Goal: Task Accomplishment & Management: Use online tool/utility

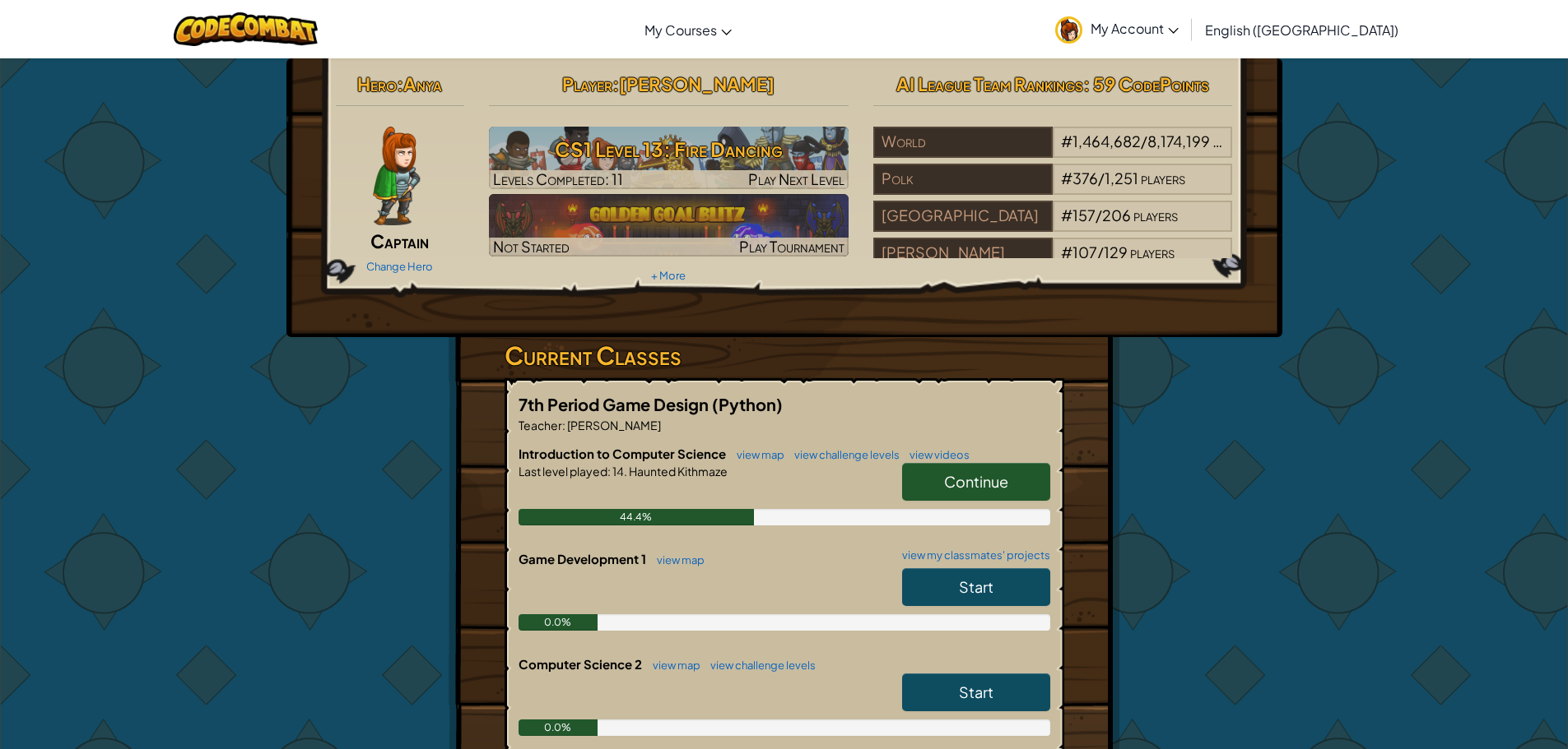
click at [947, 471] on link "Continue" at bounding box center [975, 482] width 148 height 38
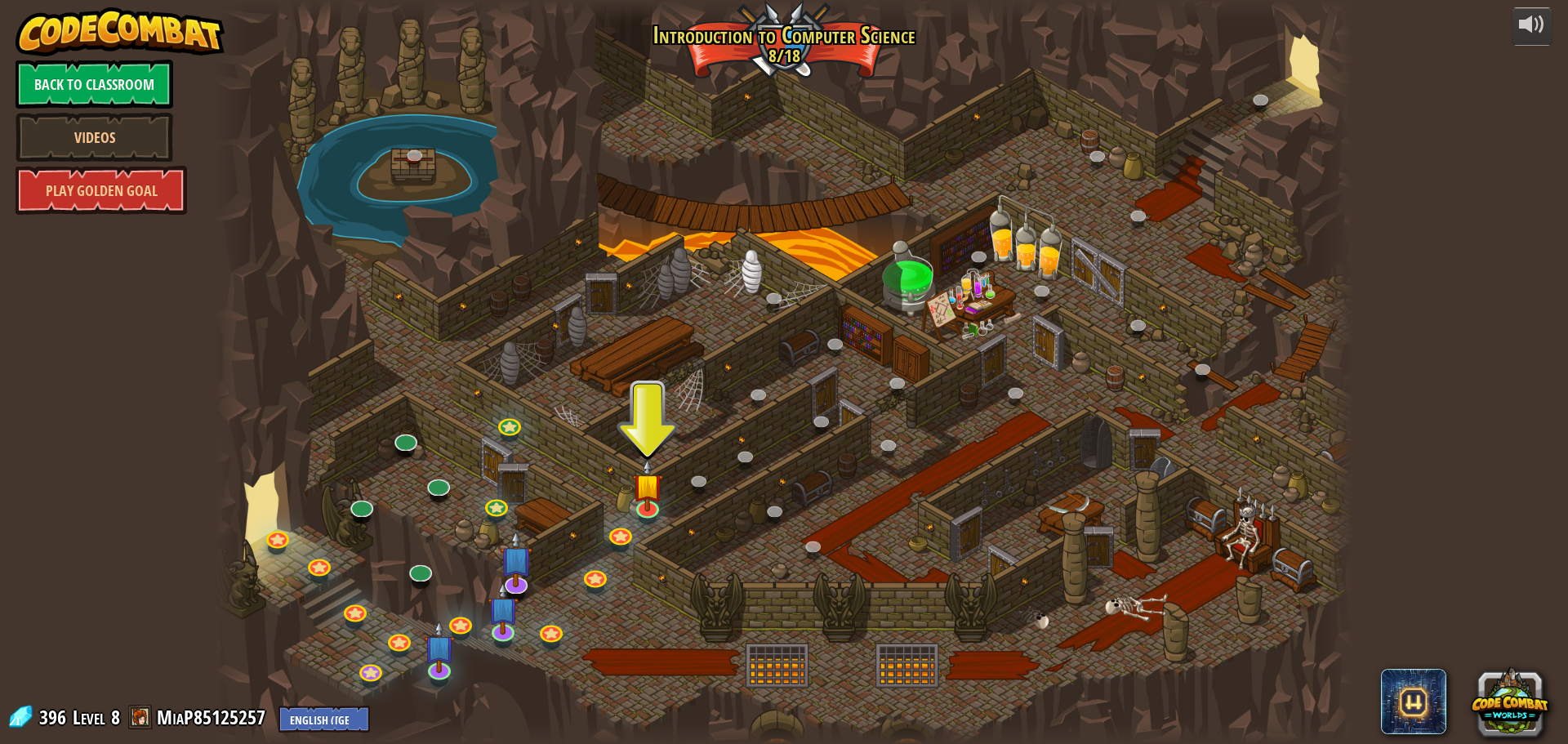
drag, startPoint x: 419, startPoint y: 548, endPoint x: 402, endPoint y: 578, distance: 34.5
click at [403, 561] on div at bounding box center [784, 372] width 1139 height 744
click at [638, 506] on img at bounding box center [648, 473] width 31 height 70
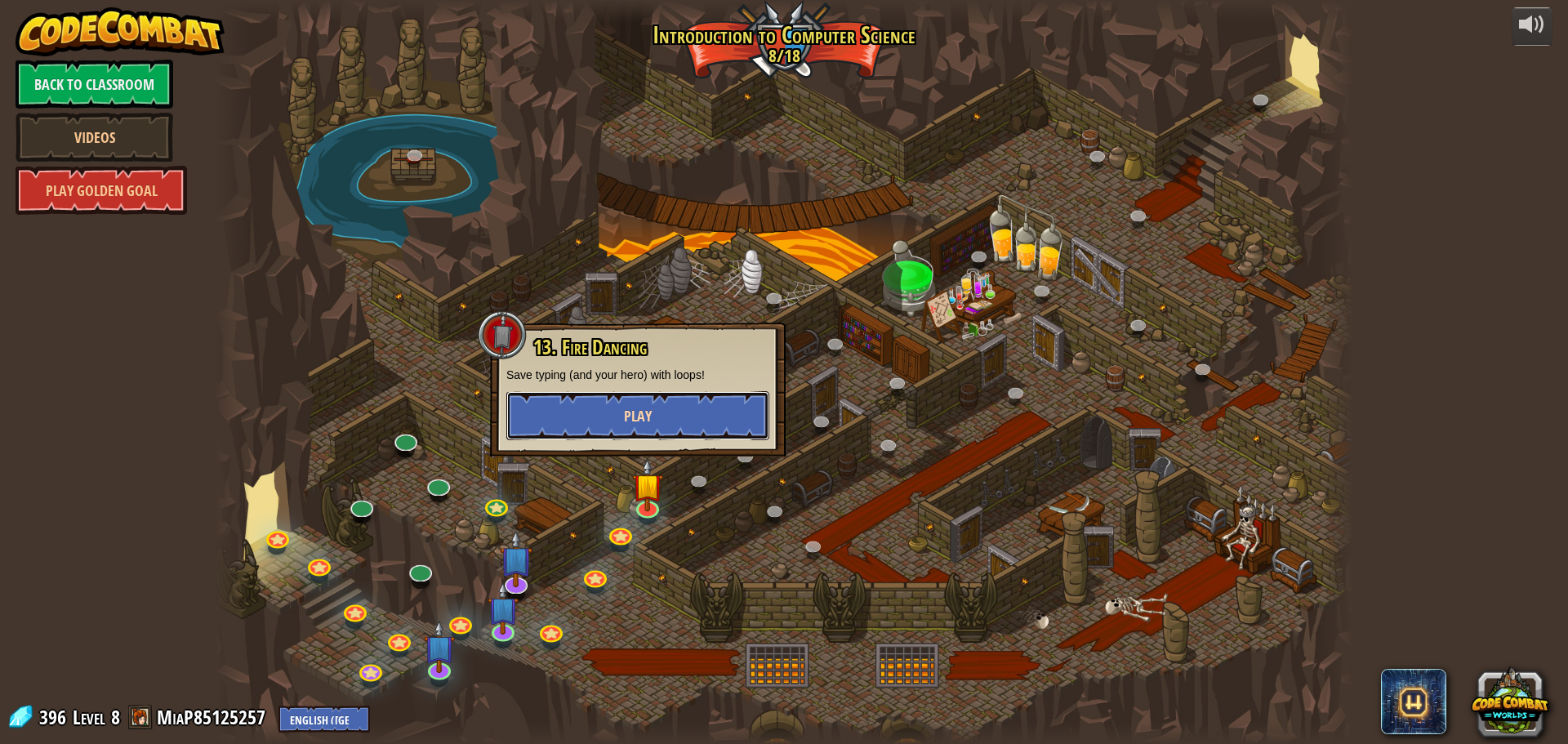
click at [612, 408] on button "Play" at bounding box center [637, 416] width 263 height 49
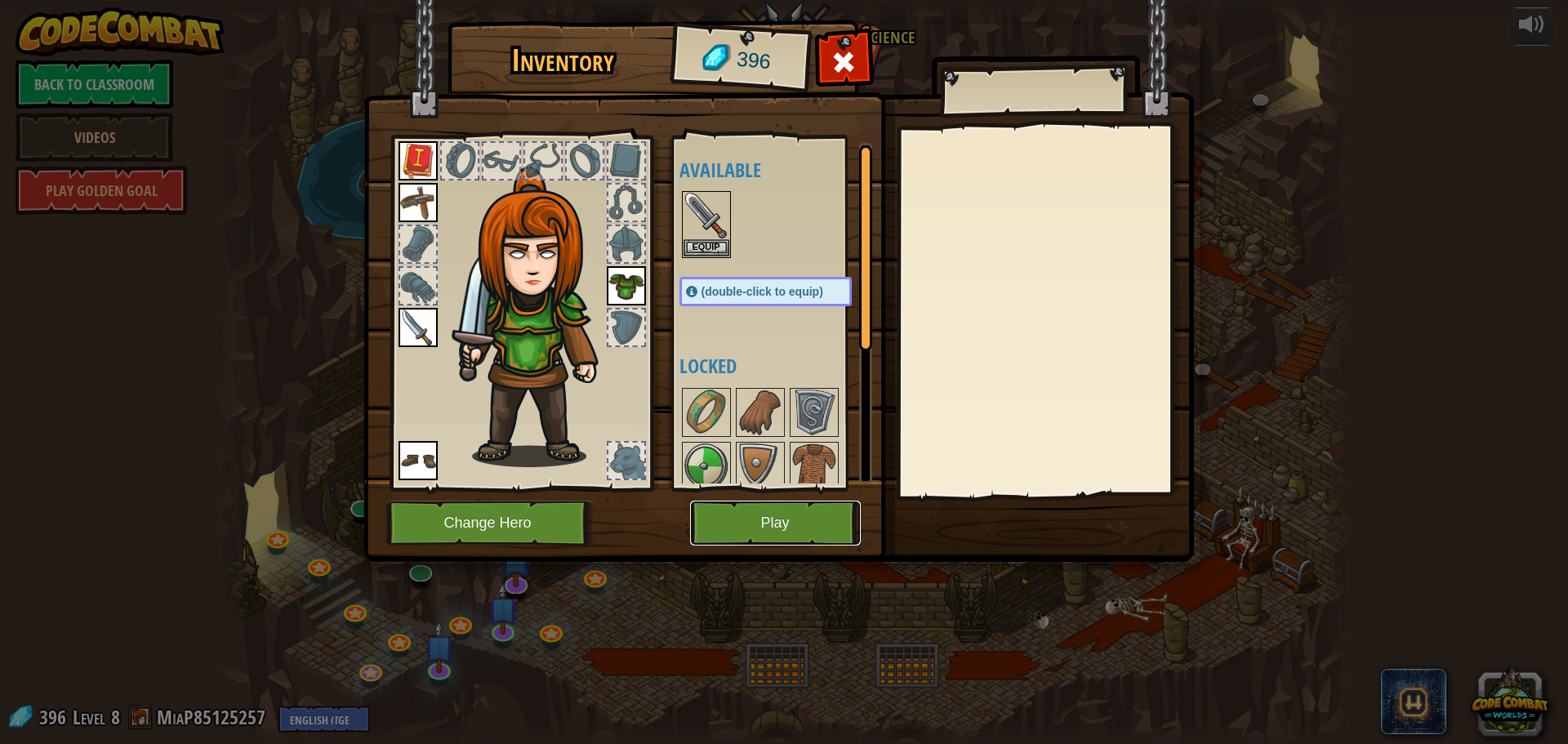
click at [761, 505] on button "Play" at bounding box center [775, 523] width 171 height 45
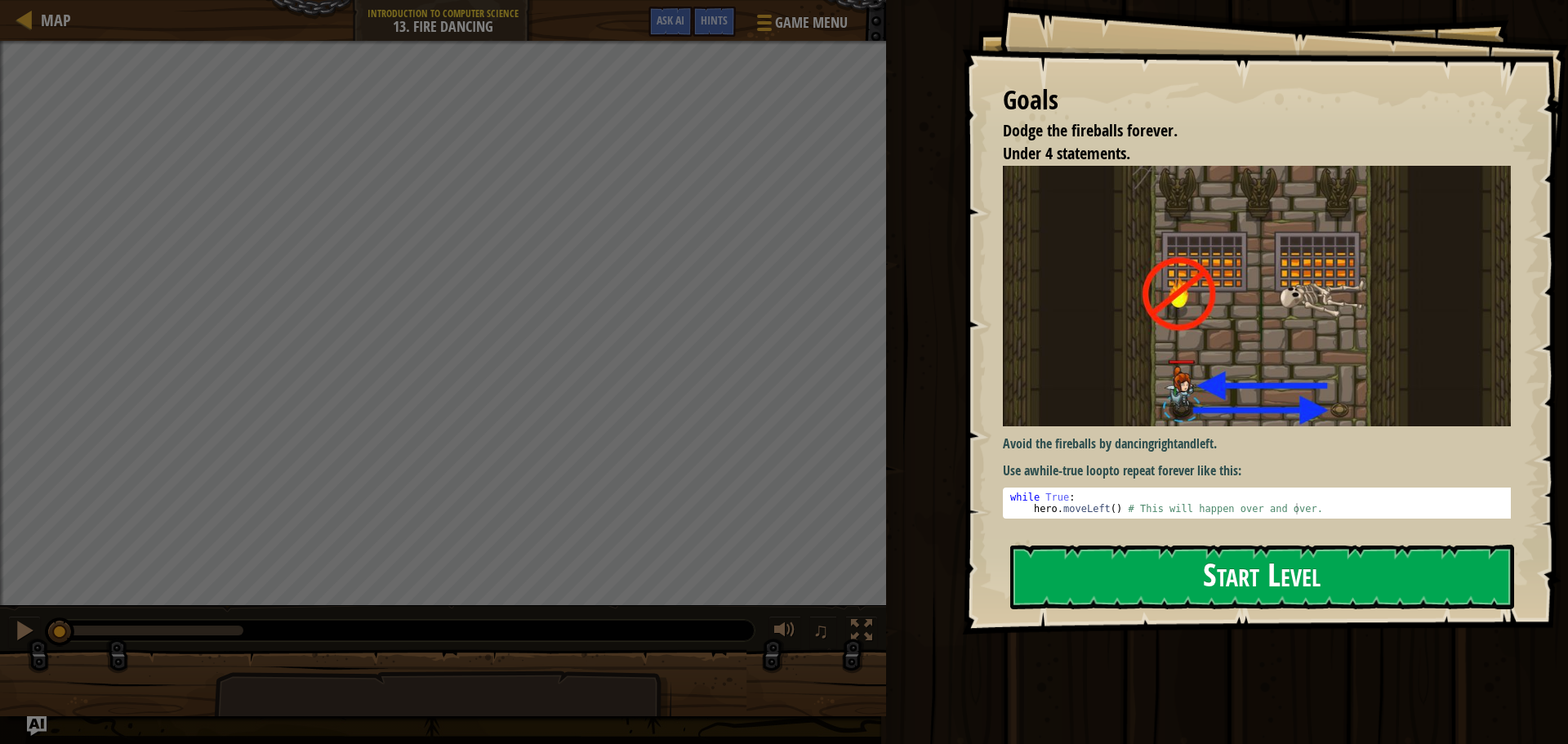
click at [1163, 561] on button "Start Level" at bounding box center [1262, 577] width 504 height 65
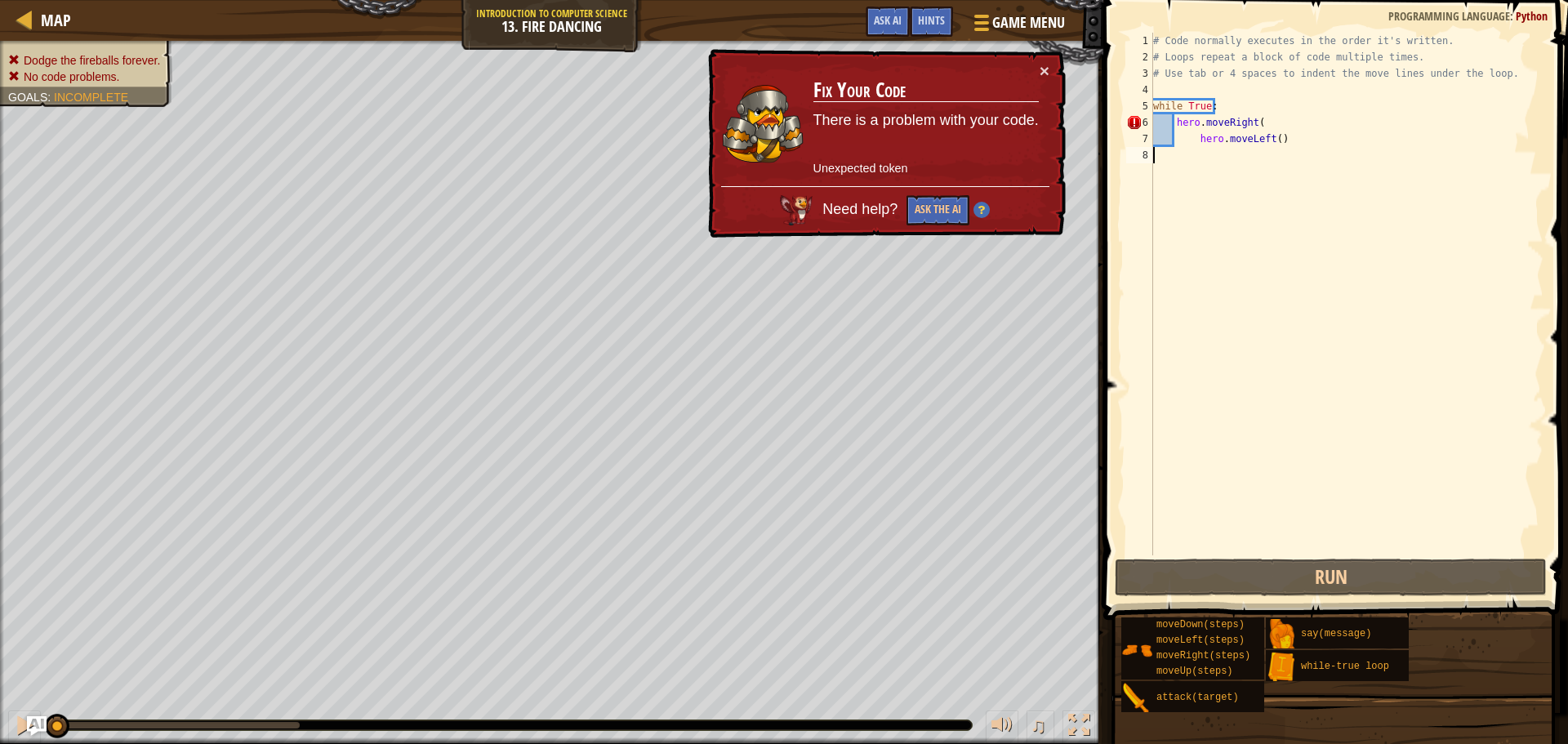
click at [1270, 125] on div "# Code normally executes in the order it's written. # Loops repeat a block of c…" at bounding box center [1346, 310] width 393 height 555
drag, startPoint x: 1299, startPoint y: 142, endPoint x: 1193, endPoint y: 140, distance: 106.0
click at [1193, 140] on div "# Code normally executes in the order it's written. # Loops repeat a block of c…" at bounding box center [1346, 310] width 393 height 555
type textarea "hero.moveLeft()"
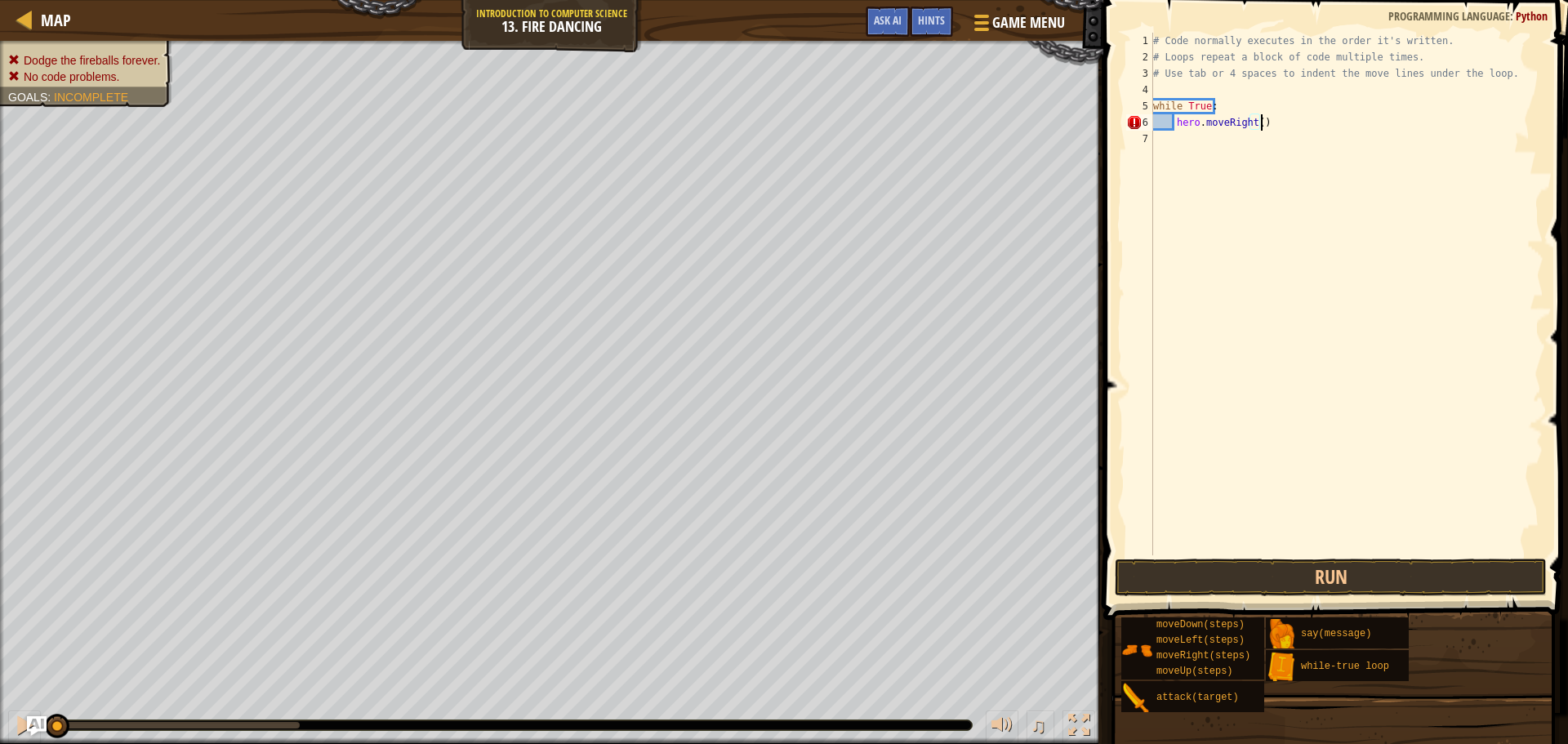
scroll to position [8, 8]
type textarea "hero.moveRight()"
click at [1259, 595] on button "Run" at bounding box center [1331, 577] width 432 height 37
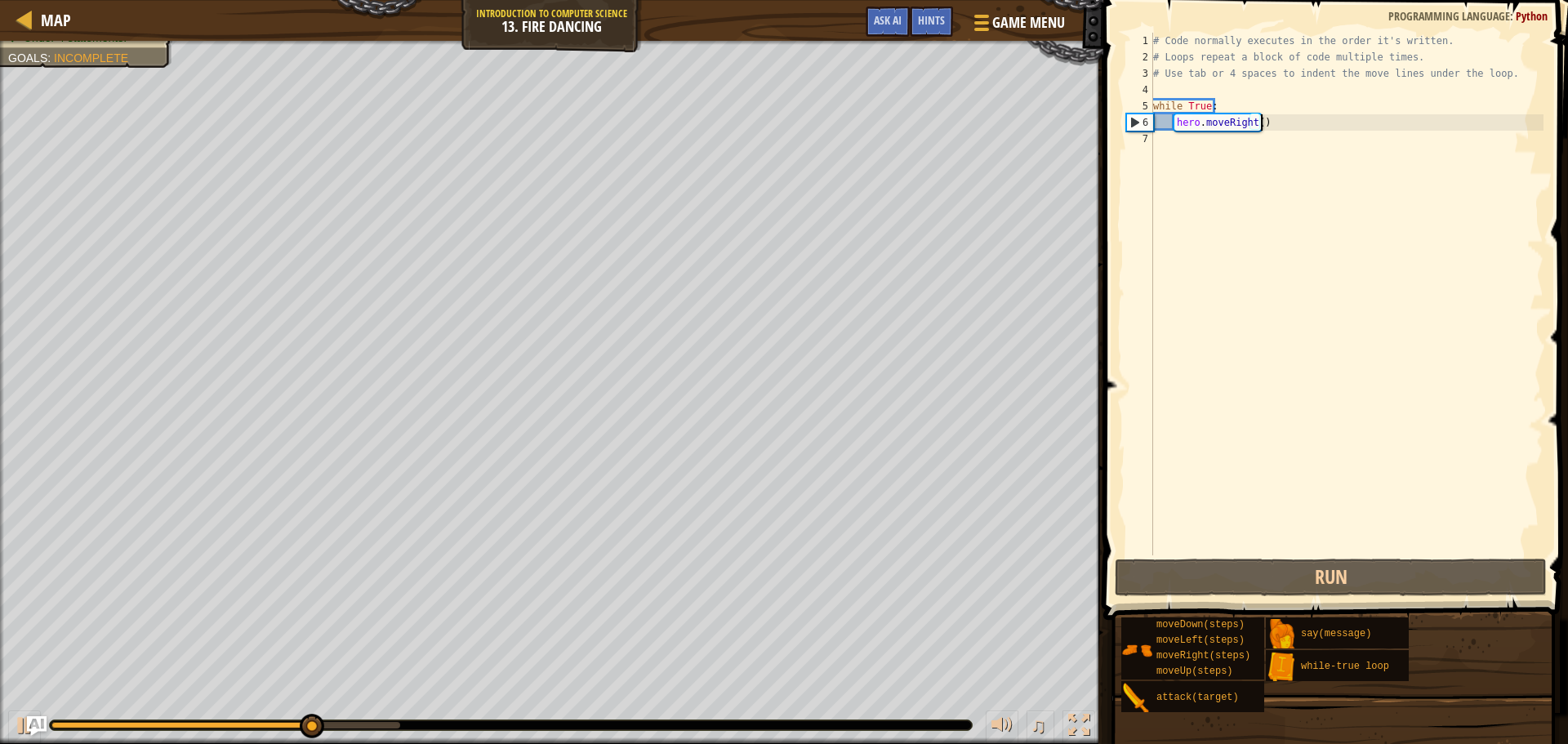
click at [1287, 131] on div "# Code normally executes in the order it's written. # Loops repeat a block of c…" at bounding box center [1346, 310] width 393 height 555
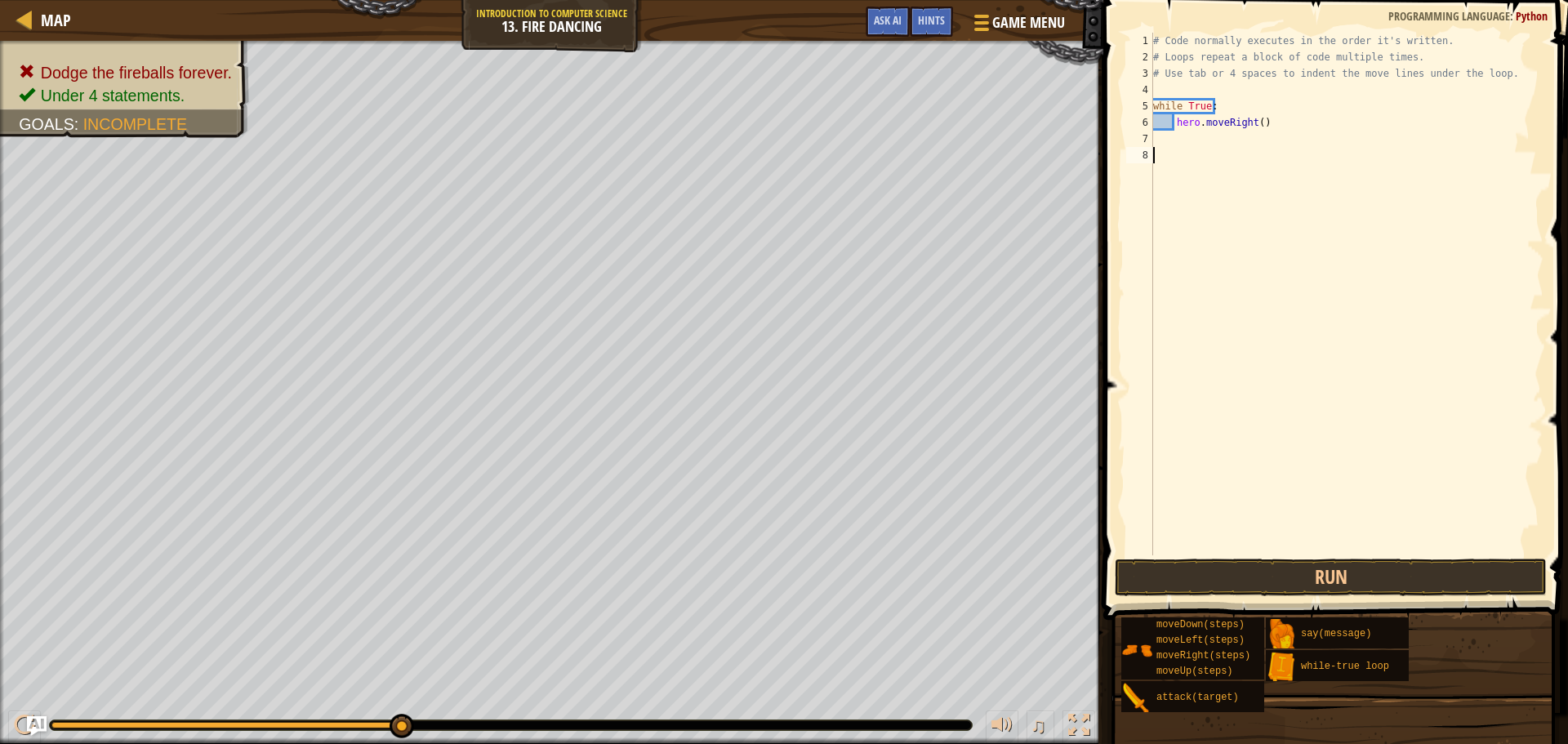
type textarea "w"
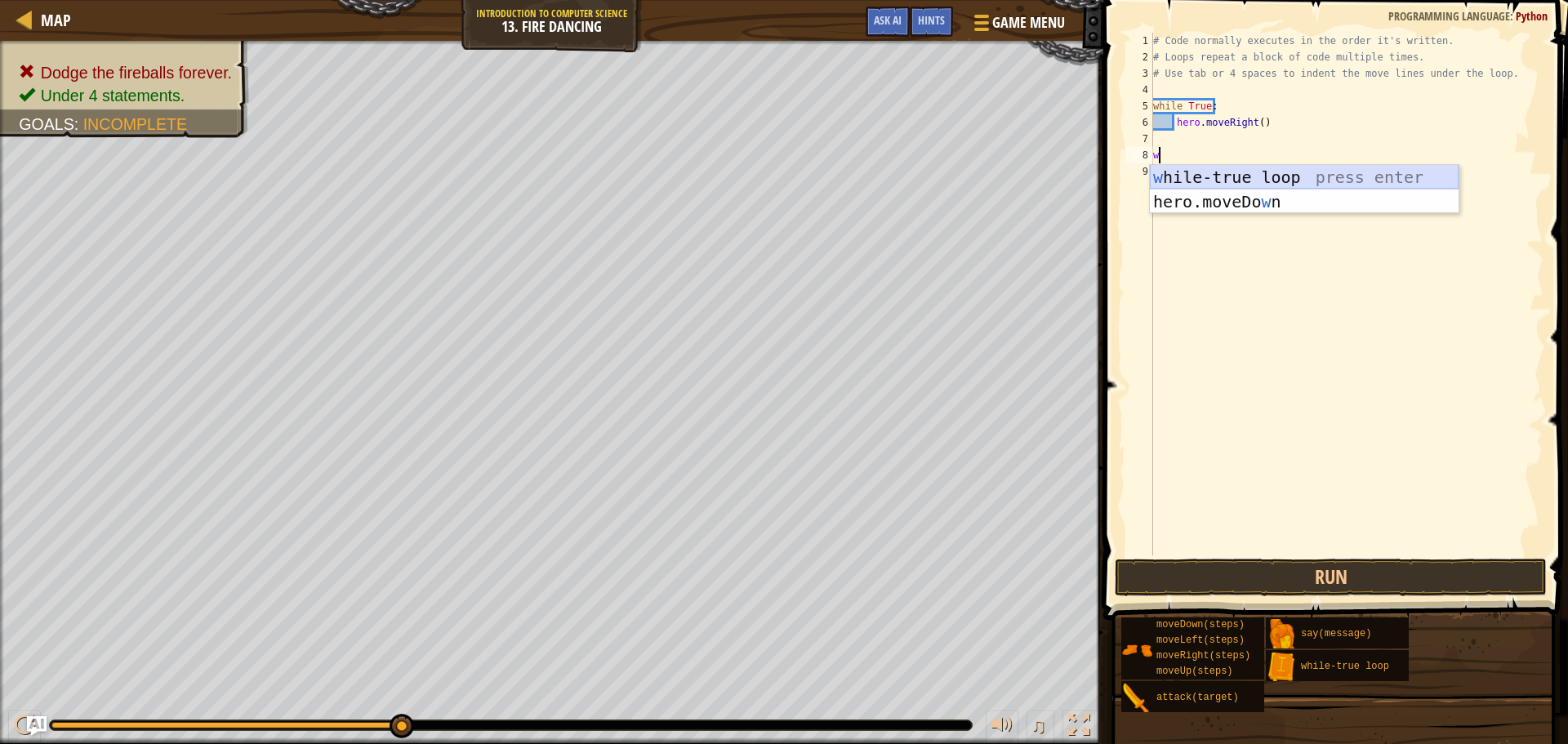
click at [1249, 173] on div "w [PERSON_NAME]-true loop press enter hero.moveDo w n press enter" at bounding box center [1304, 213] width 309 height 98
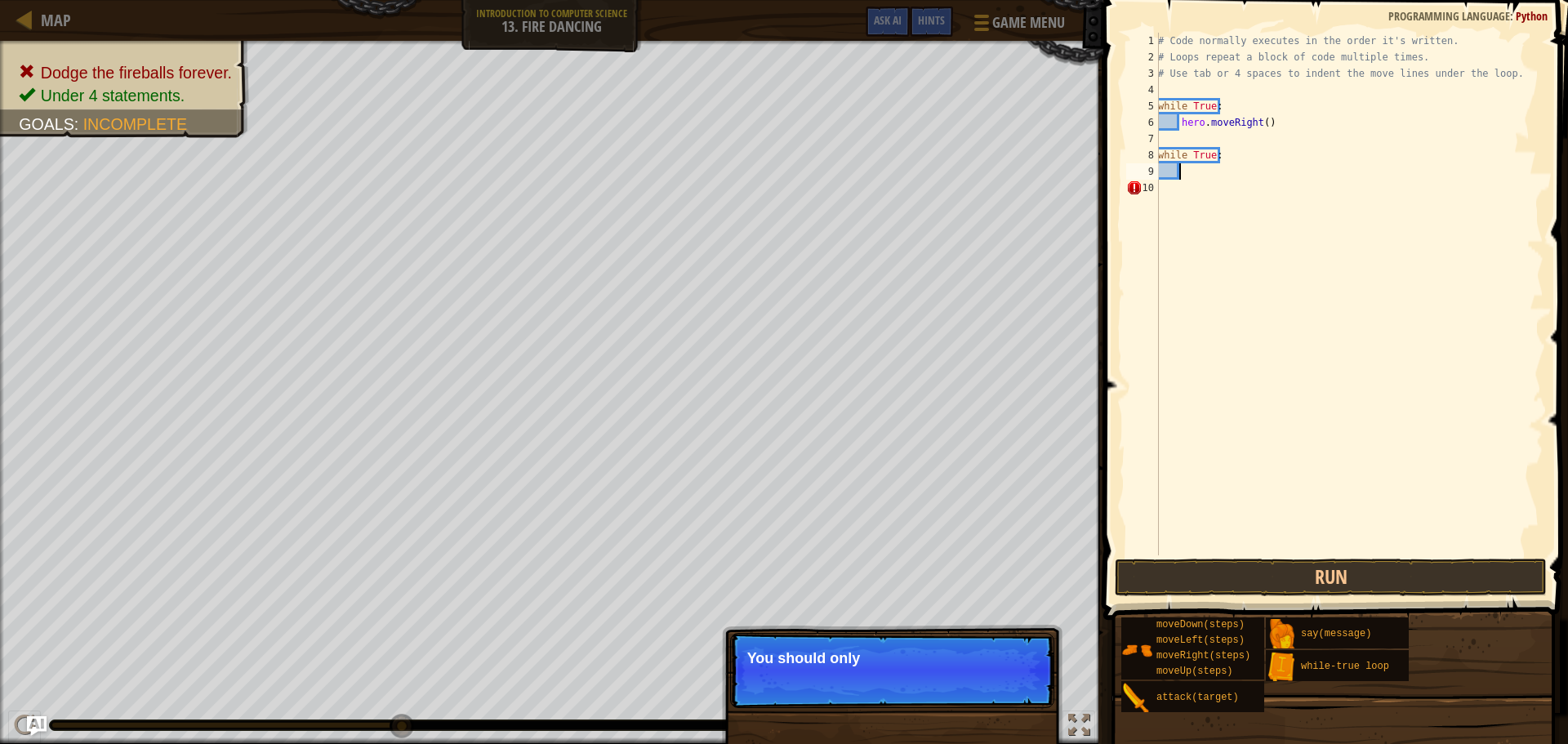
type textarea "h"
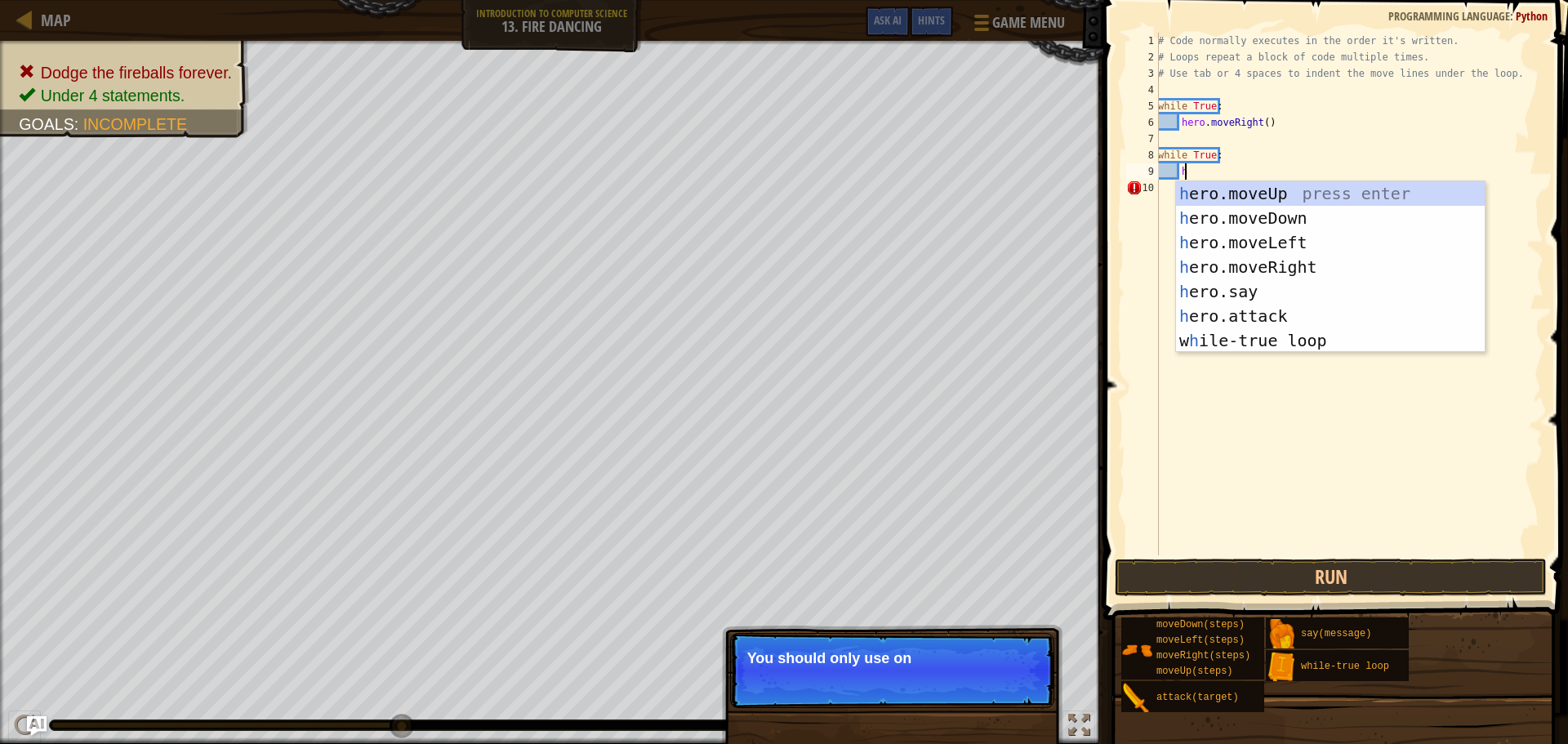
scroll to position [8, 1]
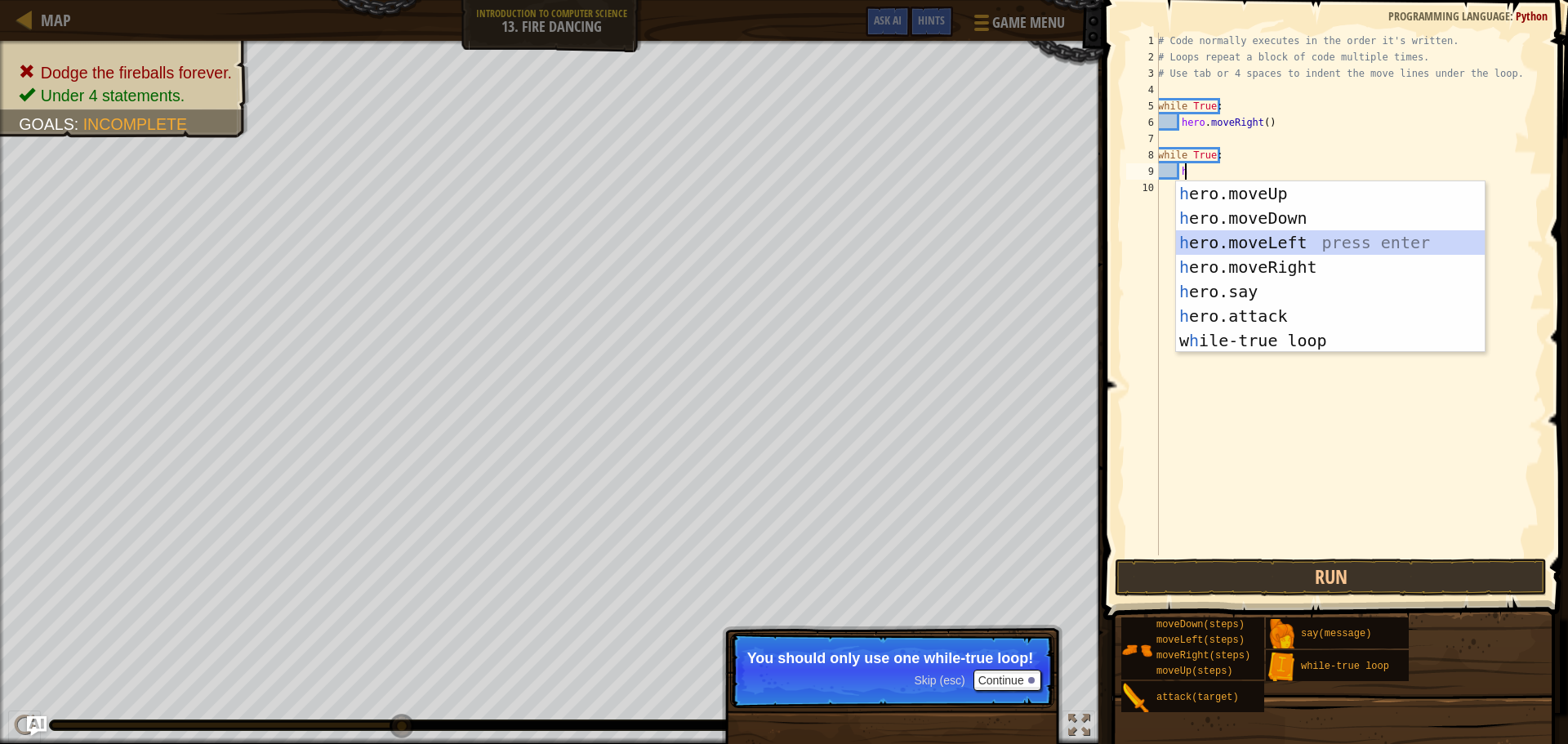
click at [1264, 241] on div "h ero.moveUp press enter h ero.moveDown press enter h ero.moveLeft press enter …" at bounding box center [1330, 291] width 309 height 220
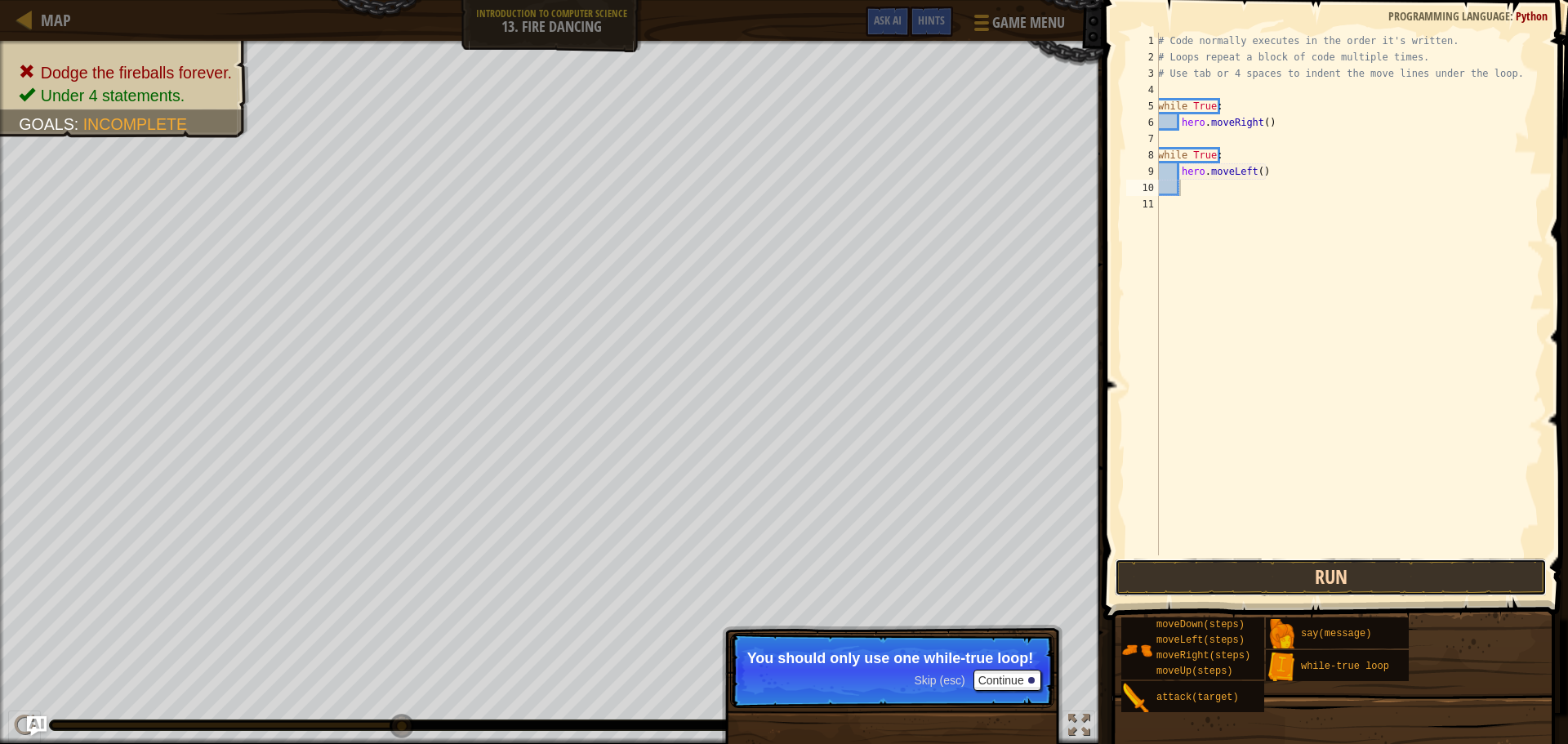
click at [1241, 562] on button "Run" at bounding box center [1331, 577] width 432 height 37
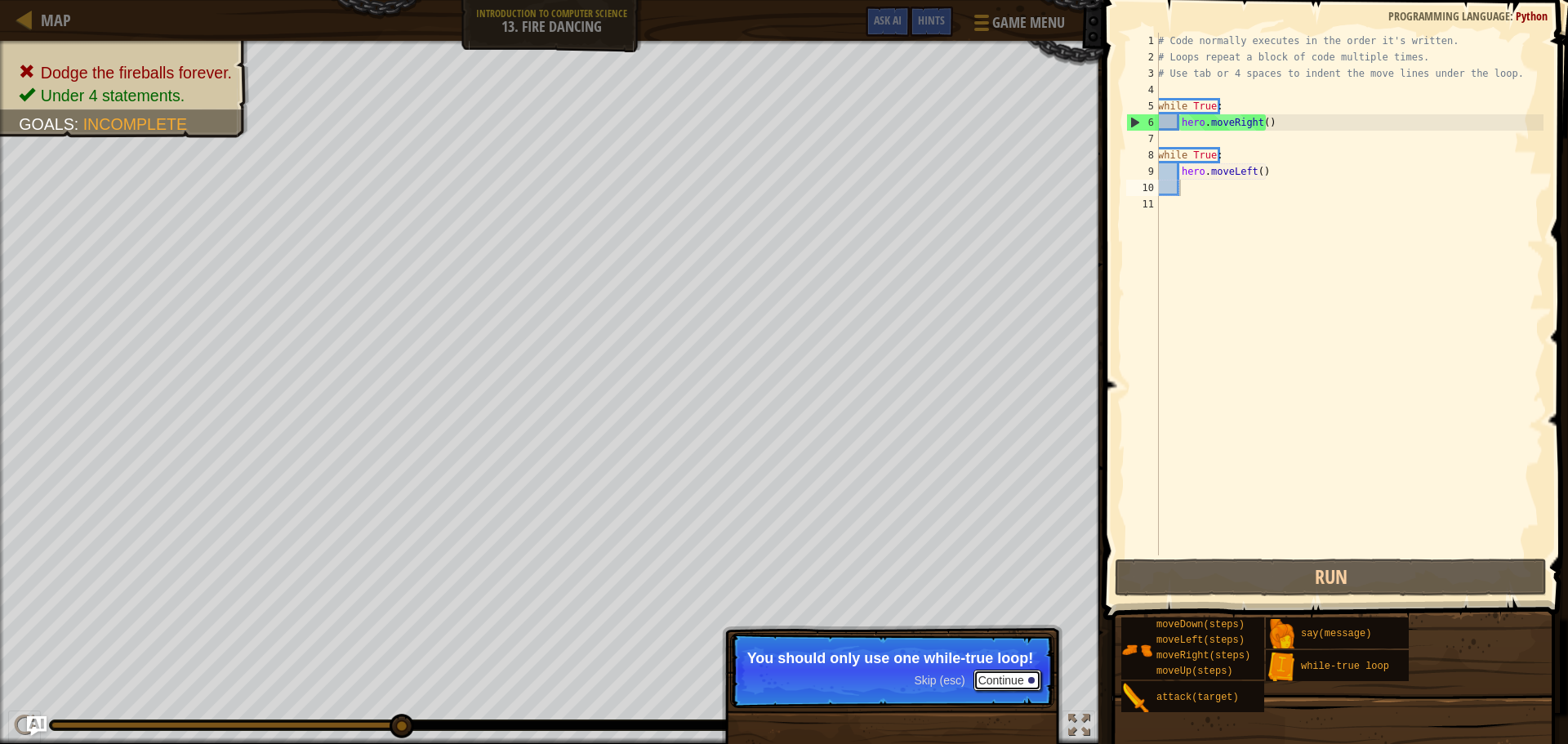
click at [998, 679] on button "Continue" at bounding box center [1008, 680] width 68 height 21
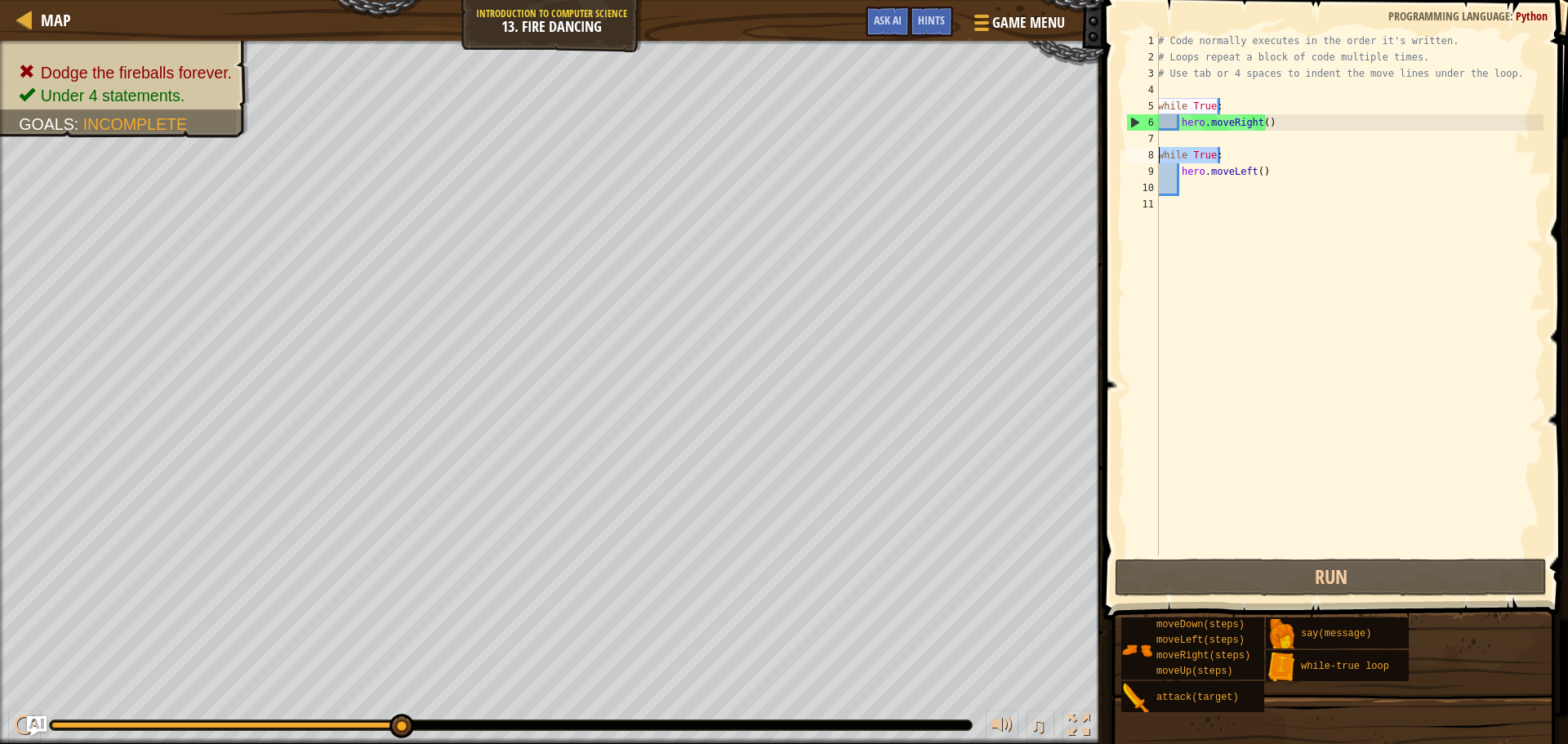
drag, startPoint x: 1224, startPoint y: 159, endPoint x: 1154, endPoint y: 158, distance: 70.0
click at [1154, 158] on div "1 2 3 4 5 6 7 8 9 10 11 # Code normally executes in the order it's written. # L…" at bounding box center [1333, 293] width 421 height 523
type textarea "while True:"
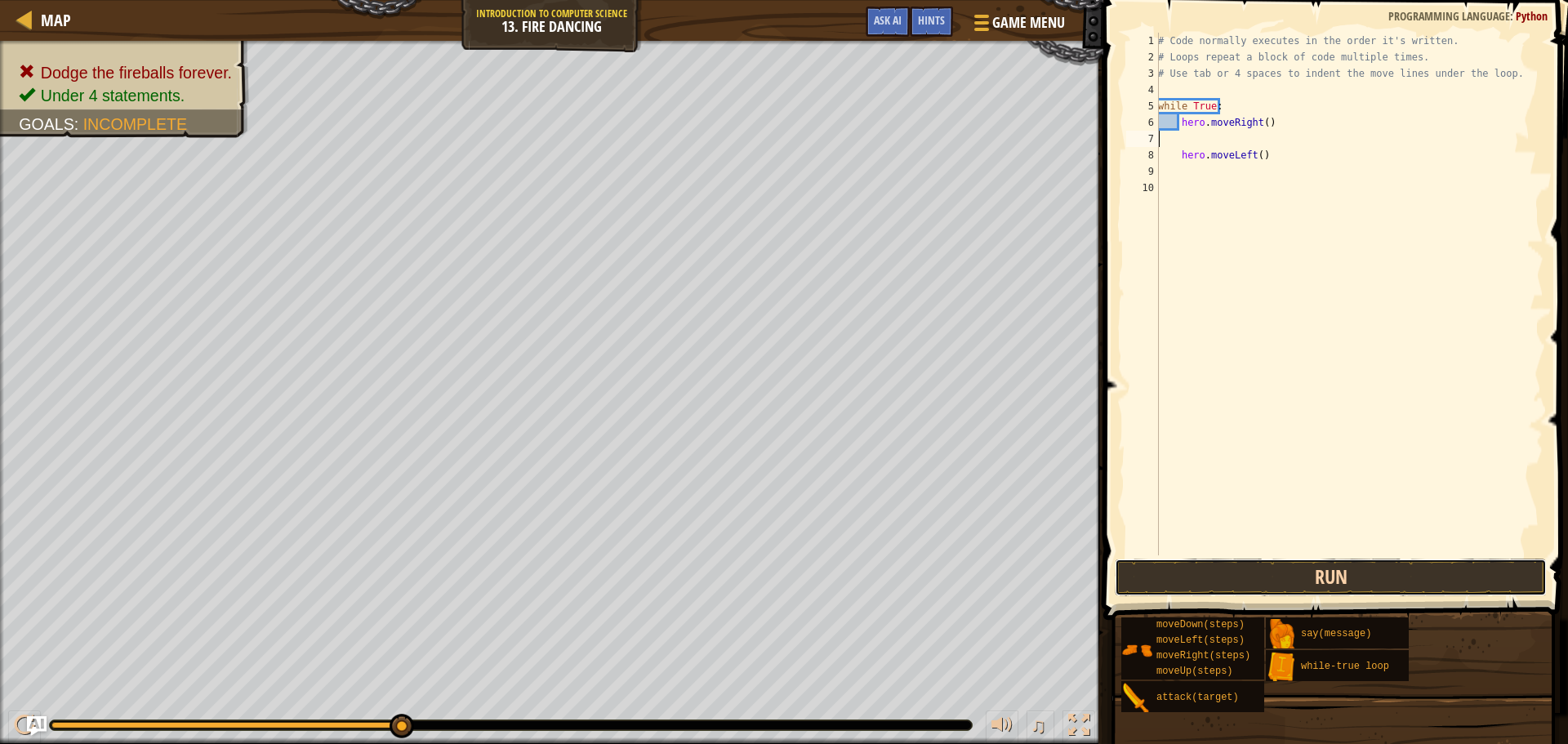
click at [1229, 581] on button "Run" at bounding box center [1331, 577] width 432 height 37
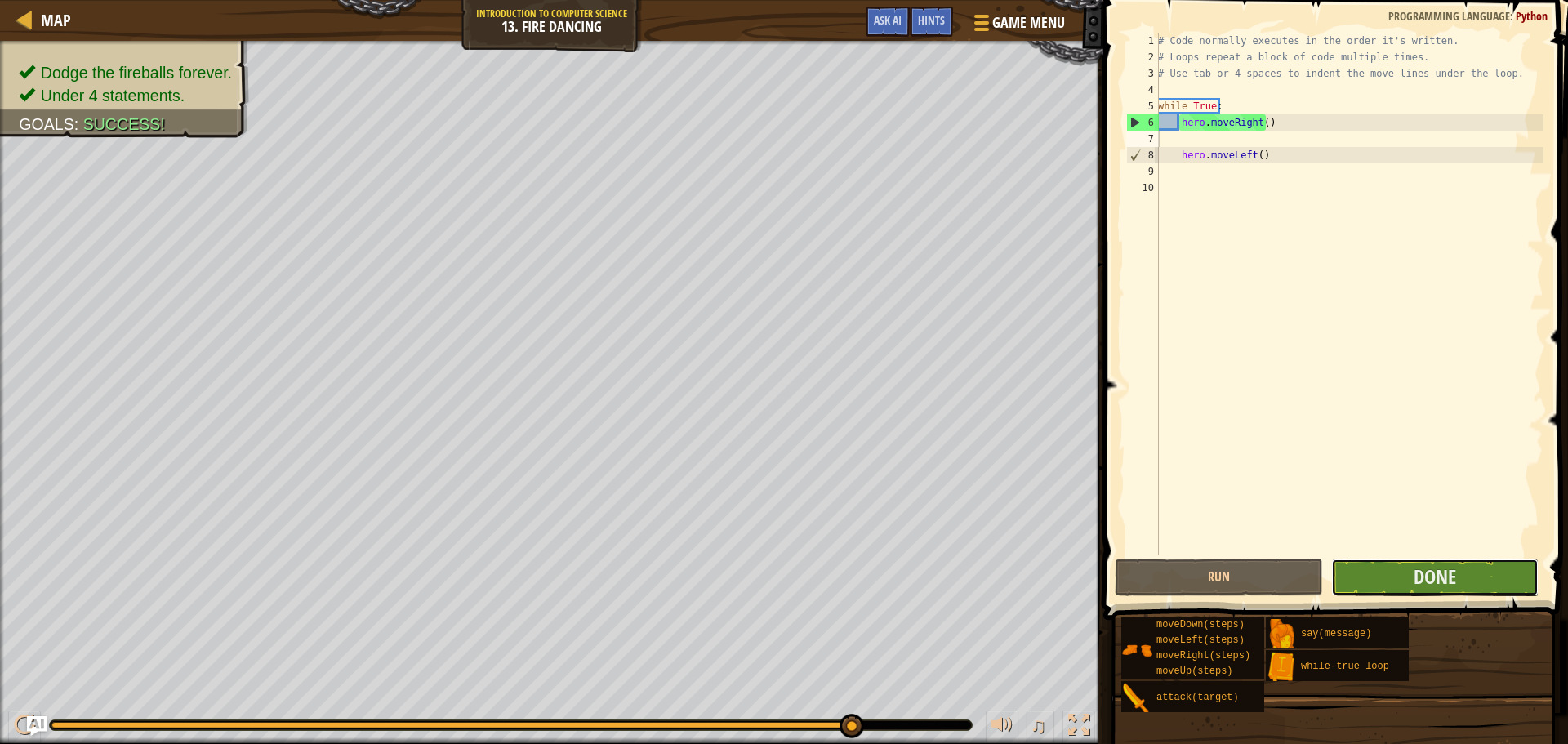
click at [1436, 562] on button "Done" at bounding box center [1435, 577] width 207 height 37
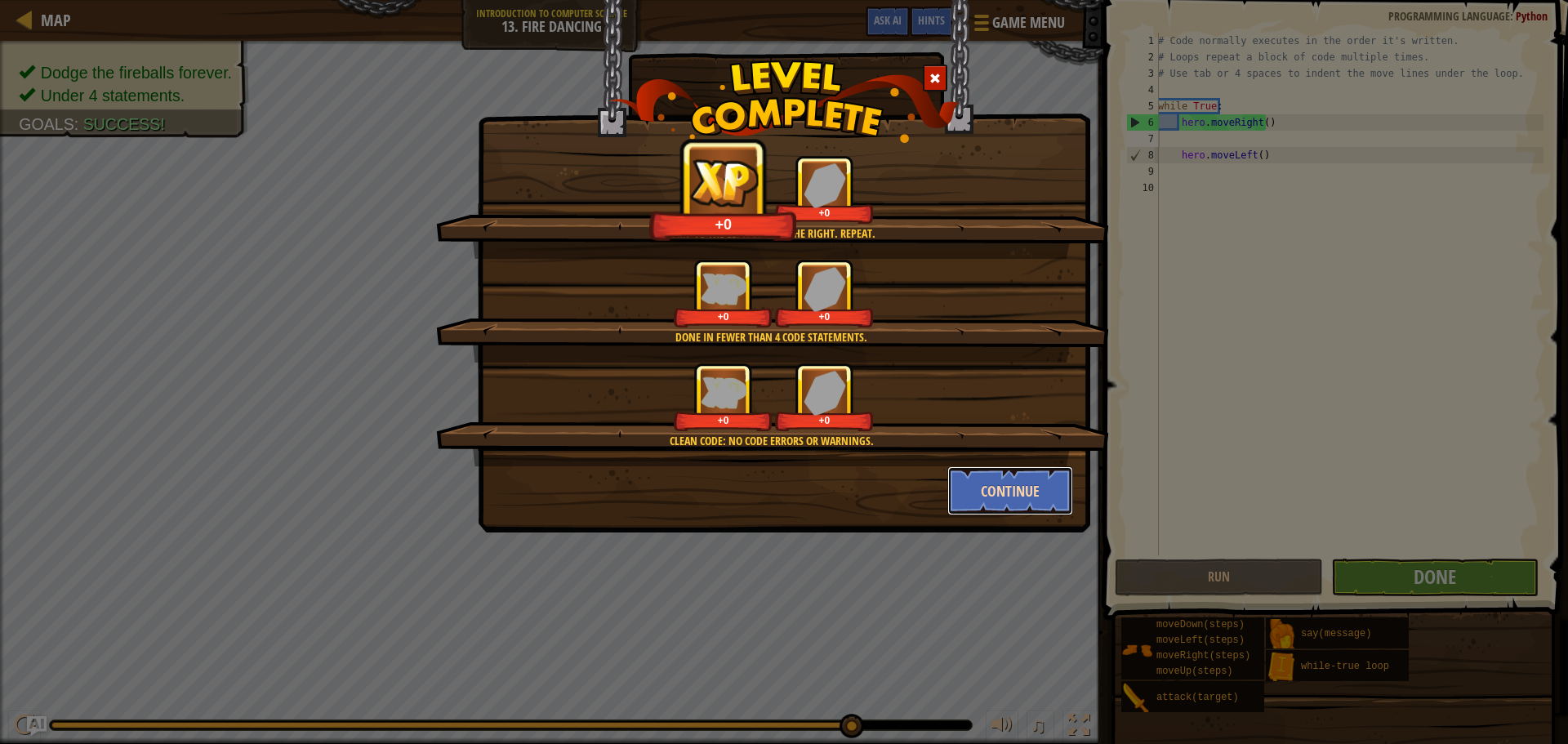
click at [1040, 492] on button "Continue" at bounding box center [1010, 491] width 127 height 49
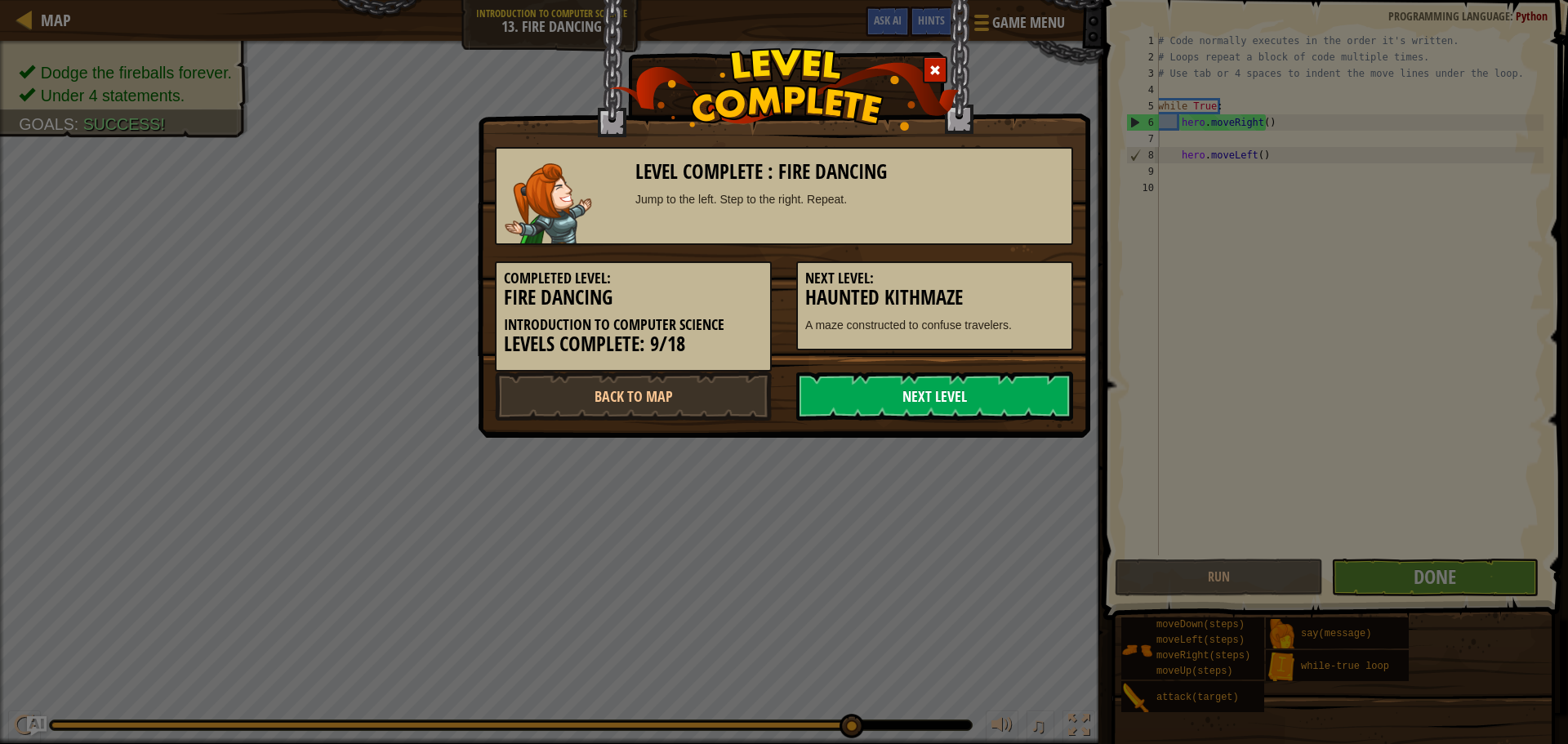
drag, startPoint x: 1005, startPoint y: 407, endPoint x: 1007, endPoint y: 395, distance: 12.2
click at [1007, 395] on link "Next Level" at bounding box center [935, 396] width 277 height 49
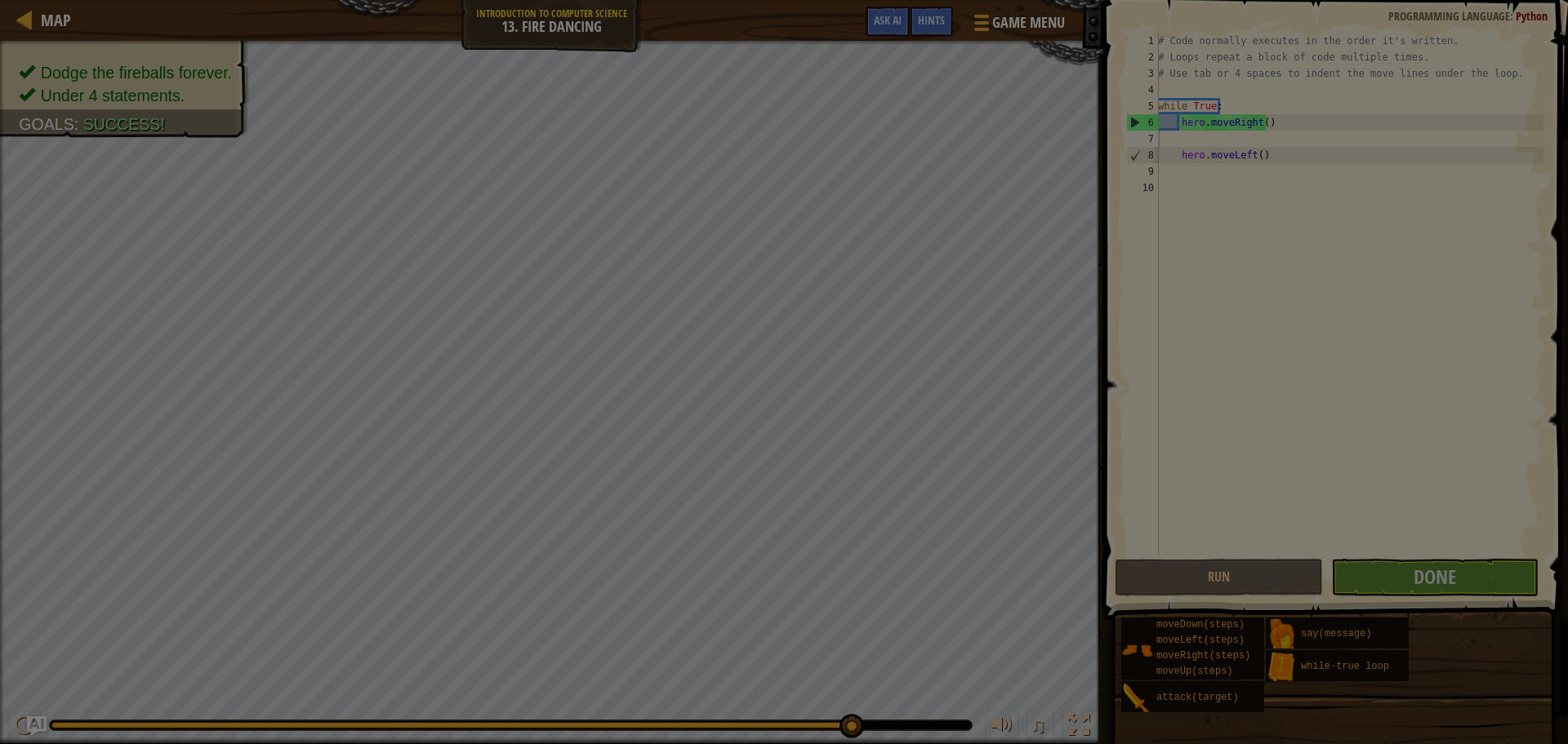
click at [1007, 395] on div at bounding box center [784, 372] width 1568 height 744
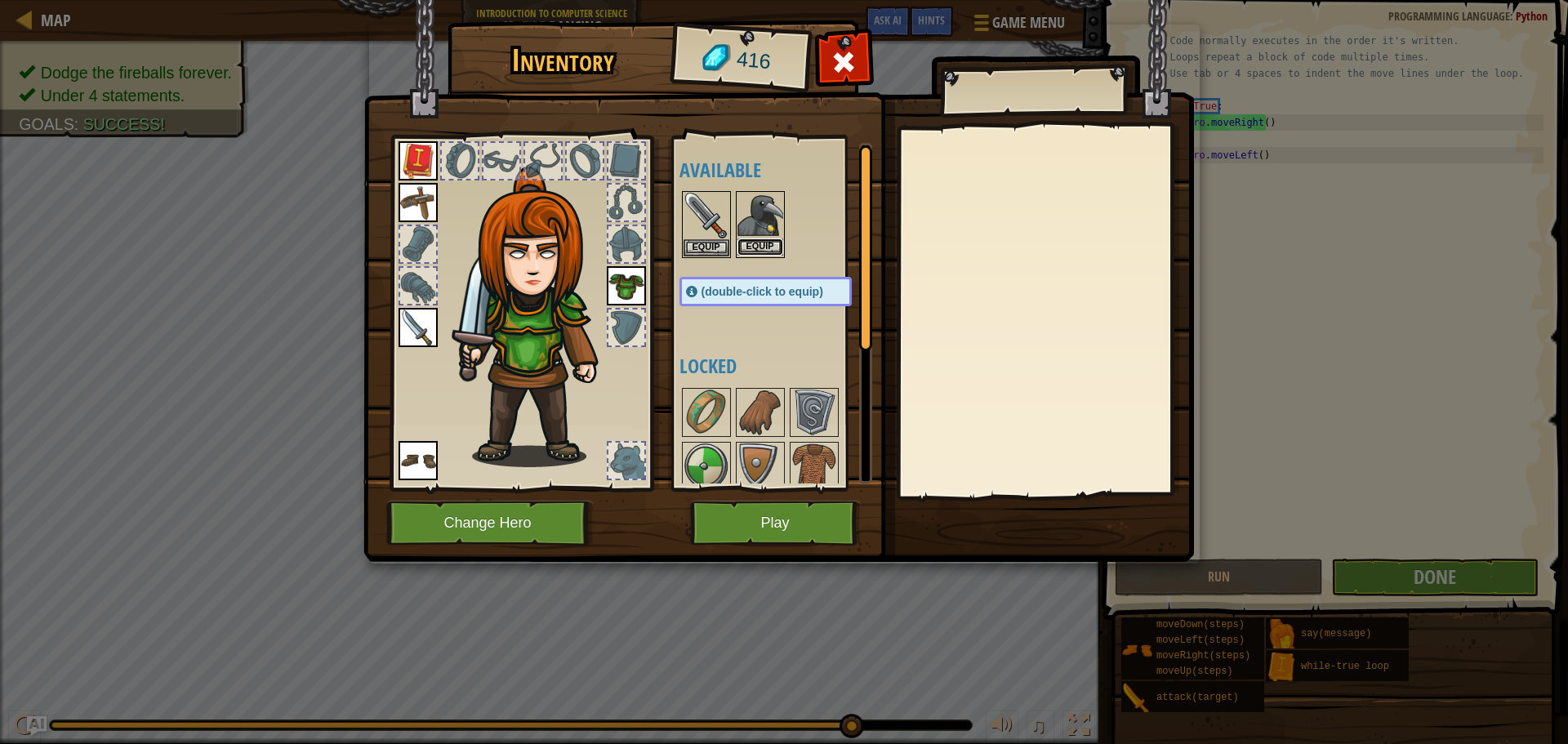
click at [767, 247] on button "Equip" at bounding box center [761, 247] width 46 height 17
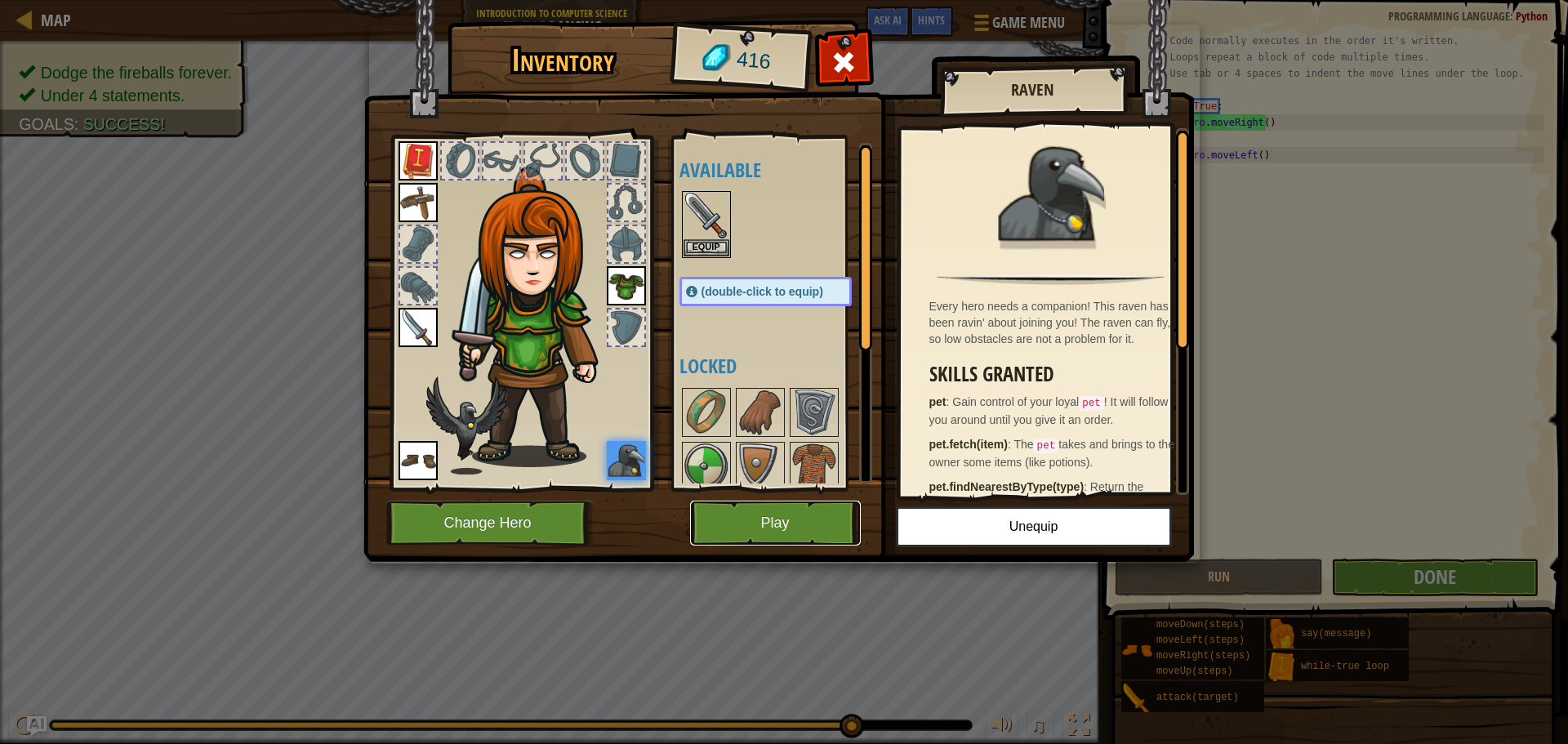
click at [816, 534] on button "Play" at bounding box center [775, 523] width 171 height 45
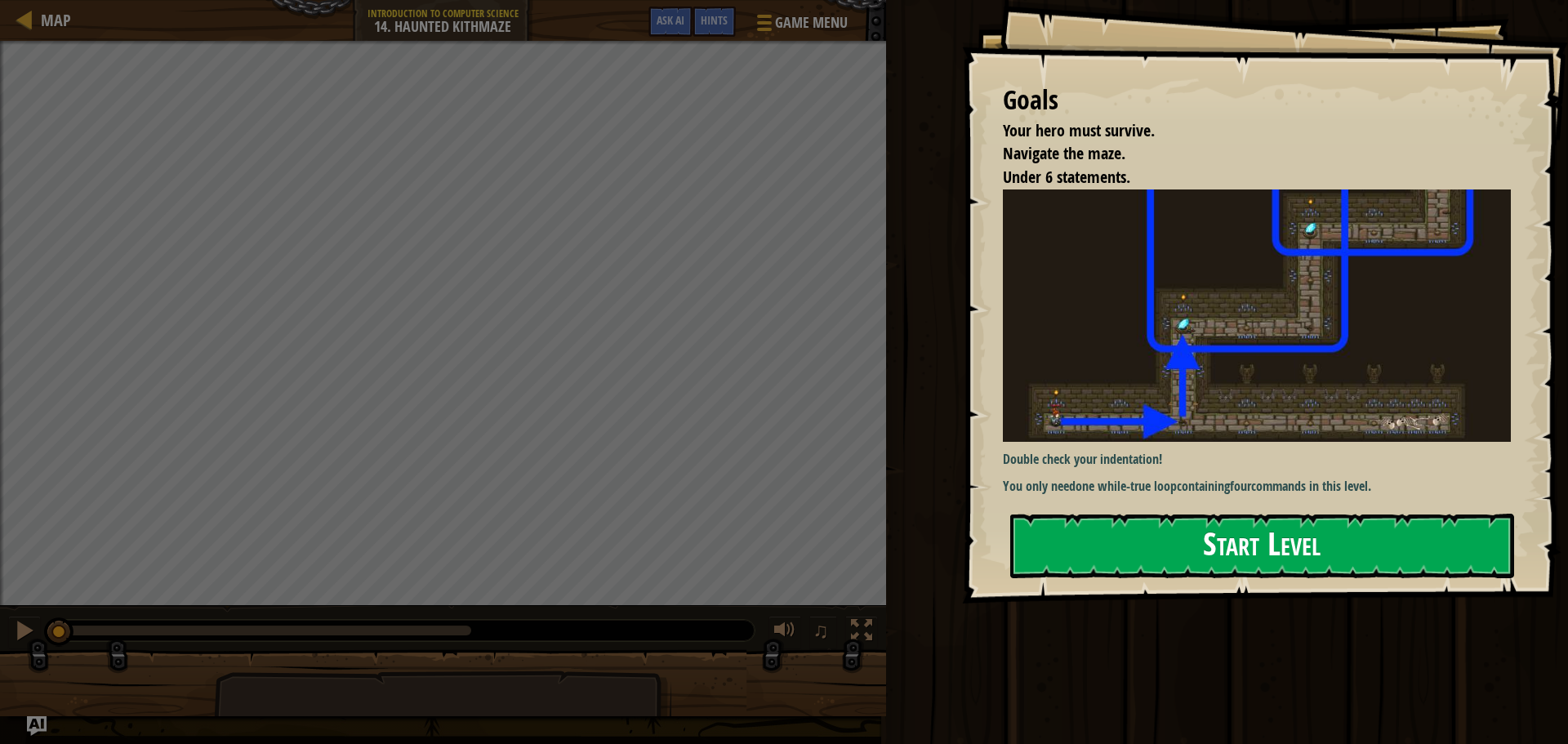
click at [1073, 540] on button "Start Level" at bounding box center [1262, 546] width 504 height 65
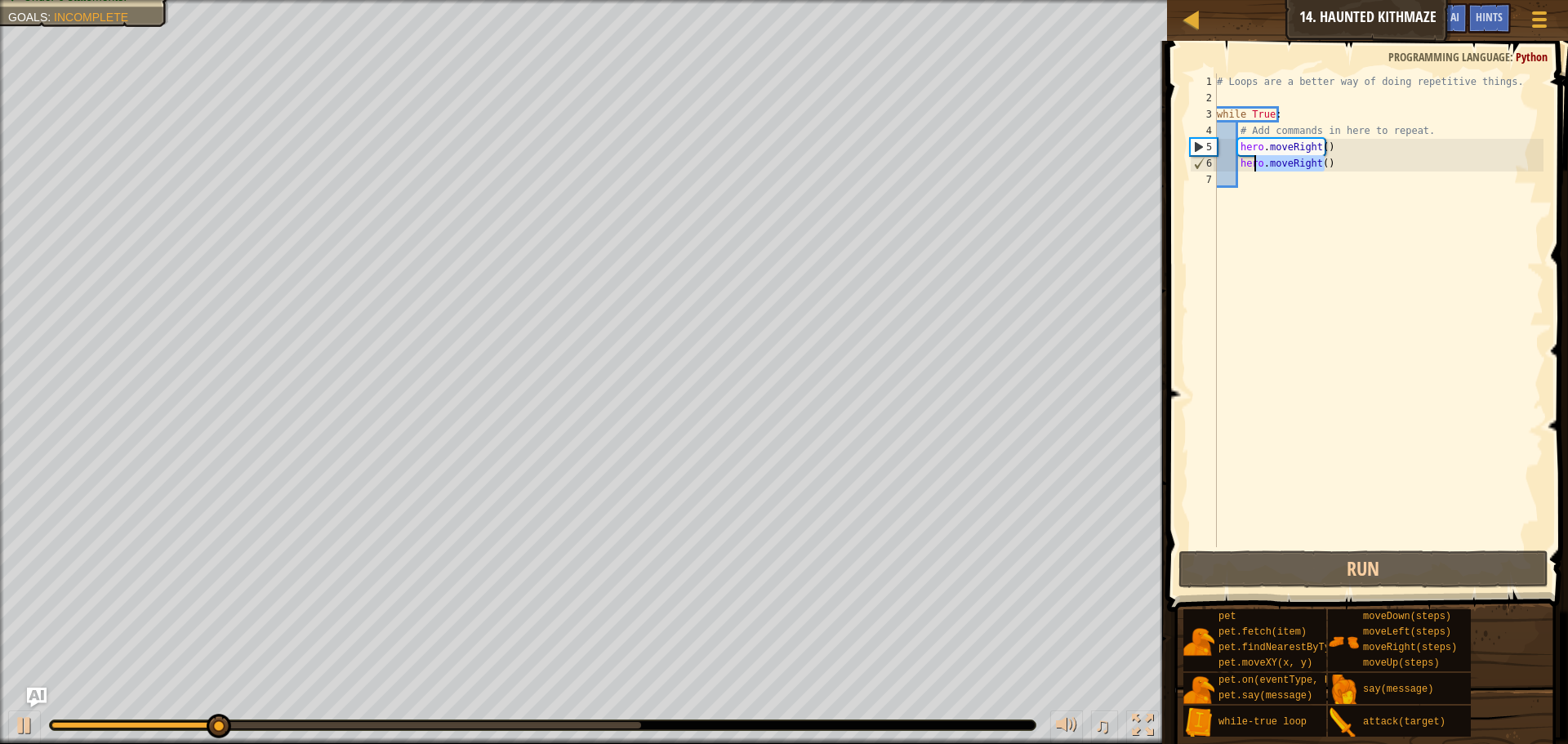
drag, startPoint x: 1343, startPoint y: 167, endPoint x: 1223, endPoint y: 165, distance: 120.0
click at [1223, 165] on div "# Loops are a better way of doing repetitive things. while True : # Add command…" at bounding box center [1378, 327] width 330 height 507
type textarea "hero.moveRight()"
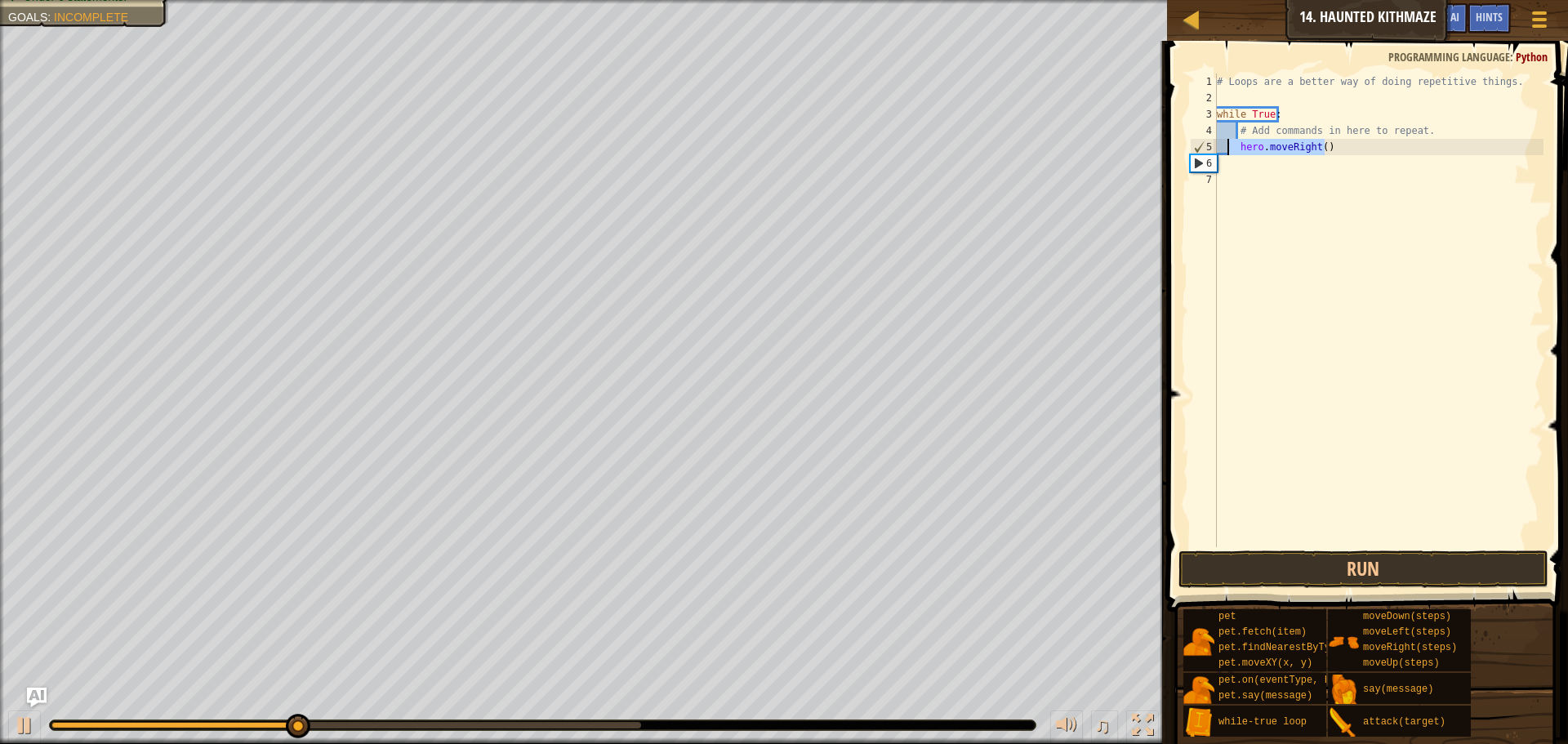
drag, startPoint x: 1322, startPoint y: 146, endPoint x: 1215, endPoint y: 147, distance: 107.0
click at [1215, 147] on div "1 2 3 4 5 6 7 # Loops are a better way of doing repetitive things. while True :…" at bounding box center [1365, 310] width 357 height 474
type textarea "hero.moveRight()"
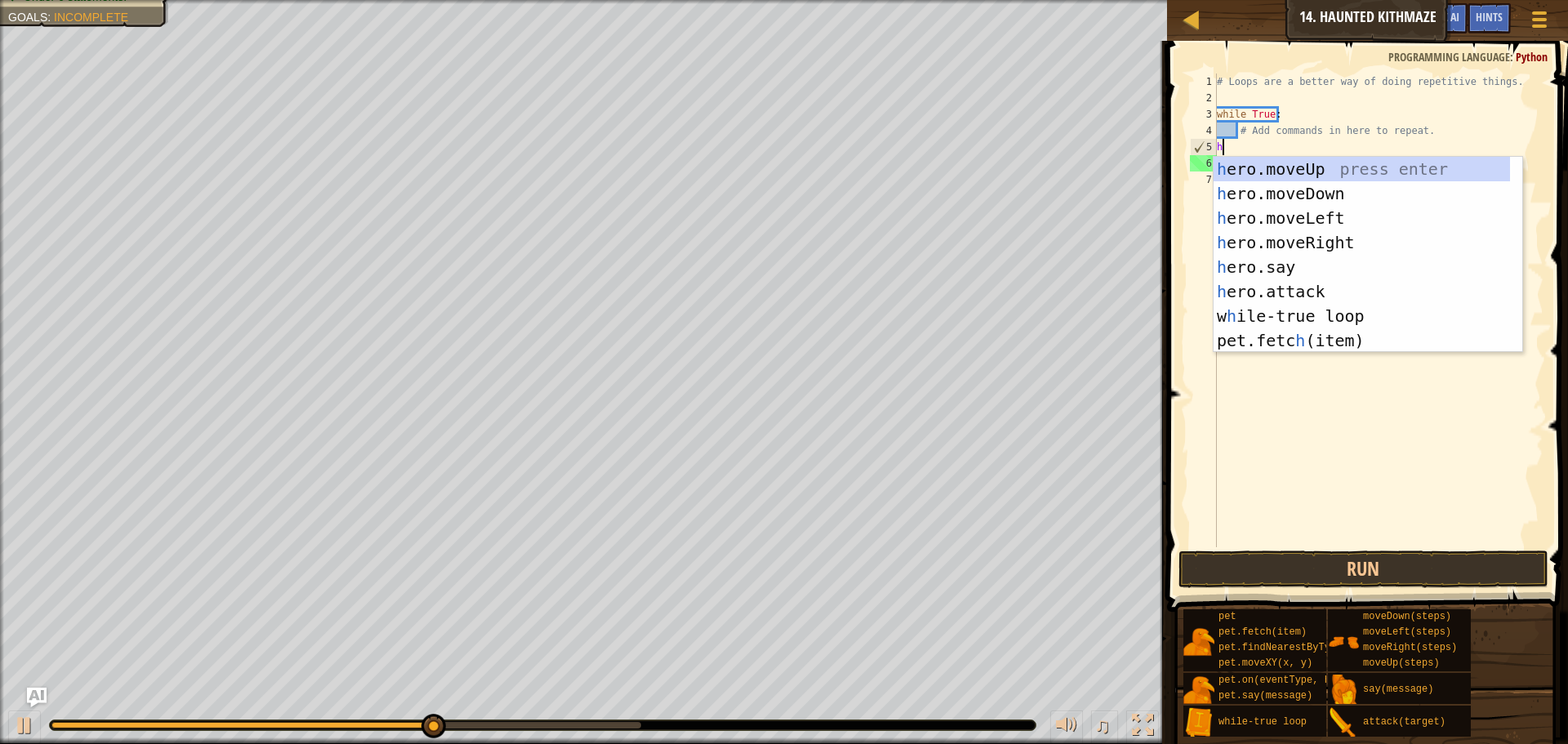
type textarea "h"
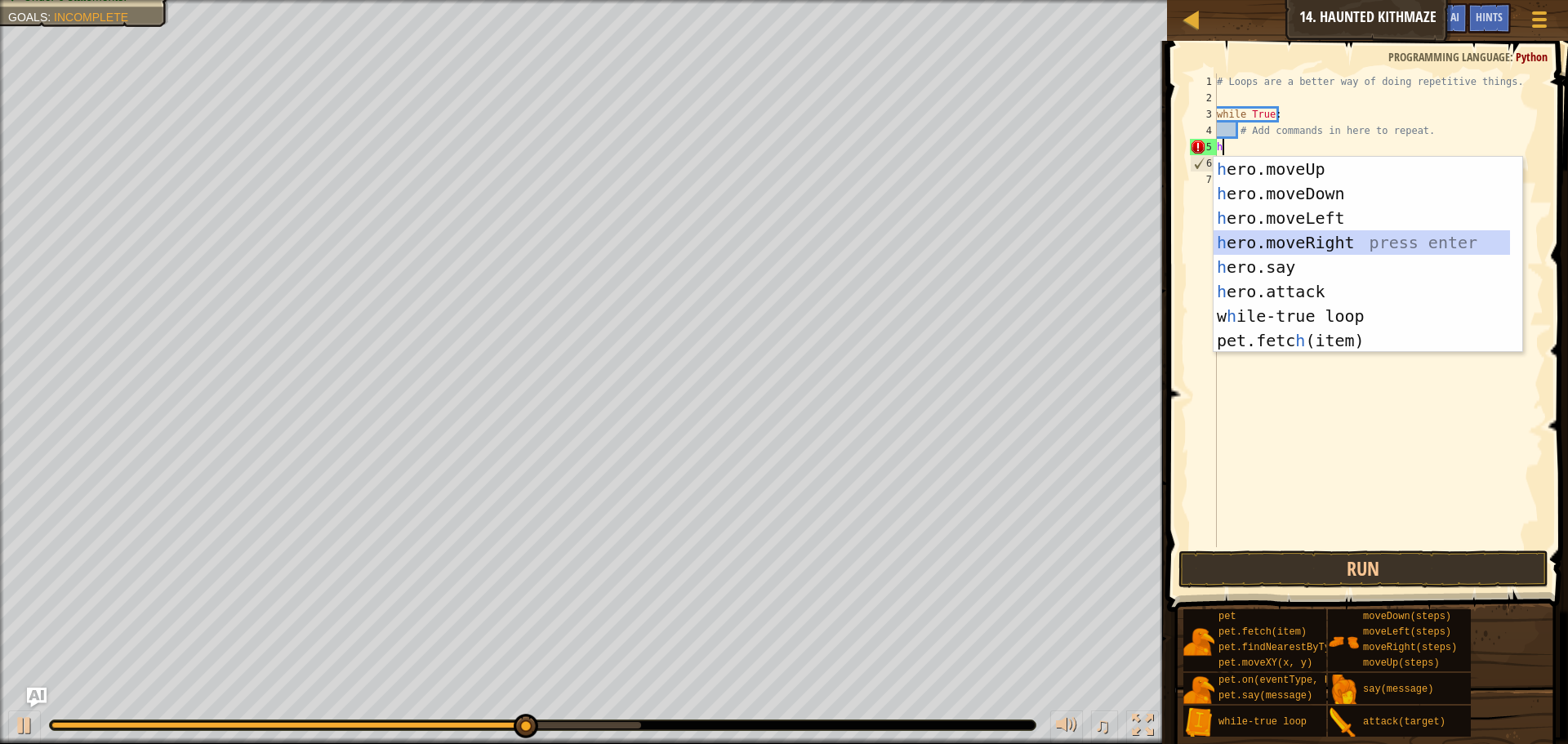
click at [1331, 236] on div "h ero.moveUp press enter h ero.moveDown press enter h ero.moveLeft press enter …" at bounding box center [1361, 280] width 297 height 245
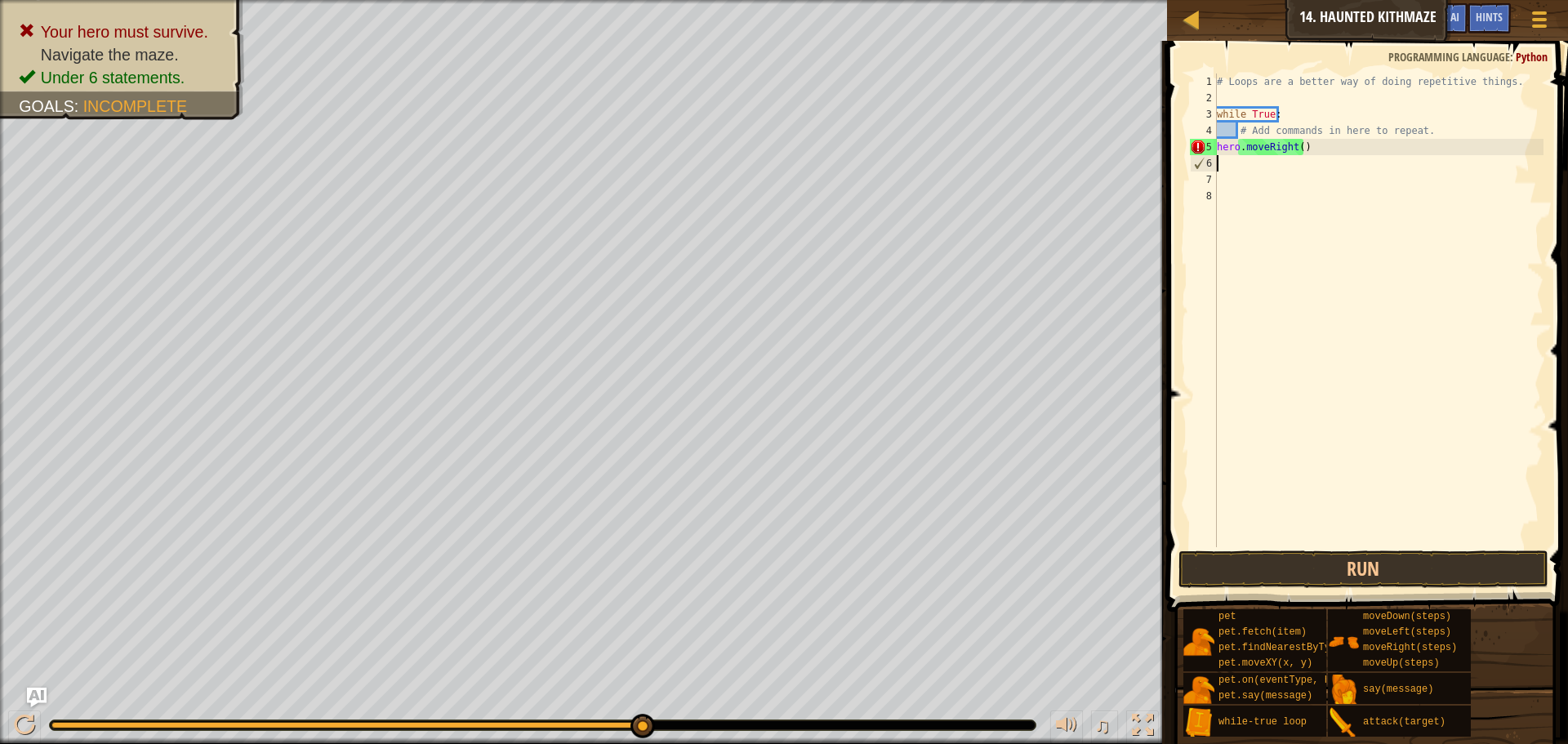
click at [1296, 148] on div "# Loops are a better way of doing repetitive things. while True : # Add command…" at bounding box center [1378, 327] width 330 height 507
type textarea "hero.moveRight(2)"
click at [1274, 168] on div "# Loops are a better way of doing repetitive things. while True : # Add command…" at bounding box center [1378, 327] width 330 height 507
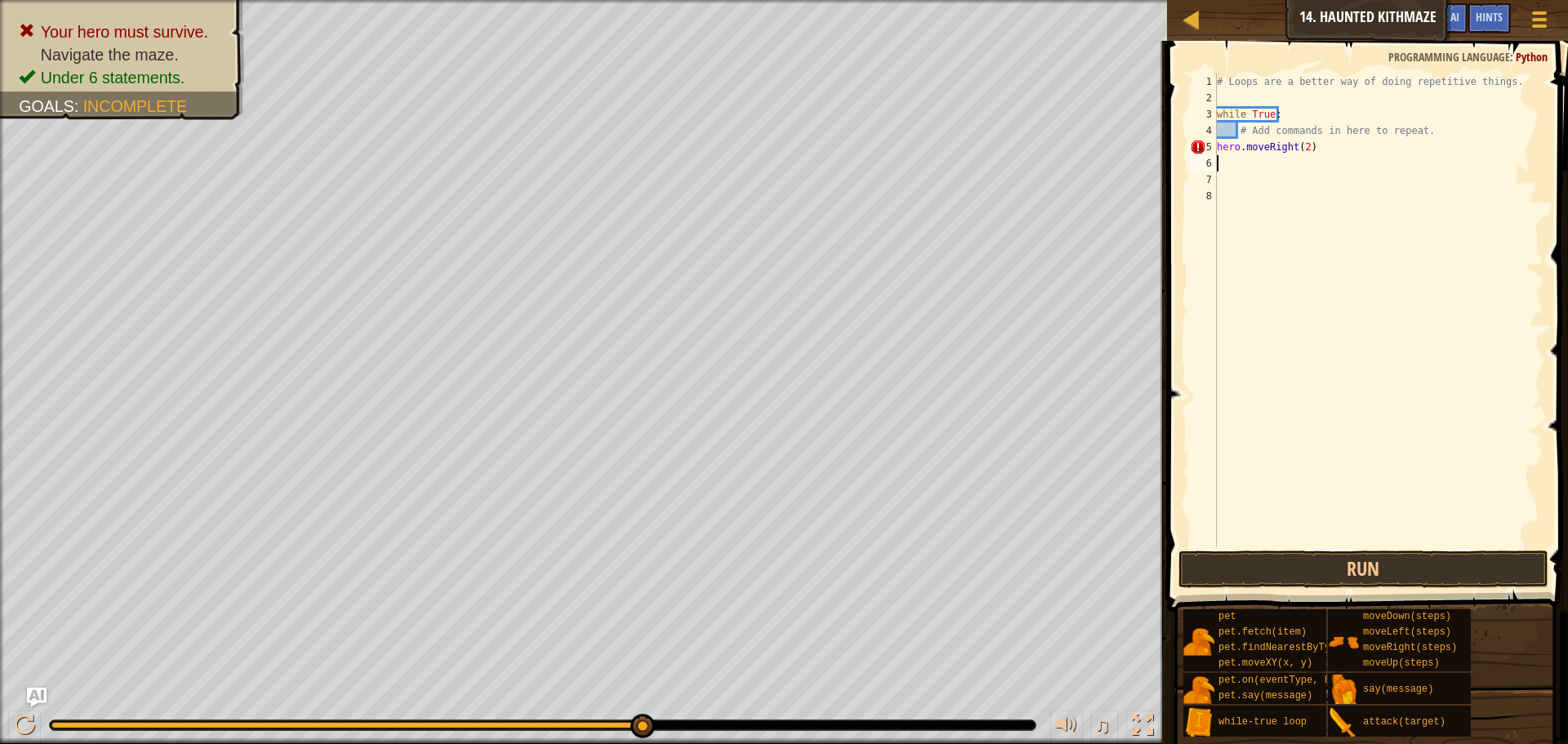
click at [1269, 185] on div "# Loops are a better way of doing repetitive things. while True : # Add command…" at bounding box center [1378, 327] width 330 height 507
type textarea "h"
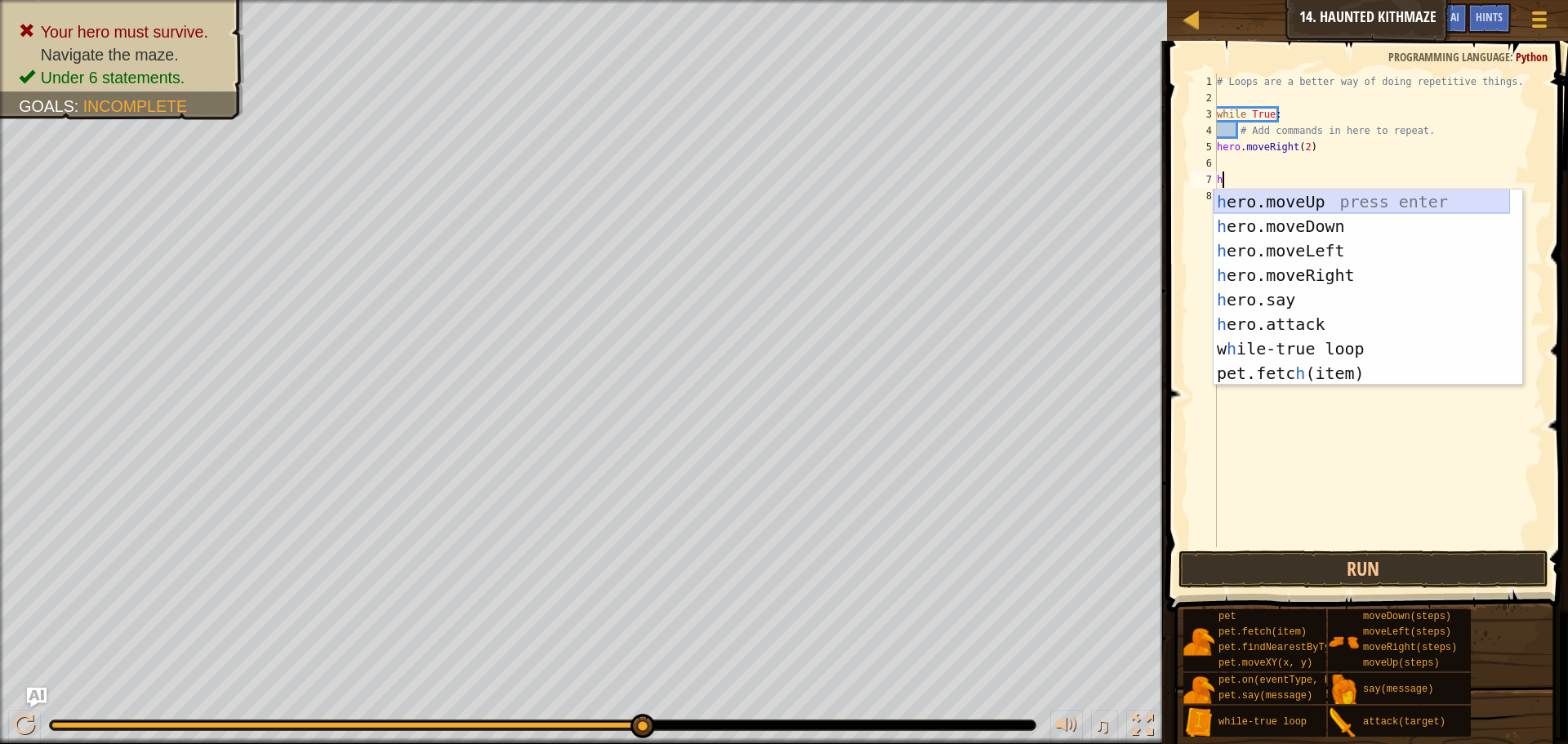
click at [1282, 198] on div "h ero.moveUp press enter h ero.moveDown press enter h ero.moveLeft press enter …" at bounding box center [1361, 312] width 297 height 245
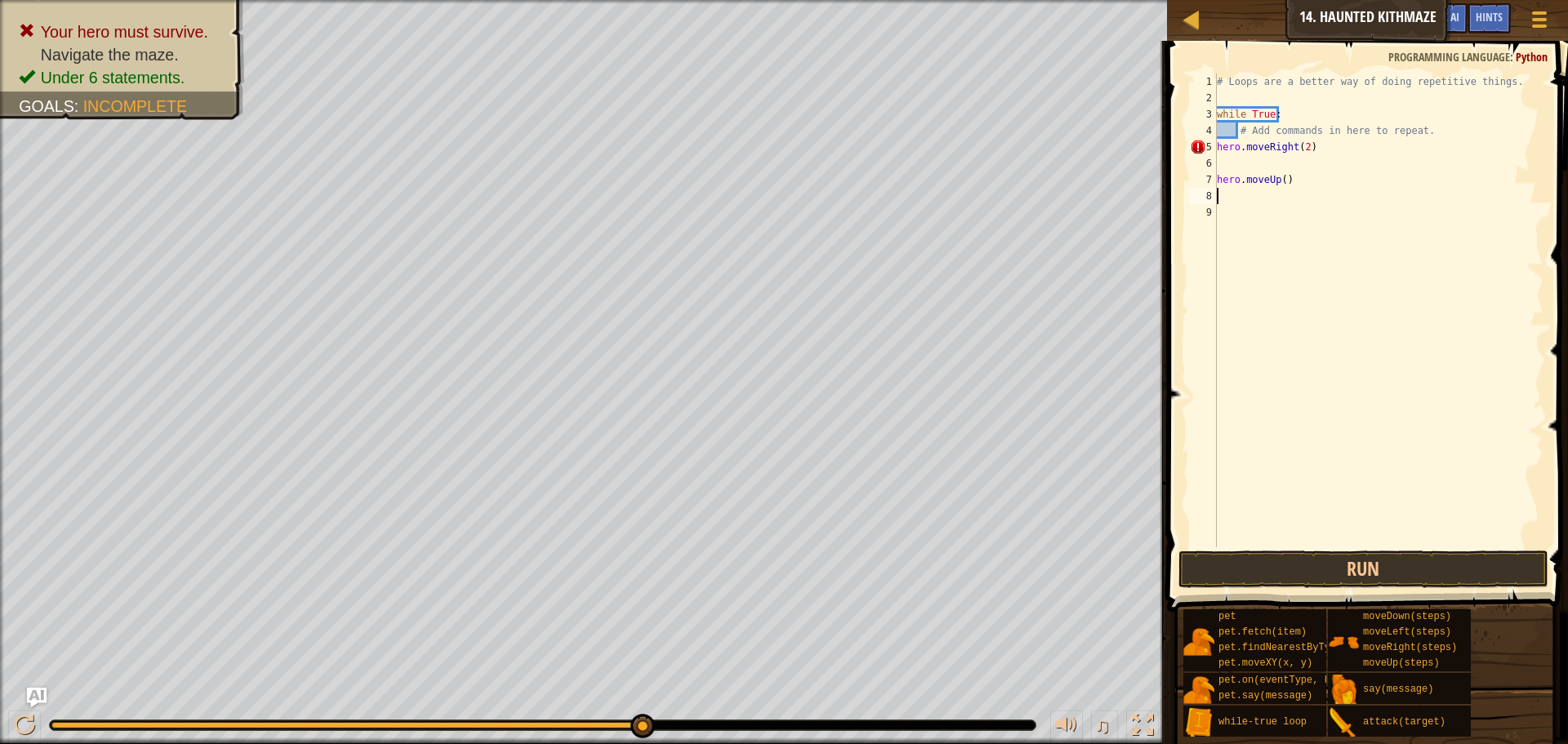
click at [1279, 182] on div "# Loops are a better way of doing repetitive things. while True : # Add command…" at bounding box center [1378, 327] width 330 height 507
click at [1289, 564] on button "Run" at bounding box center [1363, 570] width 370 height 37
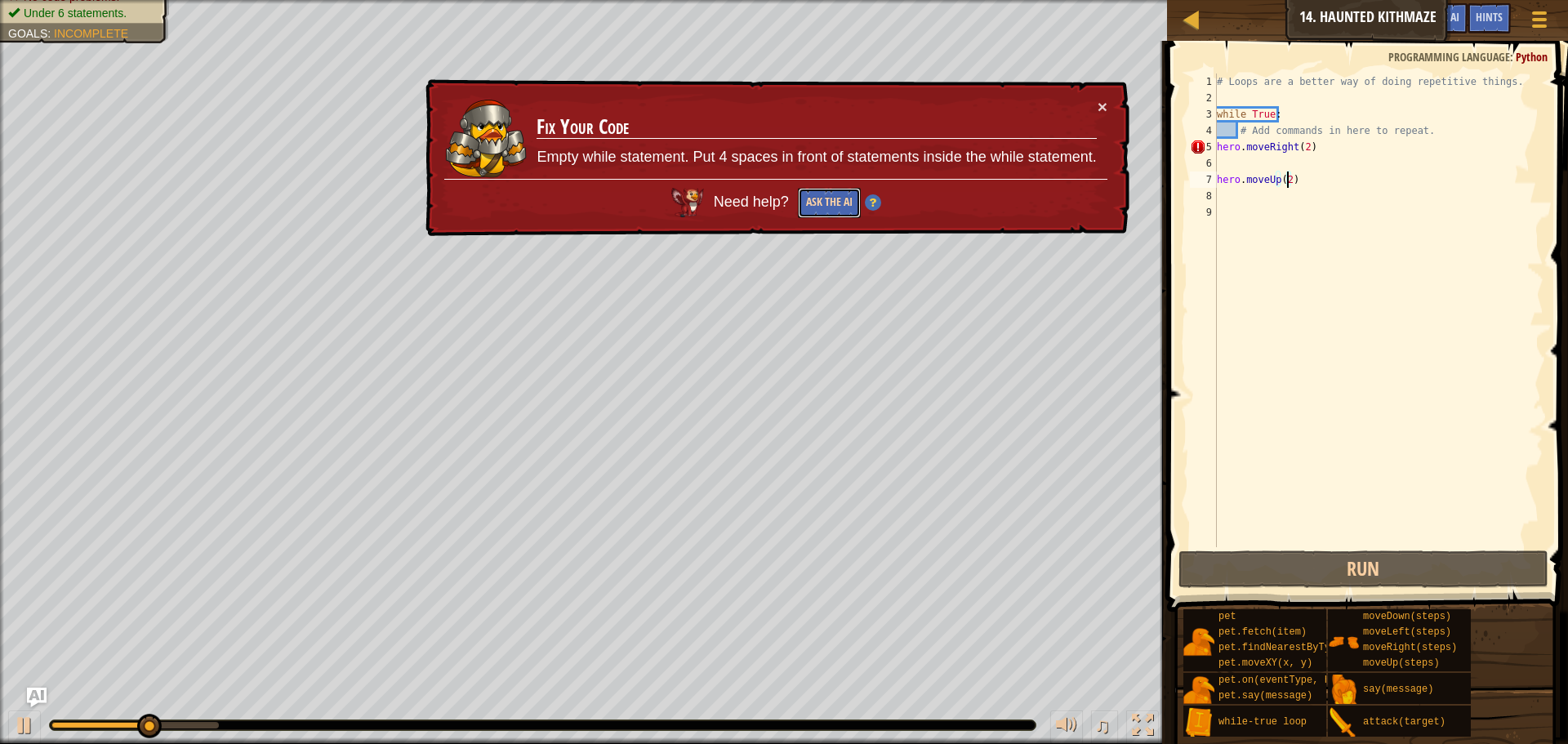
click at [820, 200] on button "Ask the AI" at bounding box center [829, 203] width 63 height 31
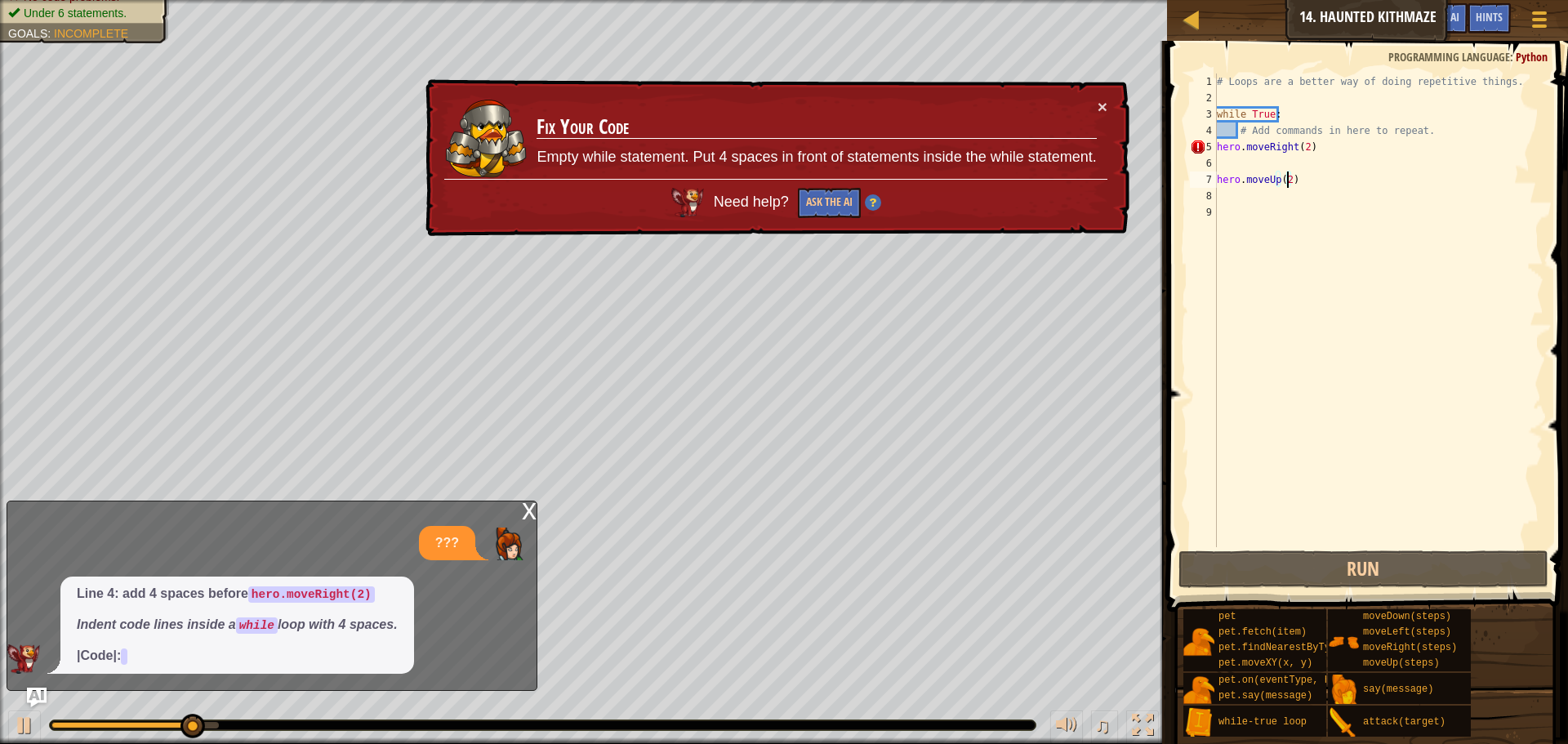
click at [1427, 132] on div "# Loops are a better way of doing repetitive things. while True : # Add command…" at bounding box center [1378, 327] width 330 height 507
type textarea "# Add commands in here to repeat."
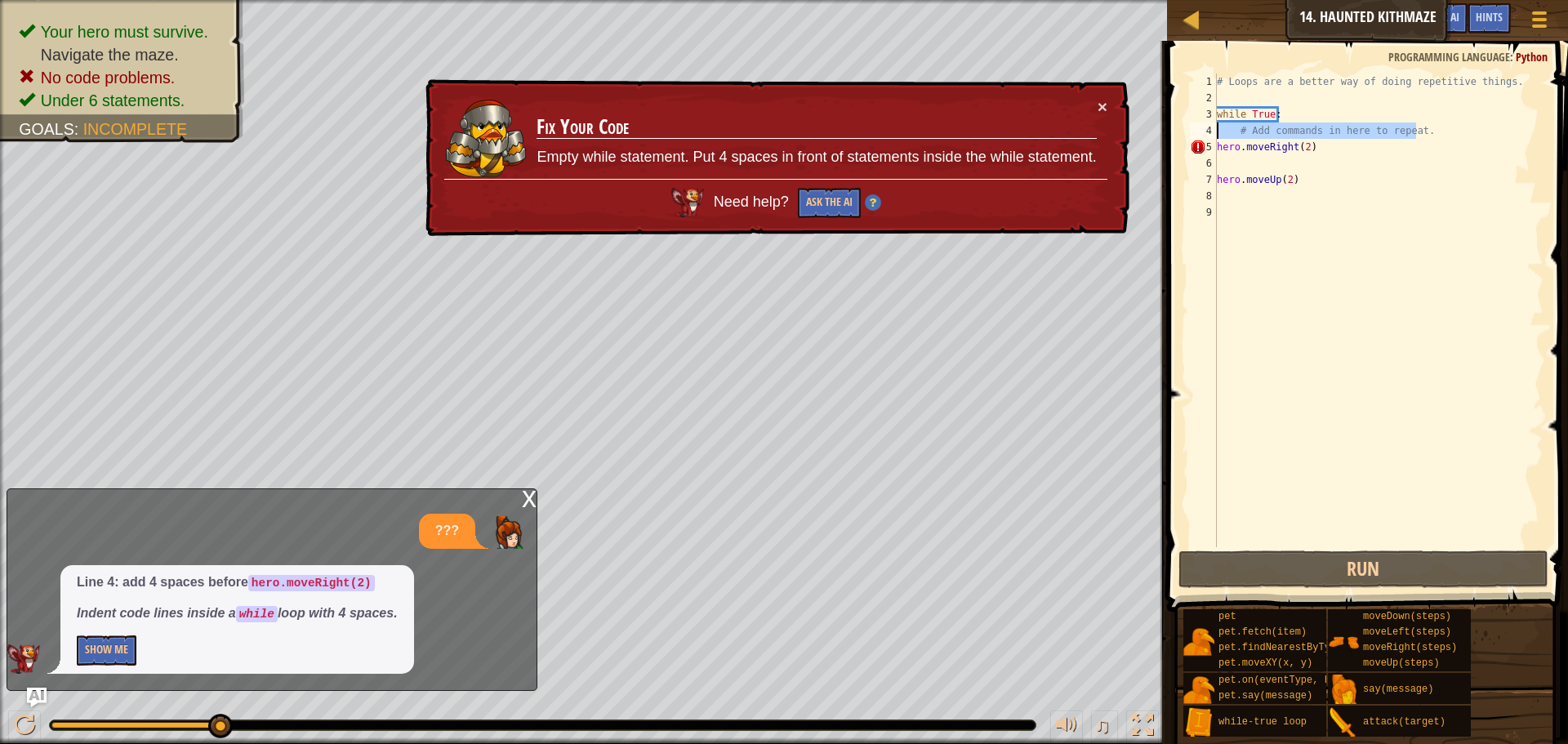
drag, startPoint x: 1426, startPoint y: 132, endPoint x: 1209, endPoint y: 137, distance: 217.1
click at [1209, 137] on div "# Add commands in here to repeat. 1 2 3 4 5 6 7 8 9 # Loops are a better way of…" at bounding box center [1365, 310] width 357 height 474
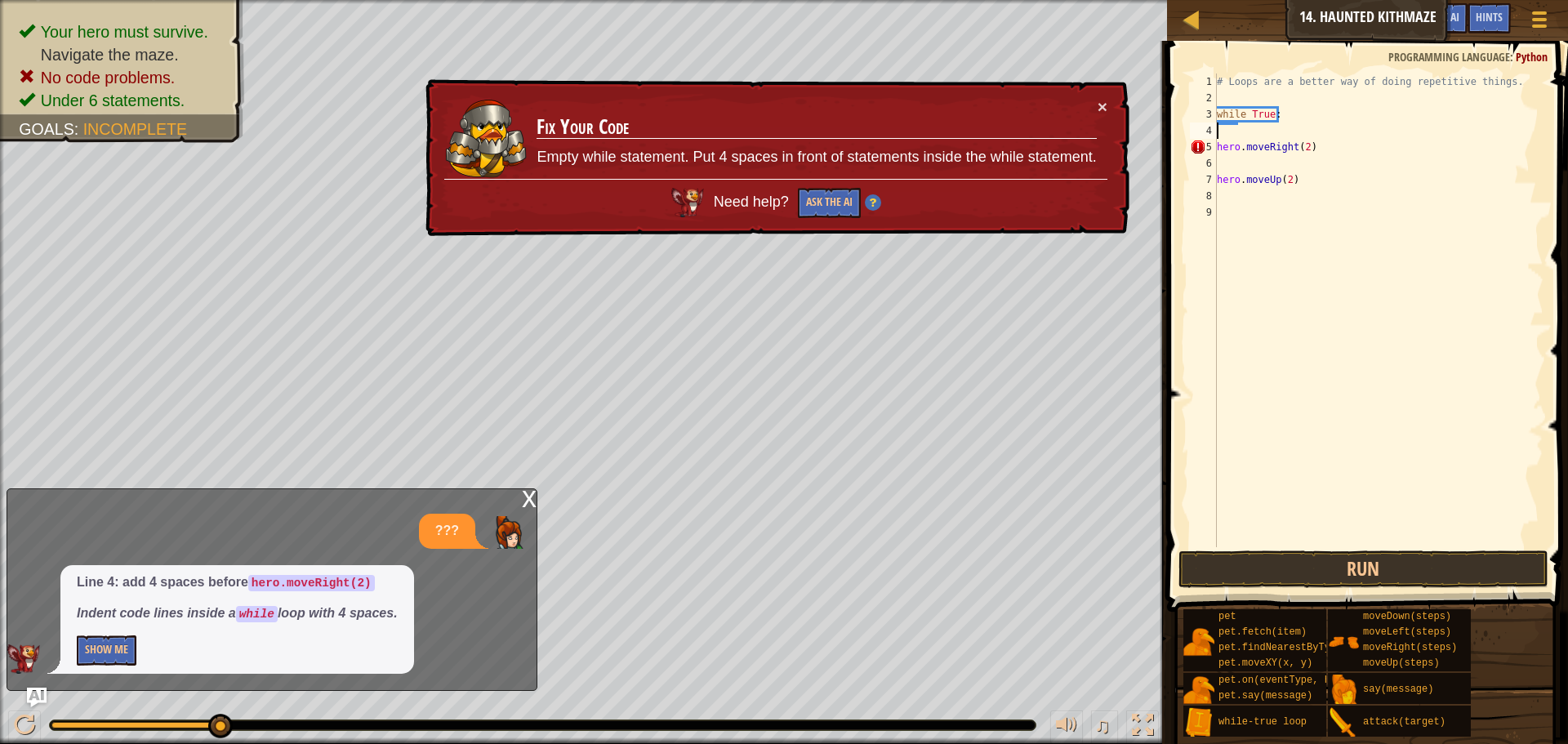
click at [1254, 138] on div "# Loops are a better way of doing repetitive things. while True : hero . moveRi…" at bounding box center [1378, 327] width 330 height 507
type textarea "while True:"
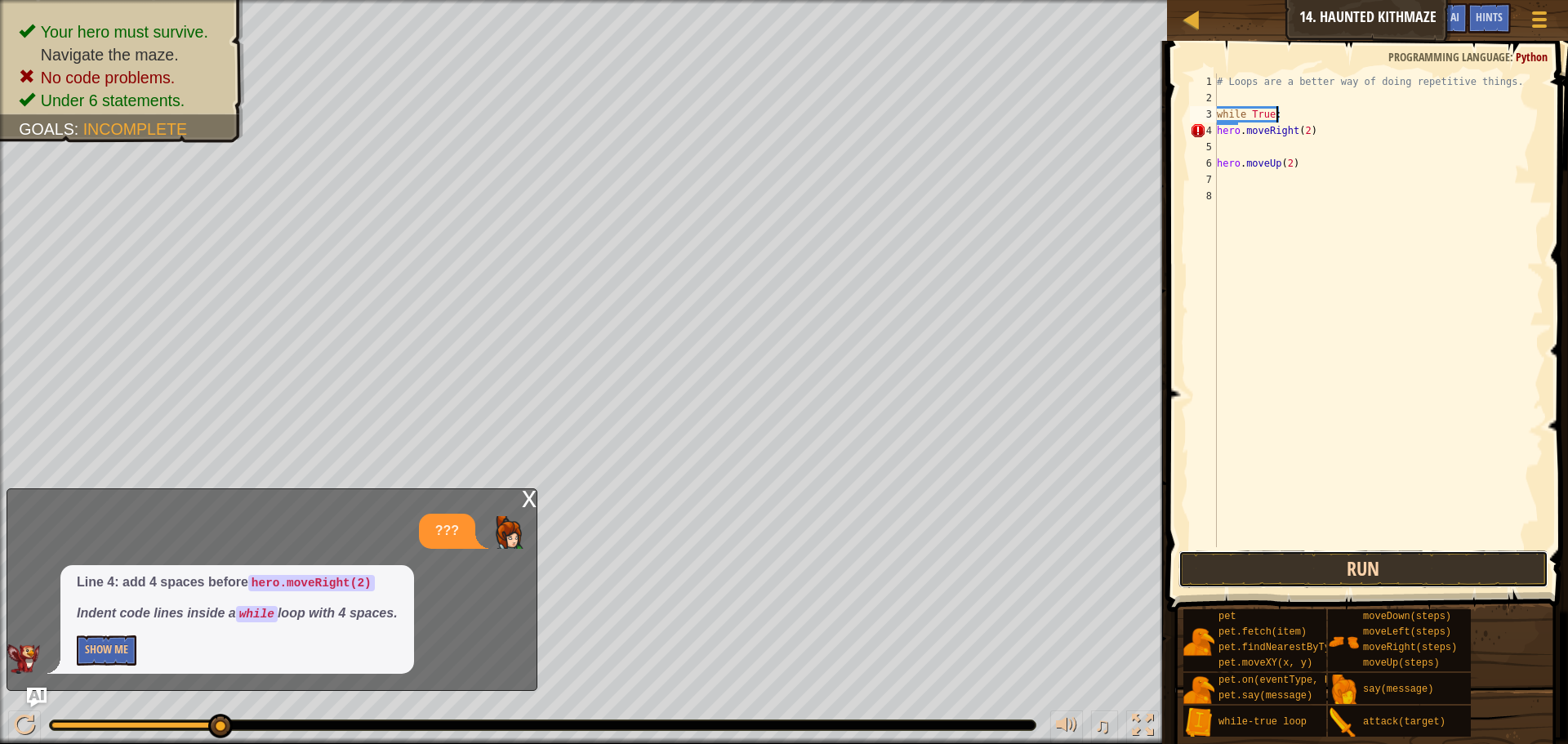
drag, startPoint x: 1308, startPoint y: 586, endPoint x: 1303, endPoint y: 576, distance: 11.2
click at [1307, 585] on button "Run" at bounding box center [1363, 570] width 370 height 37
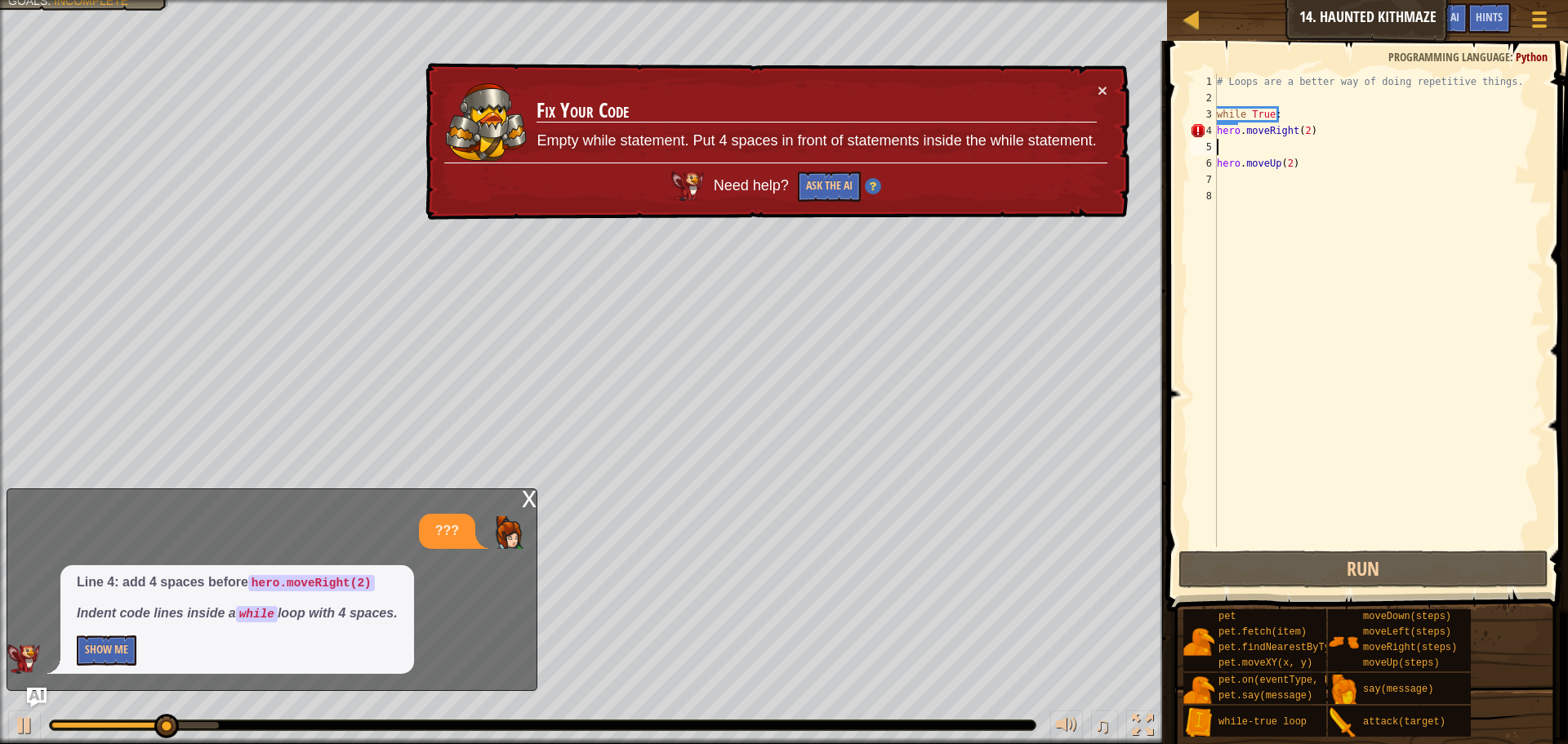
click at [1250, 153] on div "# Loops are a better way of doing repetitive things. while True : hero . moveRi…" at bounding box center [1378, 327] width 330 height 507
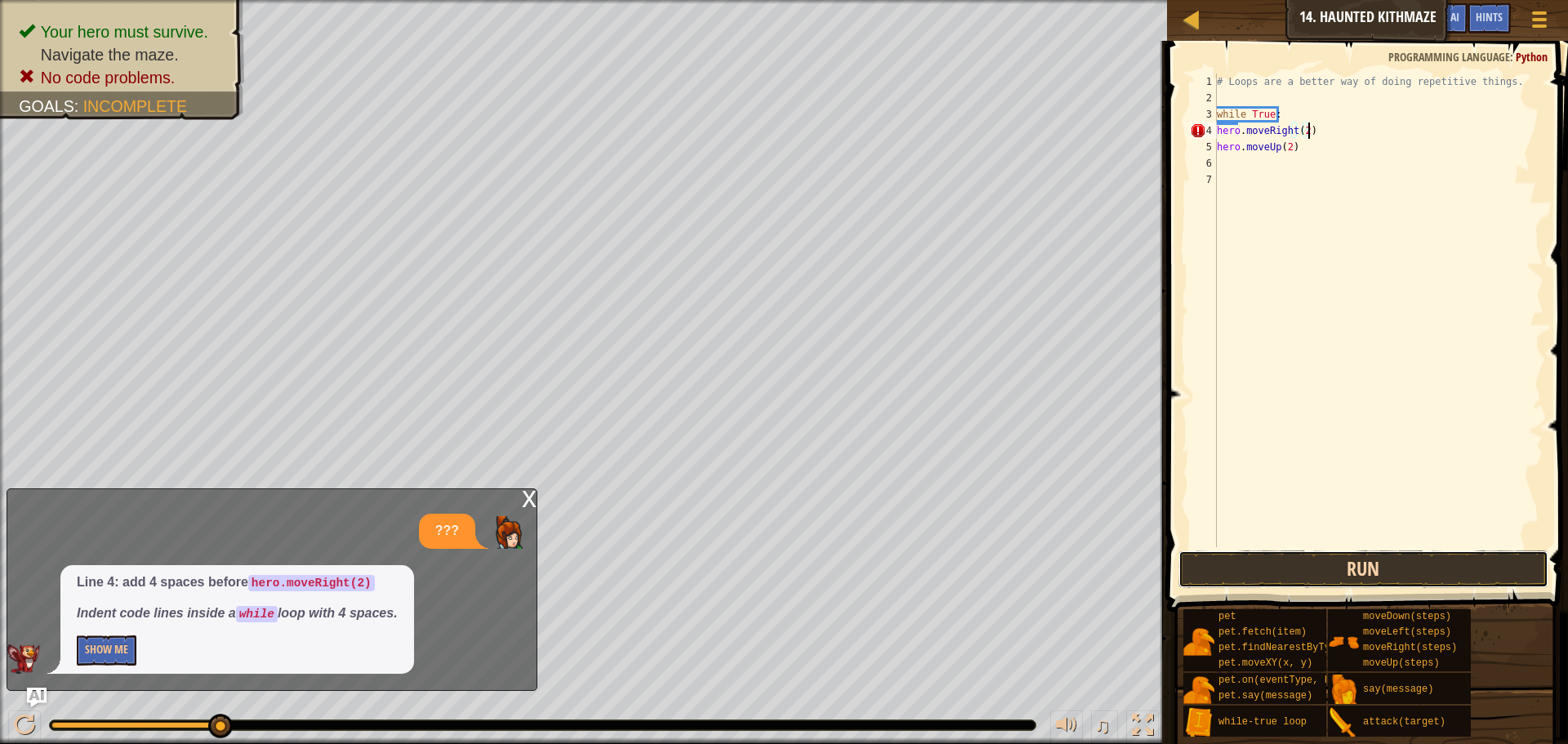
click at [1256, 561] on button "Run" at bounding box center [1363, 570] width 370 height 37
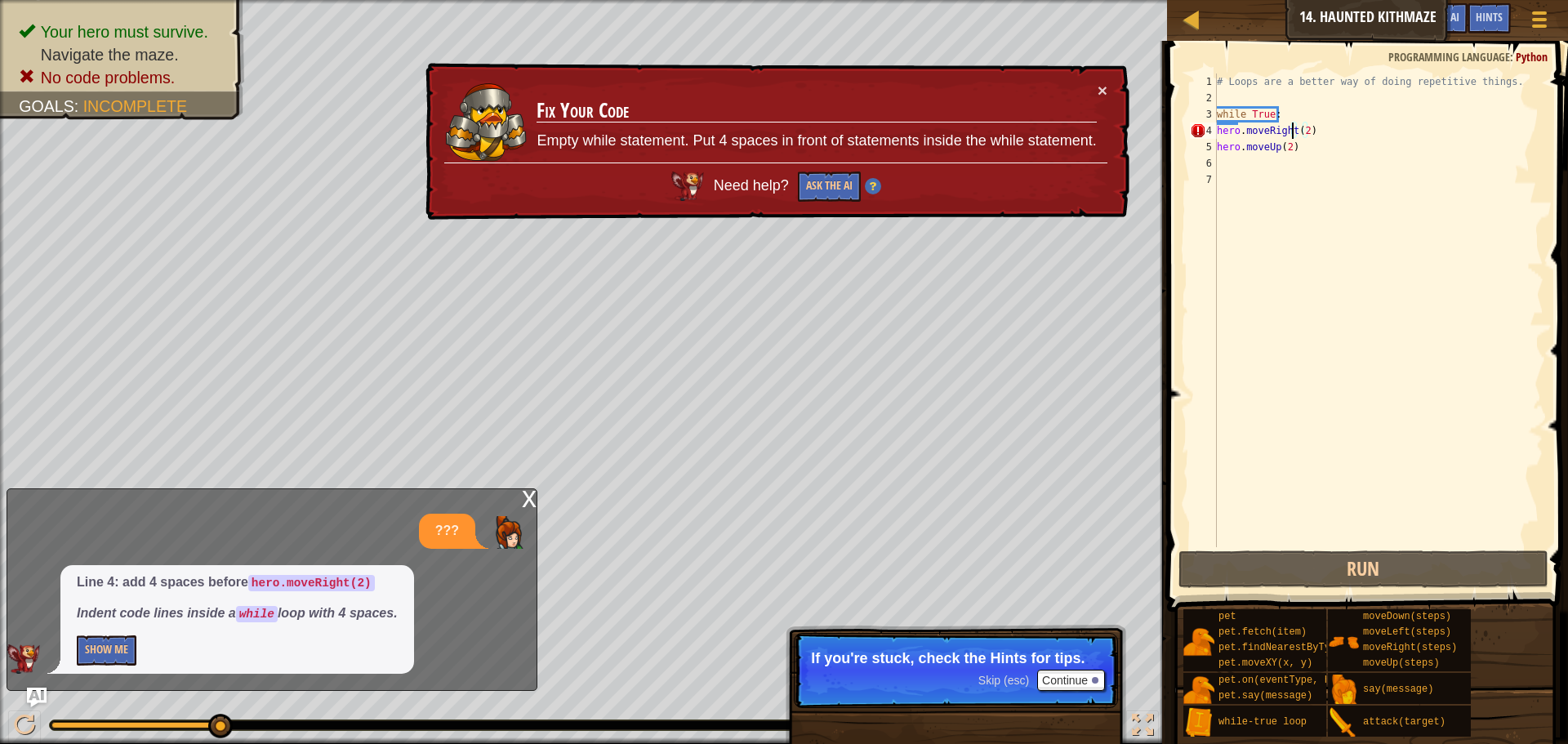
click at [1292, 131] on div "# Loops are a better way of doing repetitive things. while True : hero . moveRi…" at bounding box center [1378, 327] width 330 height 507
type textarea "hero.moveRight (2)"
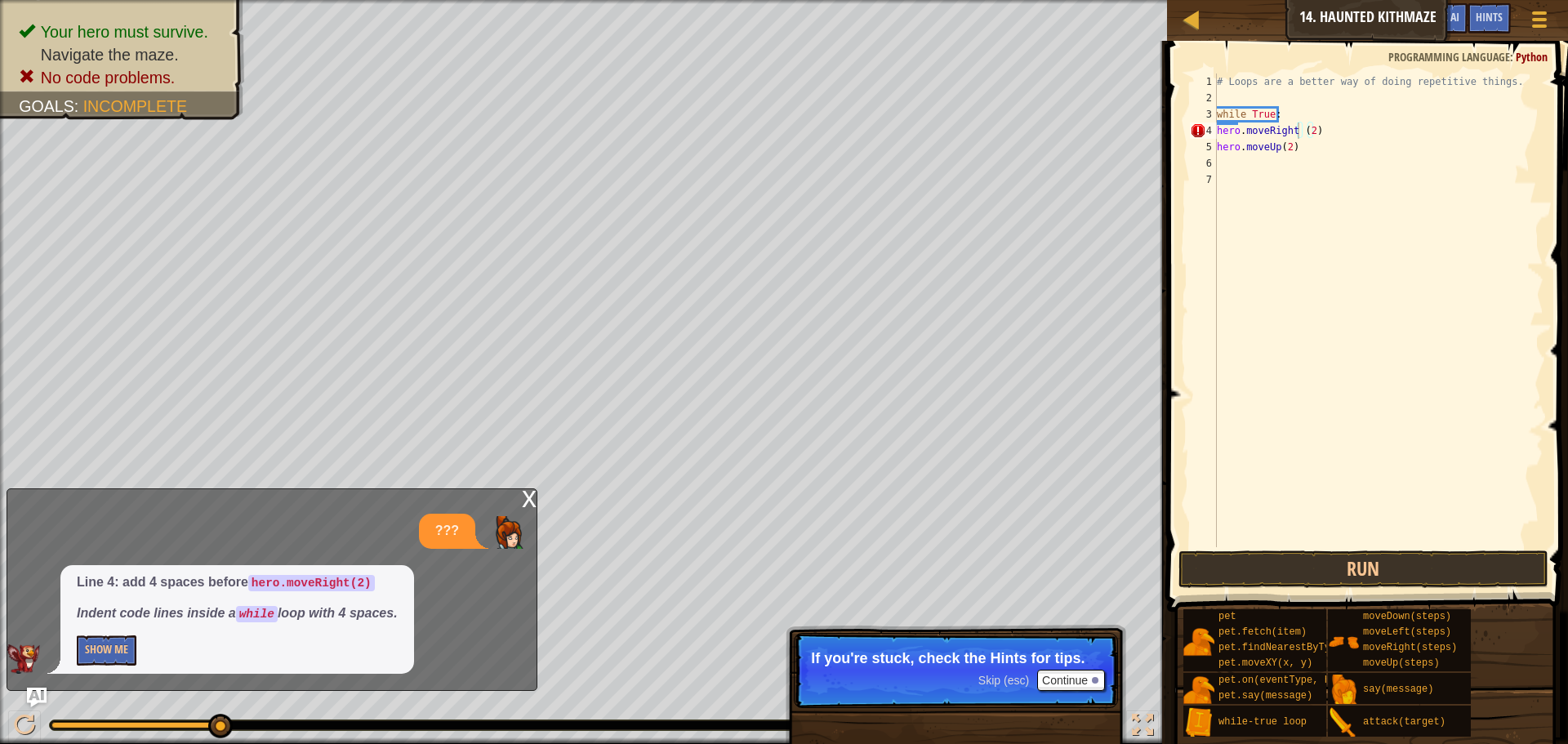
drag, startPoint x: 1310, startPoint y: 125, endPoint x: 1291, endPoint y: 163, distance: 42.5
click at [1288, 163] on div "# Loops are a better way of doing repetitive things. while True : hero . moveRi…" at bounding box center [1378, 327] width 330 height 507
click at [1297, 132] on div "# Loops are a better way of doing repetitive things. while True : hero . moveRi…" at bounding box center [1378, 327] width 330 height 507
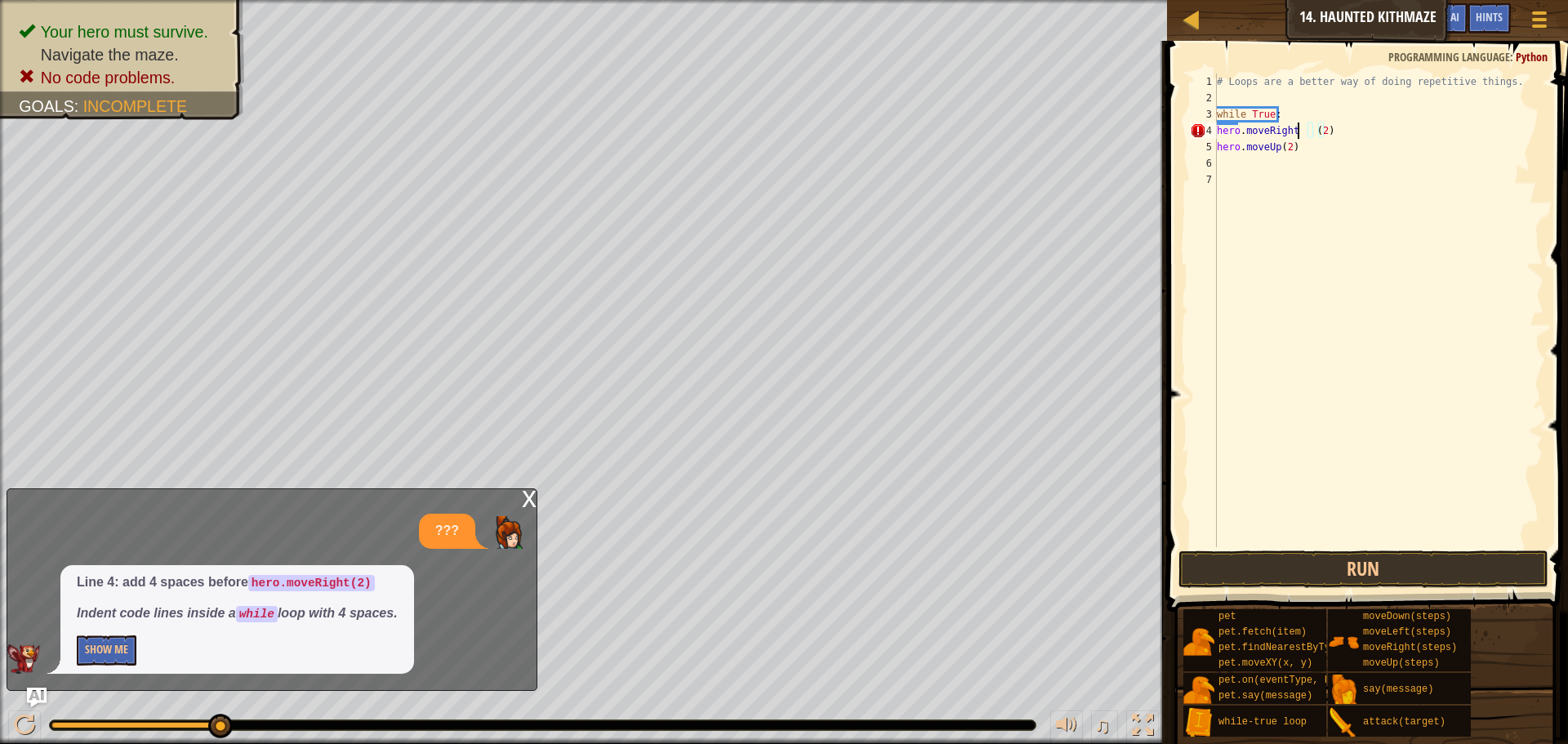
click at [1300, 137] on div "# Loops are a better way of doing repetitive things. while True : hero . moveRi…" at bounding box center [1378, 327] width 330 height 507
click at [1302, 130] on div "# Loops are a better way of doing repetitive things. while True : hero . moveRi…" at bounding box center [1378, 327] width 330 height 507
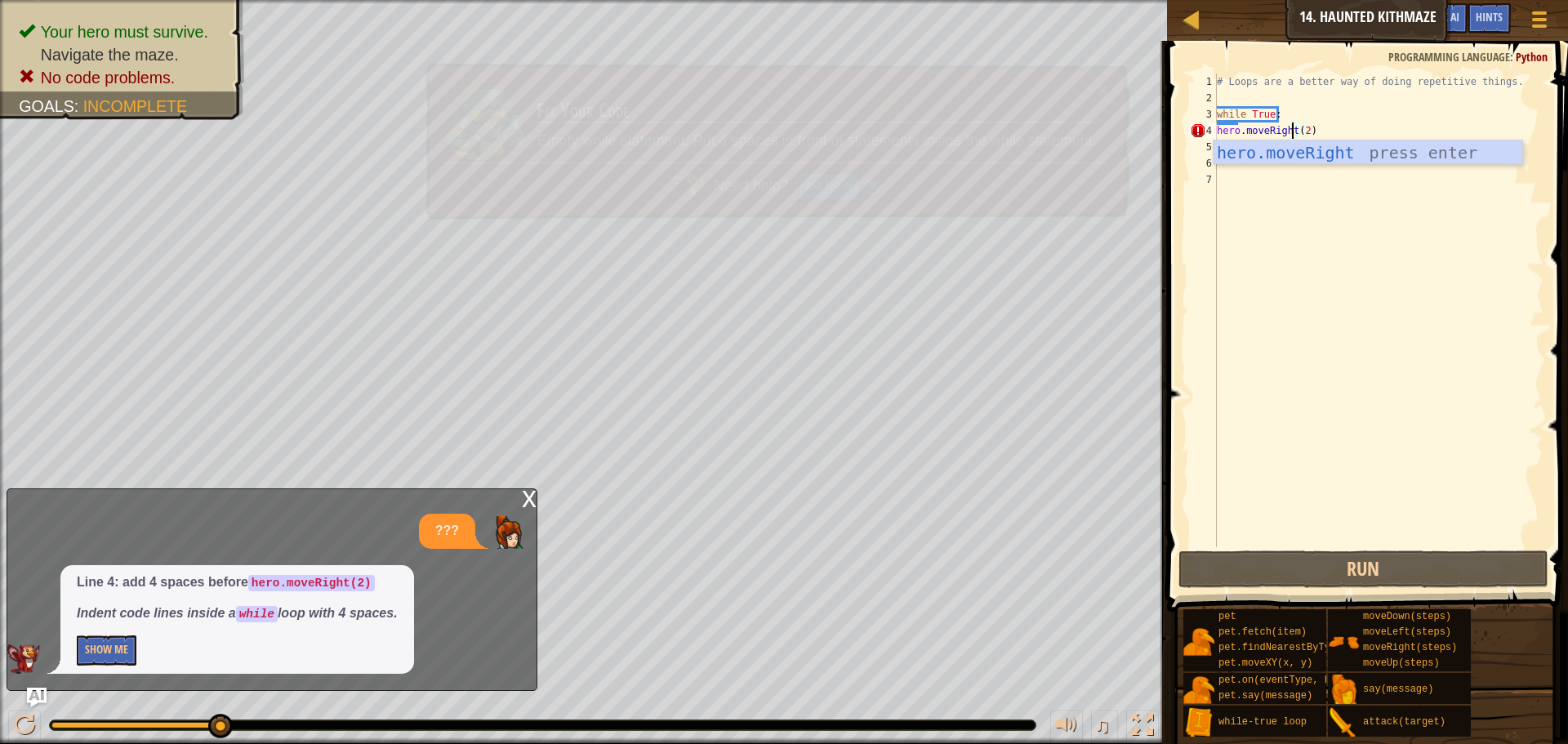
click at [1294, 114] on div "# Loops are a better way of doing repetitive things. while True : hero . moveRi…" at bounding box center [1378, 327] width 330 height 507
type textarea "while True:"
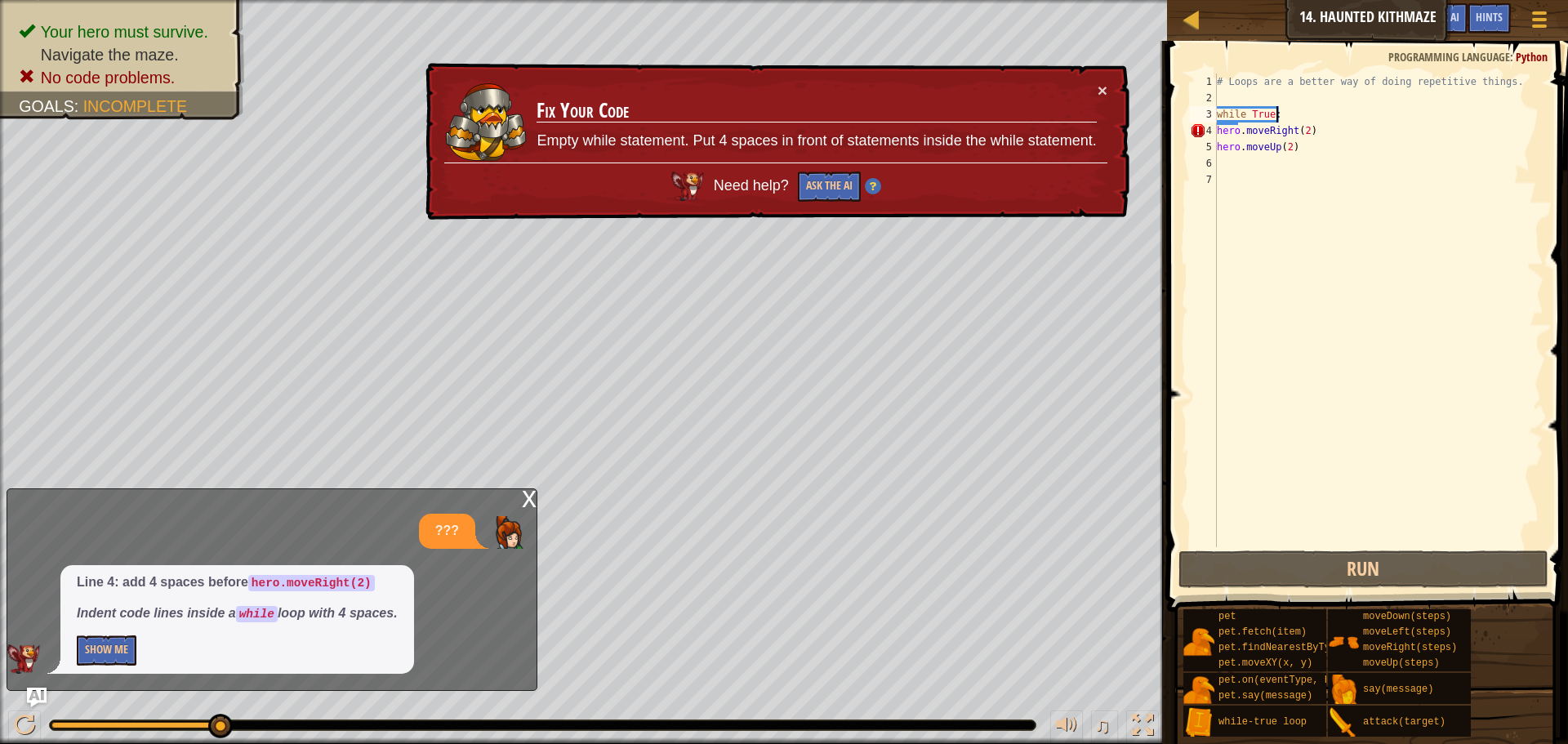
scroll to position [8, 1]
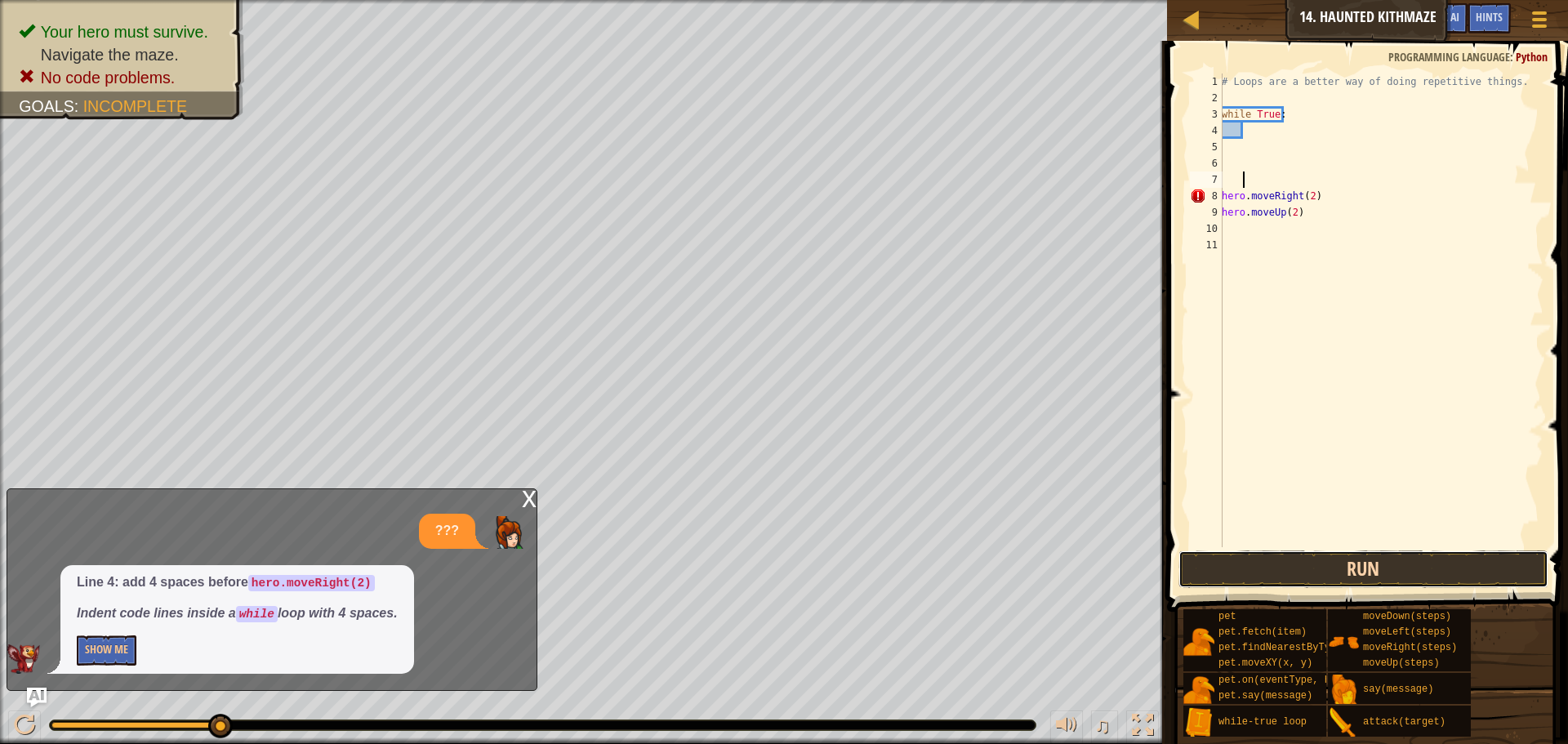
click at [1357, 586] on button "Run" at bounding box center [1363, 570] width 370 height 37
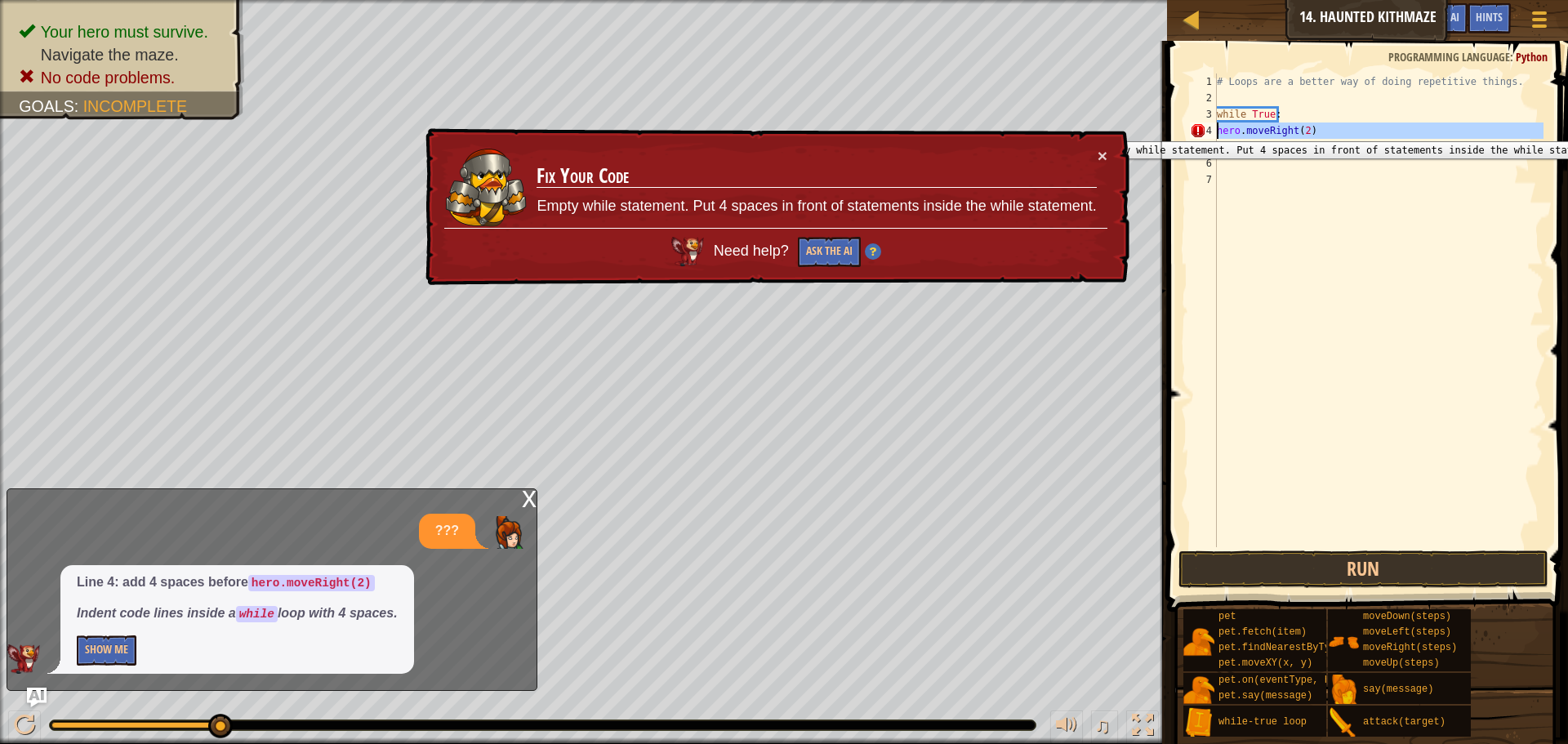
click at [1214, 129] on div "4" at bounding box center [1203, 130] width 27 height 16
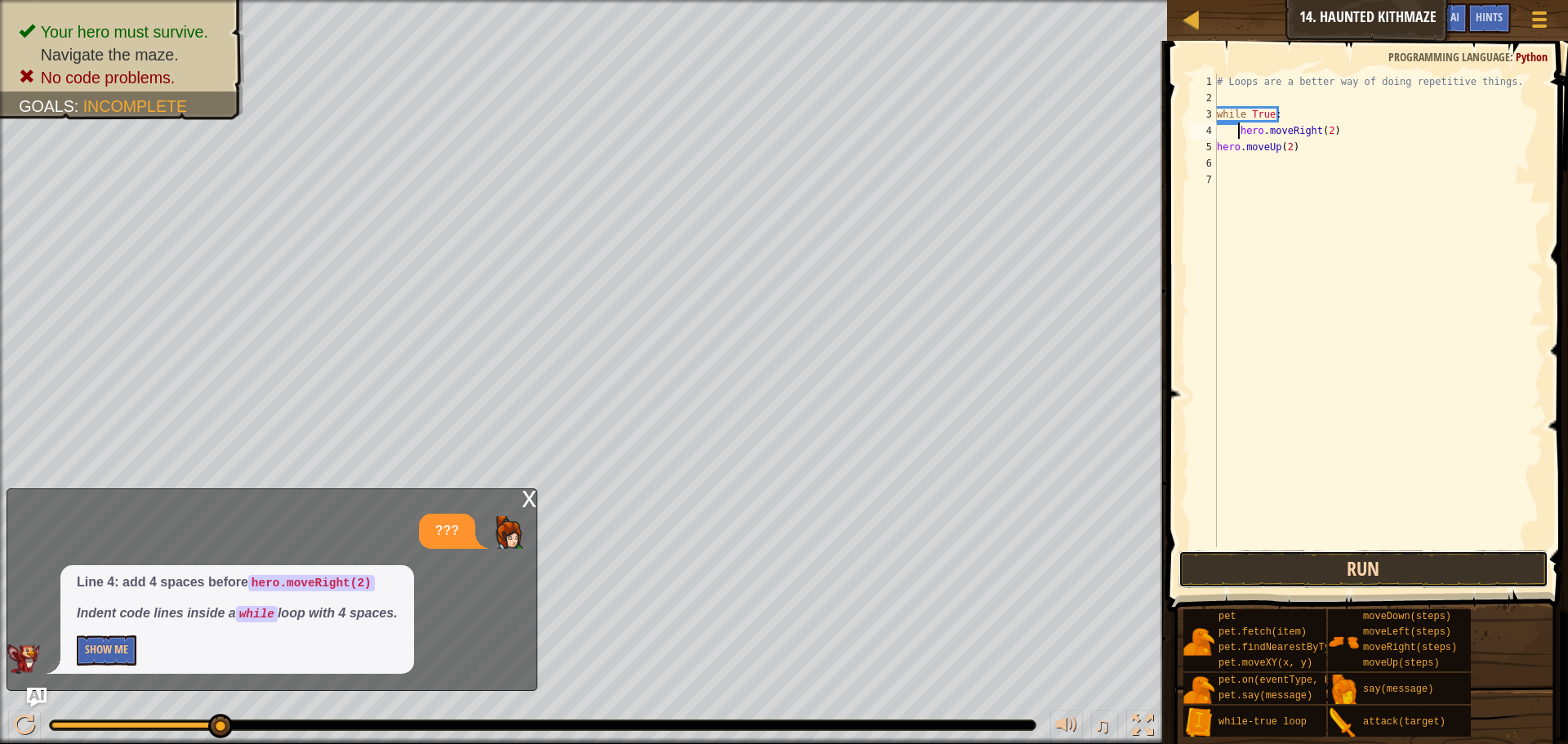
click at [1320, 572] on button "Run" at bounding box center [1363, 570] width 370 height 37
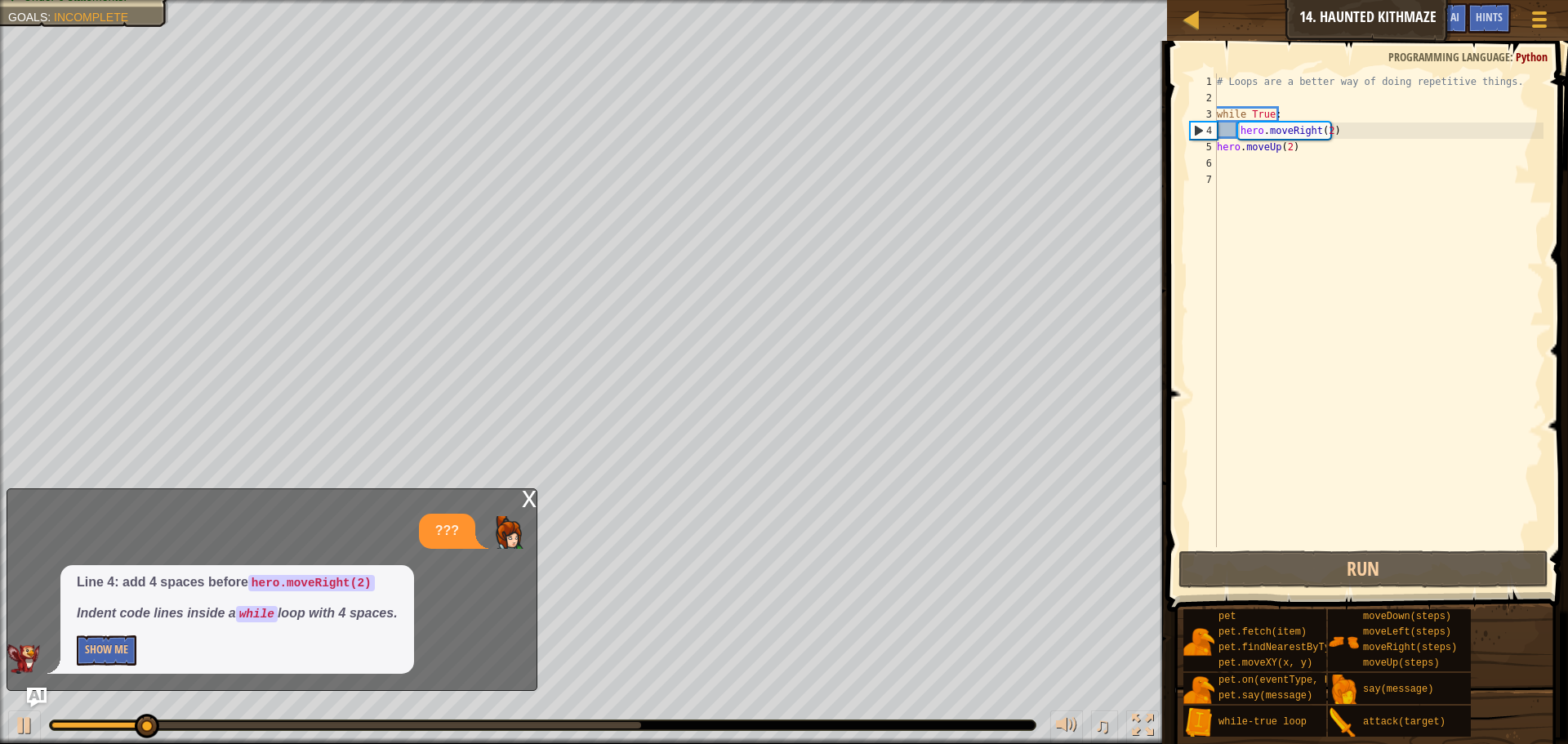
click at [523, 498] on div "x" at bounding box center [529, 497] width 14 height 16
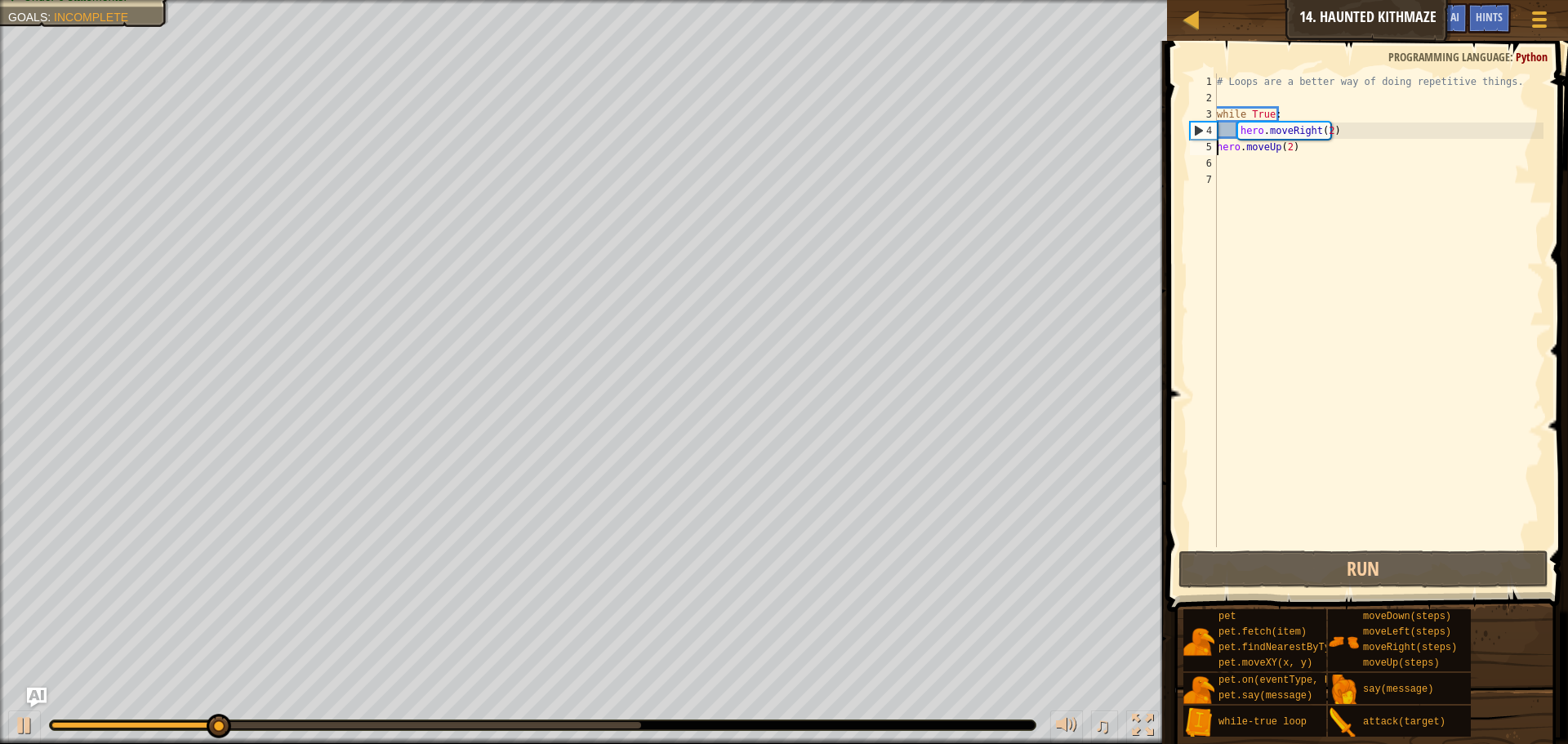
click at [1218, 149] on div "# Loops are a better way of doing repetitive things. while True : hero . moveRi…" at bounding box center [1378, 327] width 330 height 507
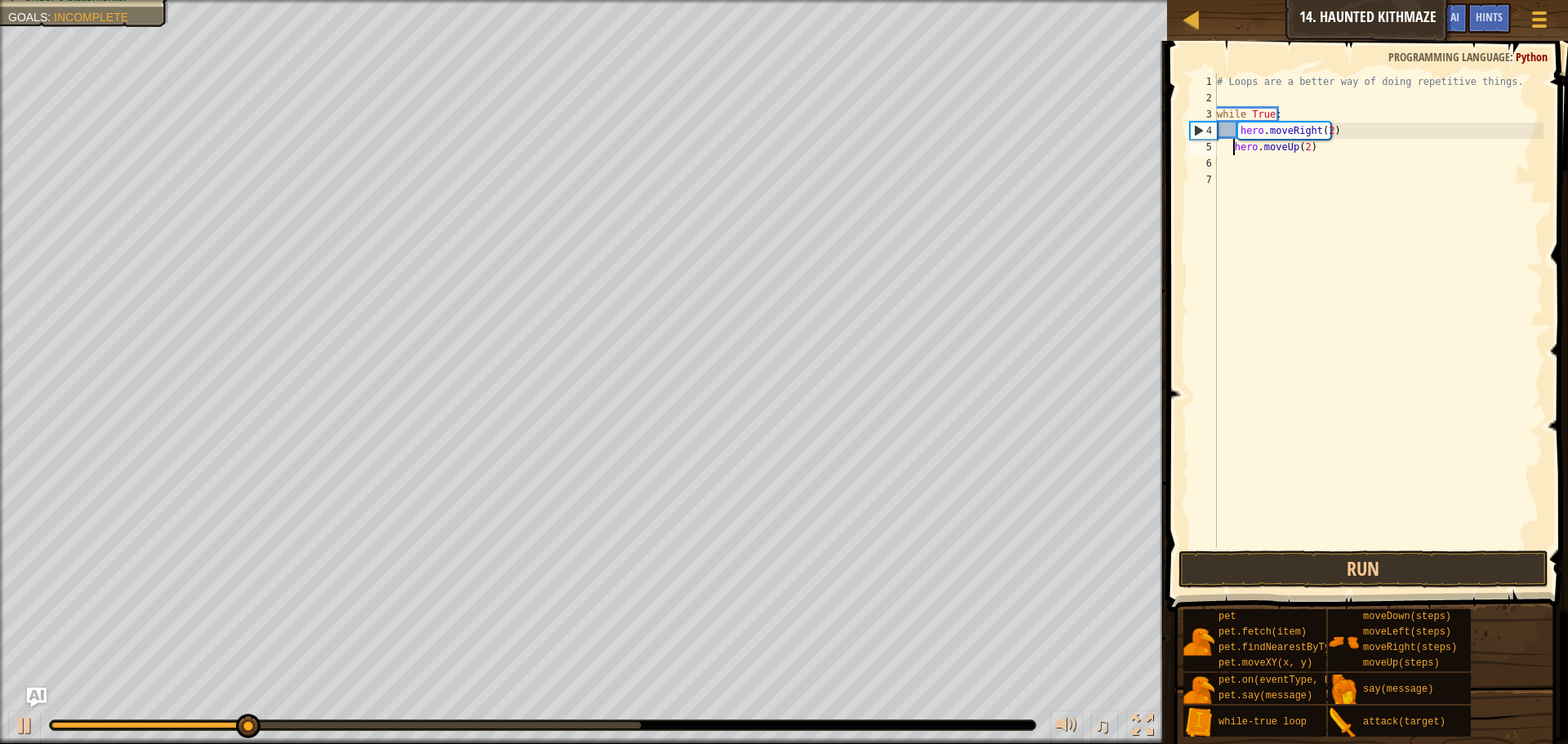
type textarea "hero.moveUp(2)"
click at [1318, 569] on button "Run" at bounding box center [1363, 570] width 370 height 37
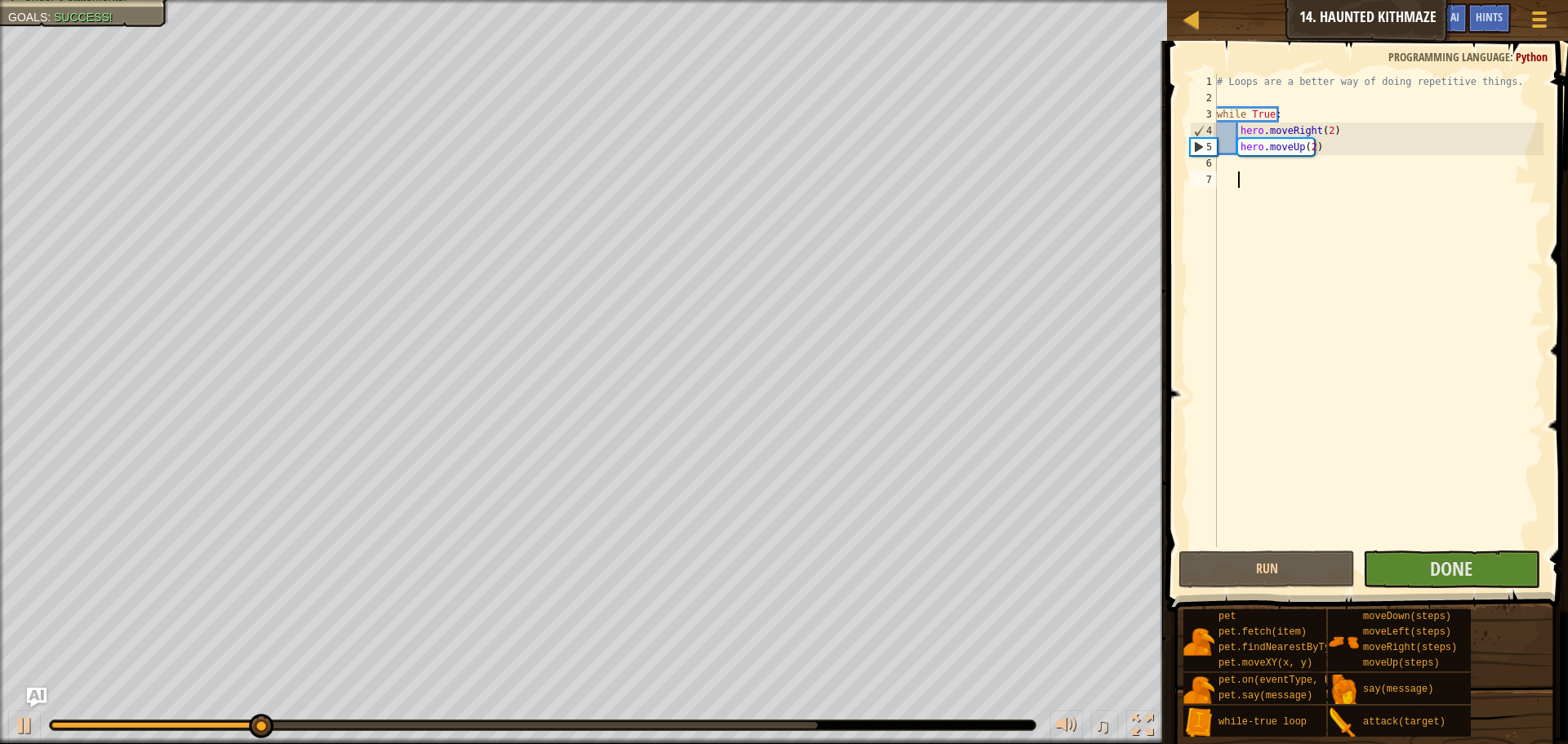
click at [1407, 546] on div "# Loops are a better way of doing repetitive things. while True : hero . moveRi…" at bounding box center [1378, 327] width 330 height 507
click at [1417, 576] on button "Done" at bounding box center [1452, 570] width 177 height 37
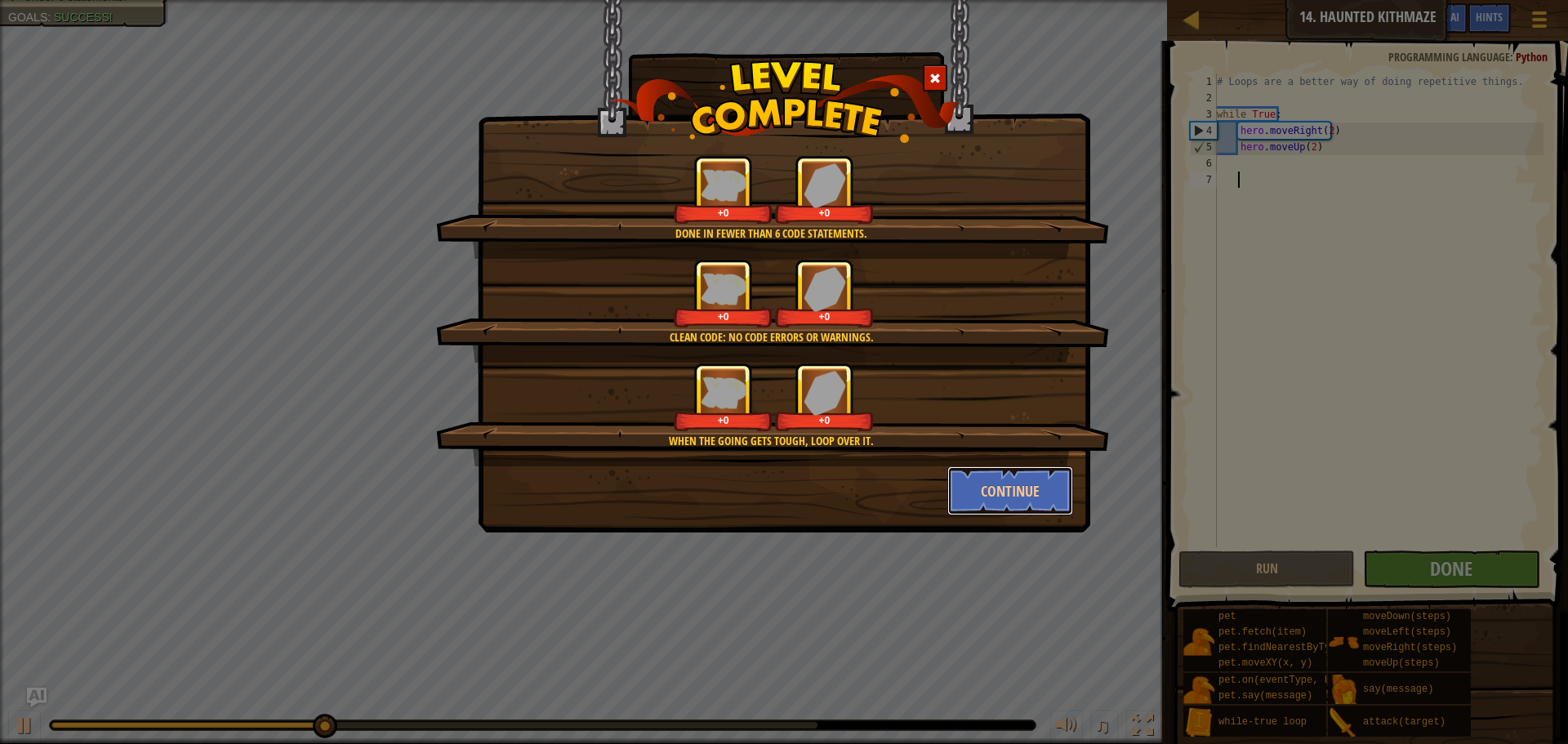
click at [1016, 483] on button "Continue" at bounding box center [1010, 491] width 127 height 49
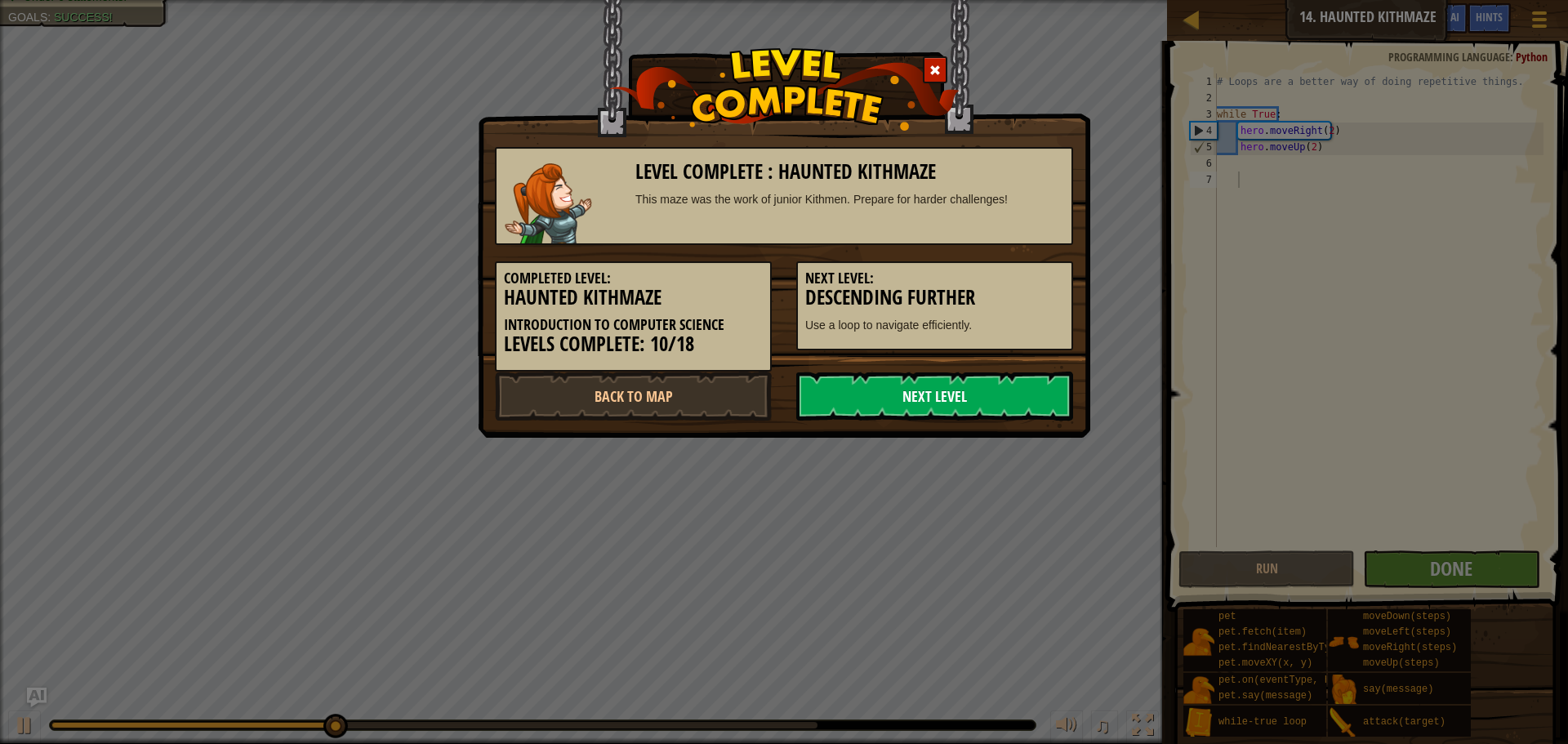
click at [925, 419] on link "Next Level" at bounding box center [935, 396] width 277 height 49
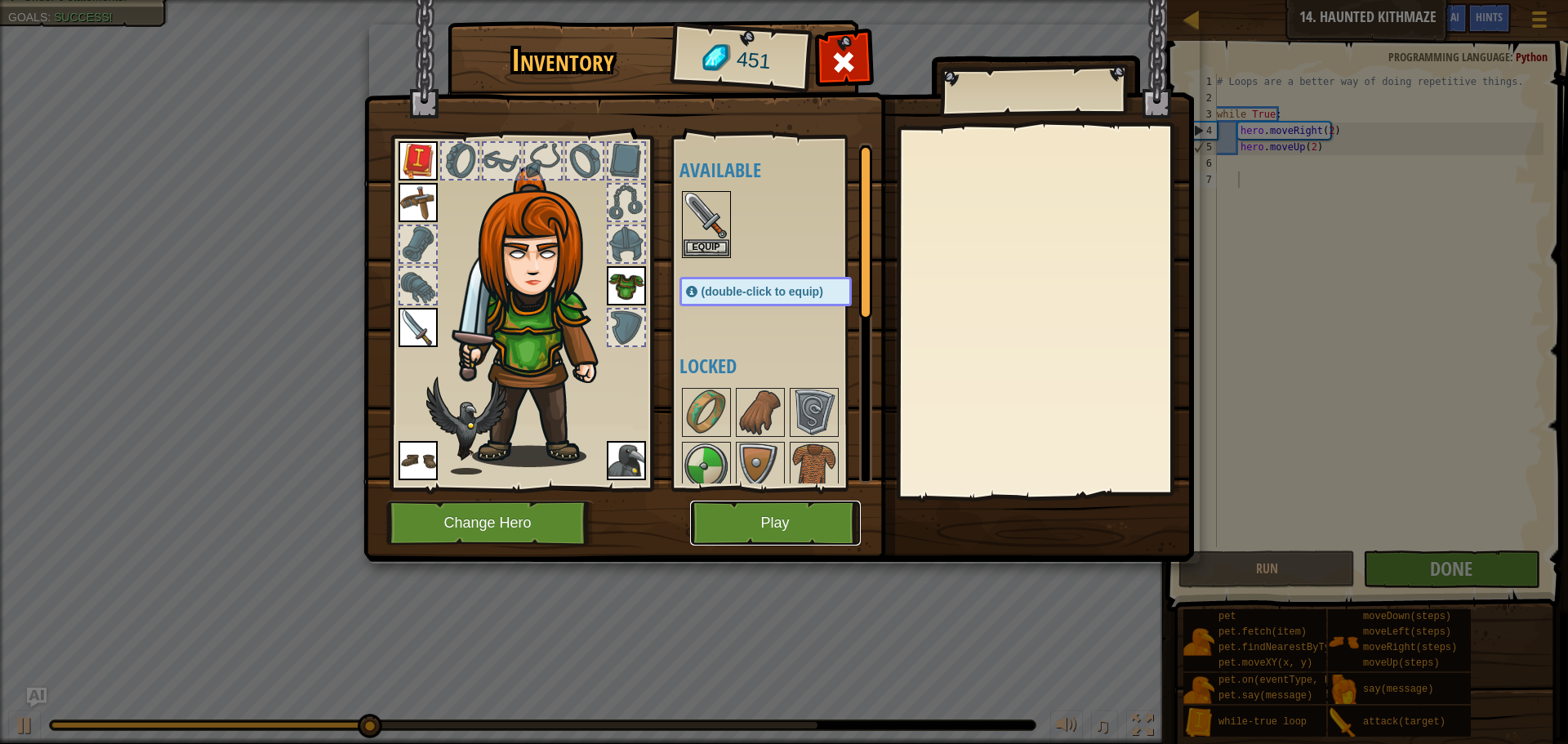
click at [793, 523] on button "Play" at bounding box center [775, 523] width 171 height 45
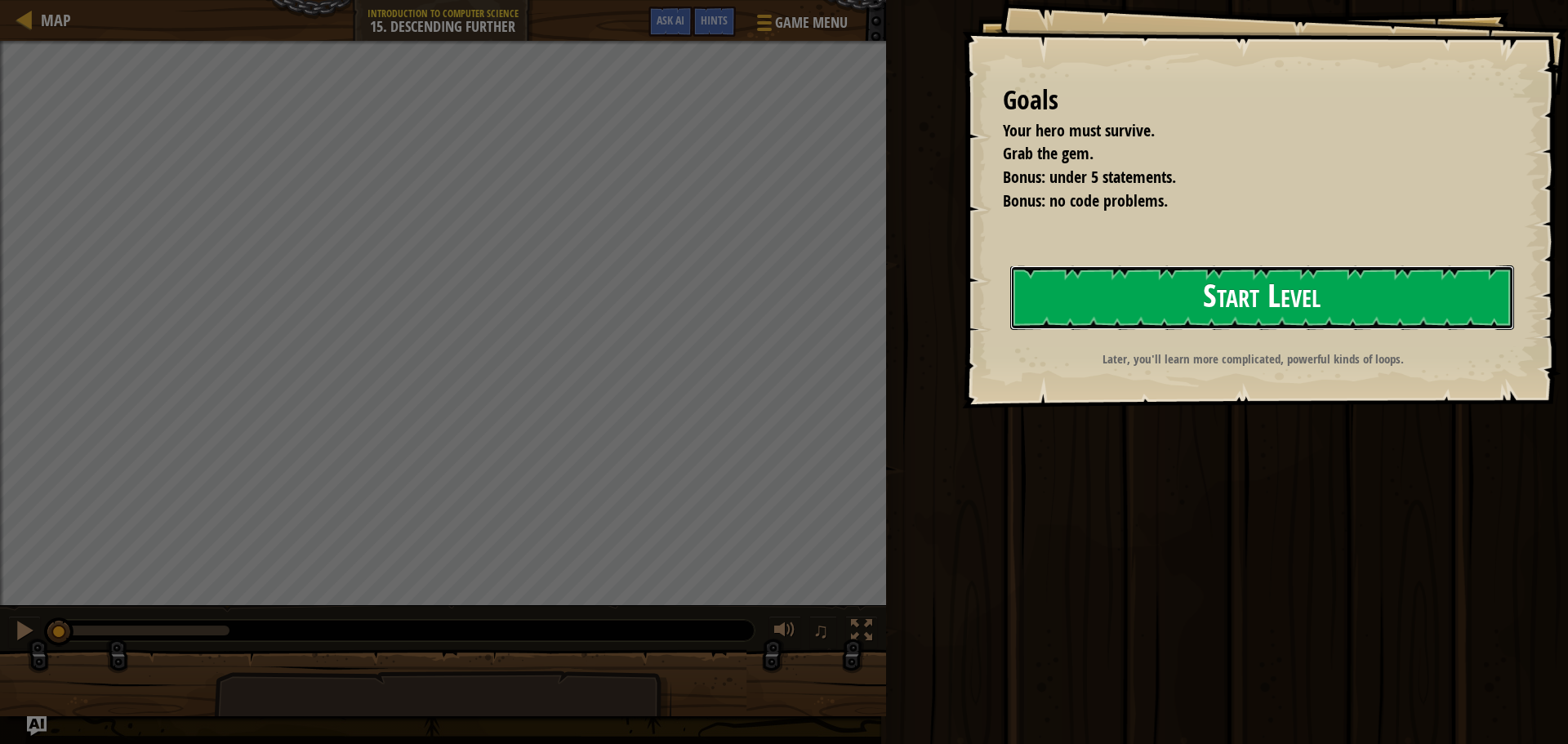
click at [1078, 292] on button "Start Level" at bounding box center [1262, 298] width 504 height 65
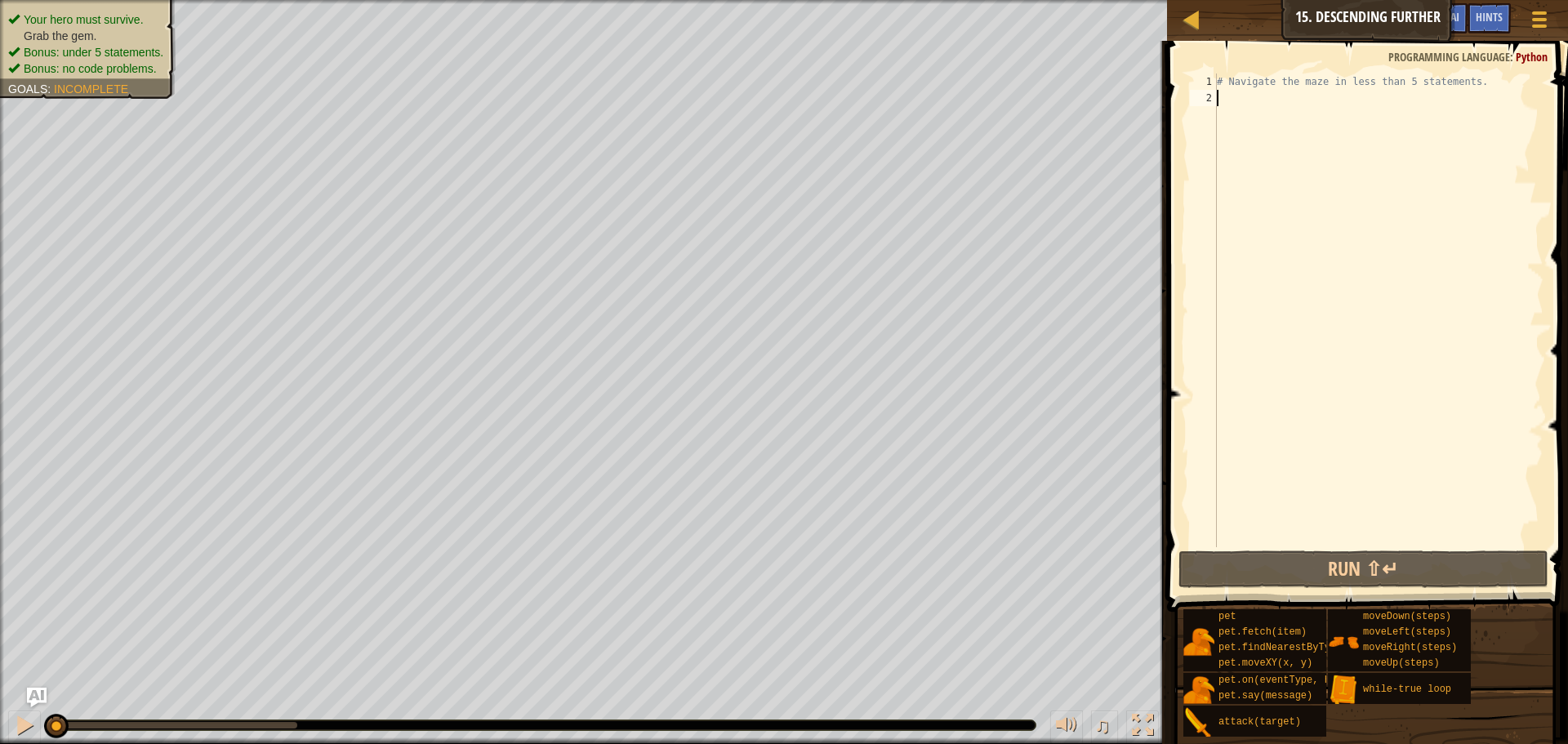
type textarea "h"
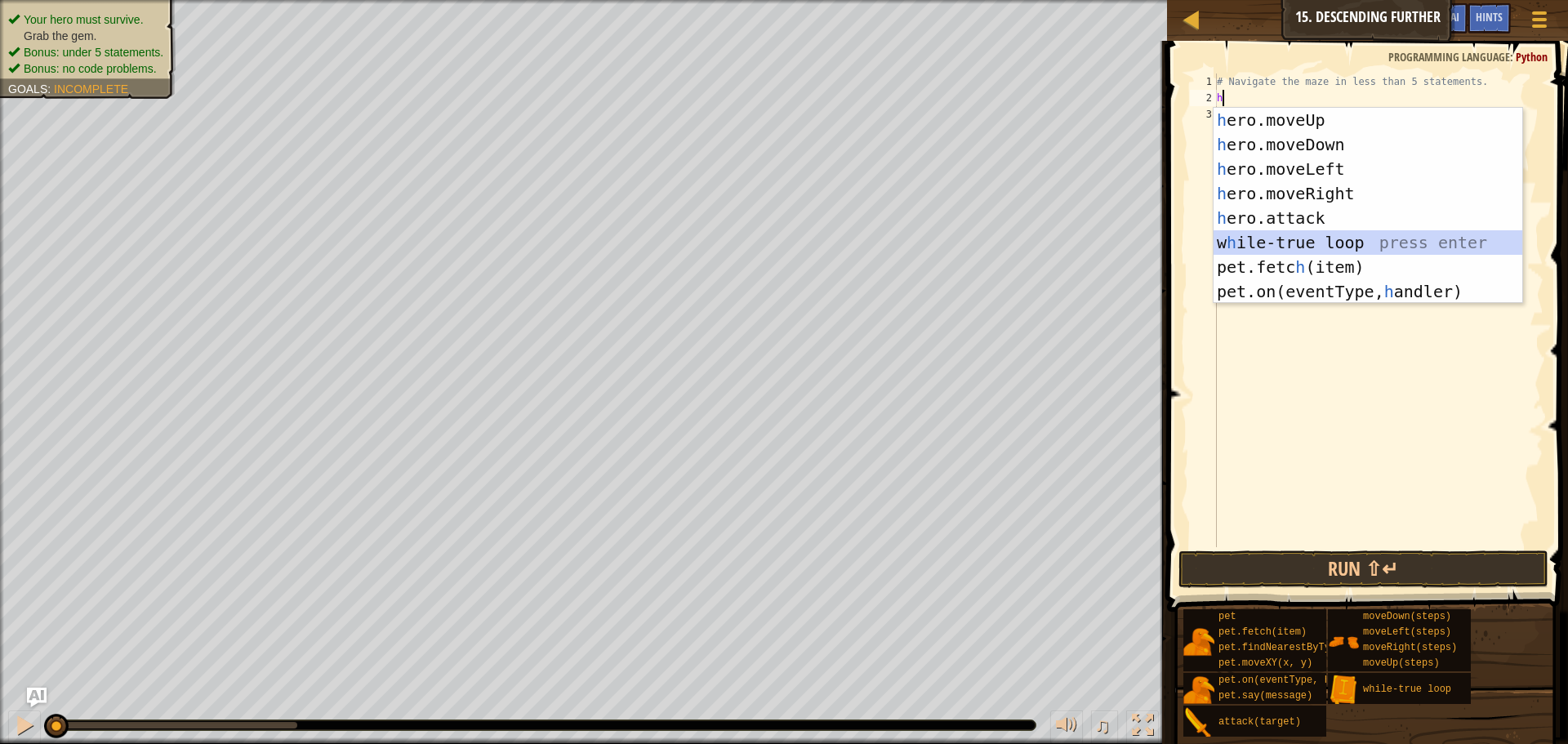
click at [1310, 238] on div "h ero.moveUp press enter h ero.moveDown press enter h ero.moveLeft press enter …" at bounding box center [1367, 230] width 309 height 245
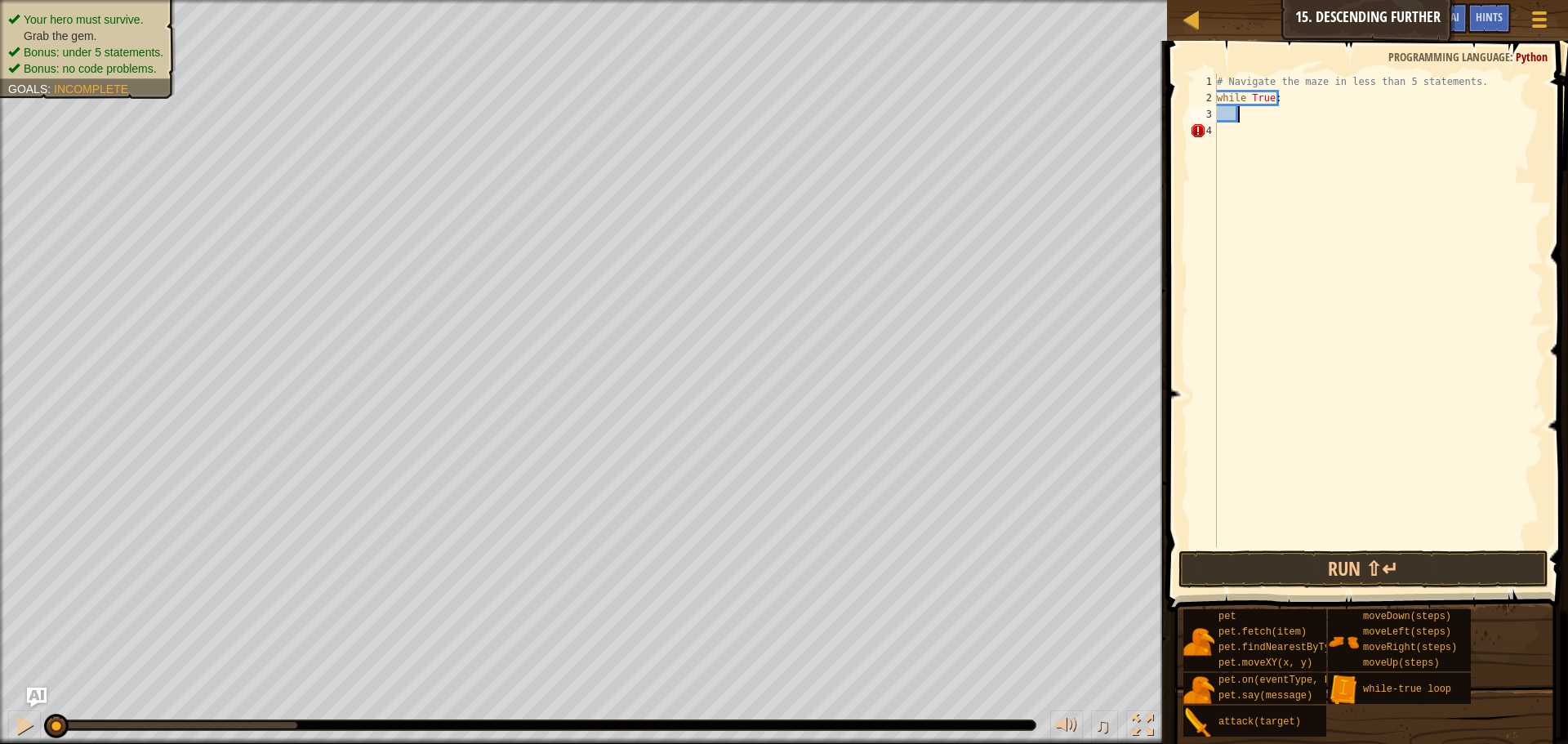
type textarea "h"
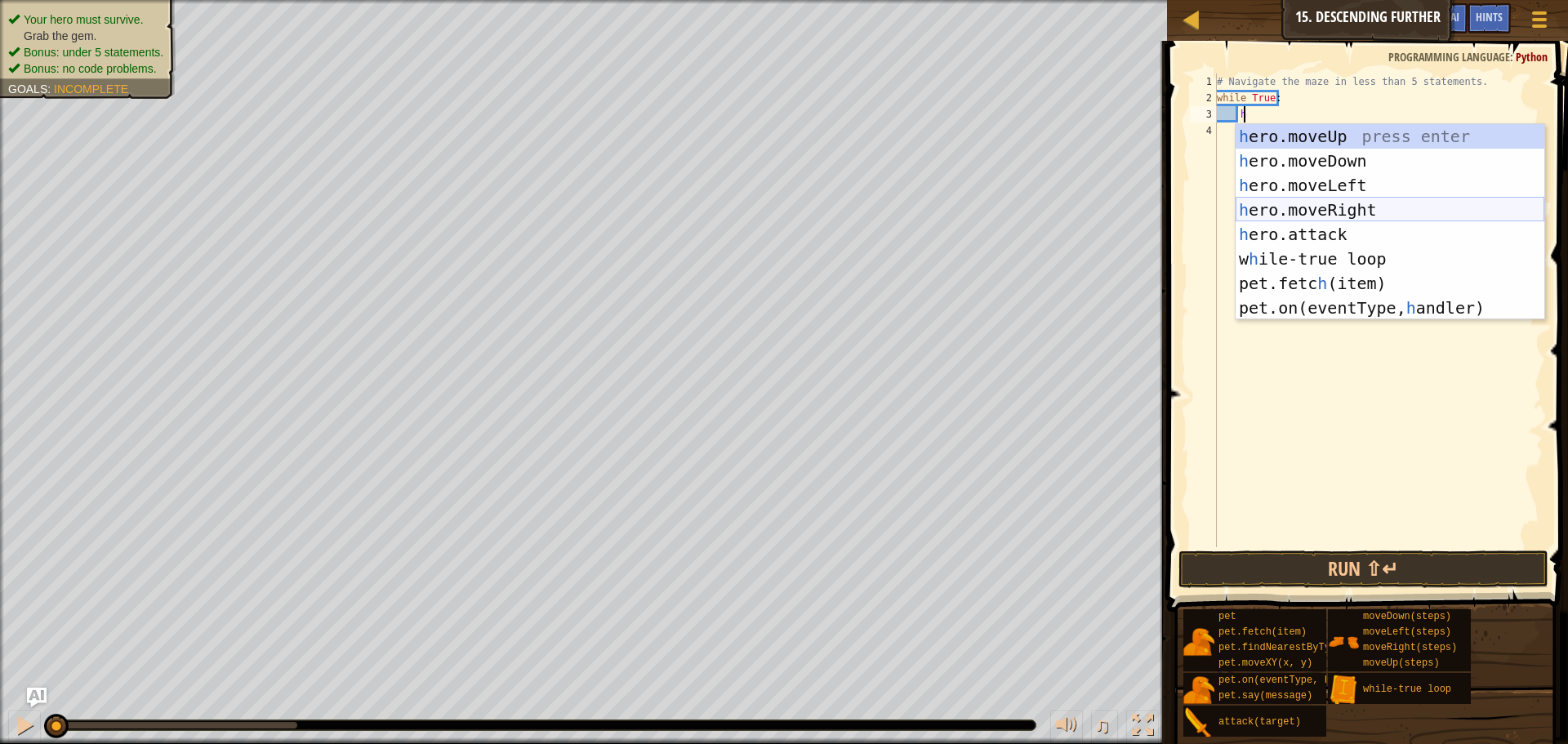
click at [1309, 206] on div "h ero.moveUp press enter h ero.moveDown press enter h ero.moveLeft press enter …" at bounding box center [1390, 247] width 309 height 245
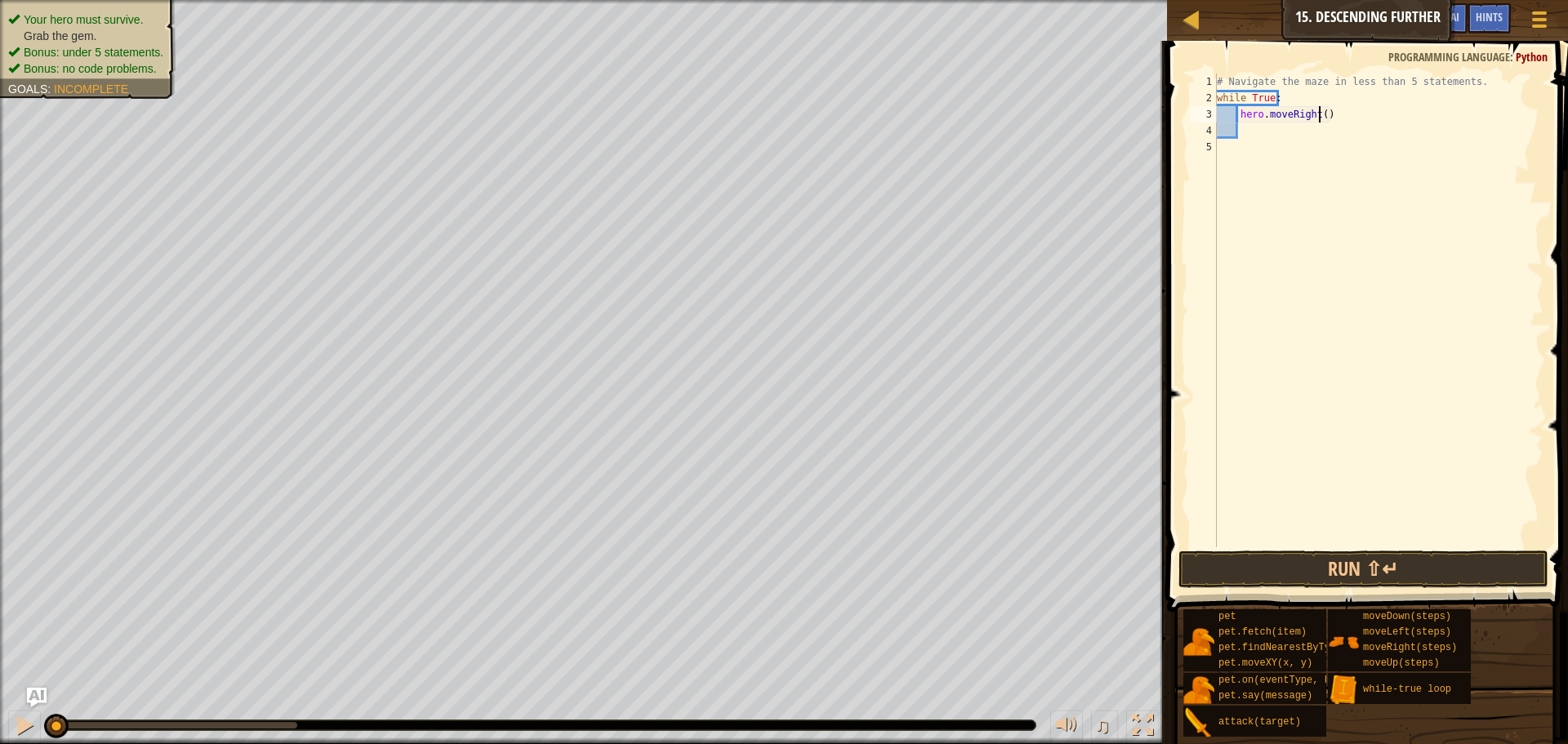
click at [1320, 111] on div "# Navigate the maze in less than 5 statements. while True : hero . moveRight ( )" at bounding box center [1378, 327] width 330 height 507
type textarea "hero.moveRight(2)"
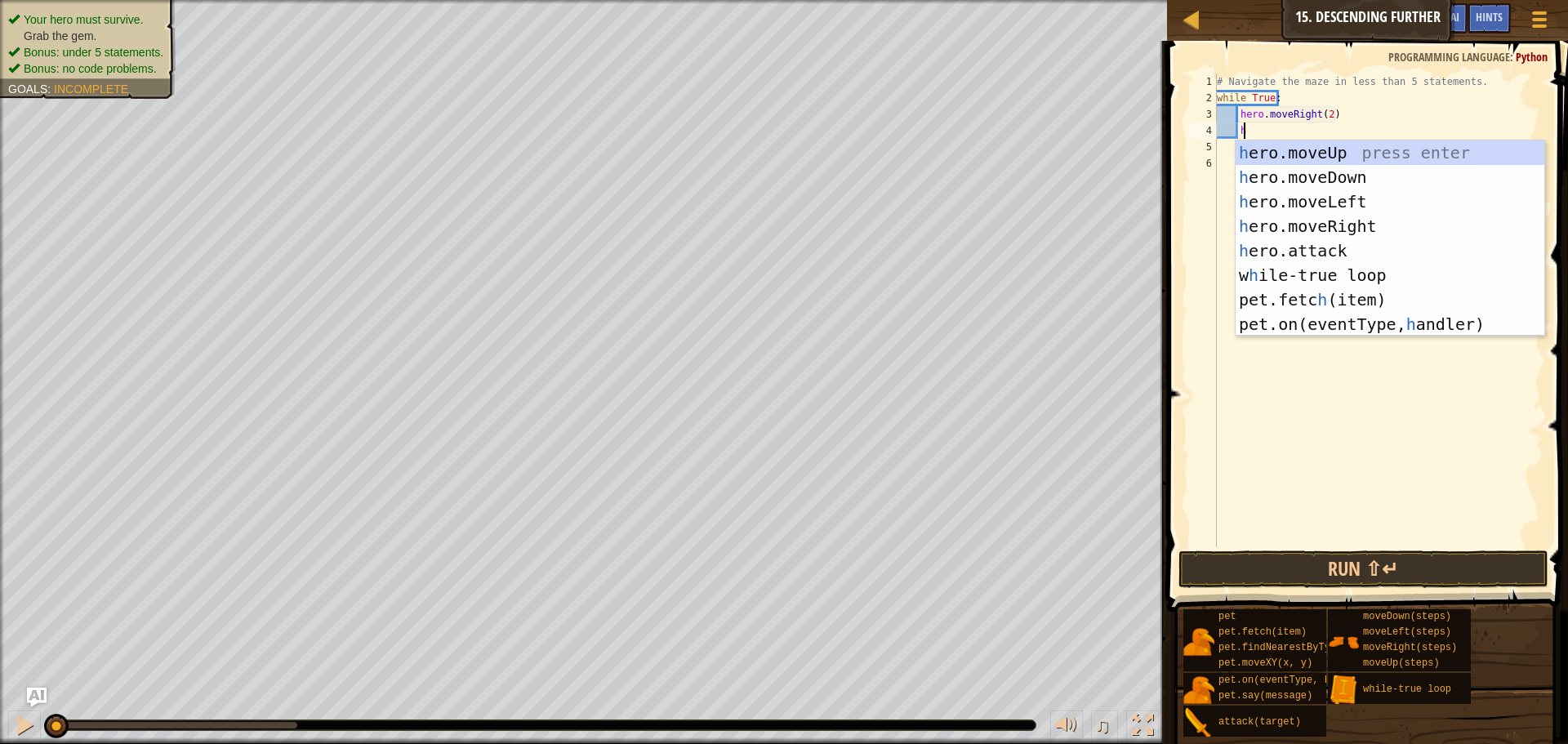
type textarea "h"
click at [1330, 173] on div "h ero.moveUp press enter h ero.moveDown press enter h ero.moveLeft press enter …" at bounding box center [1390, 263] width 309 height 245
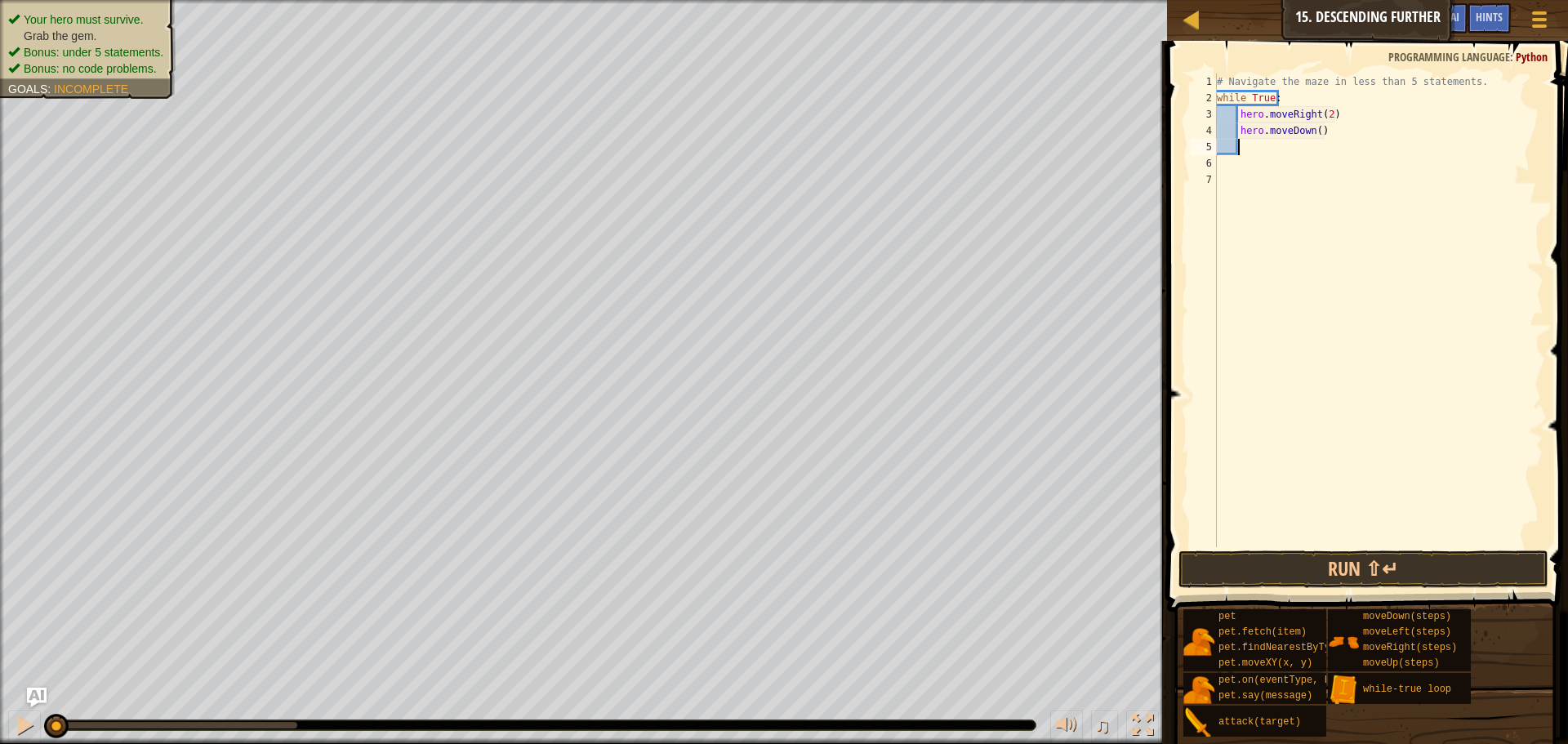
scroll to position [8, 1]
click at [1294, 571] on button "Run ⇧↵" at bounding box center [1363, 570] width 370 height 37
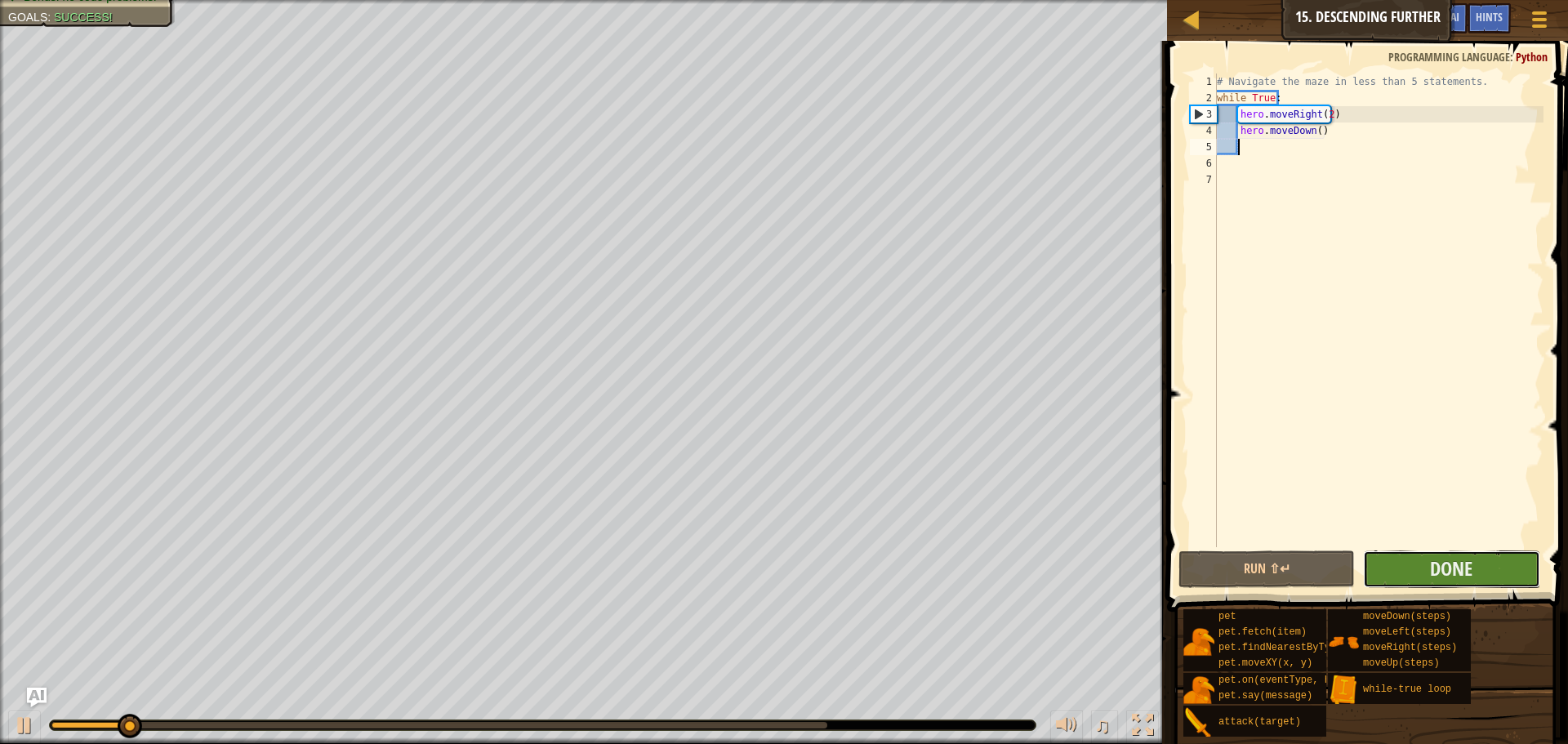
click at [1419, 558] on button "Done" at bounding box center [1452, 570] width 177 height 37
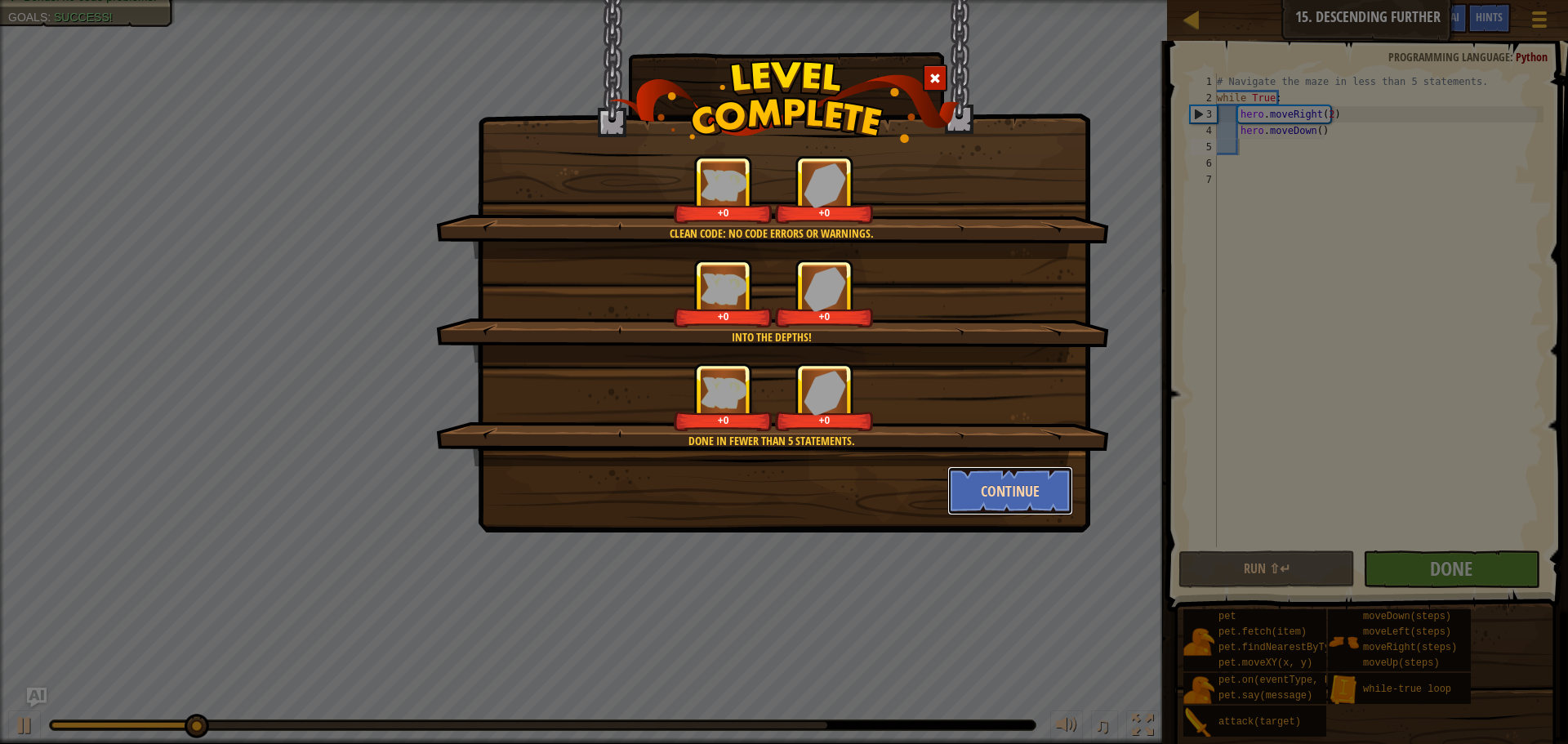
click at [1025, 488] on button "Continue" at bounding box center [1010, 491] width 127 height 49
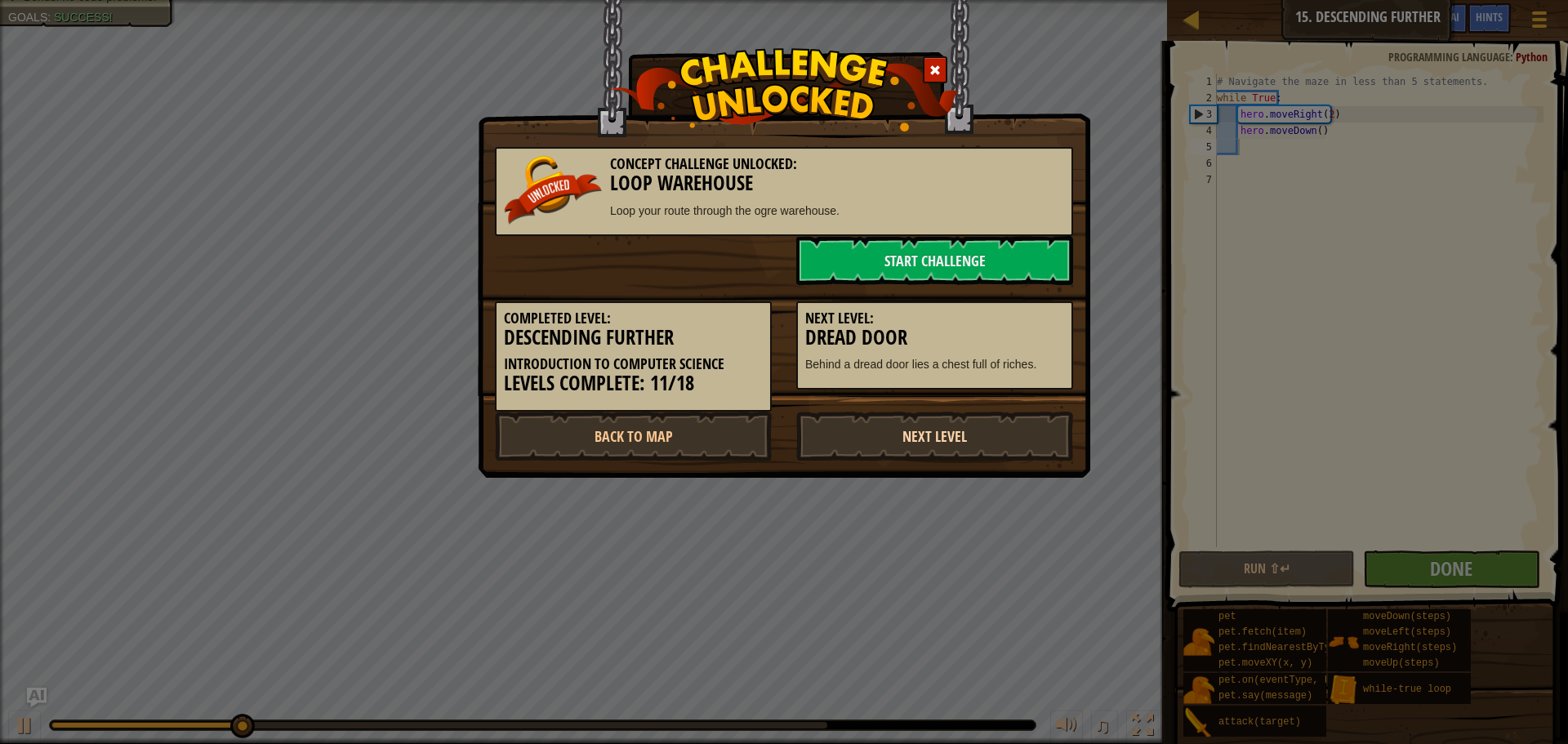
click at [982, 447] on link "Next Level" at bounding box center [935, 436] width 277 height 49
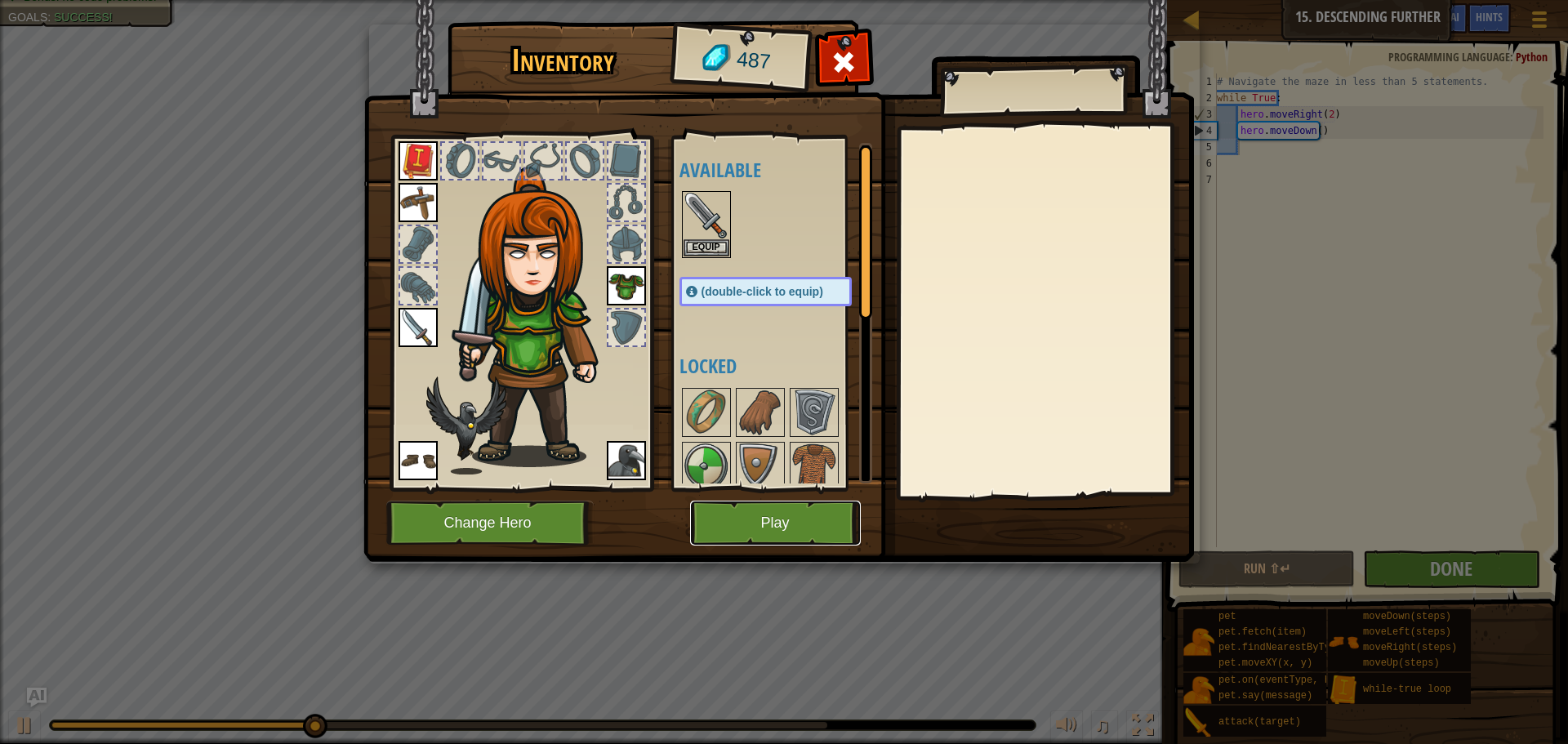
click at [811, 515] on button "Play" at bounding box center [775, 523] width 171 height 45
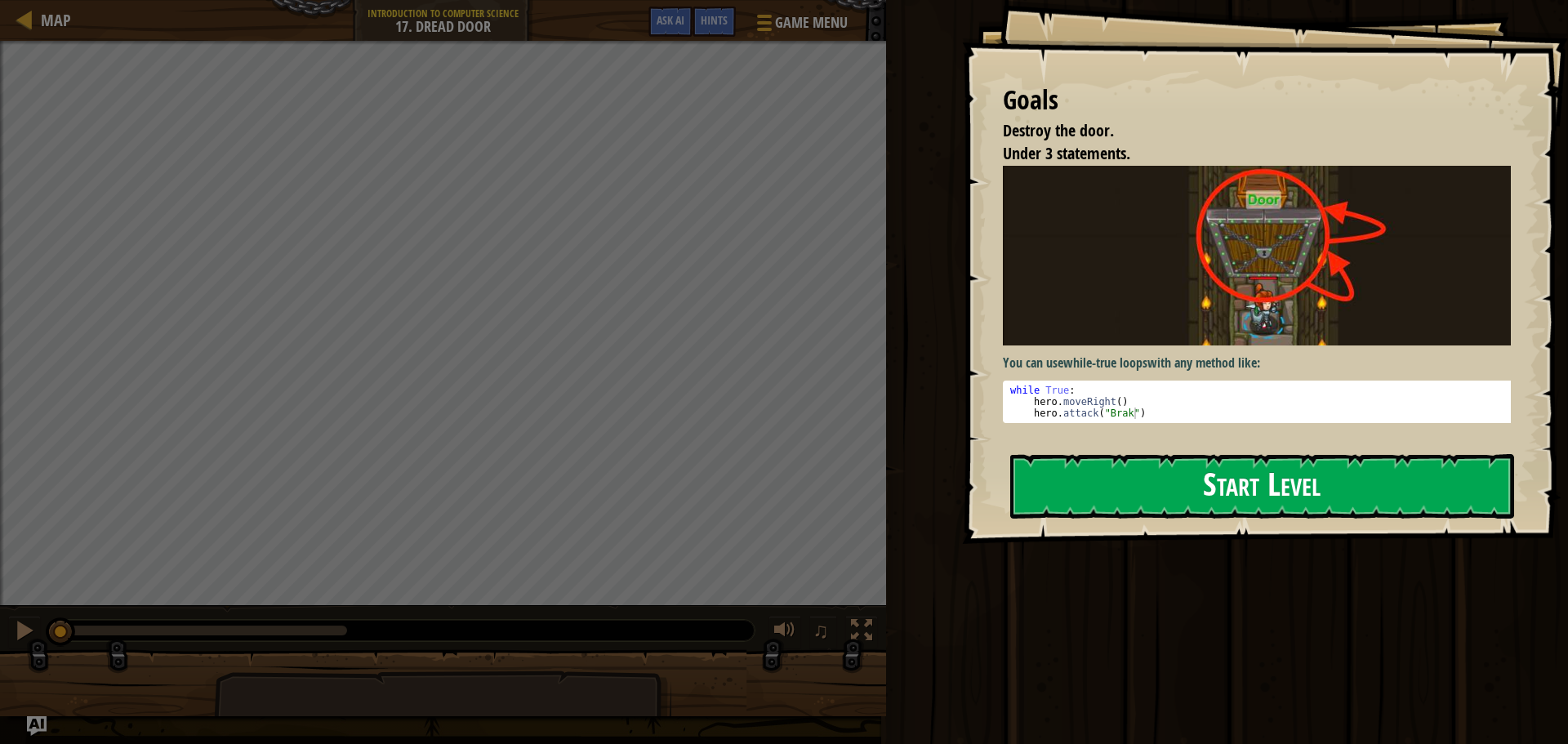
click at [1127, 477] on button "Start Level" at bounding box center [1262, 486] width 504 height 65
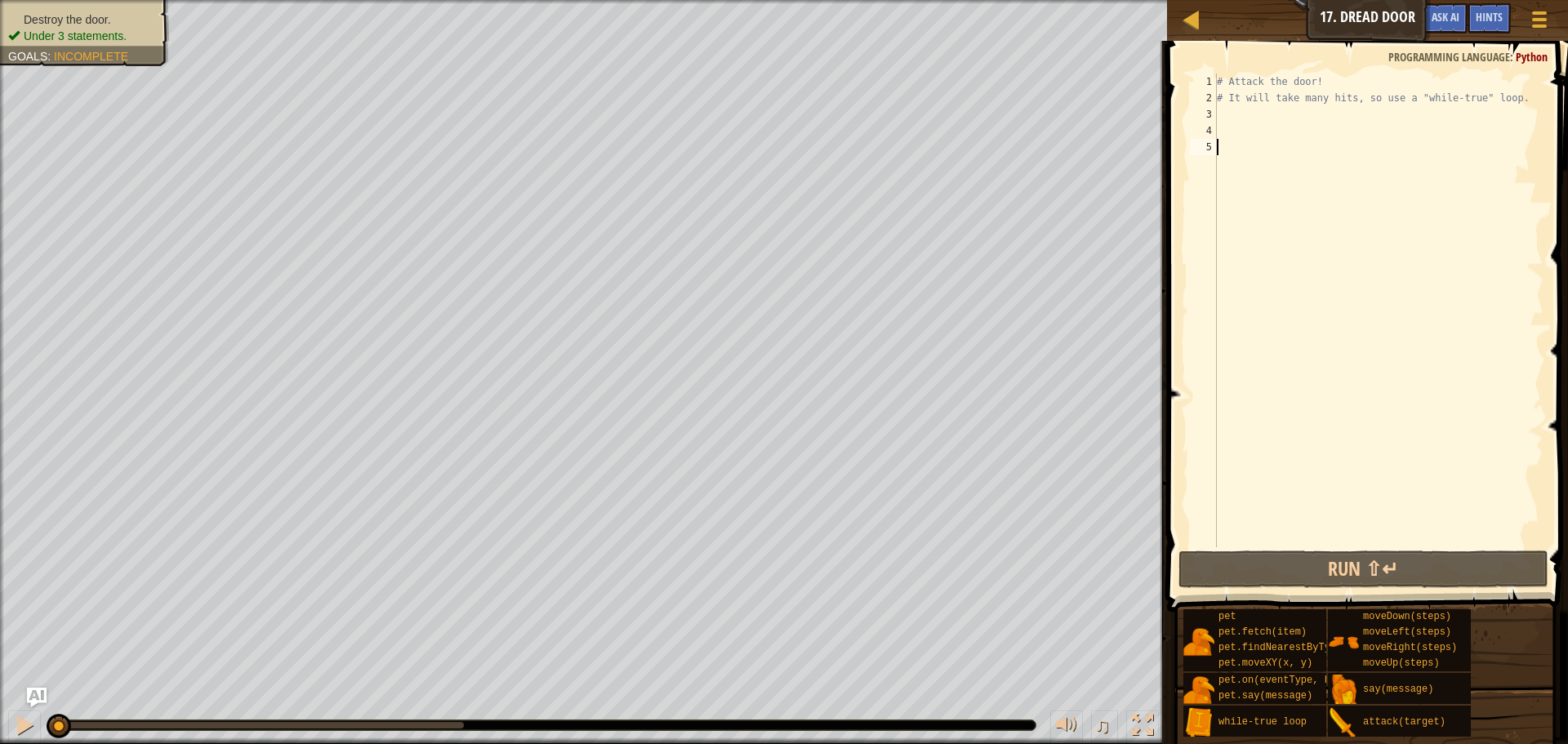
type textarea "h"
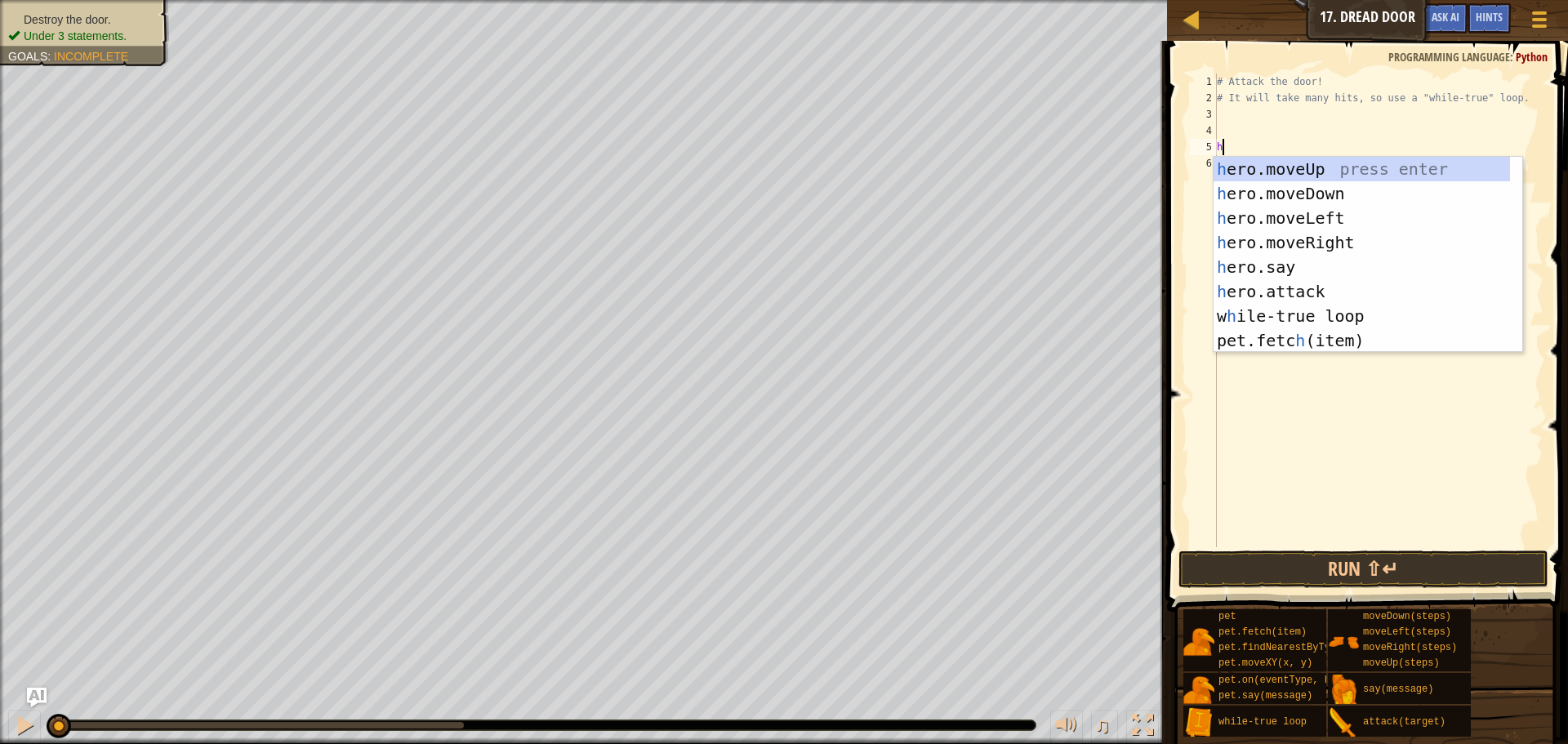
scroll to position [8, 0]
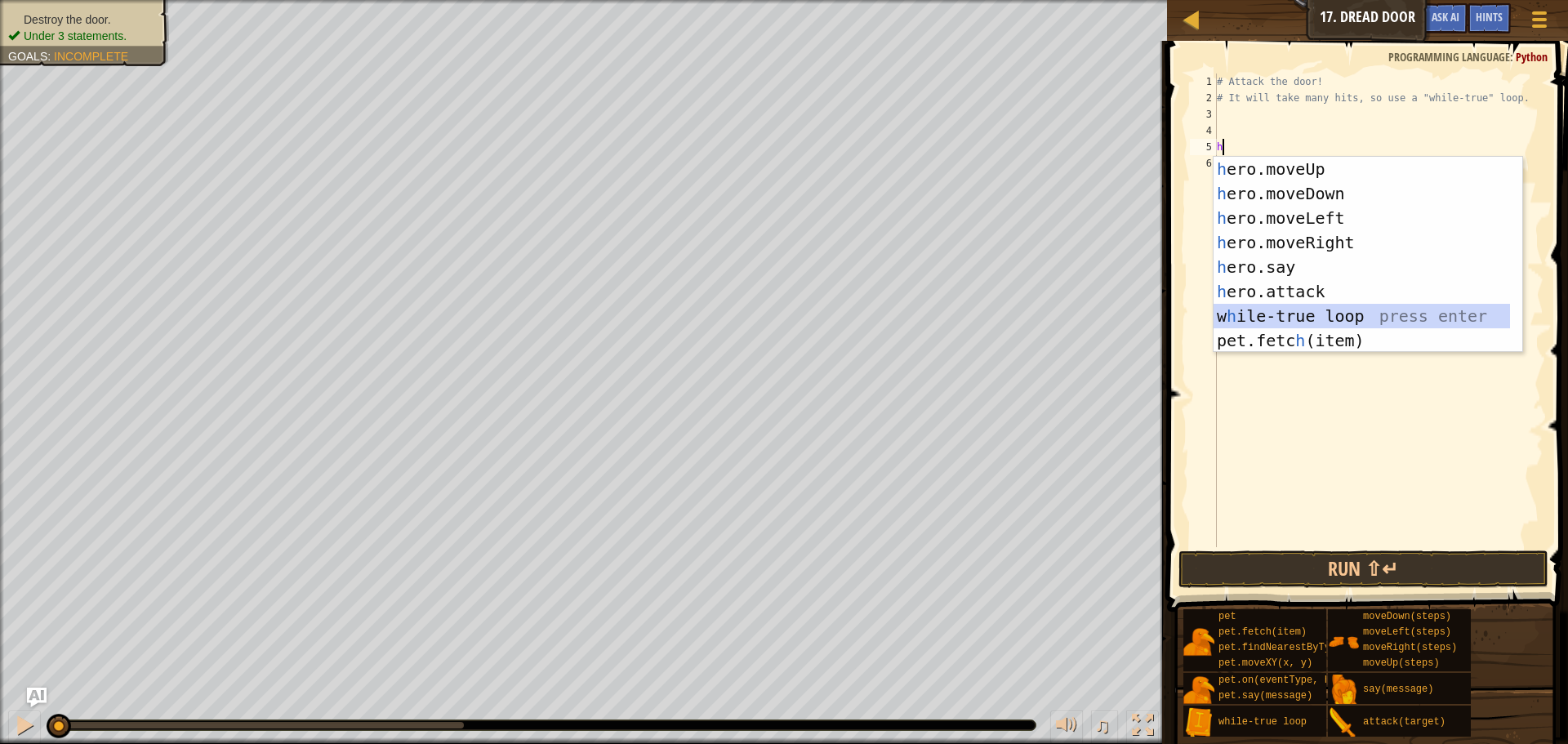
click at [1312, 316] on div "h ero.moveUp press enter h ero.moveDown press enter h ero.moveLeft press enter …" at bounding box center [1361, 280] width 297 height 245
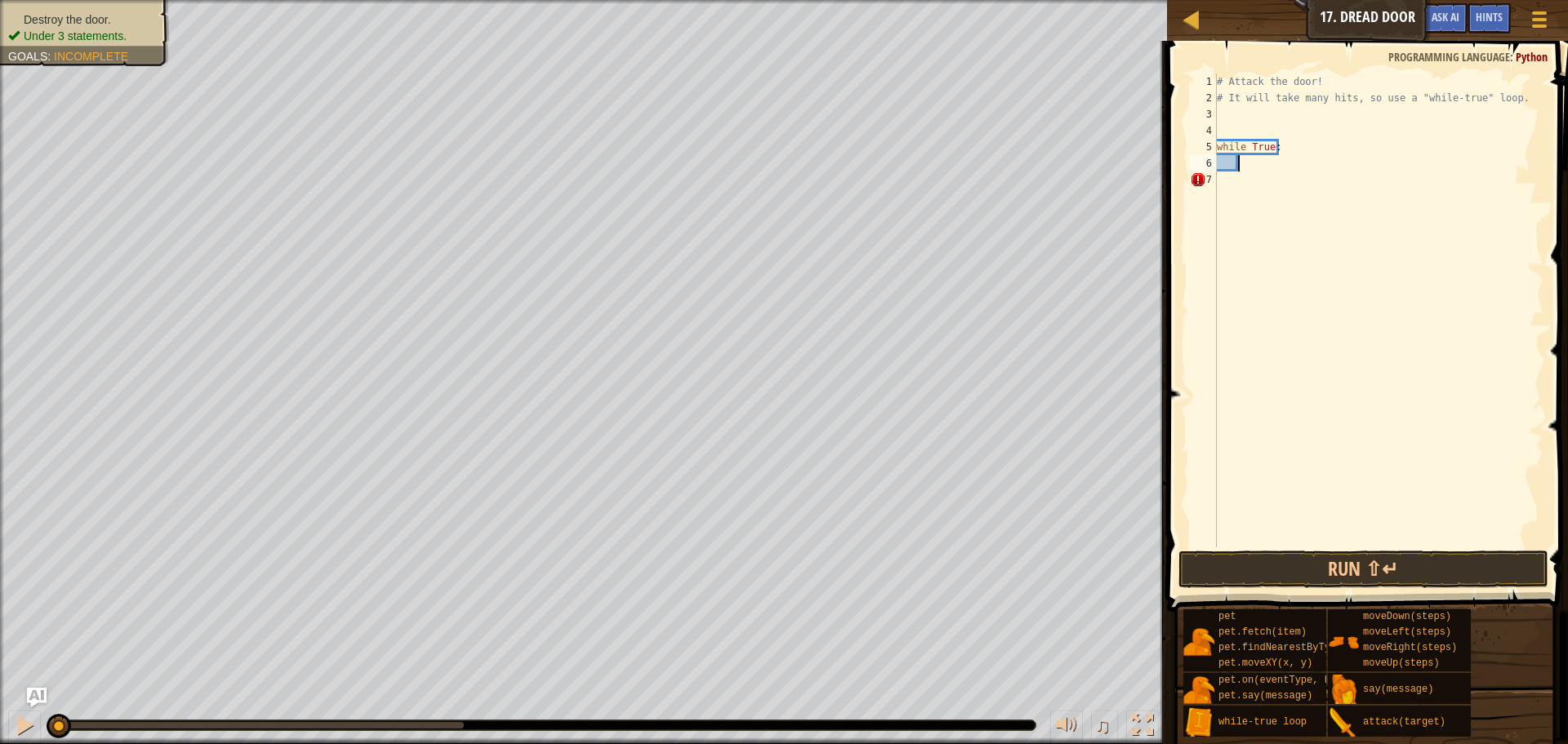
scroll to position [8, 2]
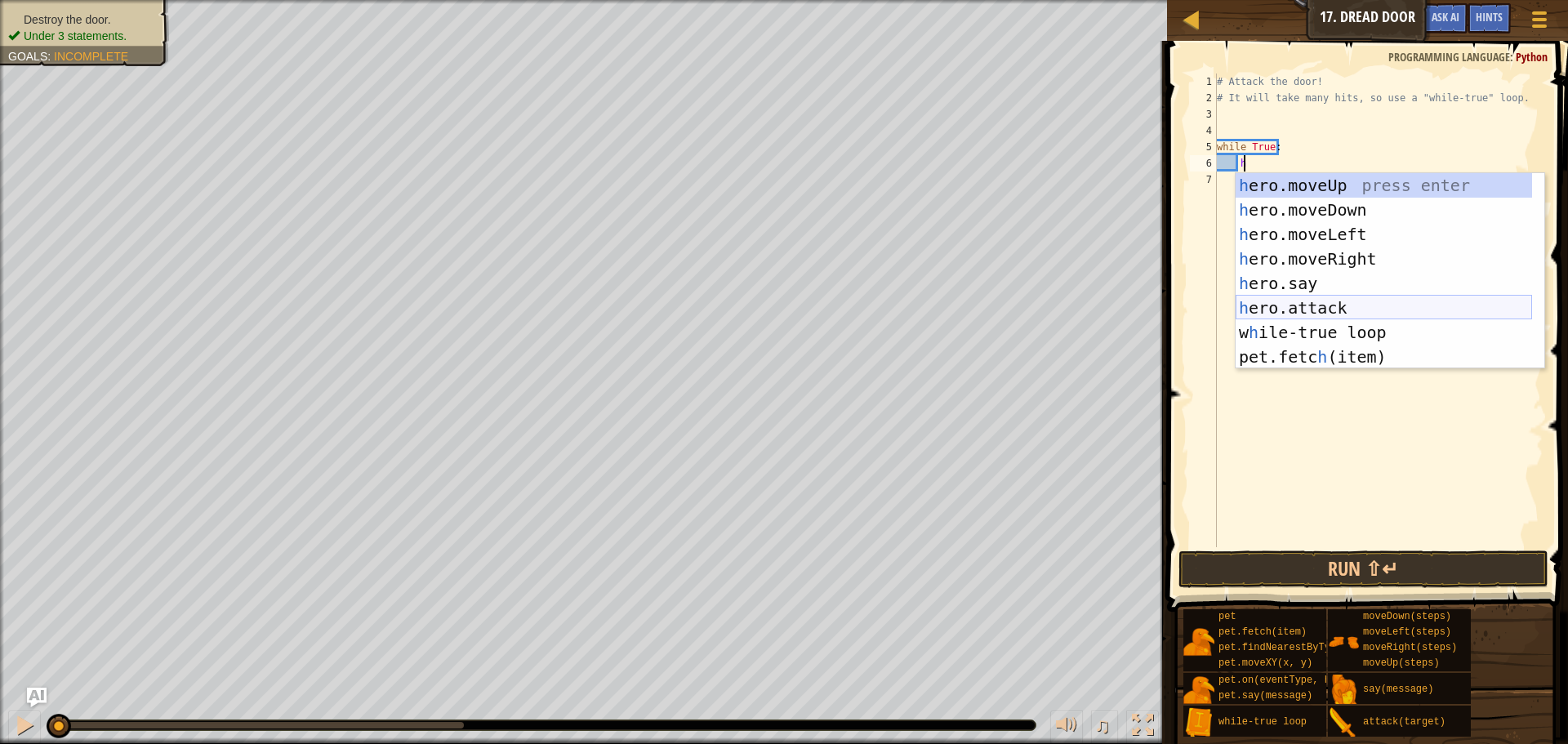
click at [1317, 299] on div "h ero.moveUp press enter h ero.moveDown press enter h ero.moveLeft press enter …" at bounding box center [1384, 296] width 297 height 245
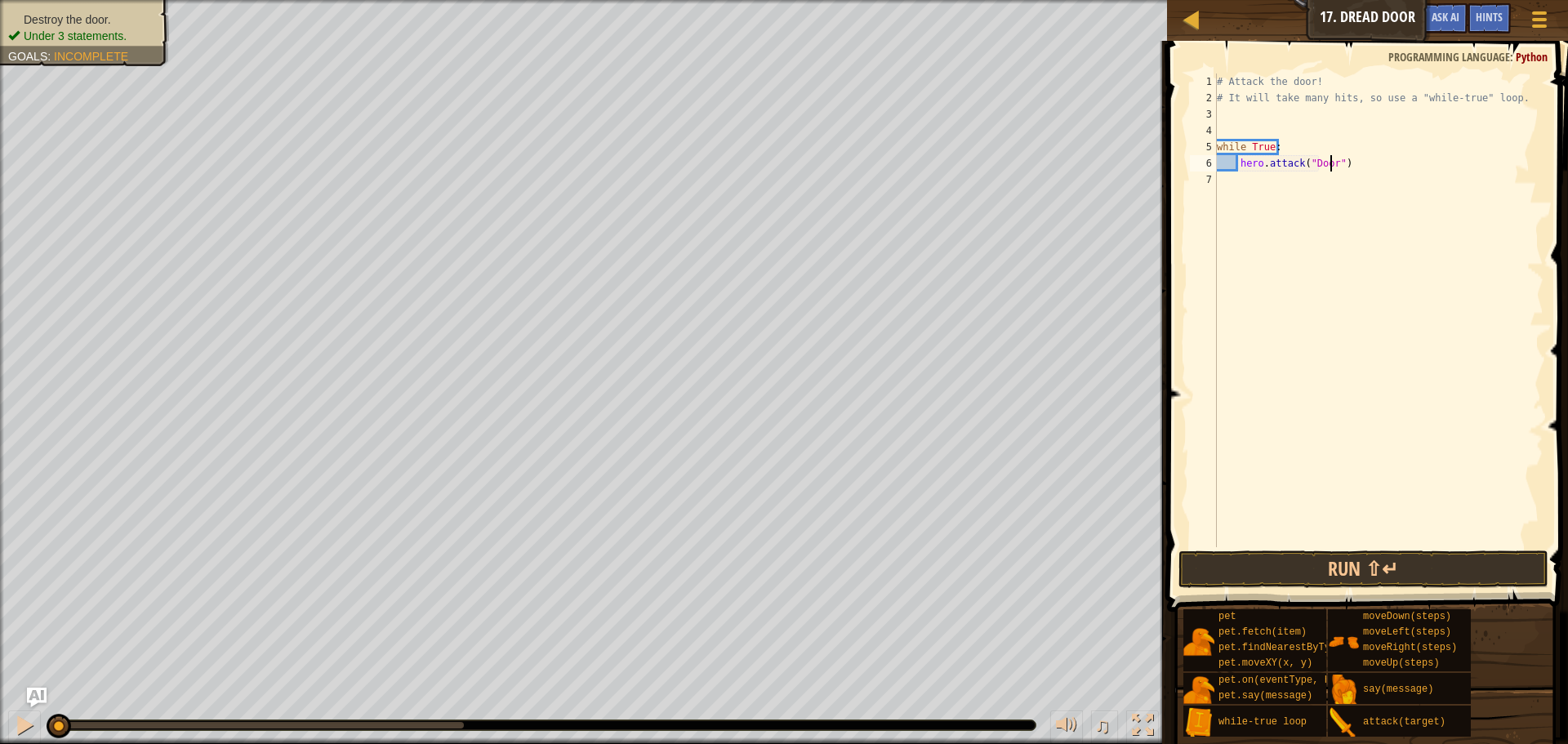
scroll to position [8, 10]
type textarea "hero.attack("Door")"
click at [1313, 581] on button "Run ⇧↵" at bounding box center [1363, 570] width 370 height 37
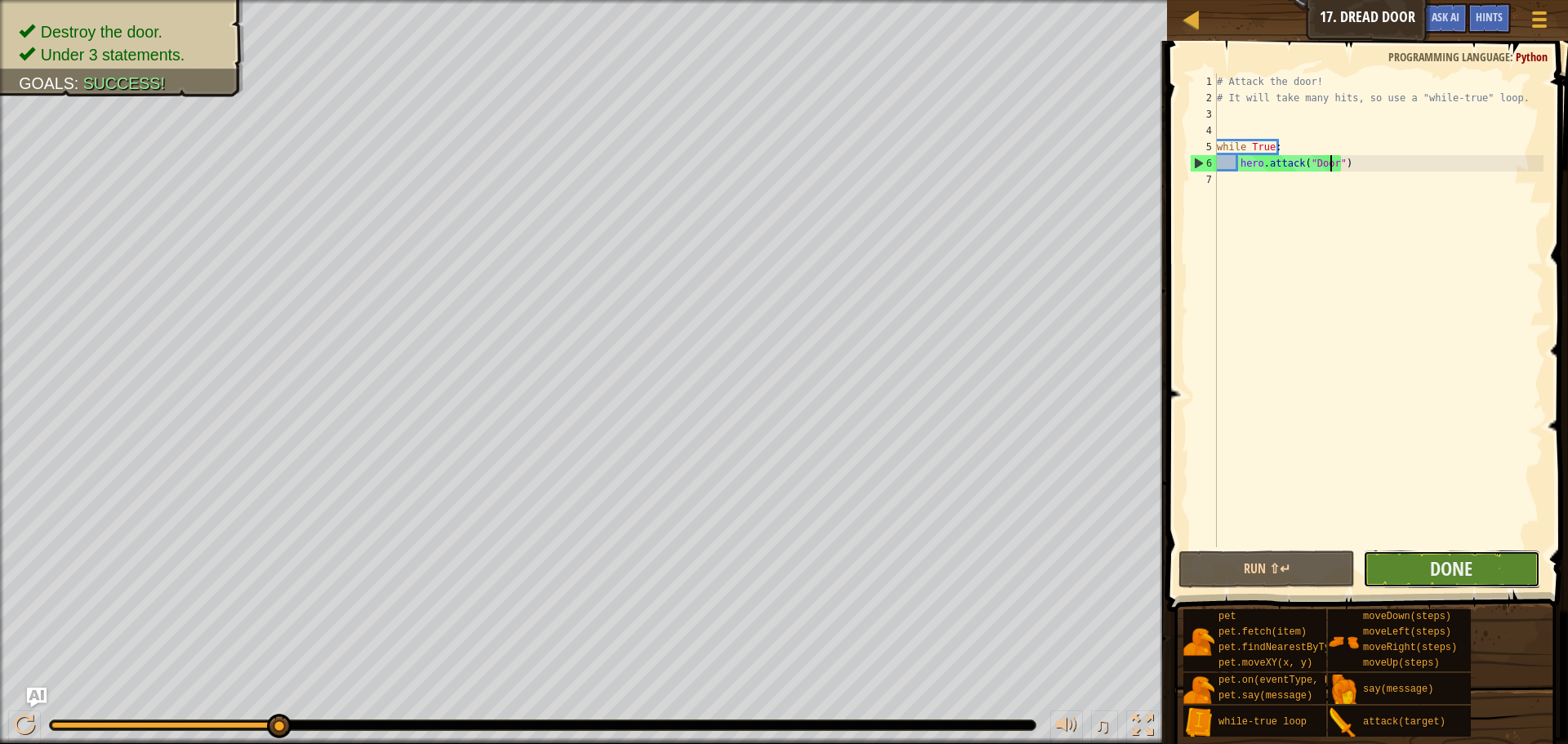
click at [1412, 567] on button "Done" at bounding box center [1452, 570] width 177 height 37
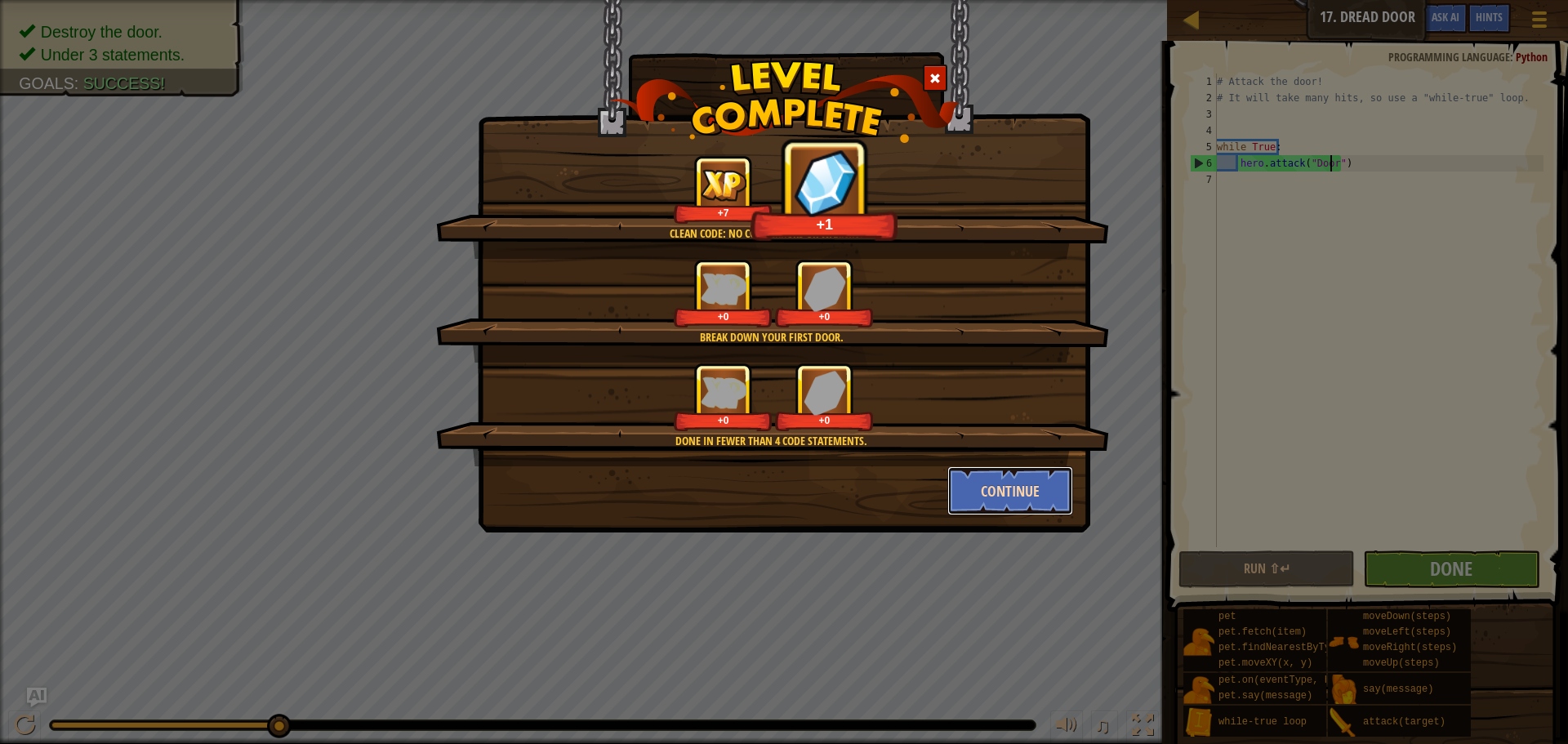
click at [1030, 474] on button "Continue" at bounding box center [1010, 491] width 127 height 49
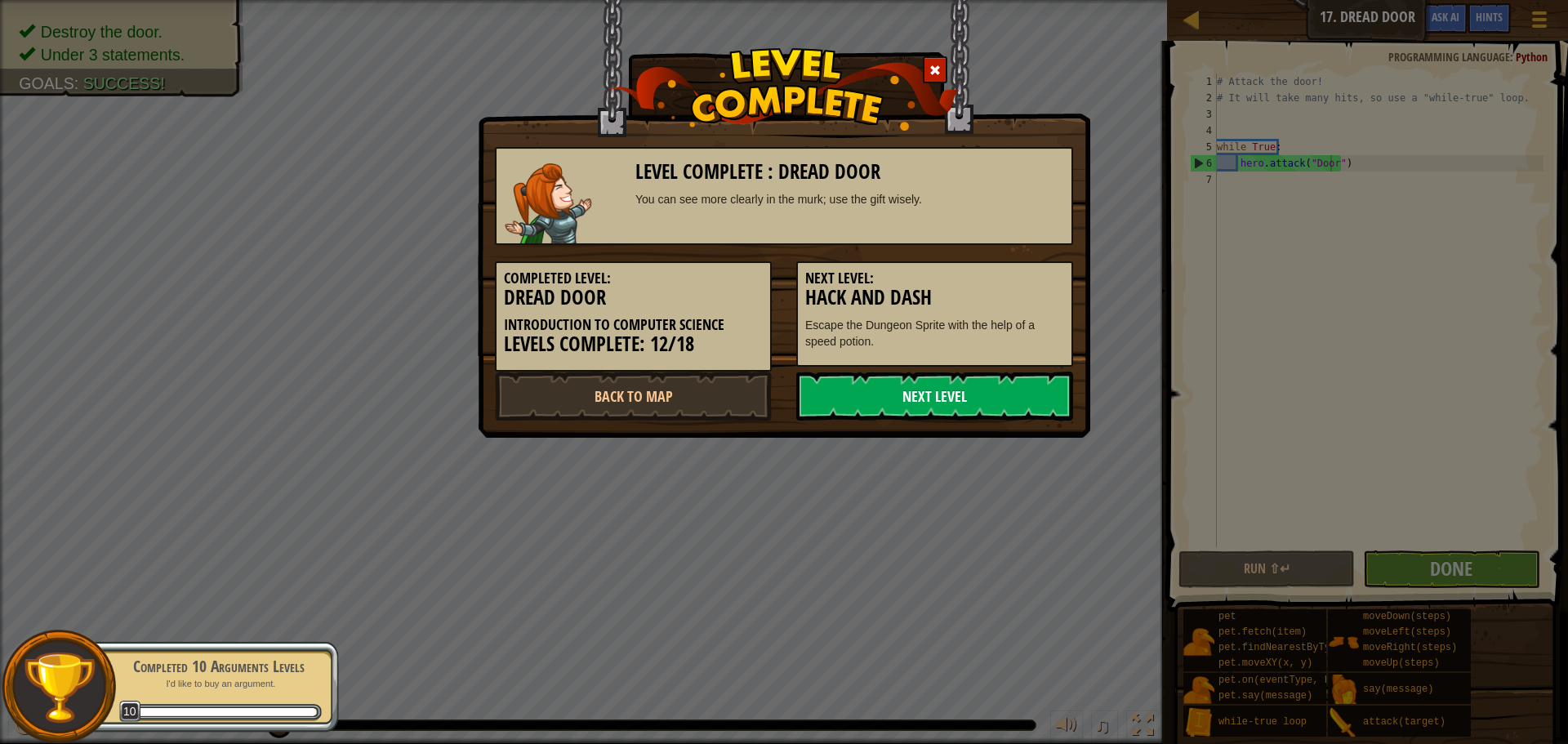
click at [1000, 403] on link "Next Level" at bounding box center [935, 396] width 277 height 49
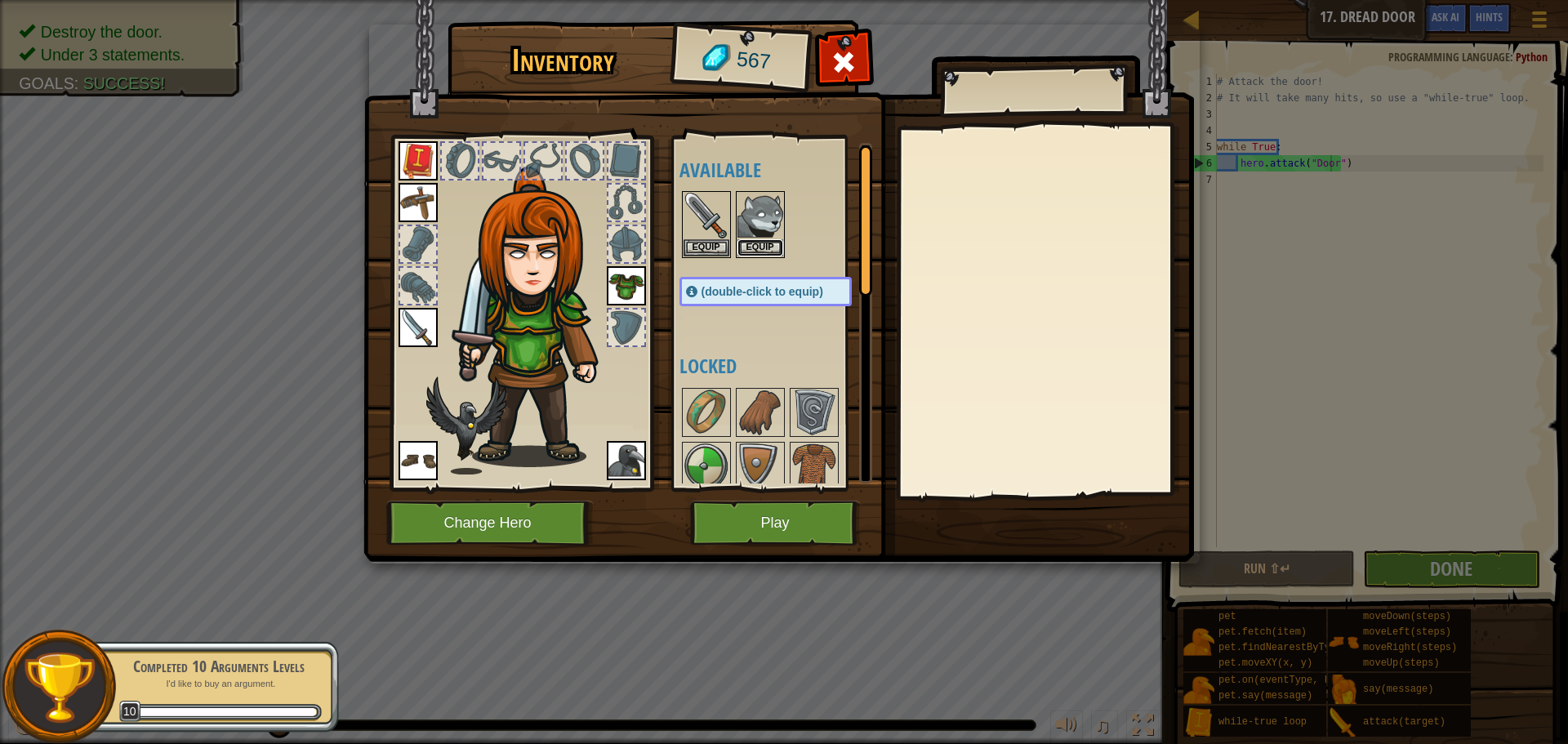
click at [749, 241] on button "Equip" at bounding box center [761, 248] width 46 height 17
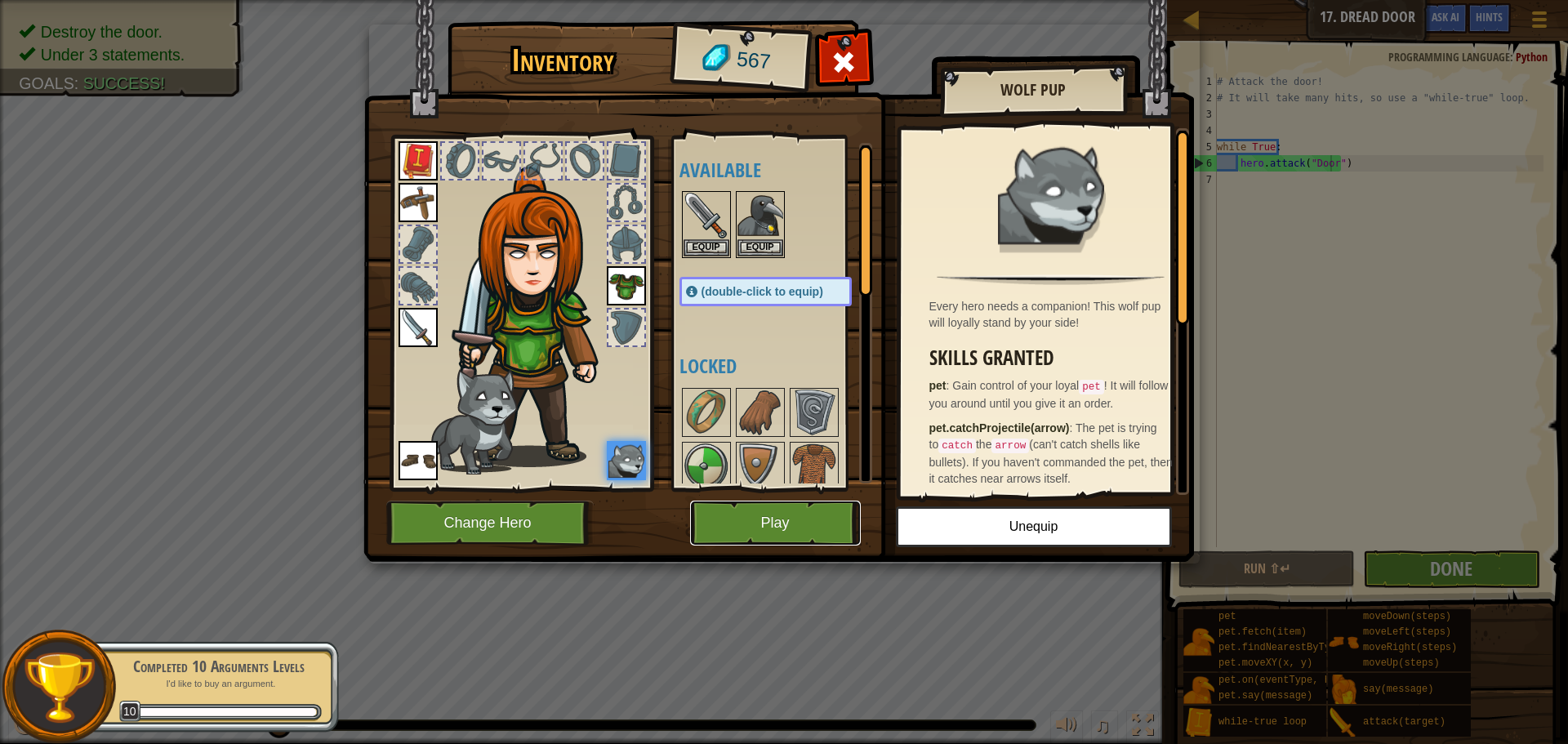
click at [810, 520] on button "Play" at bounding box center [775, 523] width 171 height 45
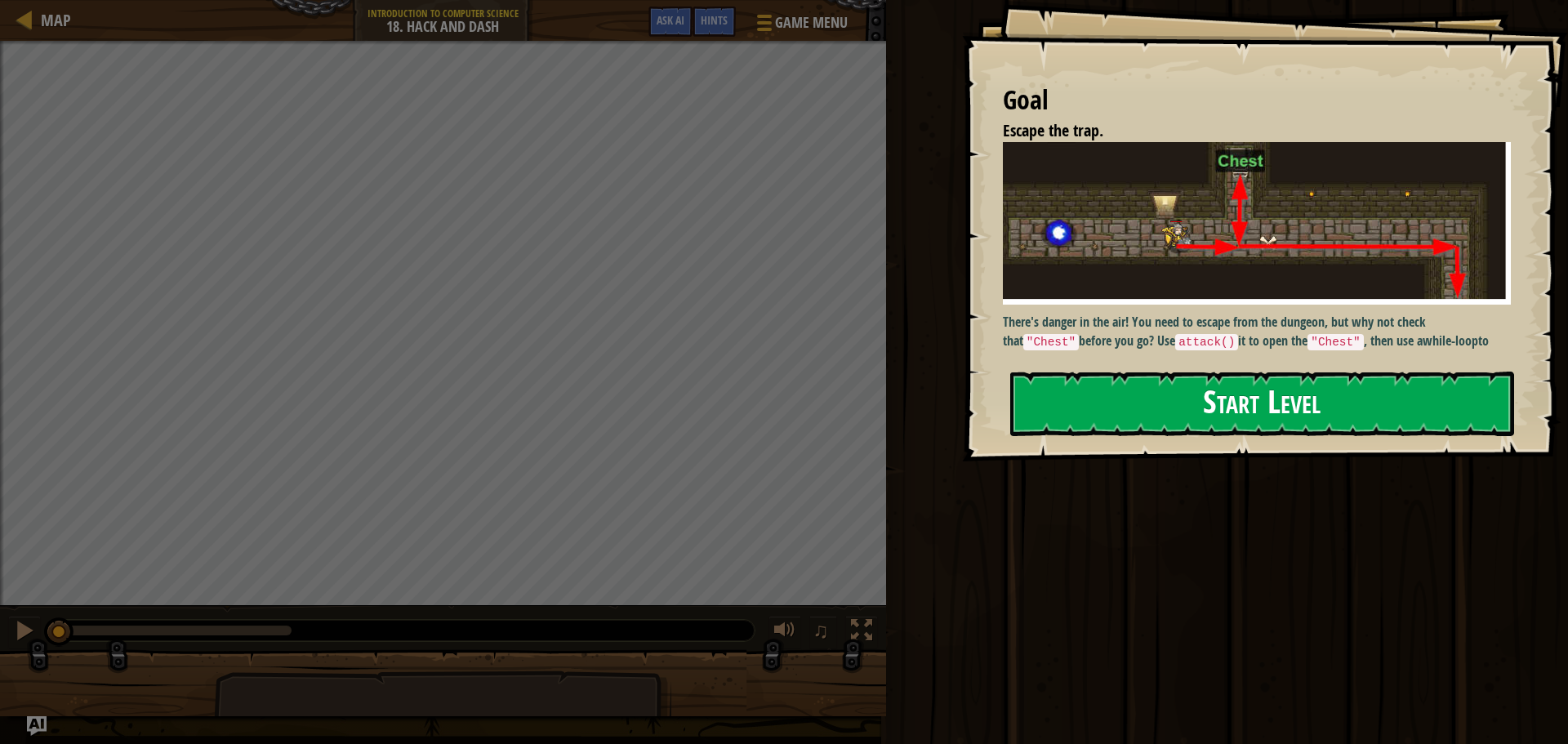
click at [1155, 401] on button "Start Level" at bounding box center [1262, 404] width 504 height 65
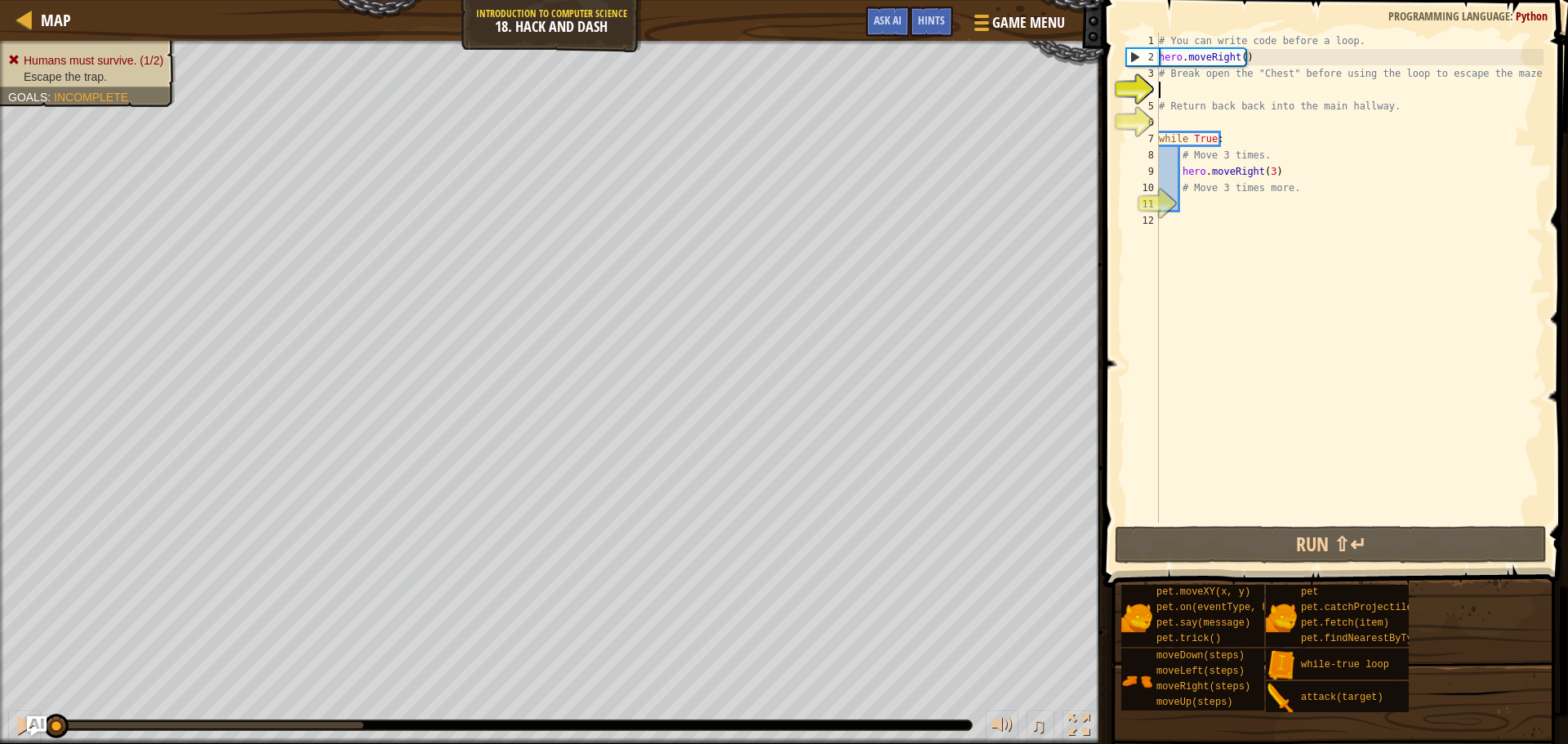
scroll to position [8, 0]
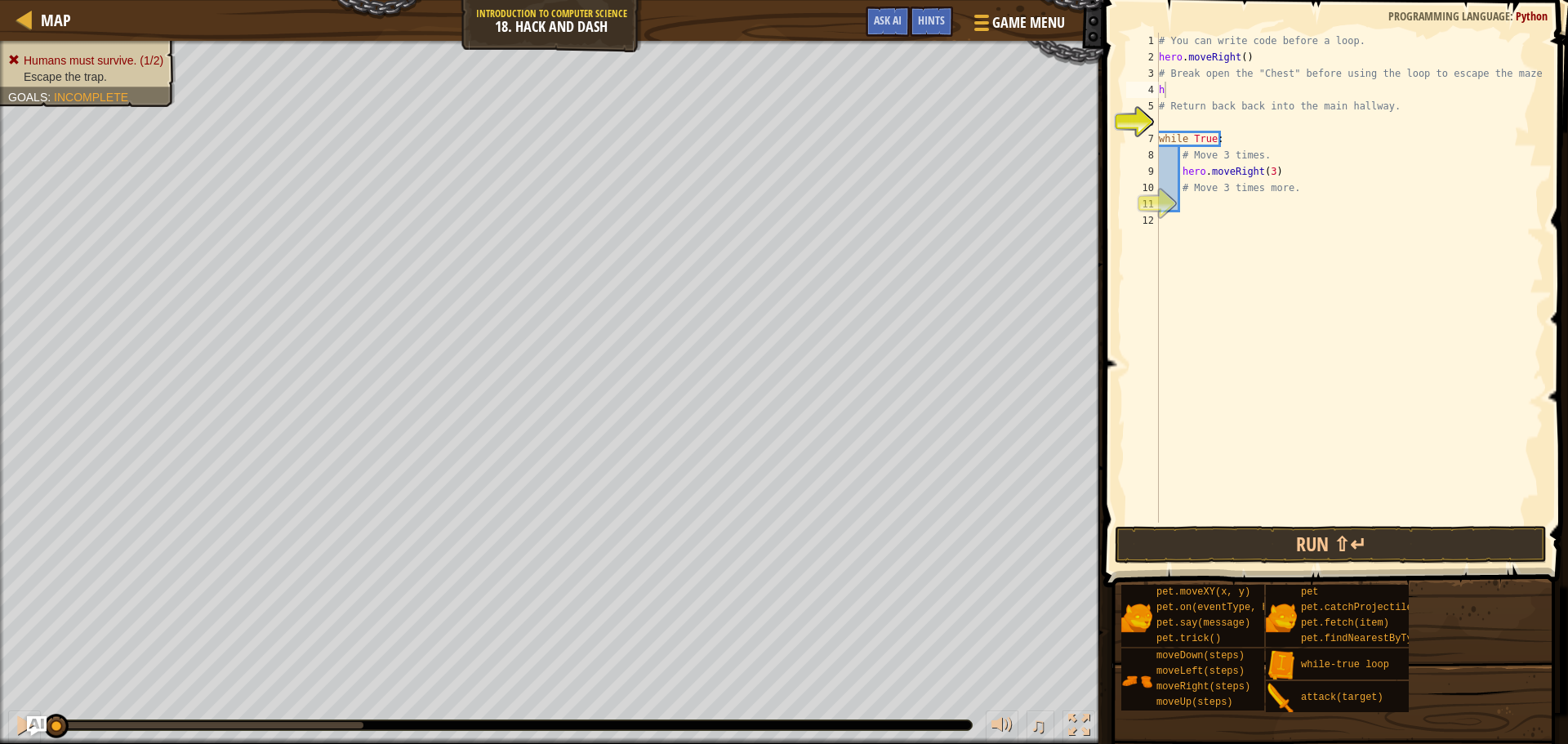
click at [1261, 0] on body "Map Introduction to Computer Science 18. Hack and Dash Game Menu Done Hints Ask…" at bounding box center [784, 0] width 1568 height 0
click at [1211, 101] on div "# You can write code before a loop. hero . moveRight ( ) # Break open the "Ches…" at bounding box center [1350, 293] width 388 height 523
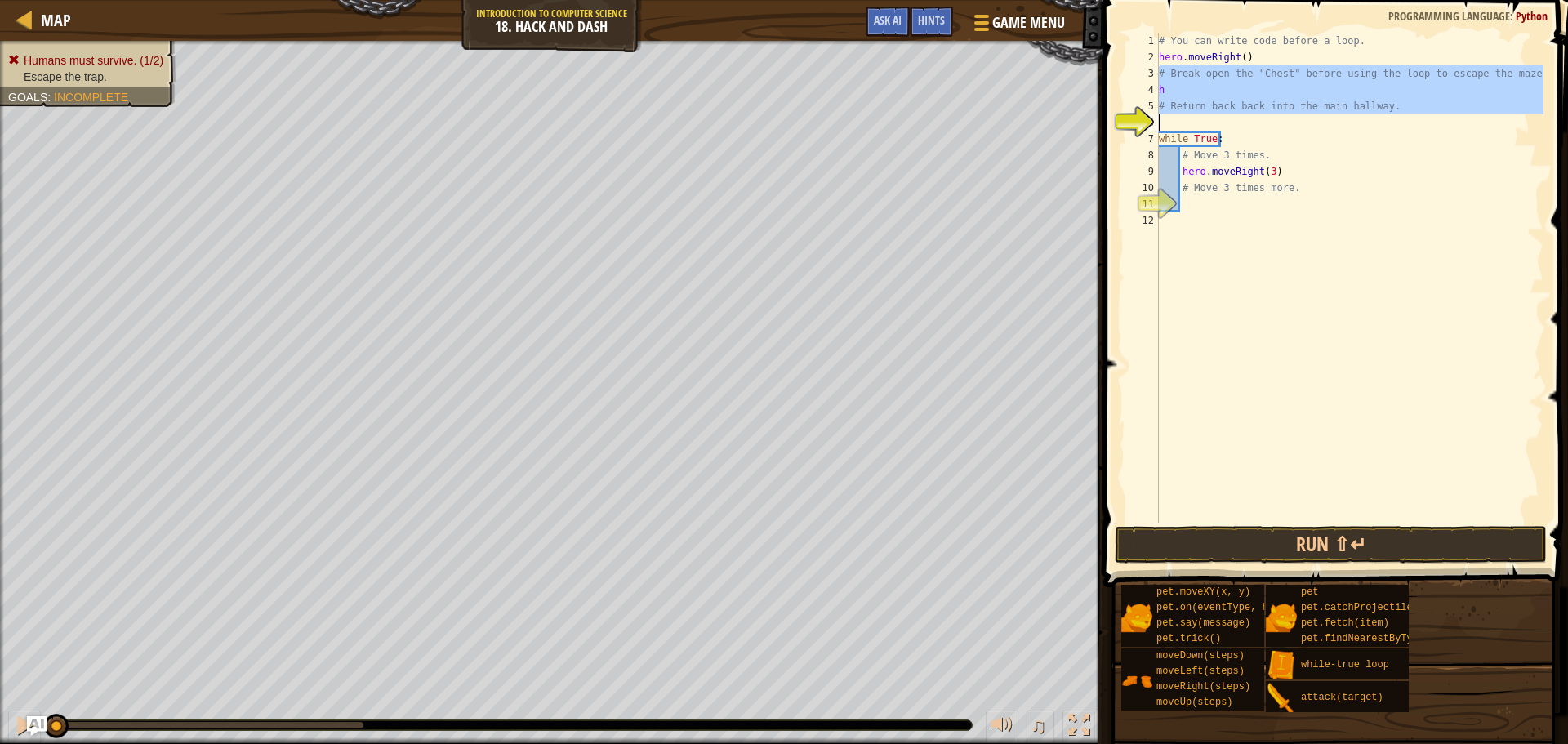
drag, startPoint x: 1153, startPoint y: 73, endPoint x: 1371, endPoint y: 107, distance: 220.6
click at [1371, 107] on div "# Return back back into the main hallway. 1 2 3 4 5 6 7 8 9 10 11 12 # You can …" at bounding box center [1333, 277] width 421 height 491
type textarea "# Return back back into the main hallway."
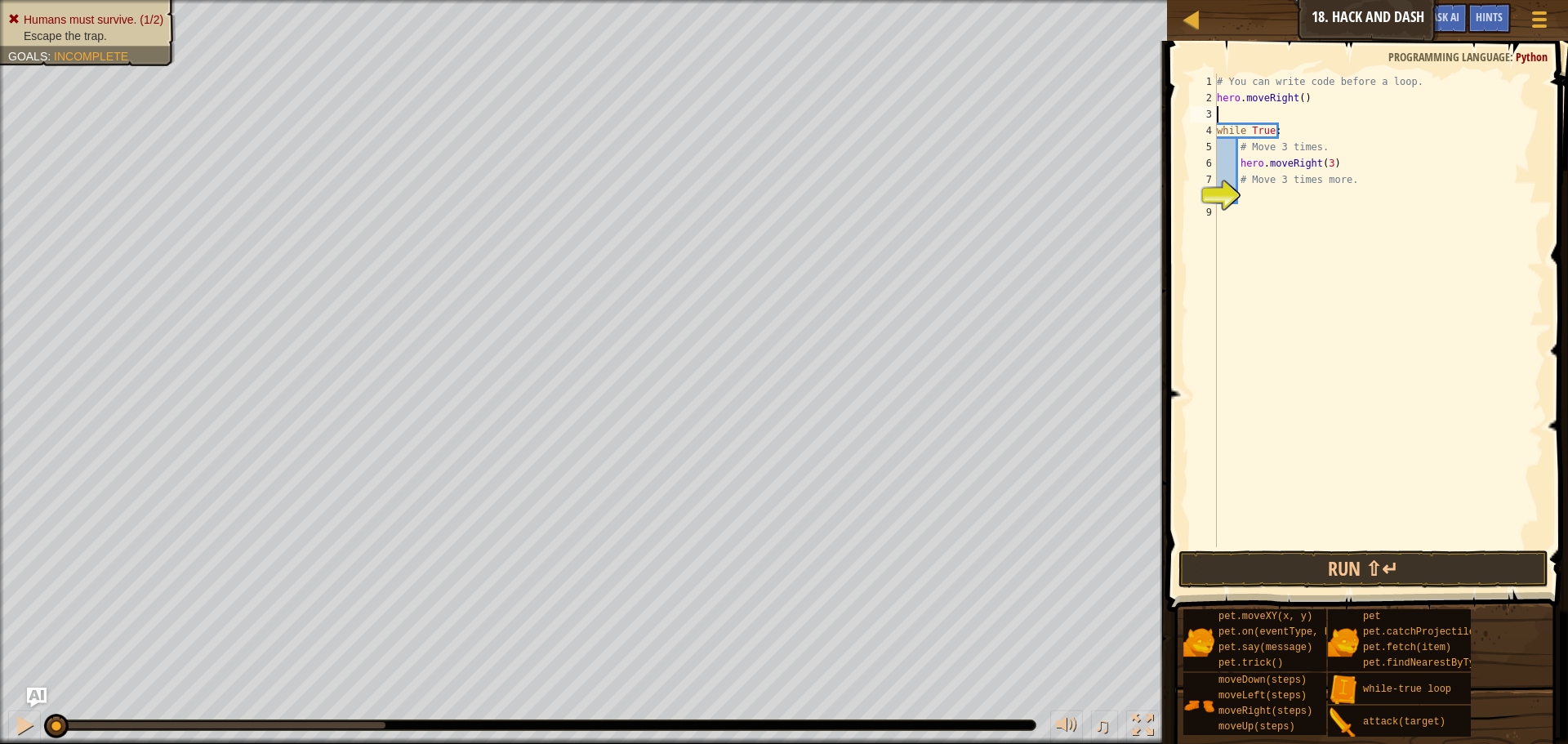
type textarea "h"
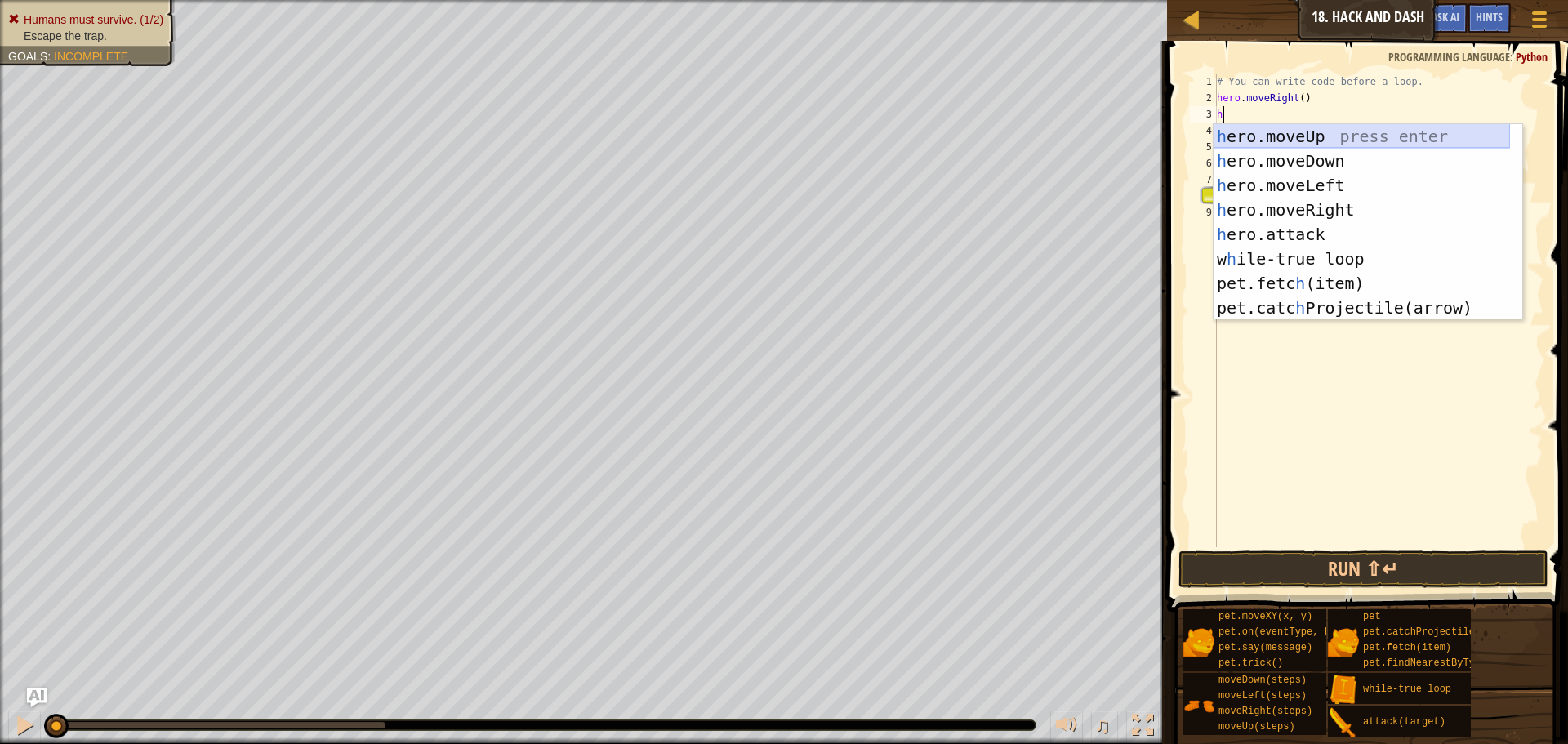
click at [1290, 132] on div "h ero.moveUp press enter h ero.moveDown press enter h ero.moveLeft press enter …" at bounding box center [1361, 247] width 297 height 245
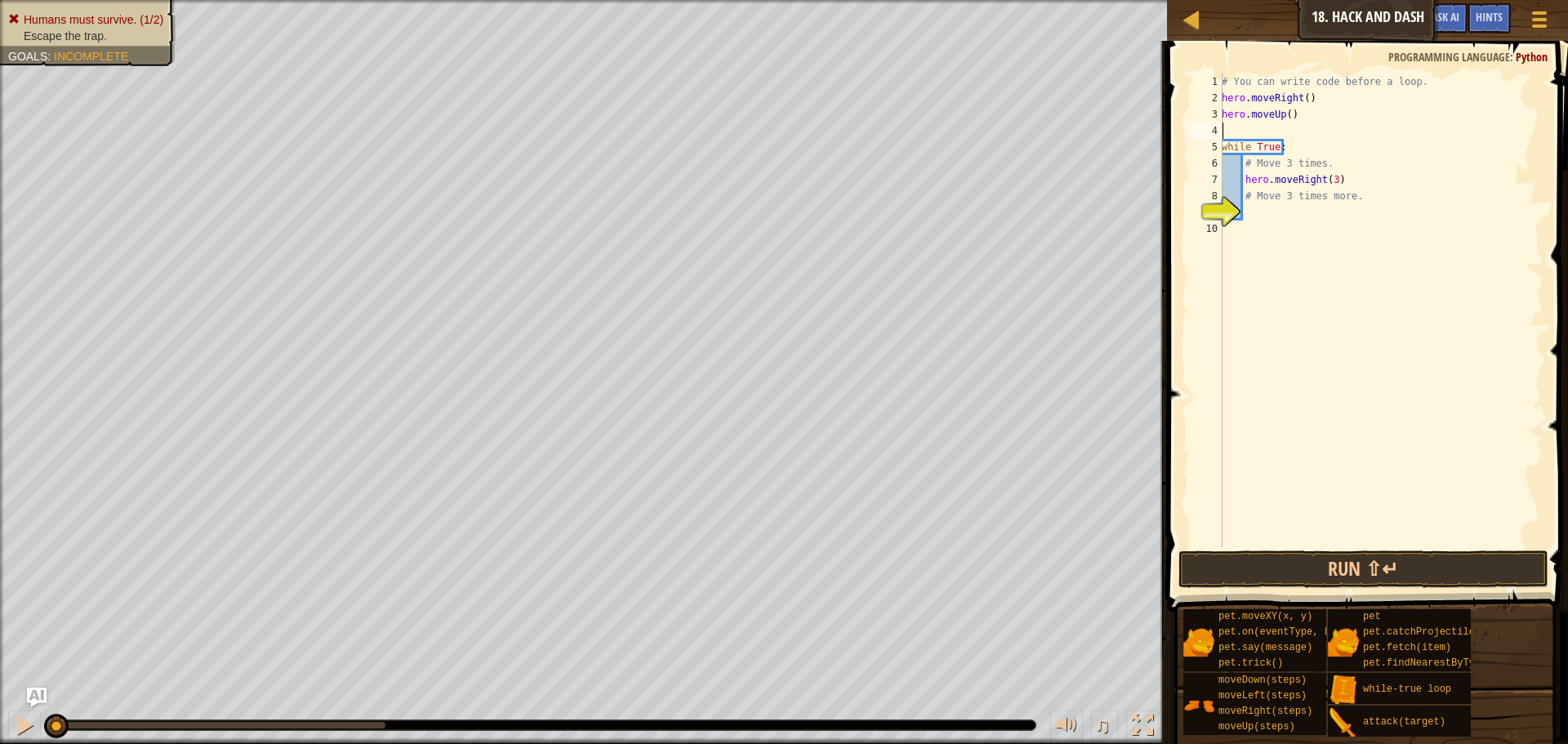
type textarea "h"
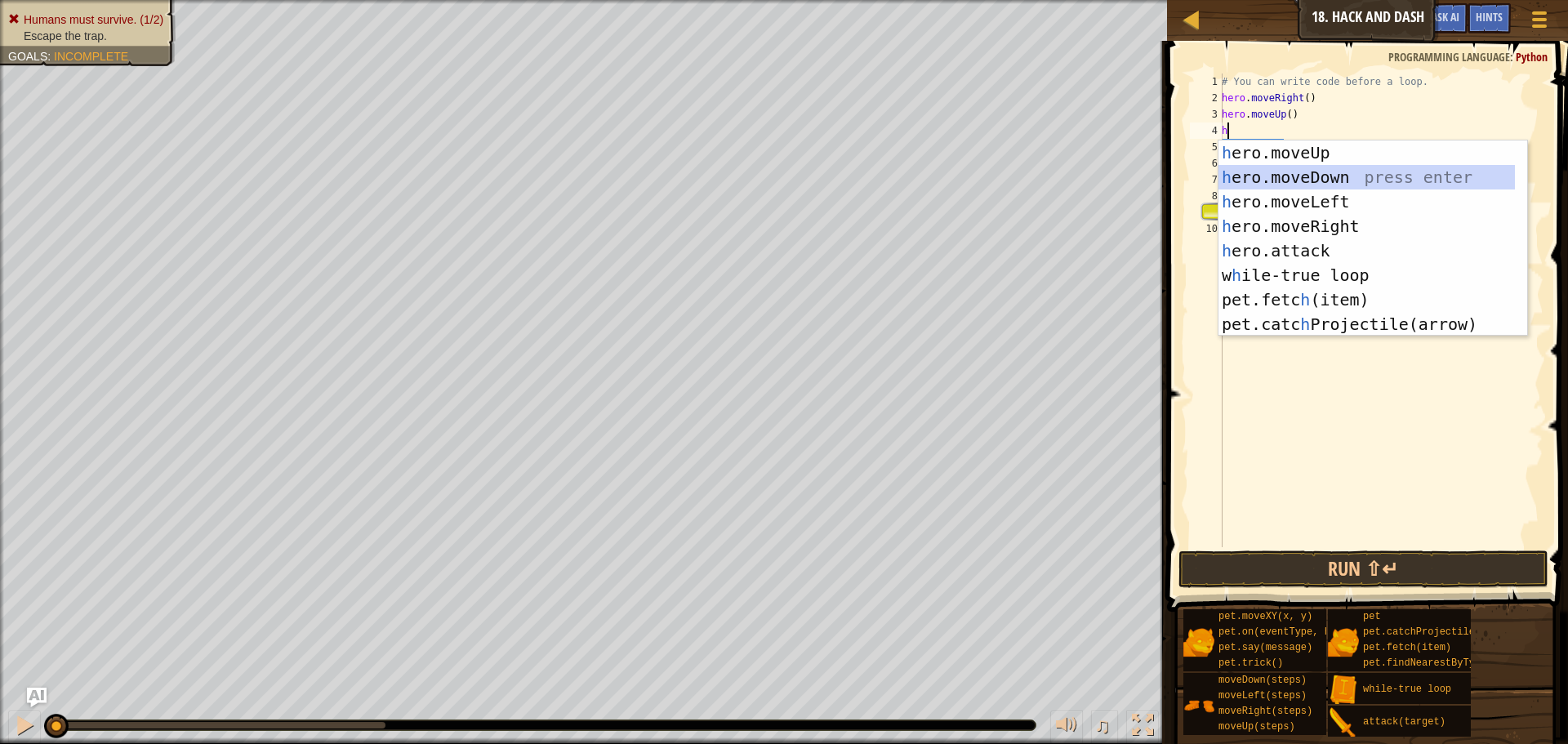
click at [1287, 177] on div "h ero.moveUp press enter h ero.moveDown press enter h ero.moveLeft press enter …" at bounding box center [1367, 263] width 297 height 245
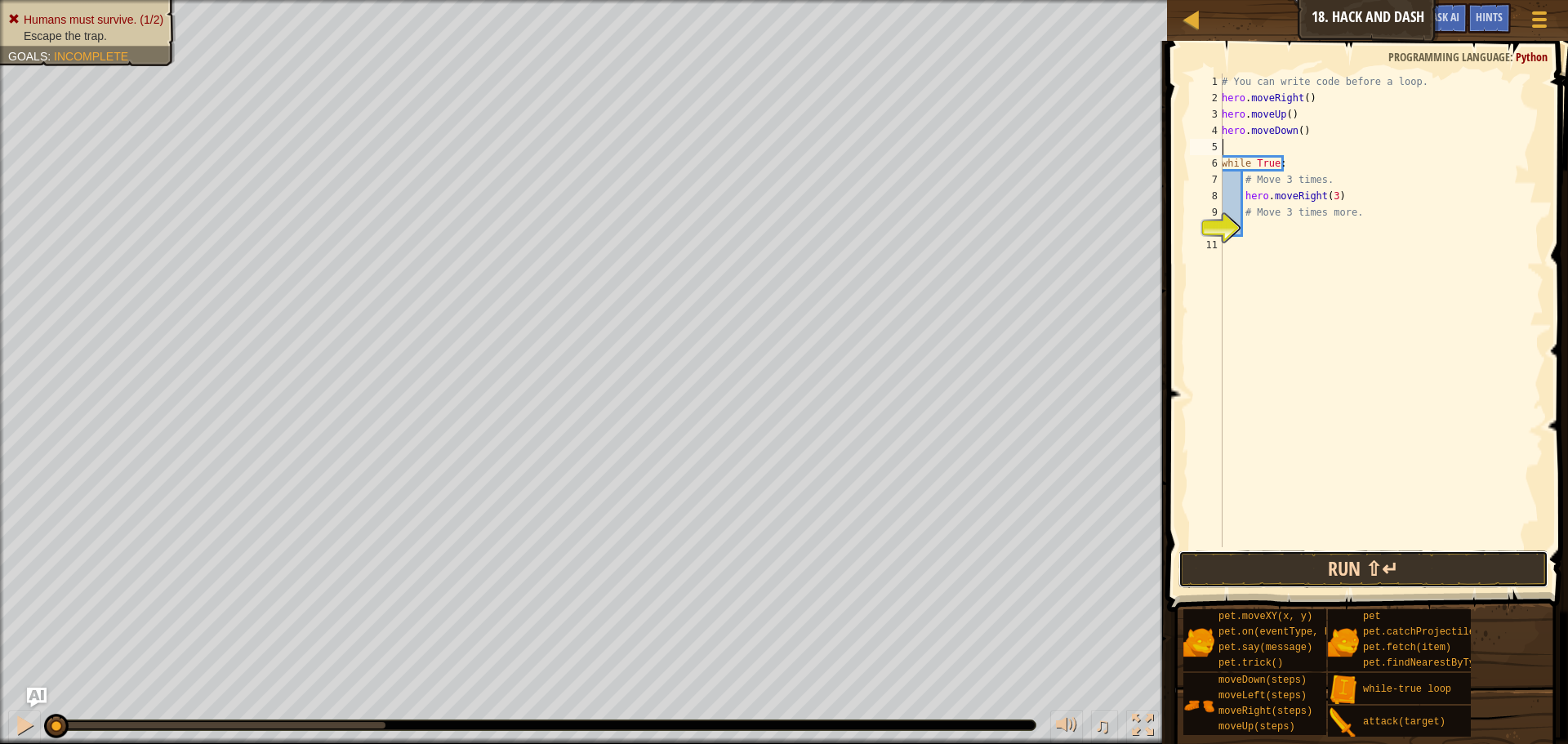
click at [1320, 576] on button "Run ⇧↵" at bounding box center [1363, 570] width 370 height 37
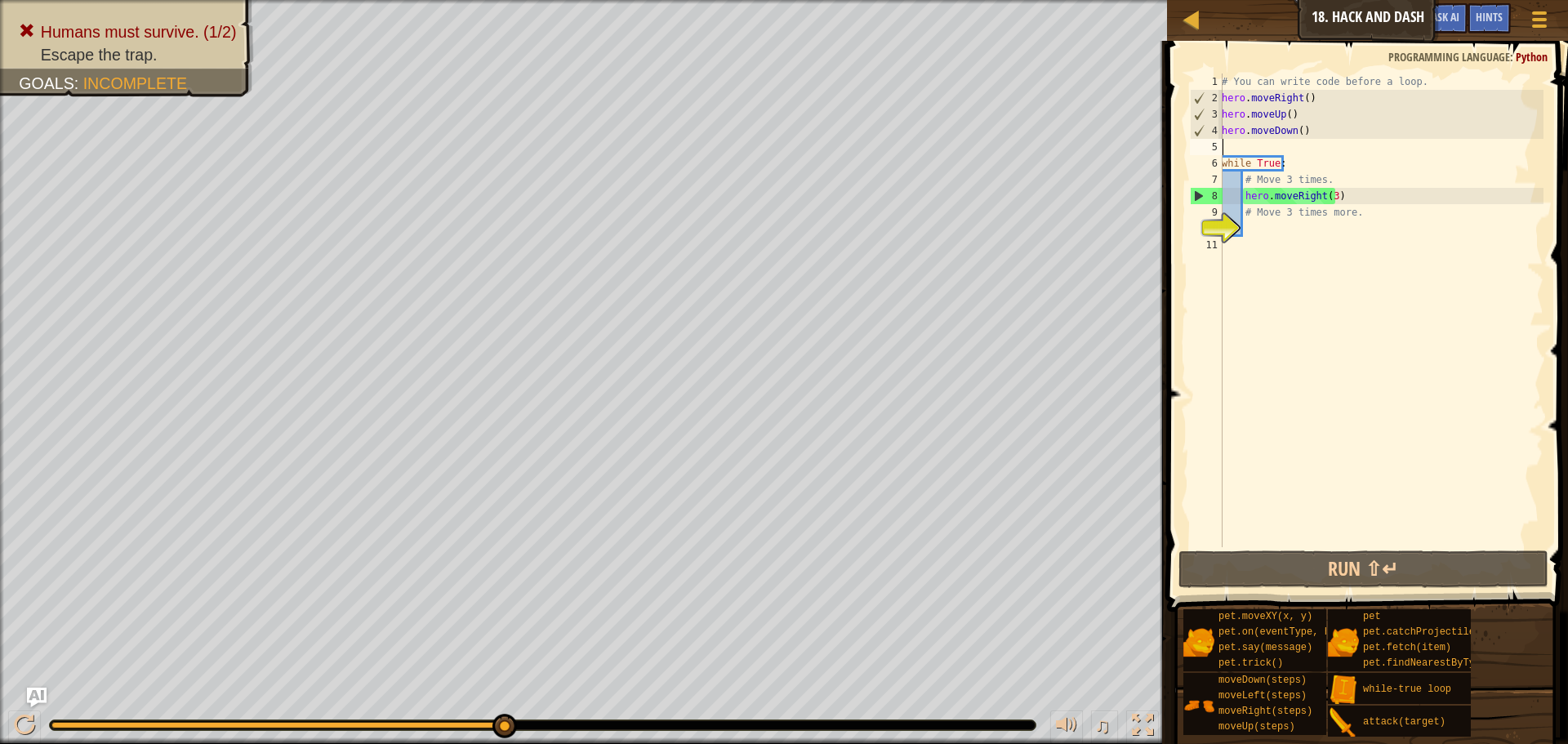
click at [1299, 112] on div "# You can write code before a loop. hero . moveRight ( ) hero . moveUp ( ) hero…" at bounding box center [1381, 327] width 325 height 507
type textarea "hero.moveUp()"
click at [1311, 101] on div "# You can write code before a loop. hero . moveRight ( ) hero . moveUp ( ) hero…" at bounding box center [1381, 327] width 325 height 507
type textarea "hero.moveRight()"
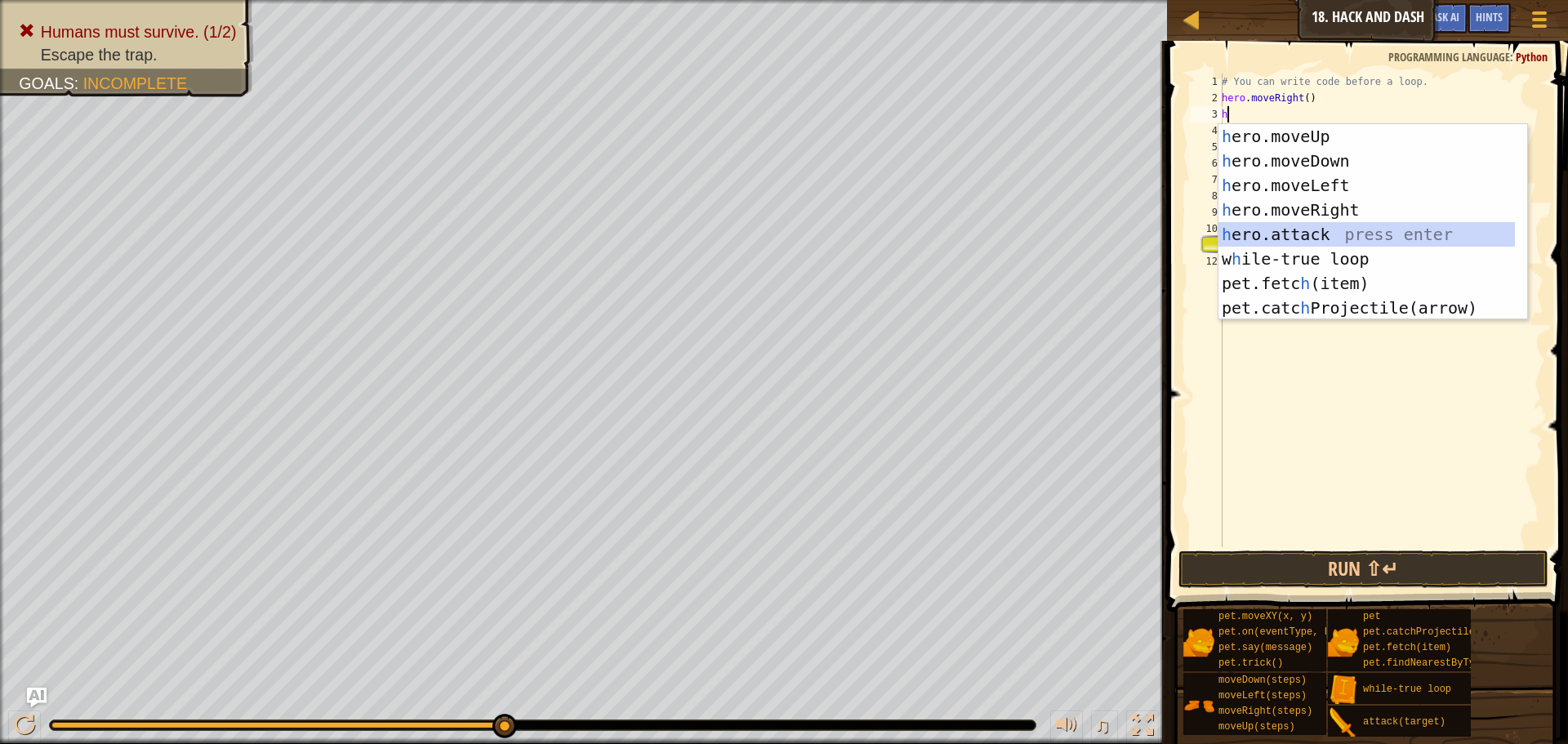
click at [1329, 231] on div "h ero.moveUp press enter h ero.moveDown press enter h ero.moveLeft press enter …" at bounding box center [1367, 247] width 297 height 245
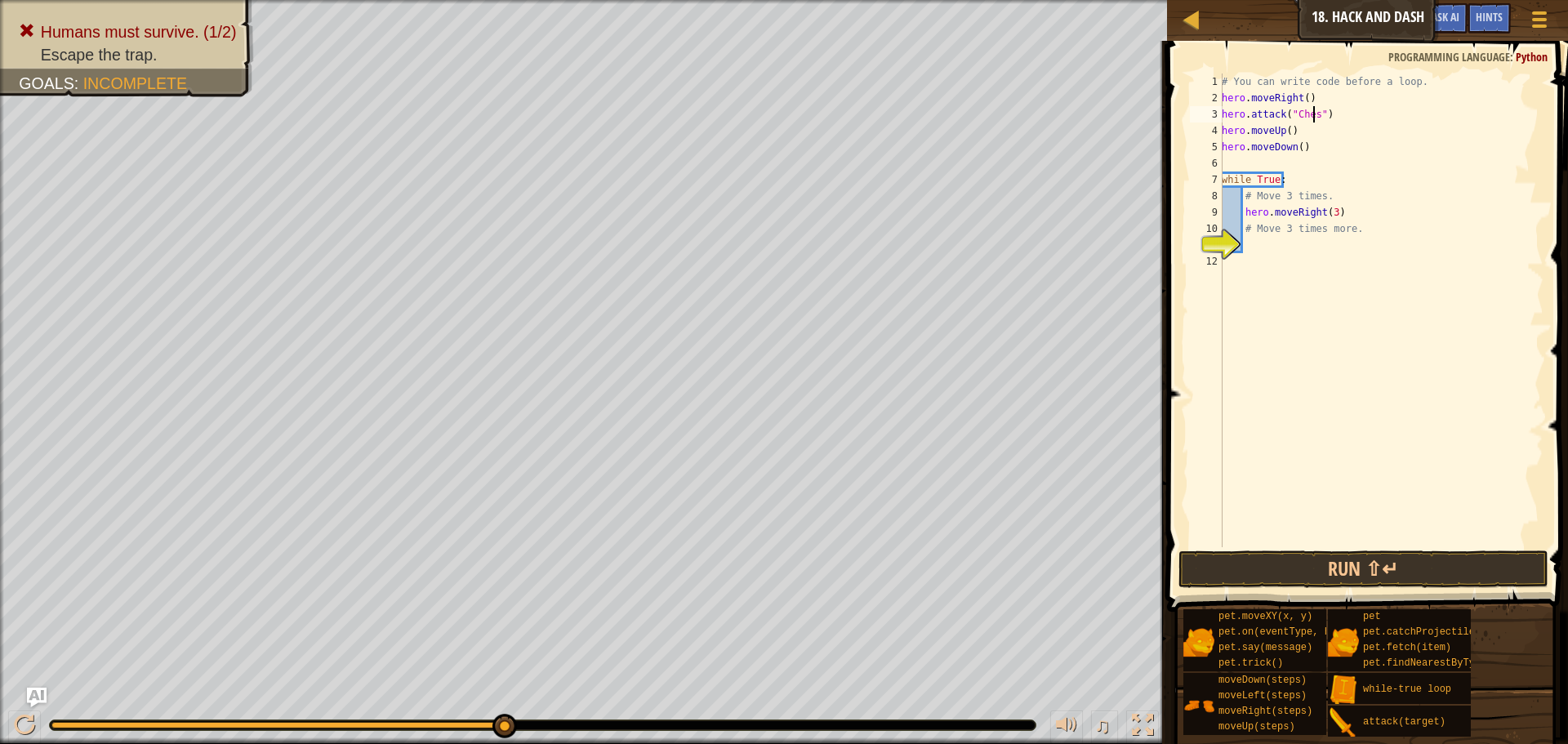
type textarea "hero.attack("Chest")"
drag, startPoint x: 1333, startPoint y: 113, endPoint x: 1221, endPoint y: 116, distance: 112.0
click at [1221, 116] on div "hero.attack("Chest") 1 2 3 4 5 6 7 8 9 10 11 12 # You can write code before a l…" at bounding box center [1365, 310] width 357 height 474
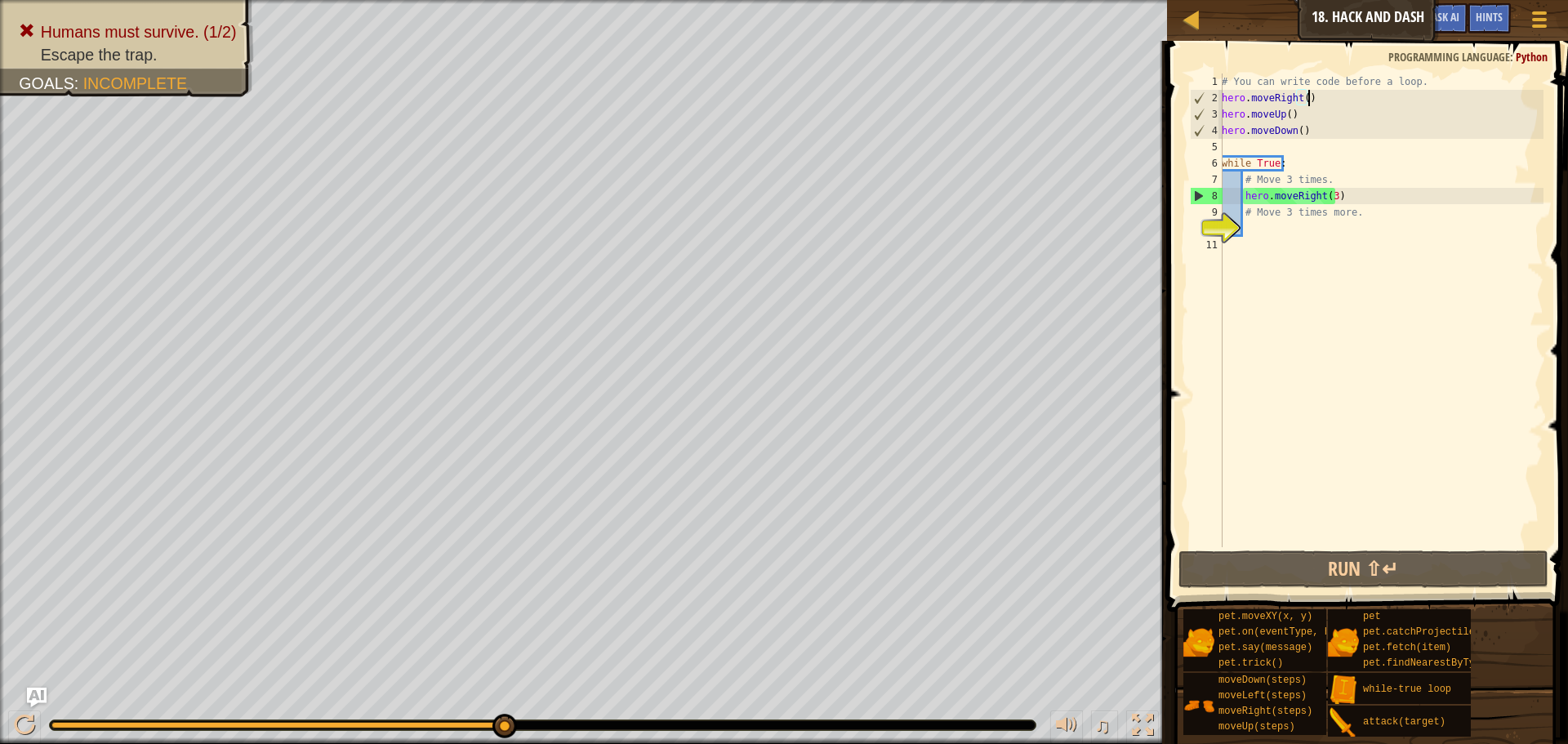
click at [1307, 116] on div "# You can write code before a loop. hero . moveRight ( ) hero . moveUp ( ) hero…" at bounding box center [1381, 327] width 325 height 507
type textarea "hero.moveUp()"
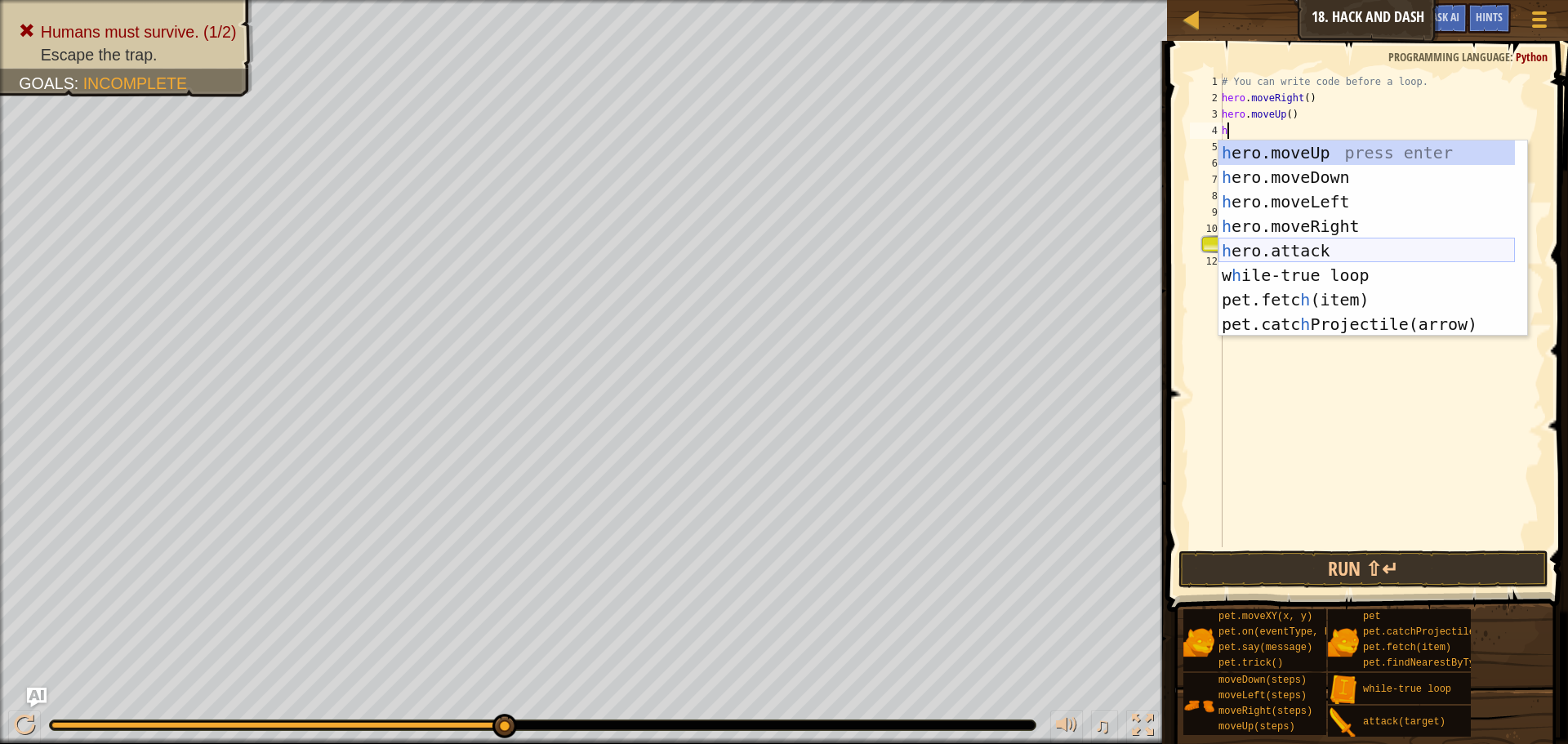
click at [1305, 247] on div "h ero.moveUp press enter h ero.moveDown press enter h ero.moveLeft press enter …" at bounding box center [1367, 263] width 297 height 245
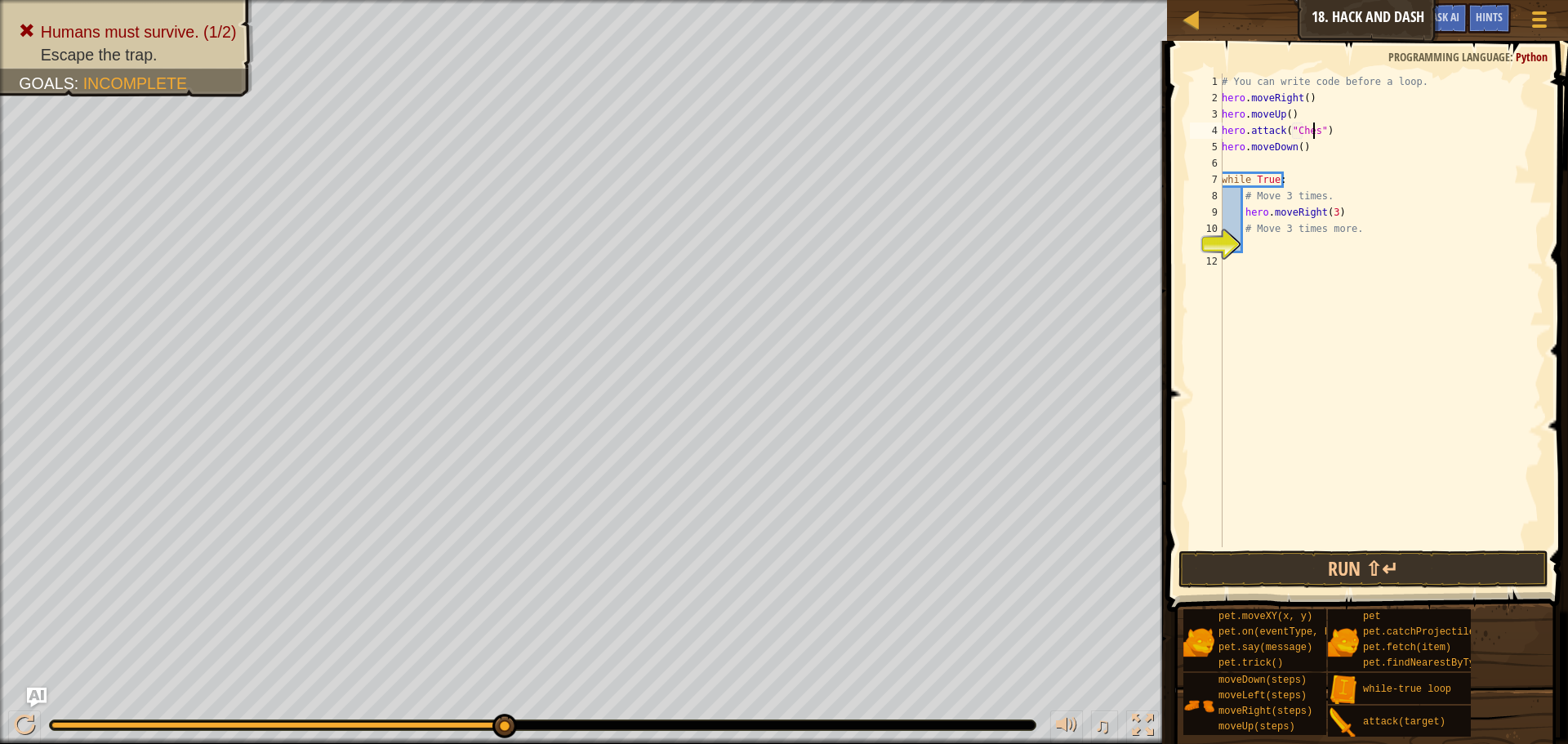
scroll to position [8, 8]
click at [1308, 569] on button "Run ⇧↵" at bounding box center [1363, 570] width 370 height 37
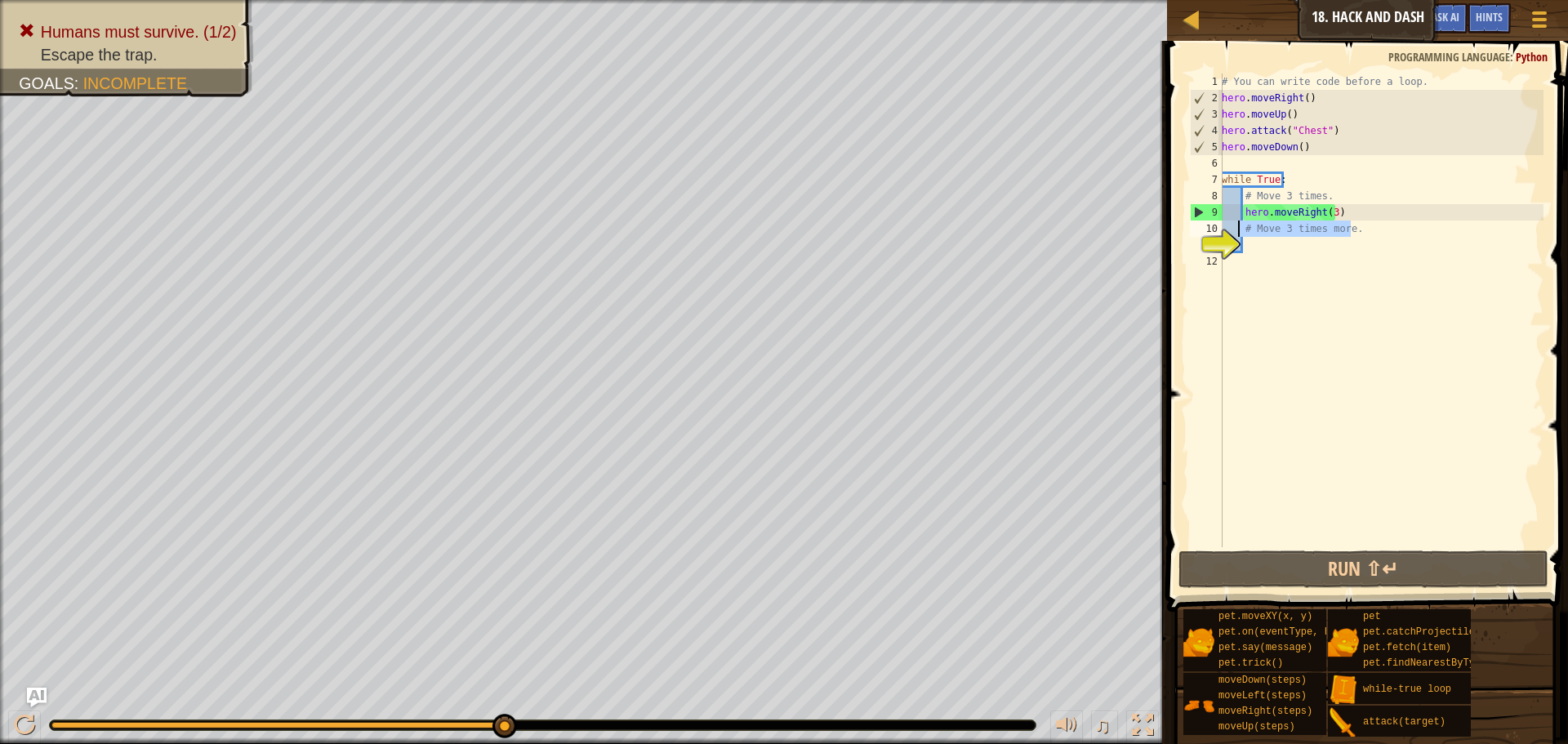
drag, startPoint x: 1353, startPoint y: 227, endPoint x: 1237, endPoint y: 235, distance: 116.3
click at [1237, 235] on div "hero.attack("Chest") 1 2 3 4 5 6 7 8 9 10 11 12 # You can write code before a l…" at bounding box center [1365, 310] width 357 height 474
type textarea "# Move 3 times more."
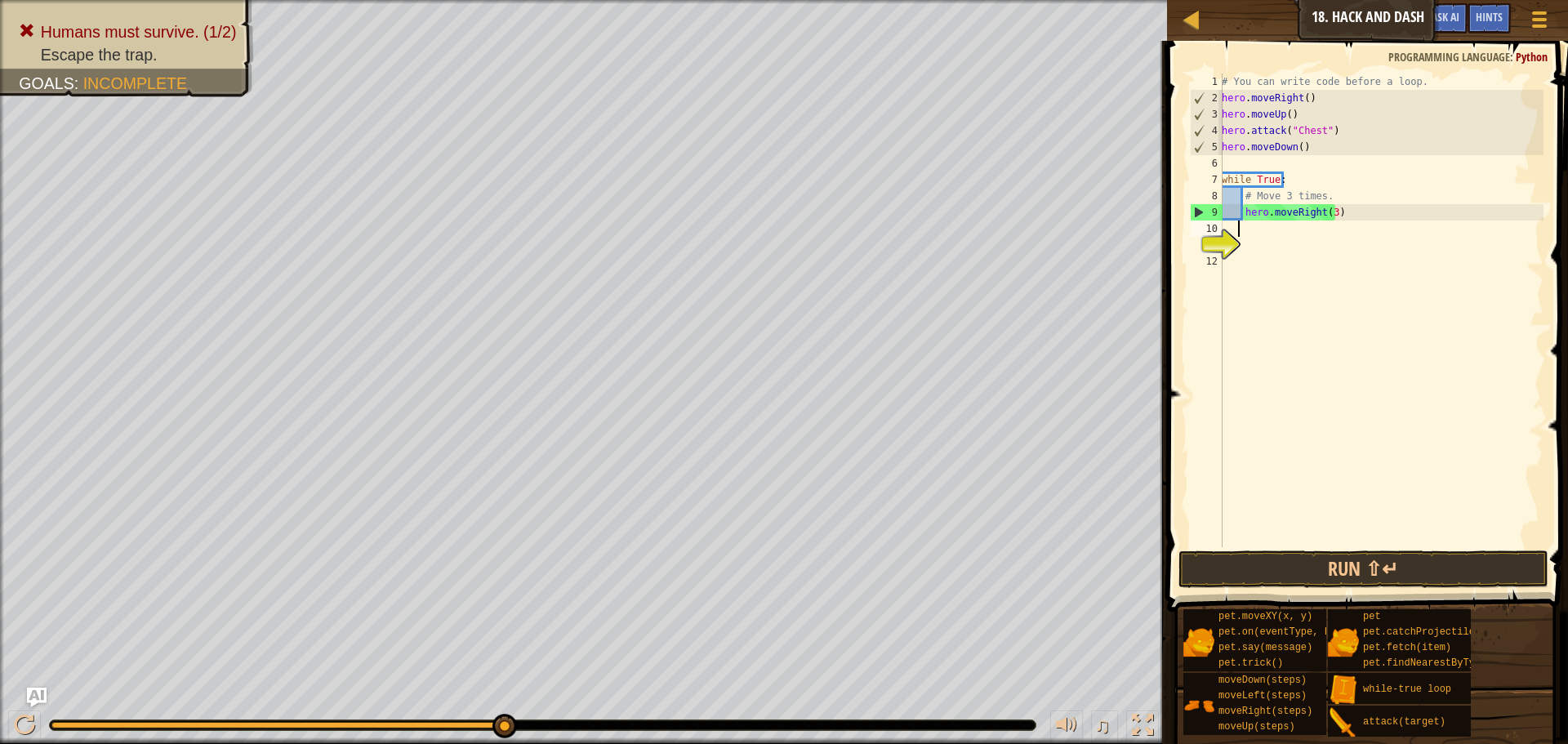
scroll to position [8, 1]
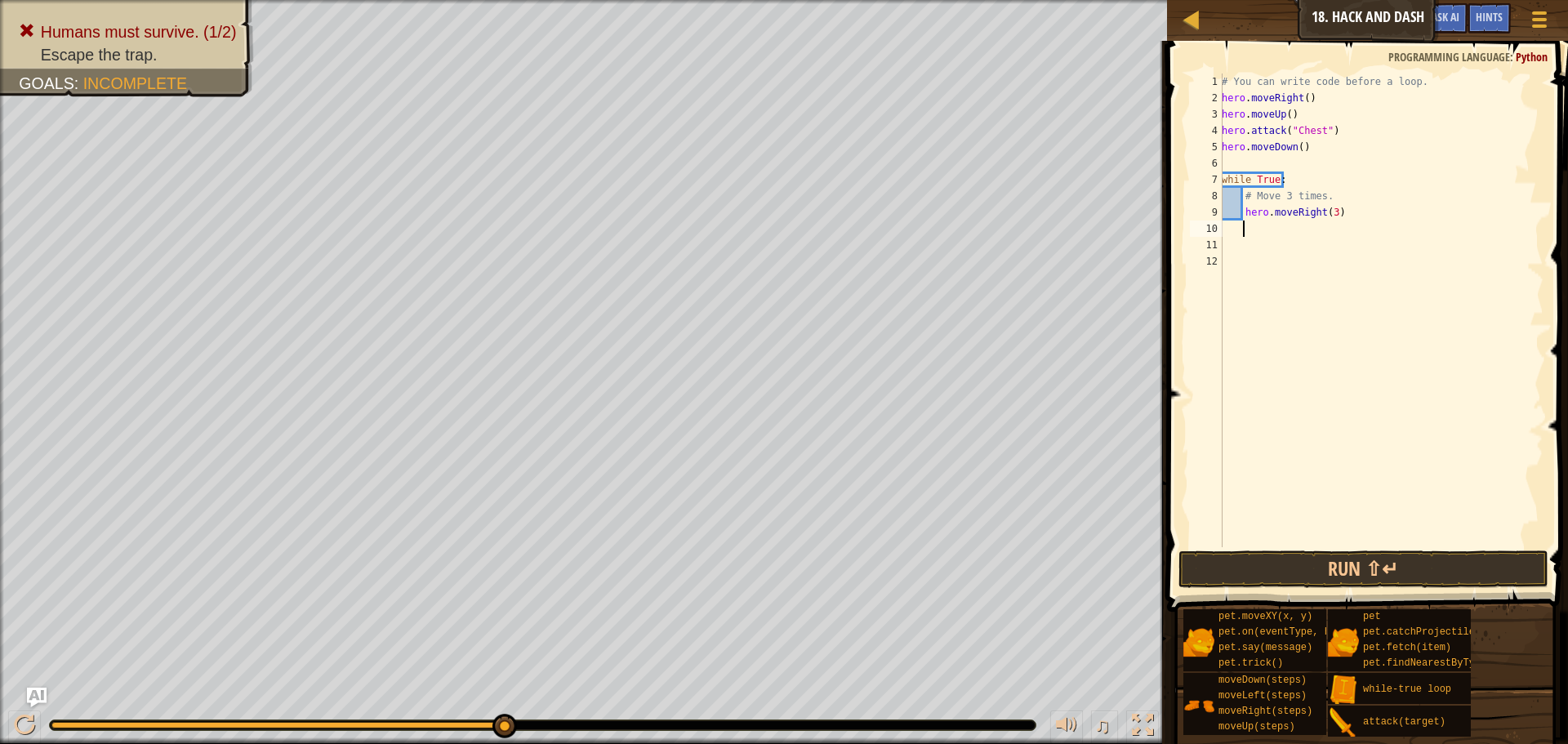
type textarea "h"
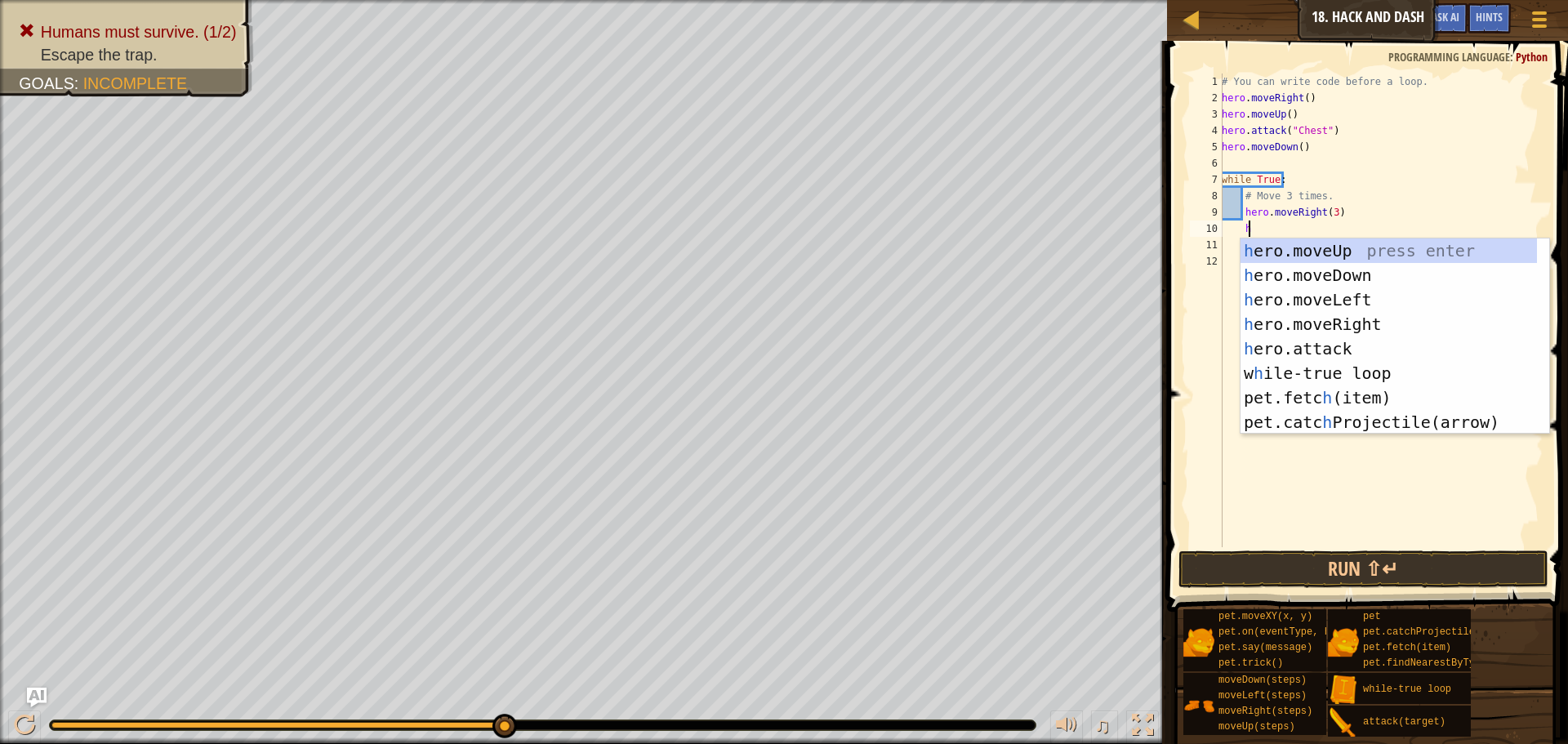
scroll to position [8, 2]
click at [1327, 269] on div "h ero.moveUp press enter h ero.moveDown press enter h ero.moveLeft press enter …" at bounding box center [1389, 361] width 297 height 245
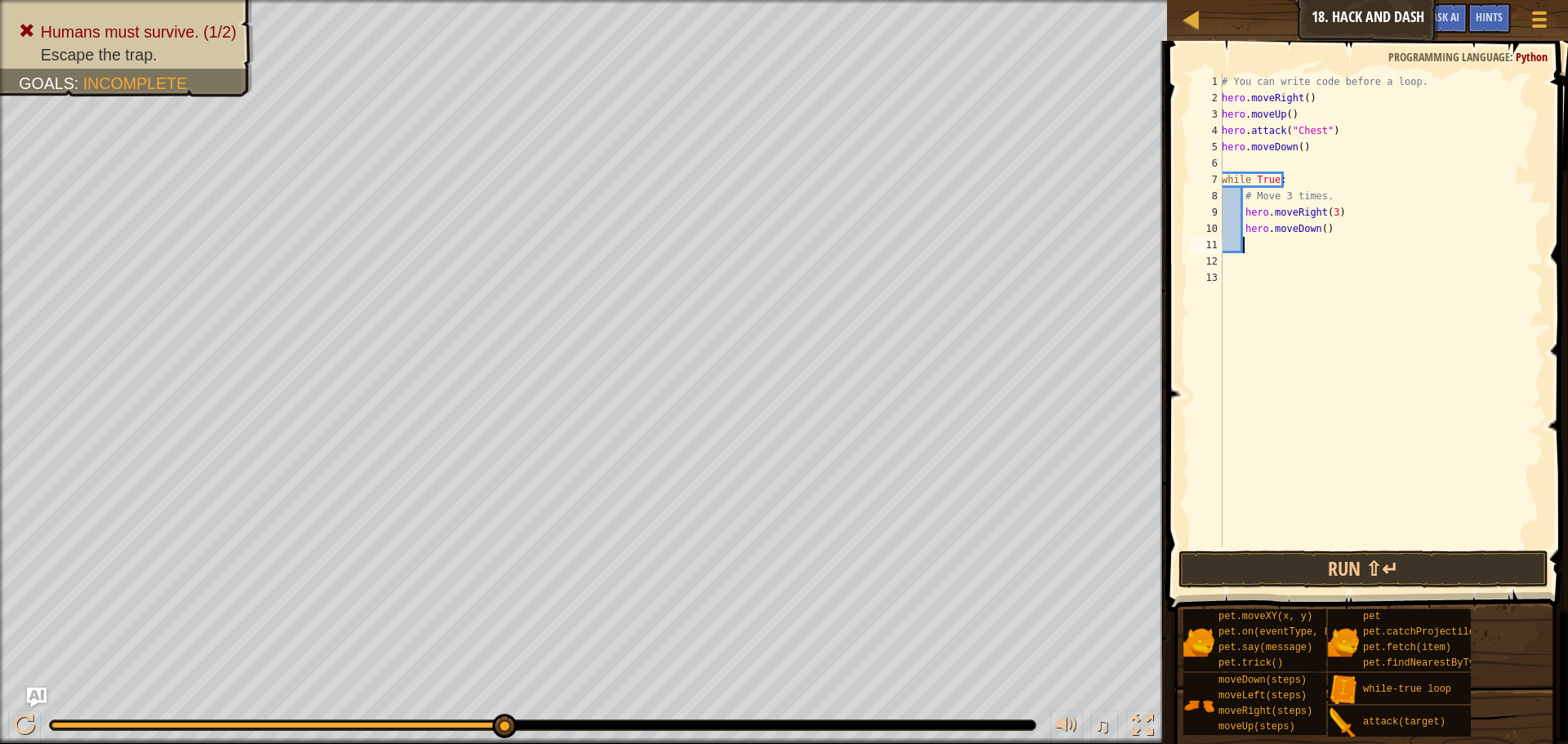
scroll to position [8, 1]
click at [1316, 229] on div "# You can write code before a loop. hero . moveRight ( ) hero . moveUp ( ) hero…" at bounding box center [1381, 327] width 325 height 507
type textarea "hero.moveDown(3)"
click at [1350, 571] on button "Run ⇧↵" at bounding box center [1363, 570] width 370 height 37
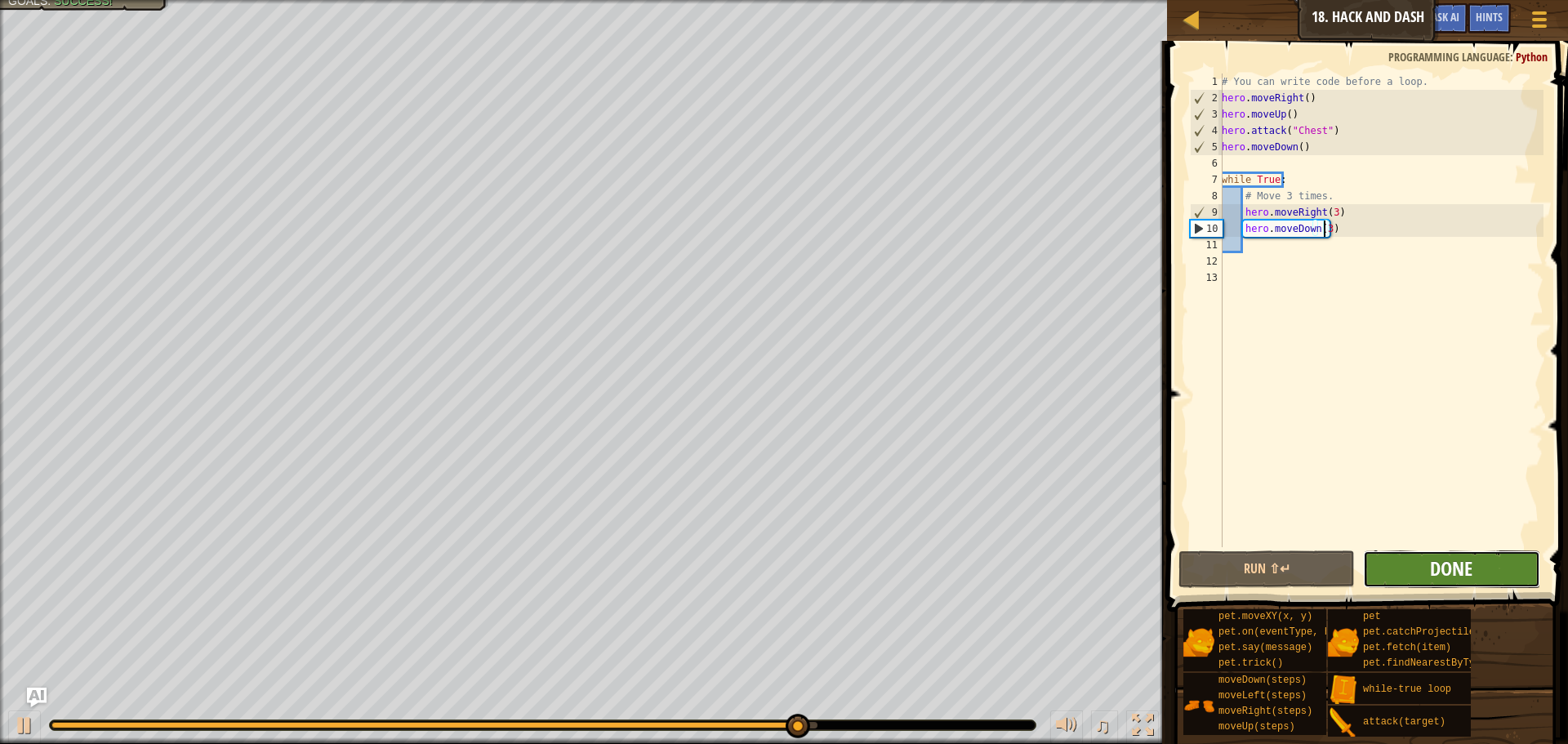
click at [1470, 581] on span "Done" at bounding box center [1452, 568] width 42 height 26
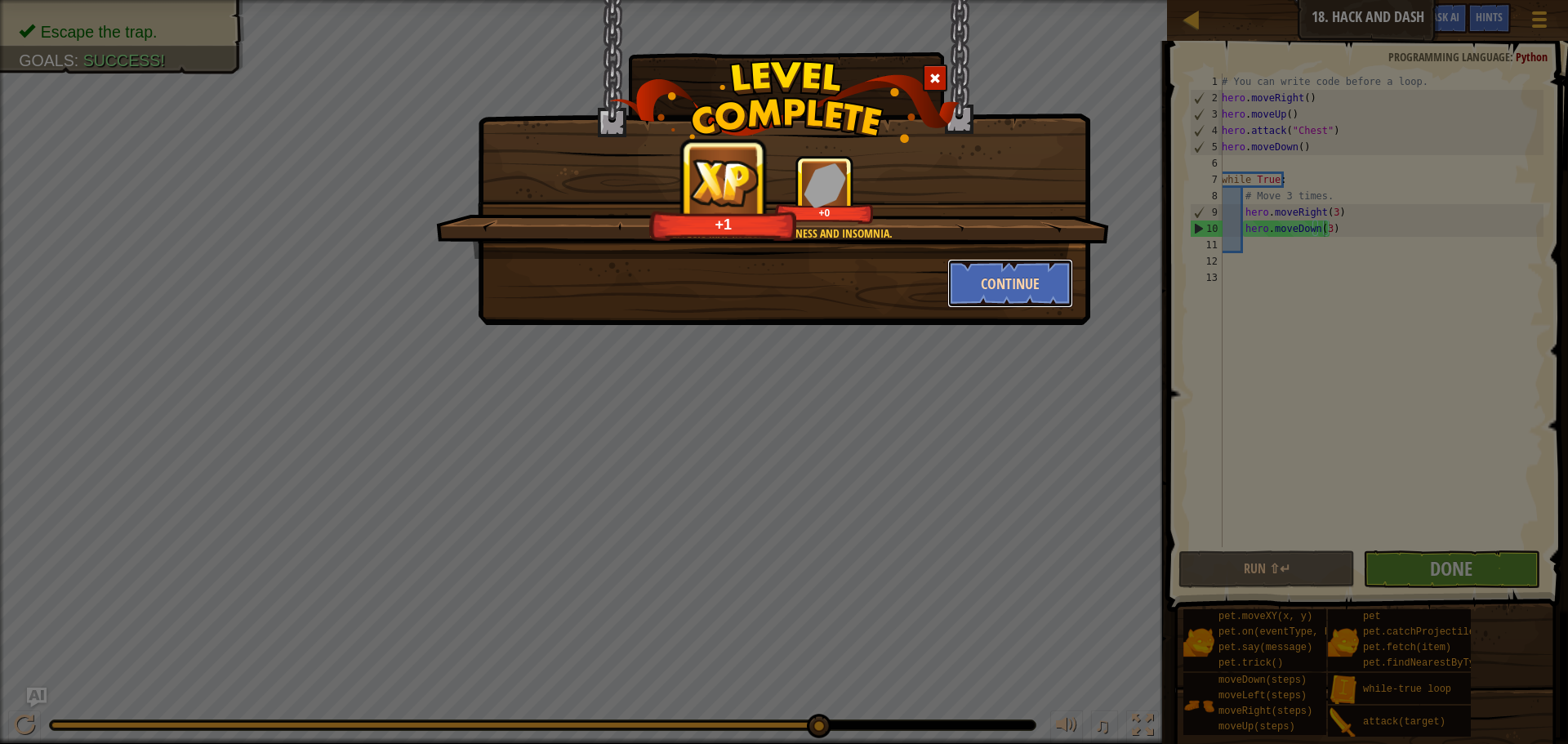
click at [1005, 287] on button "Continue" at bounding box center [1010, 284] width 127 height 49
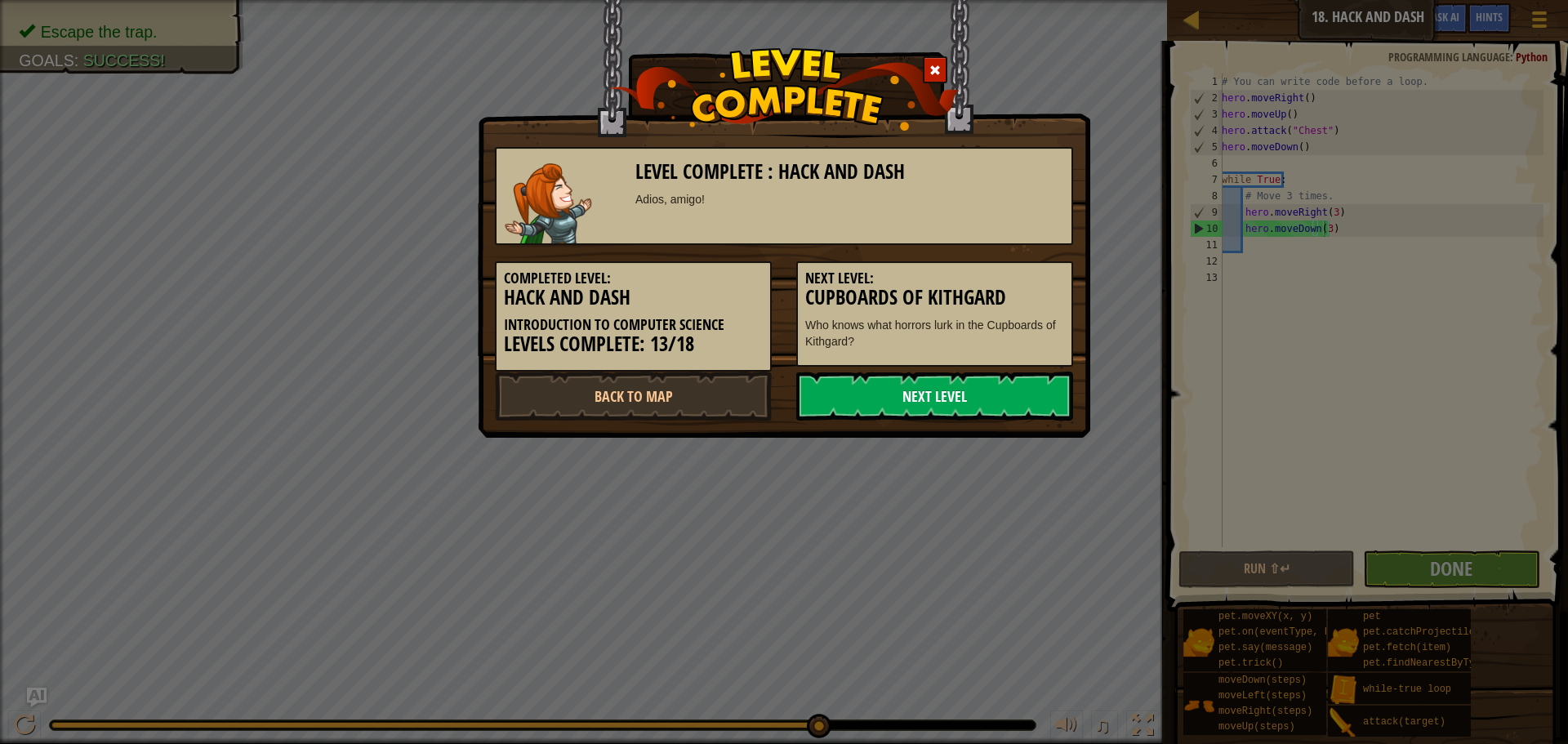
click at [1003, 383] on link "Next Level" at bounding box center [935, 396] width 277 height 49
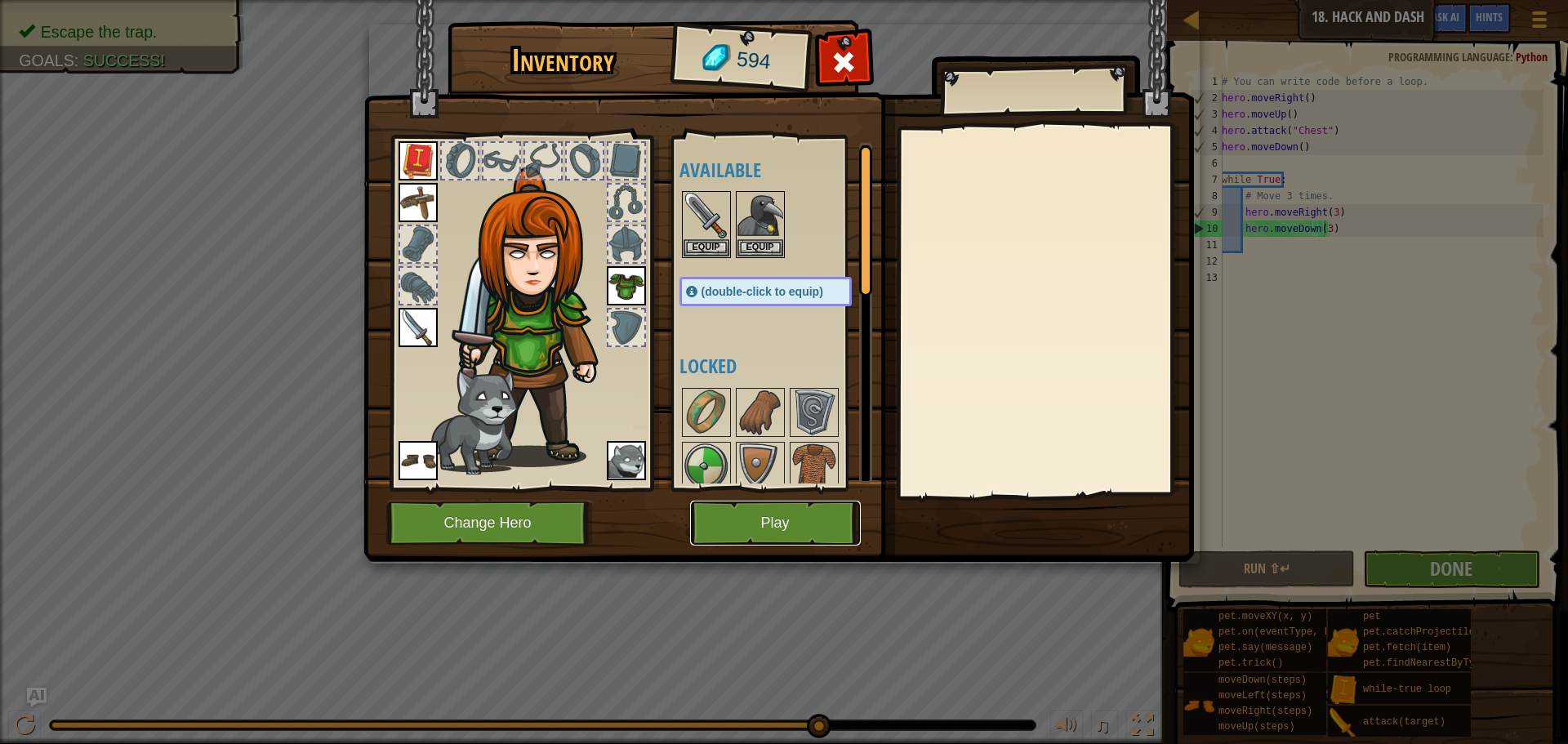
click at [744, 529] on button "Play" at bounding box center [775, 523] width 171 height 45
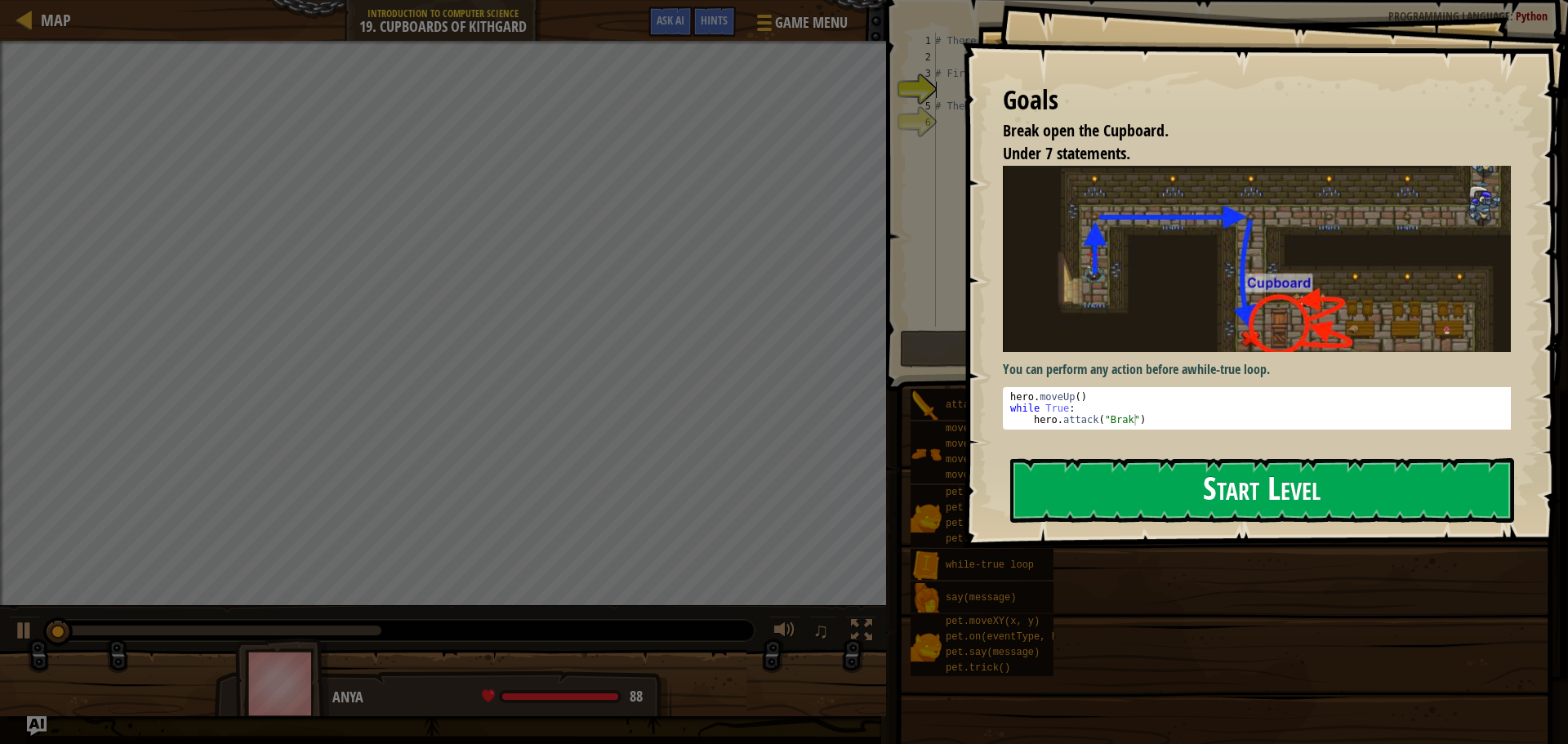
click at [1059, 492] on button "Start Level" at bounding box center [1262, 491] width 504 height 65
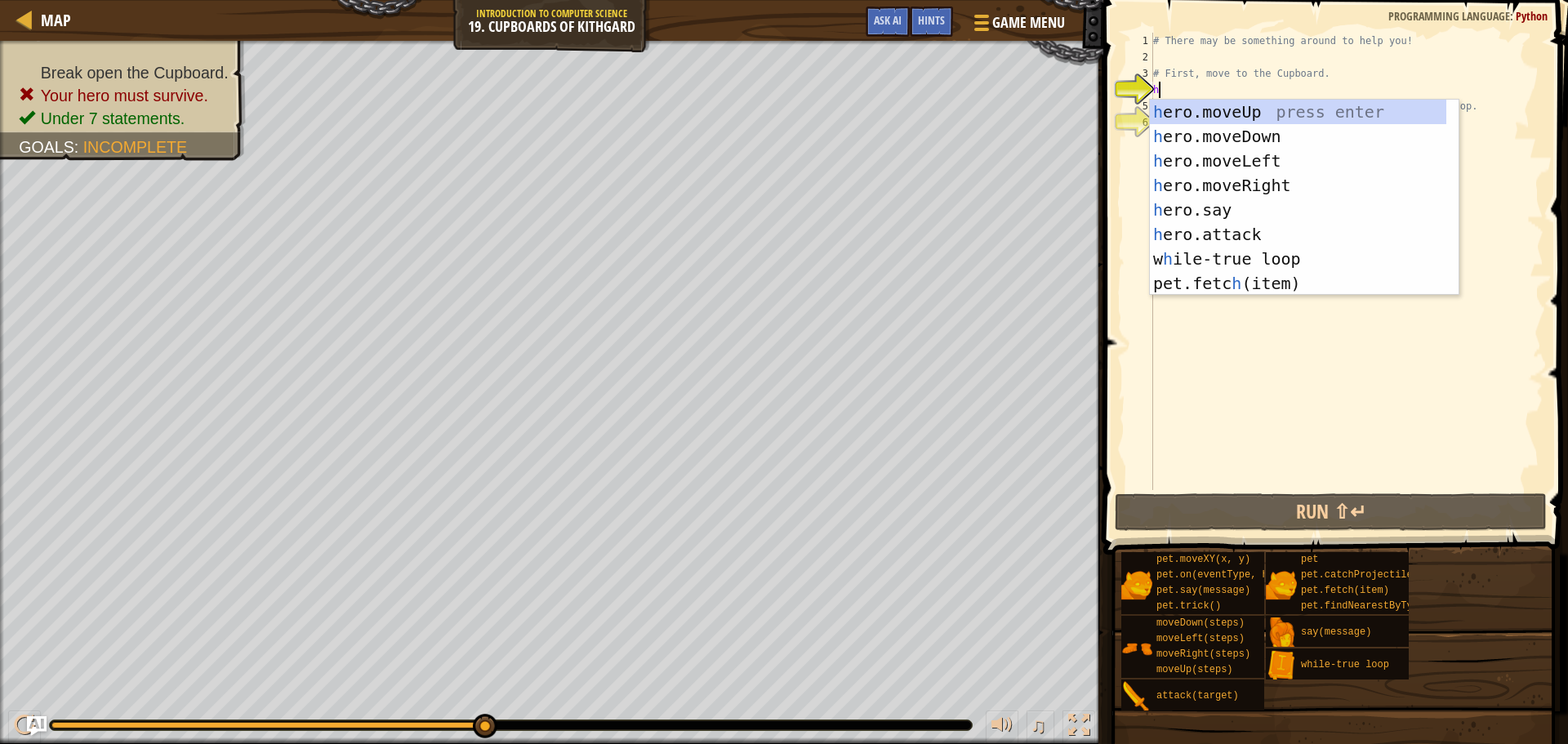
type textarea "h"
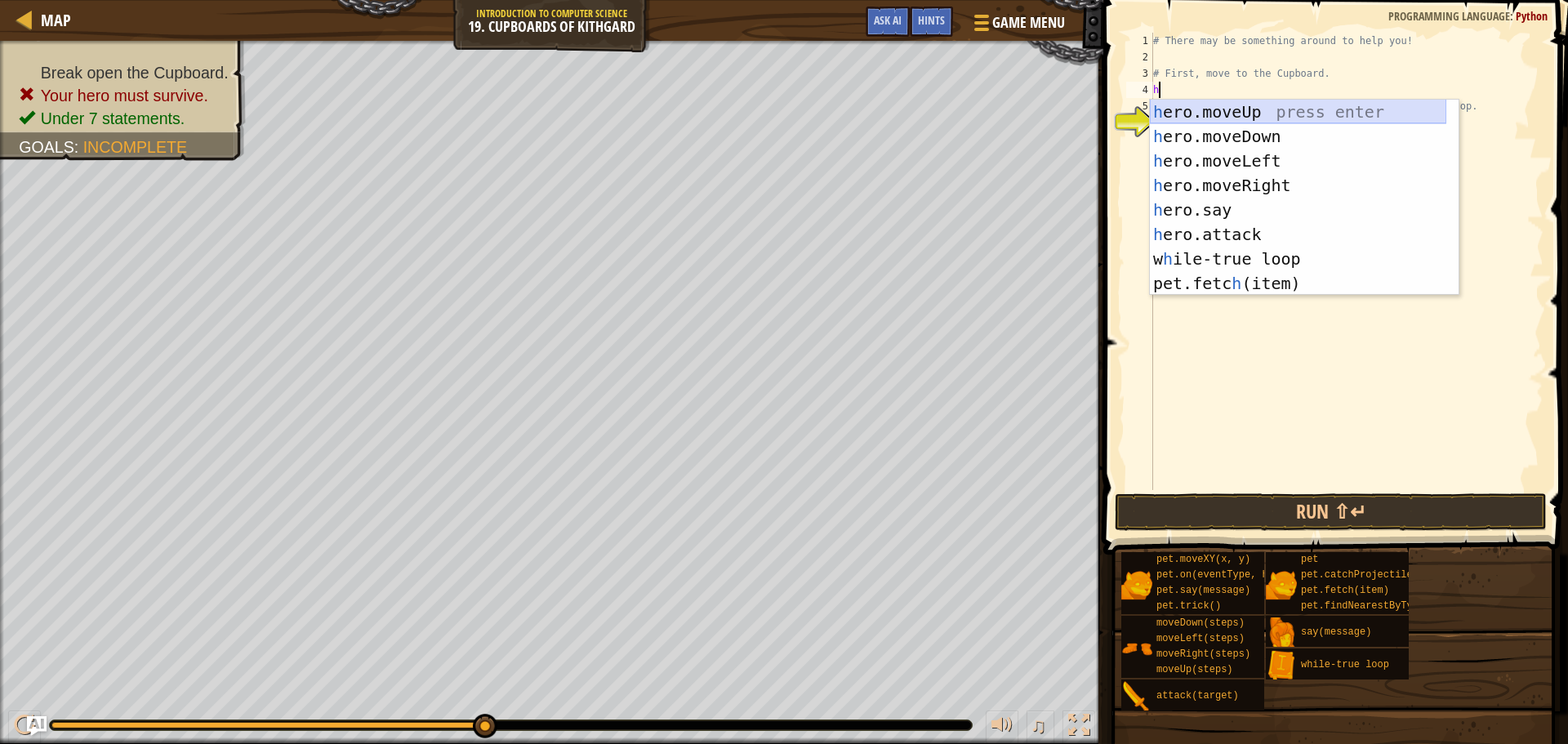
click at [1254, 104] on div "h ero.moveUp press enter h ero.moveDown press enter h ero.moveLeft press enter …" at bounding box center [1298, 222] width 297 height 245
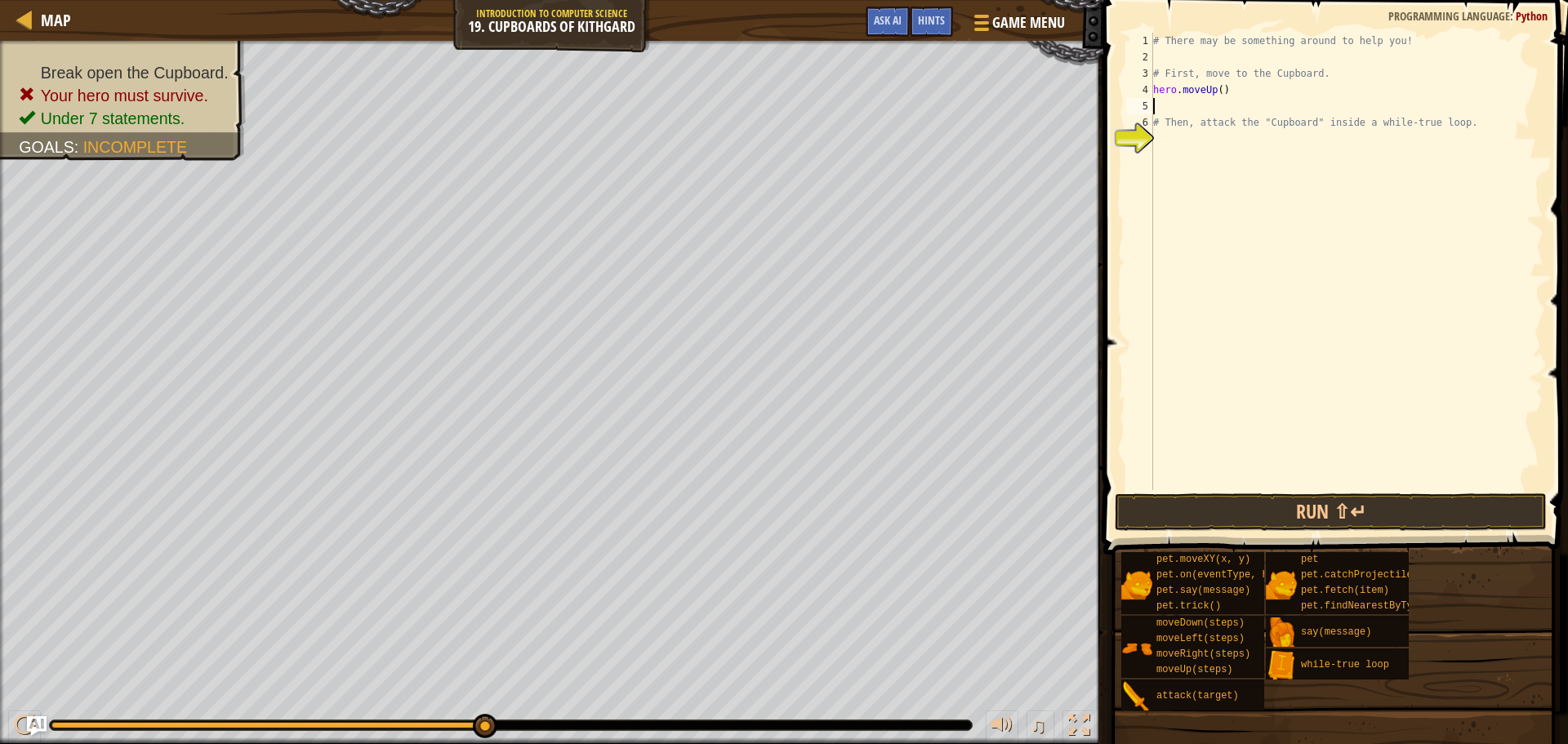
type textarea "h"
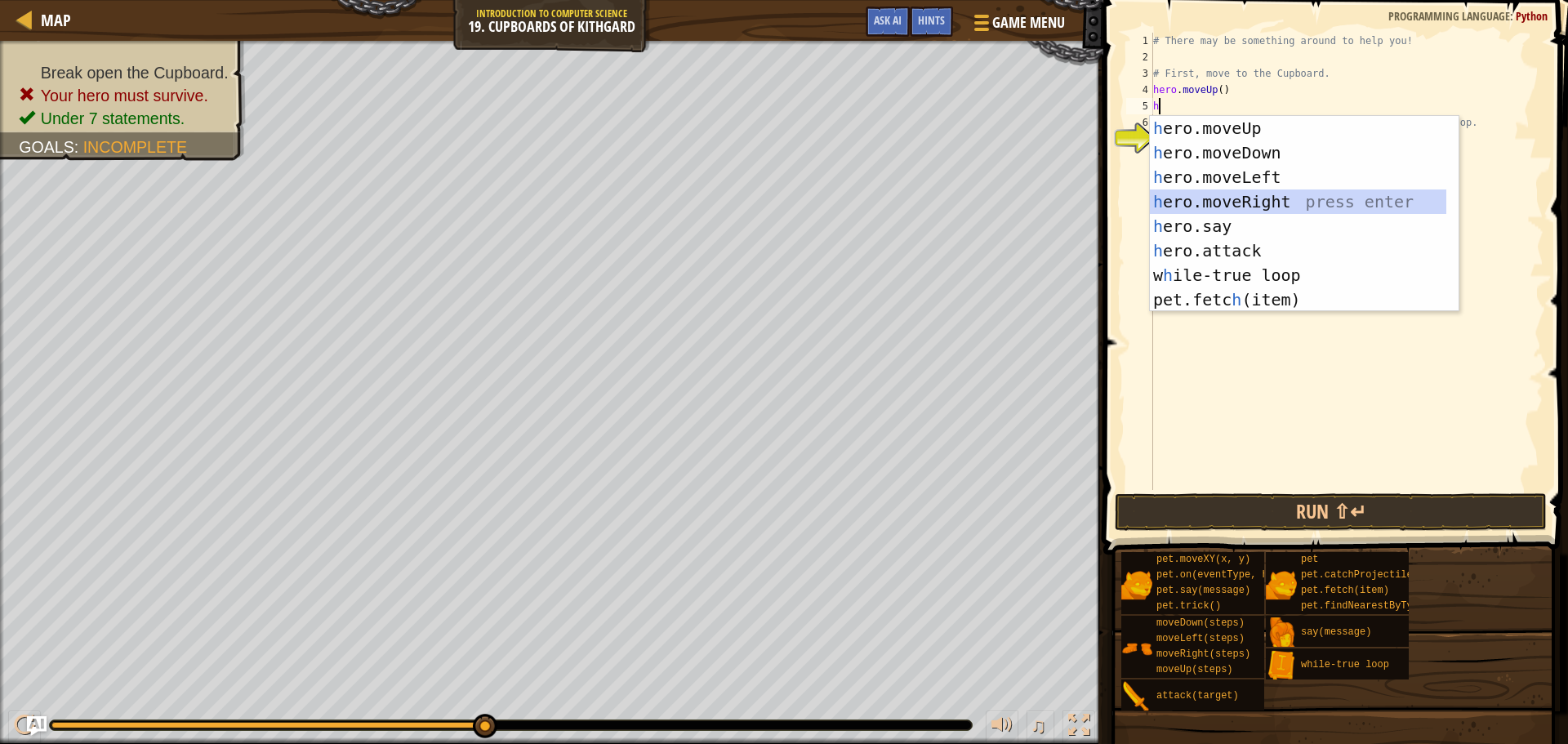
click at [1214, 198] on div "h ero.moveUp press enter h ero.moveDown press enter h ero.moveLeft press enter …" at bounding box center [1298, 238] width 297 height 245
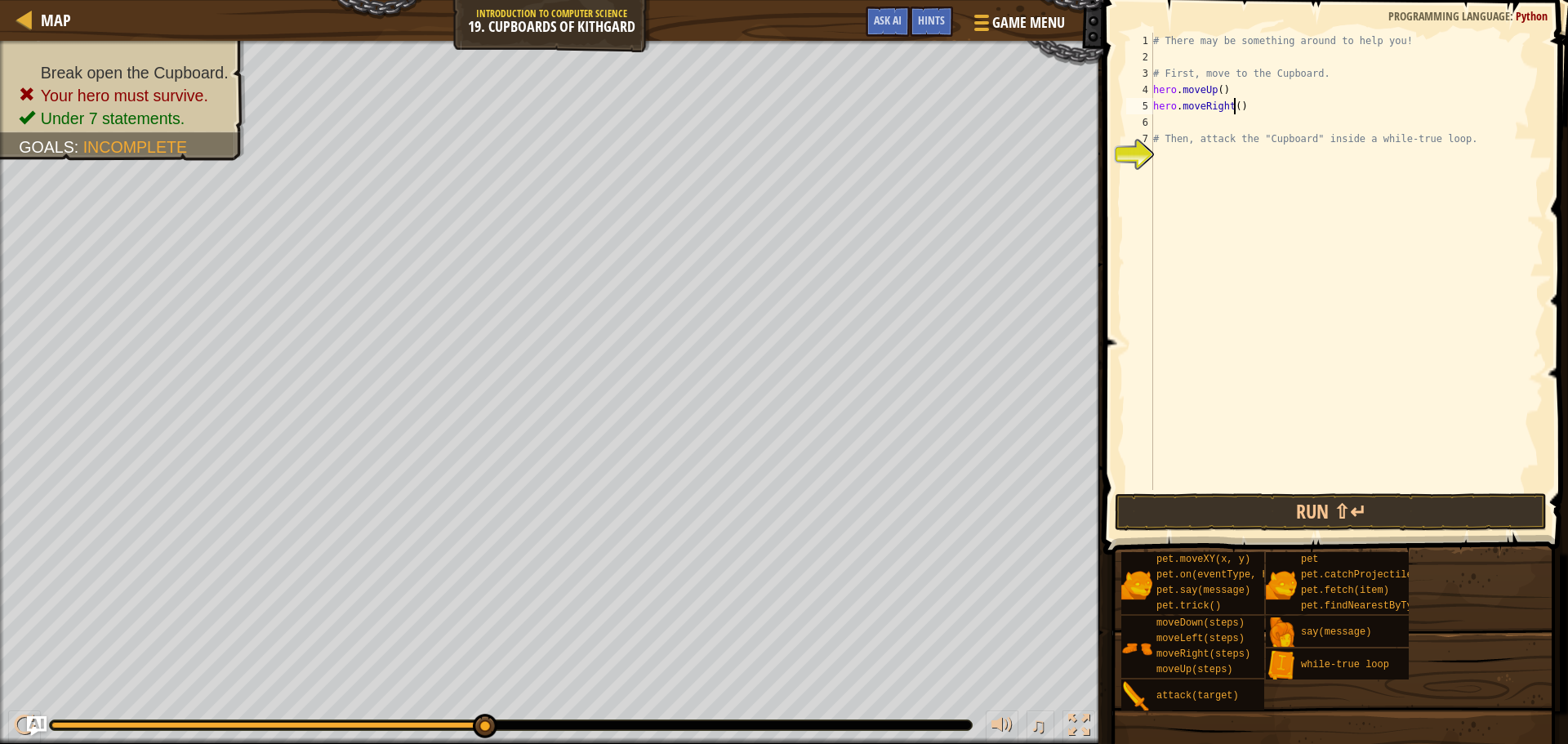
click at [1232, 106] on div "# There may be something around to help you! # First, move to the Cupboard. her…" at bounding box center [1346, 277] width 393 height 491
click at [1211, 133] on div "# There may be something around to help you! # First, move to the Cupboard. her…" at bounding box center [1346, 277] width 393 height 491
type textarea "# Then, attack the "Cupboard" inside a while-true loop."
click at [1205, 123] on div "# There may be something around to help you! # First, move to the Cupboard. her…" at bounding box center [1346, 277] width 393 height 491
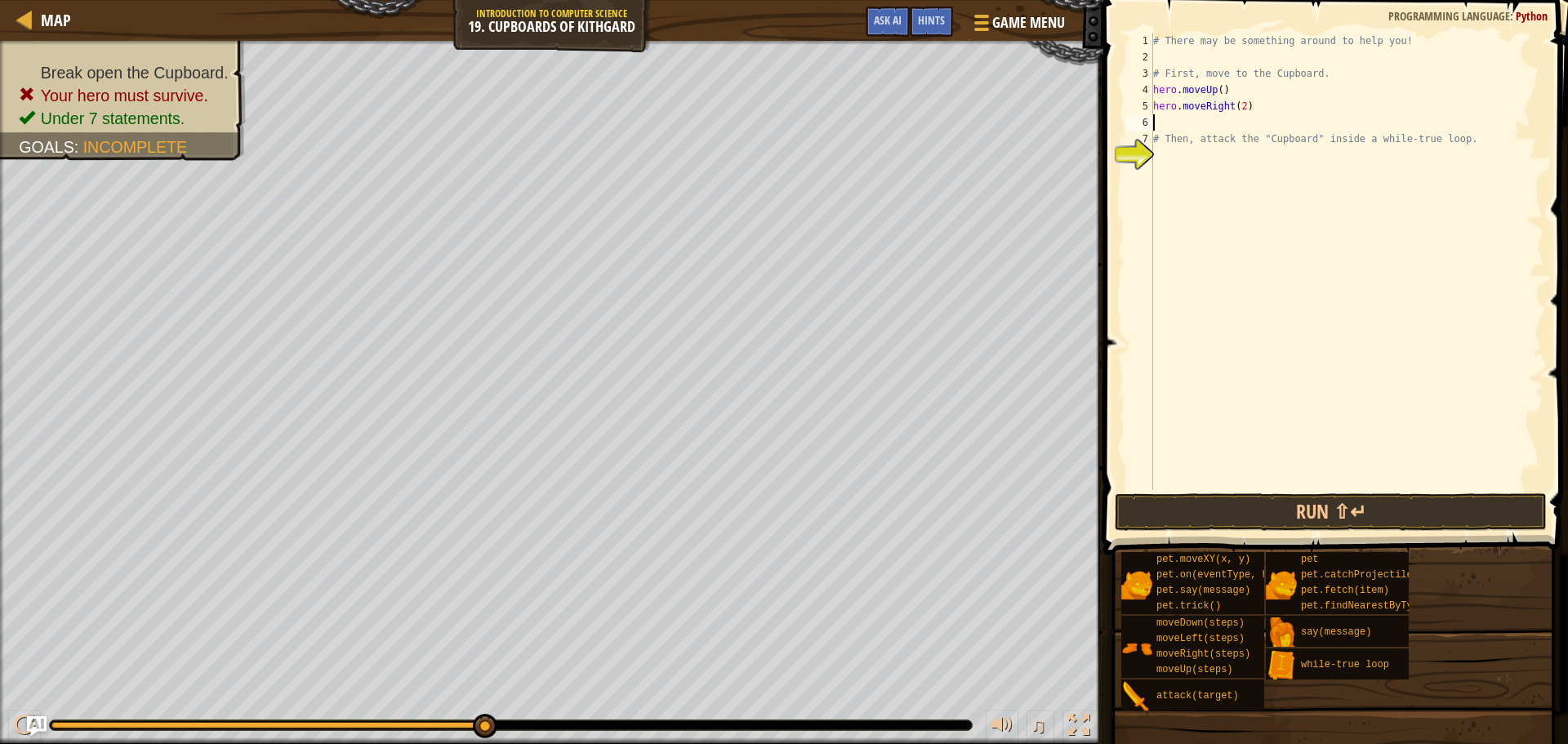
scroll to position [8, 0]
type textarea "h"
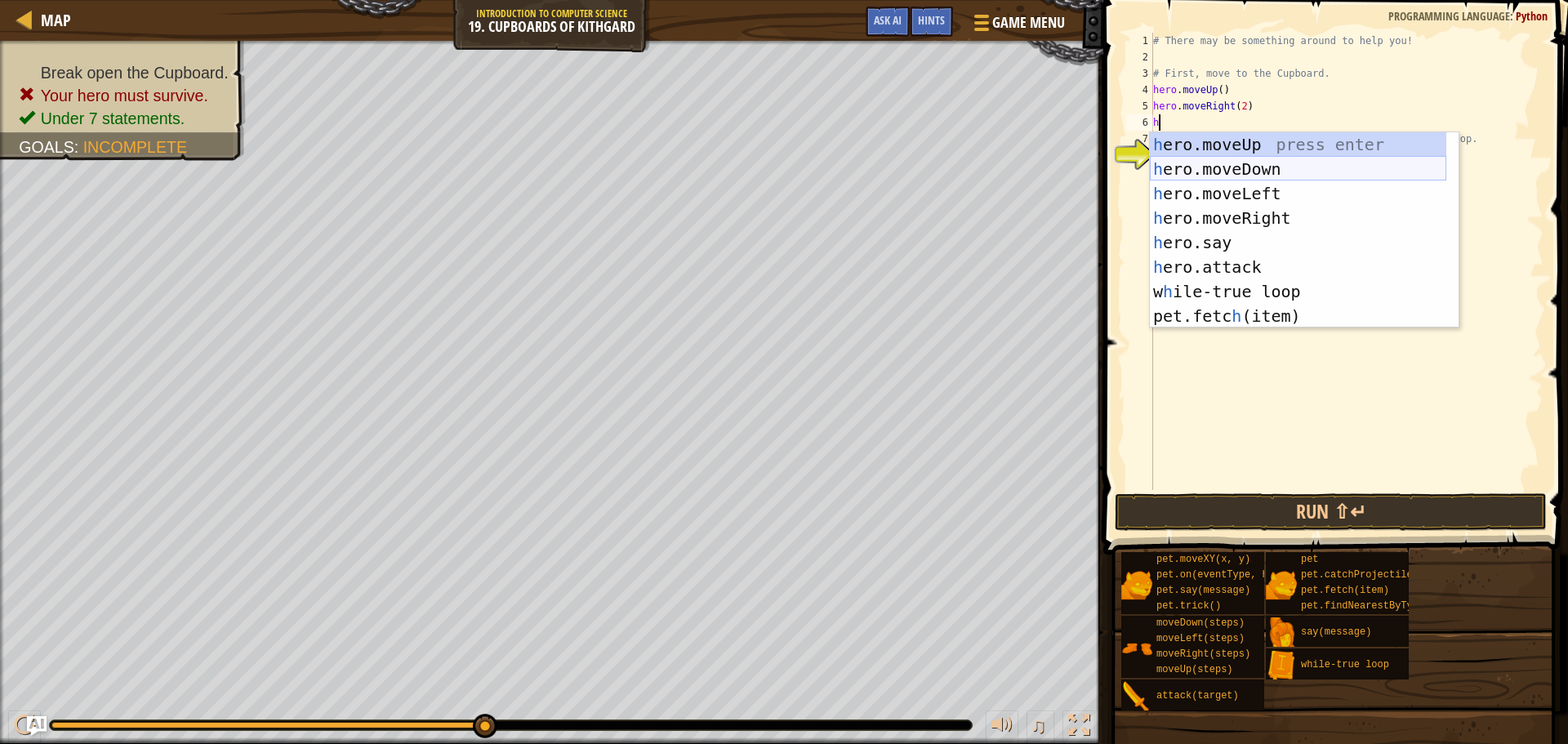
click at [1249, 165] on div "h ero.moveUp press enter h ero.moveDown press enter h ero.moveLeft press enter …" at bounding box center [1298, 255] width 297 height 245
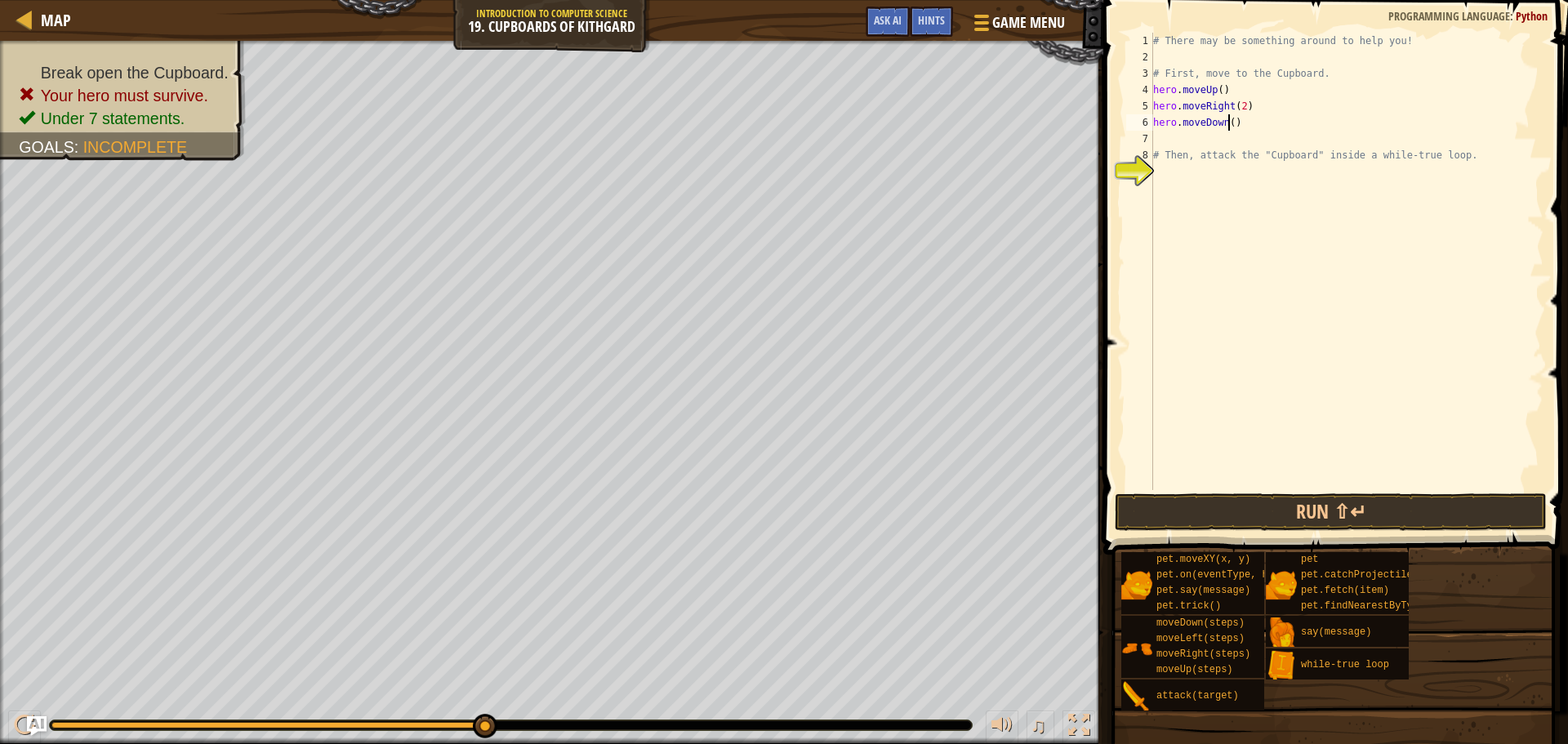
click at [1228, 123] on div "# There may be something around to help you! # First, move to the Cupboard. her…" at bounding box center [1346, 277] width 393 height 491
drag, startPoint x: 1453, startPoint y: 156, endPoint x: 1143, endPoint y: 158, distance: 310.0
click at [1143, 158] on div "hero.moveDown(2) 1 2 3 4 5 6 7 8 9 # There may be something around to help you!…" at bounding box center [1333, 261] width 421 height 457
type textarea "="
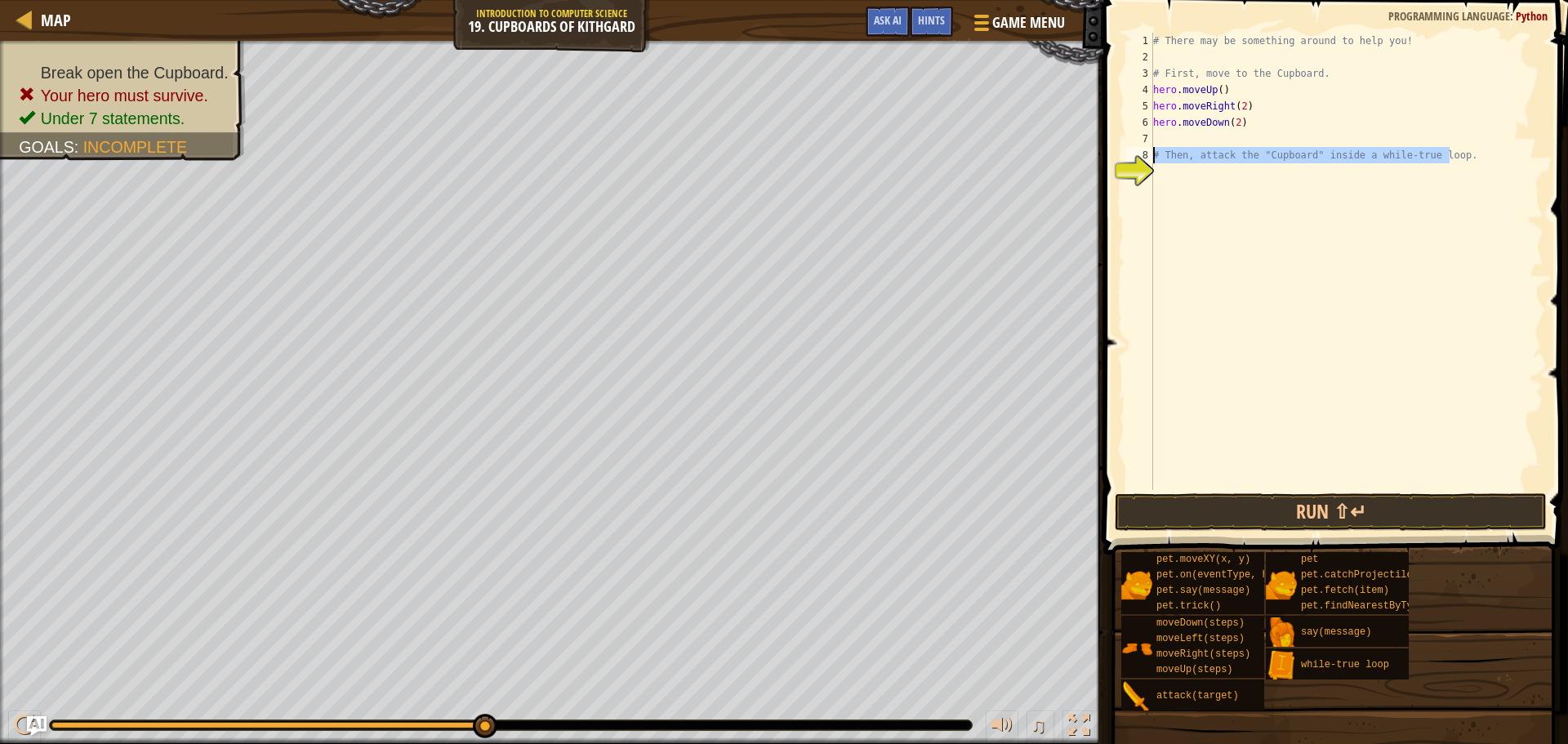
scroll to position [8, 0]
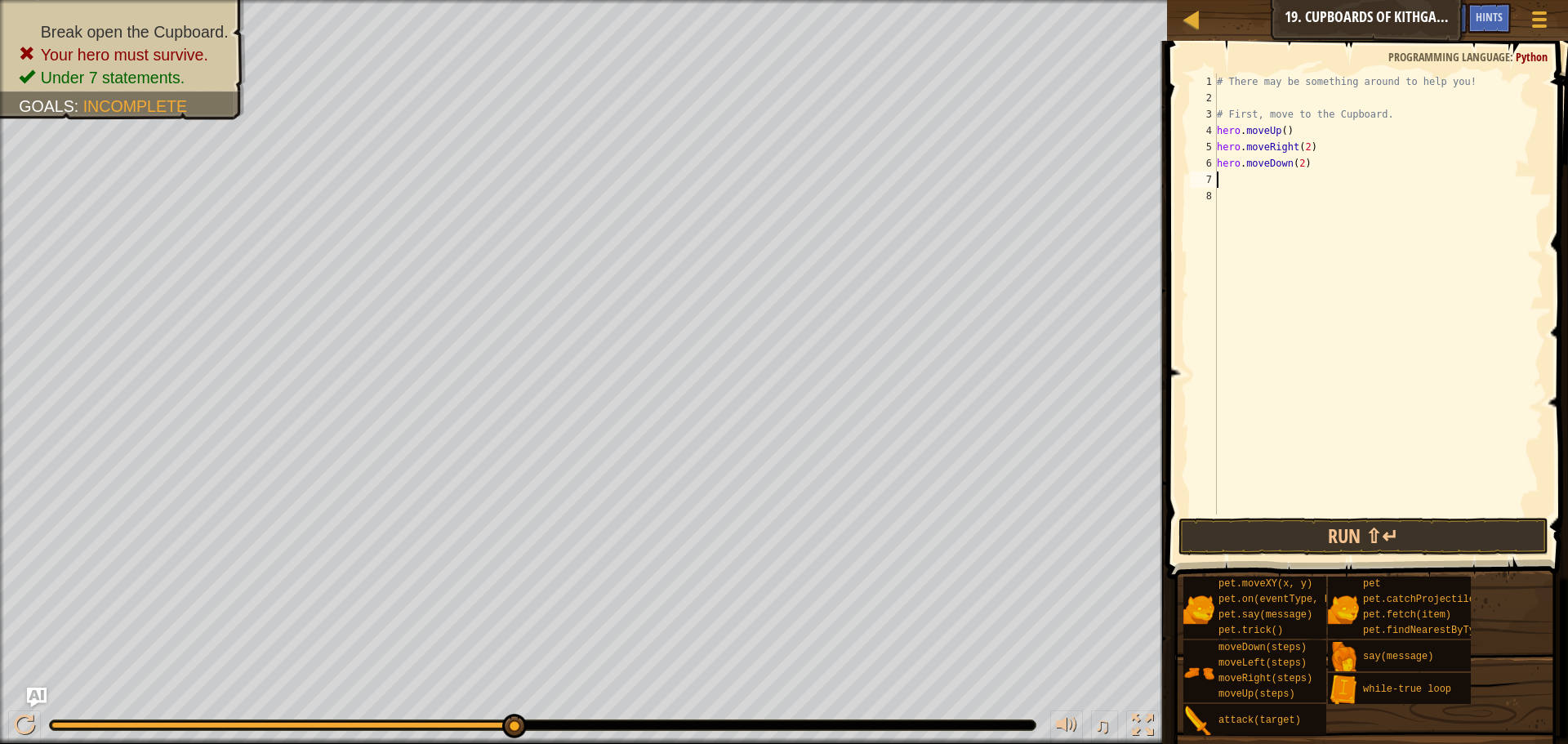
type textarea "h"
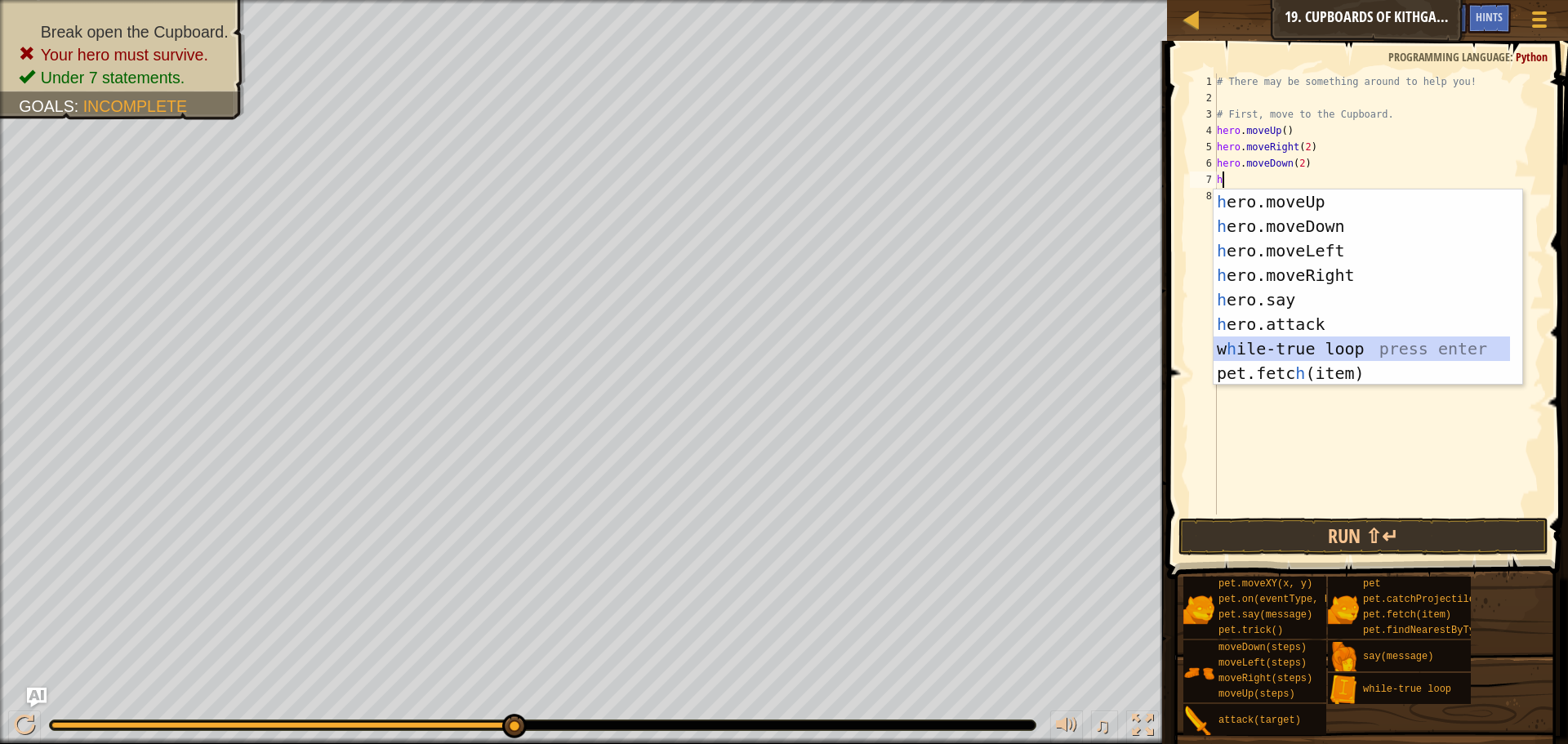
click at [1328, 350] on div "h ero.moveUp press enter h ero.moveDown press enter h ero.moveLeft press enter …" at bounding box center [1361, 312] width 297 height 245
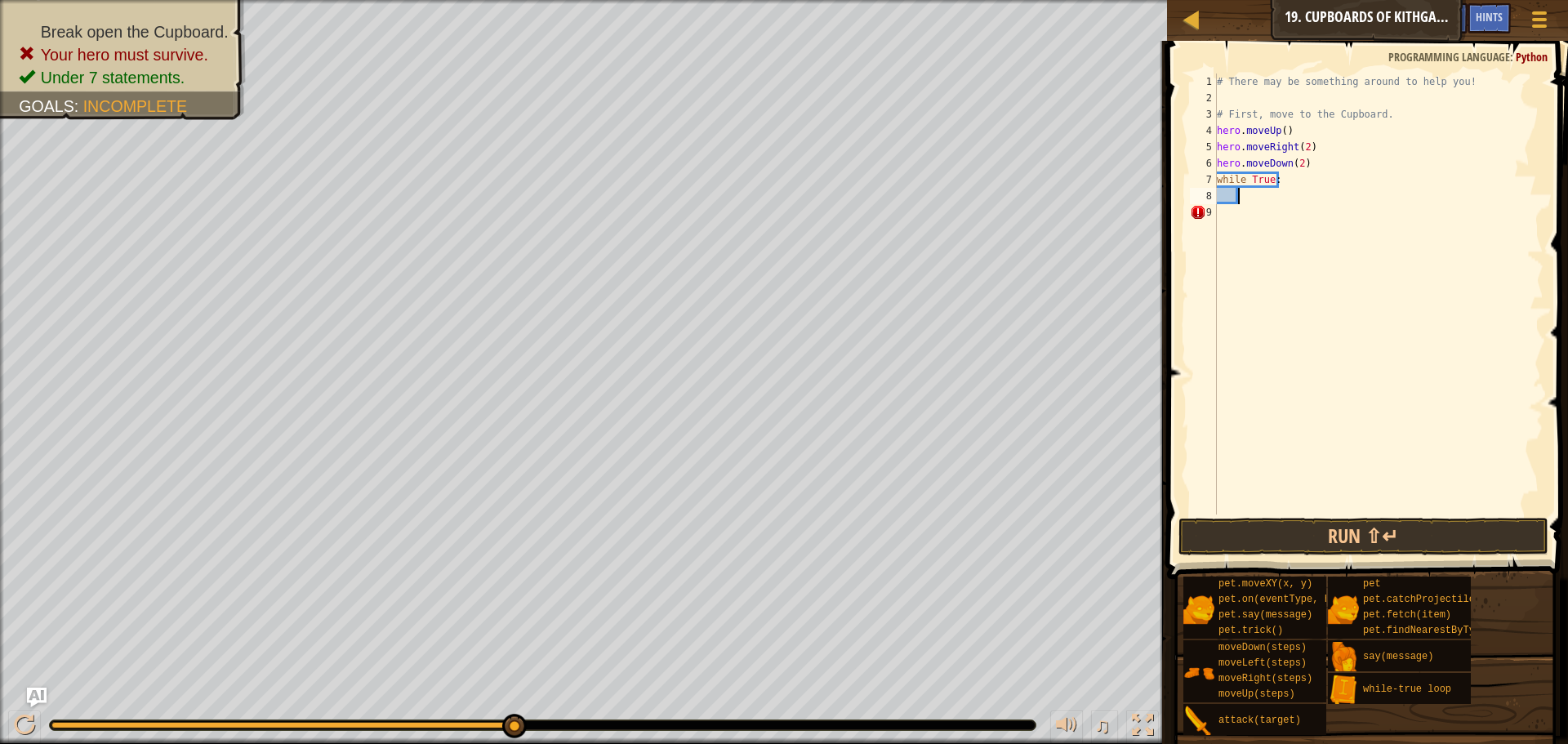
click at [1254, 199] on div "# There may be something around to help you! # First, move to the Cupboard. her…" at bounding box center [1378, 310] width 330 height 474
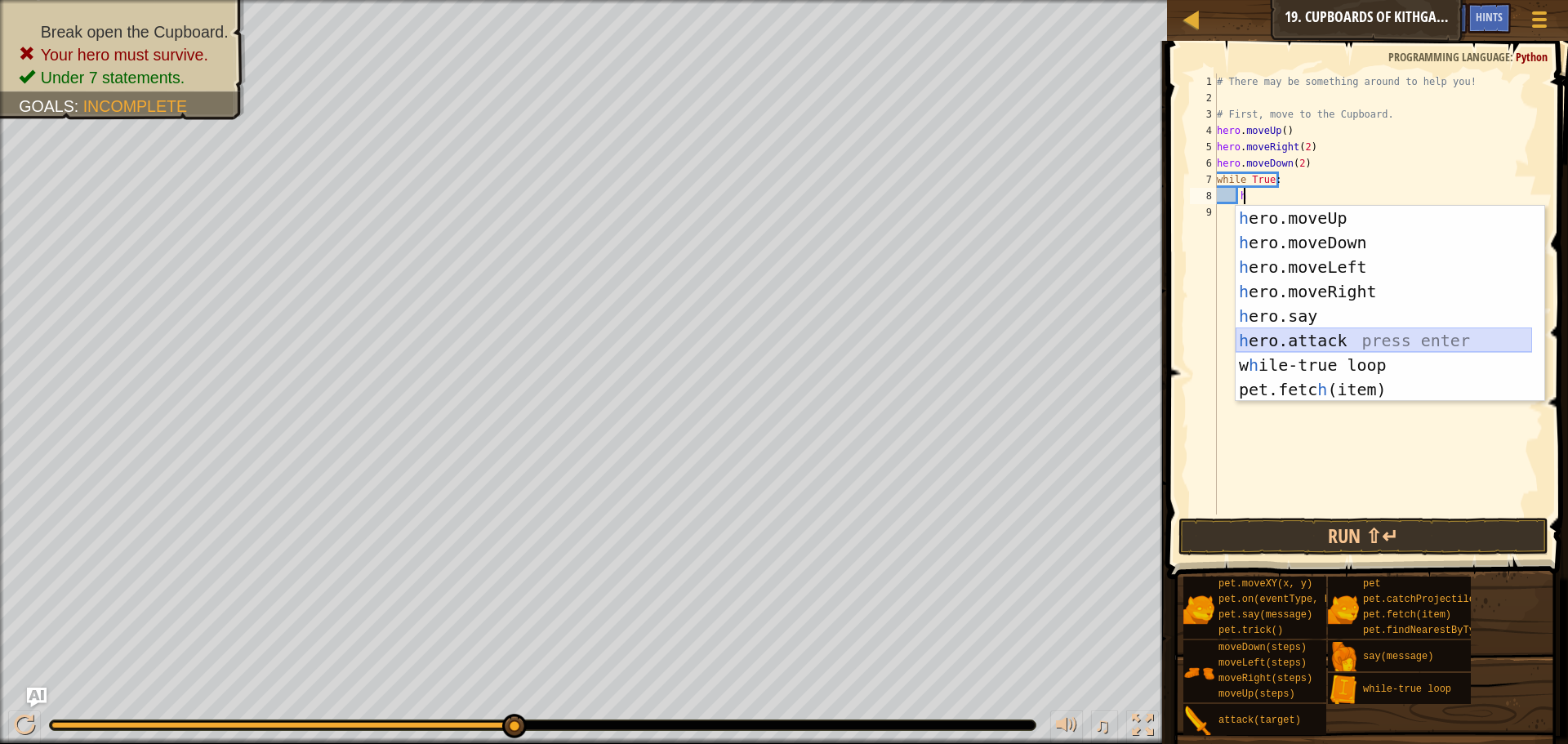
click at [1293, 331] on div "h ero.moveUp press enter h ero.moveDown press enter h ero.moveLeft press enter …" at bounding box center [1384, 328] width 297 height 245
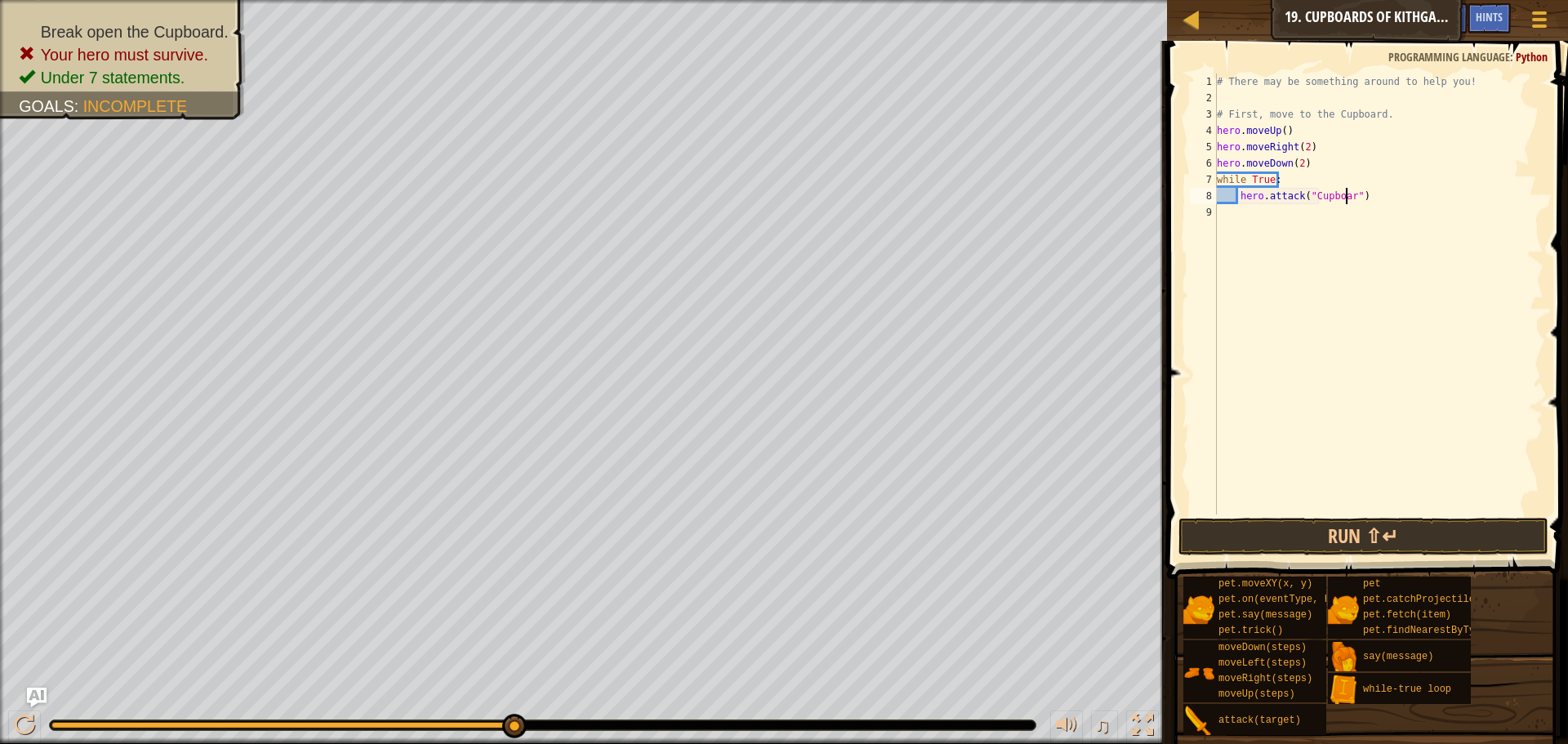
scroll to position [8, 11]
type textarea "hero.attack("Cupboard")"
click at [1327, 534] on button "Run ⇧↵" at bounding box center [1363, 537] width 370 height 37
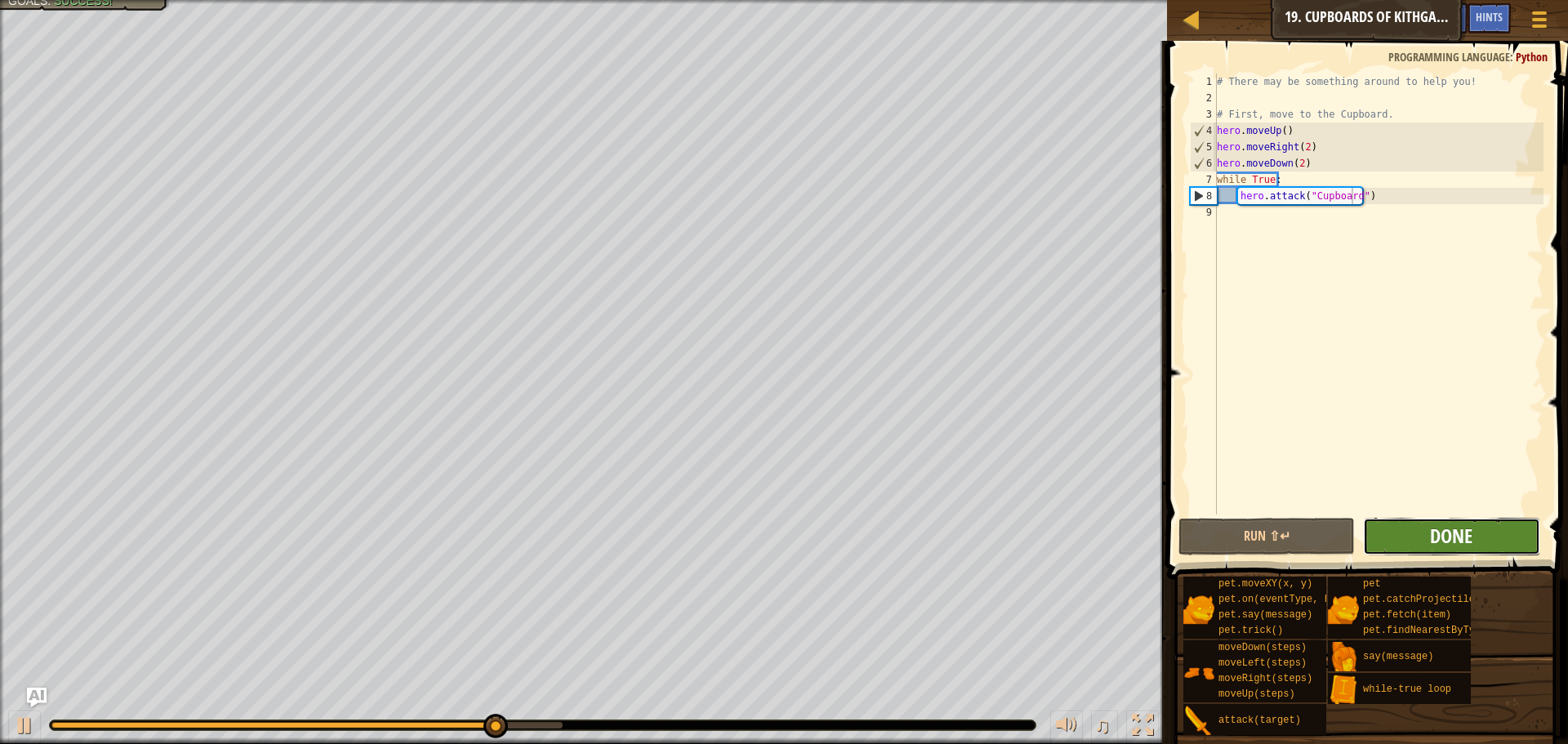
click at [1441, 539] on span "Done" at bounding box center [1452, 536] width 42 height 26
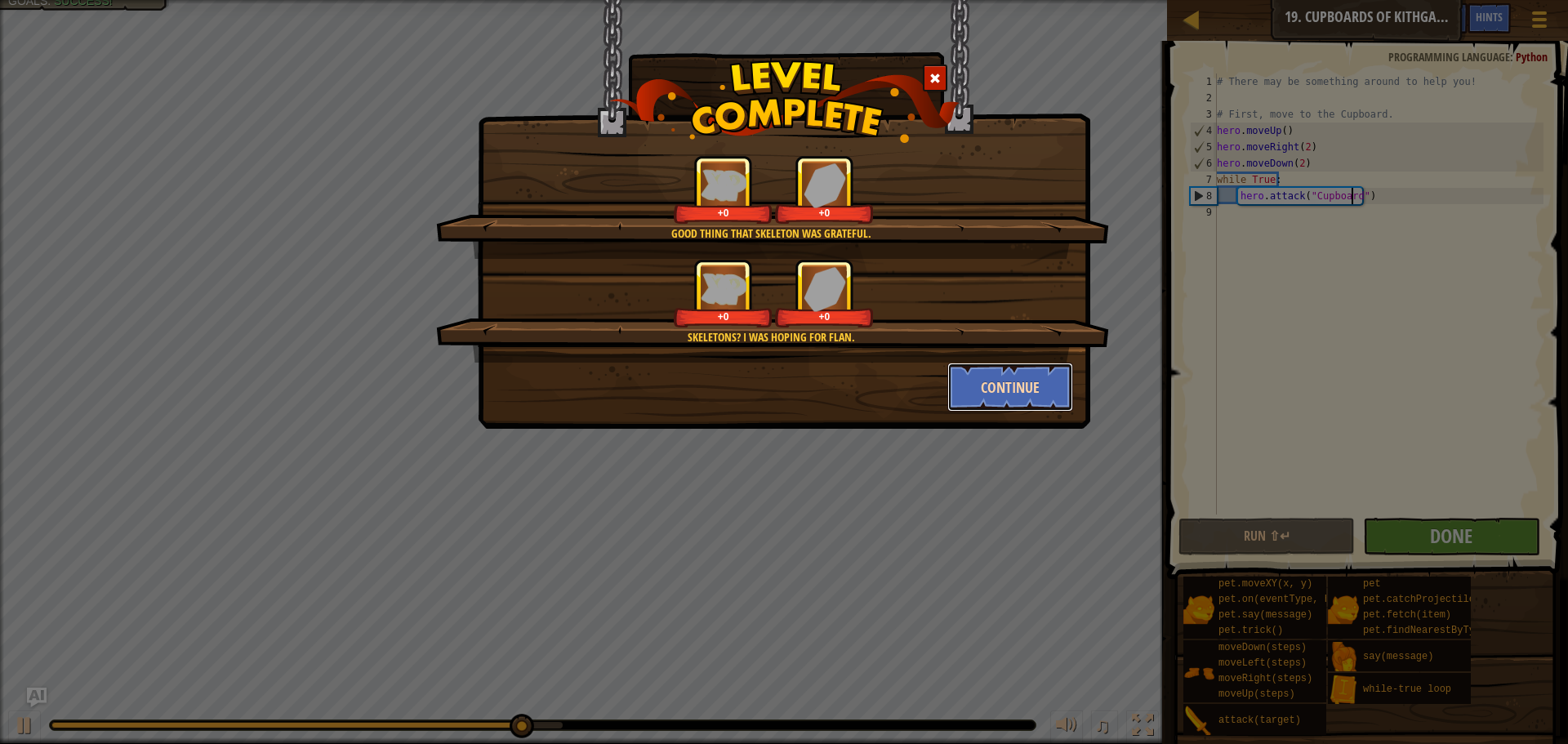
click at [1011, 390] on button "Continue" at bounding box center [1010, 388] width 127 height 49
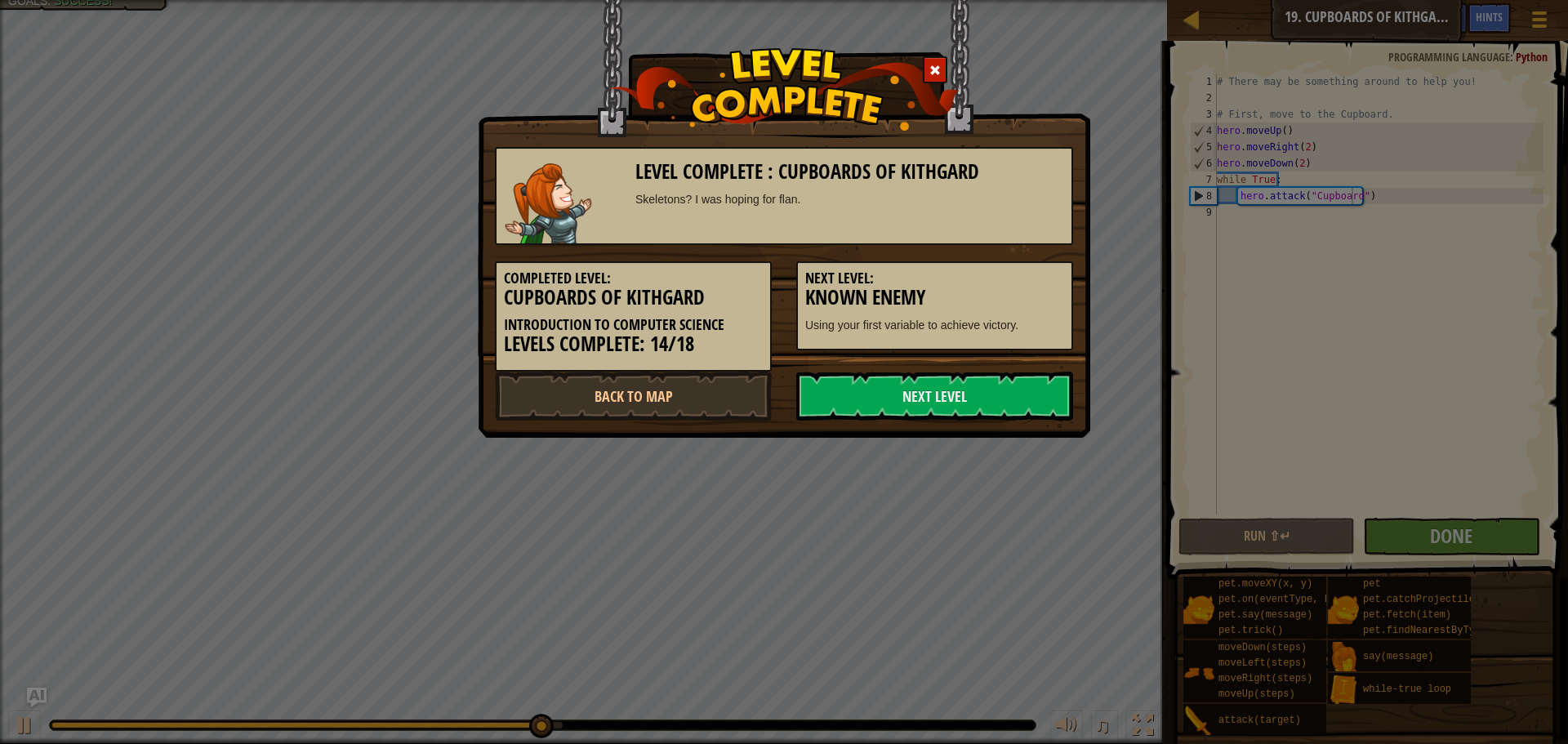
click at [1013, 389] on link "Next Level" at bounding box center [935, 396] width 277 height 49
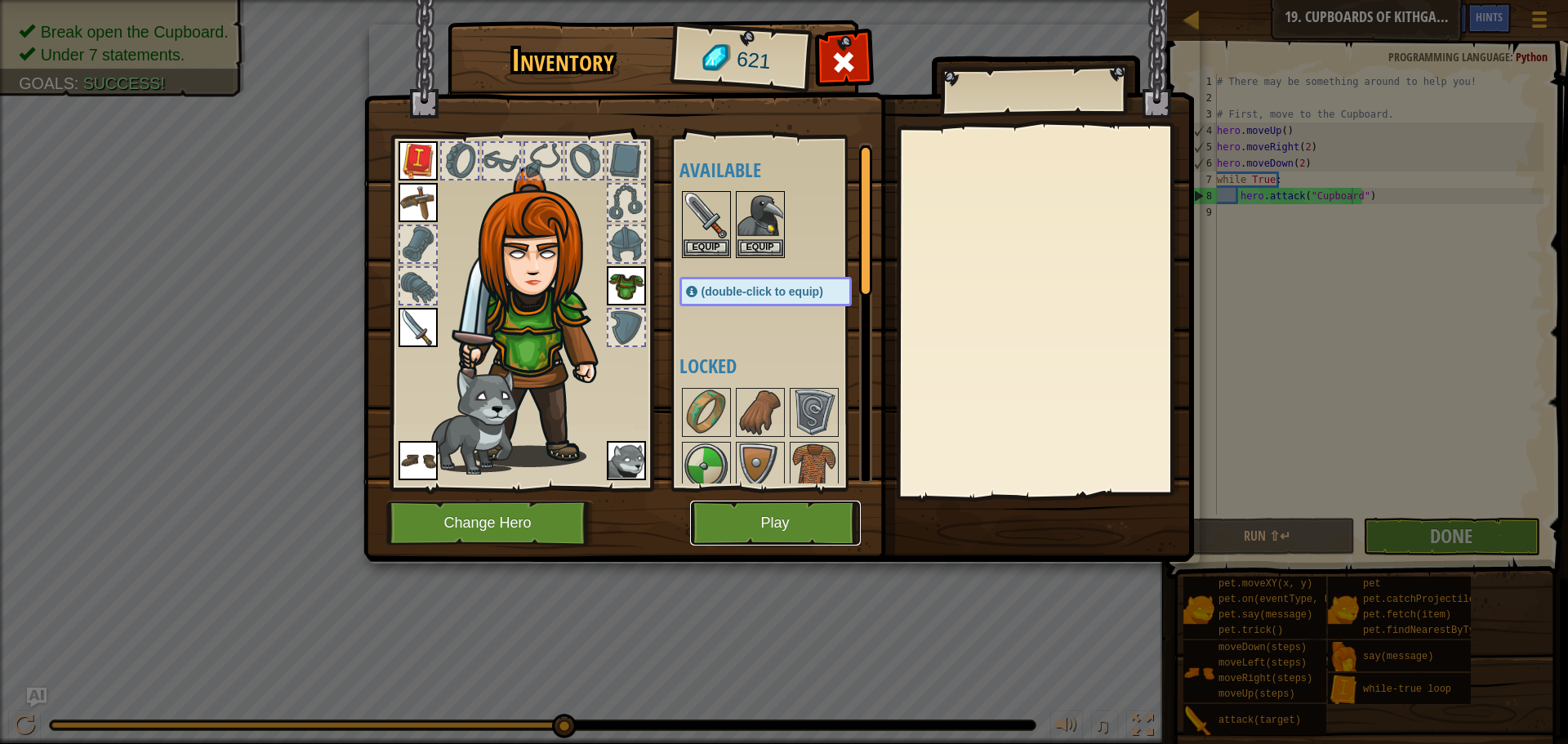
click at [773, 528] on button "Play" at bounding box center [775, 523] width 171 height 45
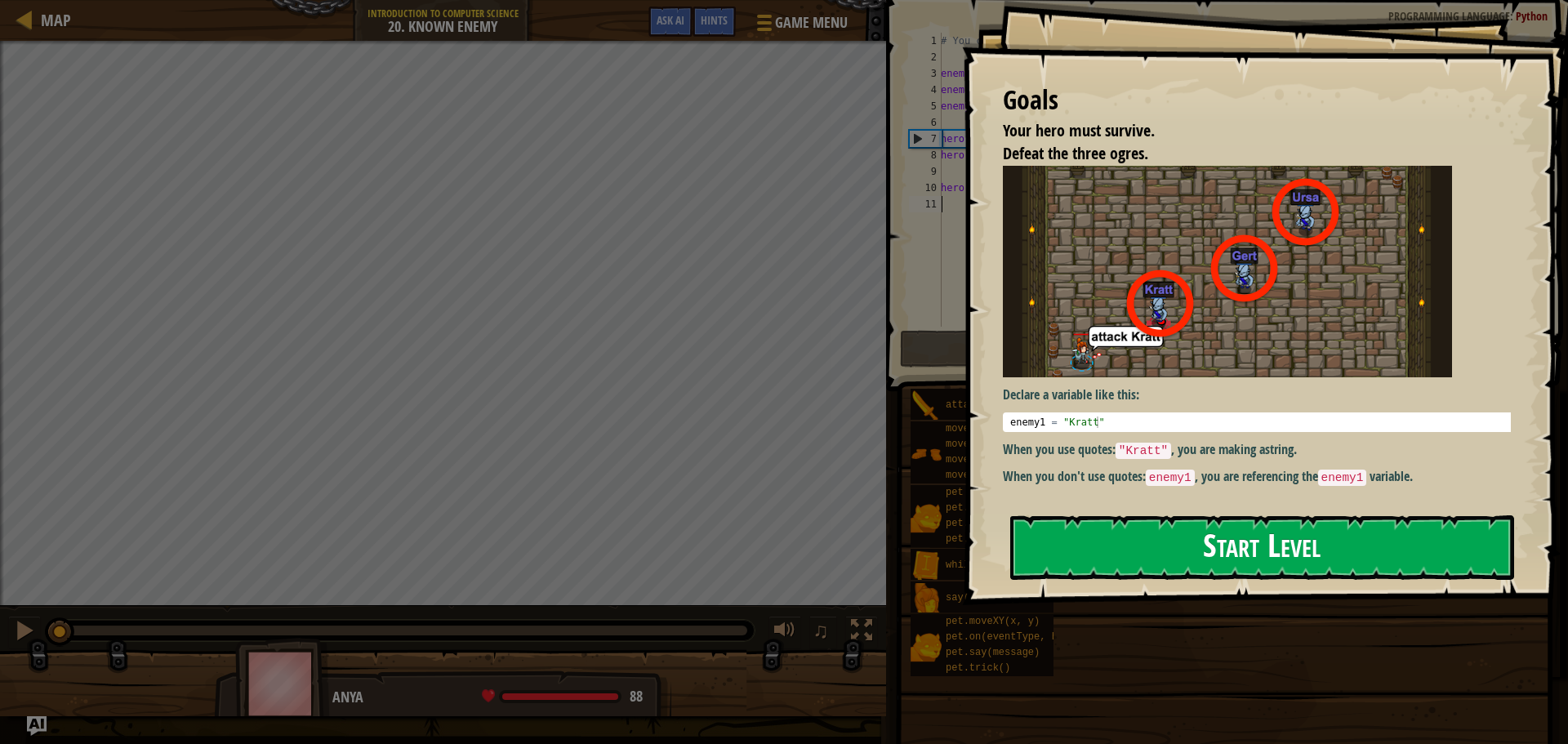
click at [1101, 533] on button "Start Level" at bounding box center [1262, 548] width 504 height 65
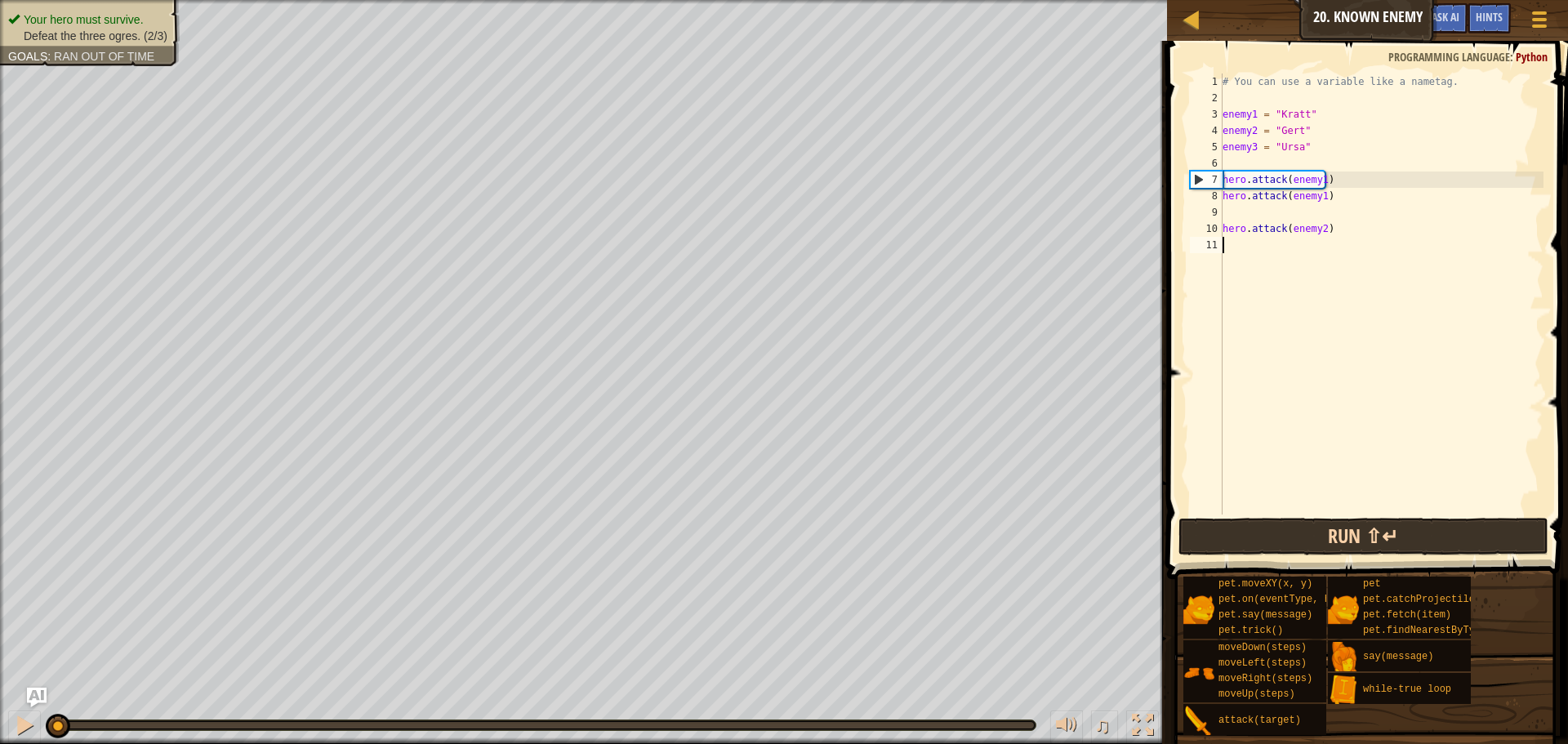
scroll to position [8, 0]
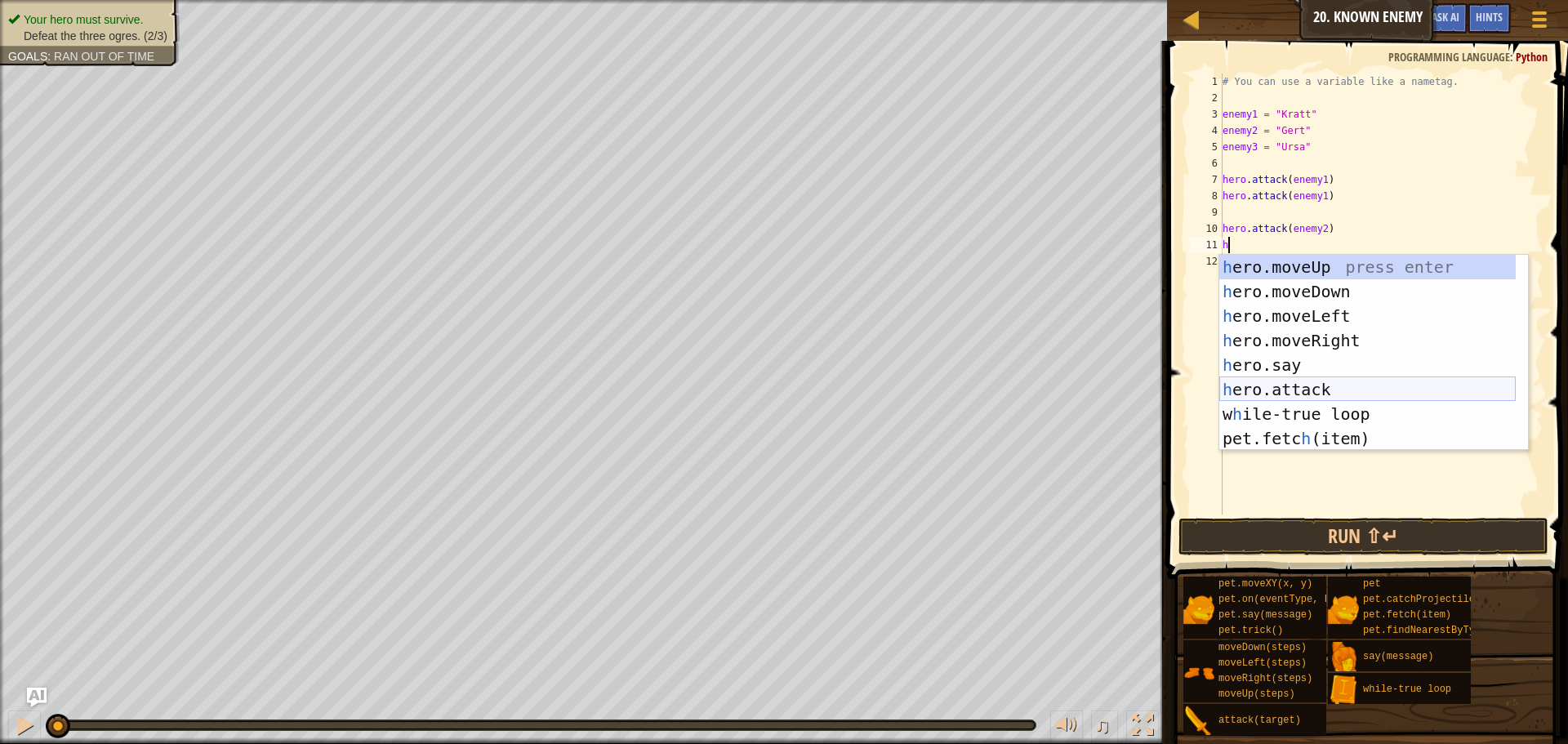
click at [1316, 386] on div "h ero.moveUp press enter h ero.moveDown press enter h ero.moveLeft press enter …" at bounding box center [1367, 378] width 297 height 245
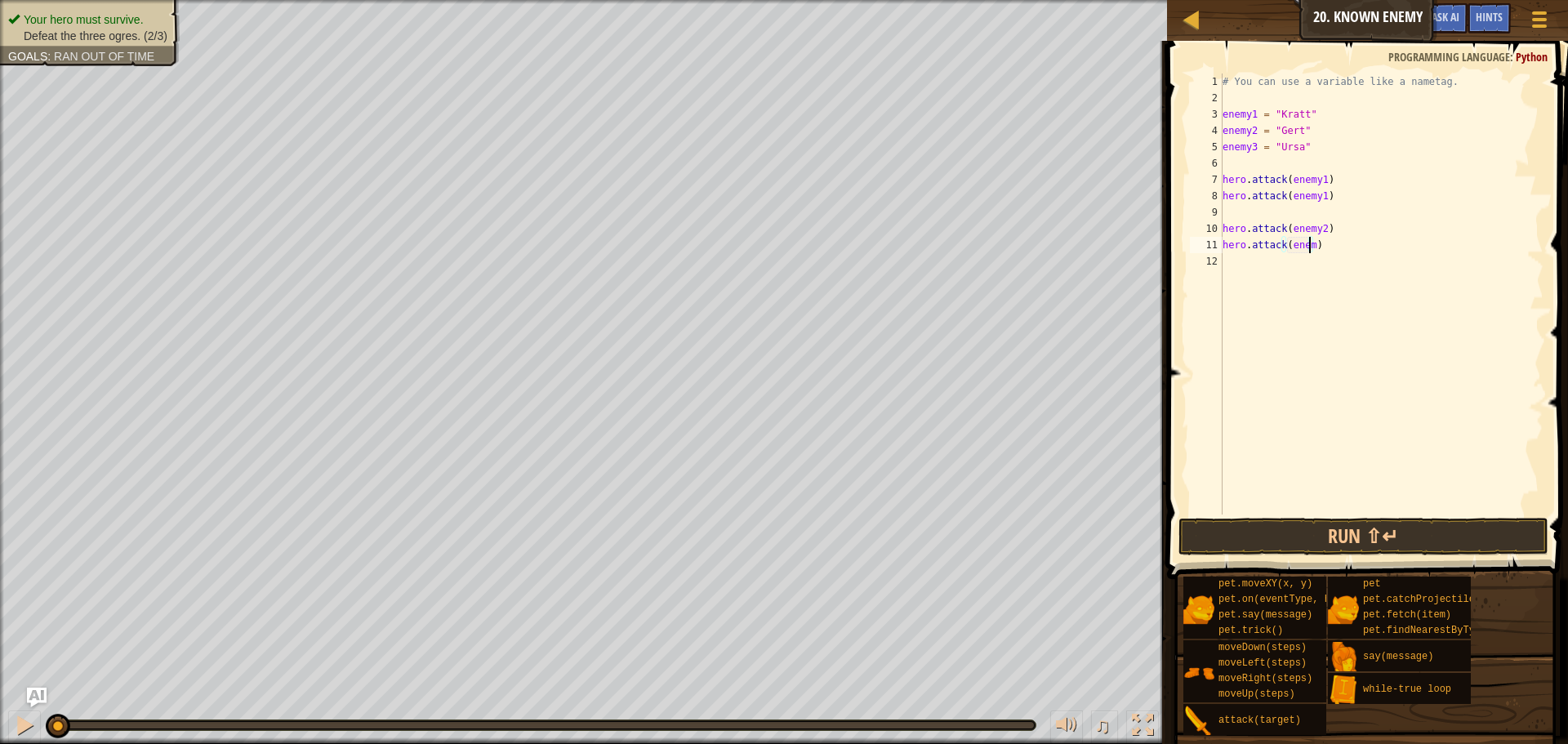
scroll to position [8, 8]
type textarea "hero.attack(enemy2)"
click at [1285, 273] on div "# You can use a variable like a nametag. enemy1 = "[PERSON_NAME]" enemy2 = "[PE…" at bounding box center [1382, 310] width 325 height 474
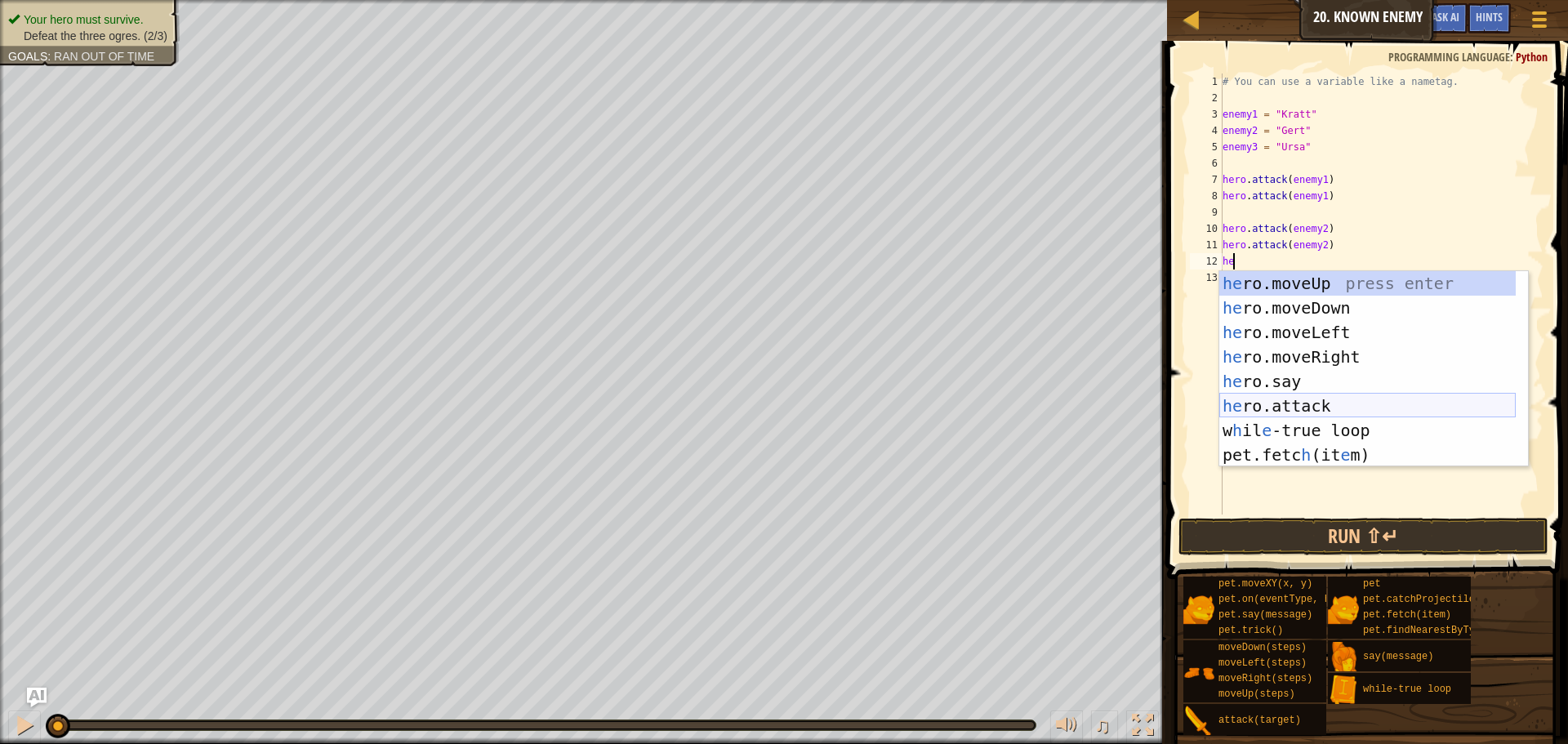
click at [1299, 400] on div "he ro.moveUp press enter he ro.moveDown press enter he ro.moveLeft press enter …" at bounding box center [1367, 394] width 297 height 245
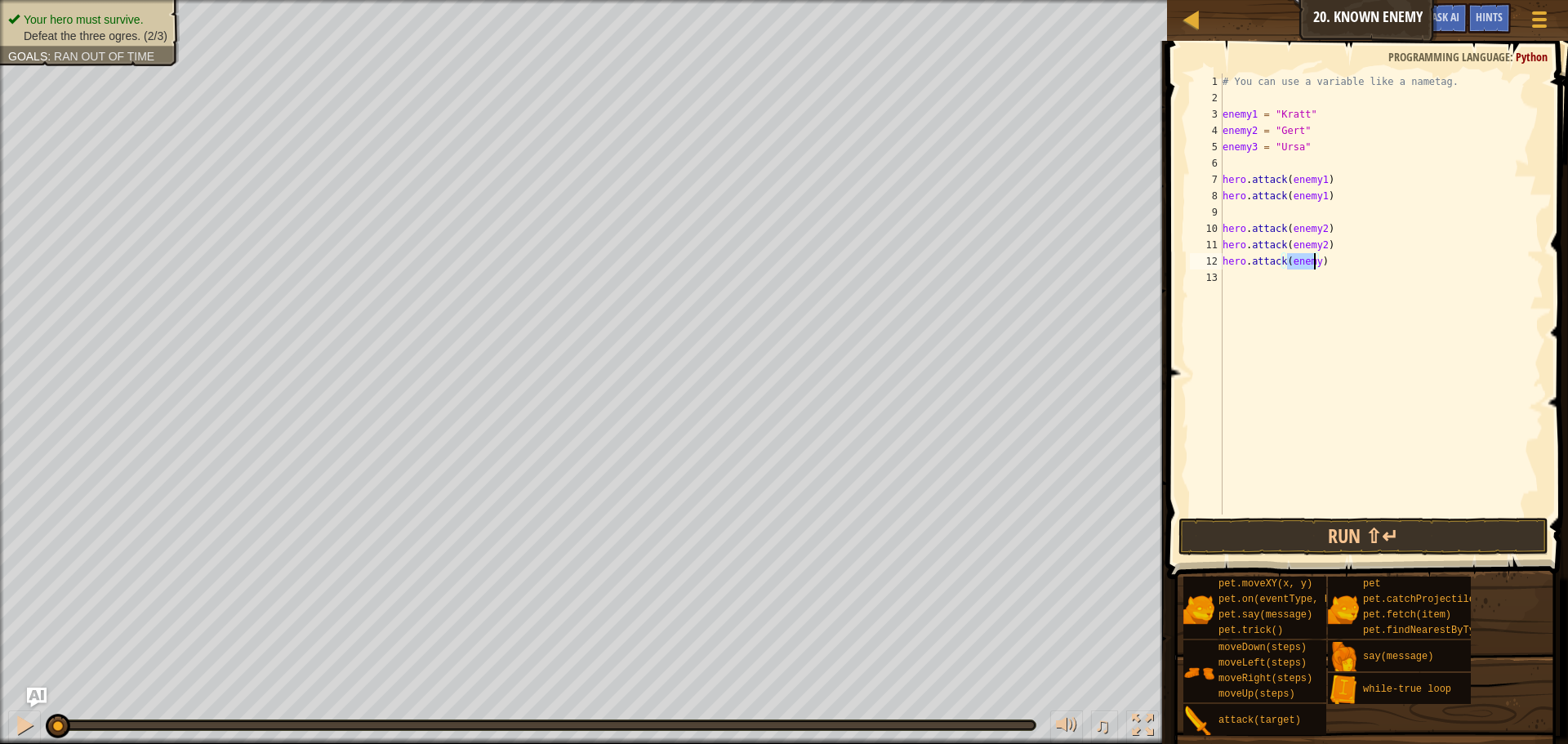
click at [1342, 264] on div "# You can use a variable like a nametag. enemy1 = "[PERSON_NAME]" enemy2 = "[PE…" at bounding box center [1382, 310] width 325 height 474
click at [1313, 261] on div "# You can use a variable like a nametag. enemy1 = "[PERSON_NAME]" enemy2 = "[PE…" at bounding box center [1382, 310] width 325 height 474
type textarea "hero.attack(enemy3)"
click at [1303, 284] on div "# You can use a variable like a nametag. enemy1 = "[PERSON_NAME]" enemy2 = "[PE…" at bounding box center [1382, 310] width 325 height 474
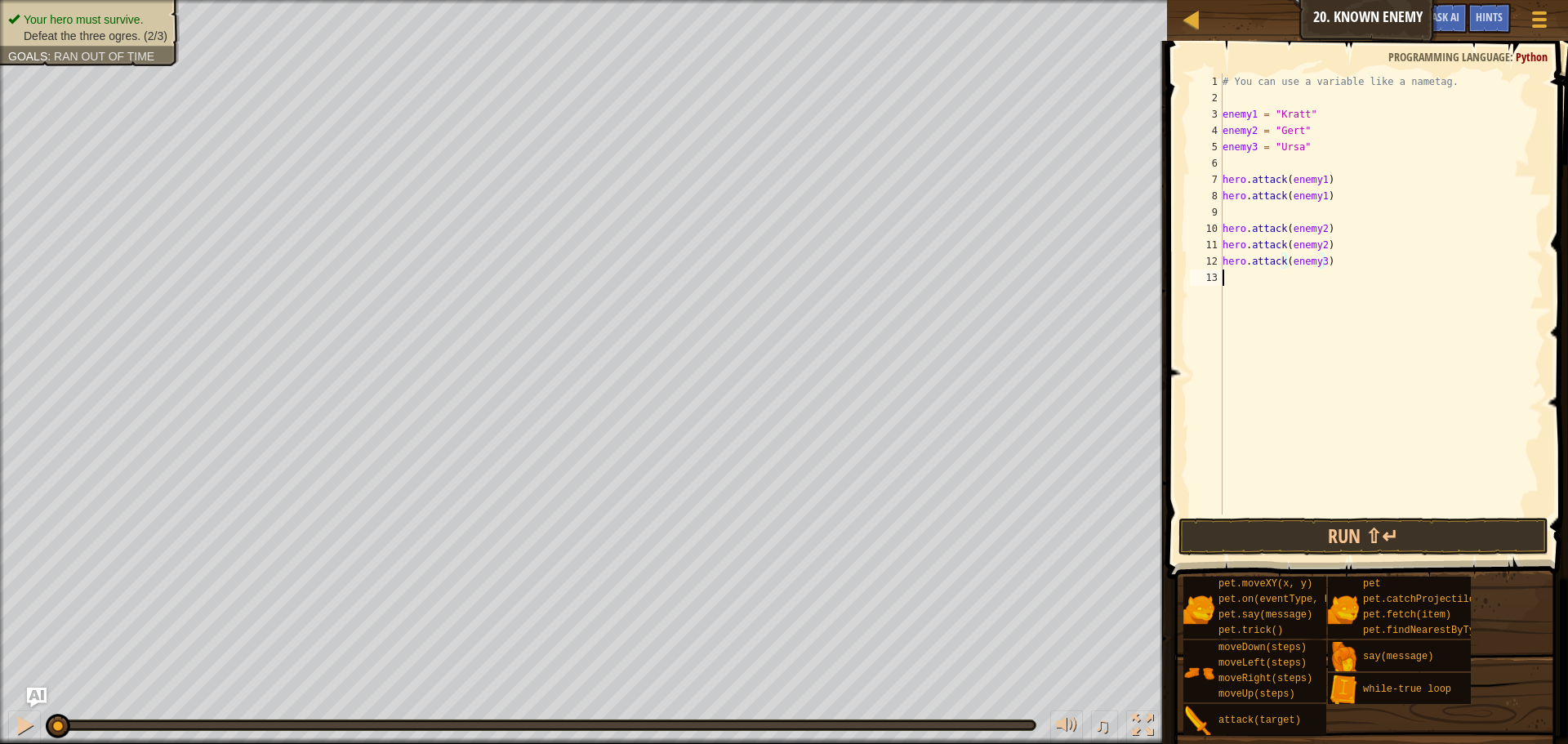
scroll to position [8, 0]
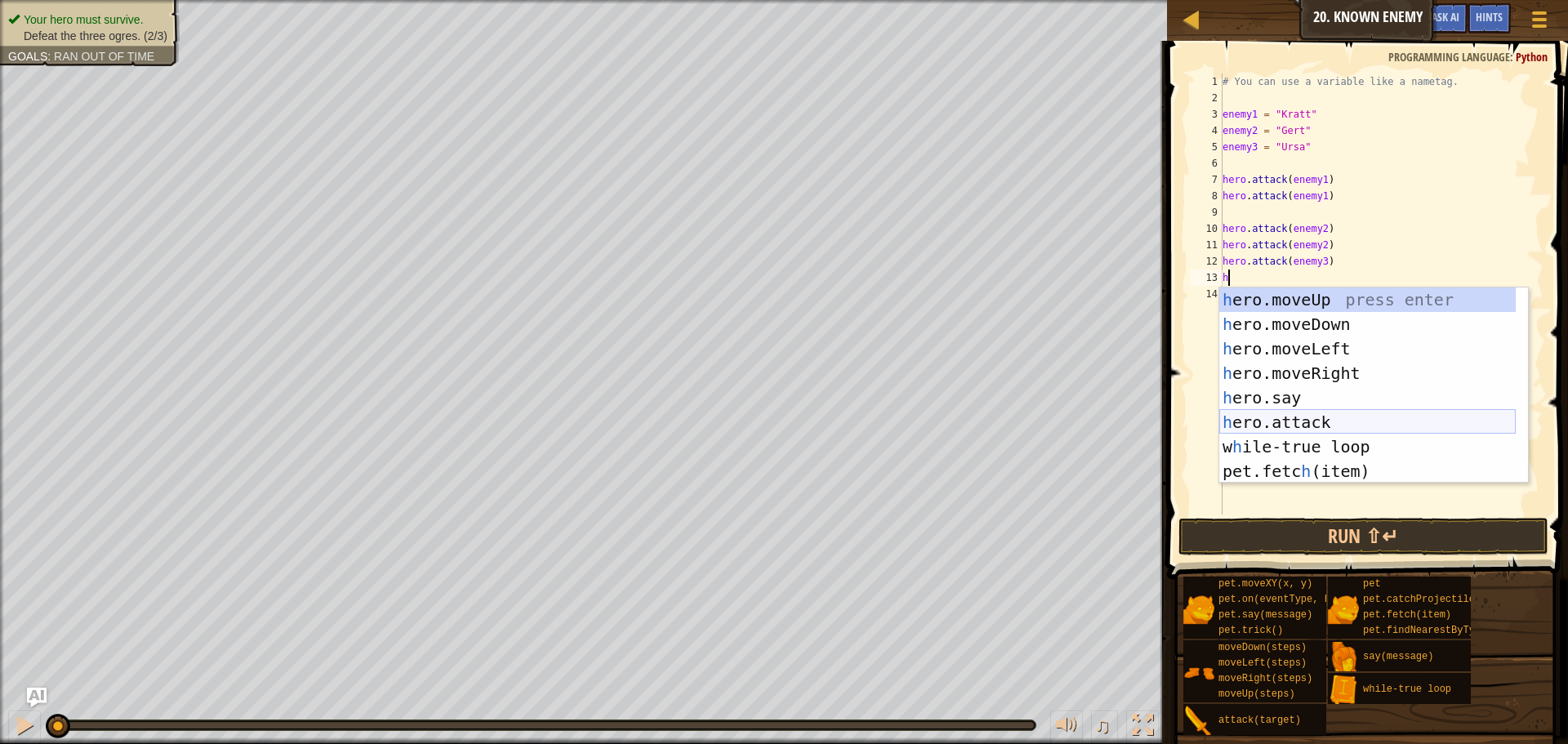
click at [1317, 416] on div "h ero.moveUp press enter h ero.moveDown press enter h ero.moveLeft press enter …" at bounding box center [1367, 410] width 297 height 245
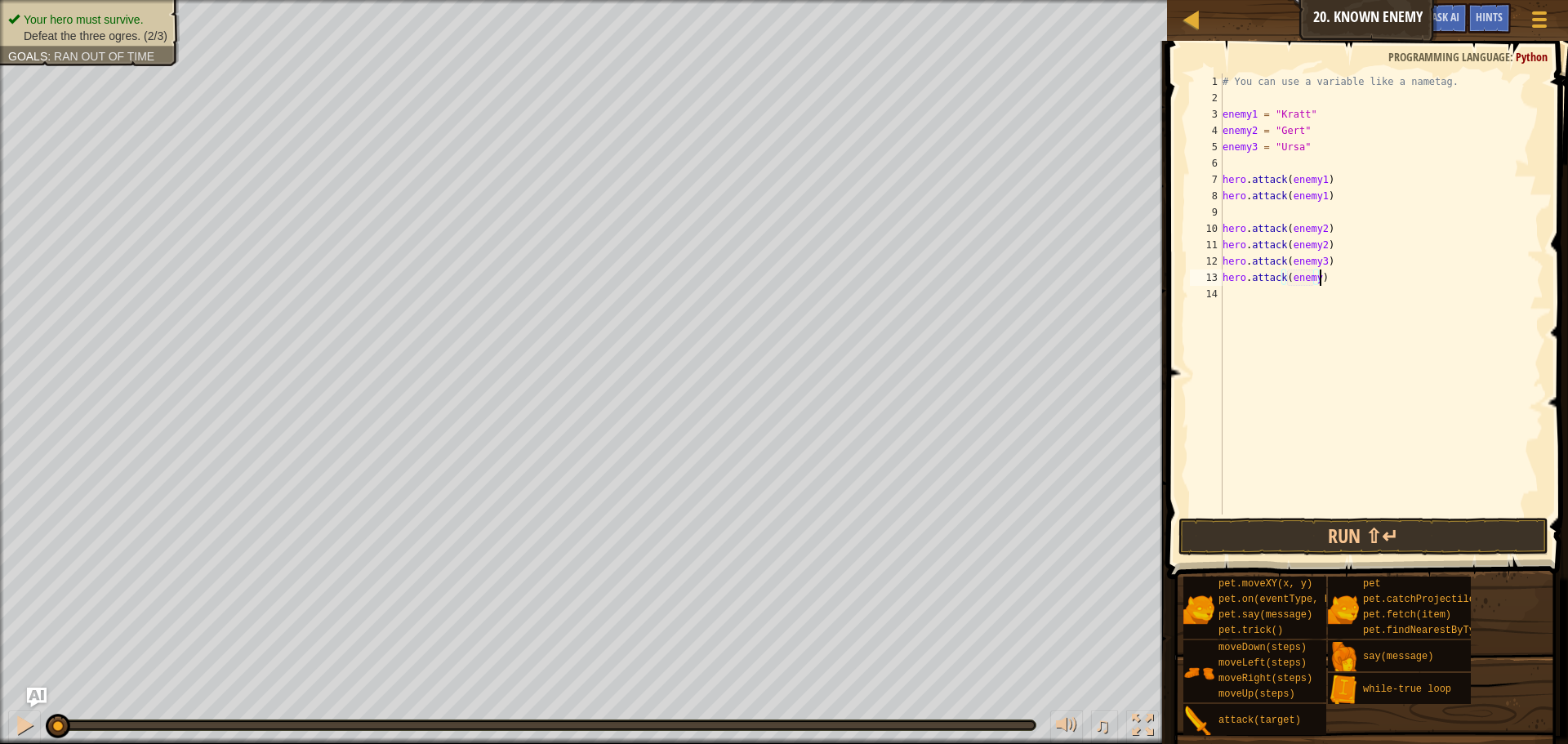
click at [1321, 277] on div "# You can use a variable like a nametag. enemy1 = "[PERSON_NAME]" enemy2 = "[PE…" at bounding box center [1382, 310] width 325 height 474
click at [1314, 278] on div "# You can use a variable like a nametag. enemy1 = "[PERSON_NAME]" enemy2 = "[PE…" at bounding box center [1382, 310] width 325 height 474
type textarea "hero.attack(enemy3)"
click at [1287, 554] on button "Run ⇧↵" at bounding box center [1363, 537] width 370 height 37
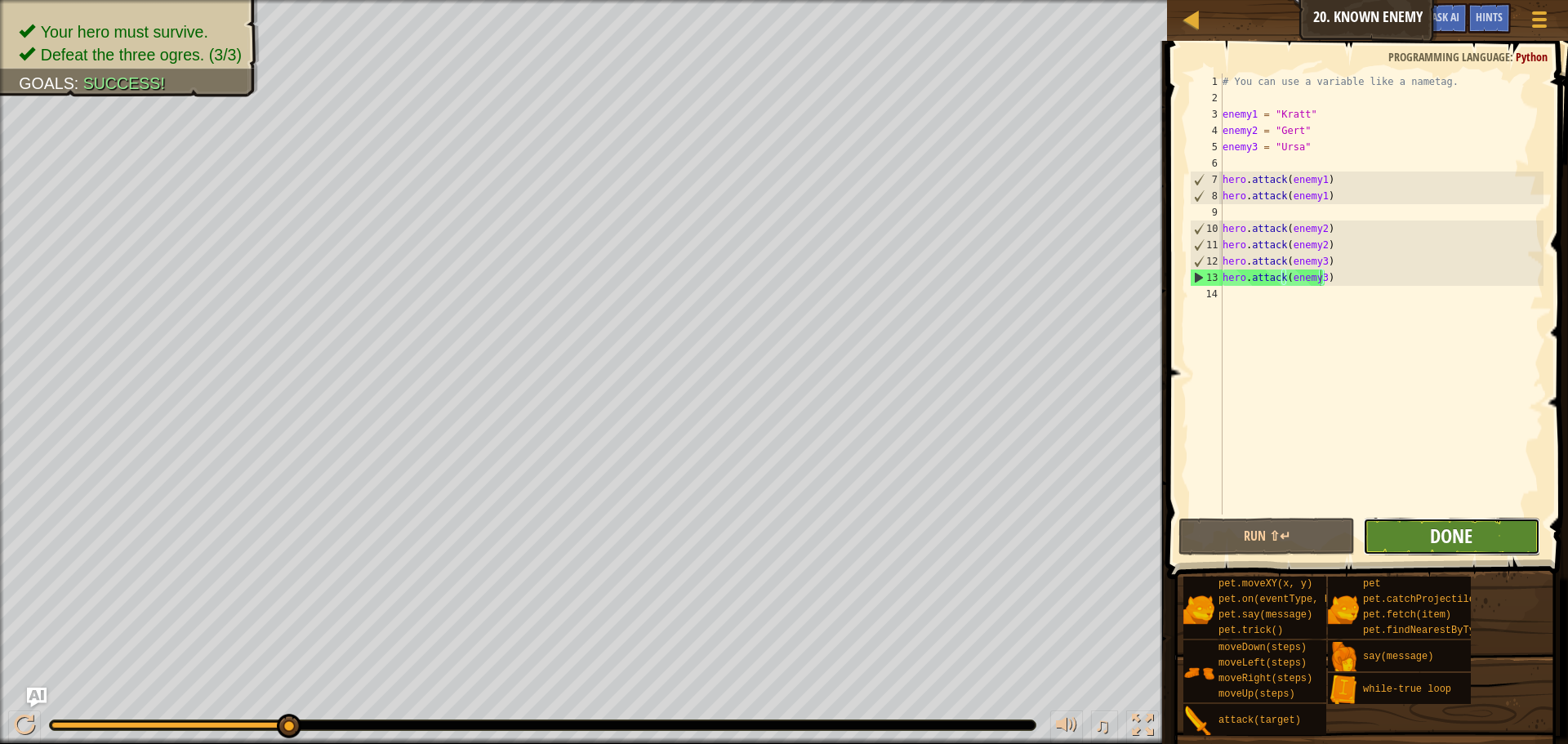
click at [1432, 538] on span "Done" at bounding box center [1452, 536] width 42 height 26
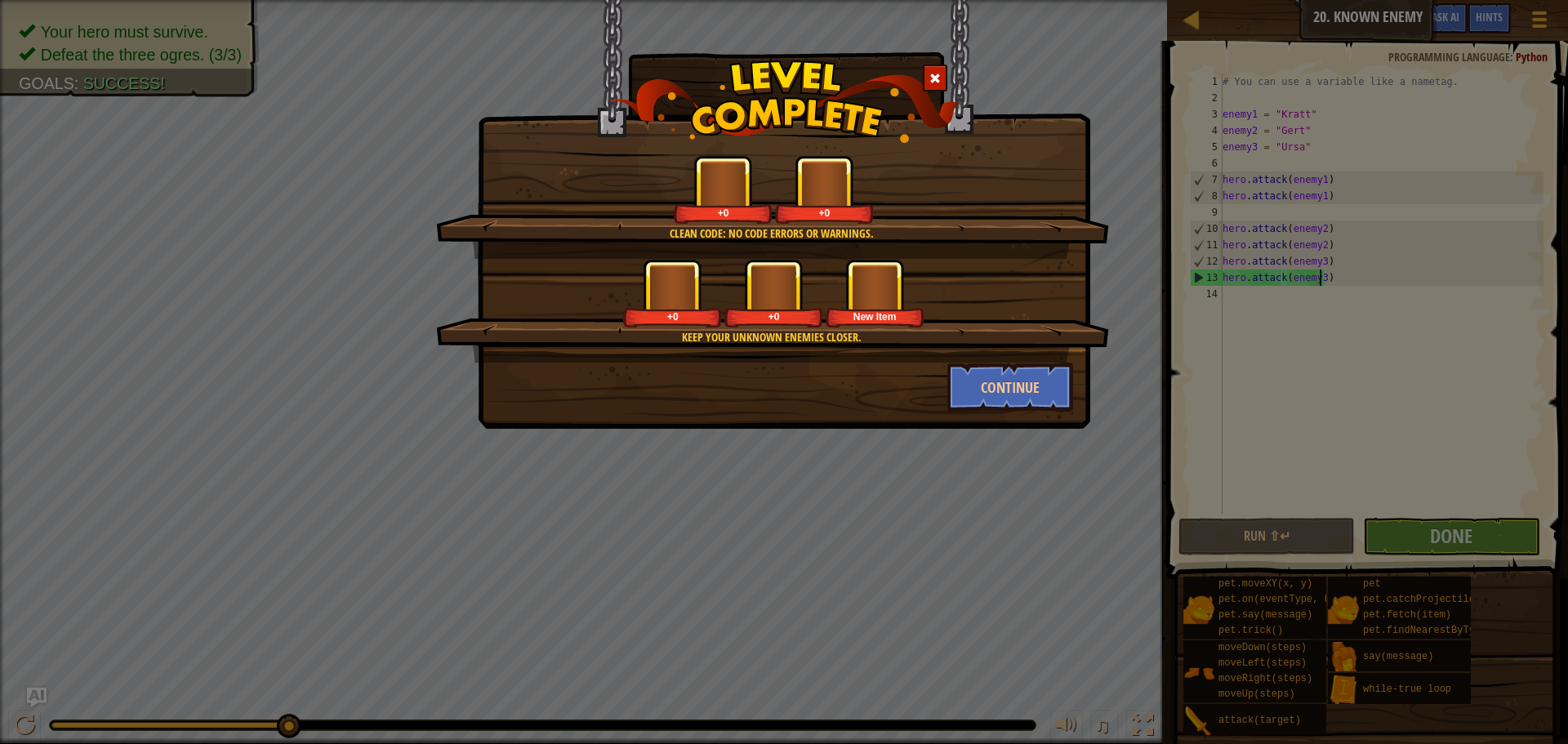
click at [1076, 413] on div "Clean code: no code errors or warnings. +0 +0 Keep your unknown enemies closer.…" at bounding box center [784, 214] width 613 height 429
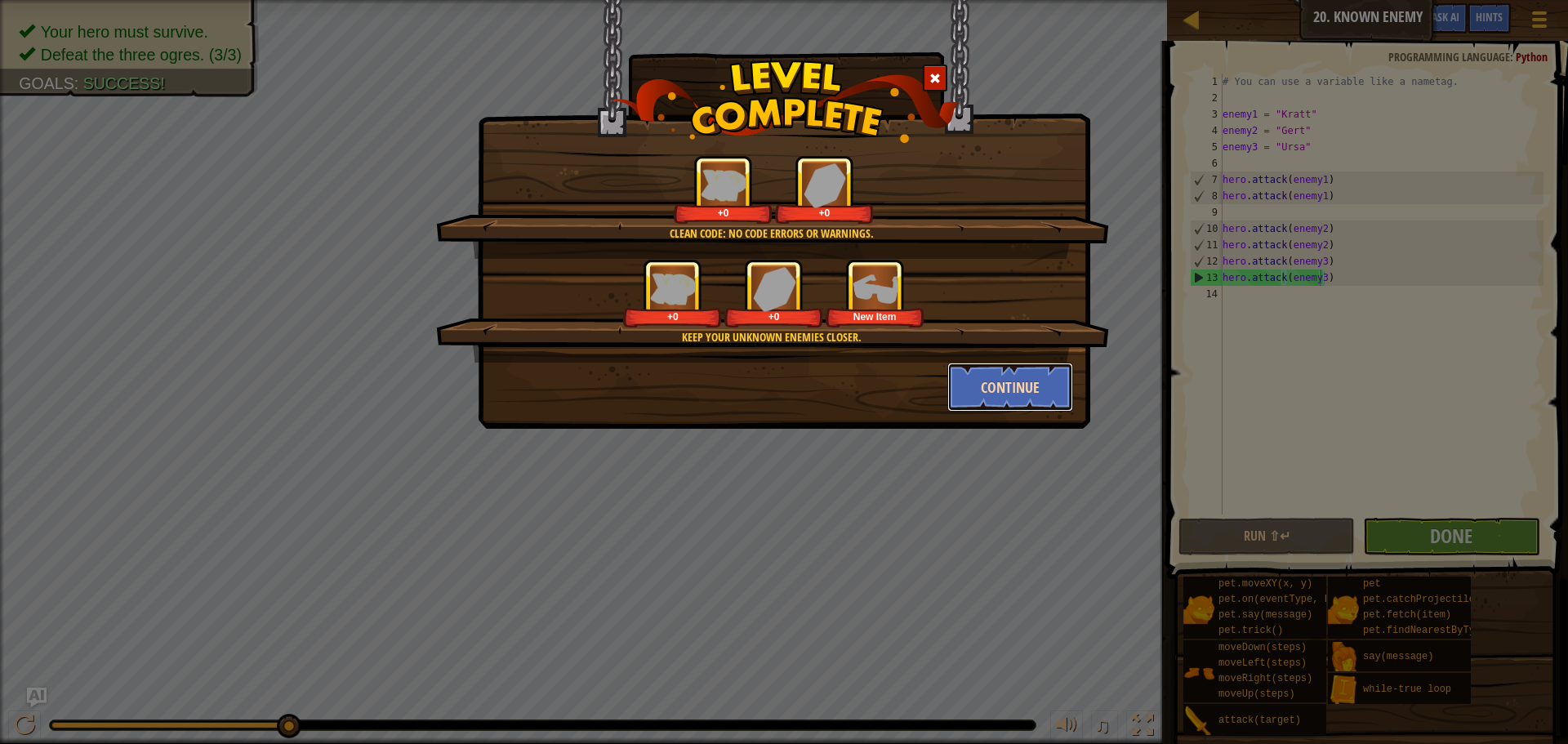
click at [1028, 388] on button "Continue" at bounding box center [1010, 388] width 127 height 49
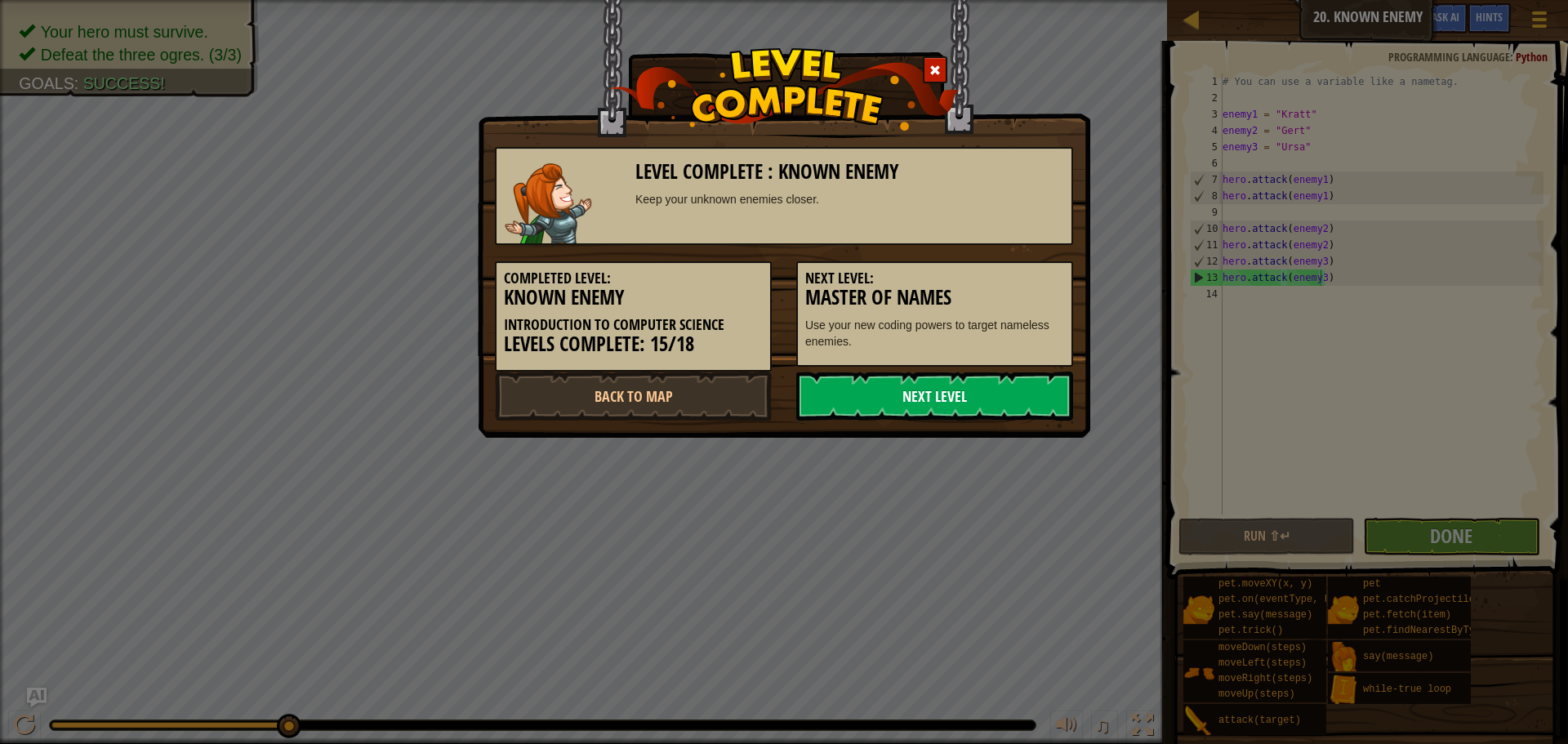
click at [1007, 388] on link "Next Level" at bounding box center [935, 396] width 277 height 49
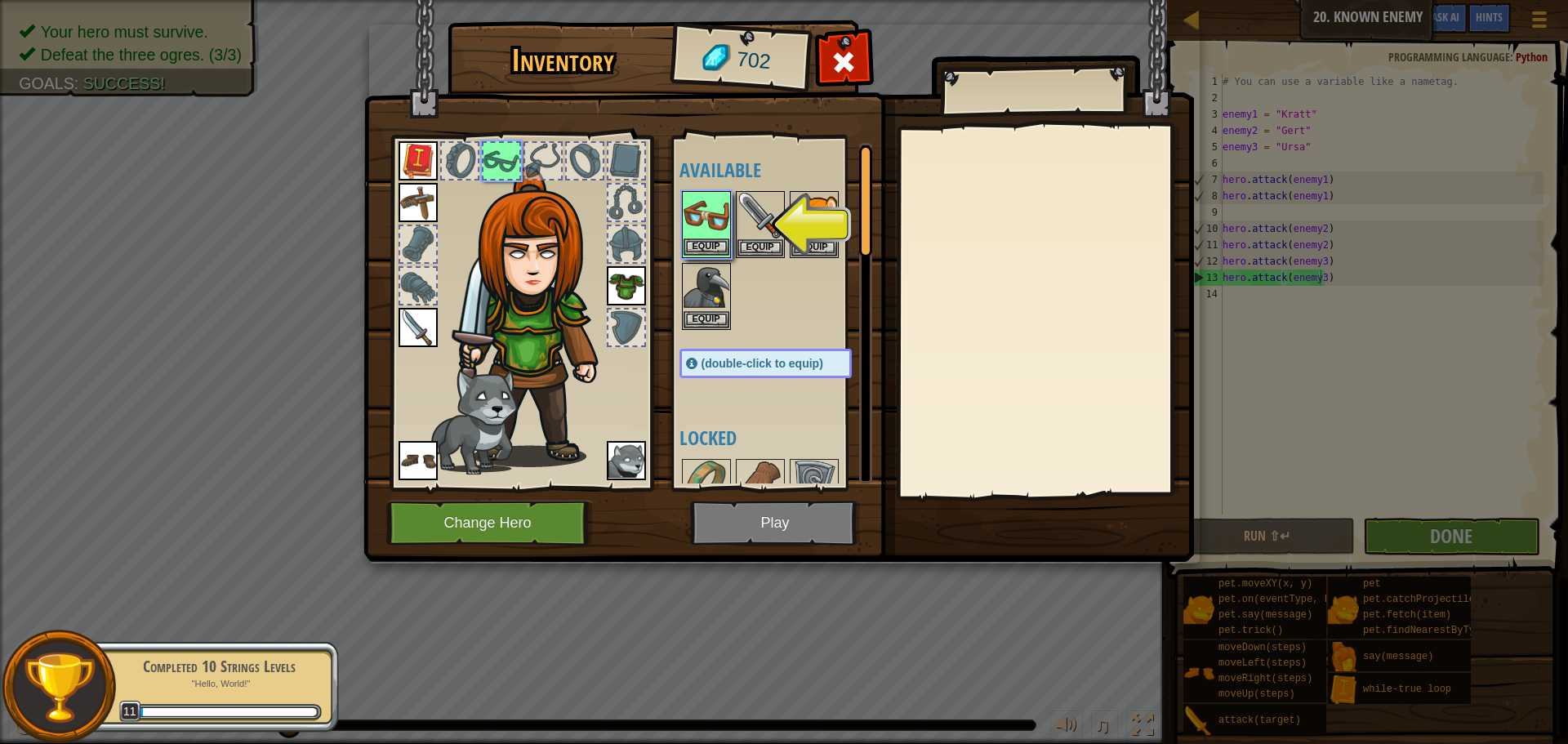
click at [721, 238] on img at bounding box center [706, 216] width 46 height 46
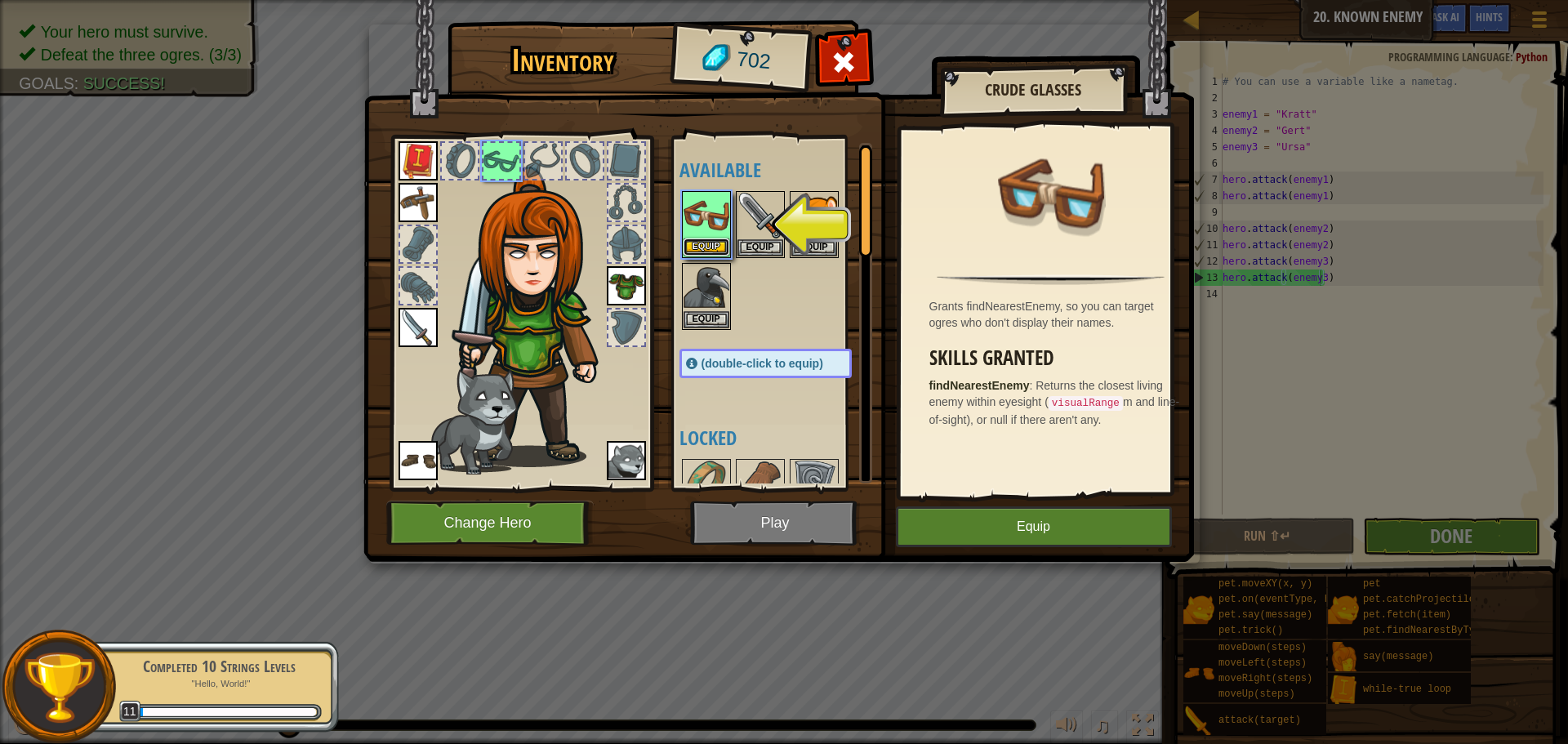
click at [703, 241] on button "Equip" at bounding box center [706, 247] width 46 height 17
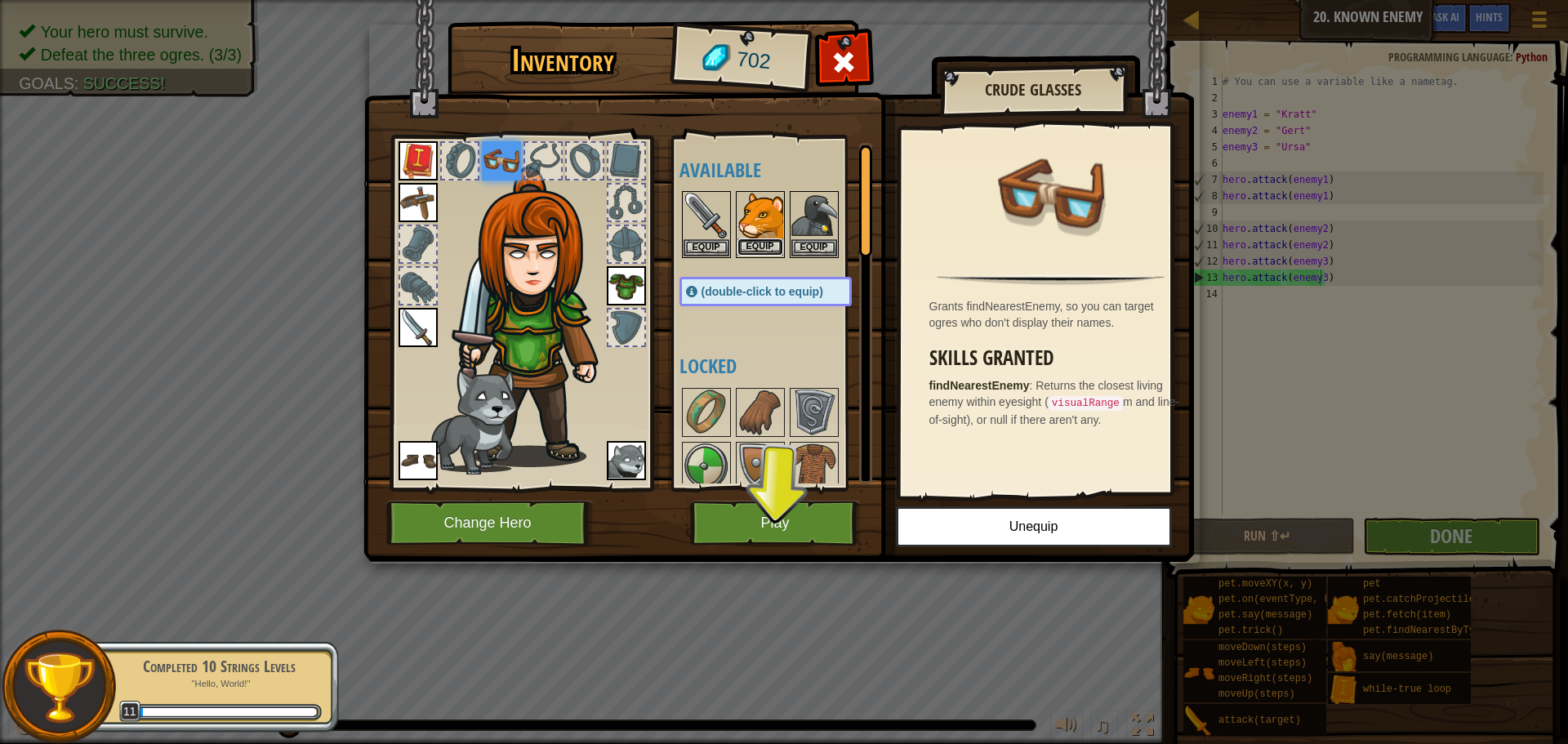
click at [766, 242] on button "Equip" at bounding box center [761, 247] width 46 height 17
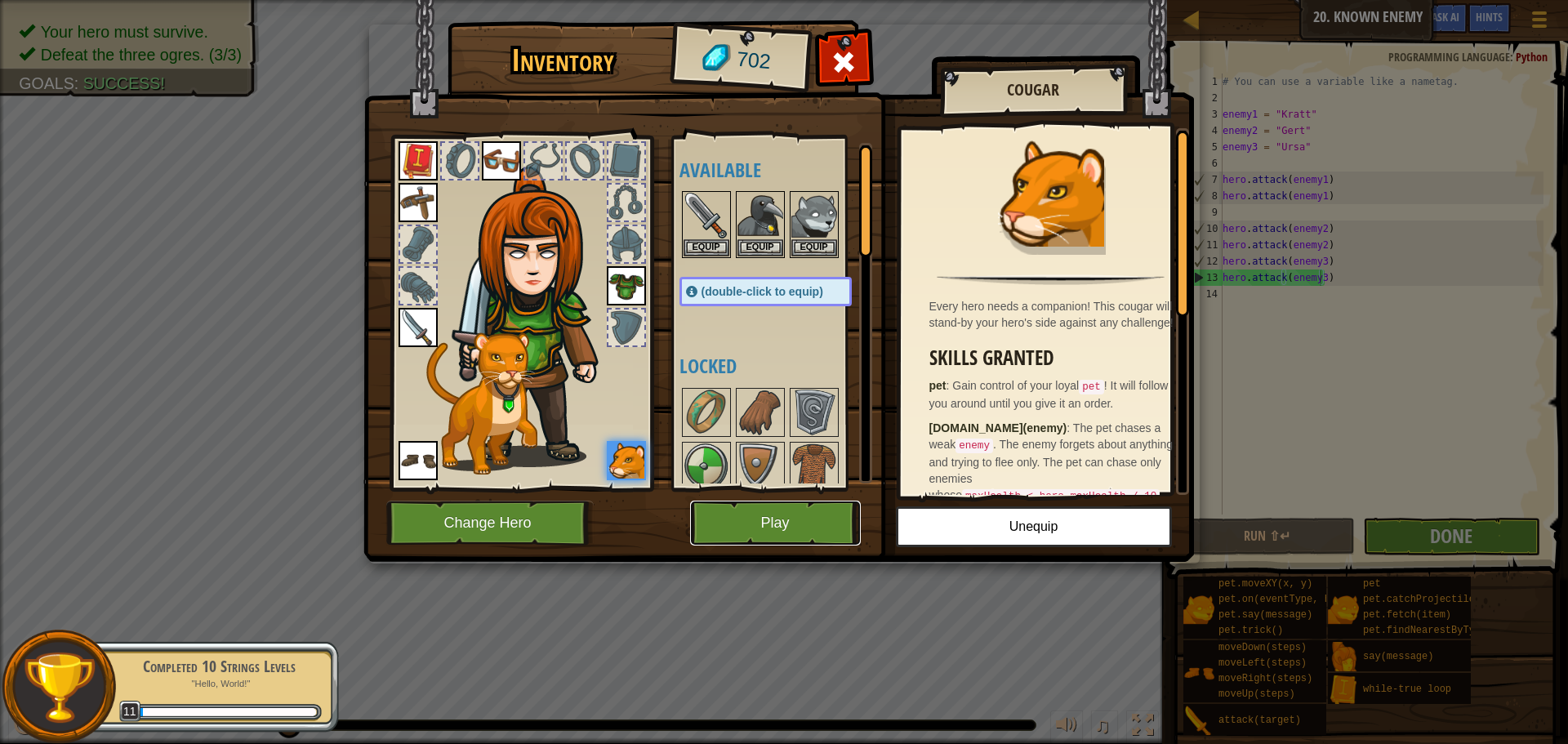
click at [799, 514] on button "Play" at bounding box center [775, 523] width 171 height 45
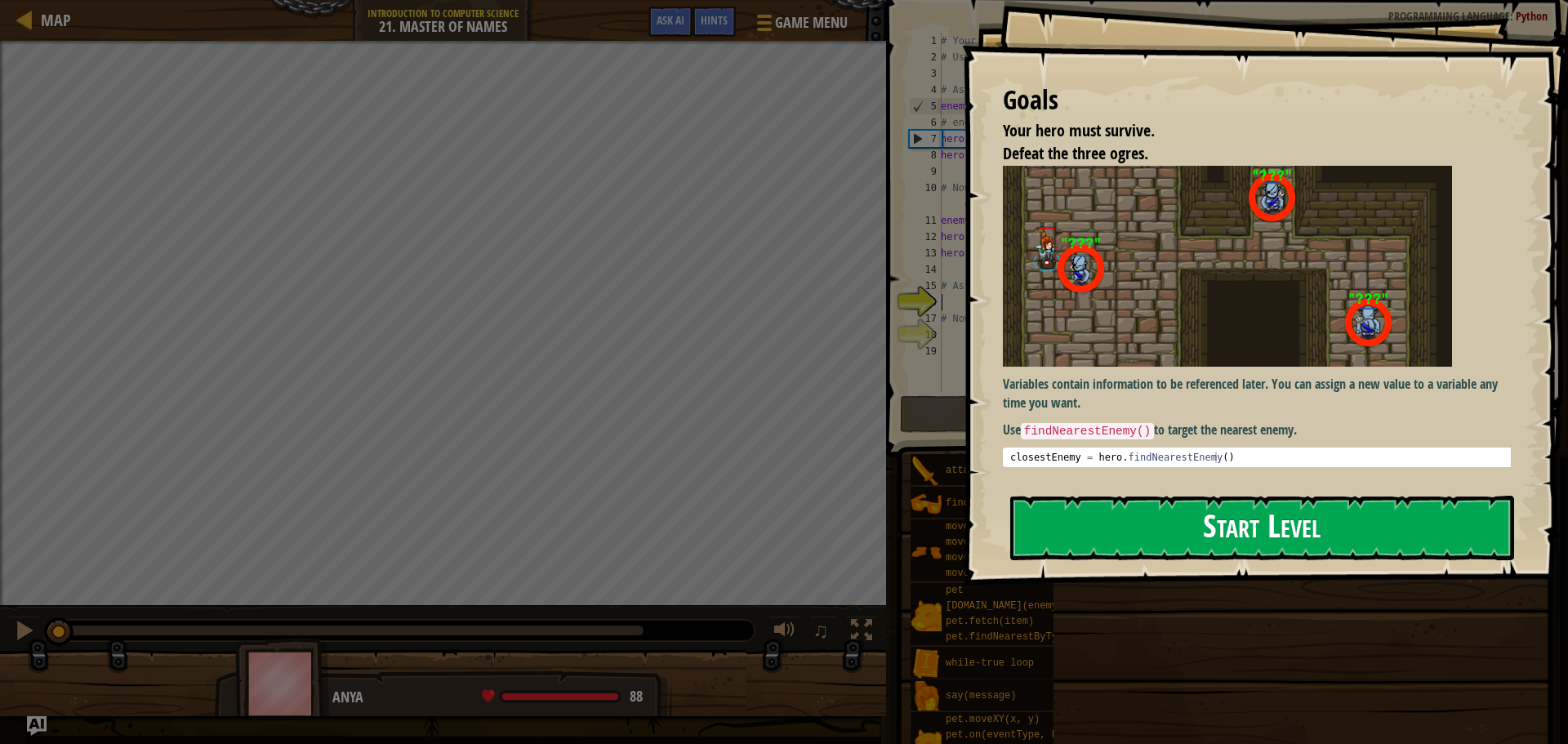
click at [1085, 522] on button "Start Level" at bounding box center [1262, 528] width 504 height 65
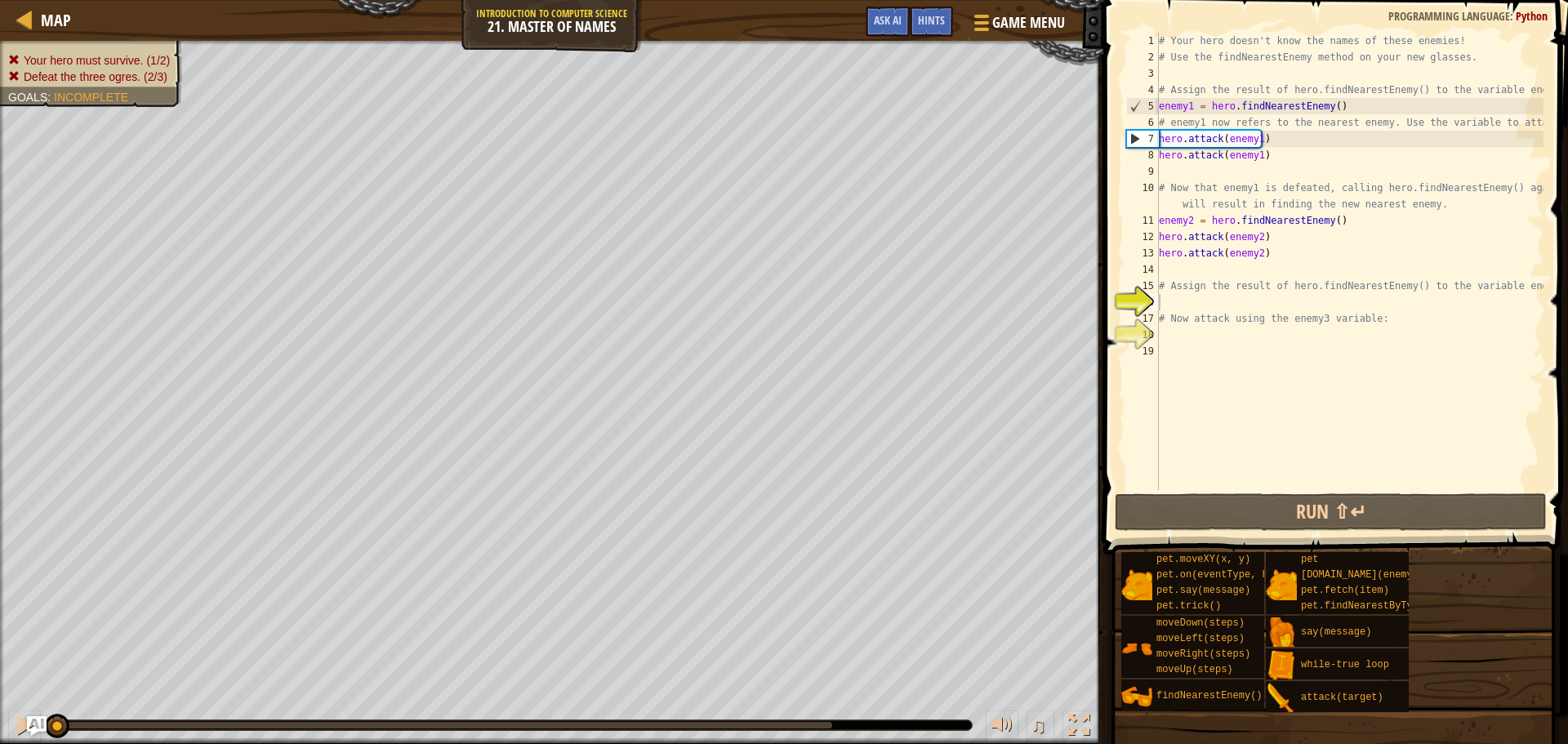
click at [1163, 492] on span at bounding box center [1338, 253] width 478 height 603
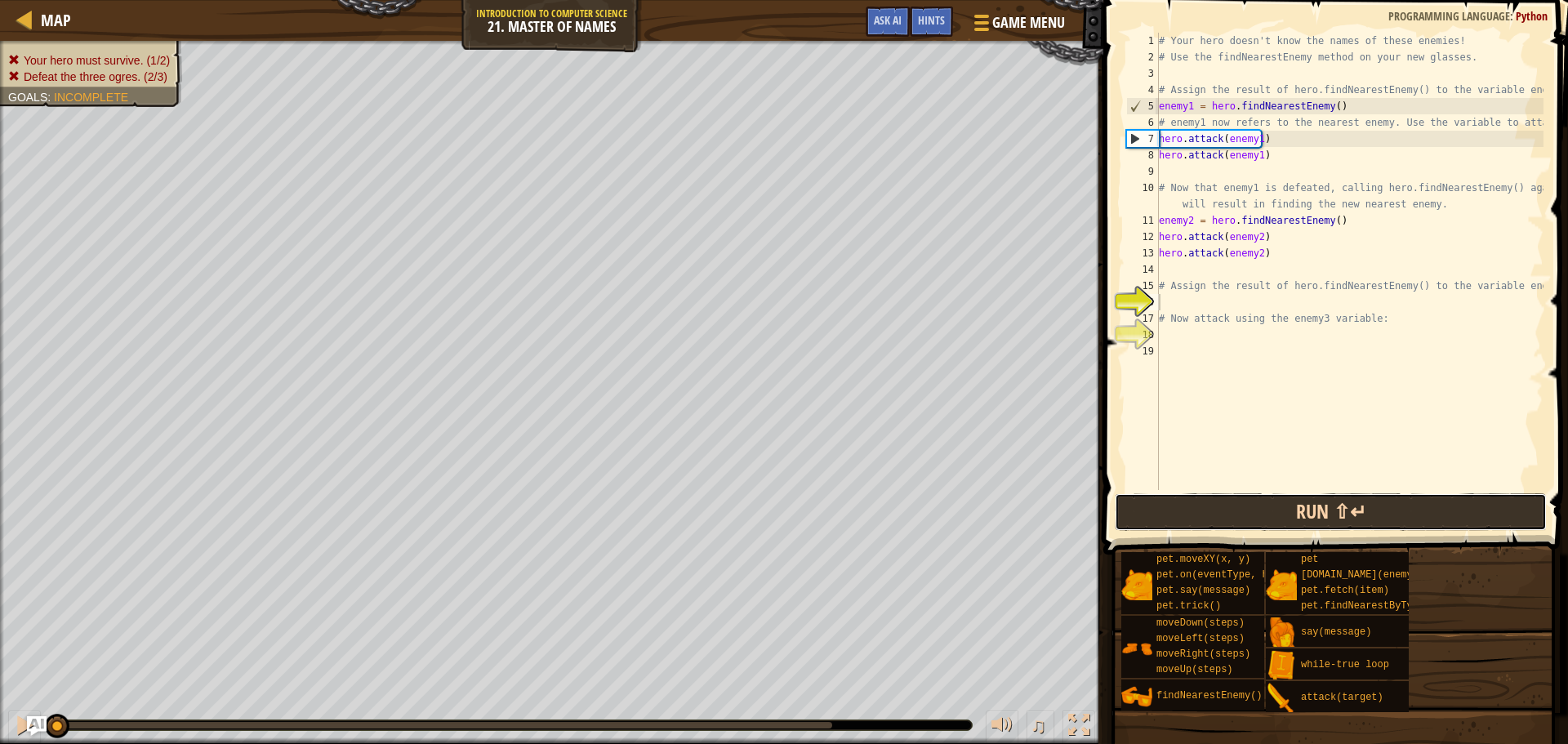
click at [1163, 505] on button "Run ⇧↵" at bounding box center [1331, 512] width 432 height 37
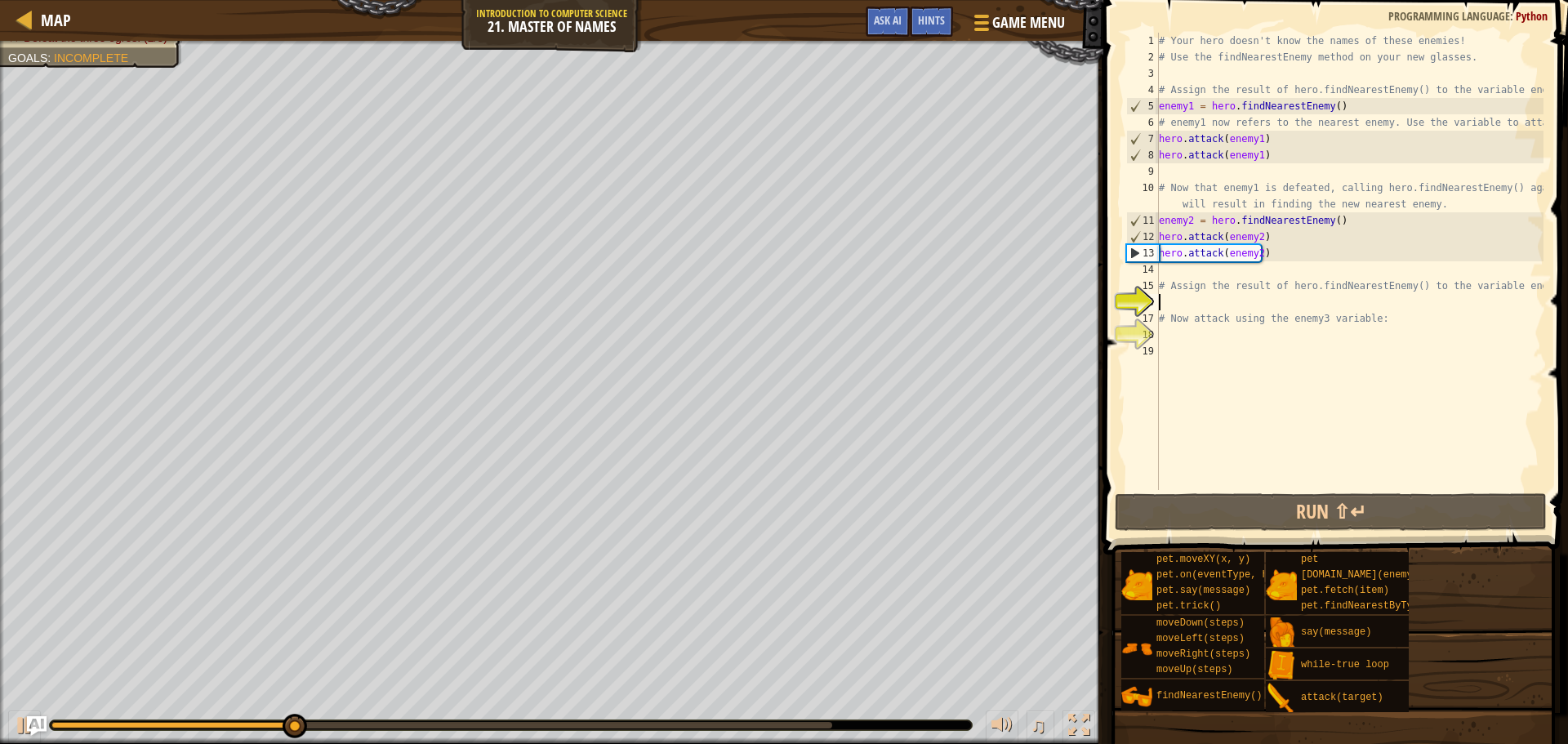
click at [1240, 317] on div "# Your hero doesn't know the names of these enemies! # Use the findNearestEnemy…" at bounding box center [1350, 277] width 388 height 491
click at [1224, 310] on div "# Your hero doesn't know the names of these enemies! # Use the findNearestEnemy…" at bounding box center [1350, 277] width 388 height 491
type textarea "# Now attack using the enemy3 variable:"
click at [1220, 305] on div "# Your hero doesn't know the names of these enemies! # Use the findNearestEnemy…" at bounding box center [1350, 261] width 388 height 457
type textarea "f"
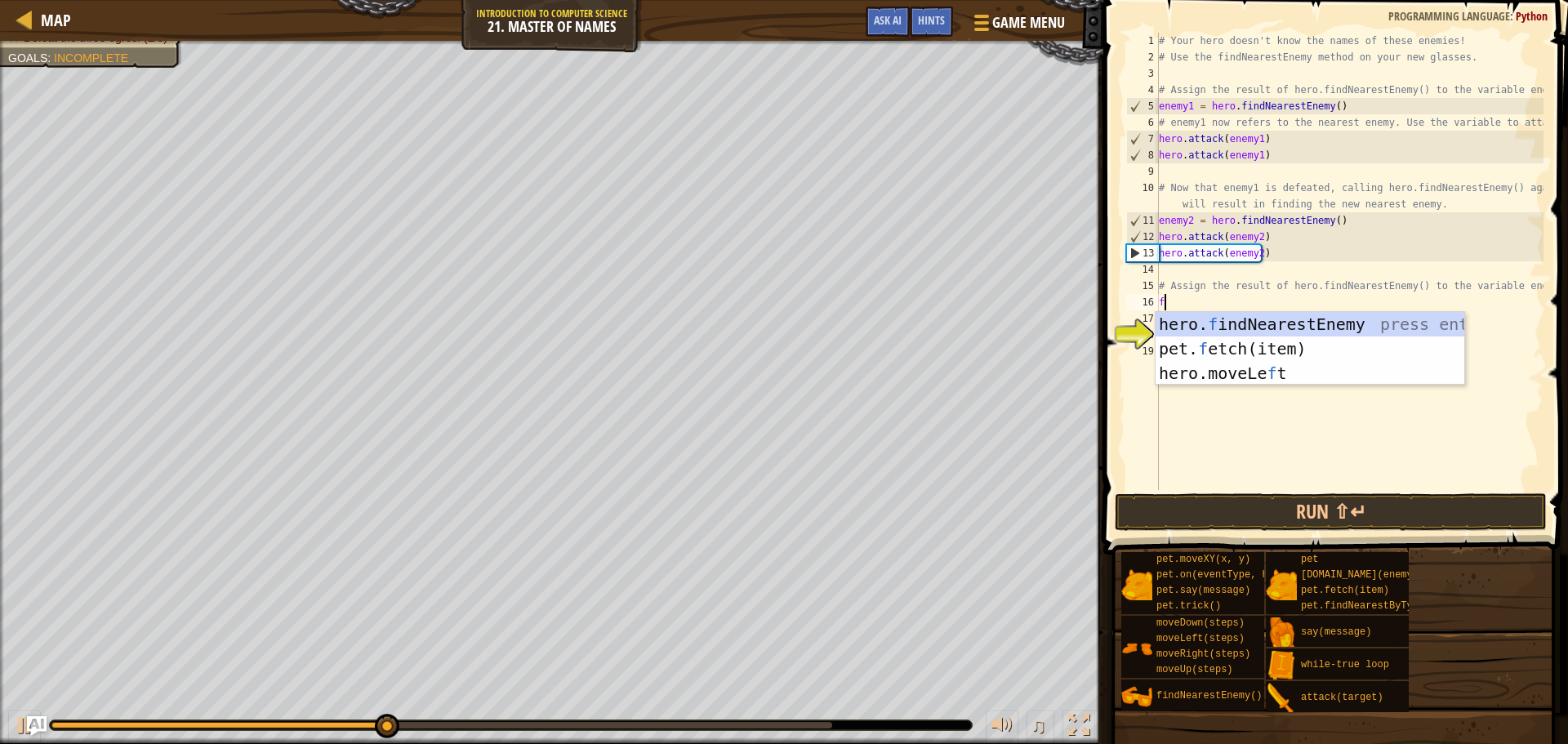
scroll to position [8, 0]
click at [1258, 327] on div "hero. f indNearestEnemy press enter pet. f etch(item) press enter hero.moveLe f…" at bounding box center [1310, 373] width 309 height 122
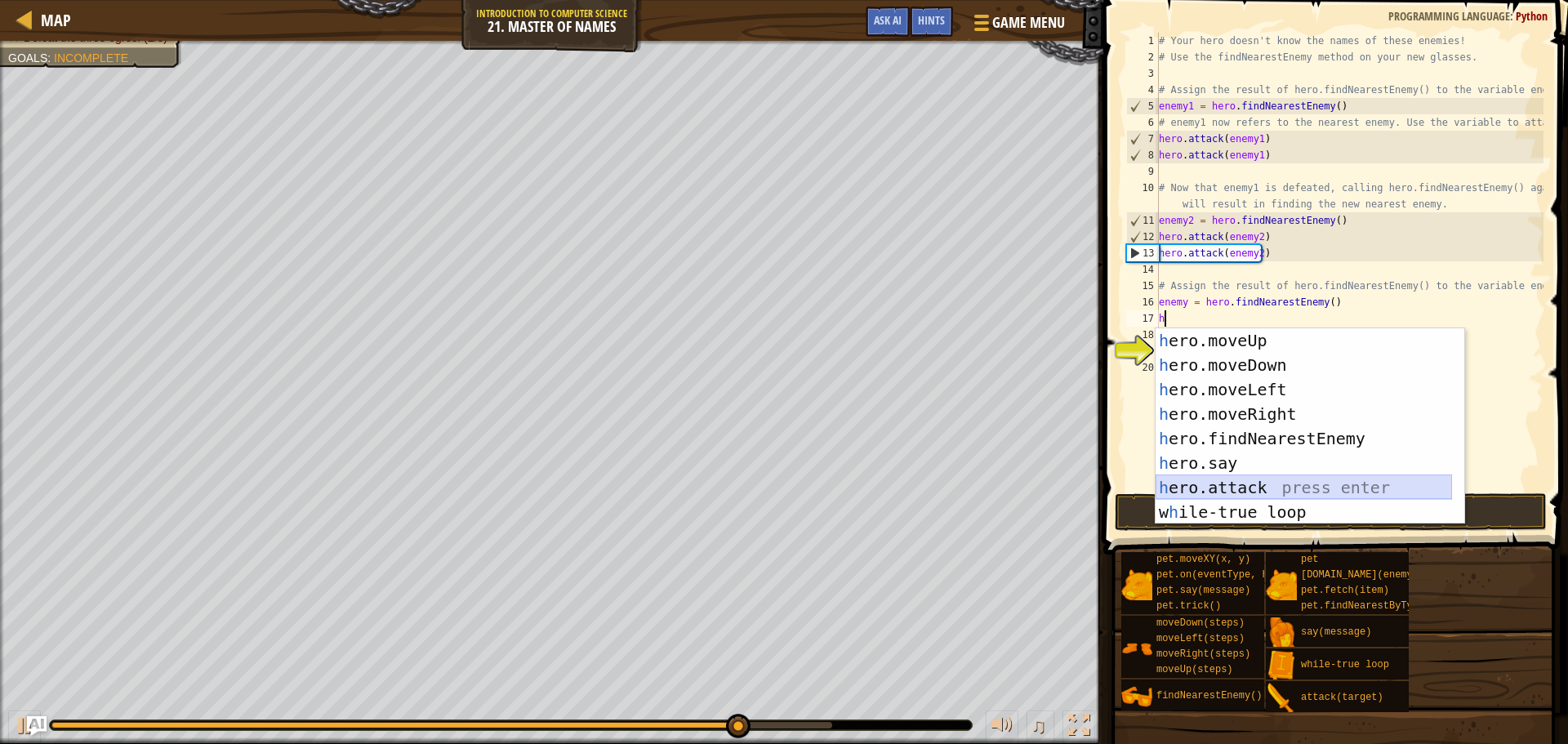
click at [1268, 484] on div "h ero.moveUp press enter h ero.moveDown press enter h ero.moveLeft press enter …" at bounding box center [1304, 451] width 297 height 245
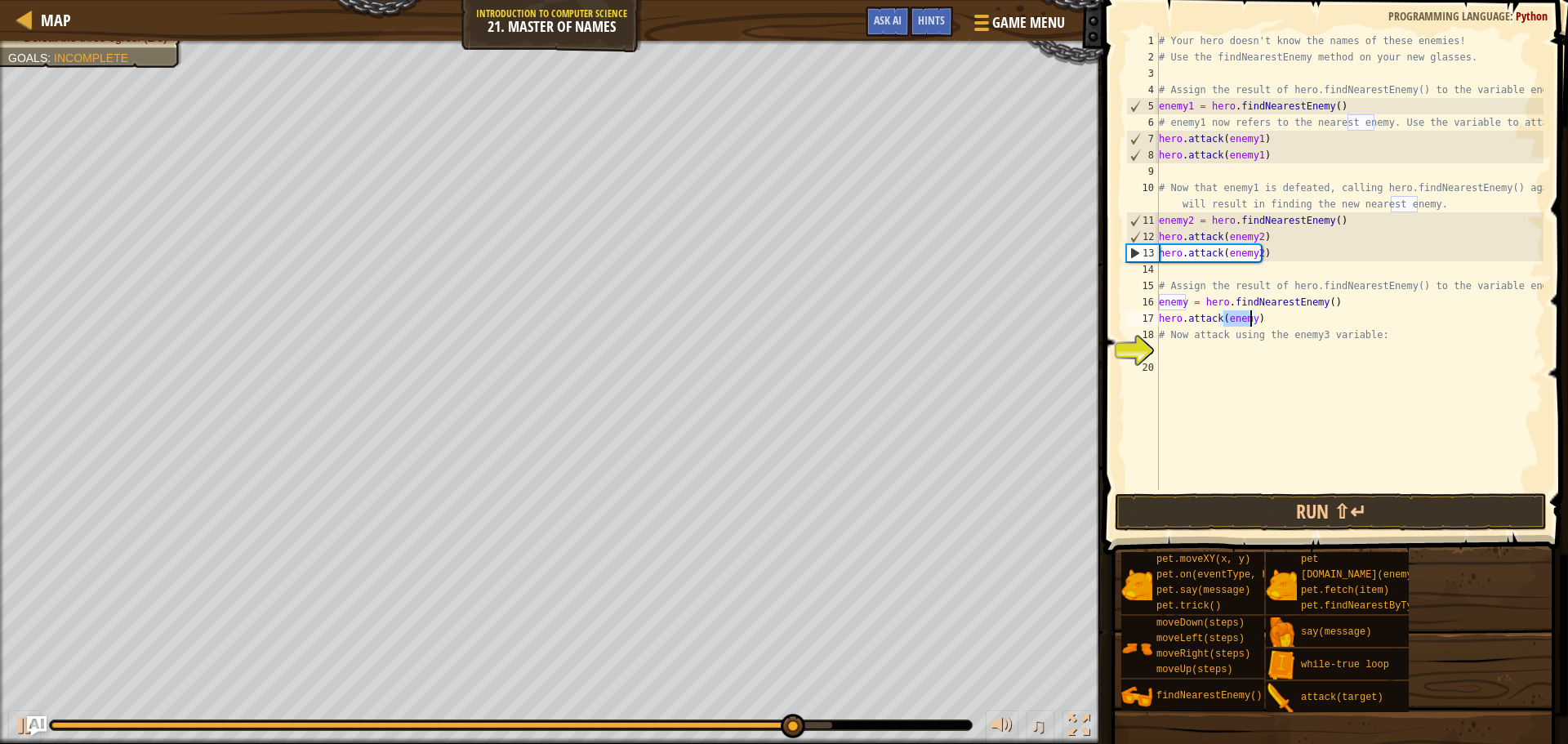
click at [1257, 317] on div "# Your hero doesn't know the names of these enemies! # Use the findNearestEnemy…" at bounding box center [1350, 277] width 388 height 491
click at [1248, 322] on div "# Your hero doesn't know the names of these enemies! # Use the findNearestEnemy…" at bounding box center [1350, 277] width 388 height 491
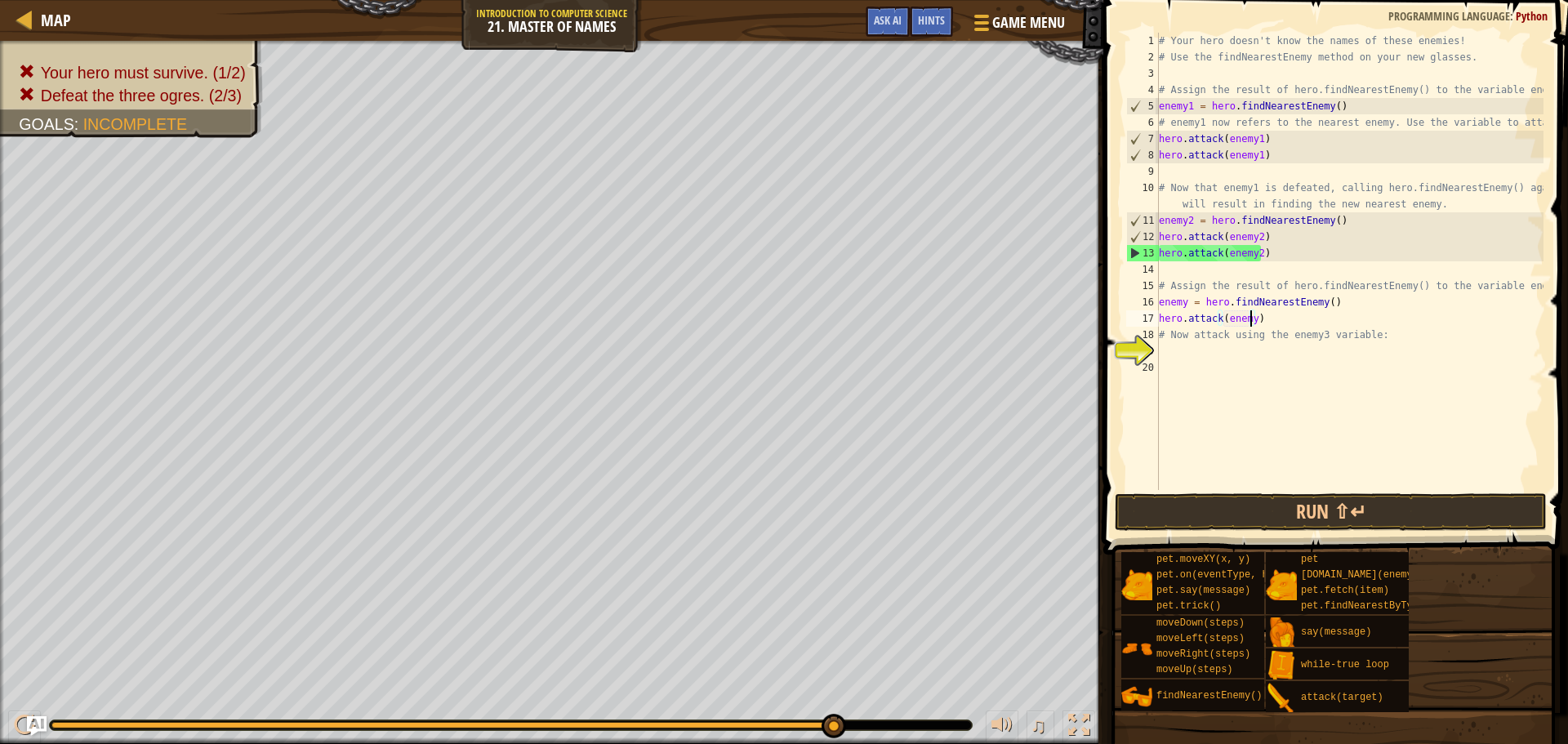
type textarea "hero.attack(enemy3)"
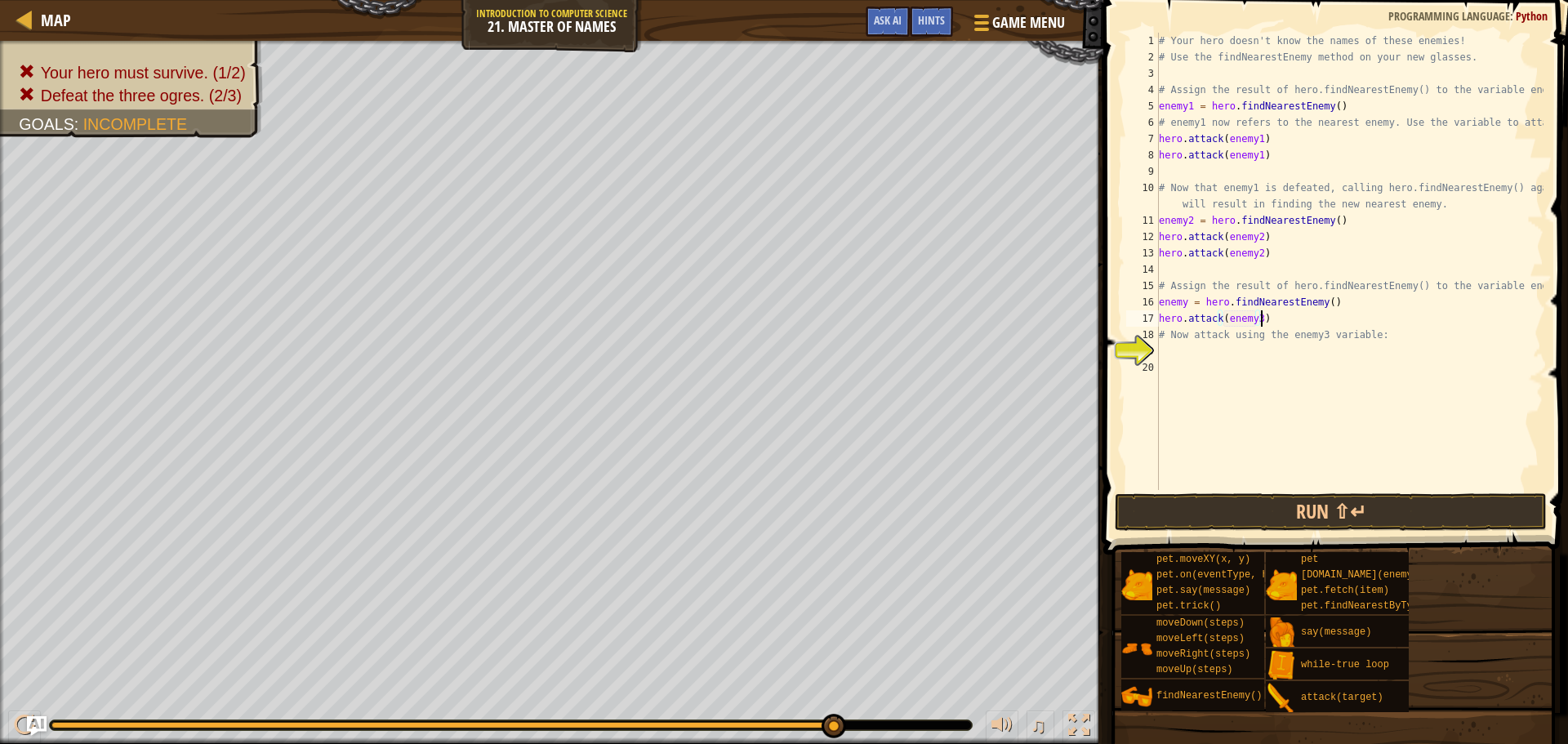
click at [1266, 325] on div "# Your hero doesn't know the names of these enemies! # Use the findNearestEnemy…" at bounding box center [1350, 277] width 388 height 491
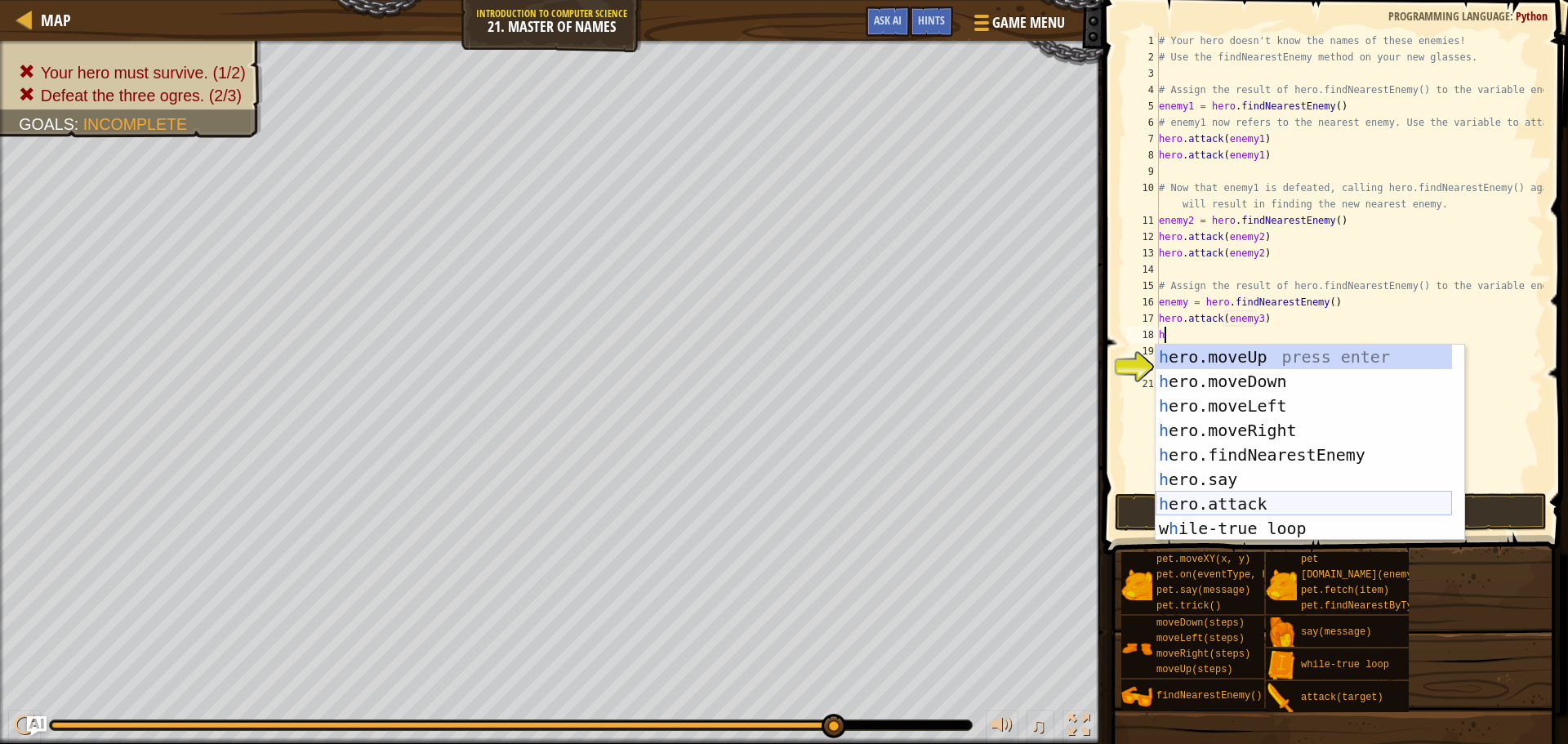
click at [1254, 502] on div "h ero.moveUp press enter h ero.moveDown press enter h ero.moveLeft press enter …" at bounding box center [1304, 468] width 297 height 245
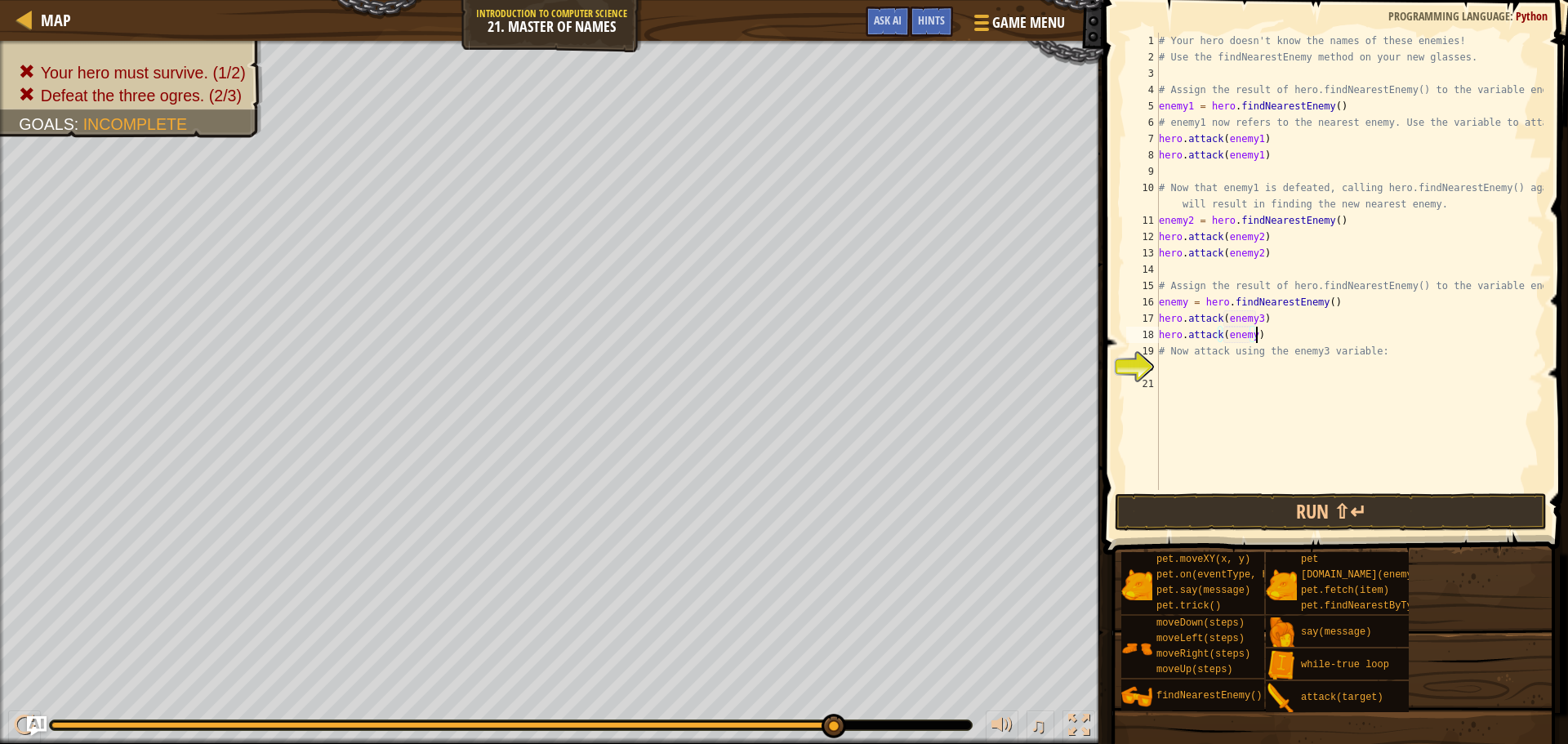
click at [1263, 328] on div "# Your hero doesn't know the names of these enemies! # Use the findNearestEnemy…" at bounding box center [1350, 277] width 388 height 491
click at [1249, 338] on div "# Your hero doesn't know the names of these enemies! # Use the findNearestEnemy…" at bounding box center [1350, 277] width 388 height 491
click at [1286, 515] on button "Run ⇧↵" at bounding box center [1331, 512] width 432 height 37
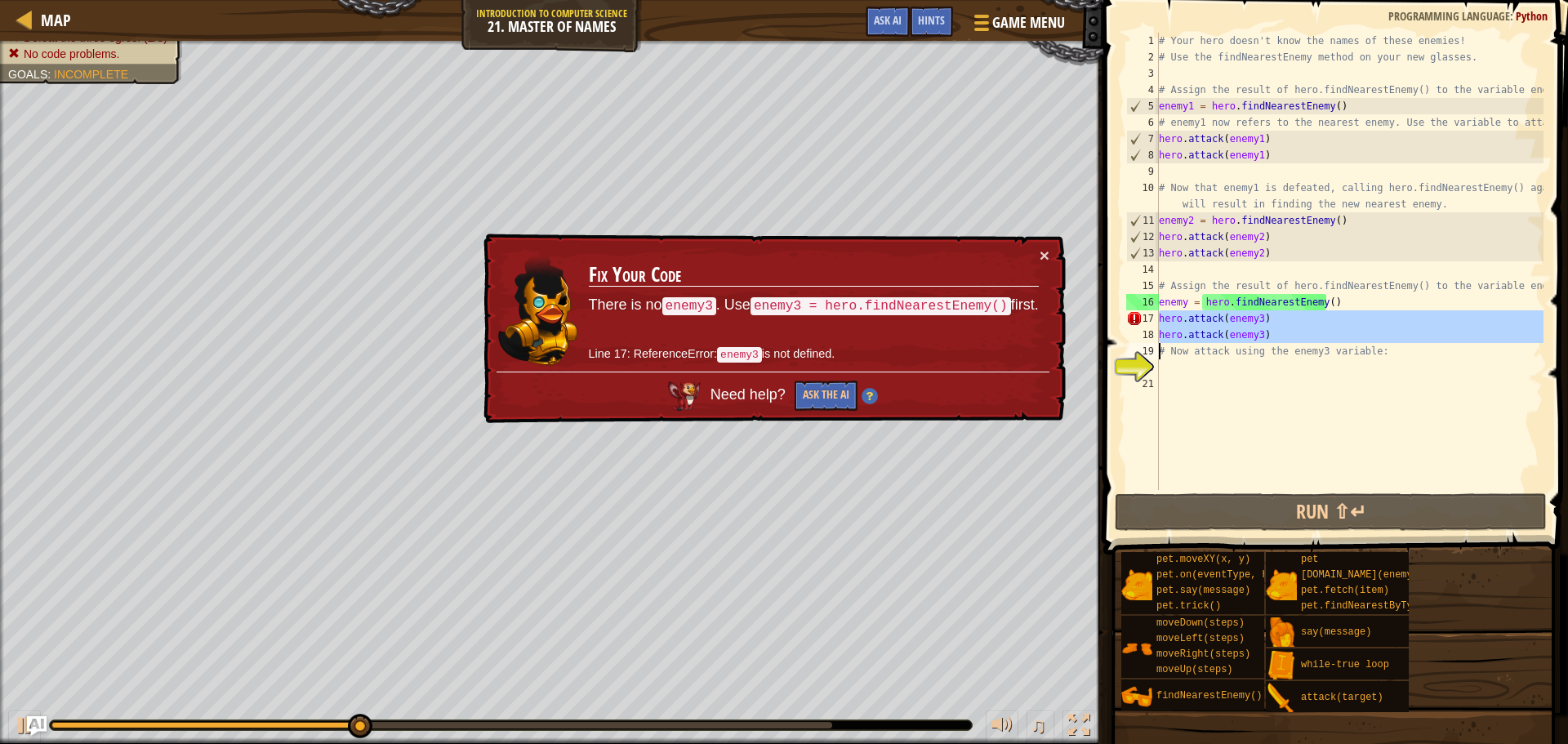
drag, startPoint x: 1153, startPoint y: 319, endPoint x: 1262, endPoint y: 336, distance: 110.3
click at [1262, 336] on div "hero.attack(enemy3) 1 2 3 4 5 6 7 8 9 10 11 12 13 14 15 16 17 18 19 20 21 # You…" at bounding box center [1333, 261] width 421 height 457
type textarea "# Now attack using the enemy3 variable:"
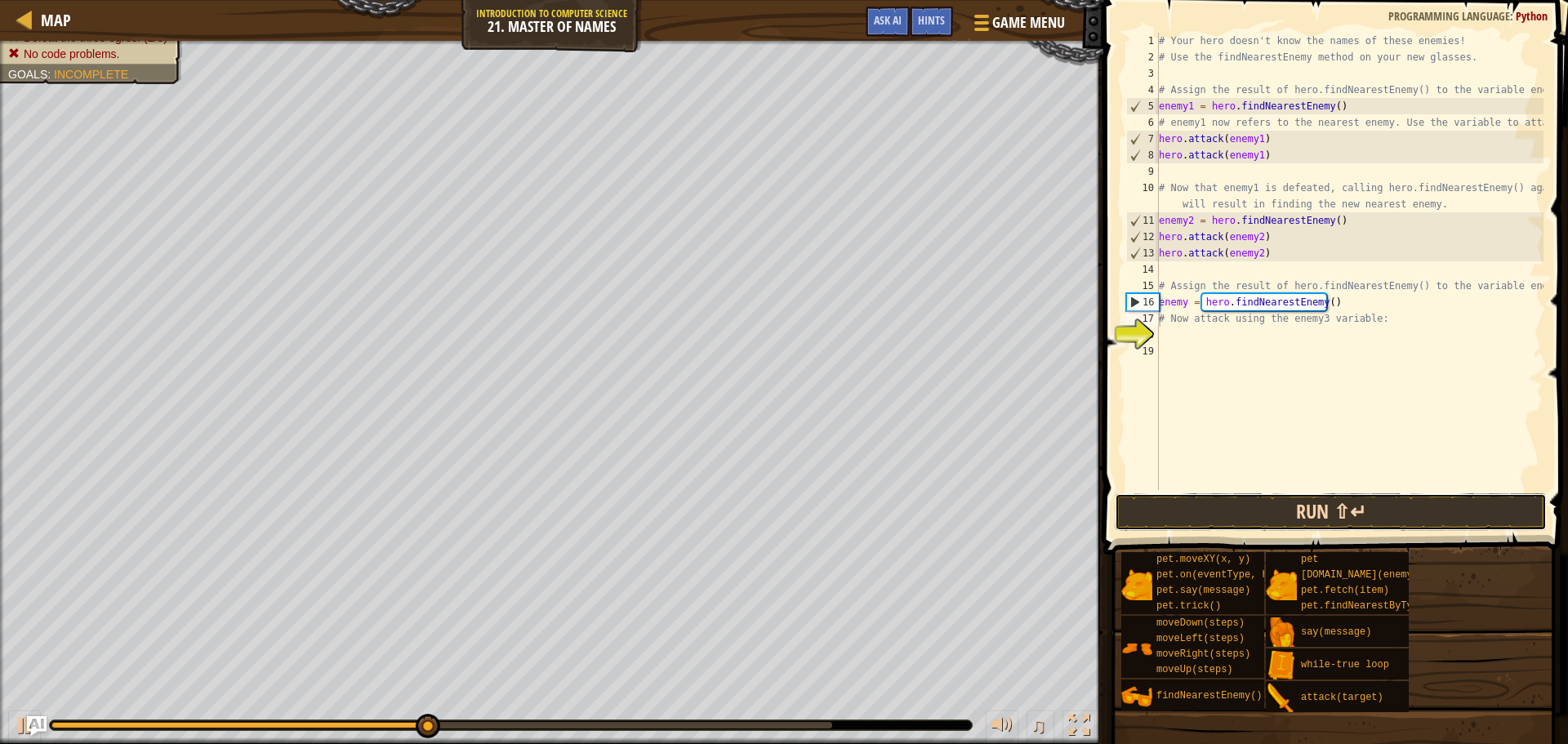
click at [1253, 514] on button "Run ⇧↵" at bounding box center [1331, 512] width 432 height 37
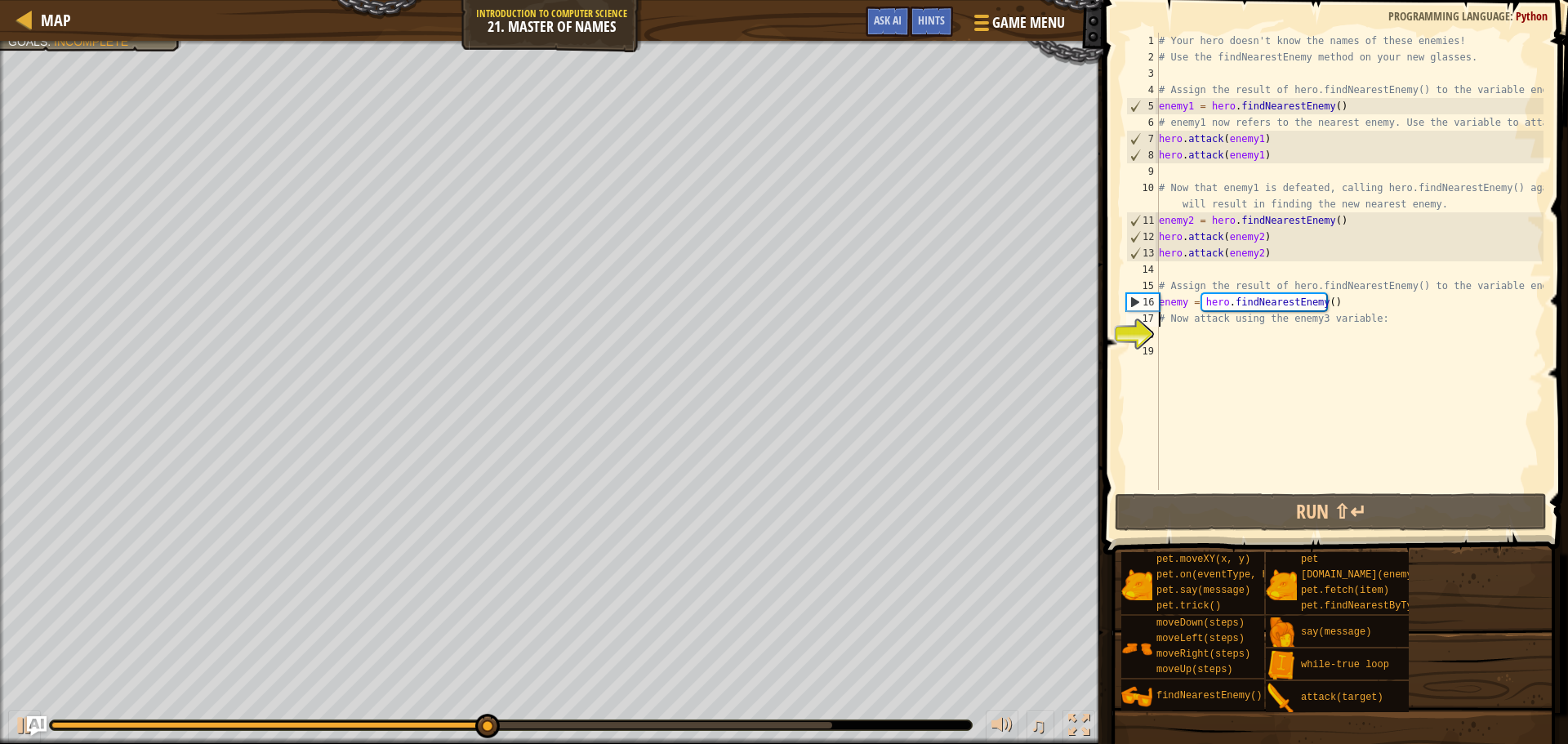
click at [1219, 342] on div "# Your hero doesn't know the names of these enemies! # Use the findNearestEnemy…" at bounding box center [1350, 277] width 388 height 491
click at [1230, 332] on div "# Your hero doesn't know the names of these enemies! # Use the findNearestEnemy…" at bounding box center [1350, 277] width 388 height 491
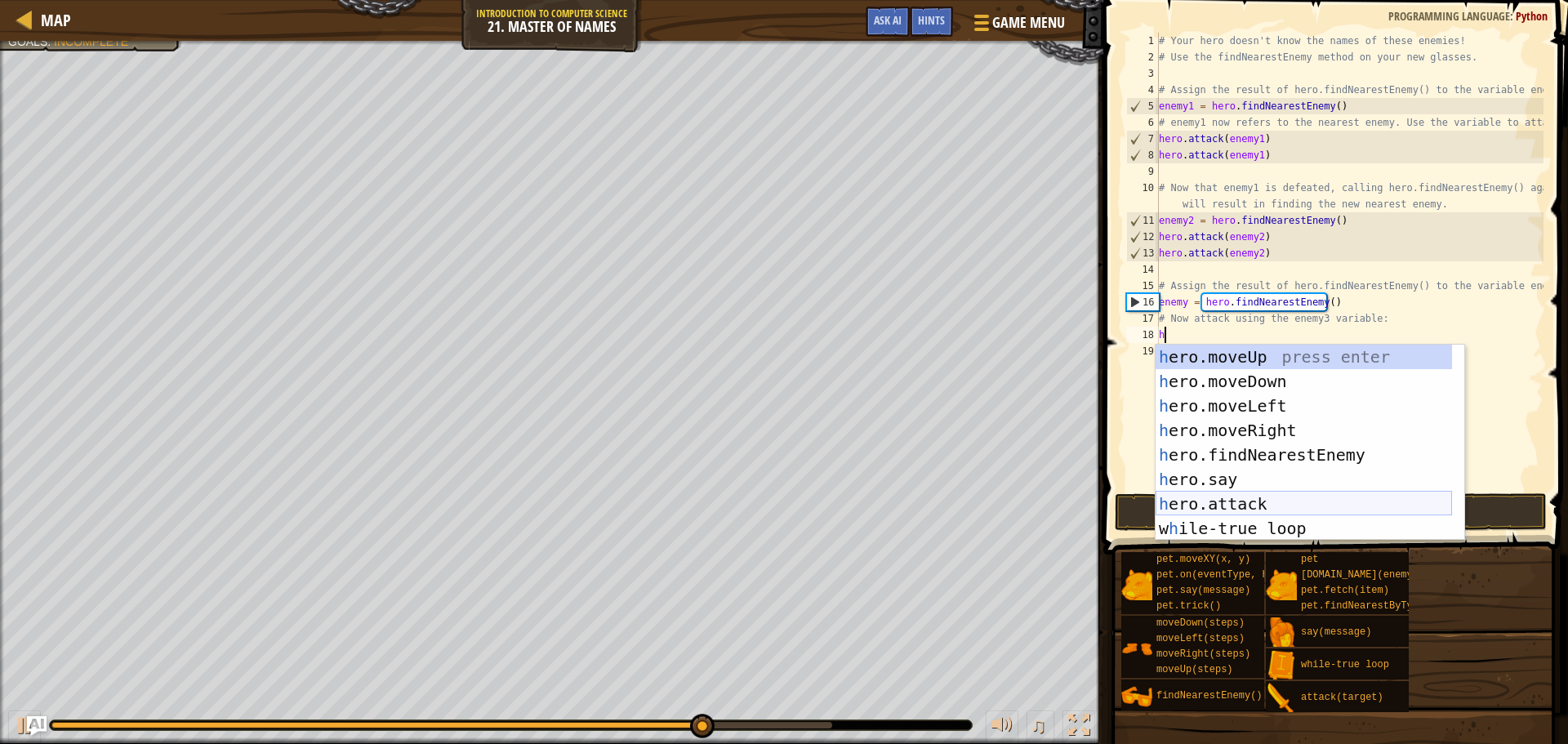
click at [1250, 497] on div "h ero.moveUp press enter h ero.moveDown press enter h ero.moveLeft press enter …" at bounding box center [1304, 468] width 297 height 245
type textarea "hero.attack(enemy)"
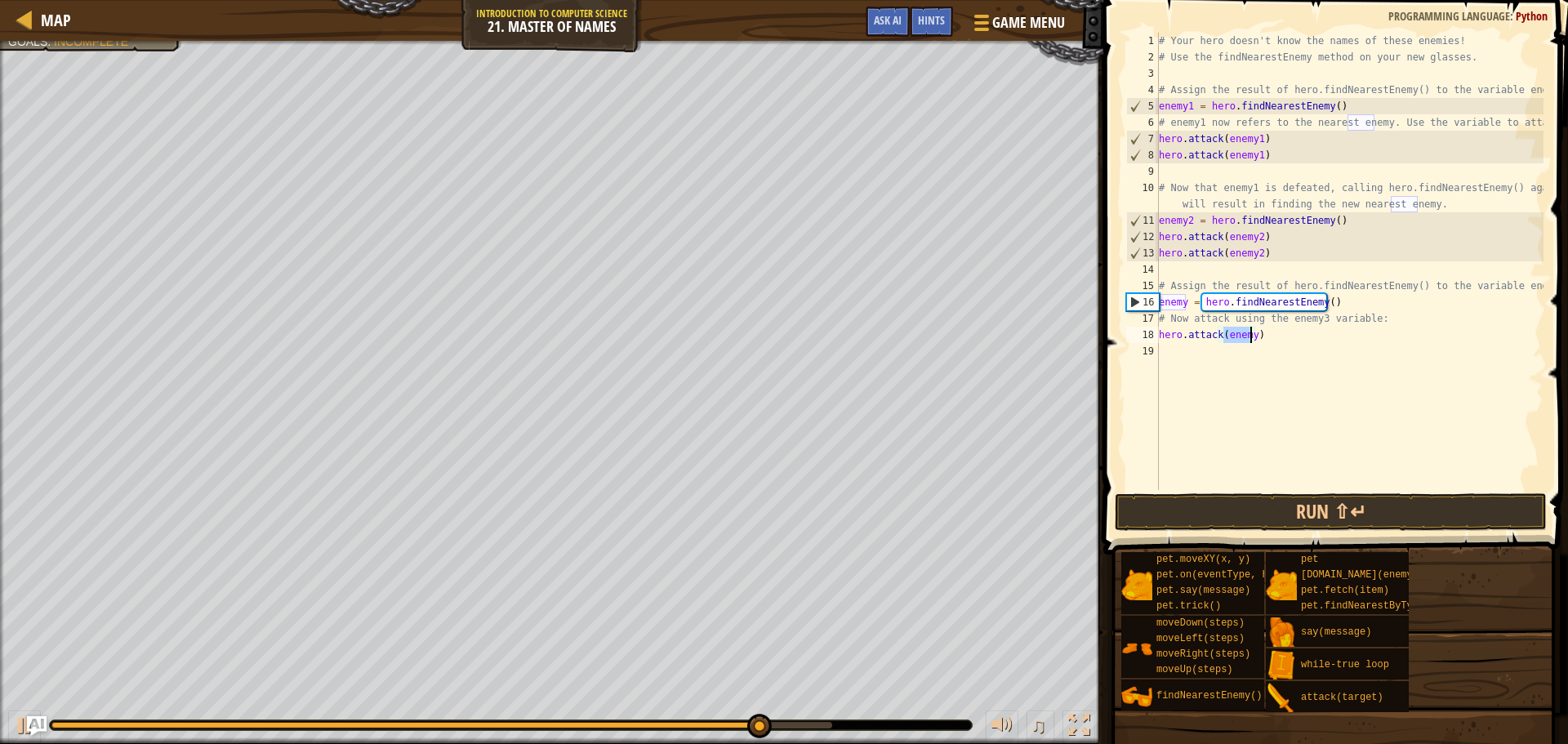
click at [1266, 342] on div "# Your hero doesn't know the names of these enemies! # Use the findNearestEnemy…" at bounding box center [1350, 277] width 388 height 491
click at [1214, 353] on div "# Your hero doesn't know the names of these enemies! # Use the findNearestEnemy…" at bounding box center [1350, 277] width 388 height 491
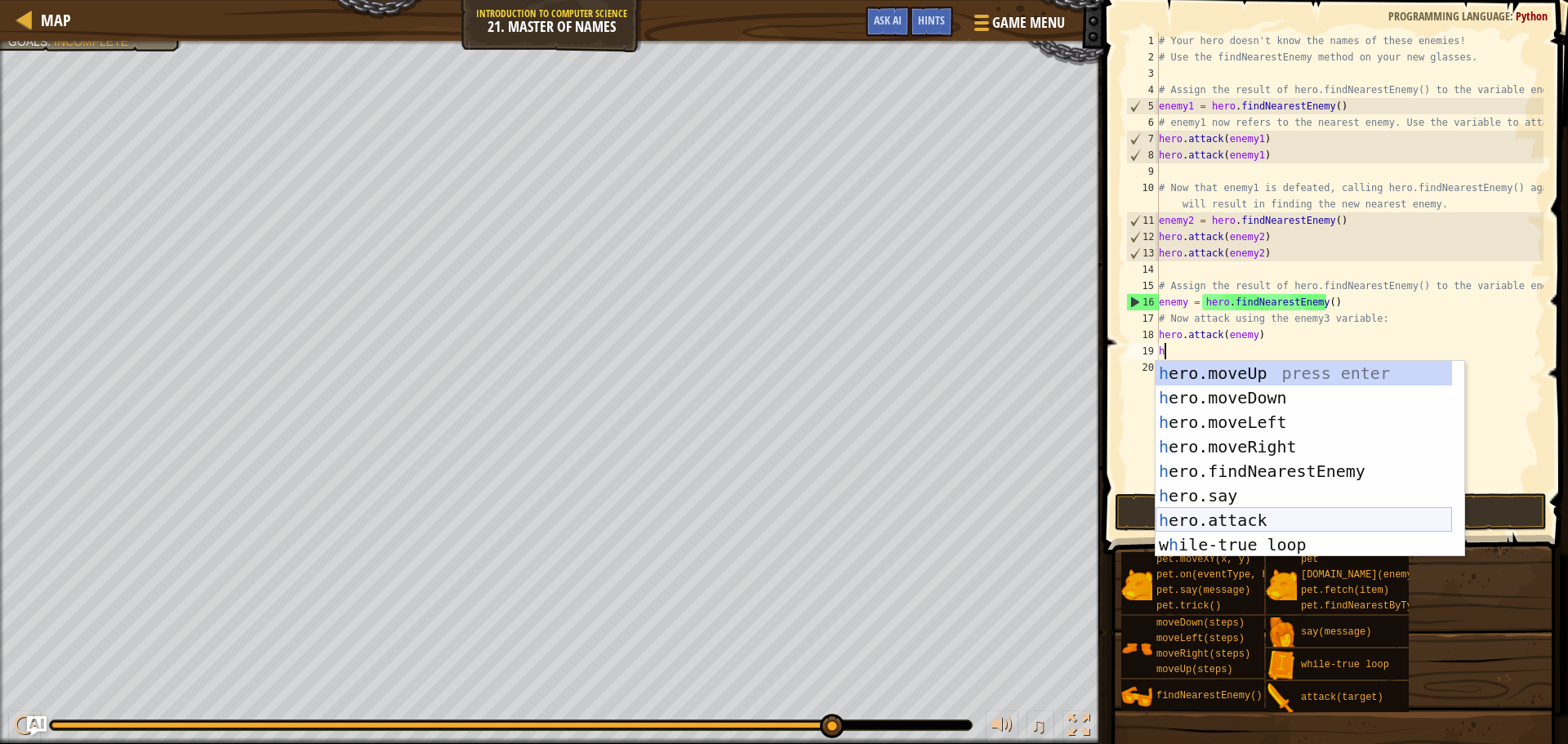
click at [1248, 513] on div "h ero.moveUp press enter h ero.moveDown press enter h ero.moveLeft press enter …" at bounding box center [1304, 484] width 297 height 245
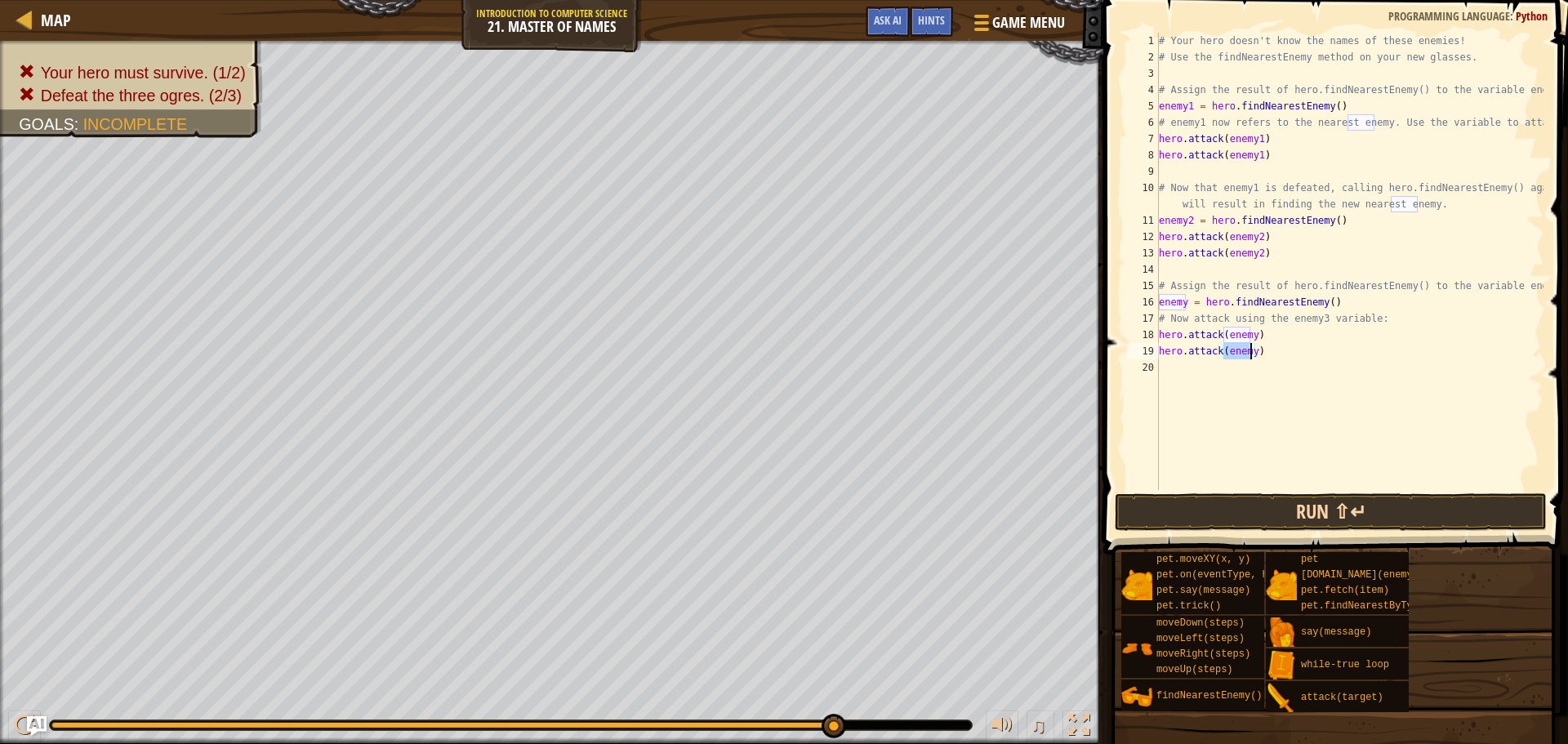
type textarea "hero.attack(enemy)"
click at [1277, 503] on button "Run ⇧↵" at bounding box center [1331, 512] width 432 height 37
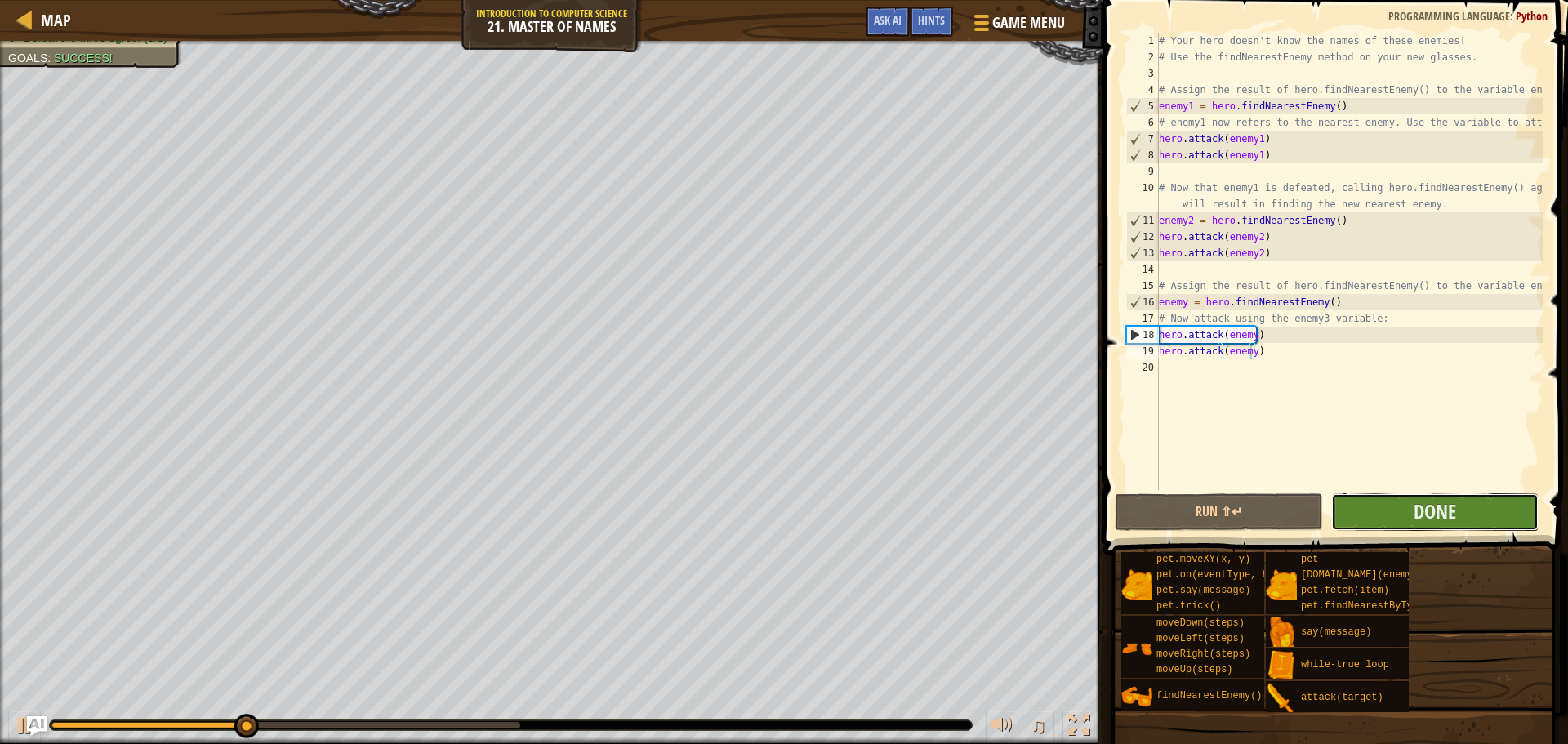
click at [1378, 499] on button "Done" at bounding box center [1435, 512] width 207 height 37
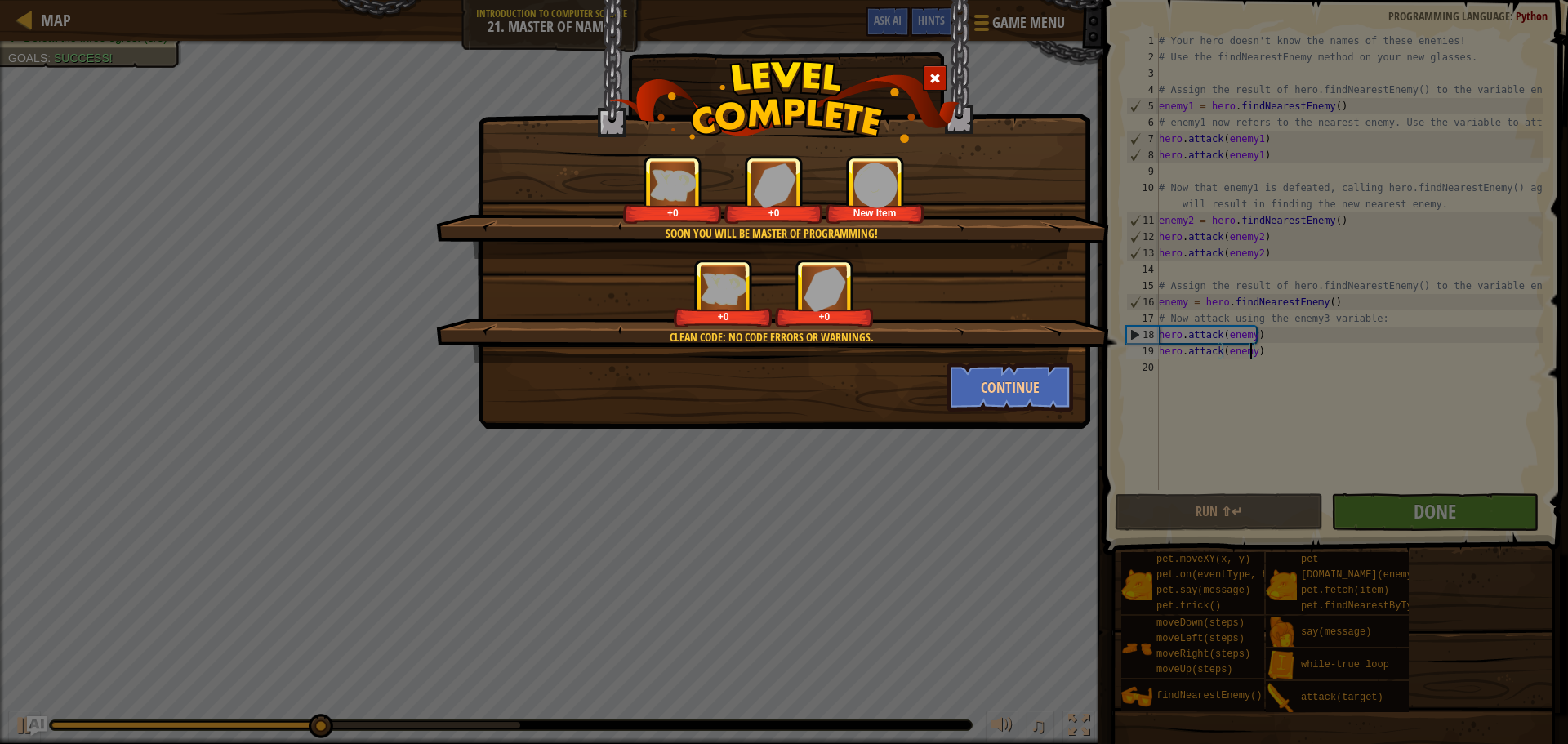
click at [1050, 413] on div "Soon you will be master of programming! +0 +0 New Item Clean code: no code erro…" at bounding box center [784, 214] width 613 height 429
click at [1044, 403] on button "Continue" at bounding box center [1010, 388] width 127 height 49
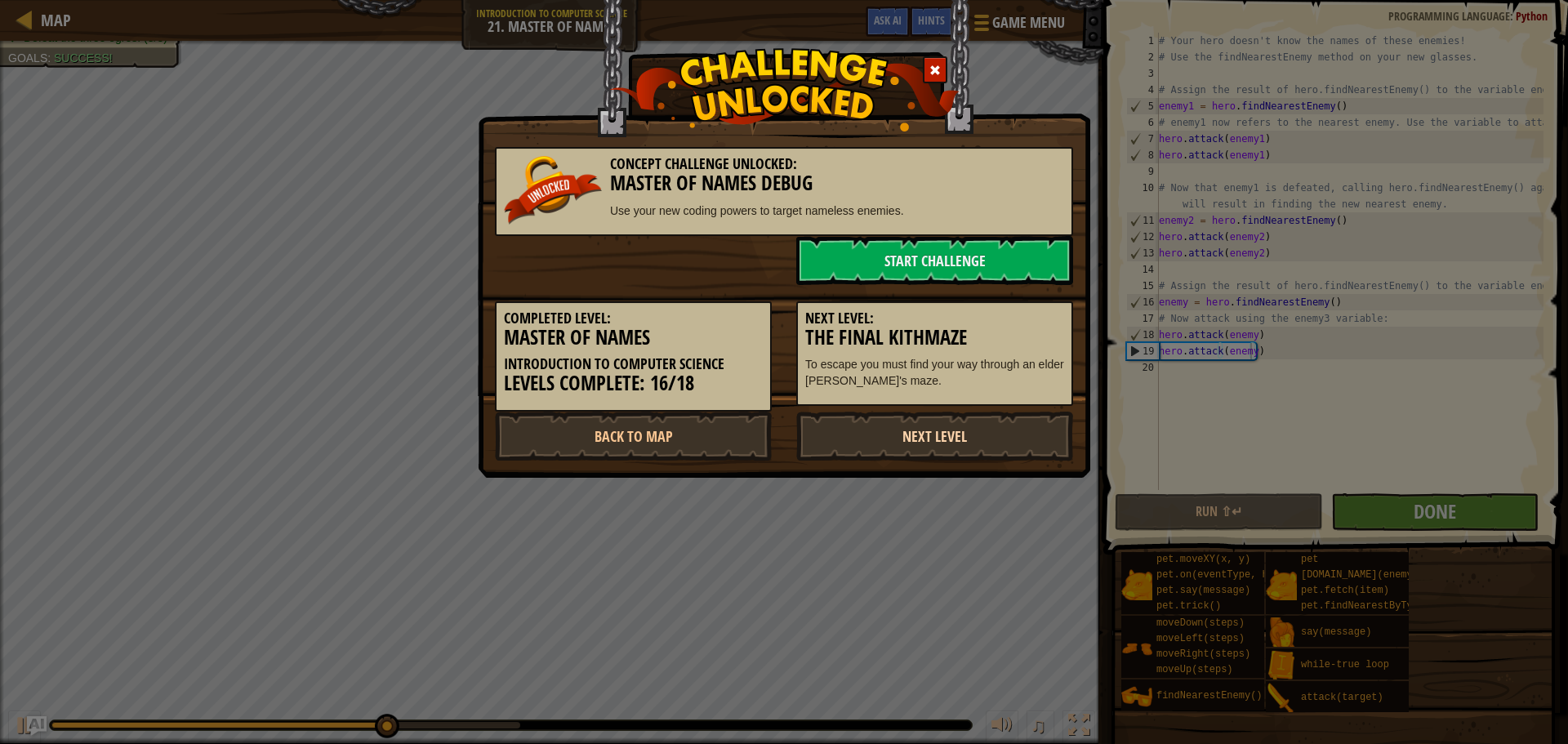
click at [1006, 425] on link "Next Level" at bounding box center [935, 436] width 277 height 49
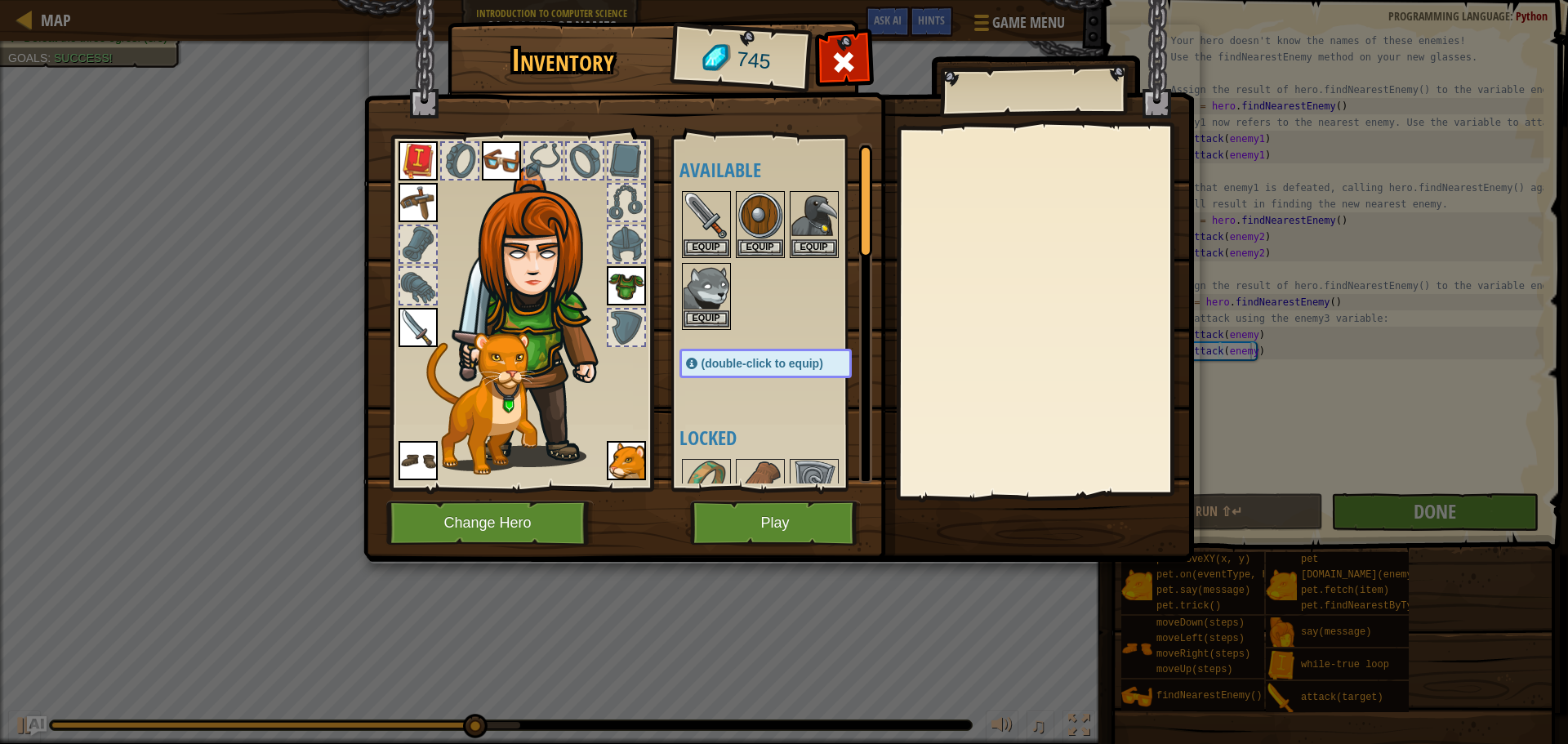
click at [703, 297] on img at bounding box center [706, 287] width 46 height 46
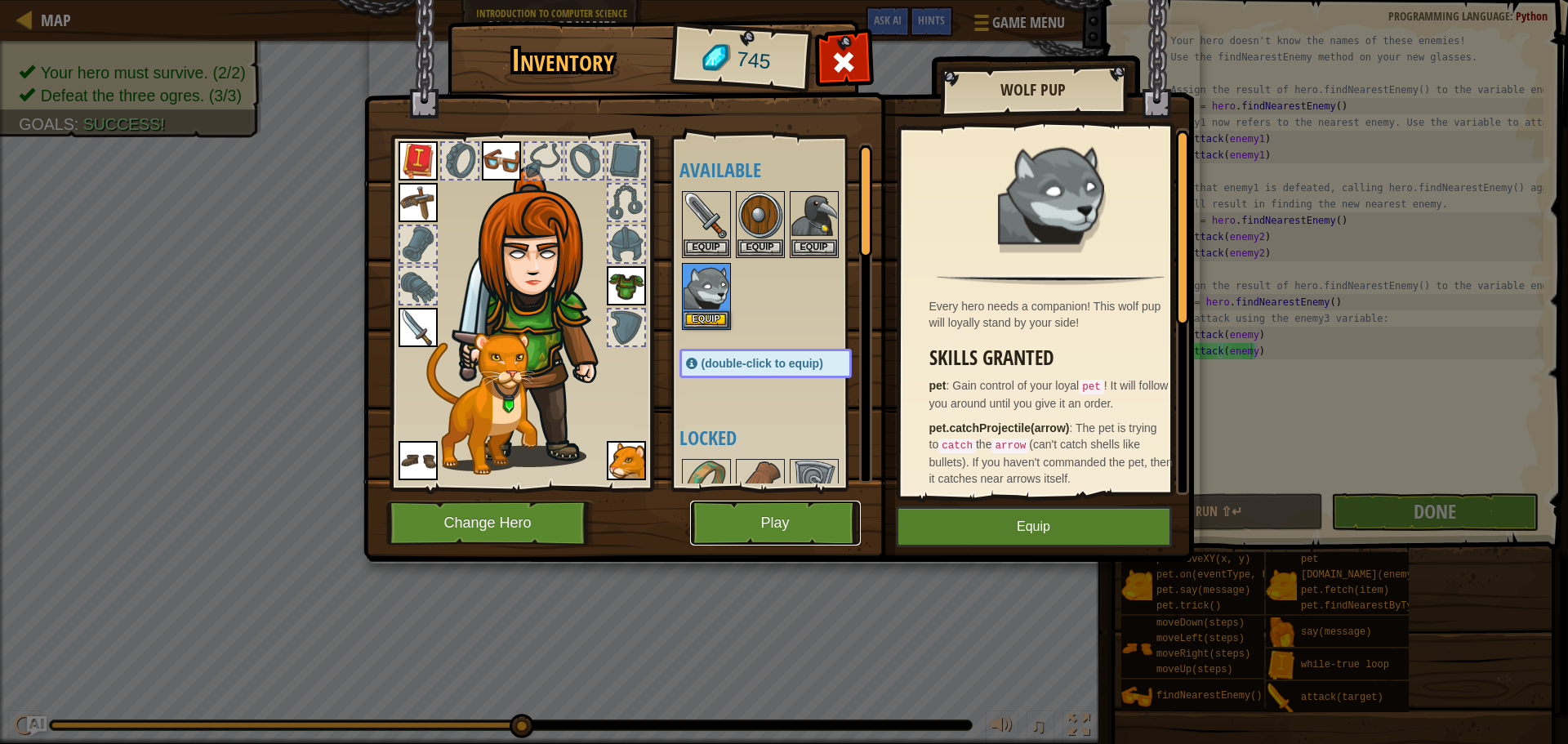
click at [763, 514] on button "Play" at bounding box center [775, 523] width 171 height 45
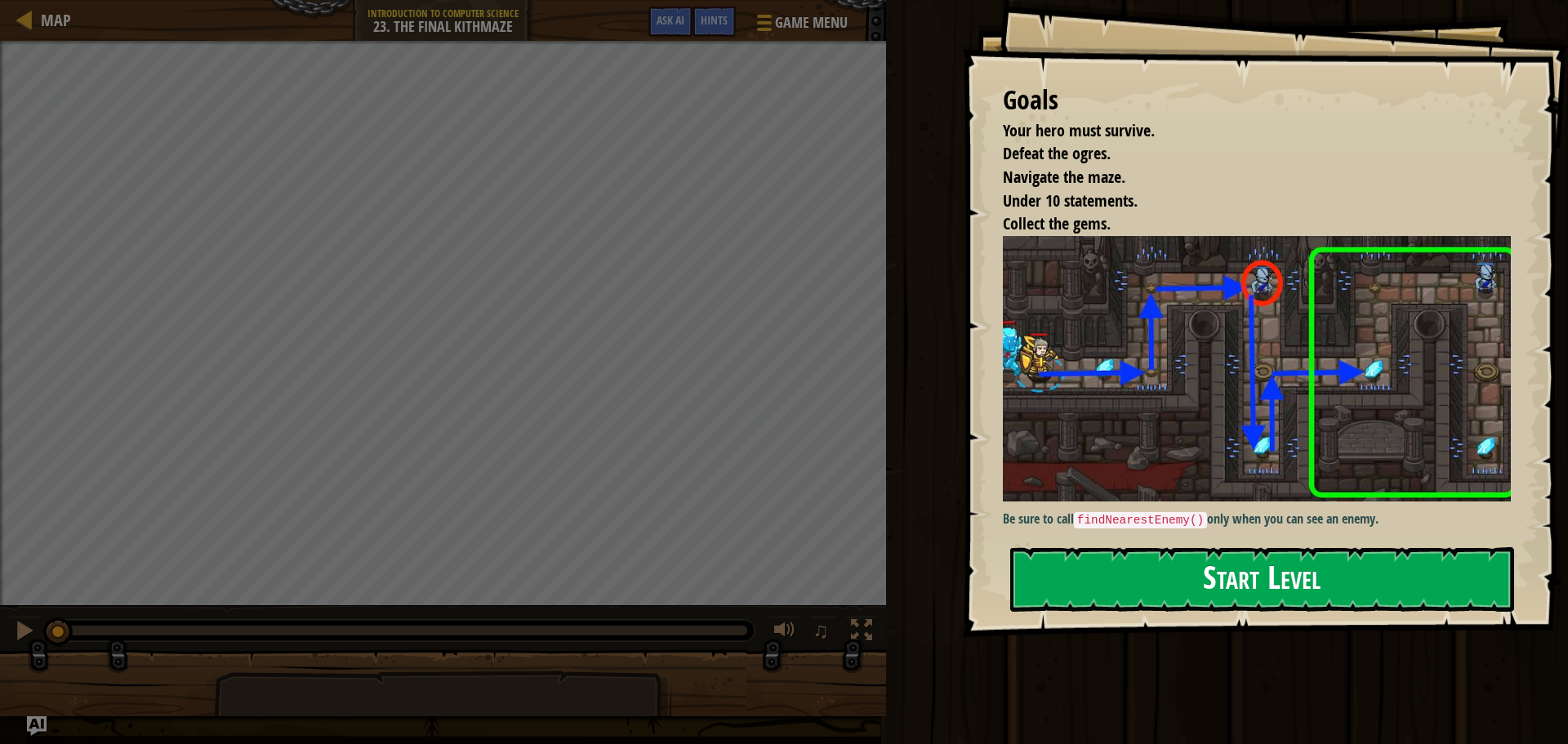
click at [1100, 576] on button "Start Level" at bounding box center [1262, 580] width 504 height 65
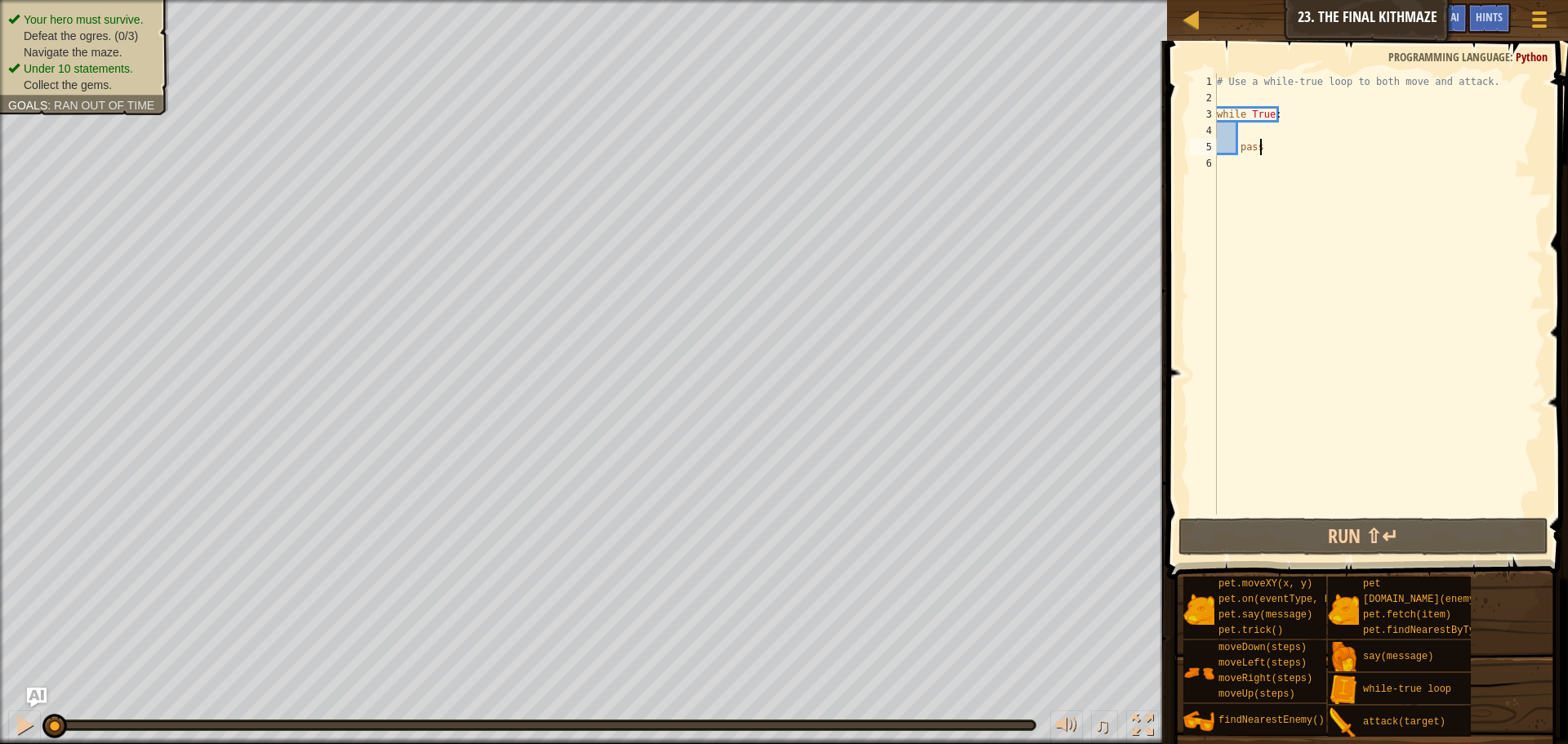
click at [1277, 142] on div "# Use a while-true loop to both move and attack. while True : pass" at bounding box center [1378, 310] width 330 height 474
click at [1253, 156] on div "# Use a while-true loop to both move and attack. while True : pass" at bounding box center [1378, 310] width 330 height 474
click at [1266, 152] on div "# Use a while-true loop to both move and attack. while True : pass" at bounding box center [1378, 310] width 330 height 474
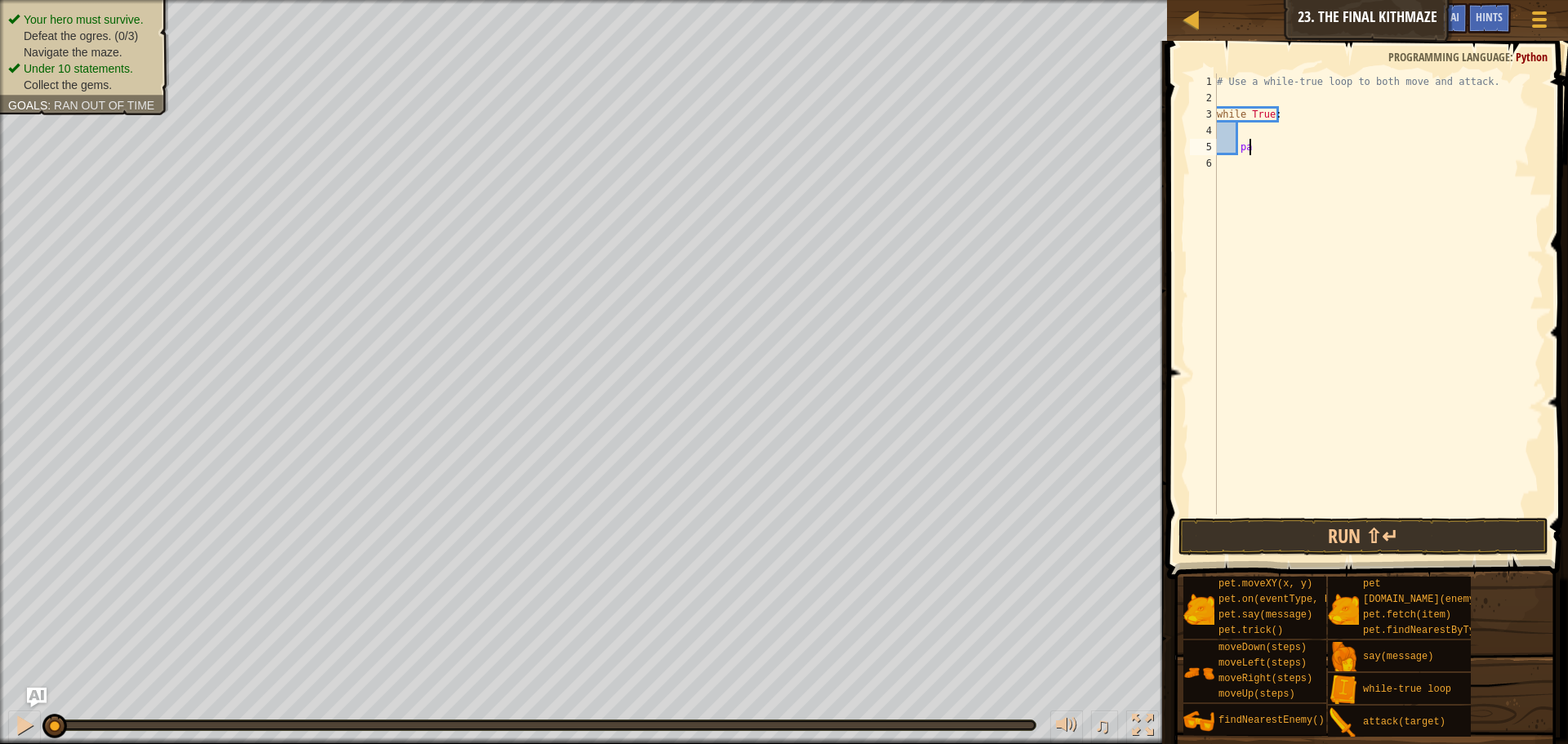
type textarea "p"
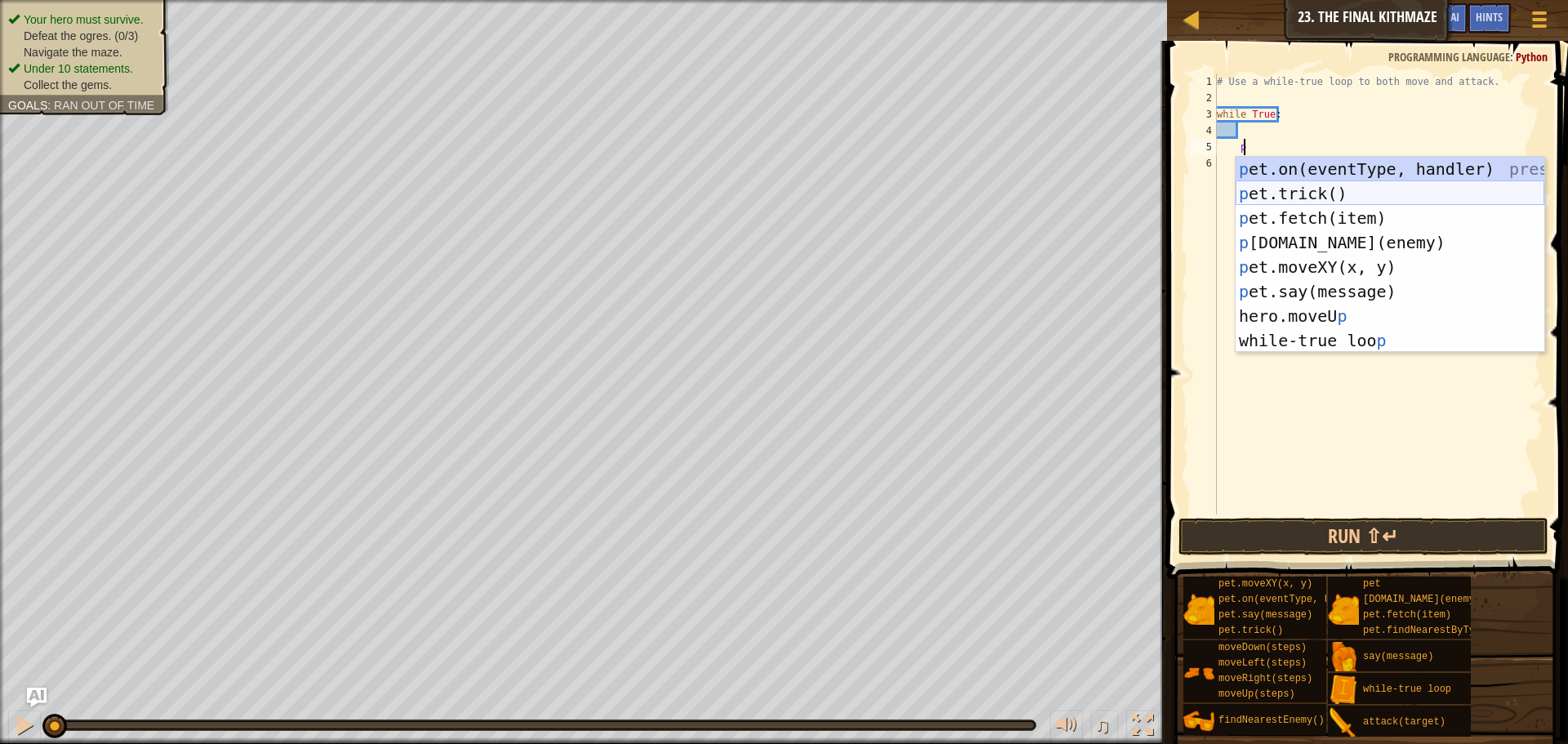
scroll to position [8, 1]
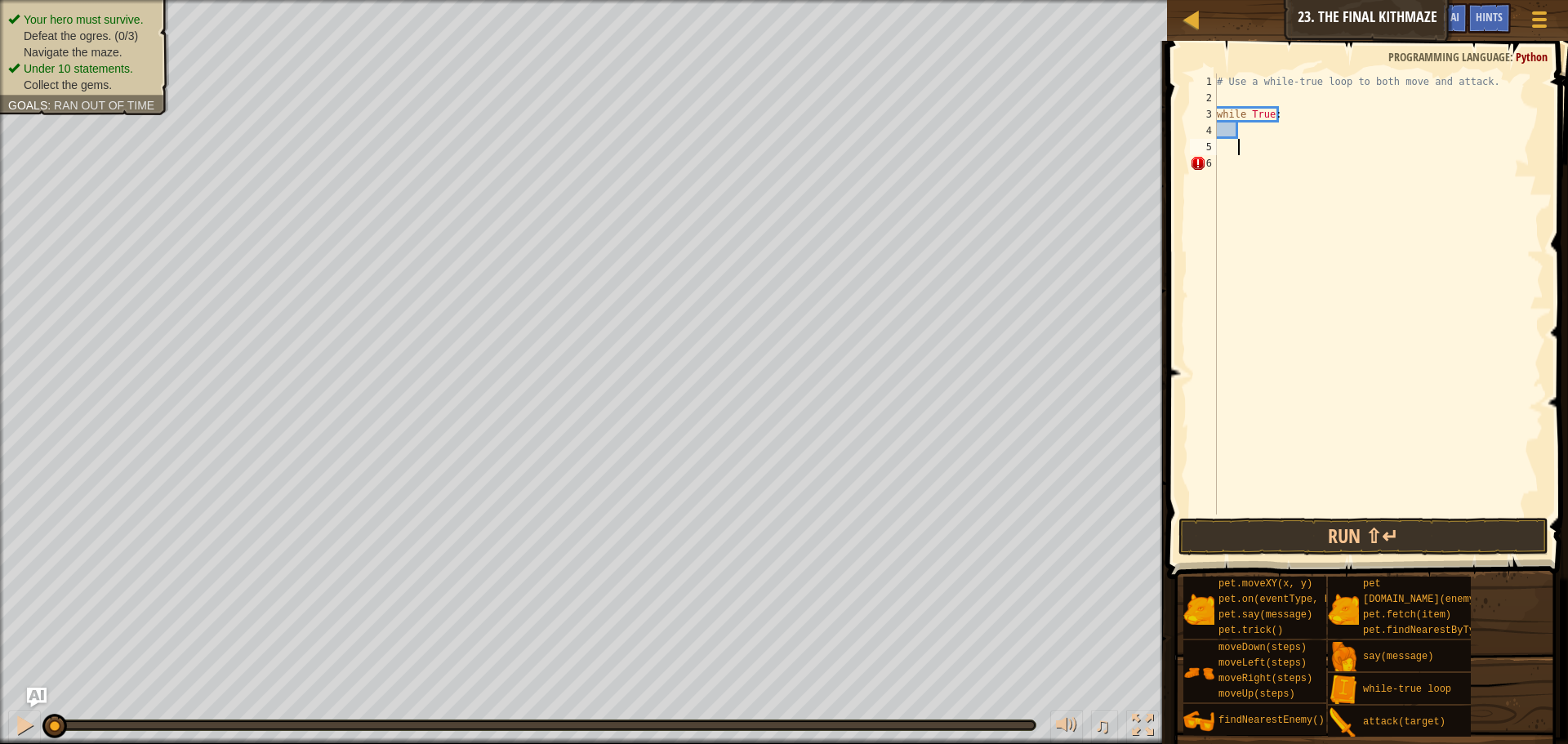
type textarea "h"
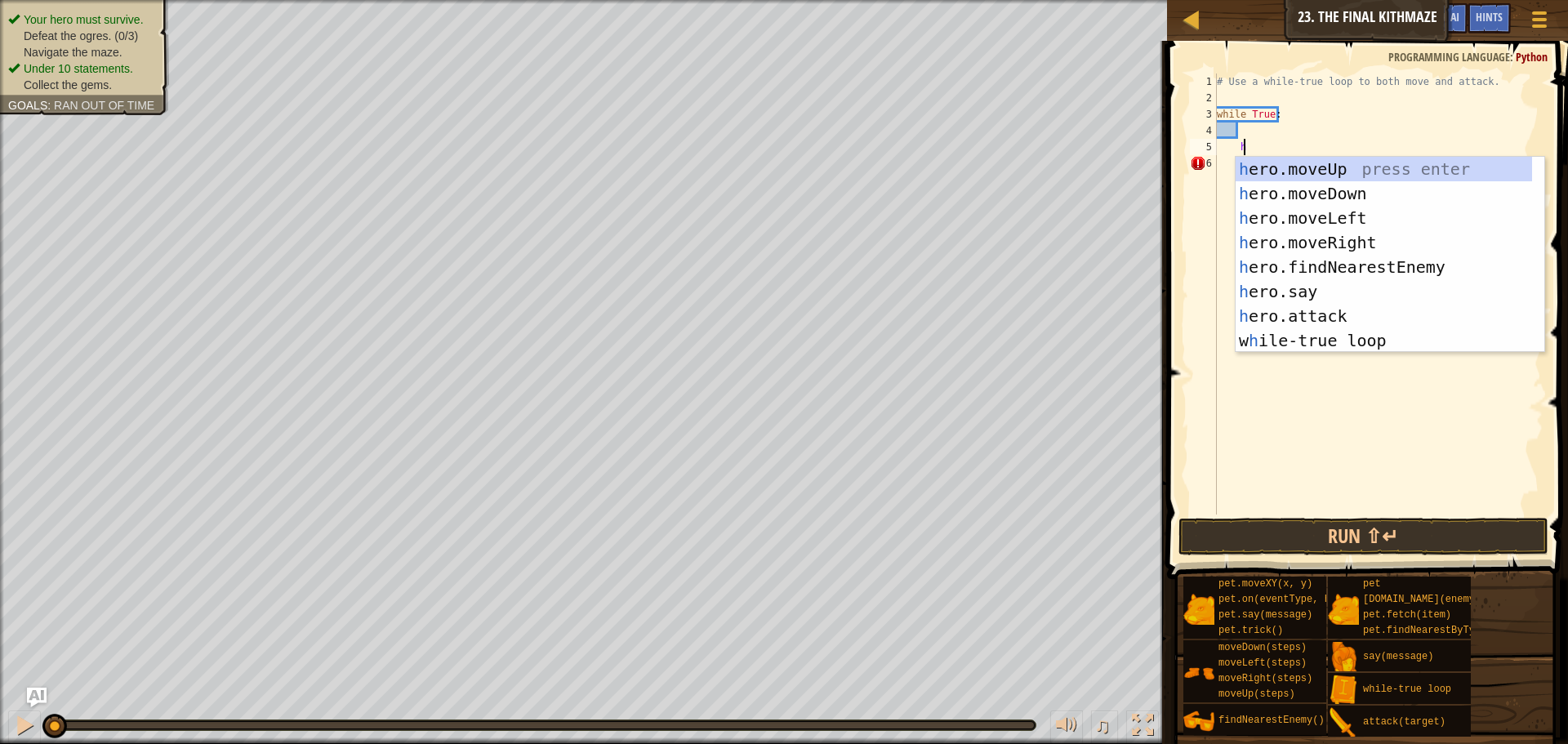
scroll to position [8, 2]
click at [1299, 240] on div "h ero.moveUp press enter h ero.moveDown press enter h ero.moveLeft press enter …" at bounding box center [1384, 280] width 297 height 245
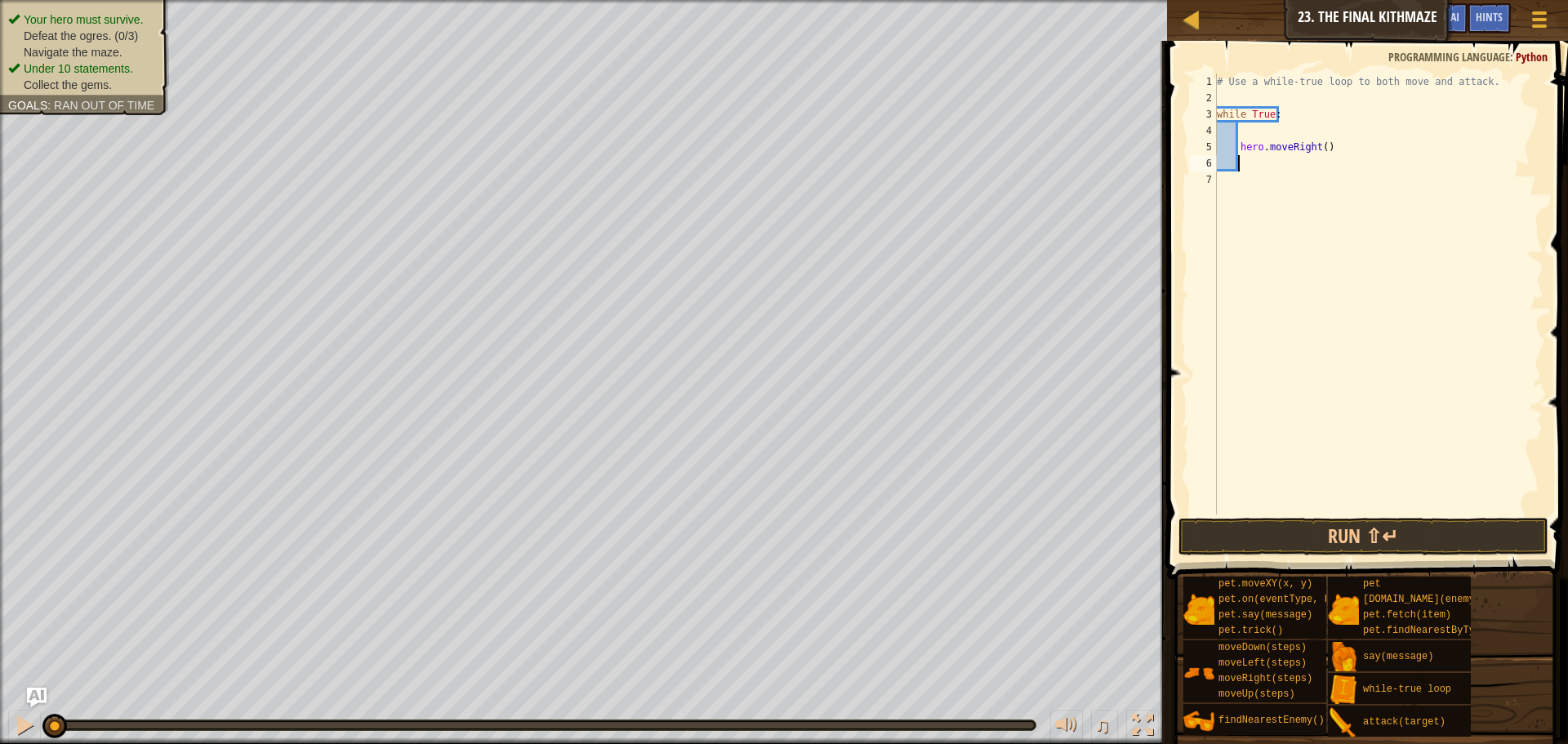
scroll to position [8, 1]
type textarea "h"
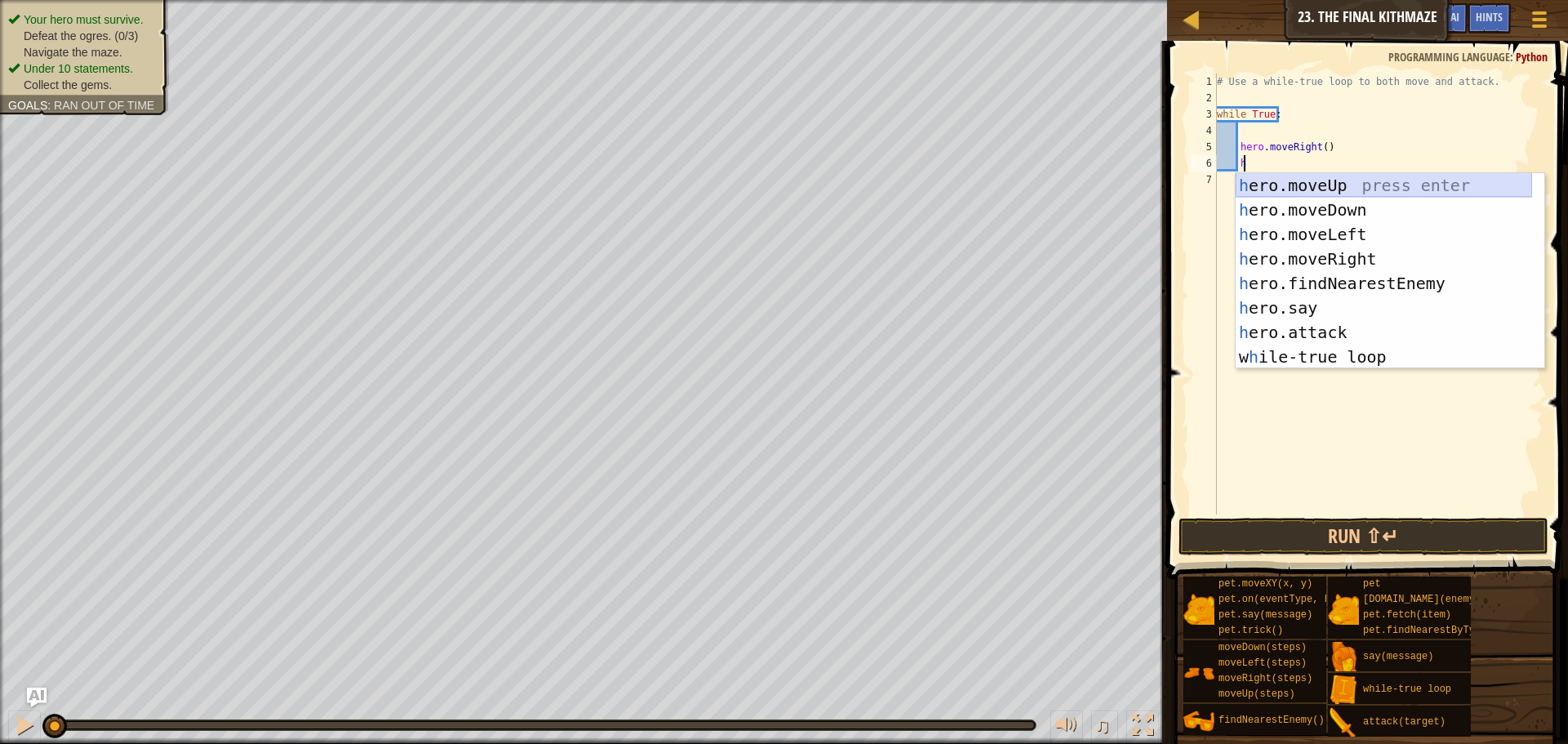
click at [1326, 178] on div "h ero.moveUp press enter h ero.moveDown press enter h ero.moveLeft press enter …" at bounding box center [1384, 296] width 297 height 245
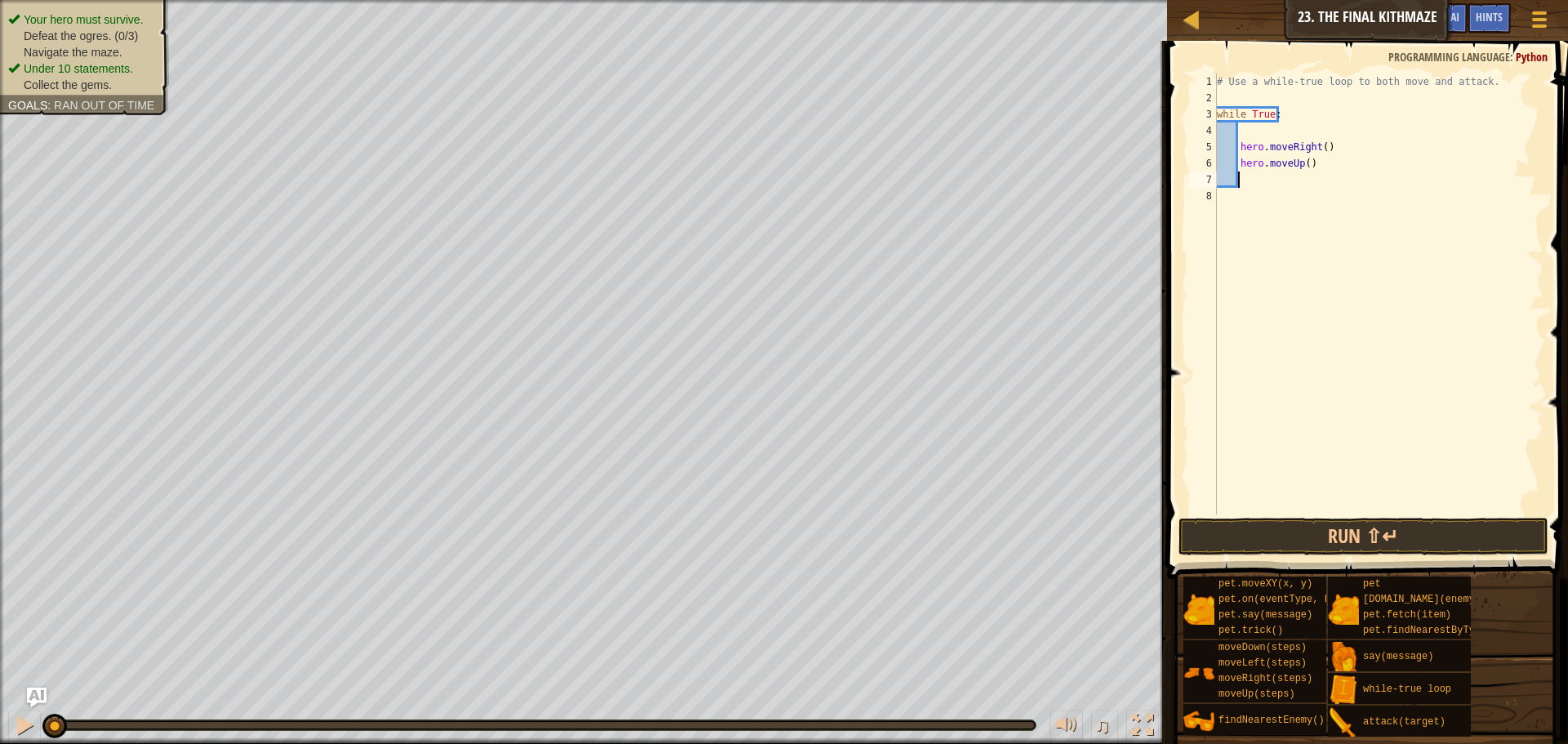
type textarea "h"
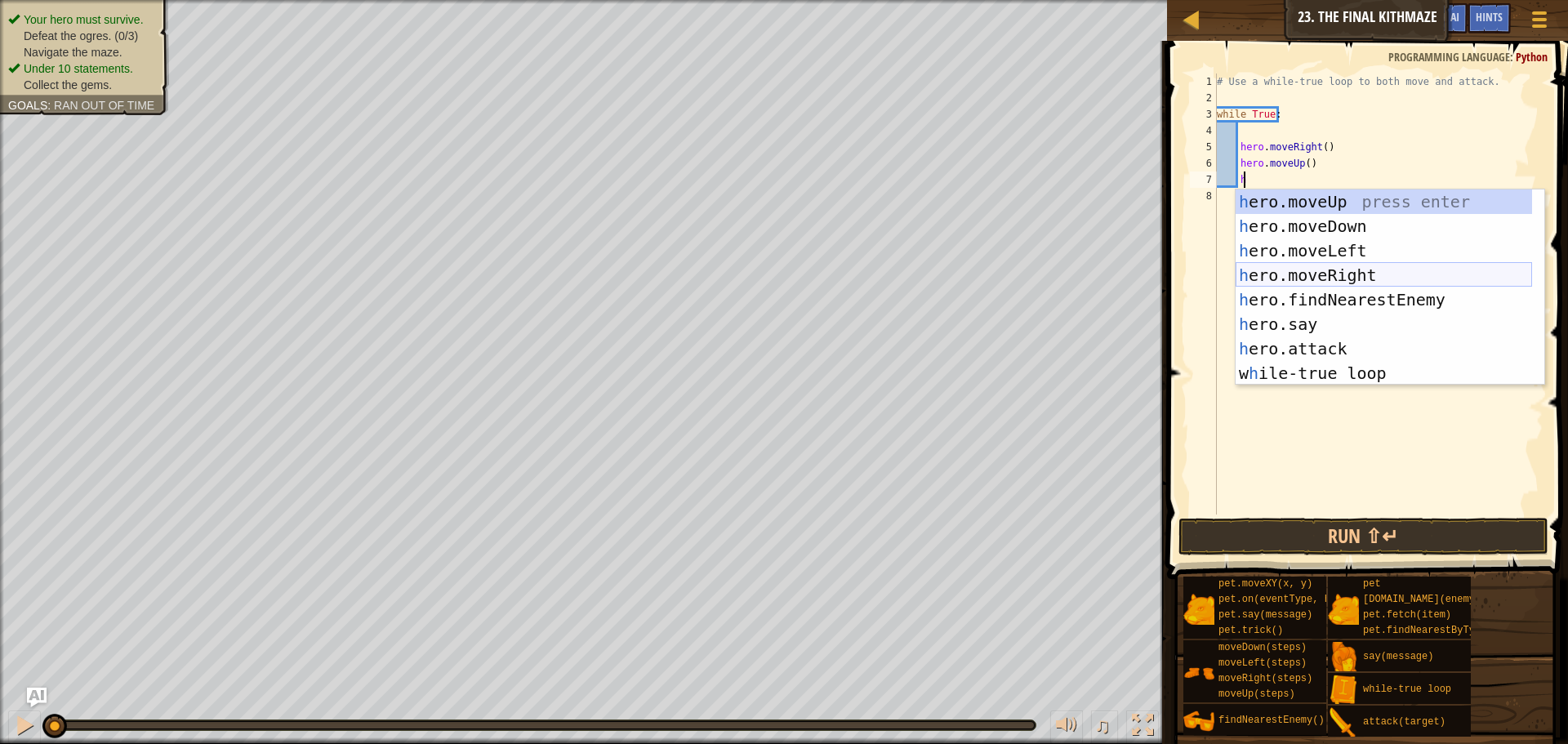
click at [1330, 270] on div "h ero.moveUp press enter h ero.moveDown press enter h ero.moveLeft press enter …" at bounding box center [1384, 312] width 297 height 245
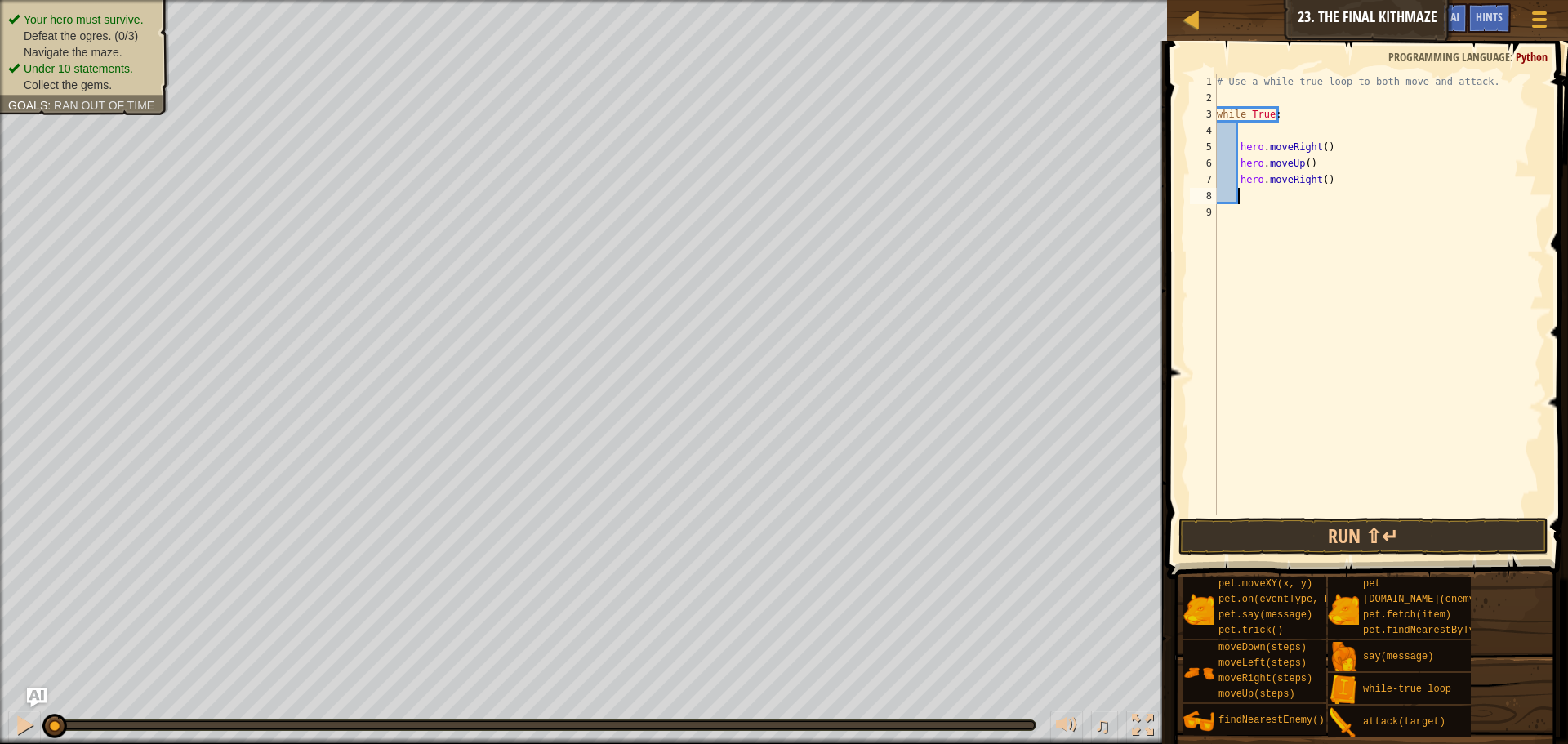
scroll to position [8, 1]
type textarea "h"
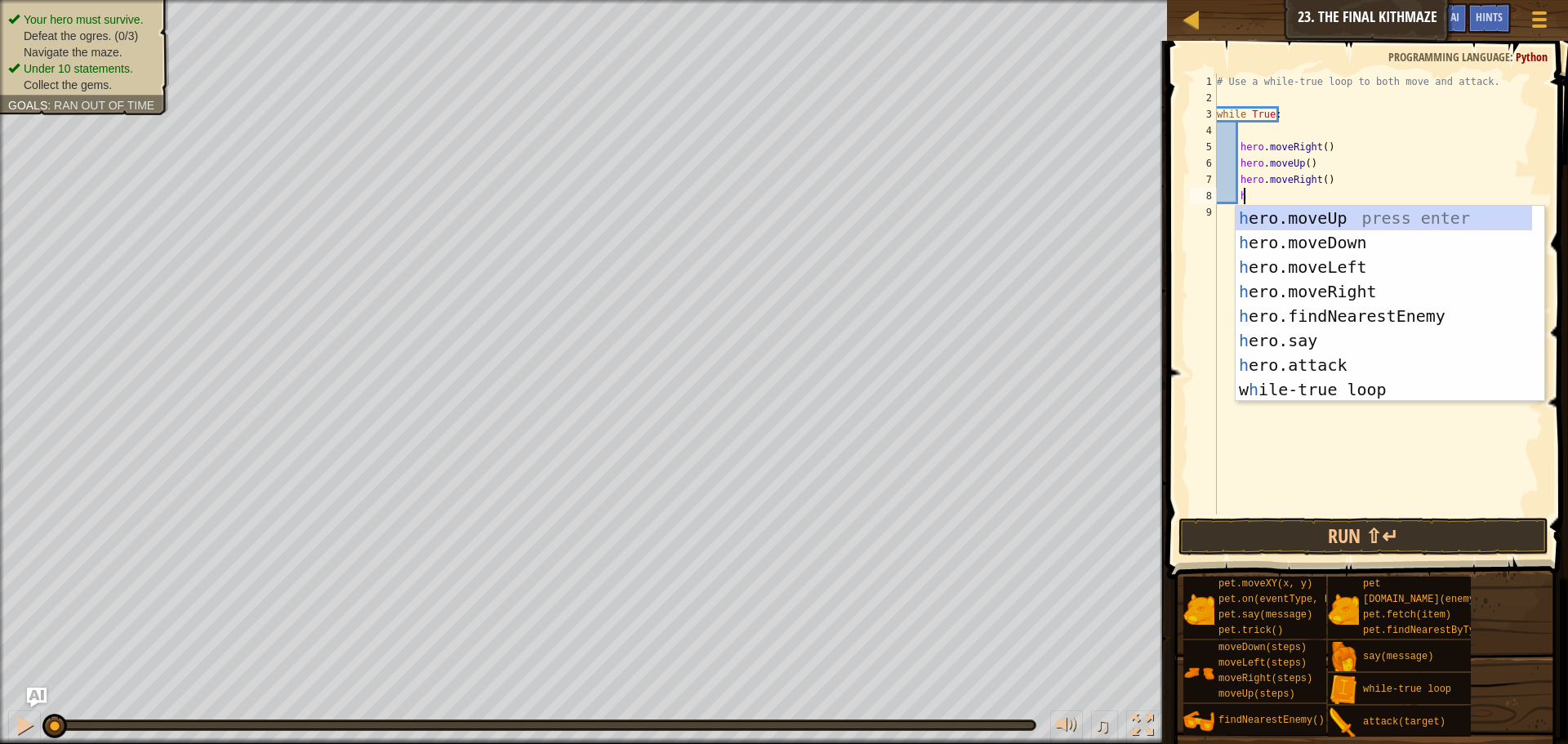
scroll to position [8, 2]
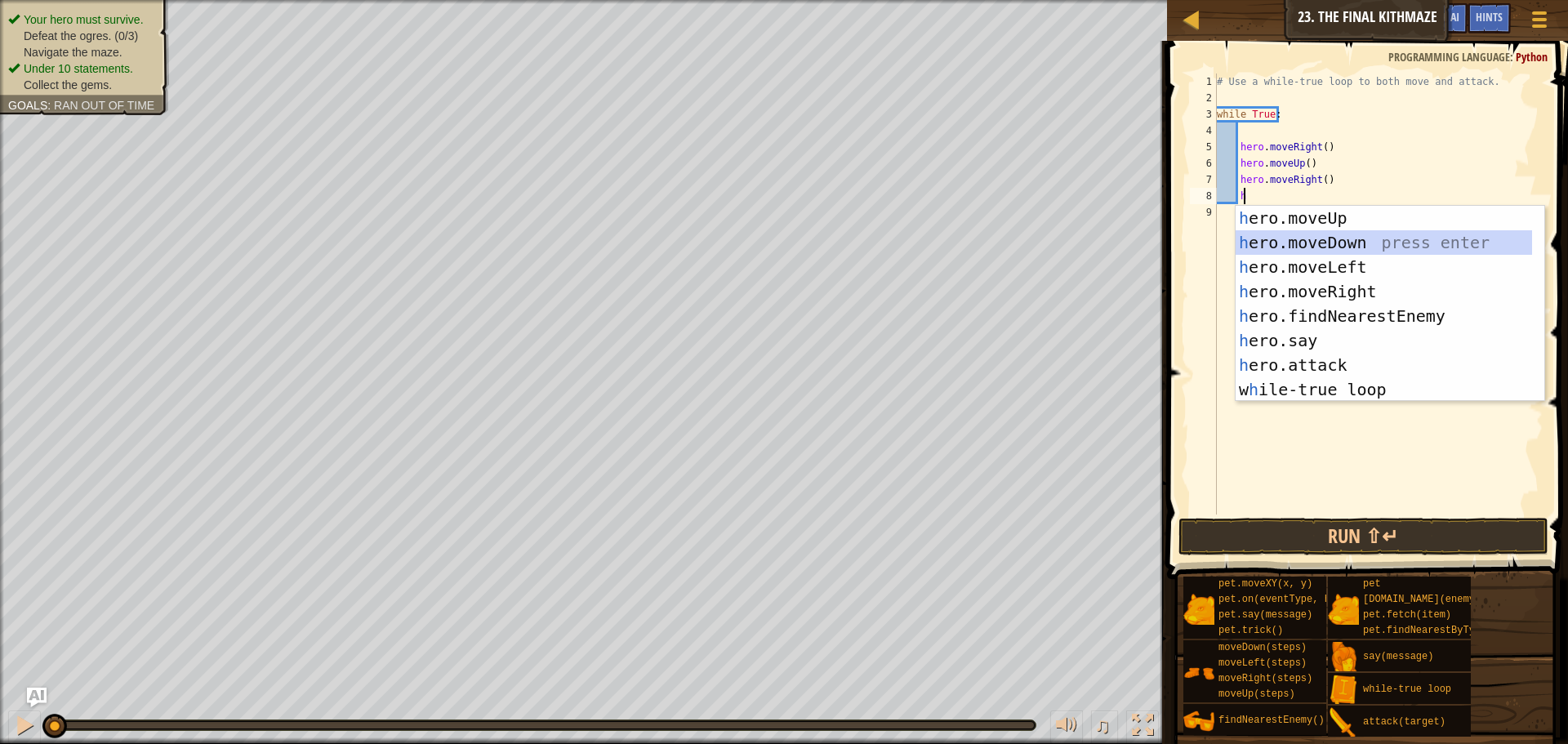
click at [1307, 249] on div "h ero.moveUp press enter h ero.moveDown press enter h ero.moveLeft press enter …" at bounding box center [1384, 328] width 297 height 245
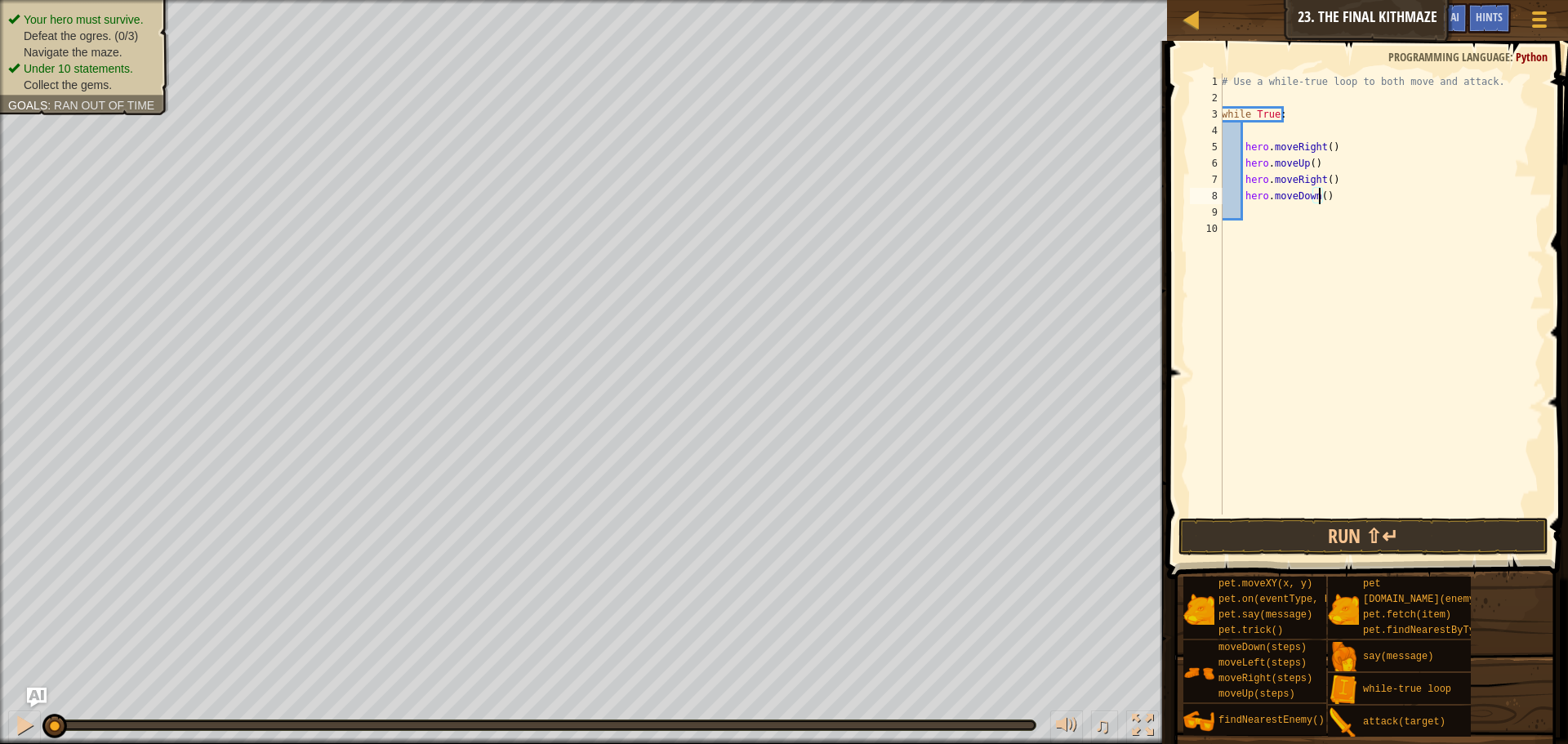
click at [1316, 197] on div "# Use a while-true loop to both move and attack. while True : hero . moveRight …" at bounding box center [1381, 310] width 325 height 474
type textarea "hero.moveDown(2)"
click at [1313, 230] on div "# Use a while-true loop to both move and attack. while True : hero . moveRight …" at bounding box center [1381, 310] width 325 height 474
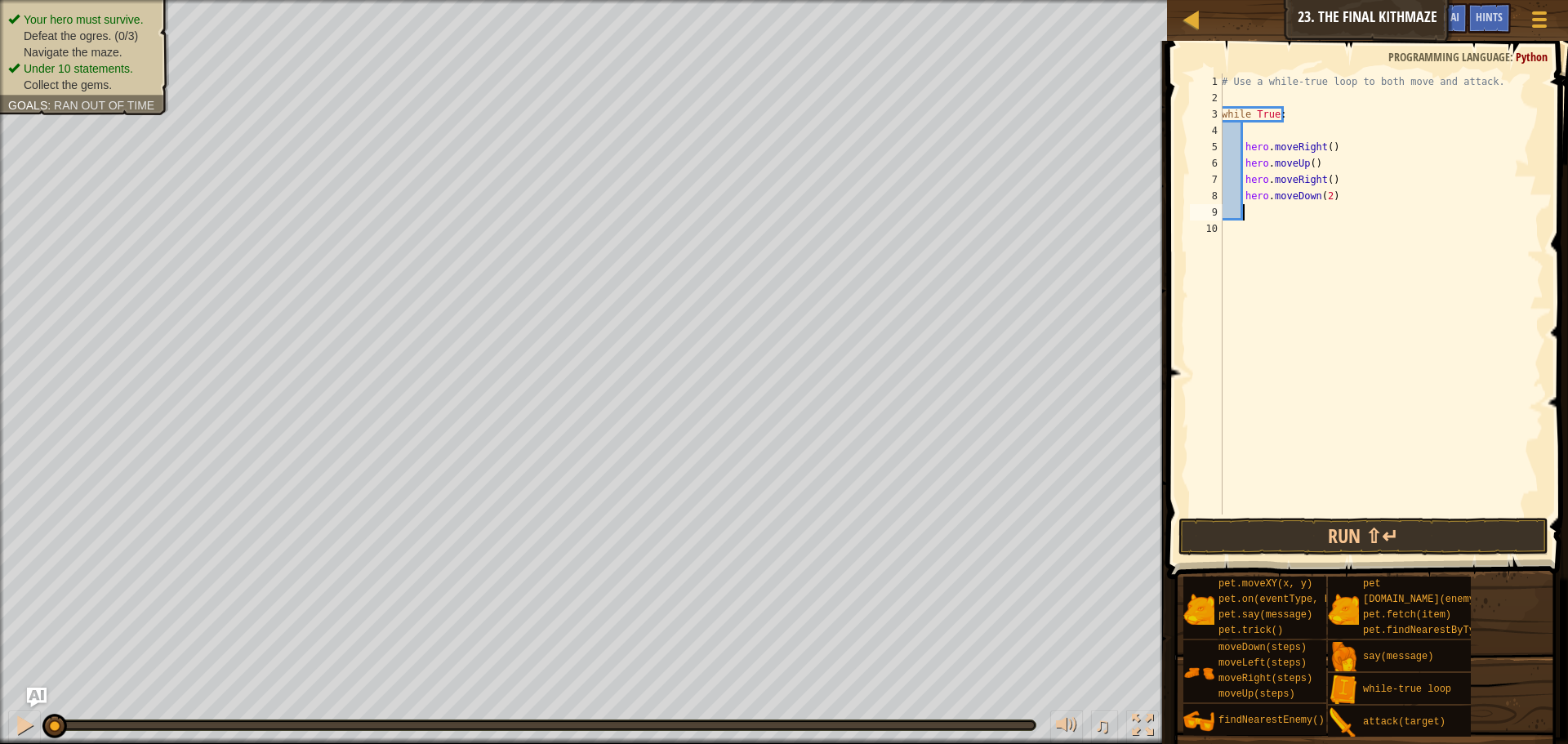
click at [1302, 215] on div "# Use a while-true loop to both move and attack. while True : hero . moveRight …" at bounding box center [1381, 310] width 325 height 474
type textarea "h"
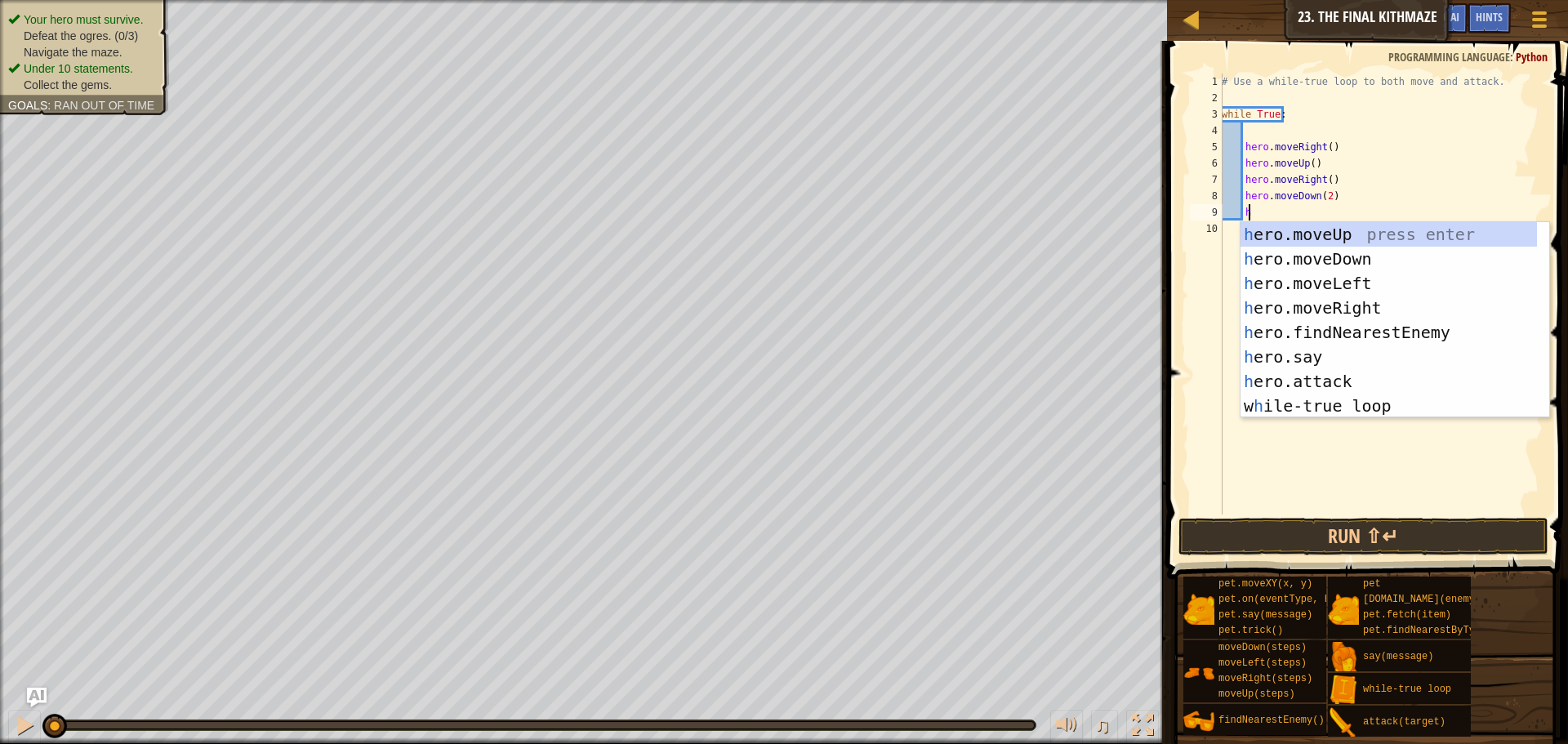
scroll to position [8, 2]
click at [1313, 227] on div "h ero.moveUp press enter h ero.moveDown press enter h ero.moveLeft press enter …" at bounding box center [1389, 344] width 297 height 245
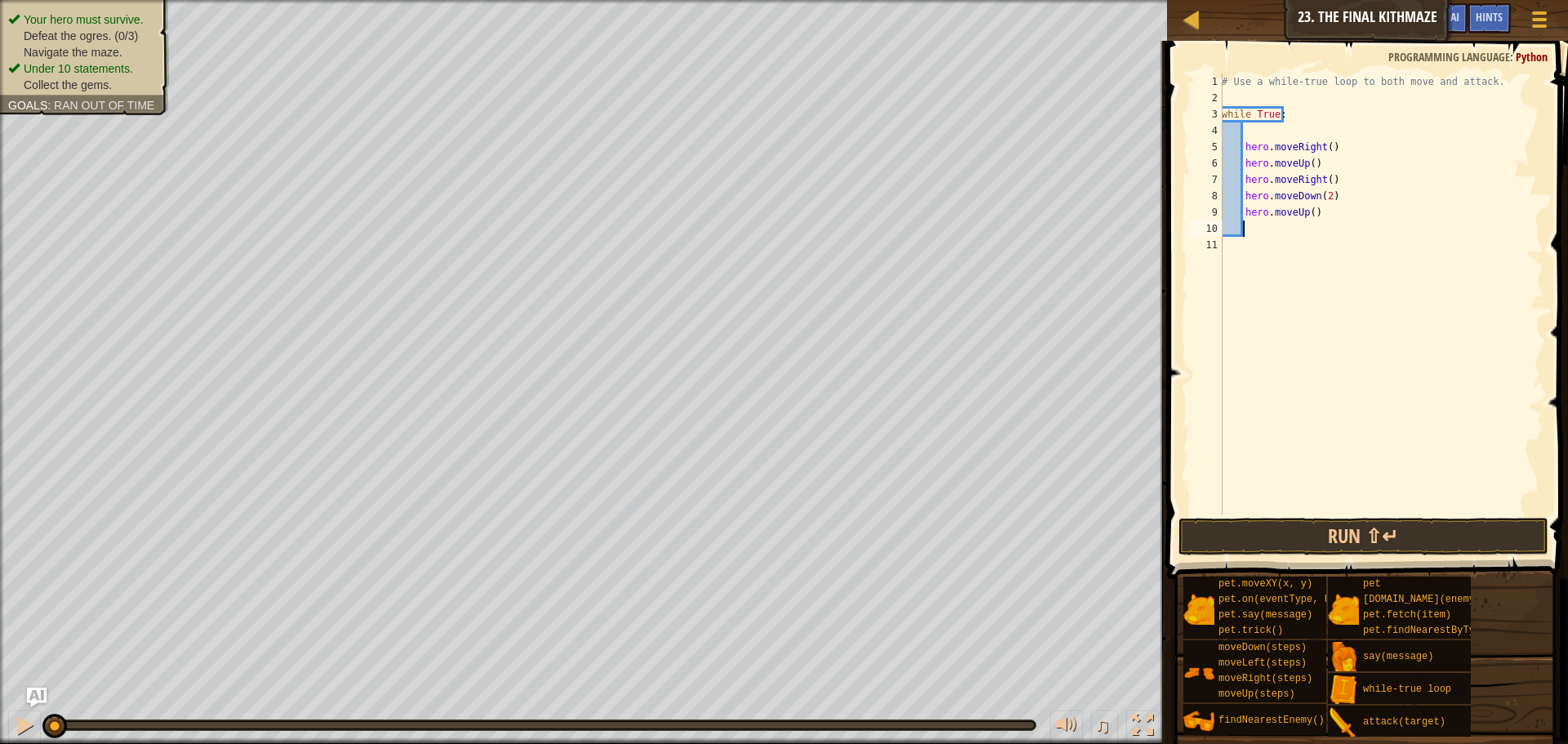
scroll to position [8, 1]
click at [1337, 528] on button "Run ⇧↵" at bounding box center [1363, 537] width 370 height 37
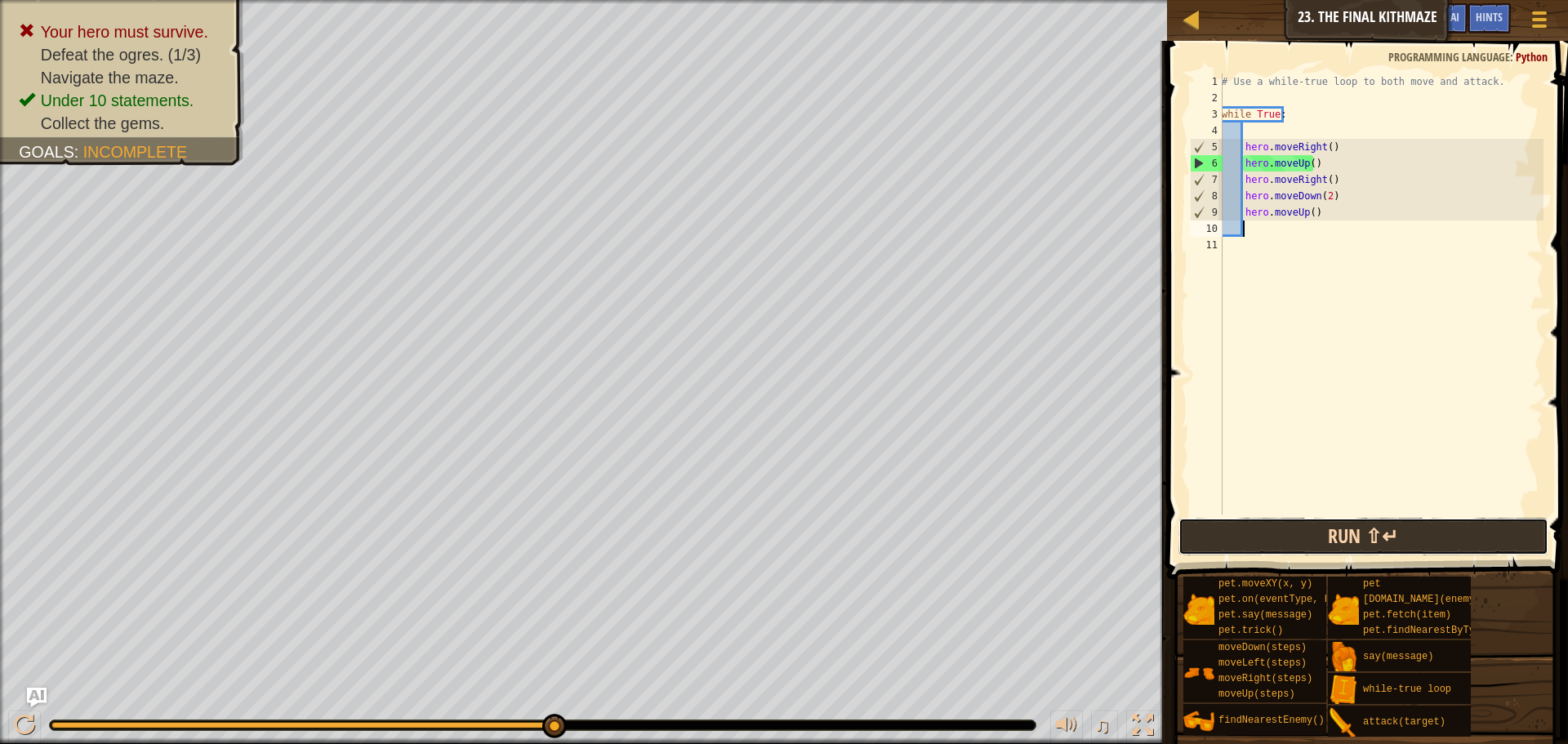
click at [1319, 552] on button "Run ⇧↵" at bounding box center [1363, 537] width 370 height 37
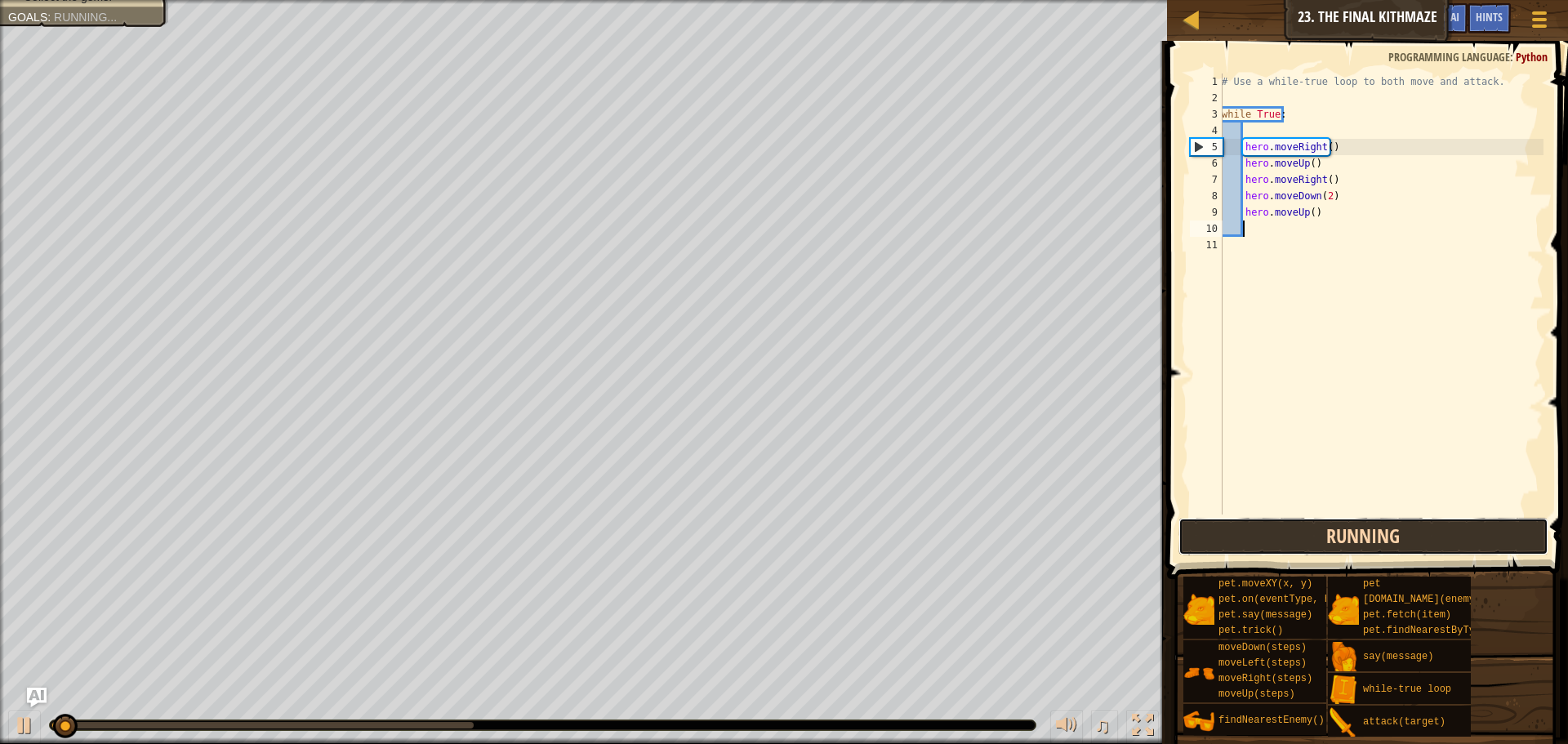
click at [1305, 538] on button "Running" at bounding box center [1363, 537] width 370 height 37
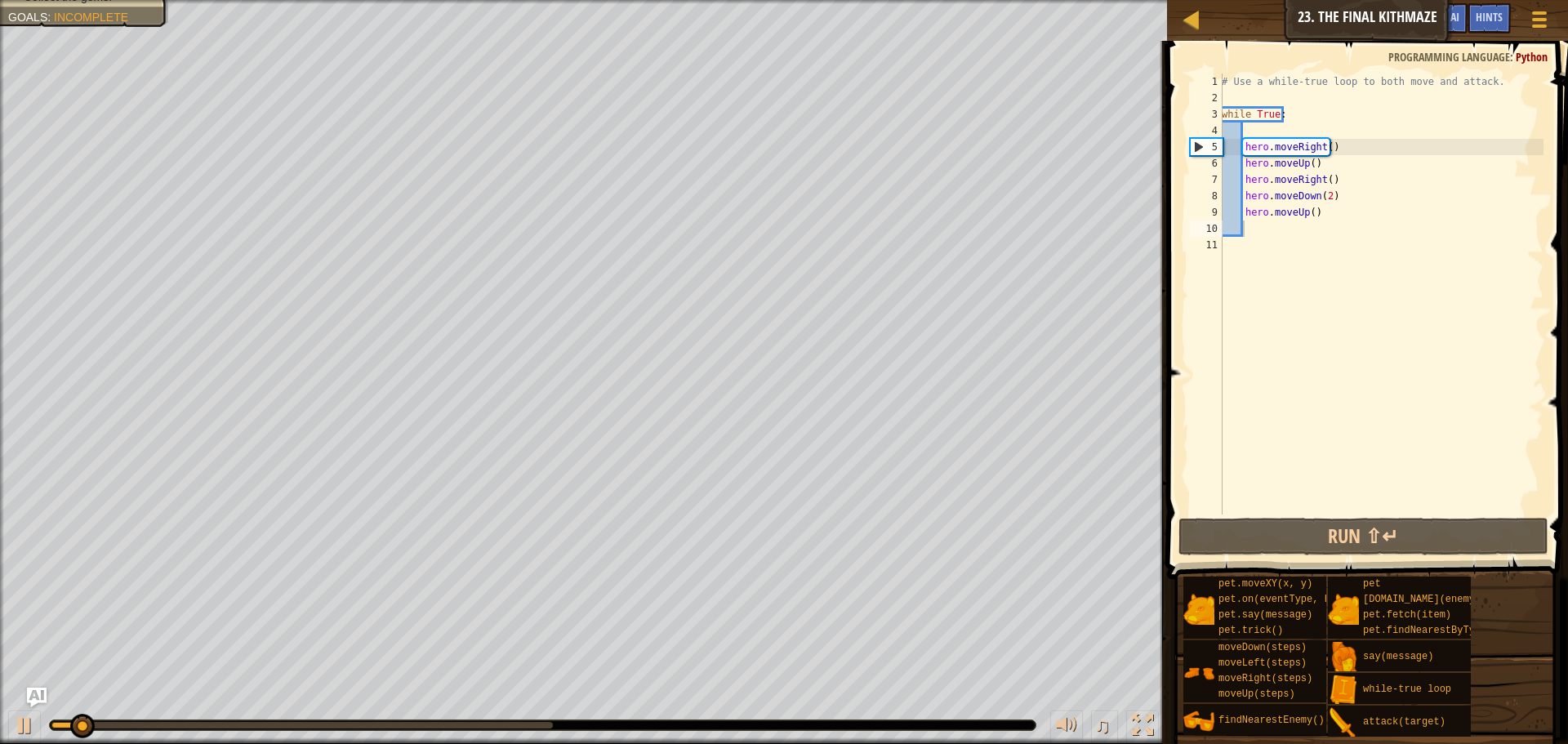
click at [8, 730] on div "♫" at bounding box center [583, 722] width 1167 height 49
click at [17, 729] on div at bounding box center [24, 725] width 21 height 21
click at [1333, 151] on div "# Use a while-true loop to both move and attack. while True : hero . moveRight …" at bounding box center [1381, 310] width 325 height 474
type textarea "hero.moveRight()"
click at [1342, 179] on div "# Use a while-true loop to both move and attack. while True : hero . moveRight …" at bounding box center [1381, 310] width 325 height 474
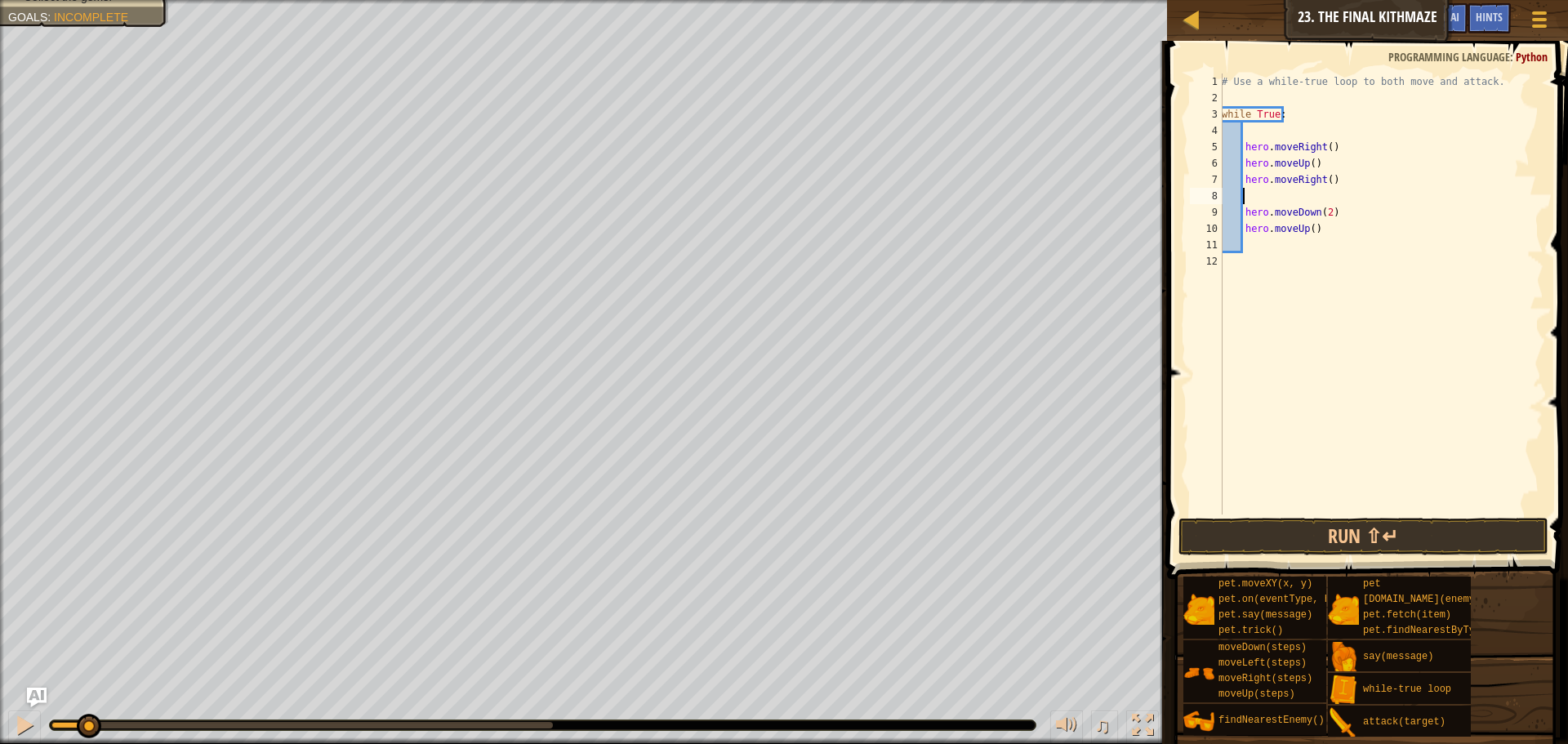
type textarea "h"
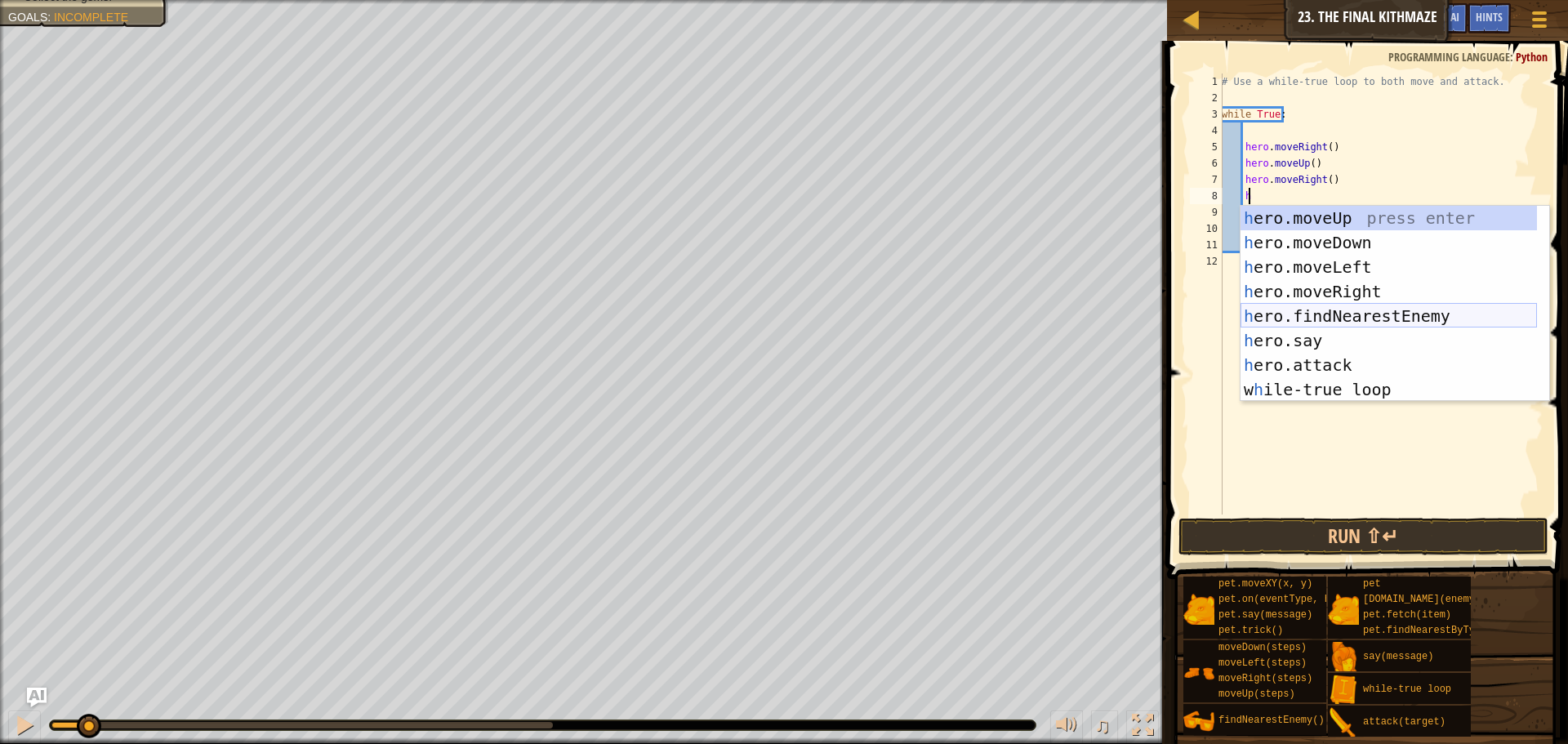
click at [1343, 319] on div "h ero.moveUp press enter h ero.moveDown press enter h ero.moveLeft press enter …" at bounding box center [1389, 328] width 297 height 245
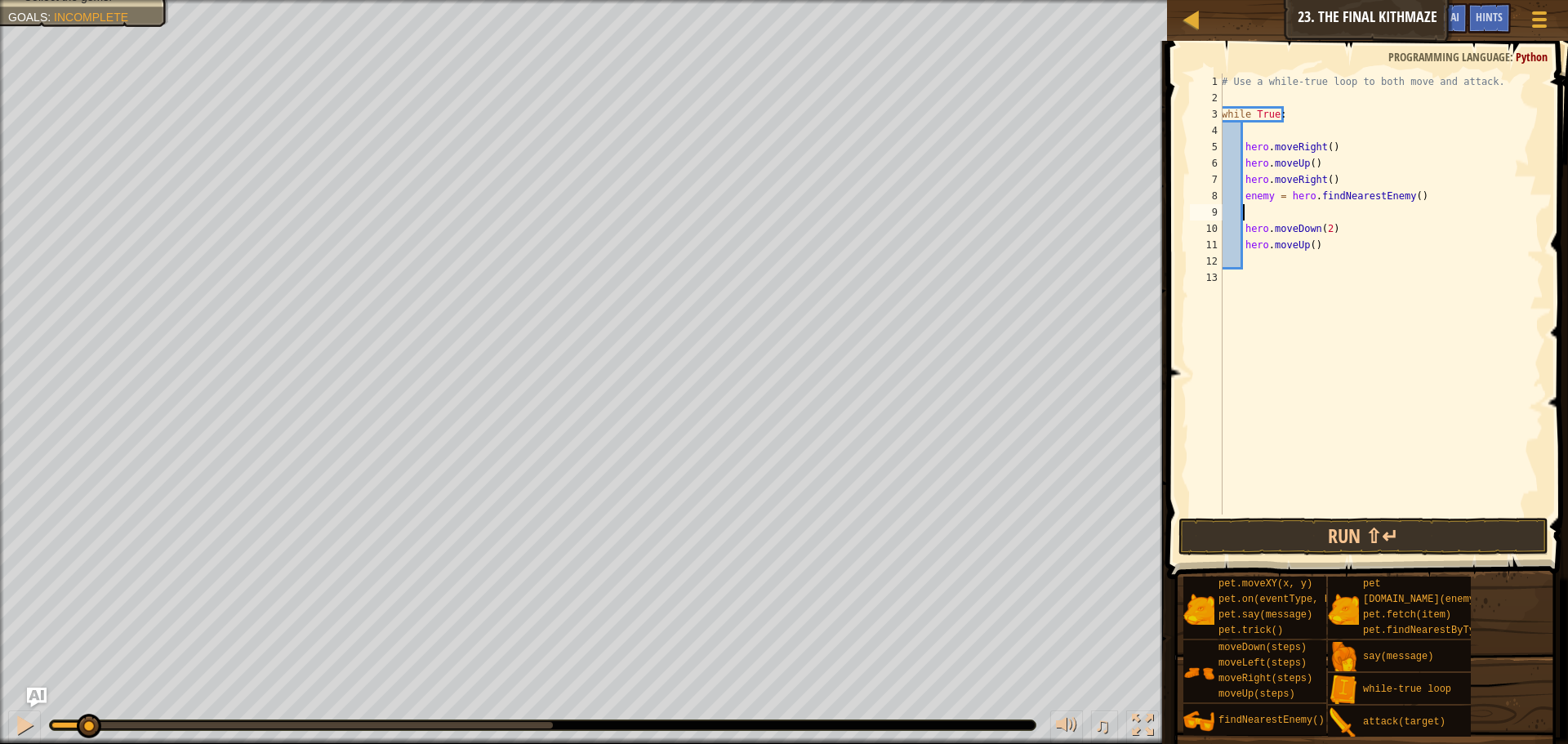
scroll to position [8, 0]
type textarea "enemy = hero.findNearestEnemy()"
click at [1311, 527] on button "Run ⇧↵" at bounding box center [1363, 537] width 370 height 37
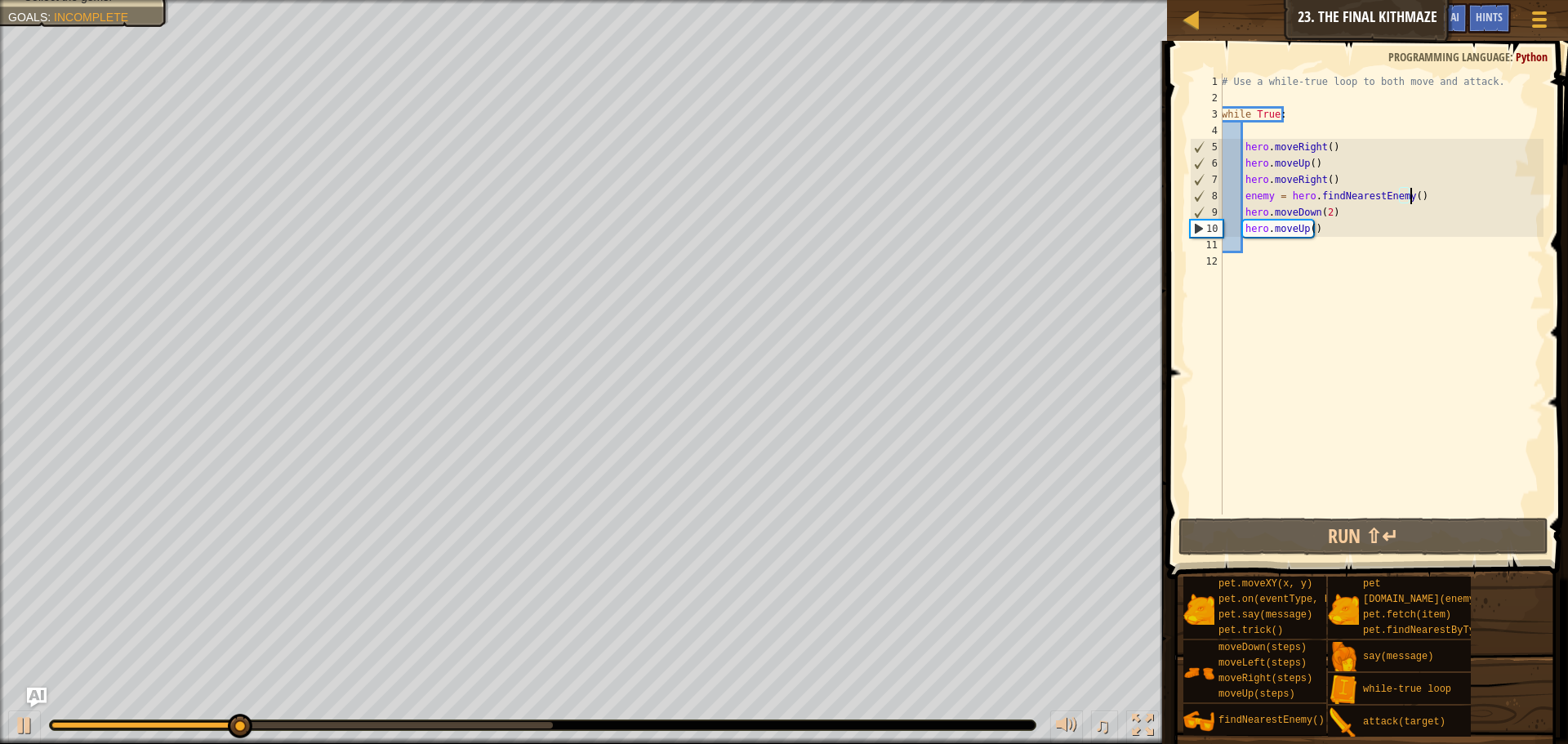
click at [1422, 194] on div "# Use a while-true loop to both move and attack. while True : hero . moveRight …" at bounding box center [1381, 310] width 325 height 474
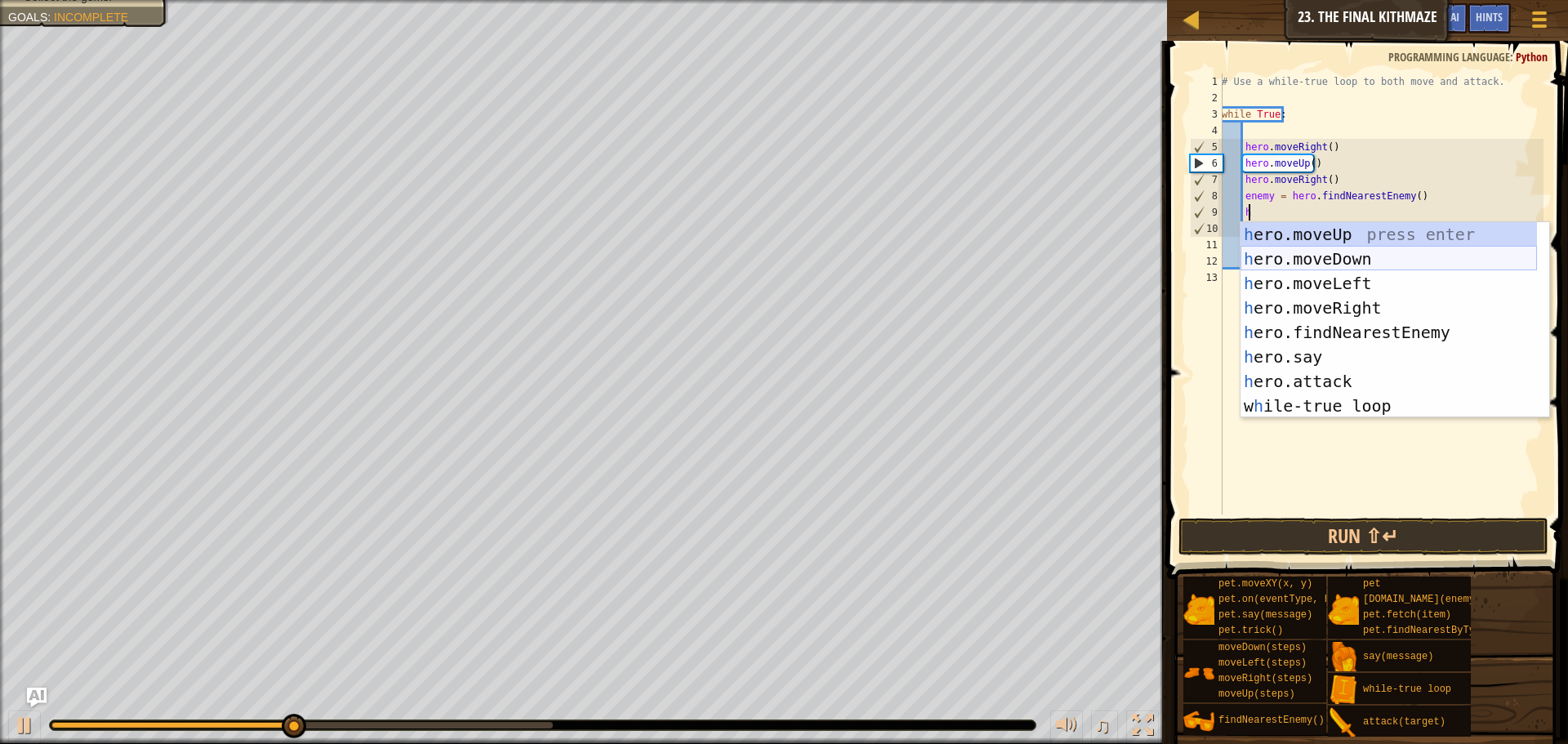
scroll to position [8, 2]
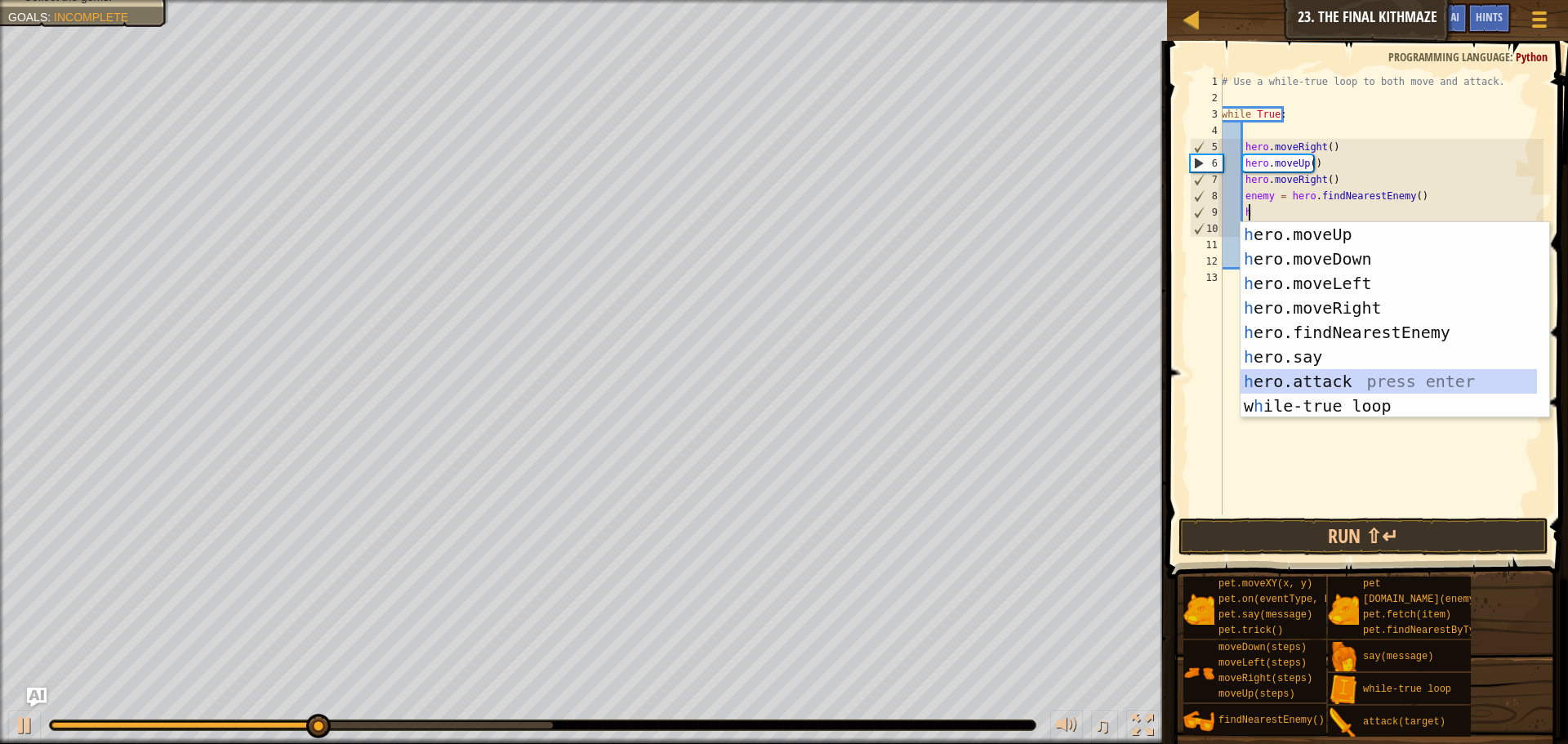
click at [1346, 377] on div "h ero.moveUp press enter h ero.moveDown press enter h ero.moveLeft press enter …" at bounding box center [1389, 344] width 297 height 245
type textarea "hero.attack(enemy)"
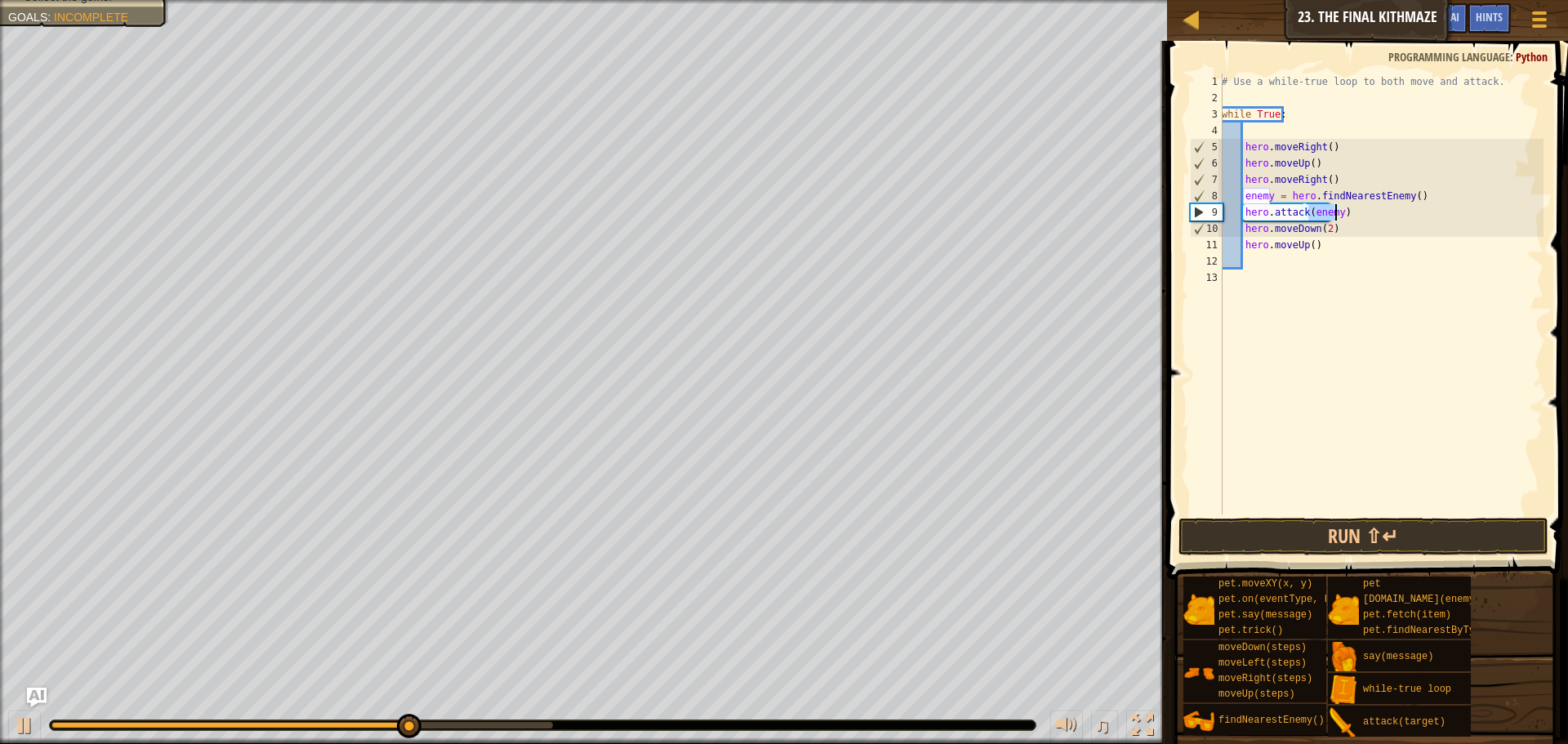
click at [1354, 269] on div "# Use a while-true loop to both move and attack. while True : hero . moveRight …" at bounding box center [1381, 310] width 325 height 474
click at [1358, 395] on div "# Use a while-true loop to both move and attack. while True : hero . moveRight …" at bounding box center [1381, 310] width 325 height 474
click at [1231, 397] on div "# Use a while-true loop to both move and attack. while True : hero . moveRight …" at bounding box center [1381, 310] width 325 height 474
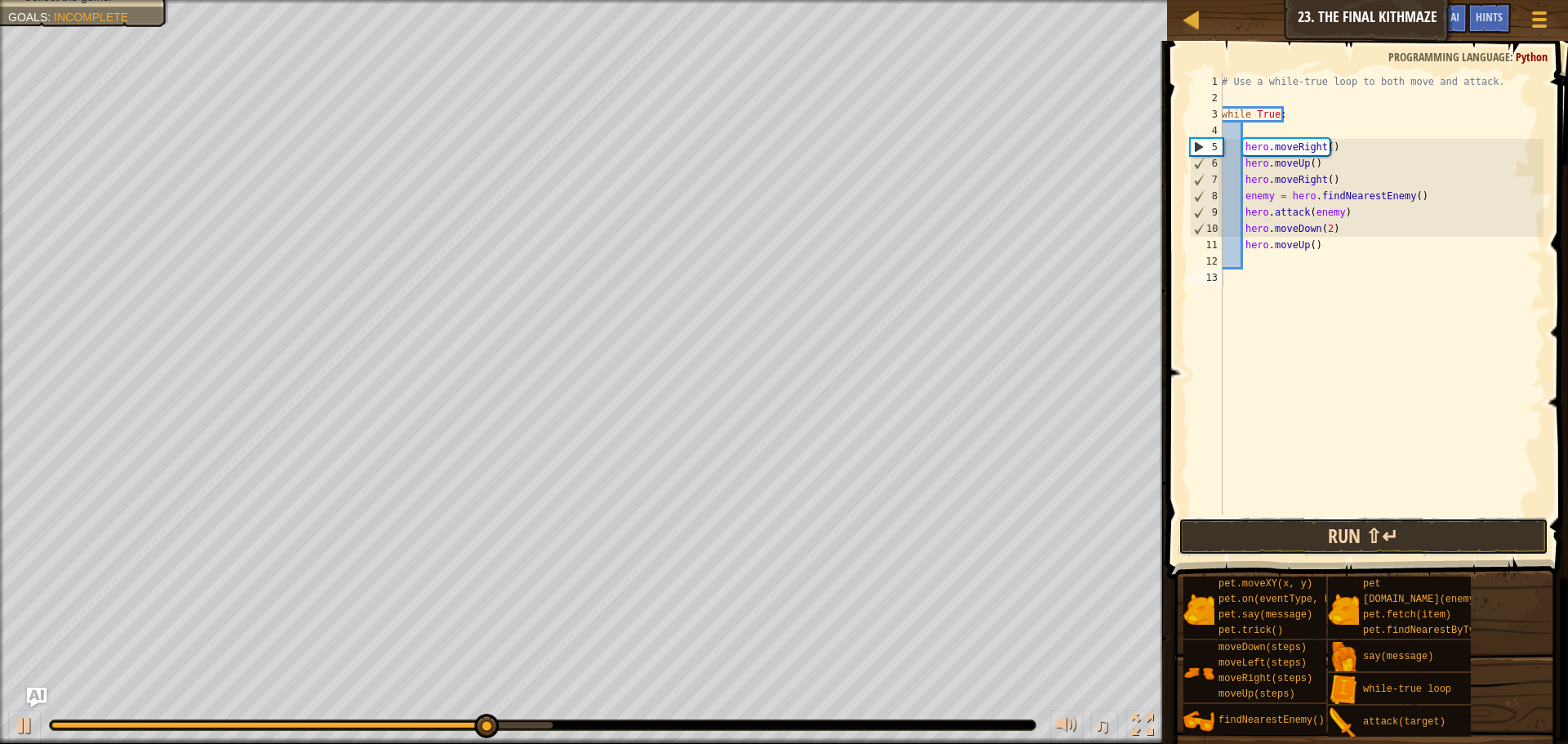
click at [1260, 525] on button "Run ⇧↵" at bounding box center [1363, 537] width 370 height 37
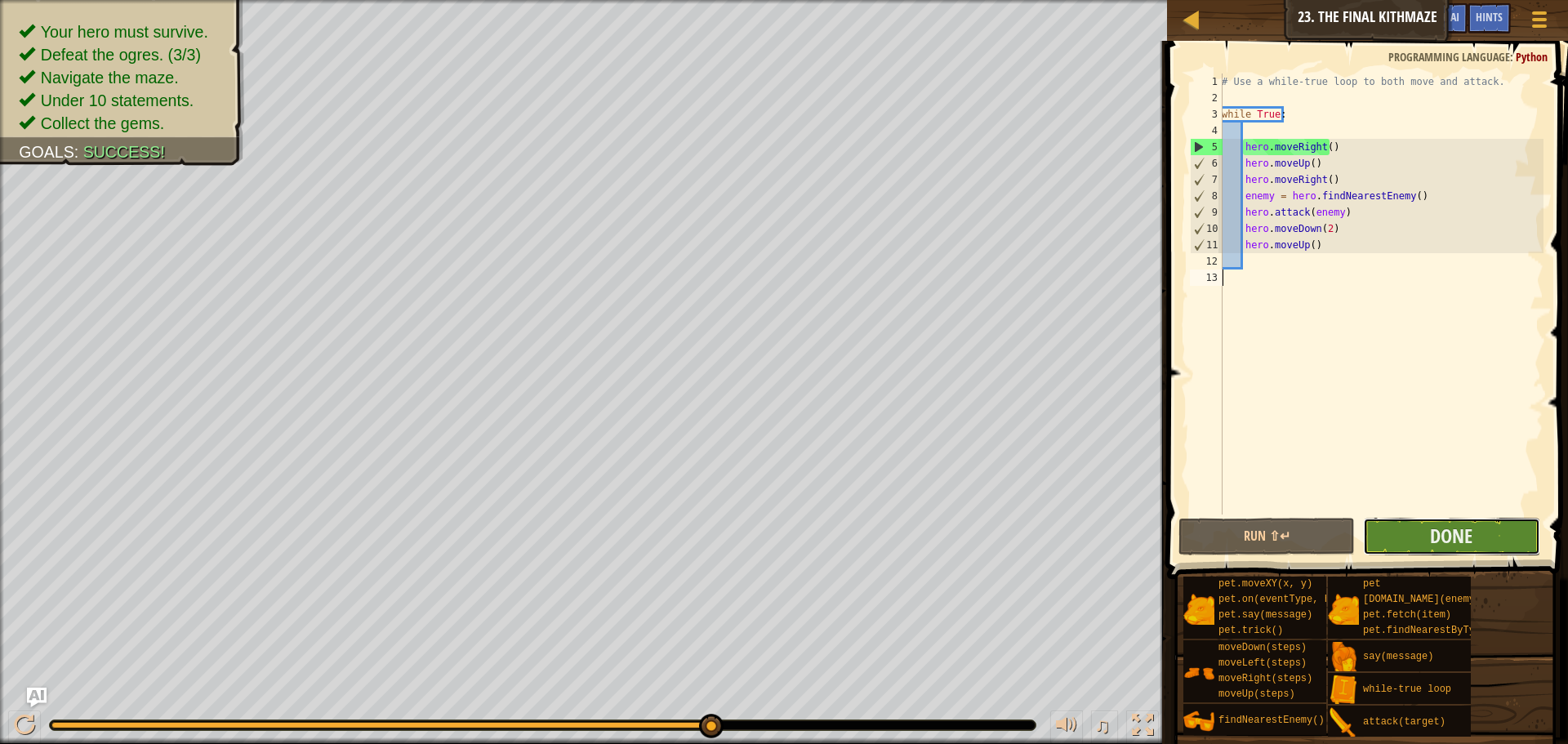
click at [1407, 538] on button "Done" at bounding box center [1452, 537] width 177 height 37
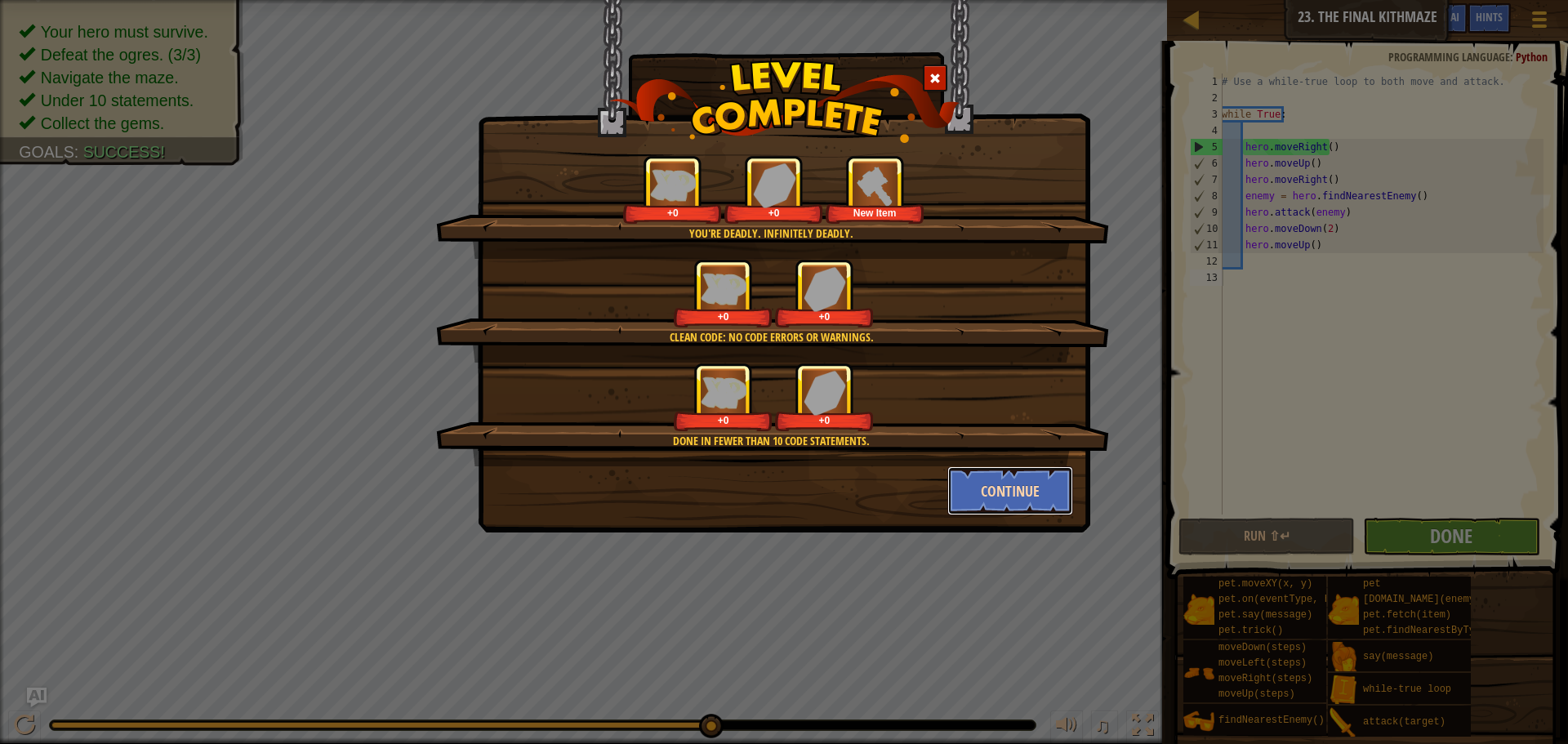
click at [1011, 490] on button "Continue" at bounding box center [1010, 491] width 127 height 49
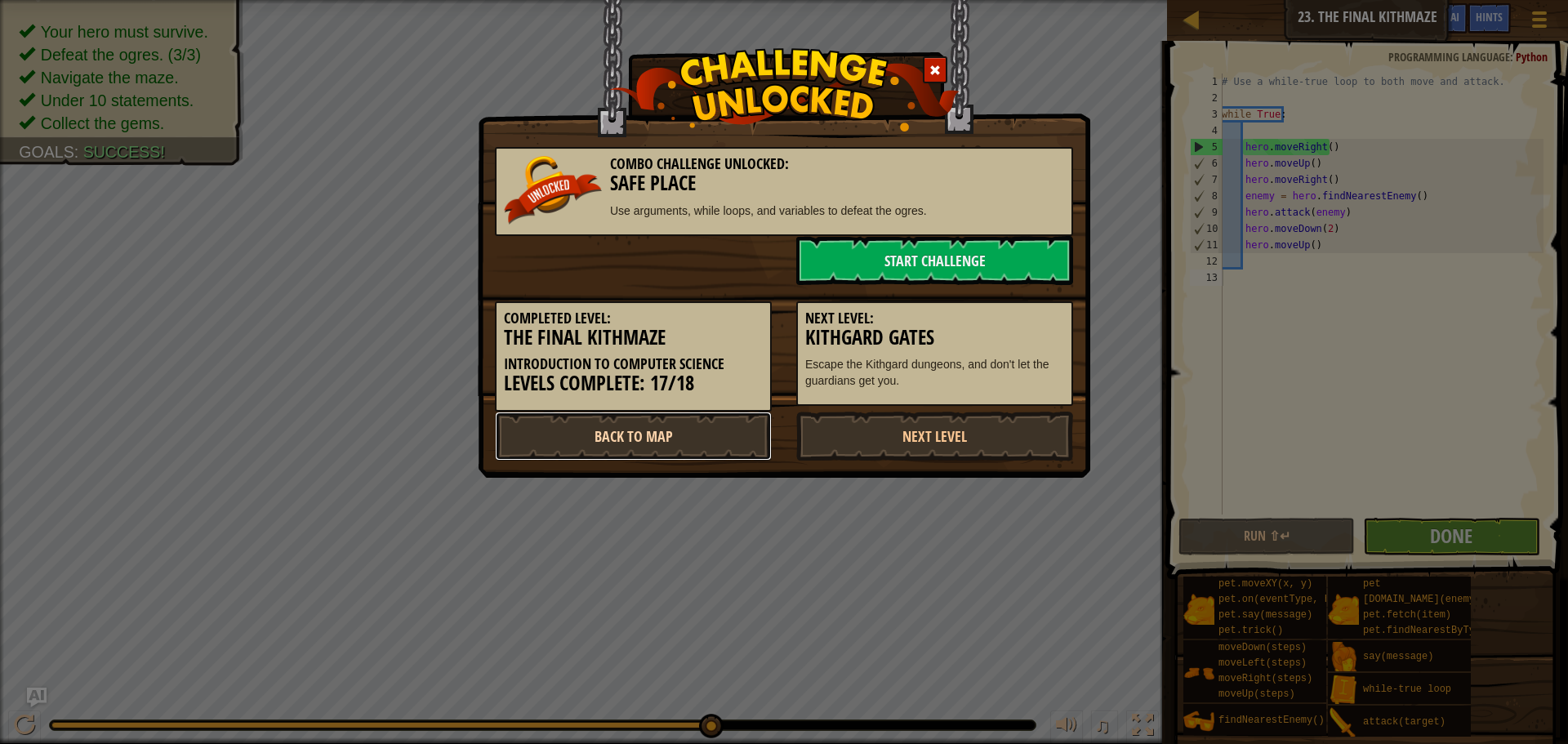
click at [720, 438] on link "Back to Map" at bounding box center [633, 436] width 277 height 49
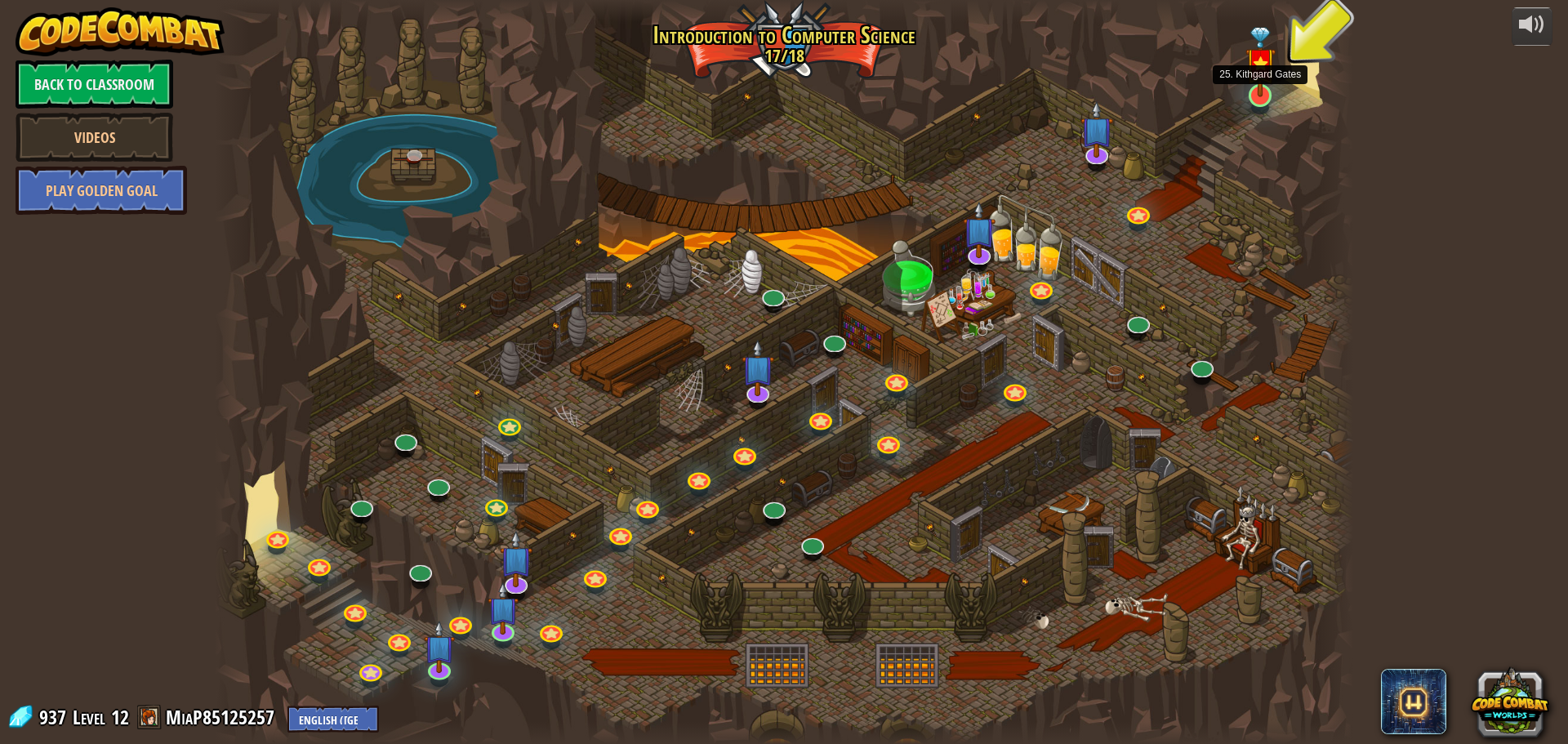
click at [1259, 91] on img at bounding box center [1261, 62] width 31 height 71
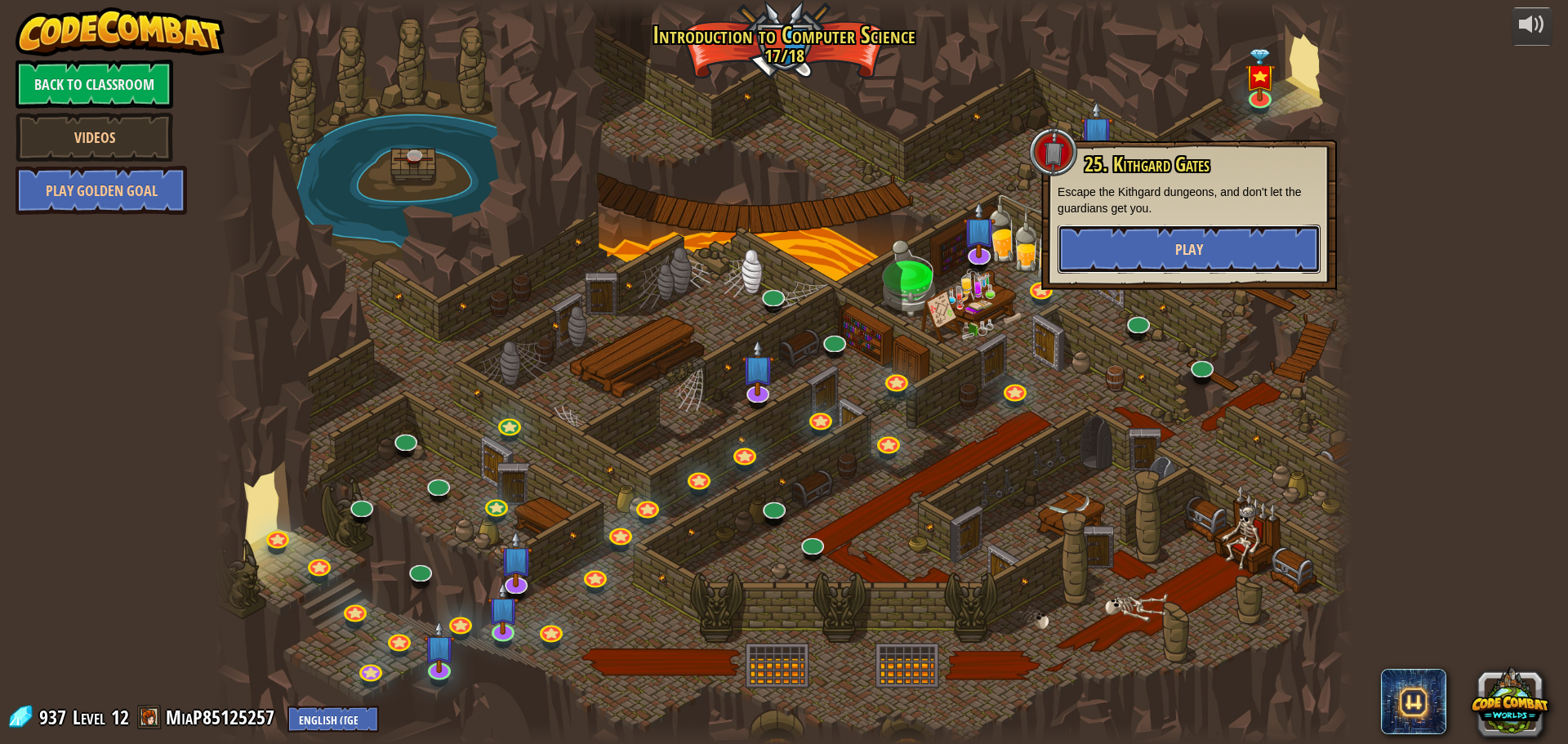
click at [1228, 243] on button "Play" at bounding box center [1188, 249] width 263 height 49
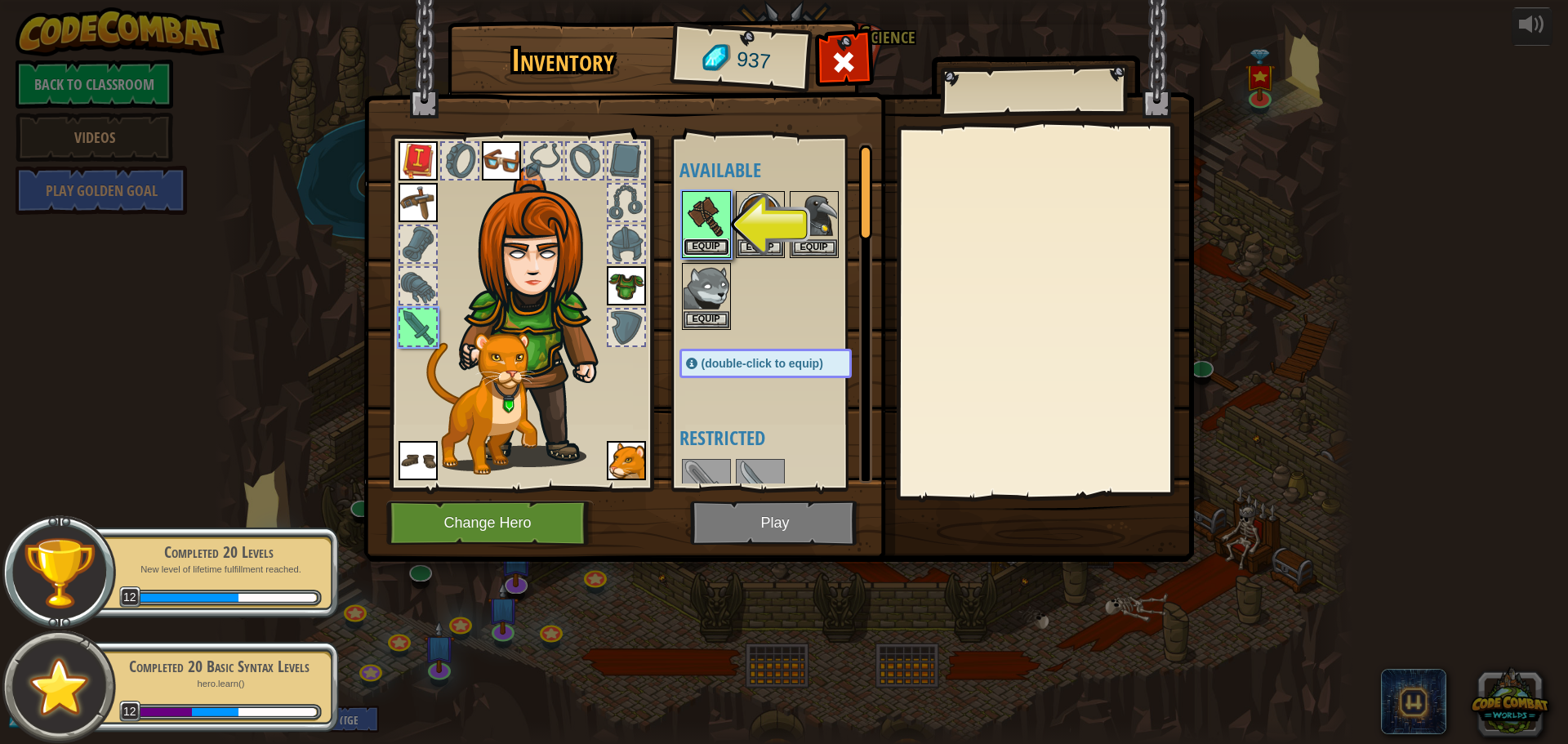
click at [714, 239] on button "Equip" at bounding box center [706, 247] width 46 height 17
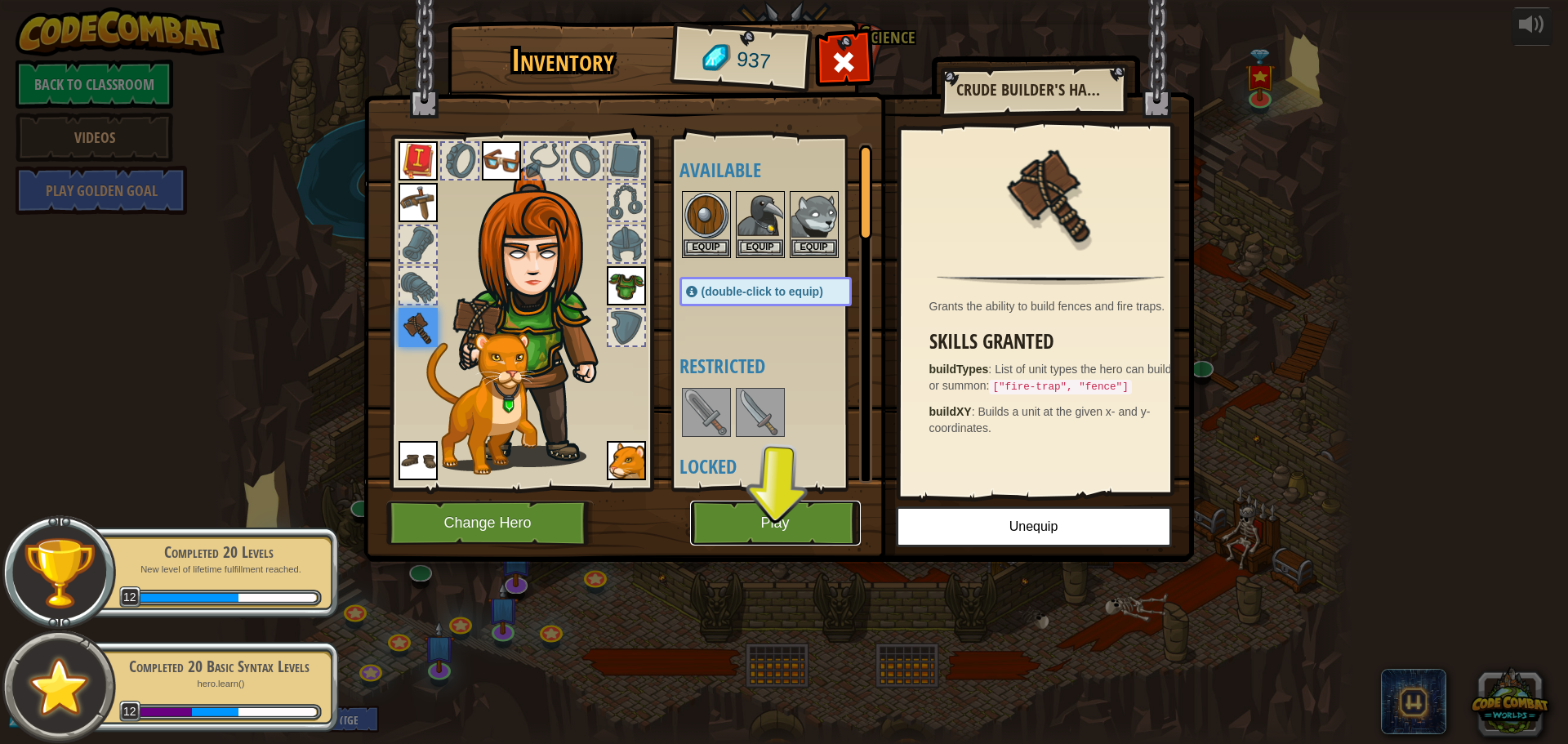
click at [756, 507] on button "Play" at bounding box center [775, 523] width 171 height 45
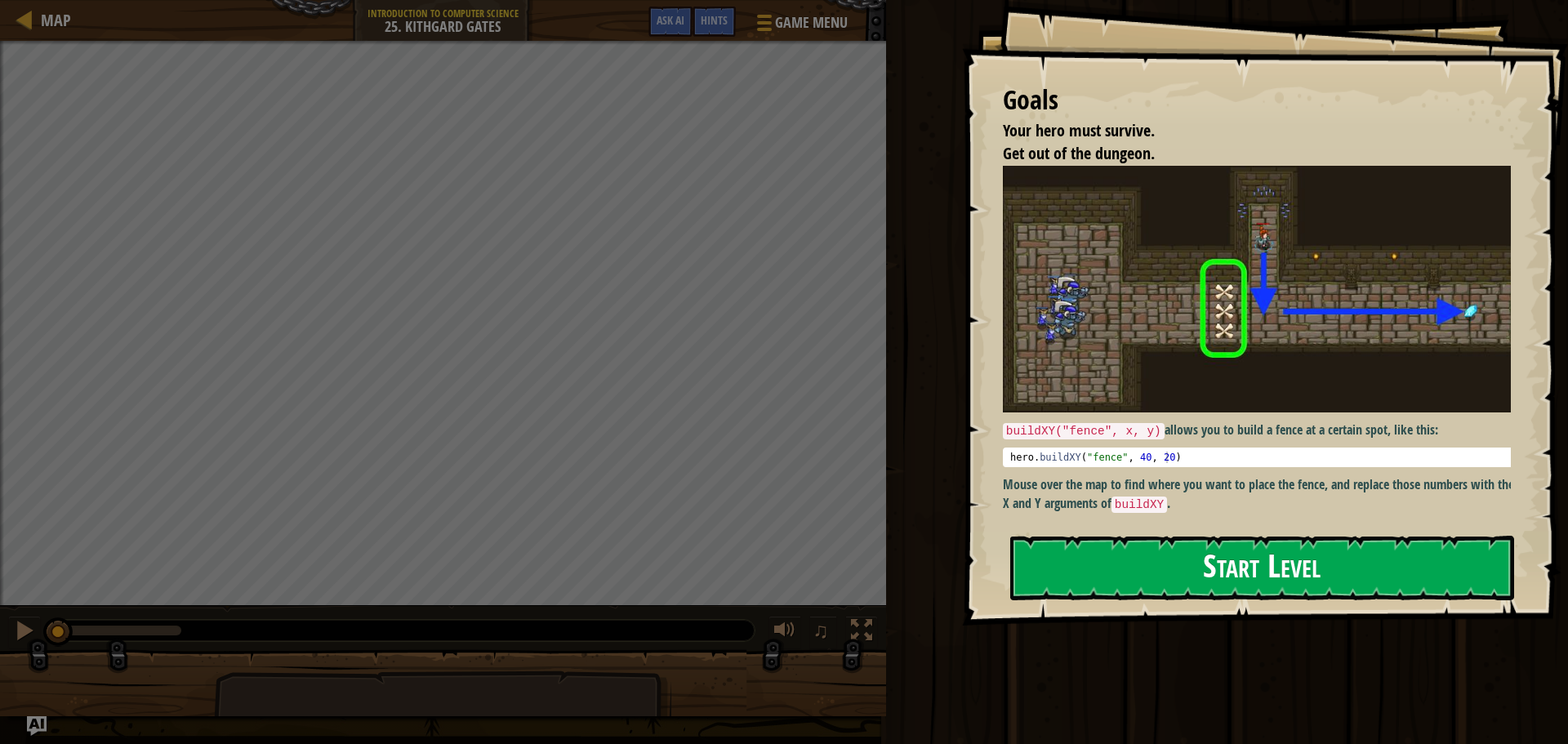
click at [1169, 560] on button "Start Level" at bounding box center [1262, 568] width 504 height 65
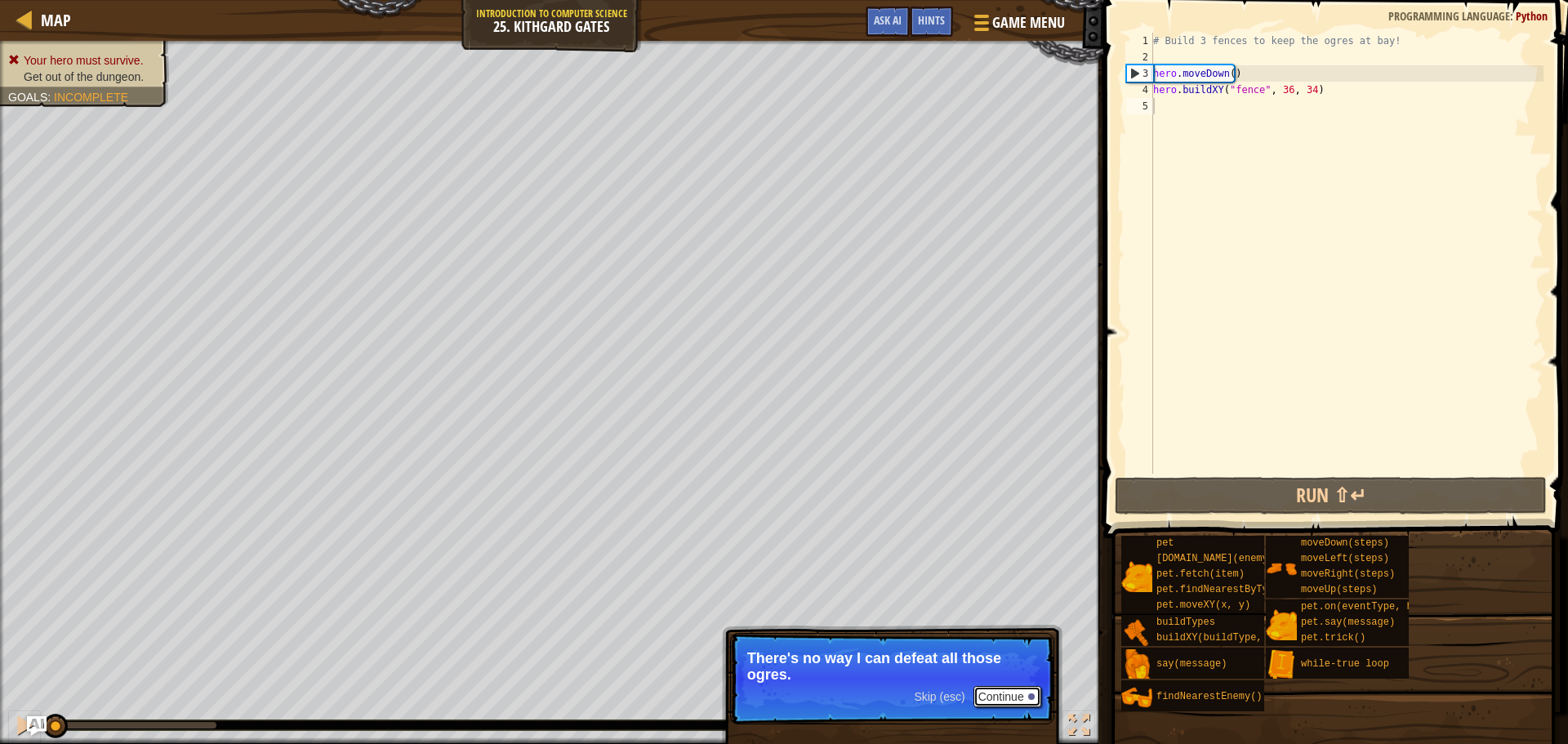
click at [993, 695] on button "Continue" at bounding box center [1008, 696] width 68 height 21
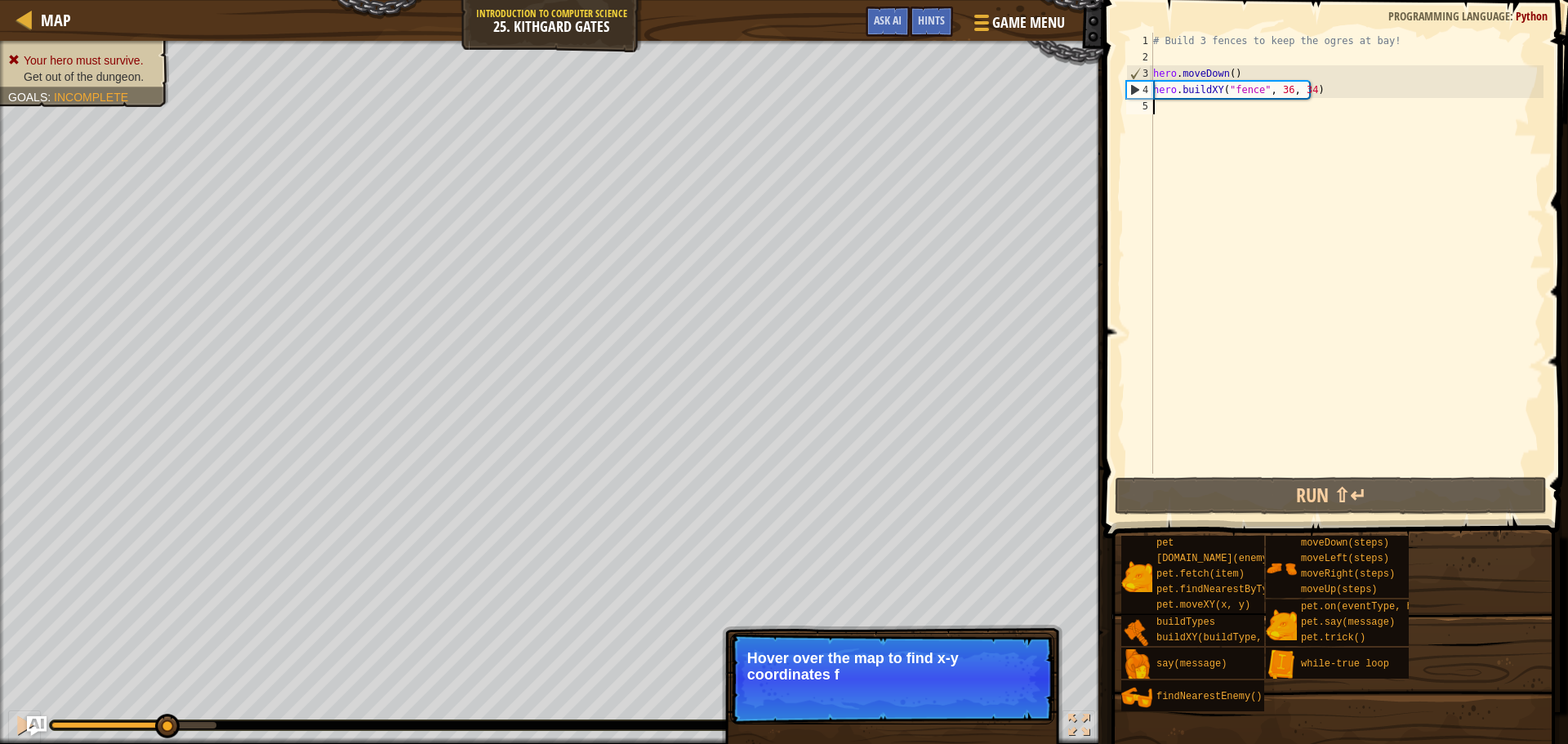
scroll to position [8, 0]
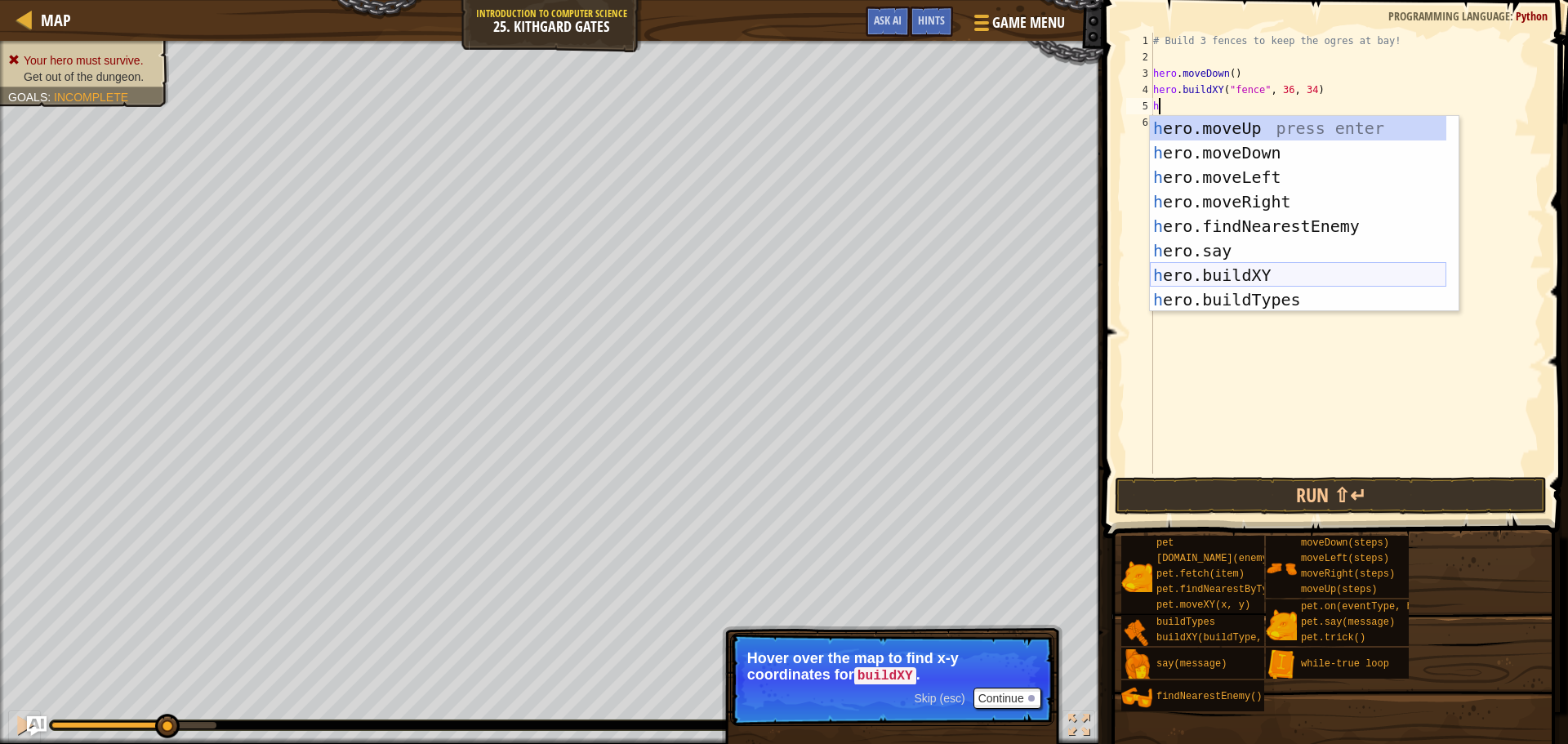
click at [1260, 266] on div "h ero.moveUp press enter h ero.moveDown press enter h ero.moveLeft press enter …" at bounding box center [1298, 238] width 297 height 245
type textarea "hero.buildXY("fence", 36, 30)"
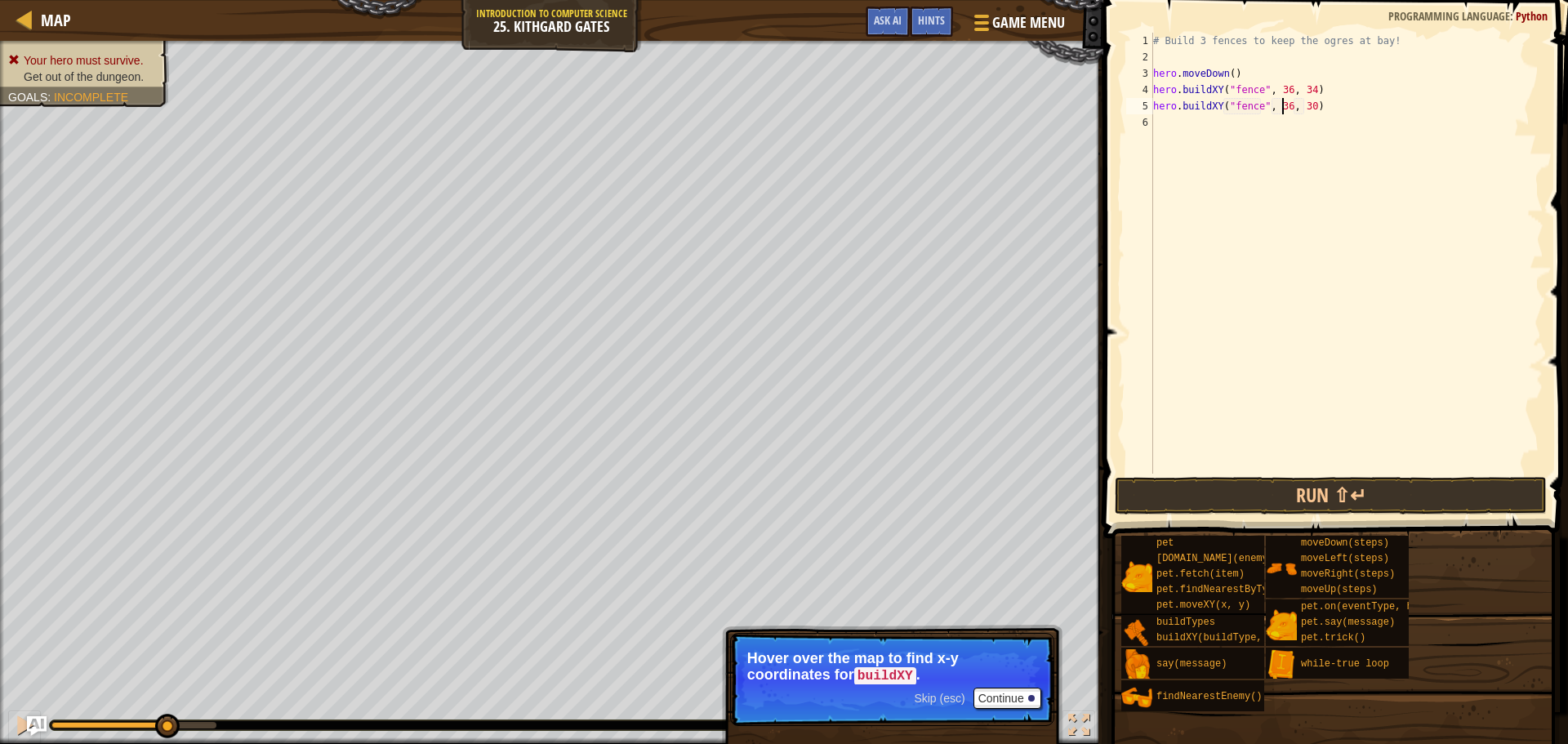
click at [1280, 105] on div "# Build 3 fences to keep the ogres at bay! hero . moveDown ( ) hero . buildXY (…" at bounding box center [1346, 269] width 393 height 474
click at [1186, 127] on div "# Build 3 fences to keep the ogres at bay! hero . moveDown ( ) hero . buildXY (…" at bounding box center [1346, 269] width 393 height 474
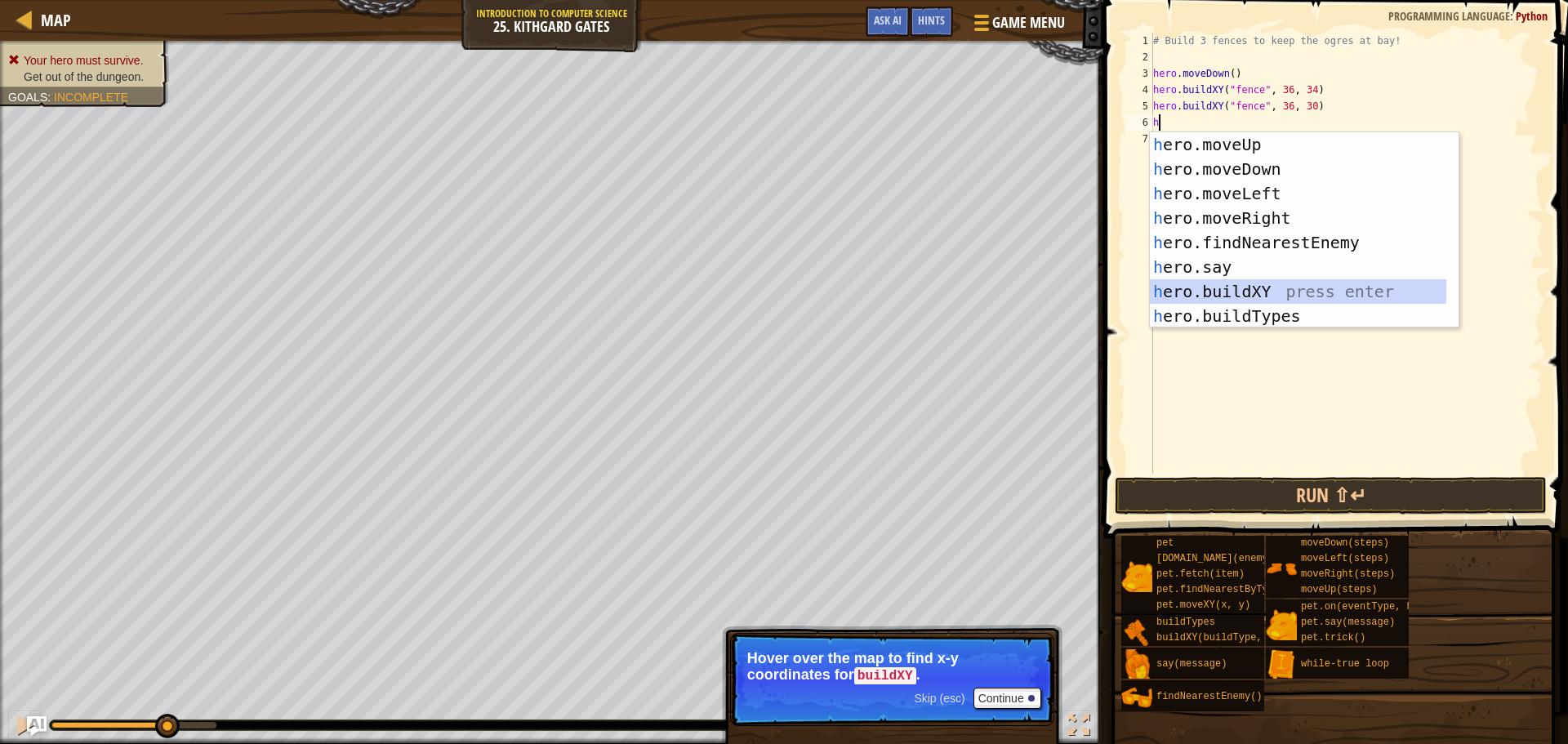
click at [1220, 292] on div "h ero.moveUp press enter h ero.moveDown press enter h ero.moveLeft press enter …" at bounding box center [1298, 255] width 297 height 245
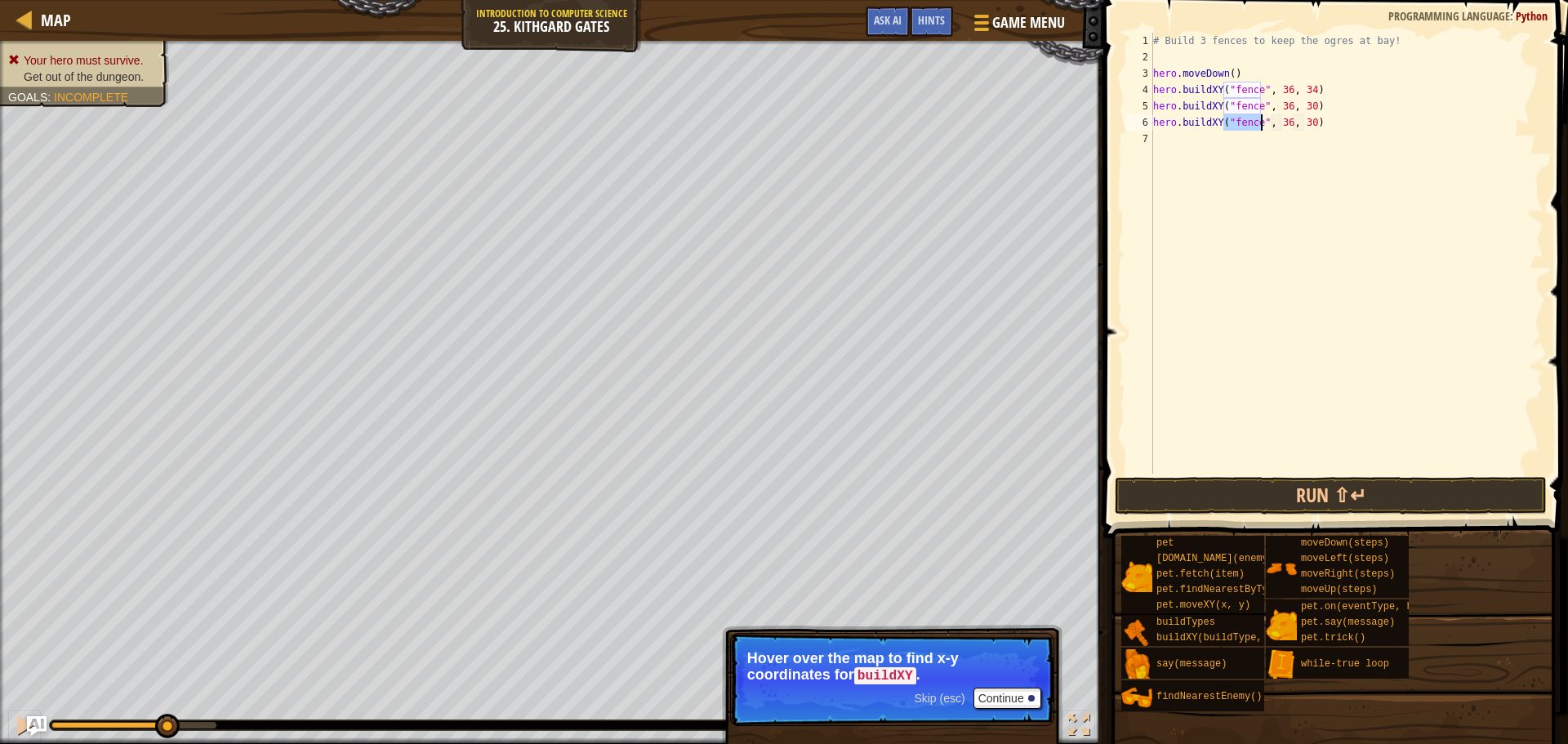
click at [1304, 121] on div "# Build 3 fences to keep the ogres at bay! hero . moveDown ( ) hero . buildXY (…" at bounding box center [1346, 269] width 393 height 474
type textarea "hero.buildXY("fence", 36, 27)"
click at [1253, 503] on button "Run ⇧↵" at bounding box center [1331, 496] width 432 height 37
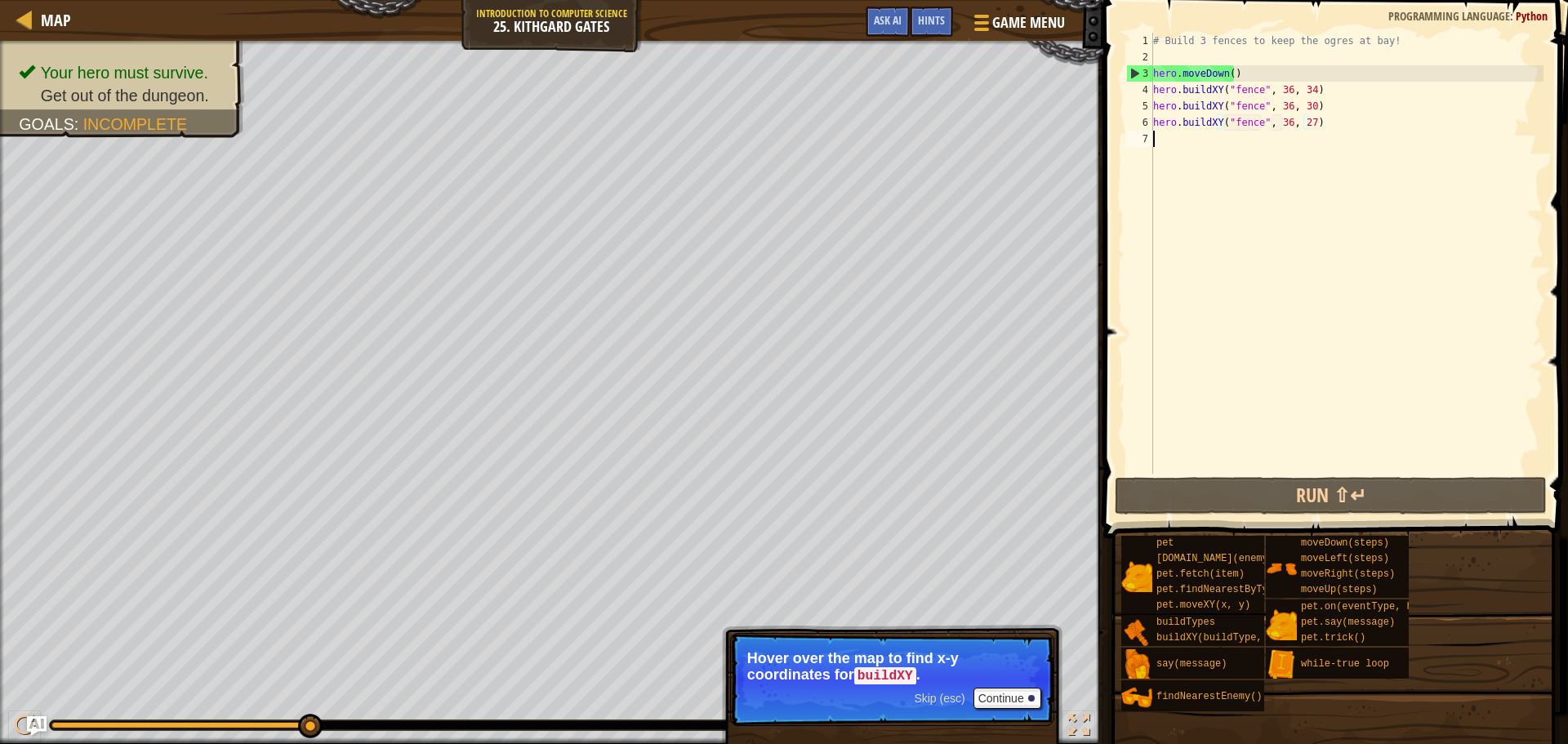
click at [1186, 162] on div "# Build 3 fences to keep the ogres at bay! hero . moveDown ( ) hero . buildXY (…" at bounding box center [1346, 269] width 393 height 474
type textarea "h"
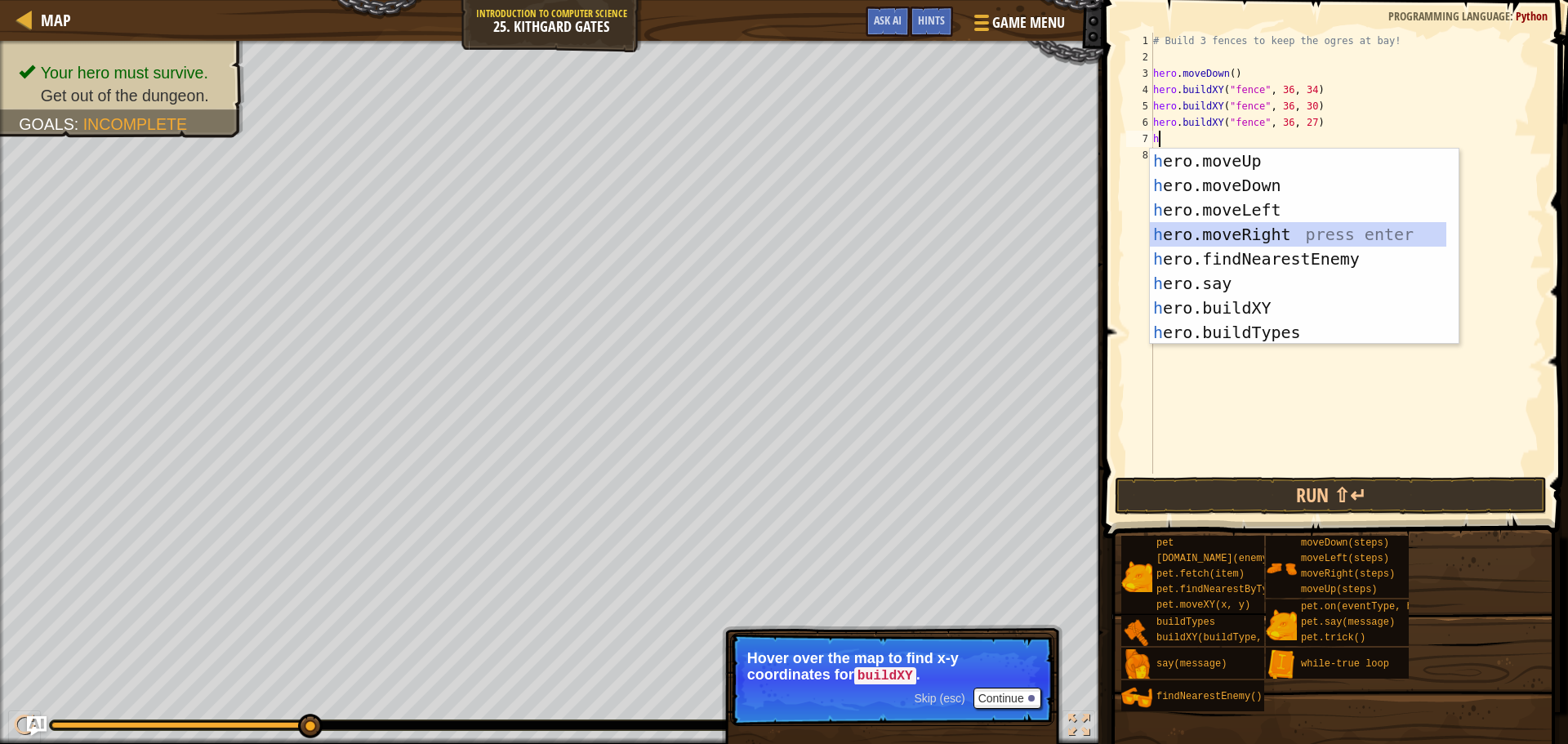
click at [1271, 236] on div "h ero.moveUp press enter h ero.moveDown press enter h ero.moveLeft press enter …" at bounding box center [1298, 271] width 297 height 245
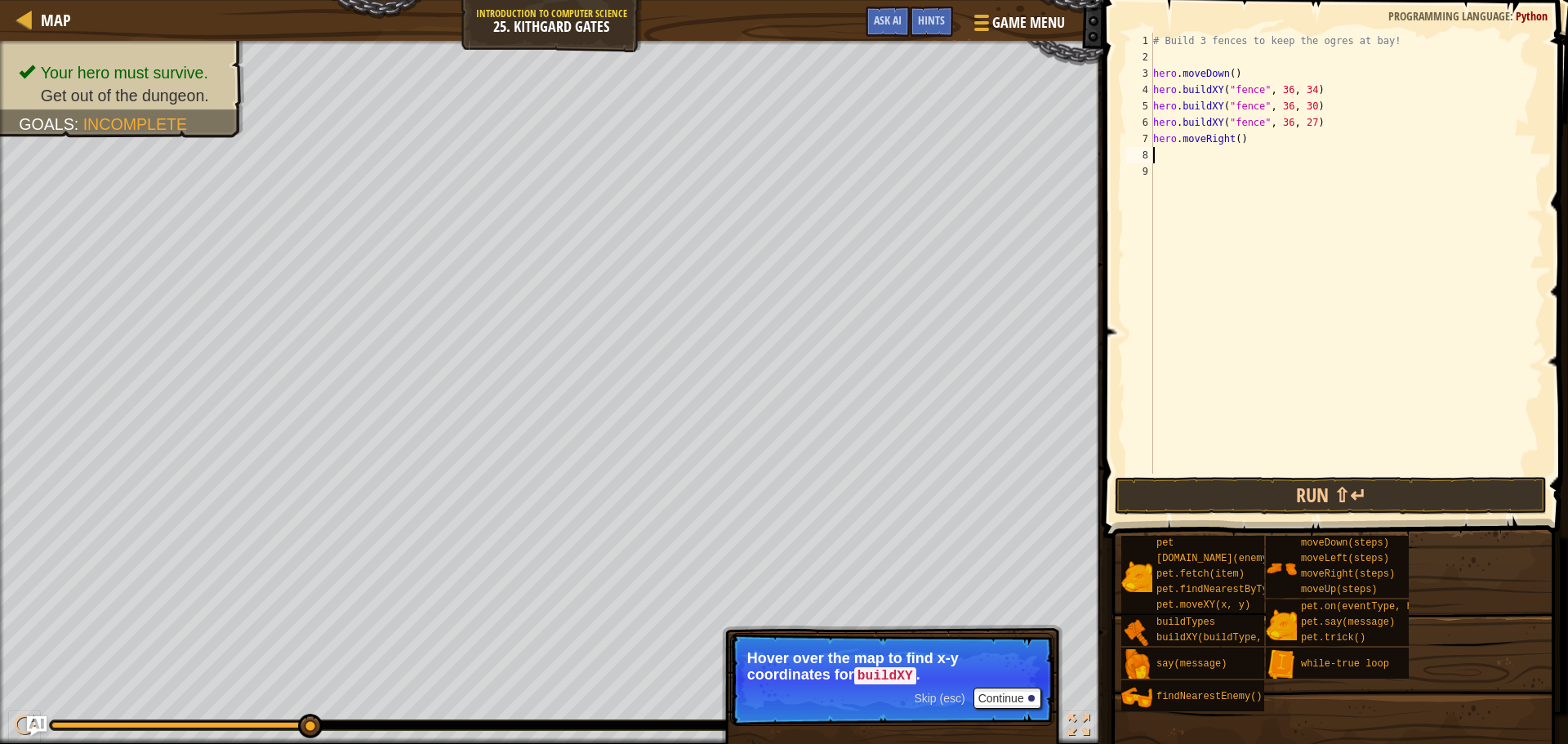
click at [1231, 139] on div "# Build 3 fences to keep the ogres at bay! hero . moveDown ( ) hero . buildXY (…" at bounding box center [1346, 269] width 393 height 474
type textarea "hero.moveRight(4)"
click at [1289, 502] on button "Run ⇧↵" at bounding box center [1331, 496] width 432 height 37
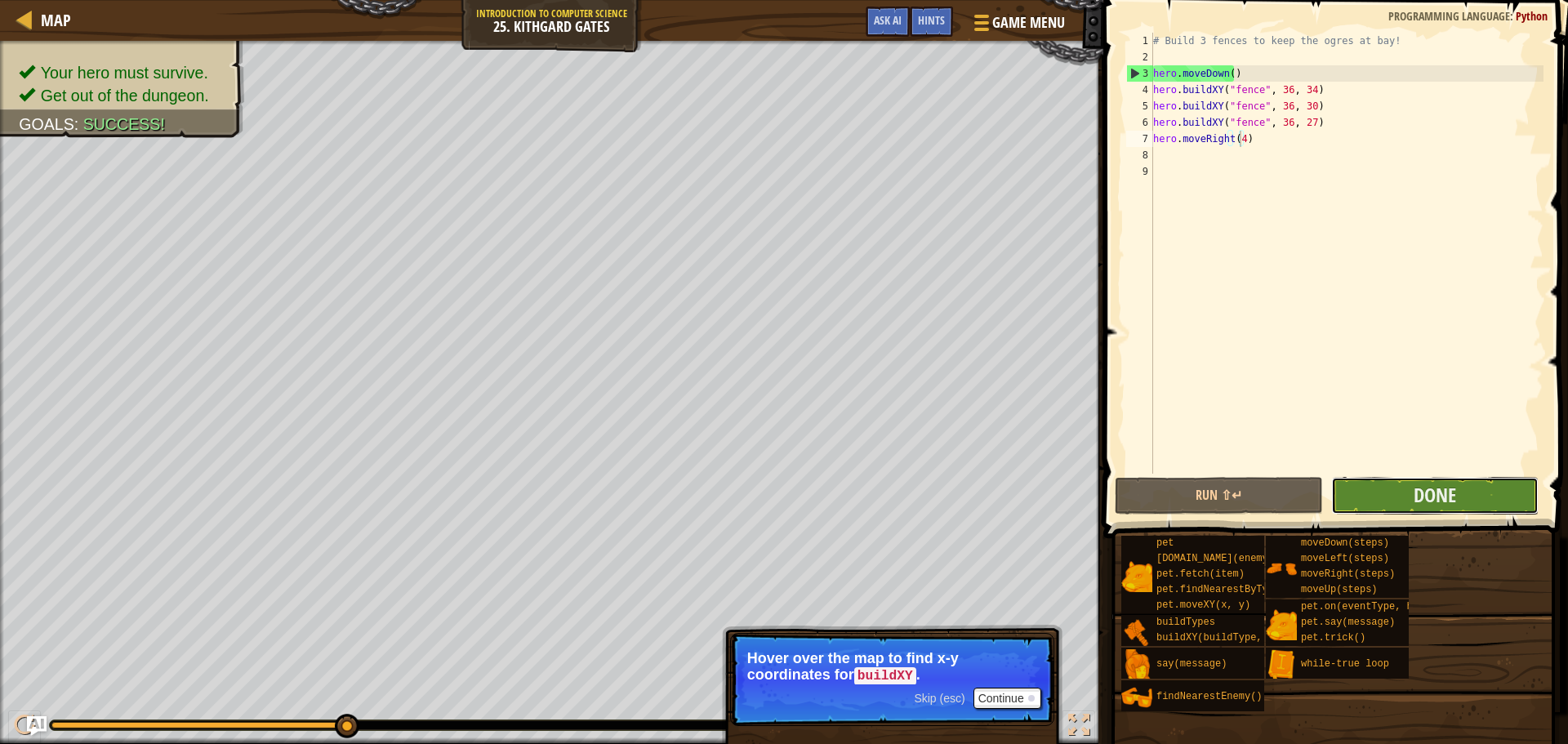
click at [1385, 491] on button "Done" at bounding box center [1435, 496] width 207 height 37
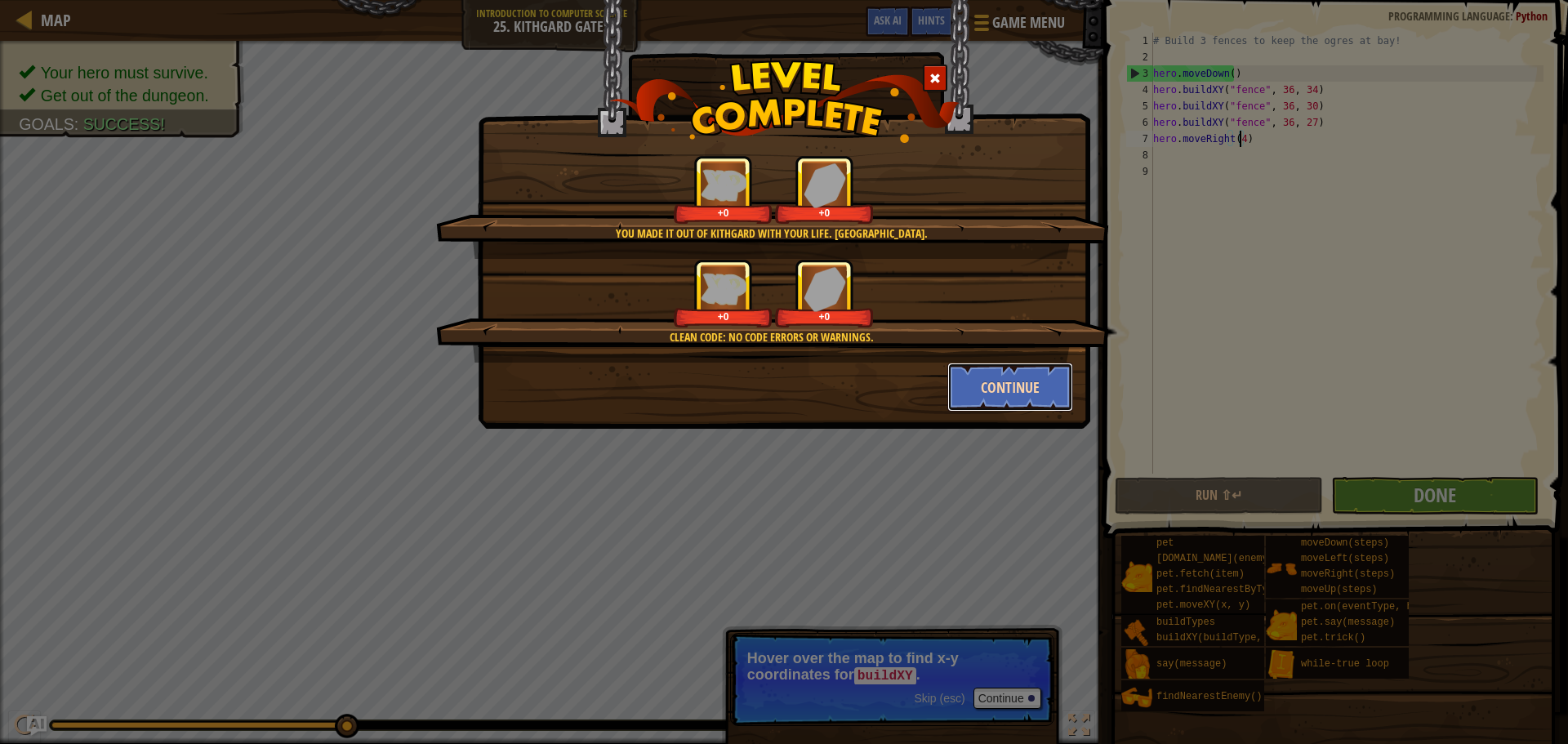
click at [987, 394] on button "Continue" at bounding box center [1010, 388] width 127 height 49
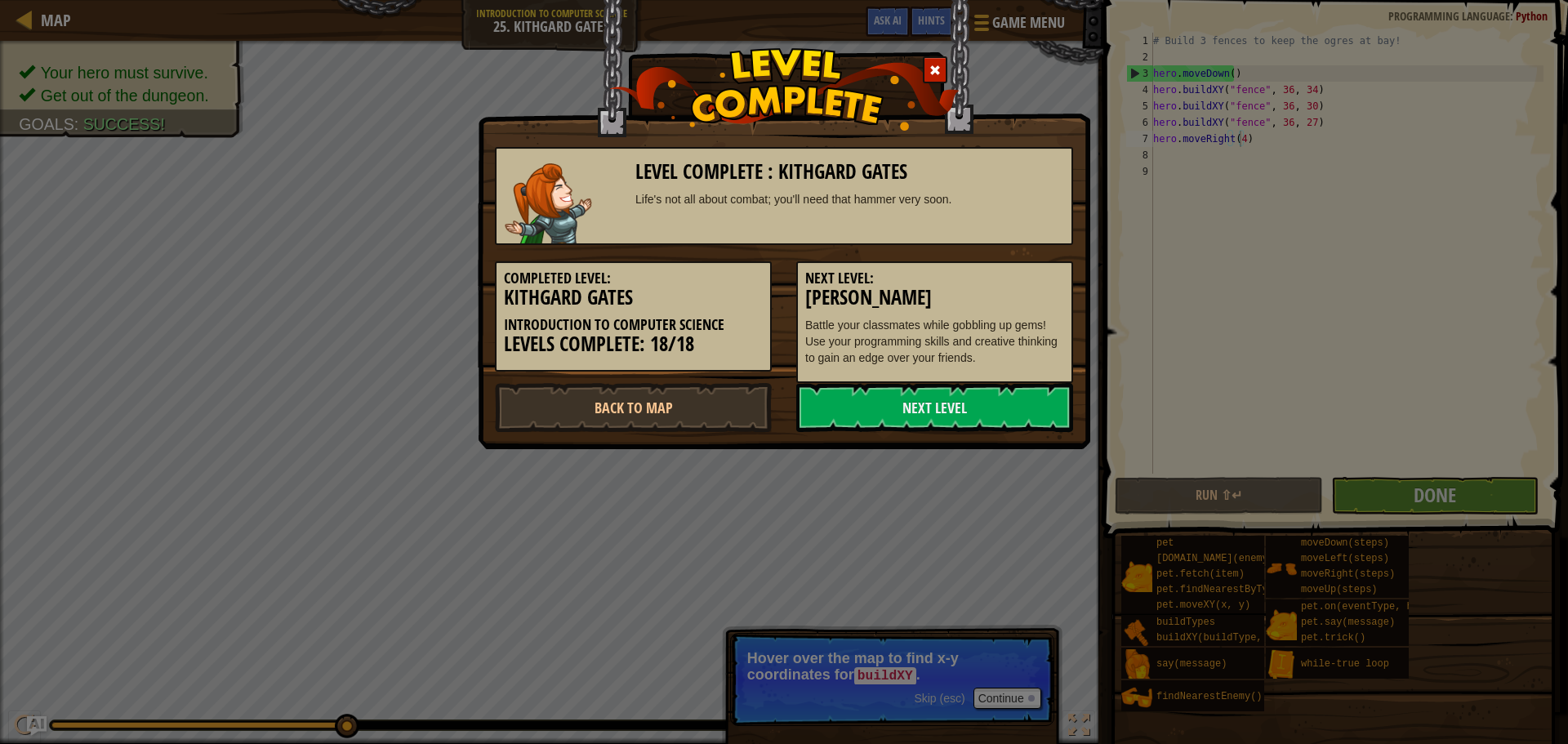
click at [989, 394] on link "Next Level" at bounding box center [935, 408] width 277 height 49
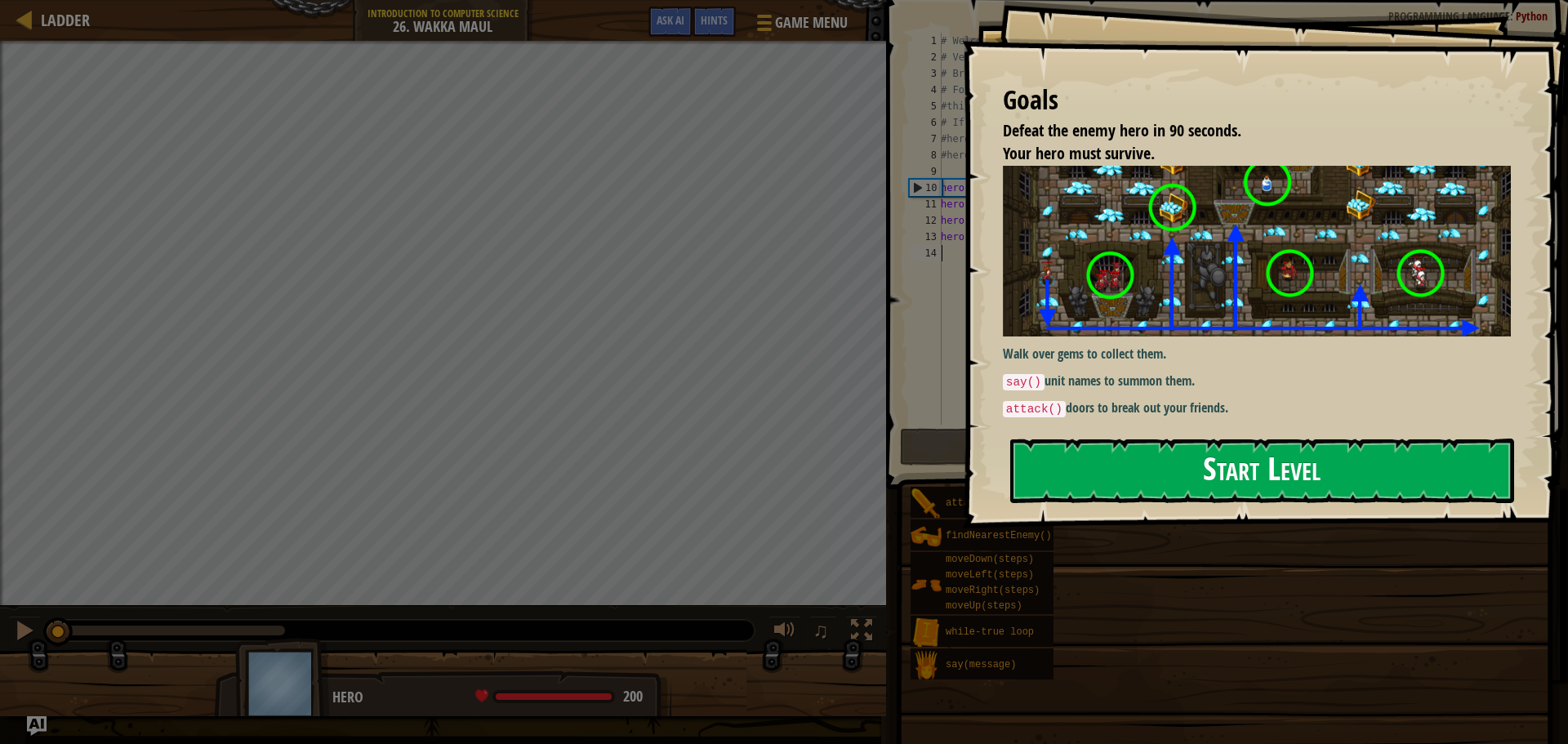
click at [1206, 459] on button "Start Level" at bounding box center [1262, 471] width 504 height 65
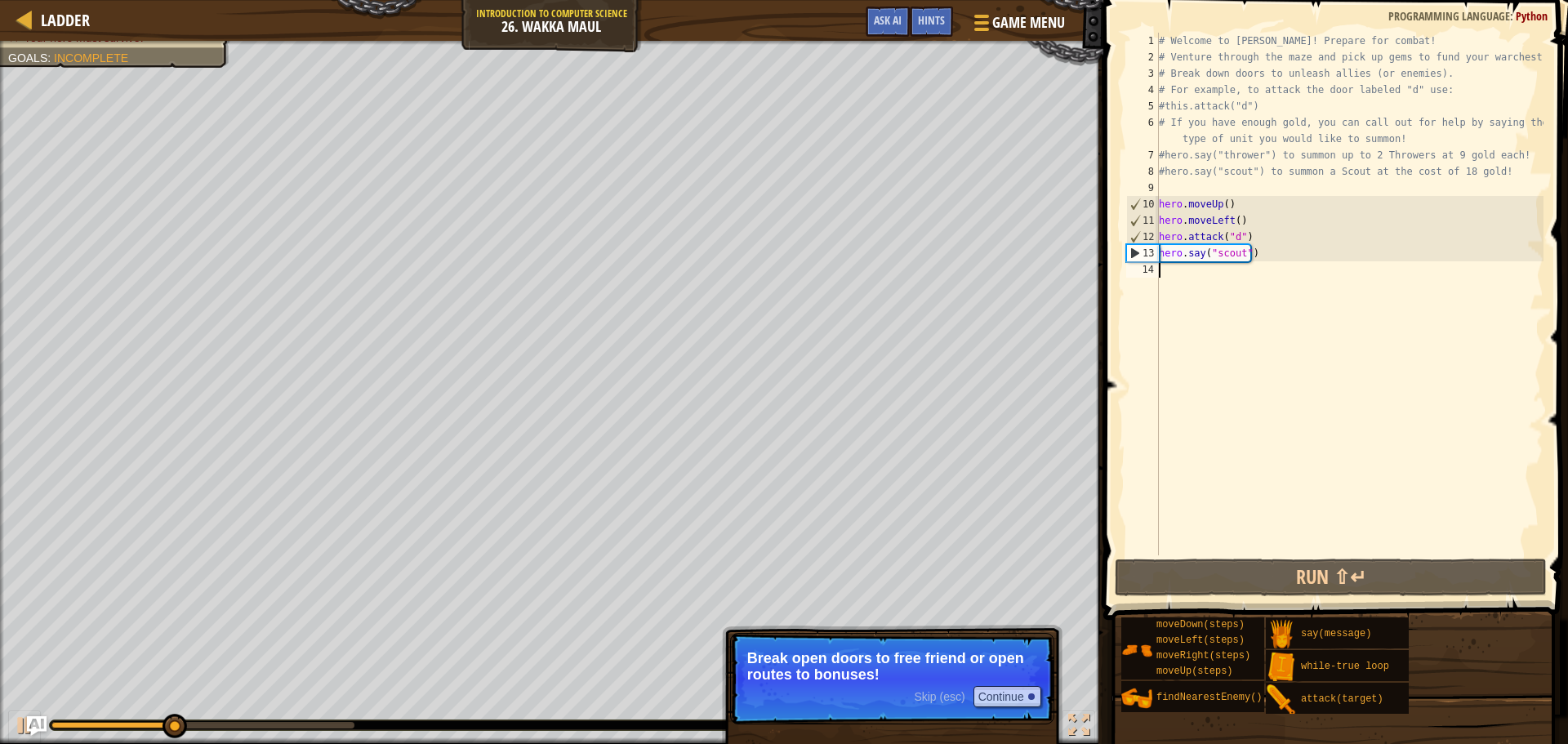
click at [1186, 283] on div "# Welcome to [PERSON_NAME]! Prepare for combat! # Venture through the maze and …" at bounding box center [1350, 310] width 388 height 555
type textarea "h"
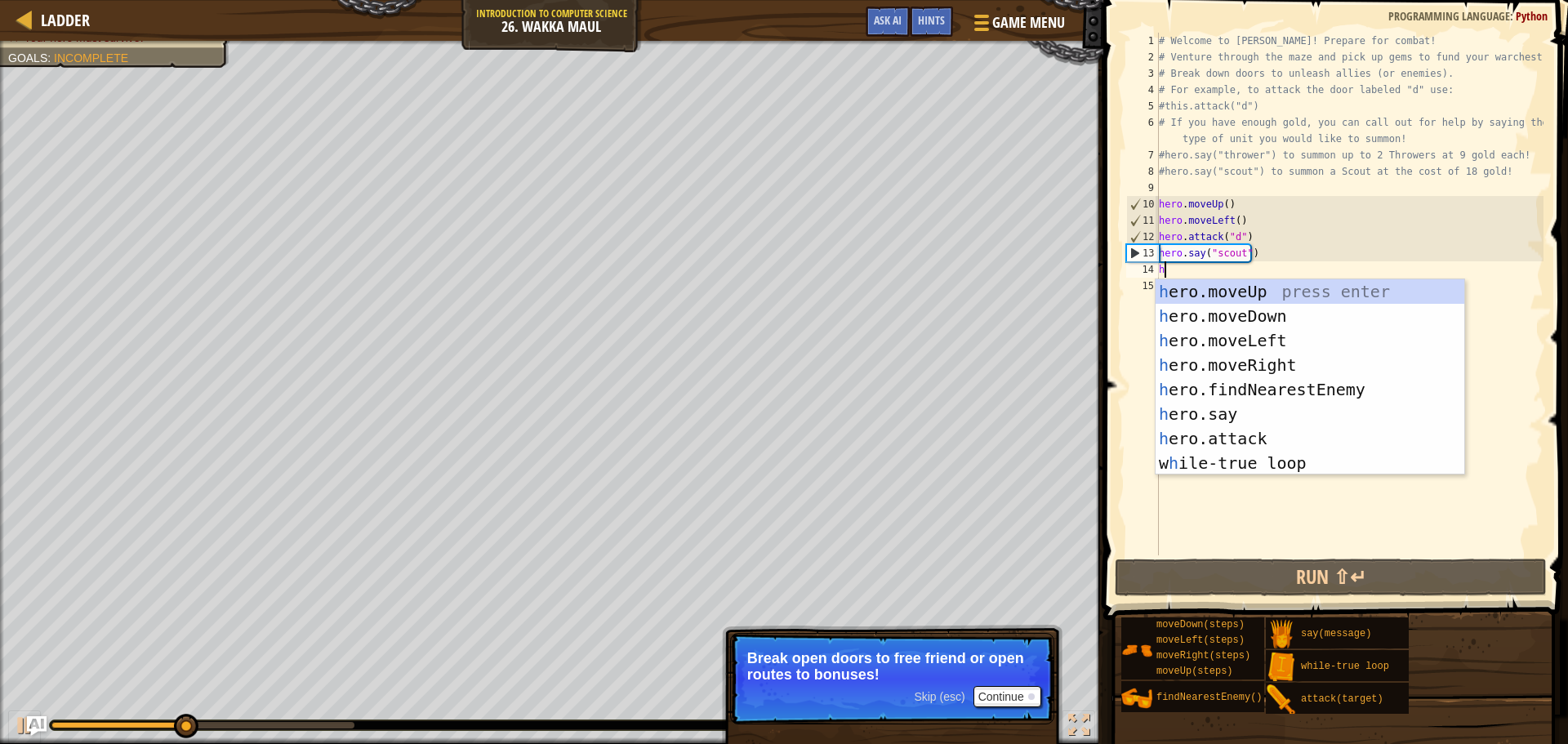
scroll to position [8, 0]
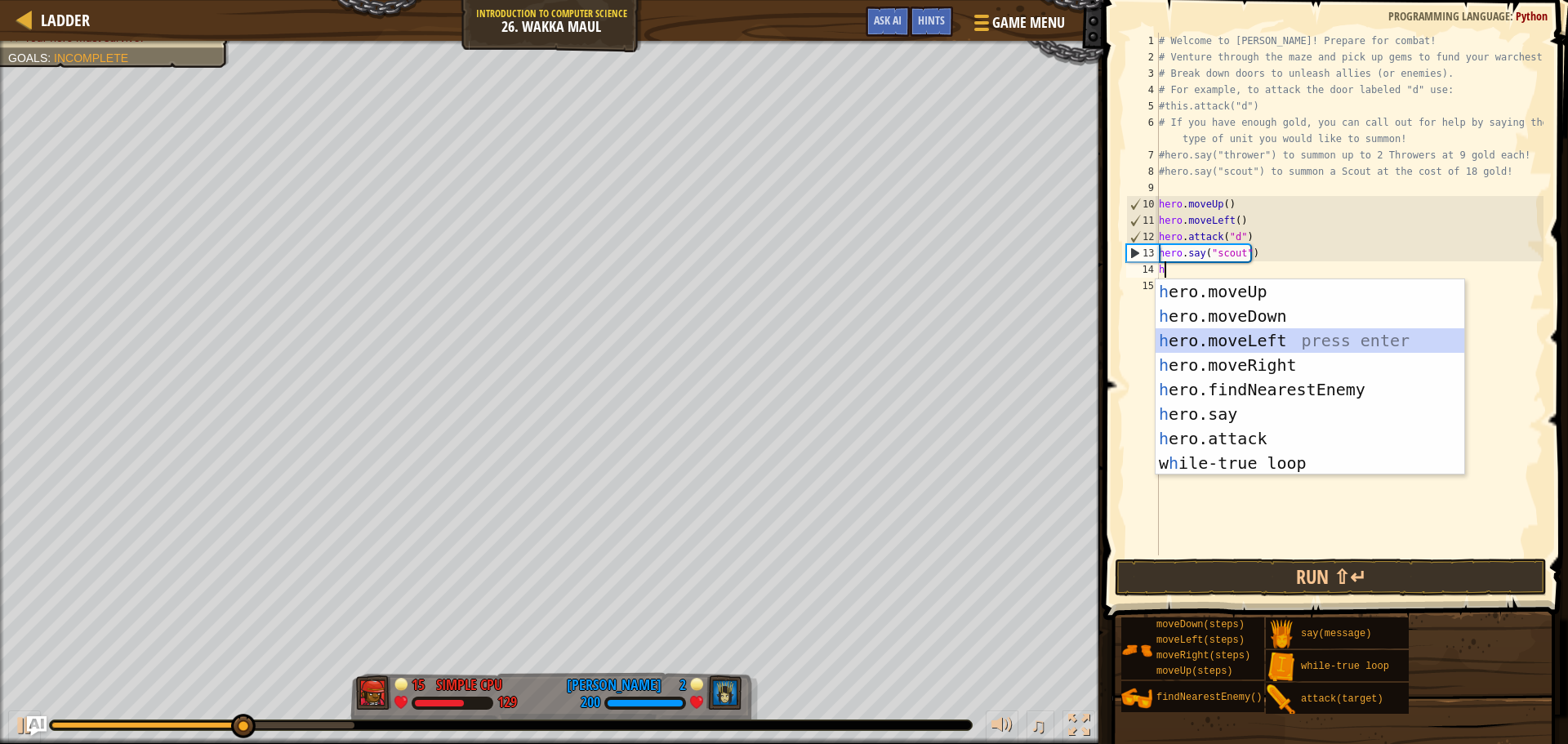
click at [1243, 340] on div "h ero.moveUp press enter h ero.moveDown press enter h ero.moveLeft press enter …" at bounding box center [1310, 402] width 309 height 245
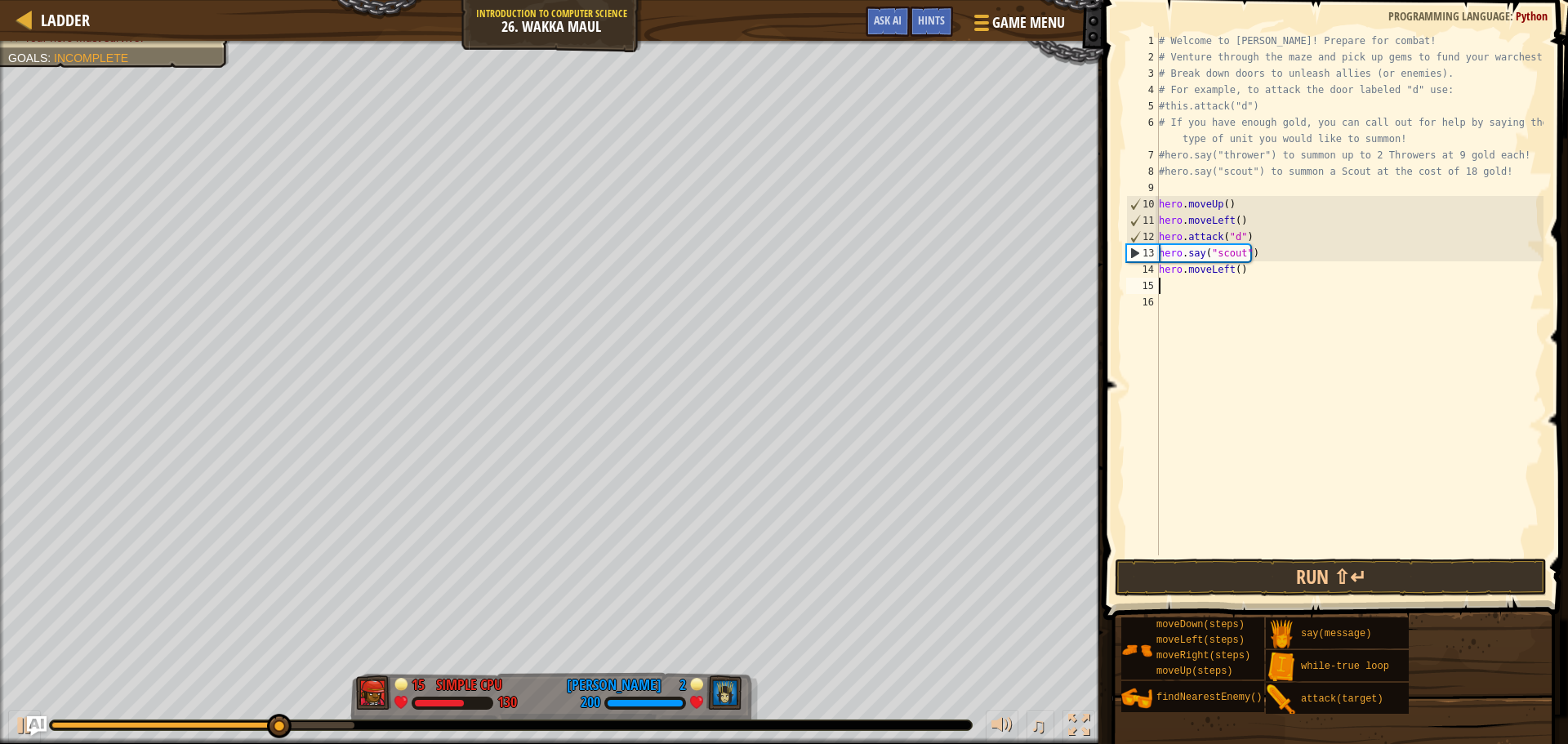
click at [1231, 270] on div "# Welcome to [PERSON_NAME]! Prepare for combat! # Venture through the maze and …" at bounding box center [1350, 310] width 388 height 555
type textarea "hero.moveLeft(4)"
click at [1186, 289] on div "# Welcome to [PERSON_NAME]! Prepare for combat! # Venture through the maze and …" at bounding box center [1350, 310] width 388 height 555
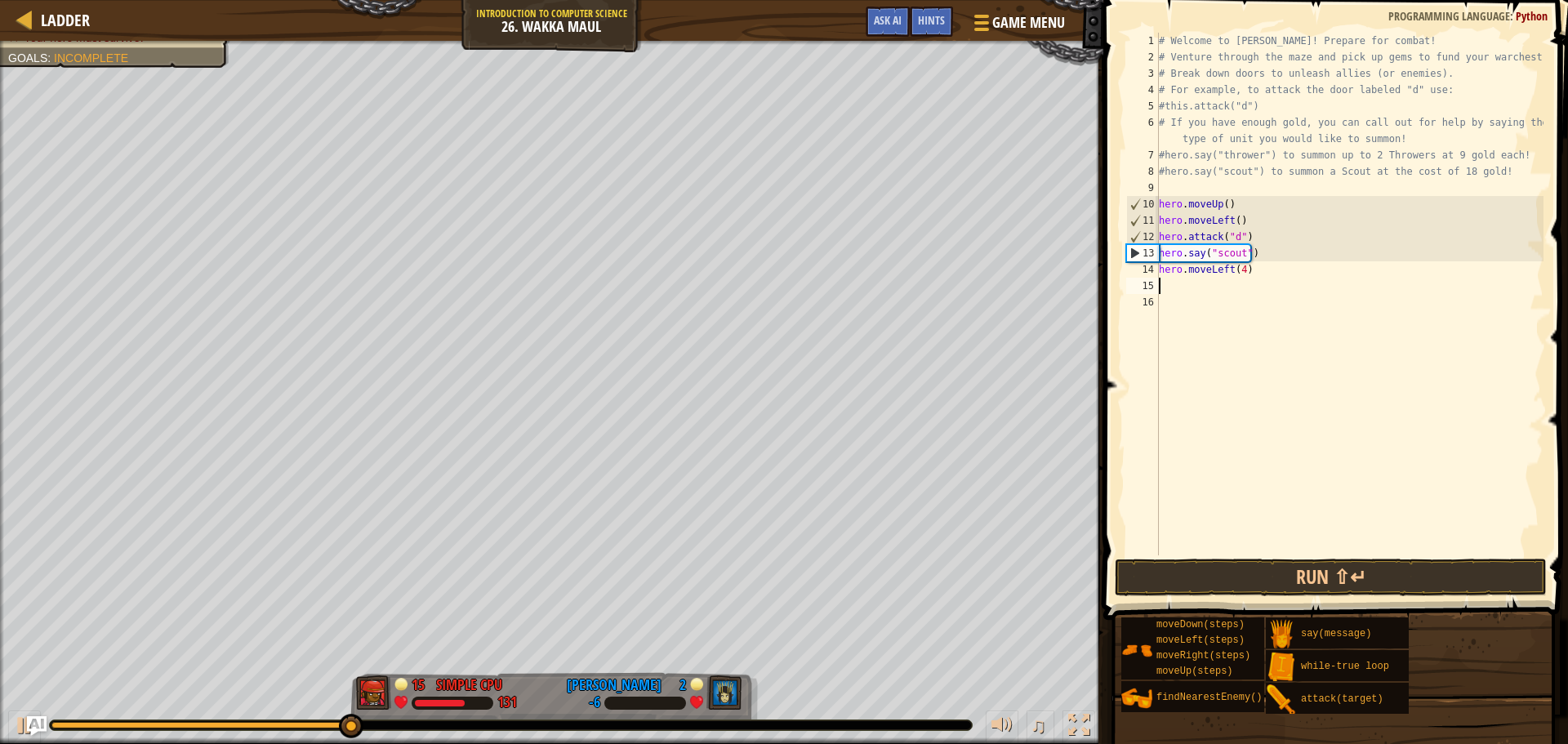
type textarea "h"
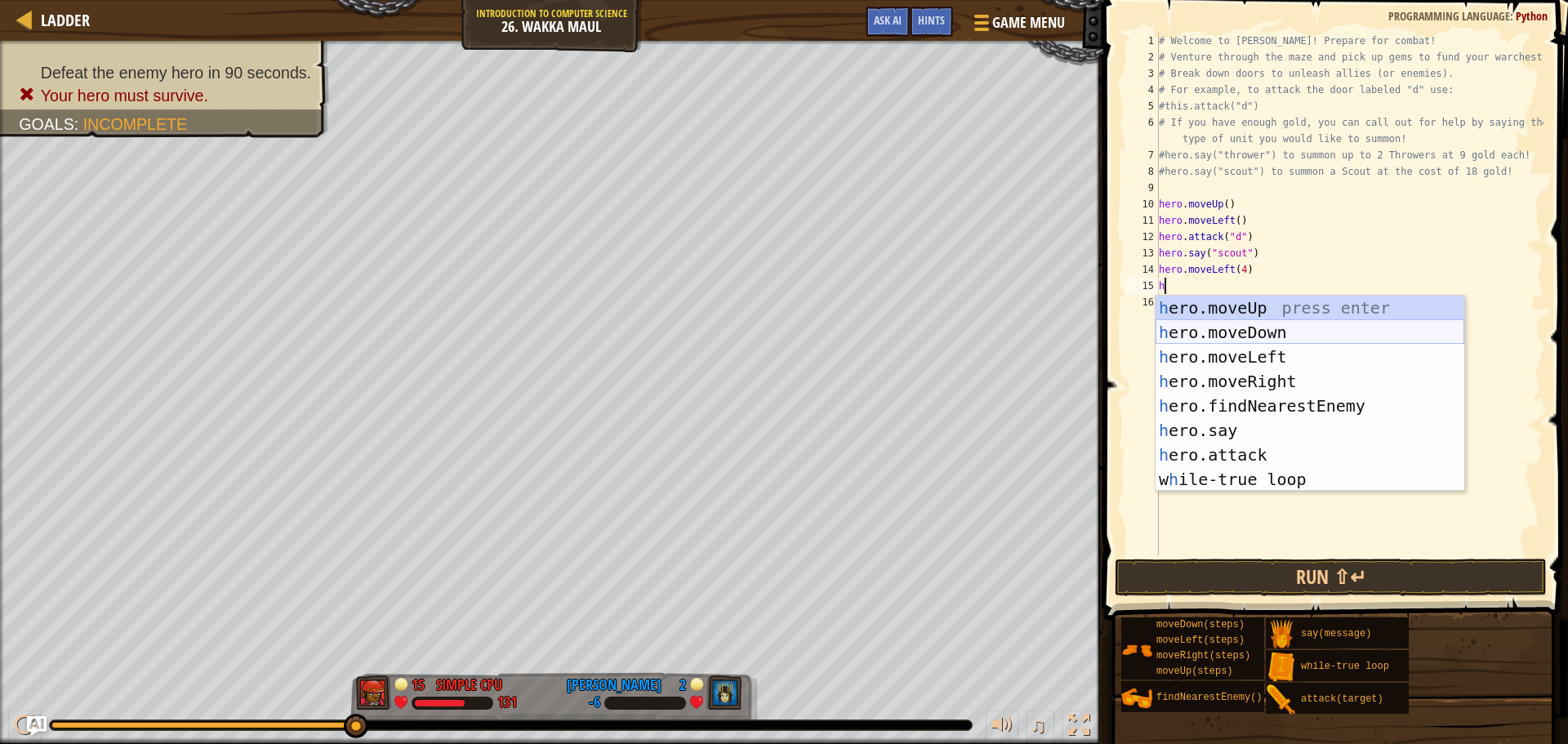
click at [1264, 331] on div "h ero.moveUp press enter h ero.moveDown press enter h ero.moveLeft press enter …" at bounding box center [1310, 418] width 309 height 245
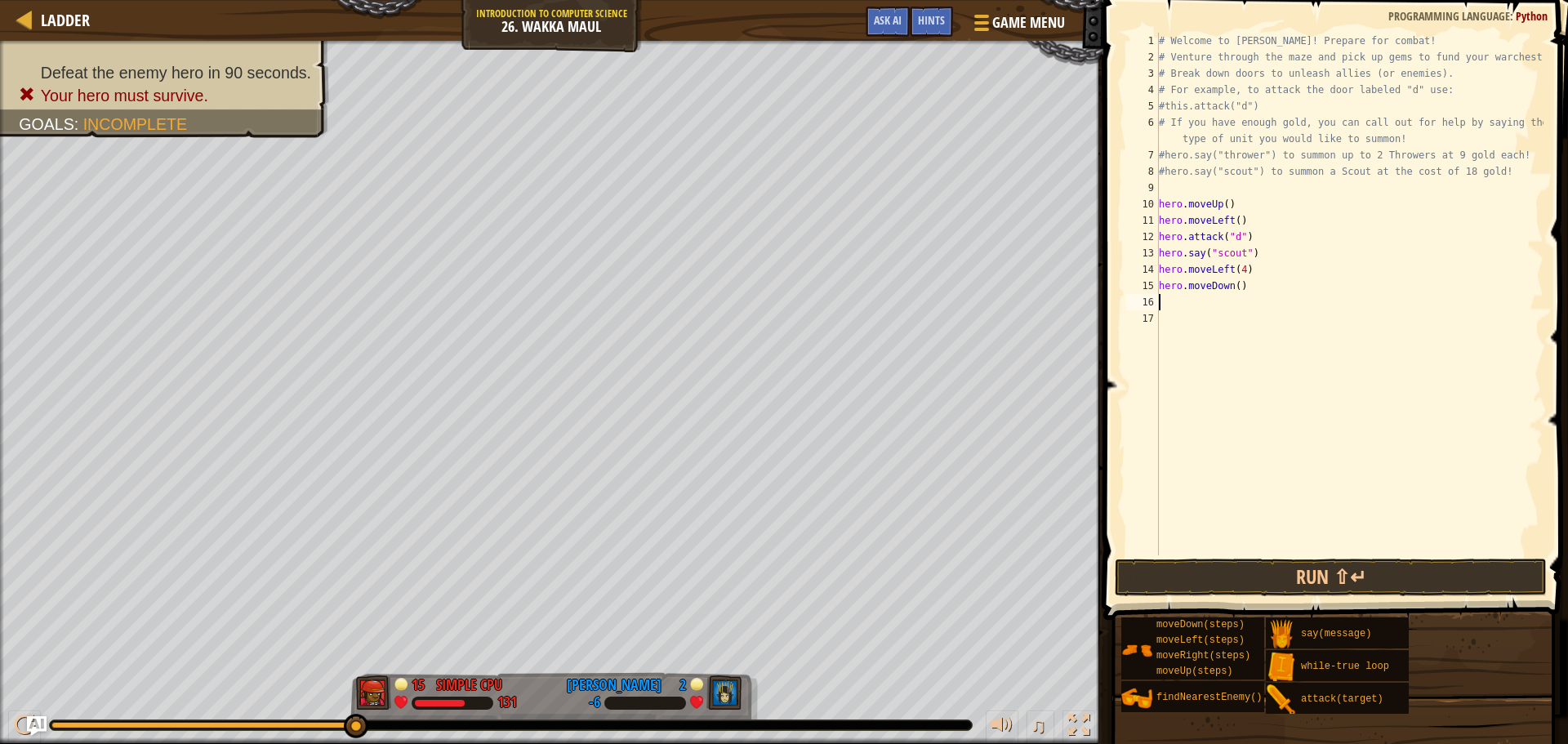
click at [1232, 287] on div "# Welcome to [PERSON_NAME]! Prepare for combat! # Venture through the maze and …" at bounding box center [1350, 310] width 388 height 555
type textarea "hero.moveDown()"
click at [1202, 306] on div "# Welcome to [PERSON_NAME]! Prepare for combat! # Venture through the maze and …" at bounding box center [1350, 310] width 388 height 555
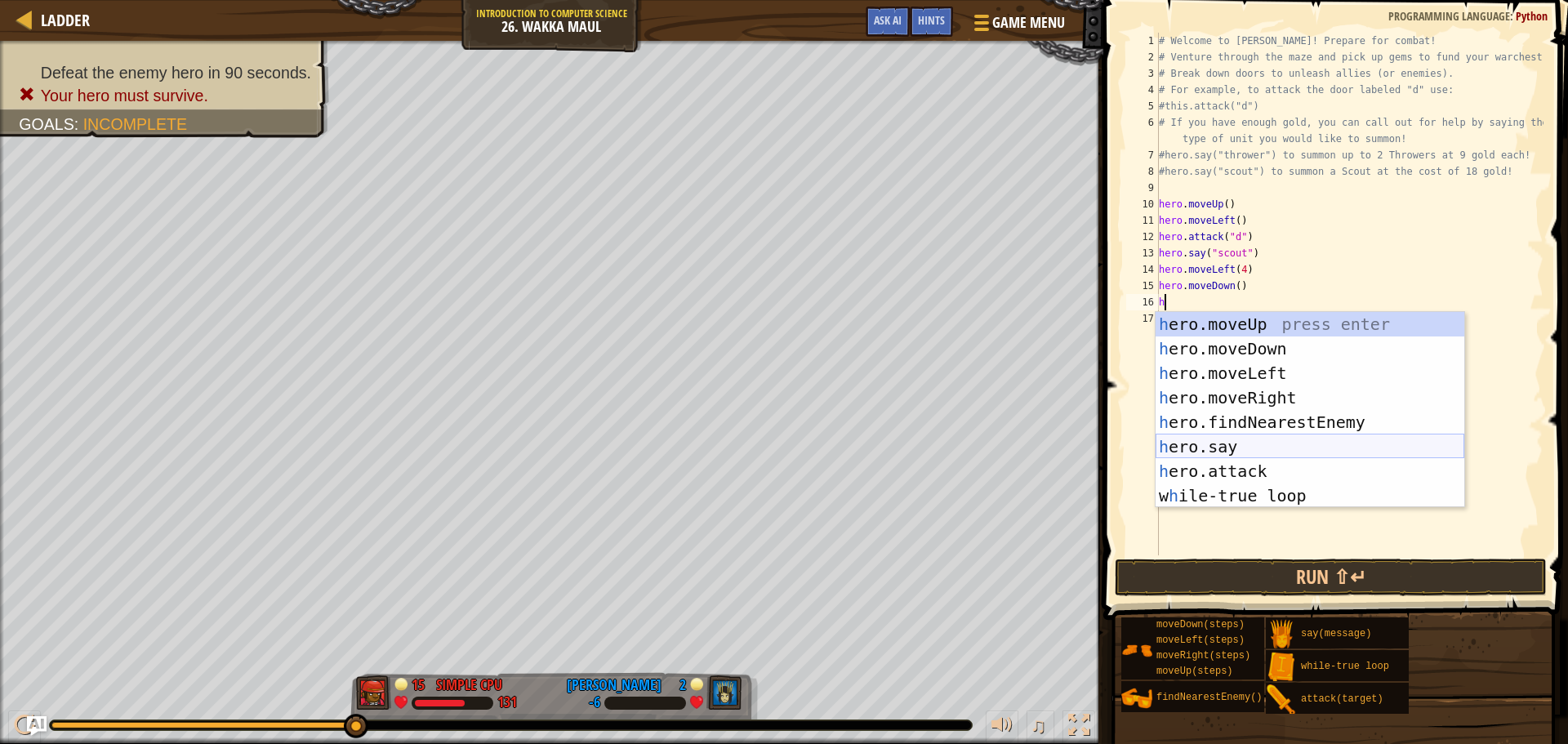
click at [1232, 449] on div "h ero.moveUp press enter h ero.moveDown press enter h ero.moveLeft press enter …" at bounding box center [1310, 434] width 309 height 245
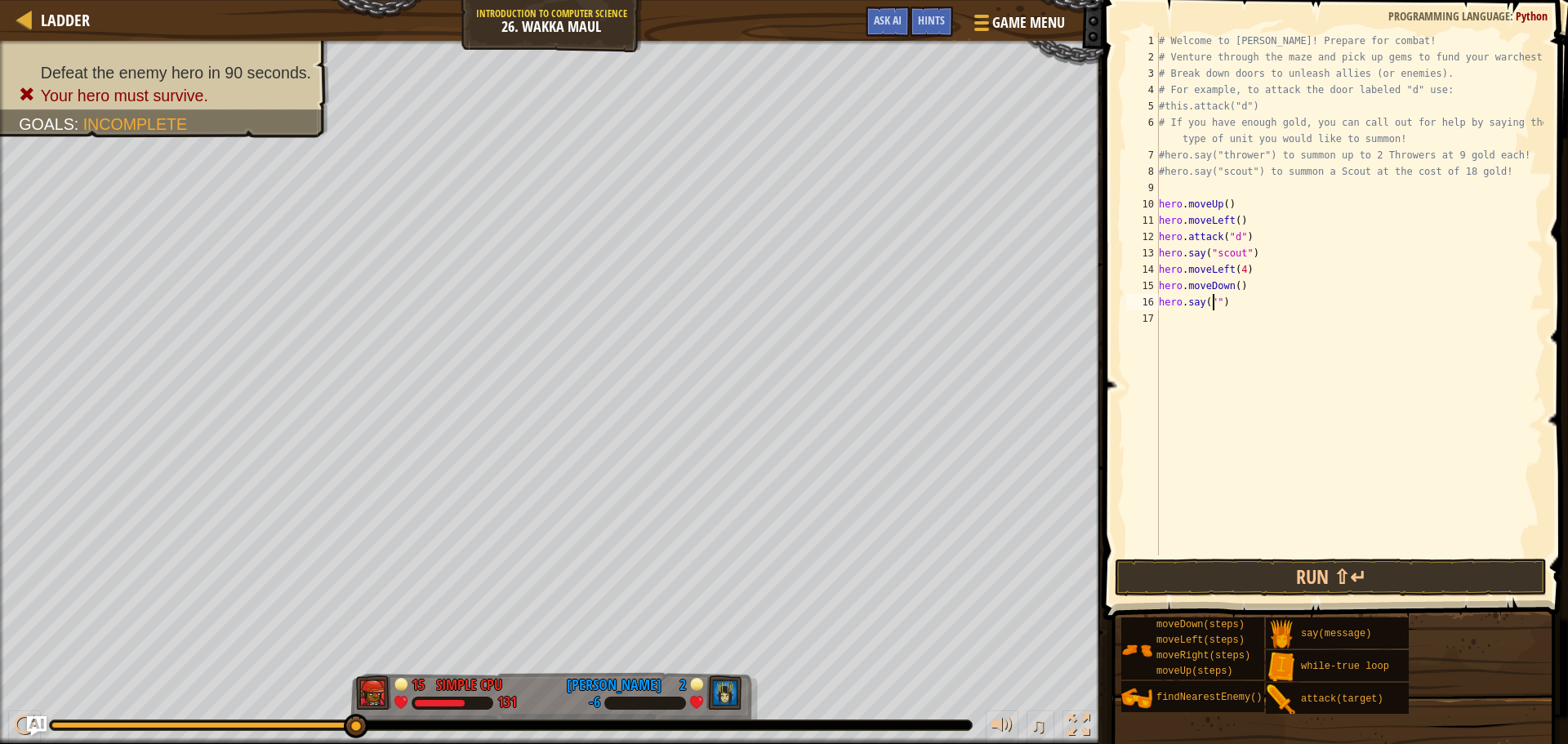
type textarea "hero.say("c")"
click at [1199, 327] on div "# Welcome to [PERSON_NAME]! Prepare for combat! # Venture through the maze and …" at bounding box center [1350, 310] width 388 height 555
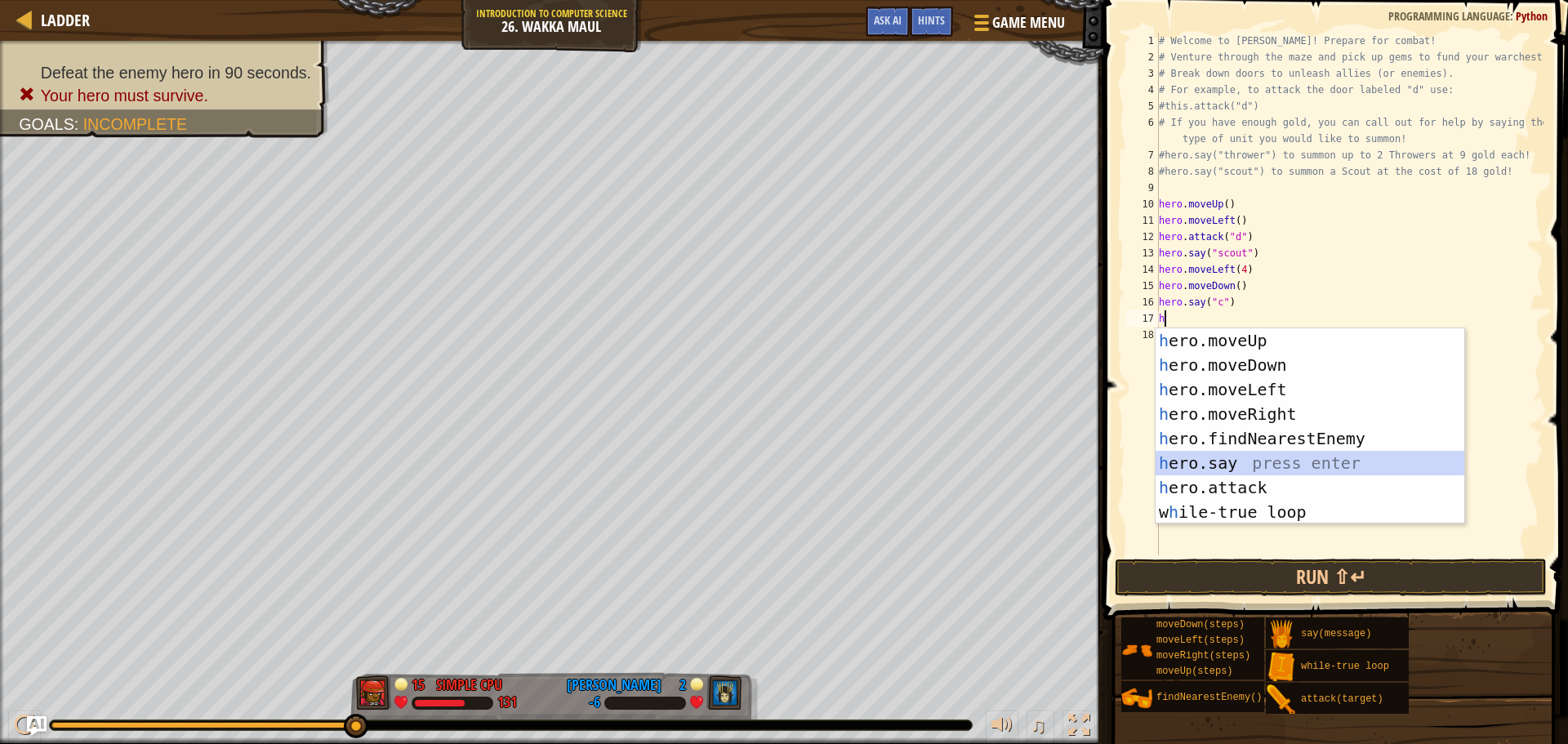
click at [1253, 466] on div "h ero.moveUp press enter h ero.moveDown press enter h ero.moveLeft press enter …" at bounding box center [1310, 451] width 309 height 245
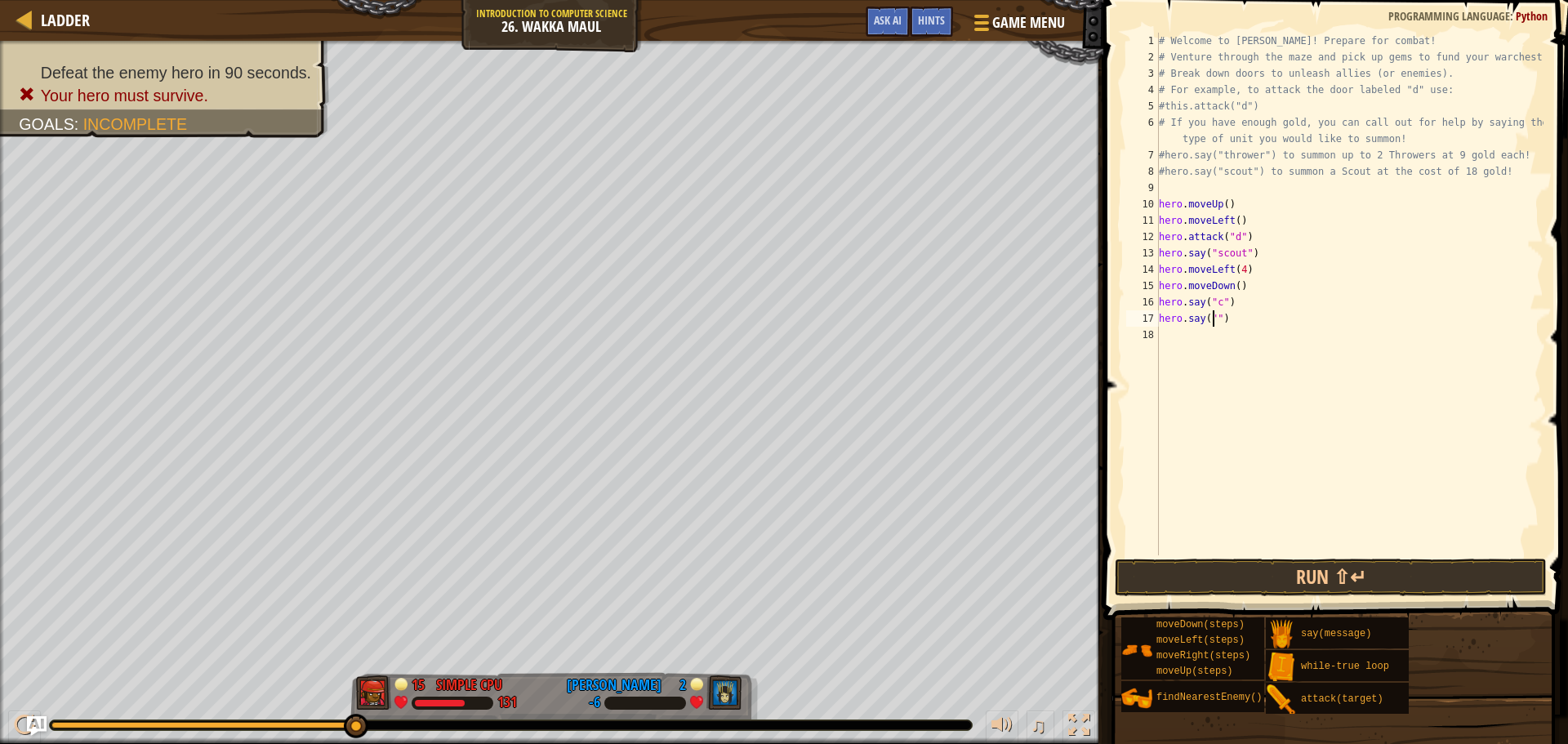
scroll to position [8, 5]
click at [1257, 561] on button "Run ⇧↵" at bounding box center [1331, 577] width 432 height 37
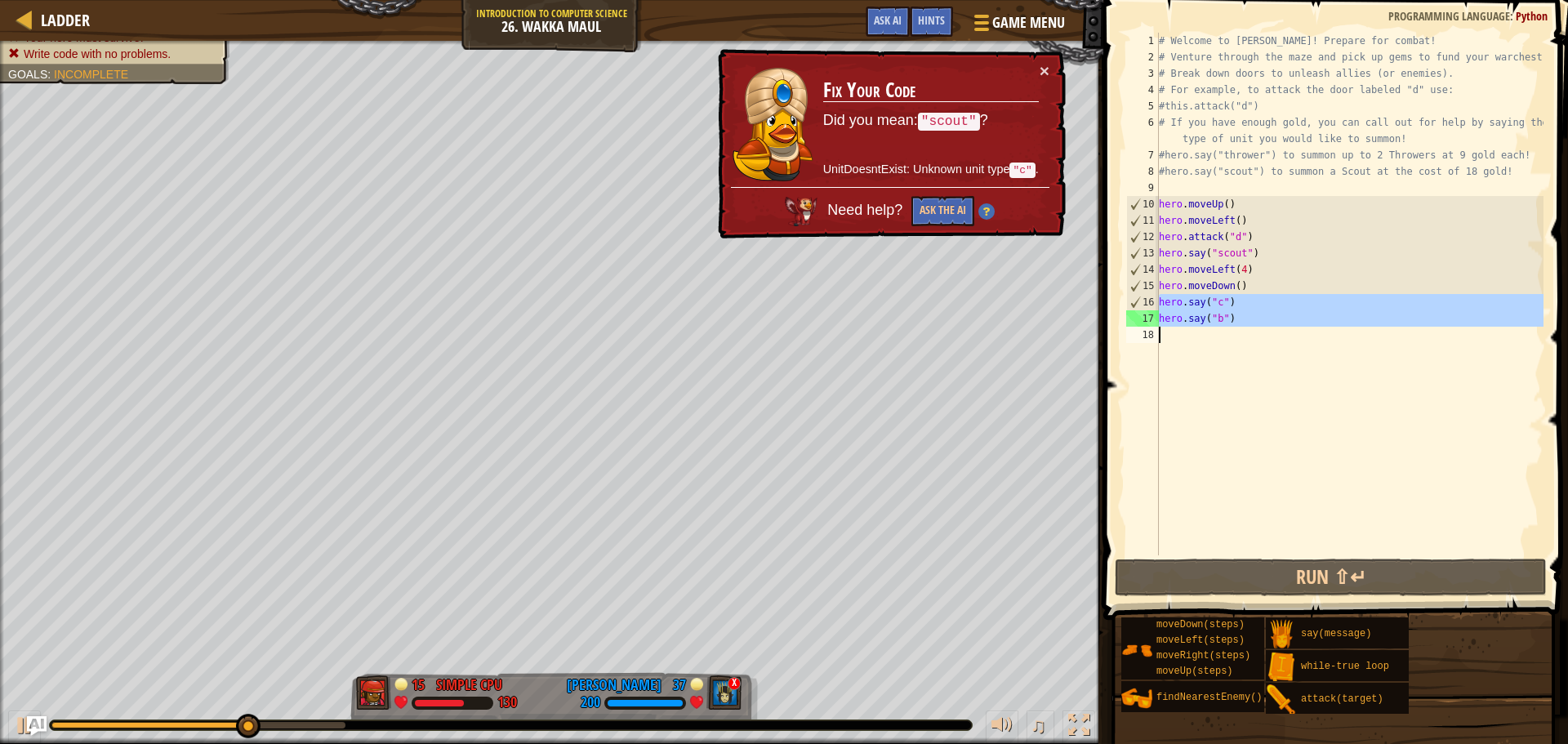
drag, startPoint x: 1154, startPoint y: 304, endPoint x: 1234, endPoint y: 314, distance: 80.6
click at [1234, 314] on div "hero.say("b") 1 2 3 4 5 6 7 8 9 10 11 12 13 14 15 16 17 18 # Welcome to [PERSON…" at bounding box center [1333, 293] width 421 height 523
type textarea "hero.say("b")"
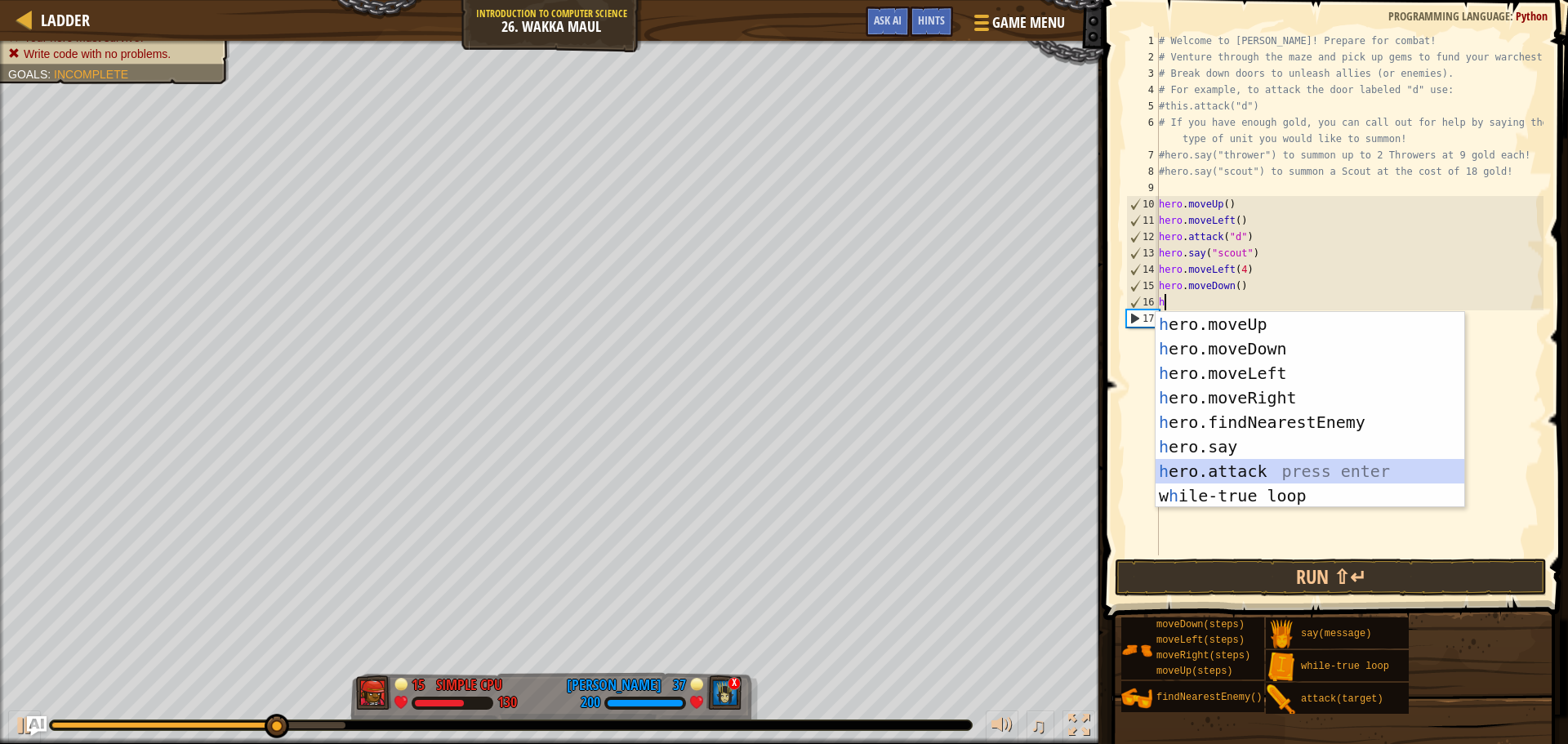
click at [1256, 467] on div "h ero.moveUp press enter h ero.moveDown press enter h ero.moveLeft press enter …" at bounding box center [1310, 434] width 309 height 245
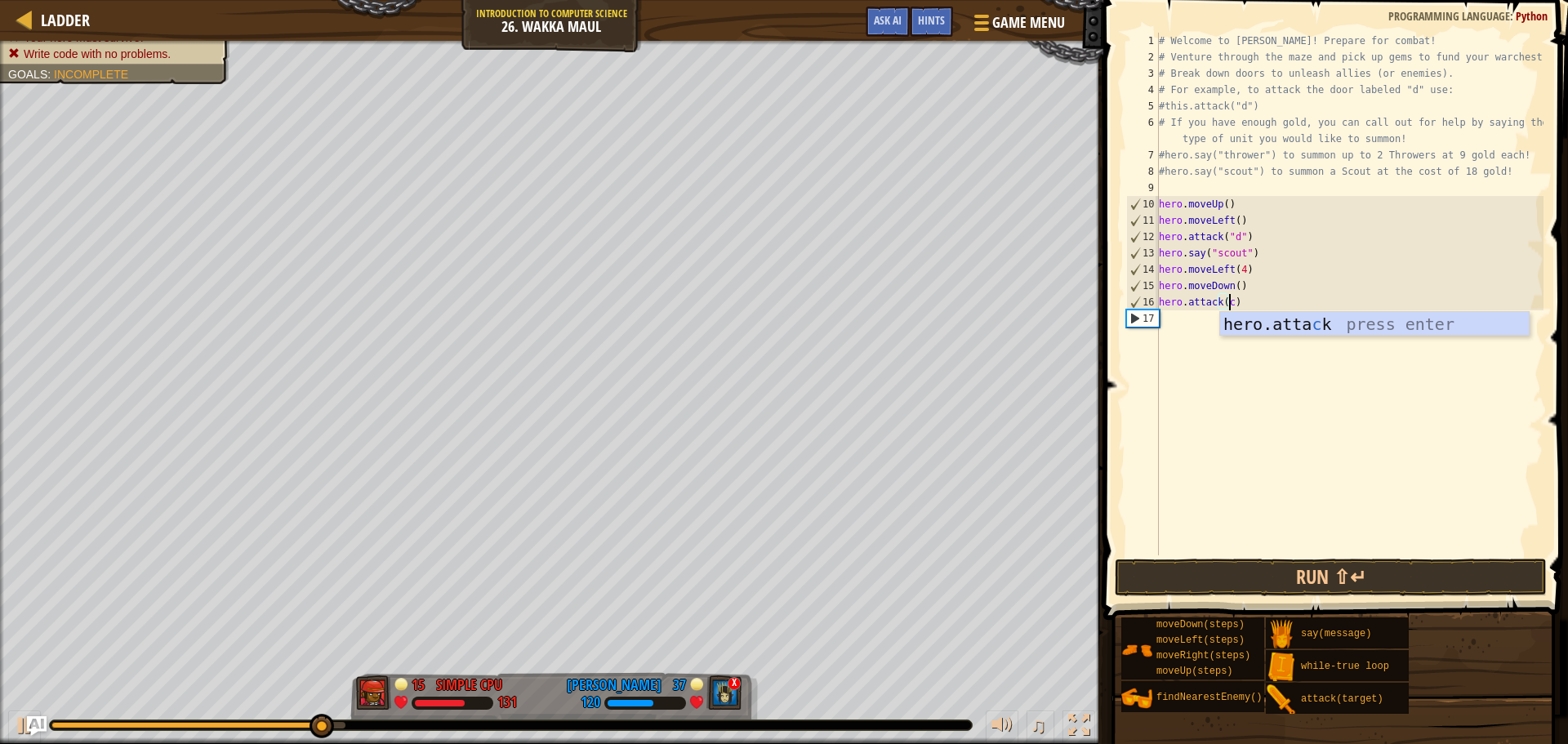
scroll to position [8, 5]
click at [1234, 328] on div "hero.[PERSON_NAME] press enter" at bounding box center [1374, 349] width 309 height 73
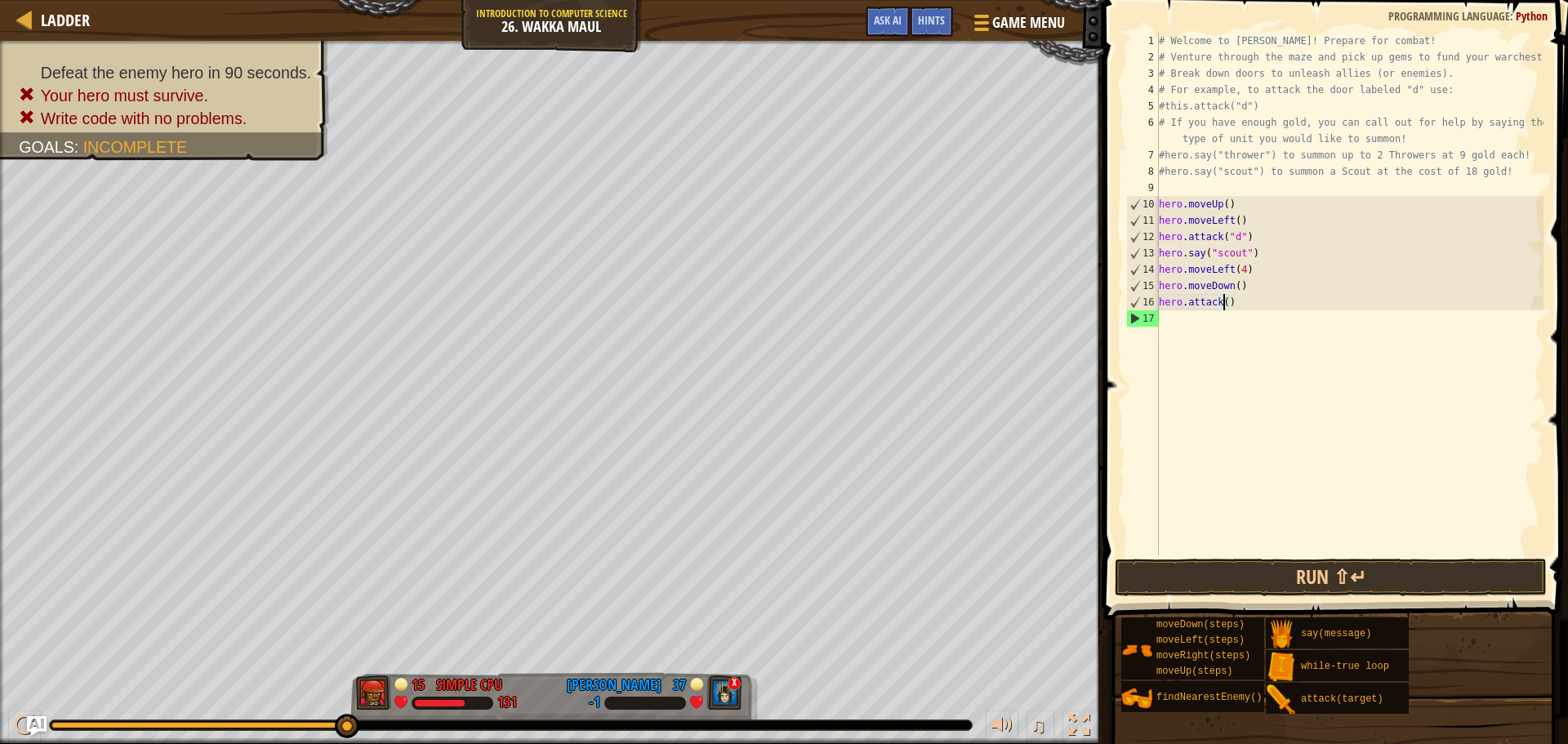
type textarea "hero.attack(c)"
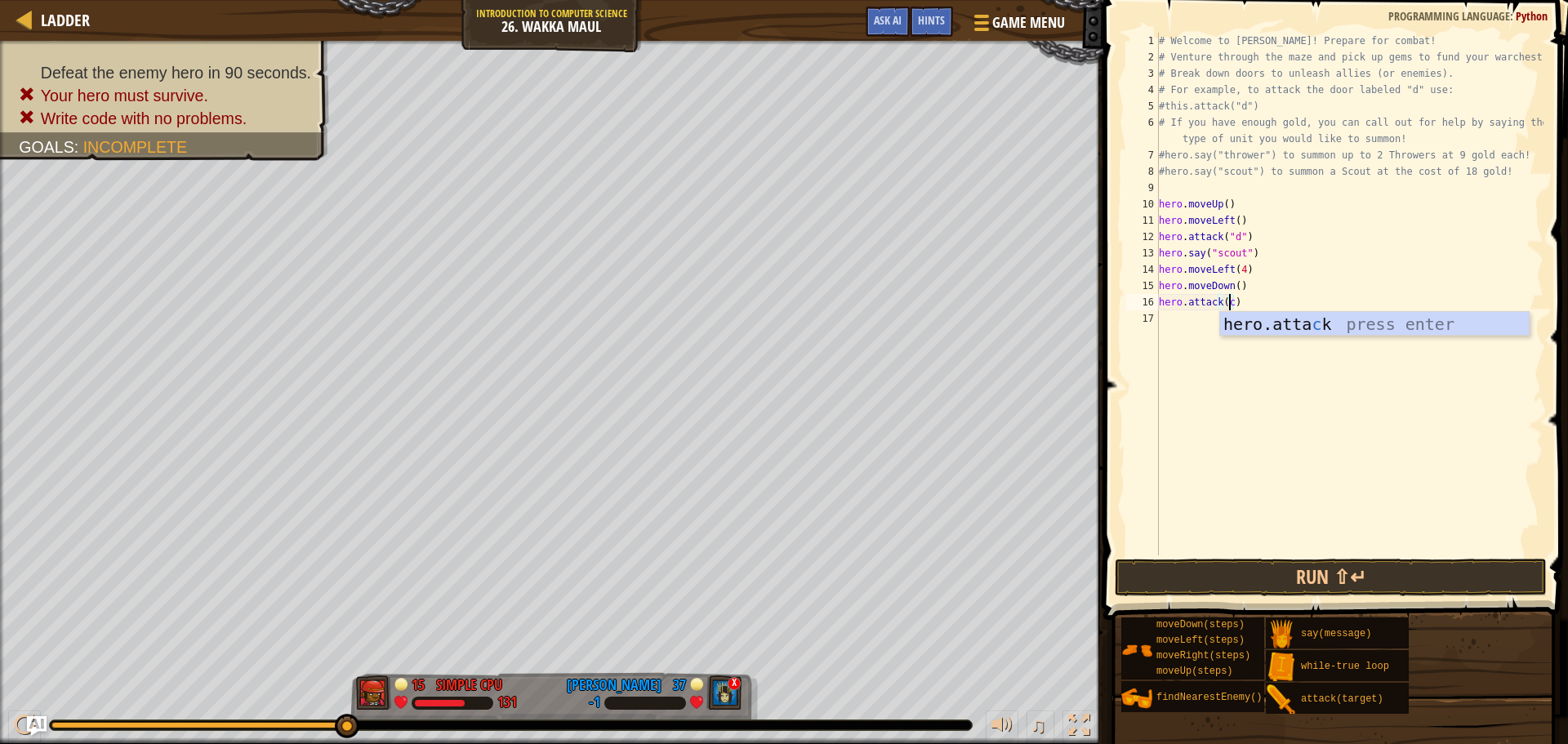
click at [1177, 327] on div "# Welcome to [PERSON_NAME]! Prepare for combat! # Venture through the maze and …" at bounding box center [1350, 310] width 388 height 555
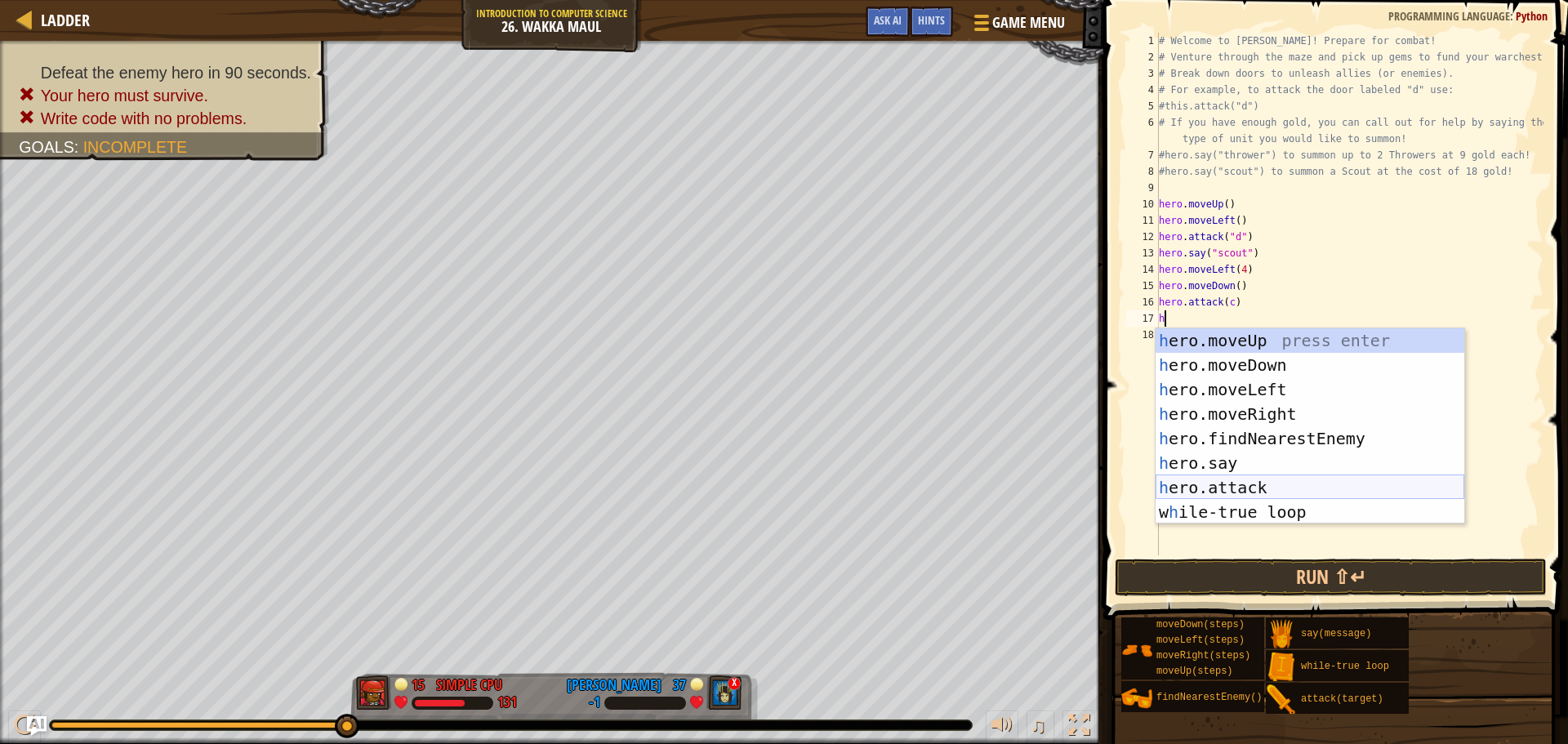
click at [1243, 486] on div "h ero.moveUp press enter h ero.moveDown press enter h ero.moveLeft press enter …" at bounding box center [1310, 451] width 309 height 245
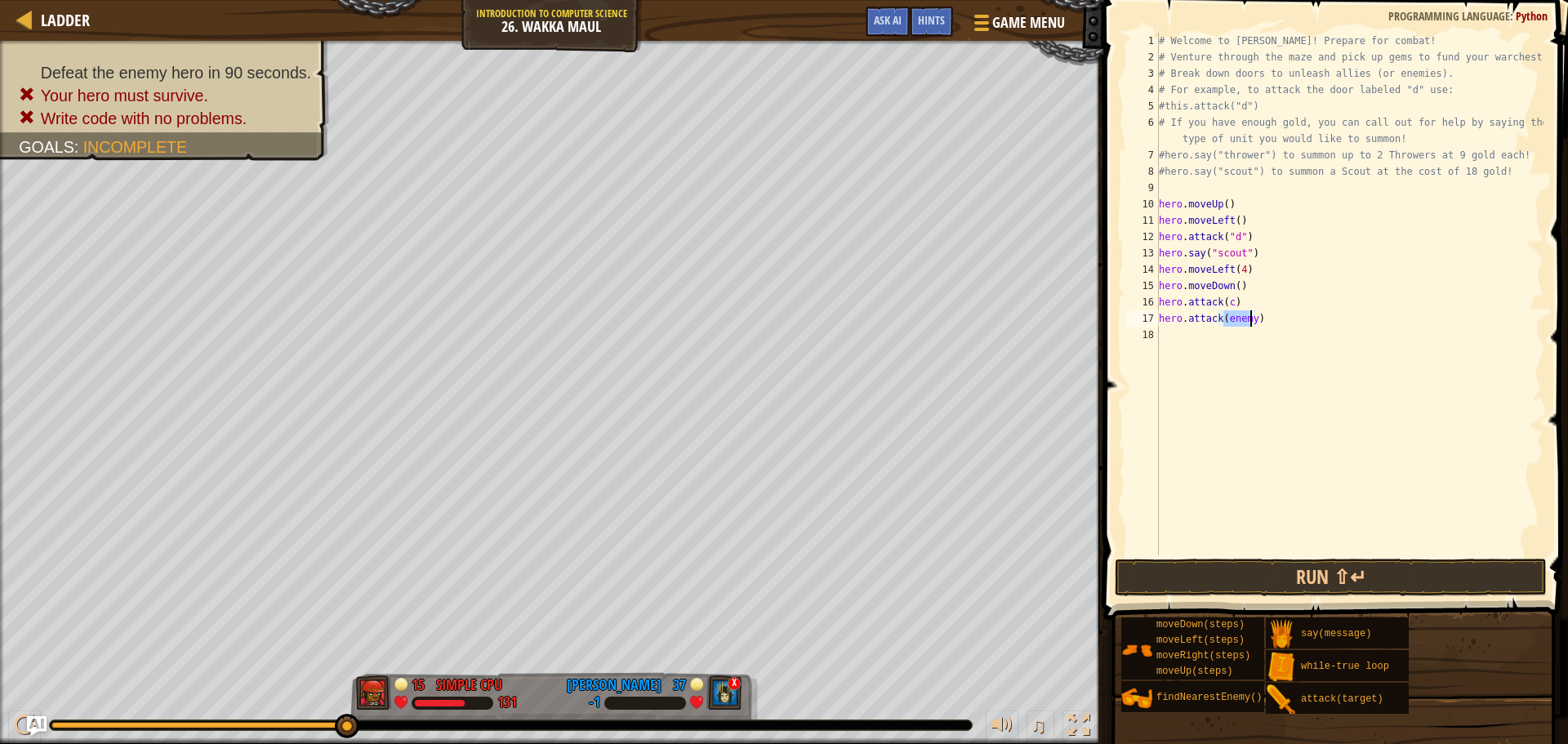
type textarea "hero.attack(b)"
click at [1189, 335] on div "# Welcome to [PERSON_NAME]! Prepare for combat! # Venture through the maze and …" at bounding box center [1350, 310] width 388 height 555
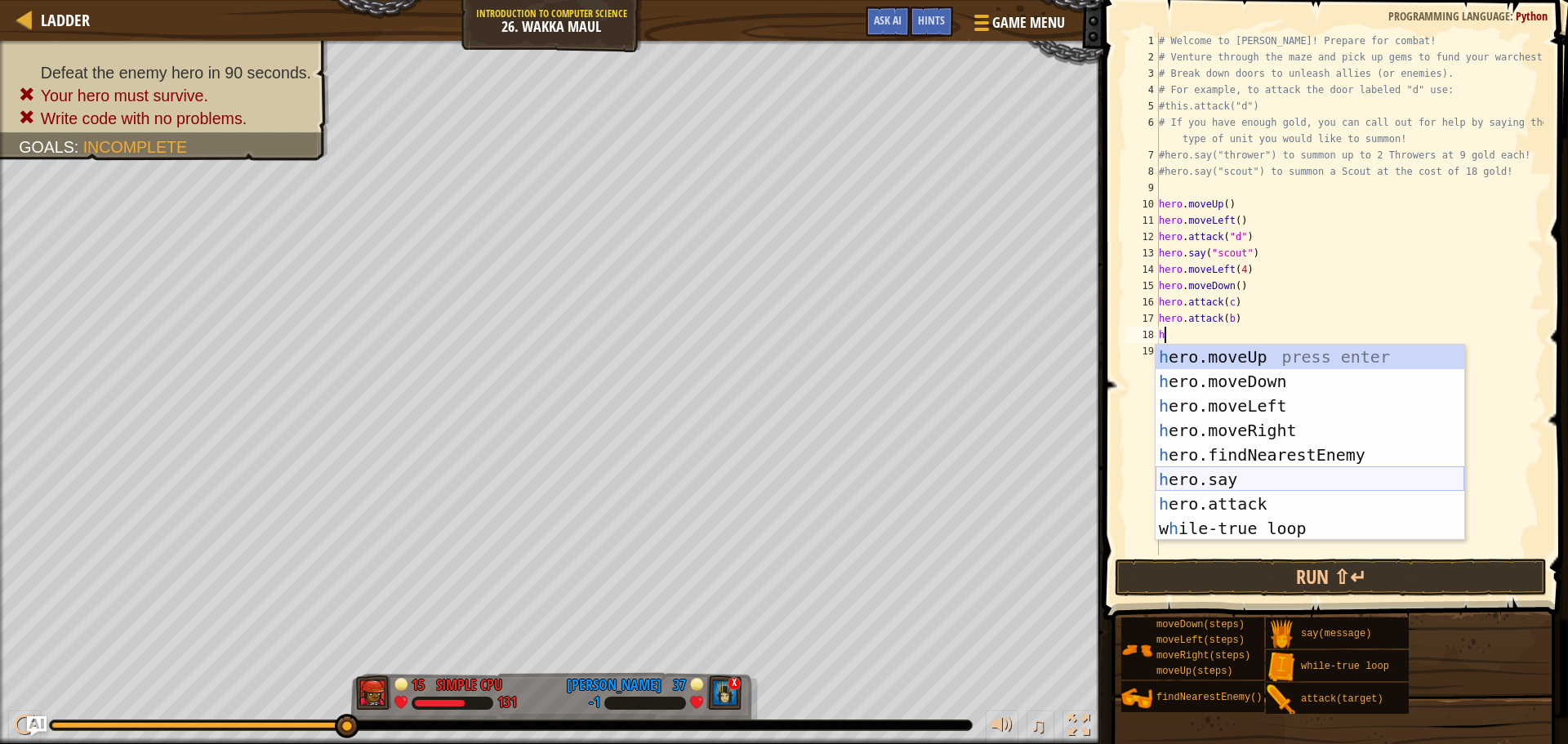
click at [1243, 482] on div "h ero.moveUp press enter h ero.moveDown press enter h ero.moveLeft press enter …" at bounding box center [1310, 468] width 309 height 245
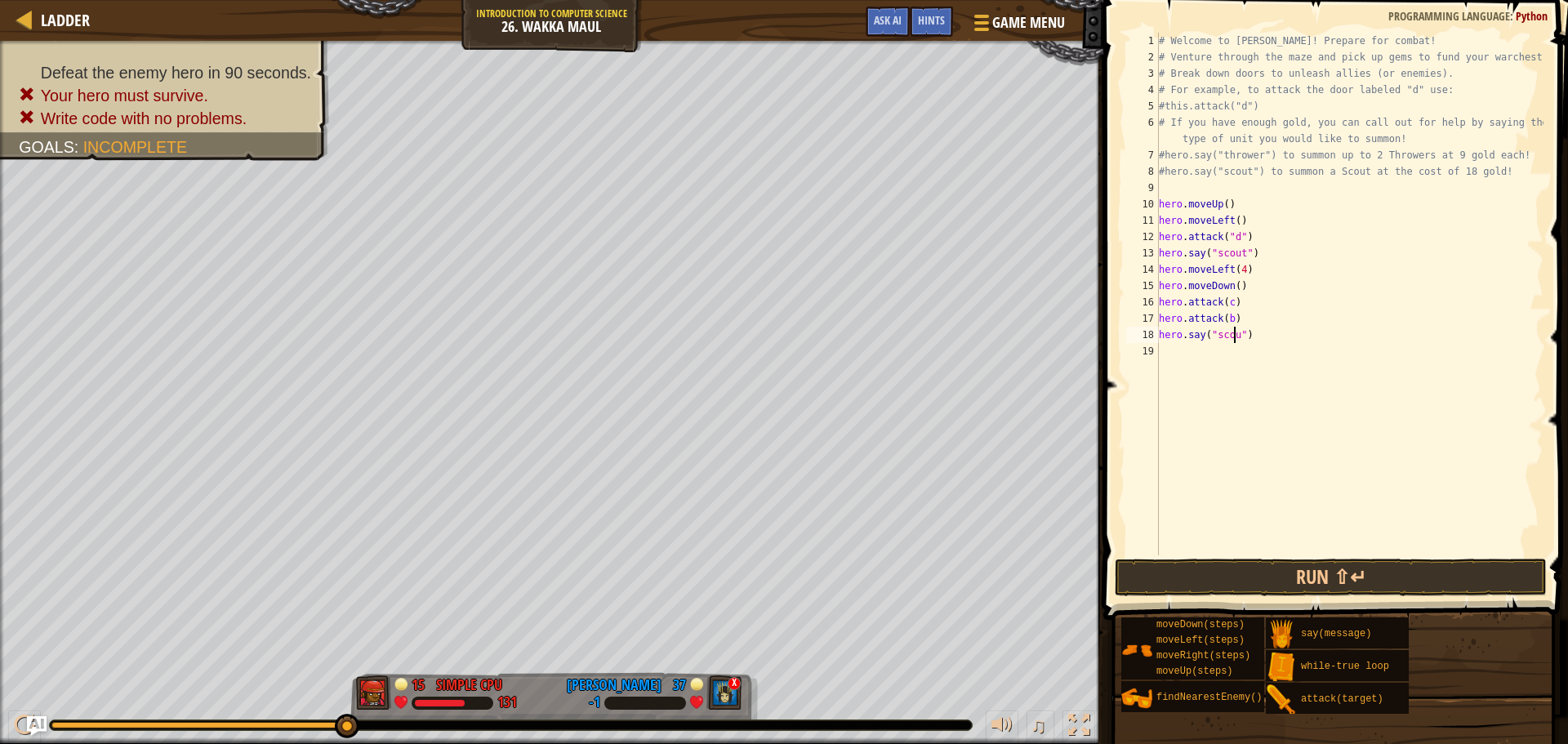
scroll to position [8, 7]
click at [1272, 576] on button "Run ⇧↵" at bounding box center [1331, 577] width 432 height 37
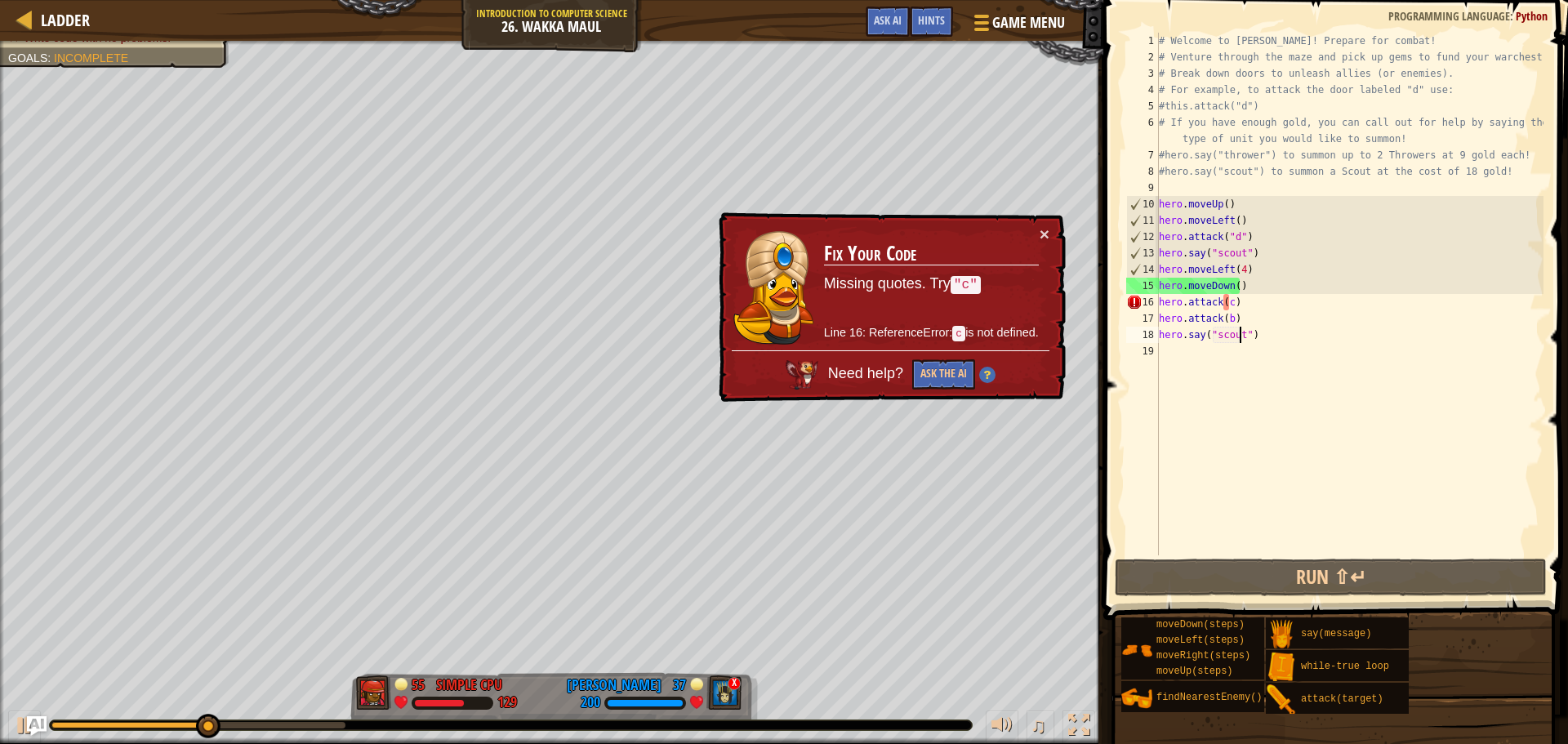
click at [1228, 301] on div "# Welcome to [PERSON_NAME]! Prepare for combat! # Venture through the maze and …" at bounding box center [1350, 310] width 388 height 555
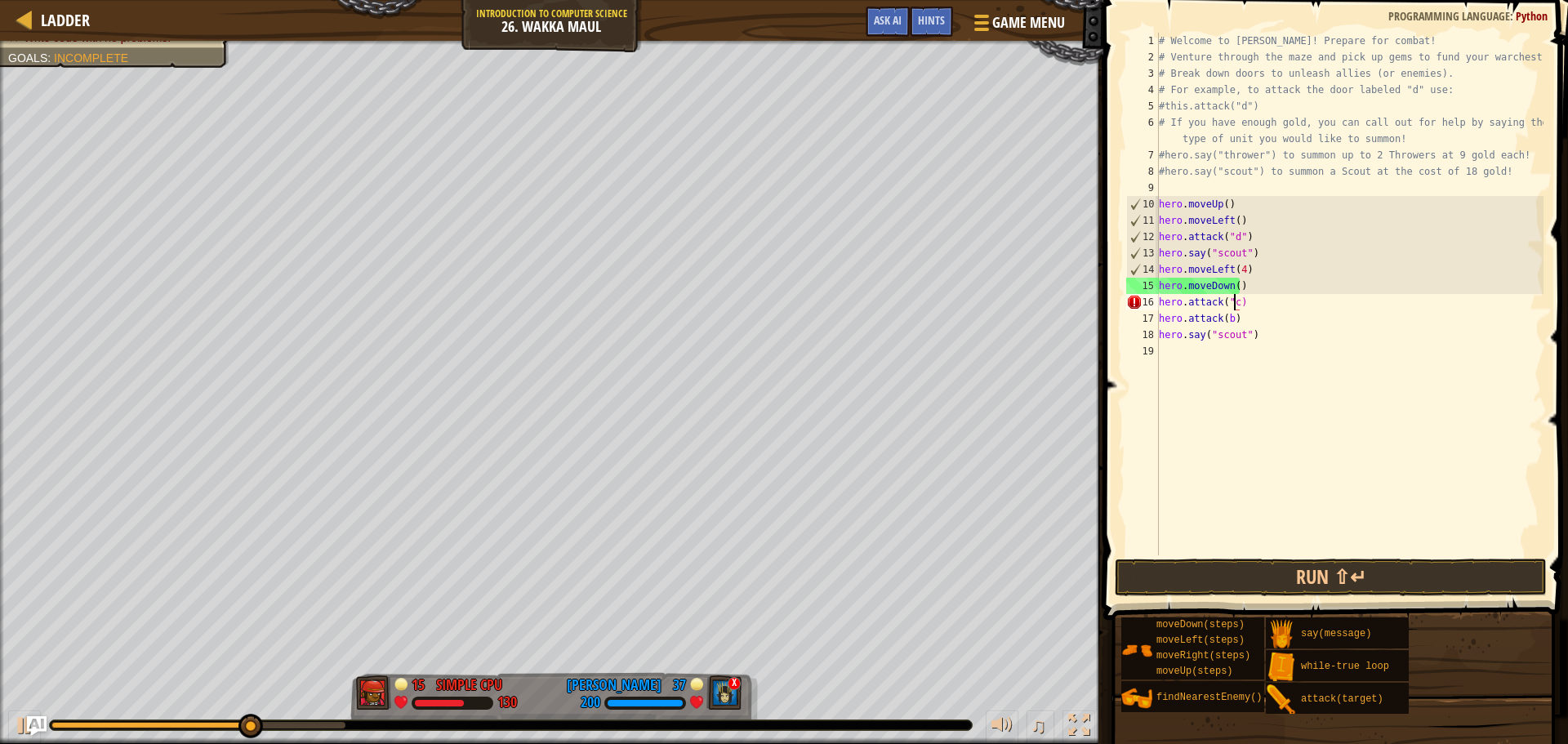
scroll to position [8, 6]
click at [1231, 319] on div "# Welcome to [PERSON_NAME]! Prepare for combat! # Venture through the maze and …" at bounding box center [1350, 310] width 388 height 555
type textarea "hero.attack("b")"
click at [1243, 576] on button "Run ⇧↵" at bounding box center [1331, 577] width 432 height 37
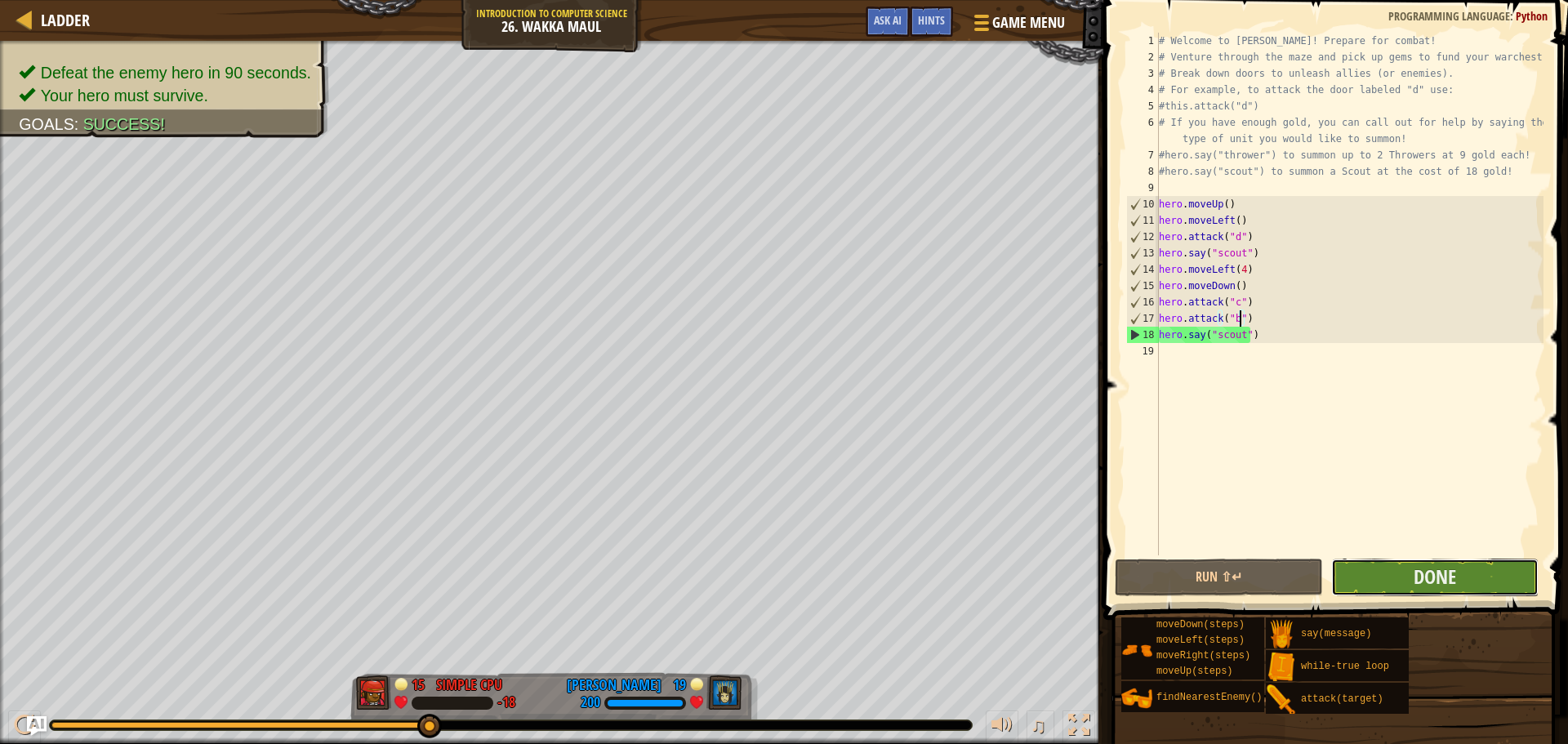
click at [1463, 579] on button "Done" at bounding box center [1435, 577] width 207 height 37
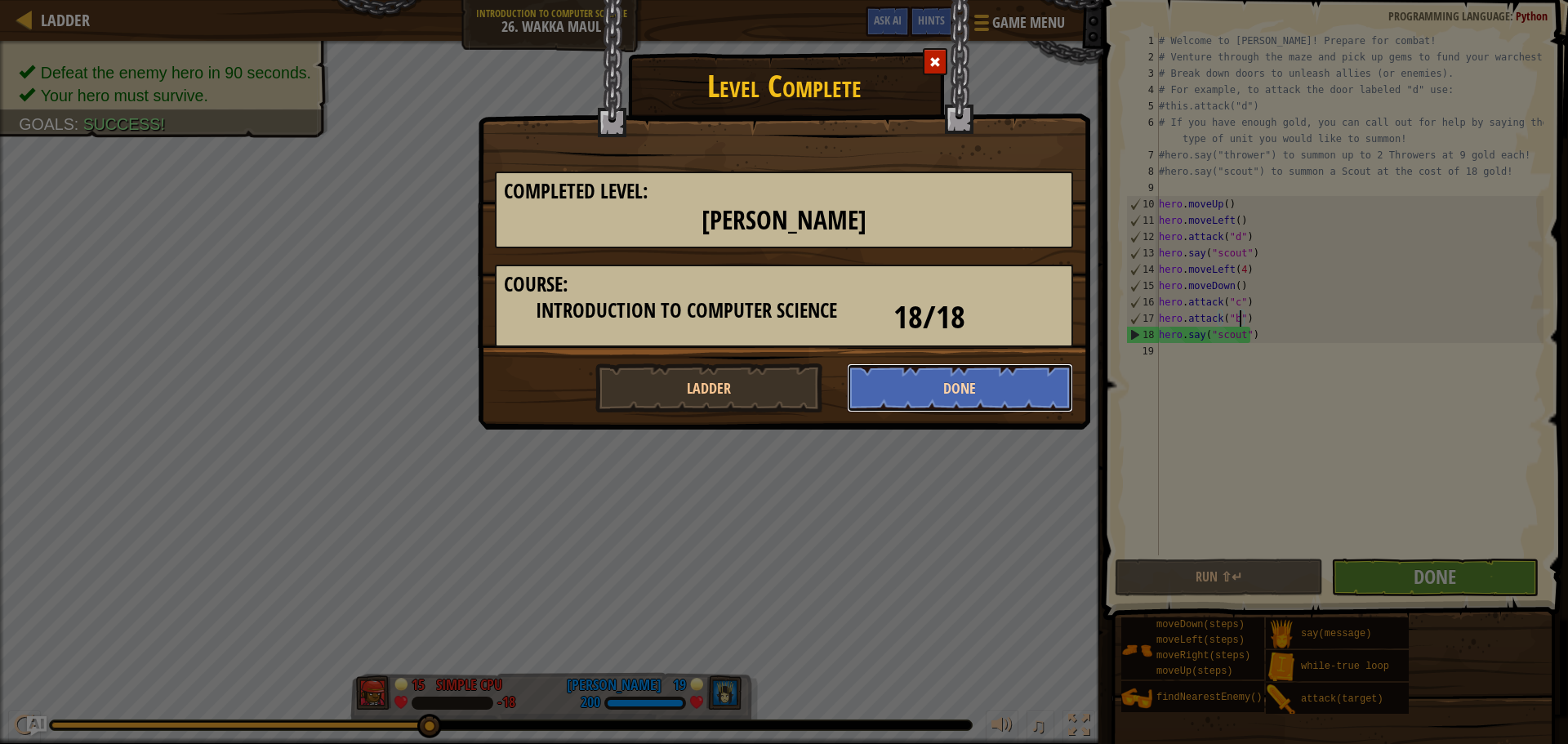
click at [909, 401] on button "Done" at bounding box center [960, 389] width 227 height 49
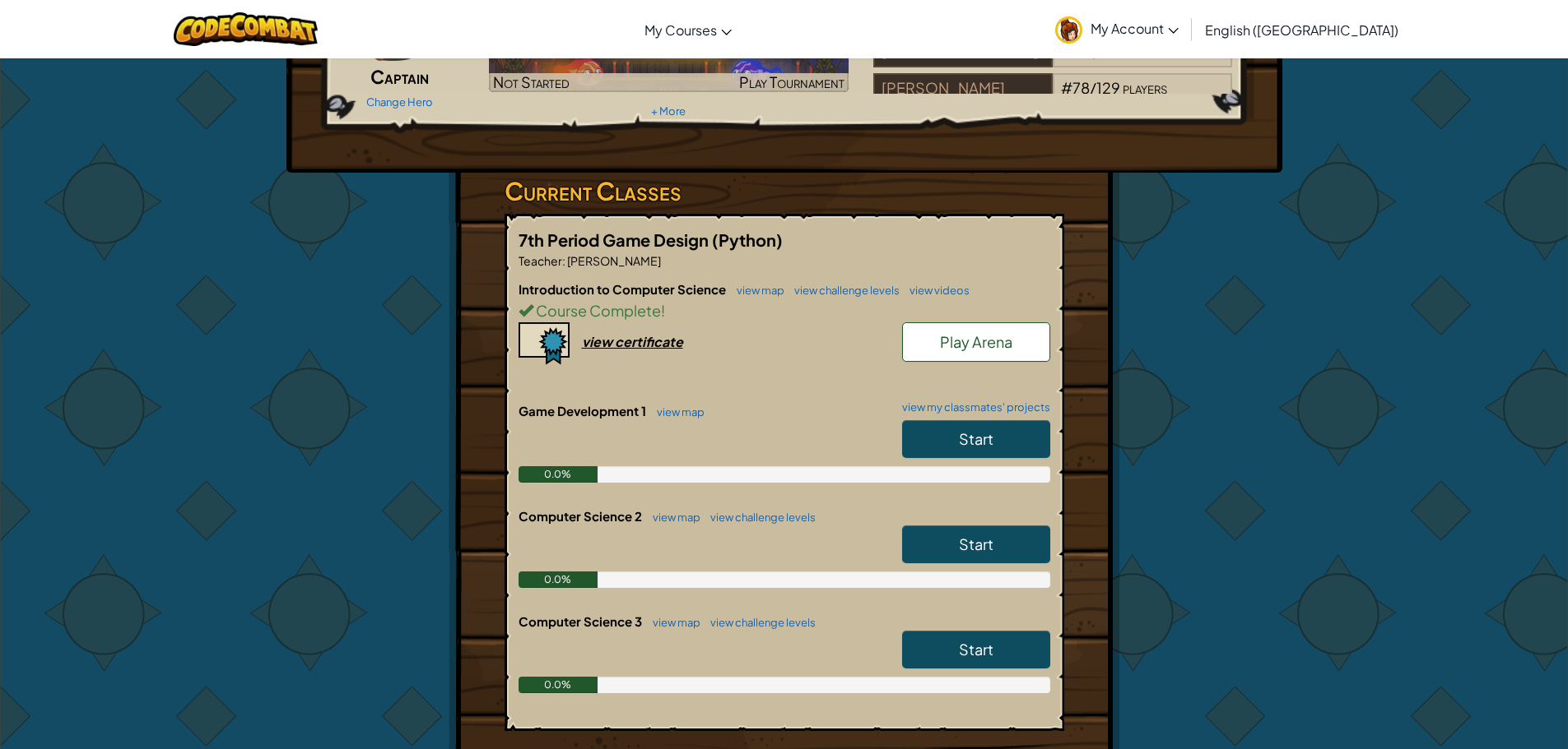
scroll to position [247, 0]
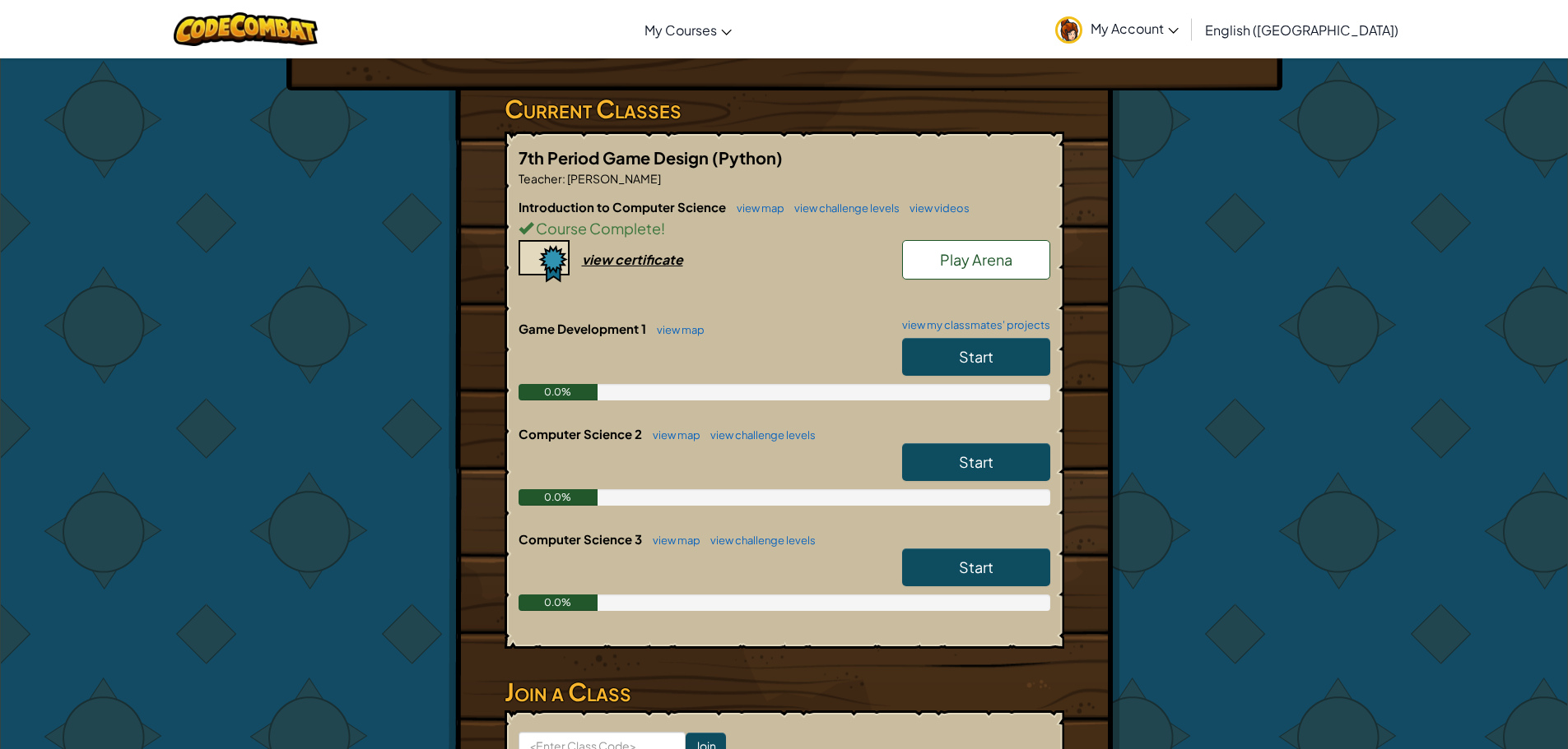
click at [967, 457] on span "Start" at bounding box center [976, 462] width 34 height 19
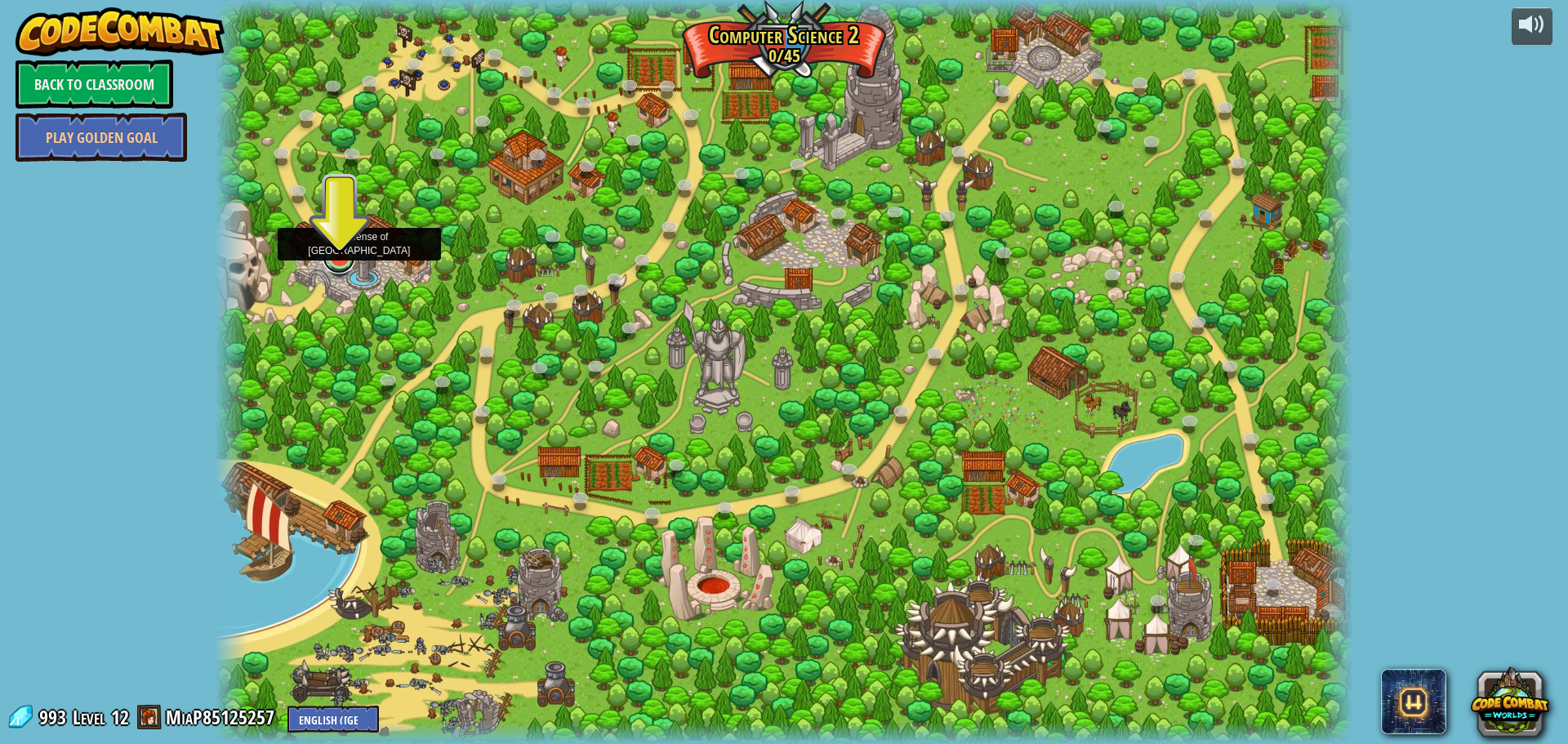
click at [338, 264] on link at bounding box center [339, 257] width 32 height 32
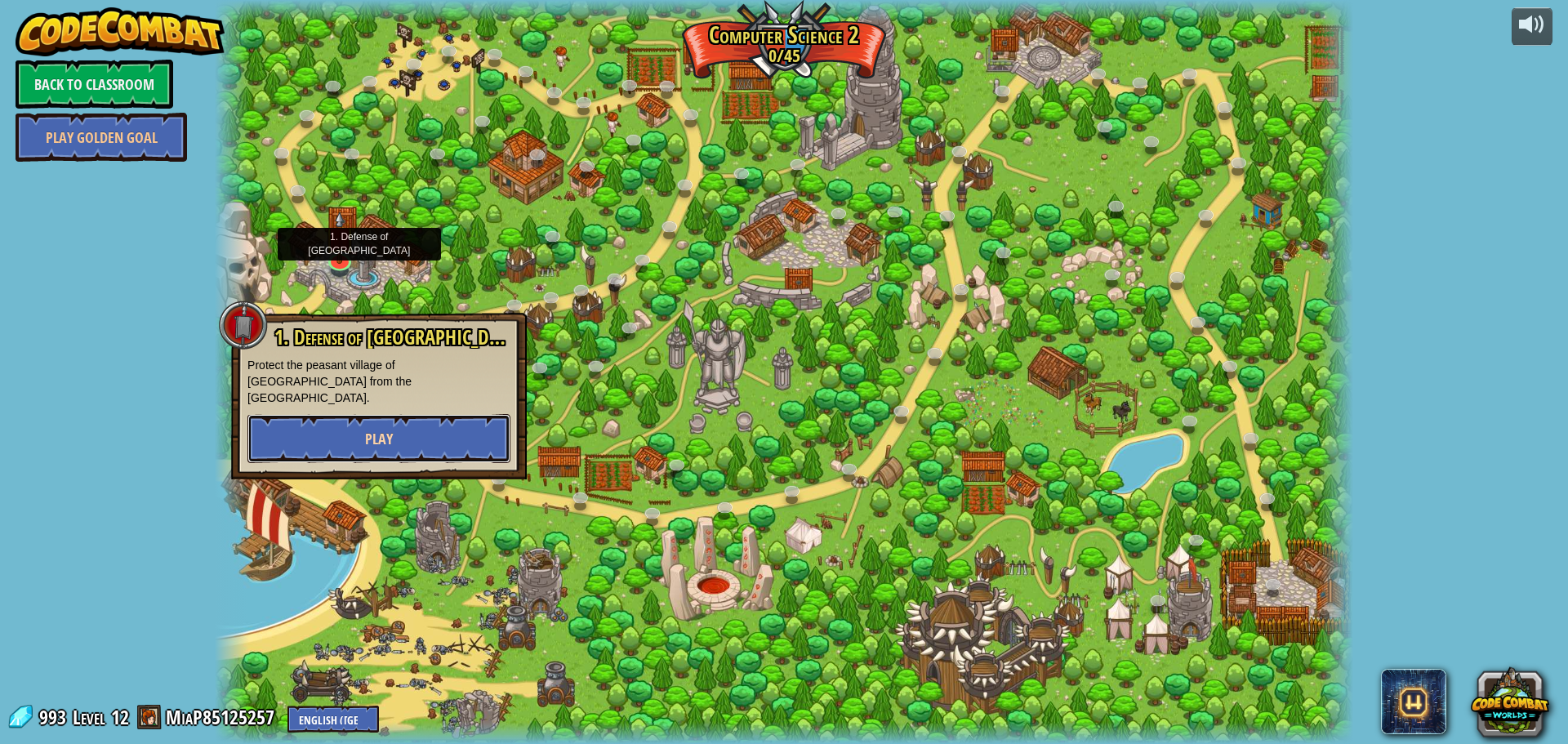
click at [472, 414] on button "Play" at bounding box center [378, 439] width 263 height 49
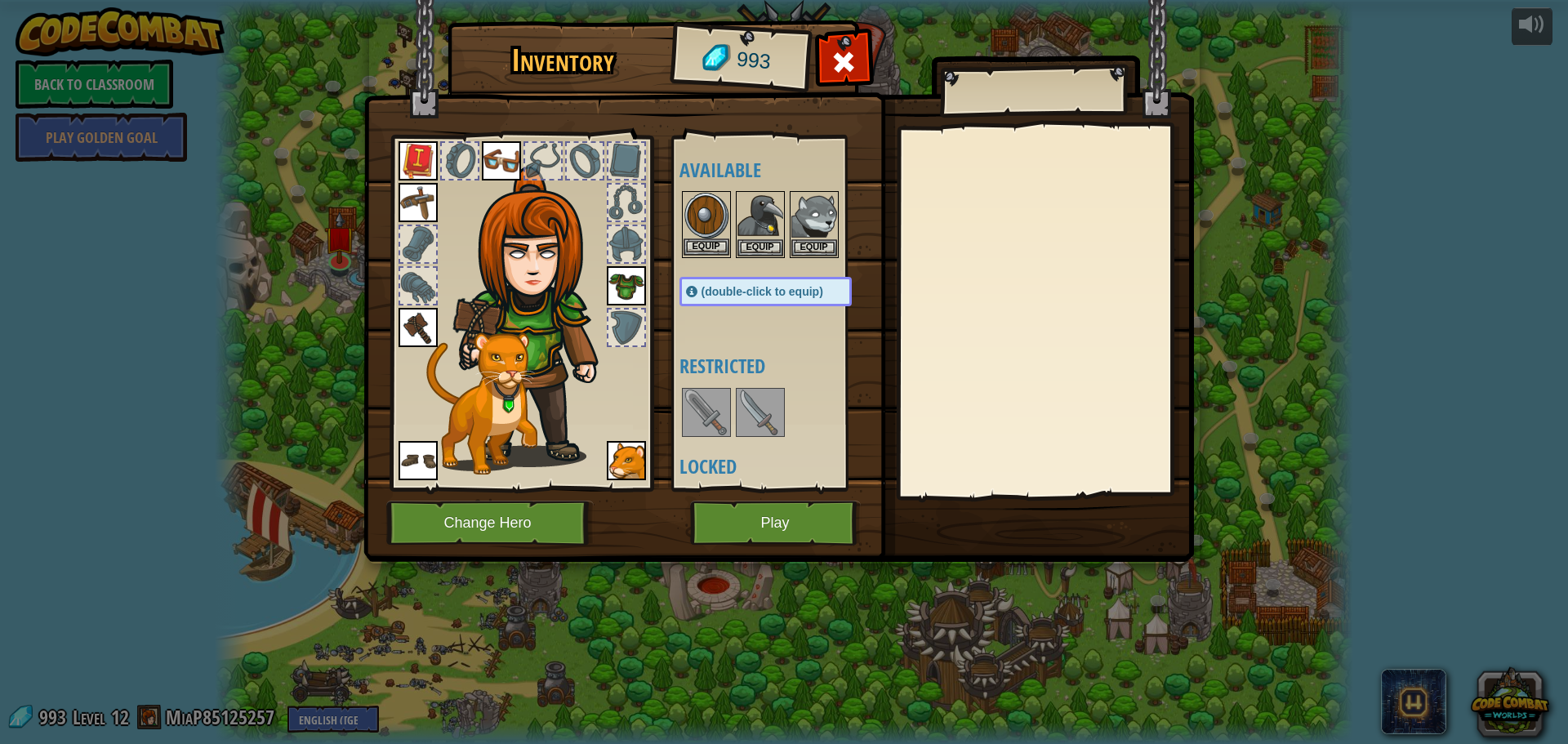
click at [705, 231] on img at bounding box center [706, 216] width 46 height 46
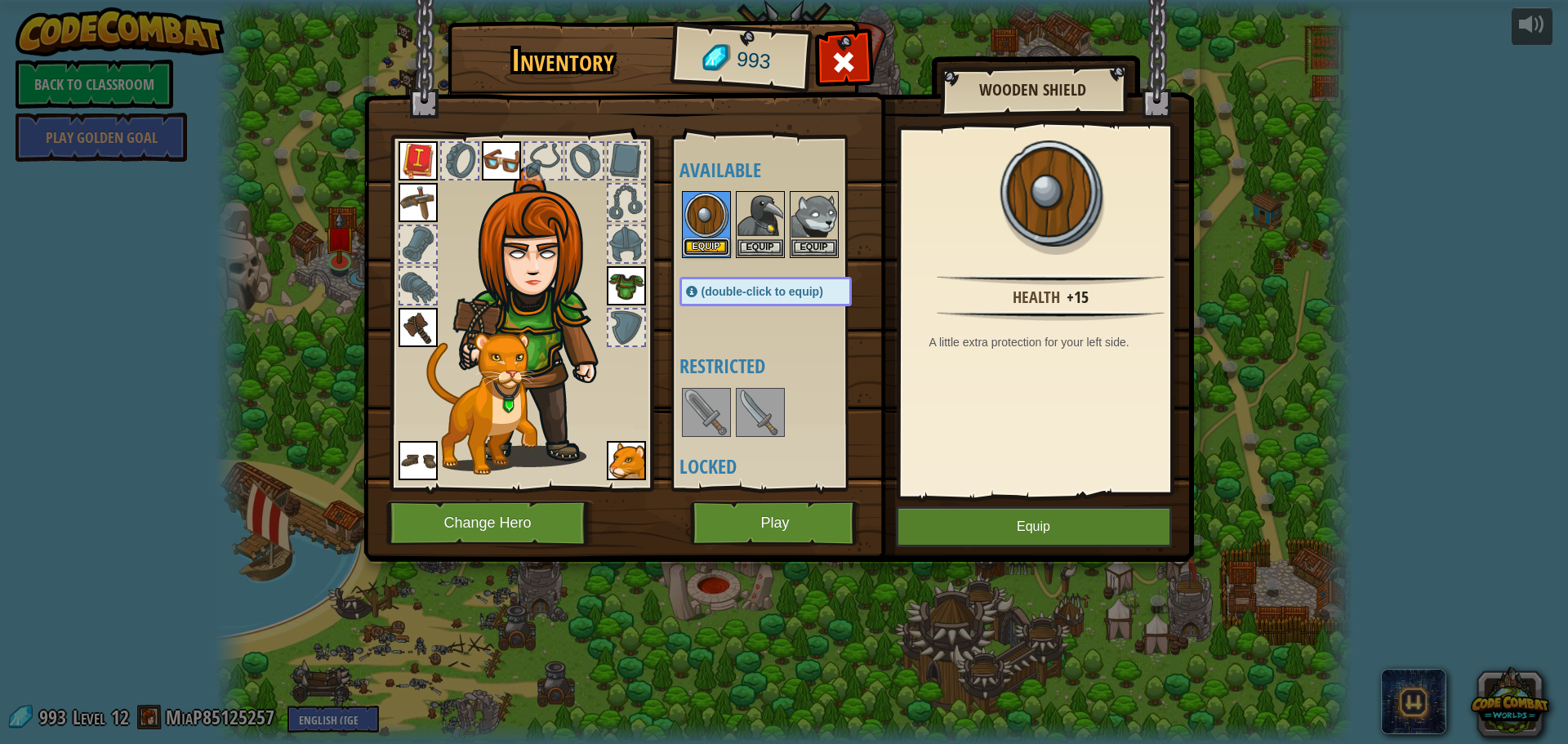
click at [701, 242] on button "Equip" at bounding box center [706, 247] width 46 height 17
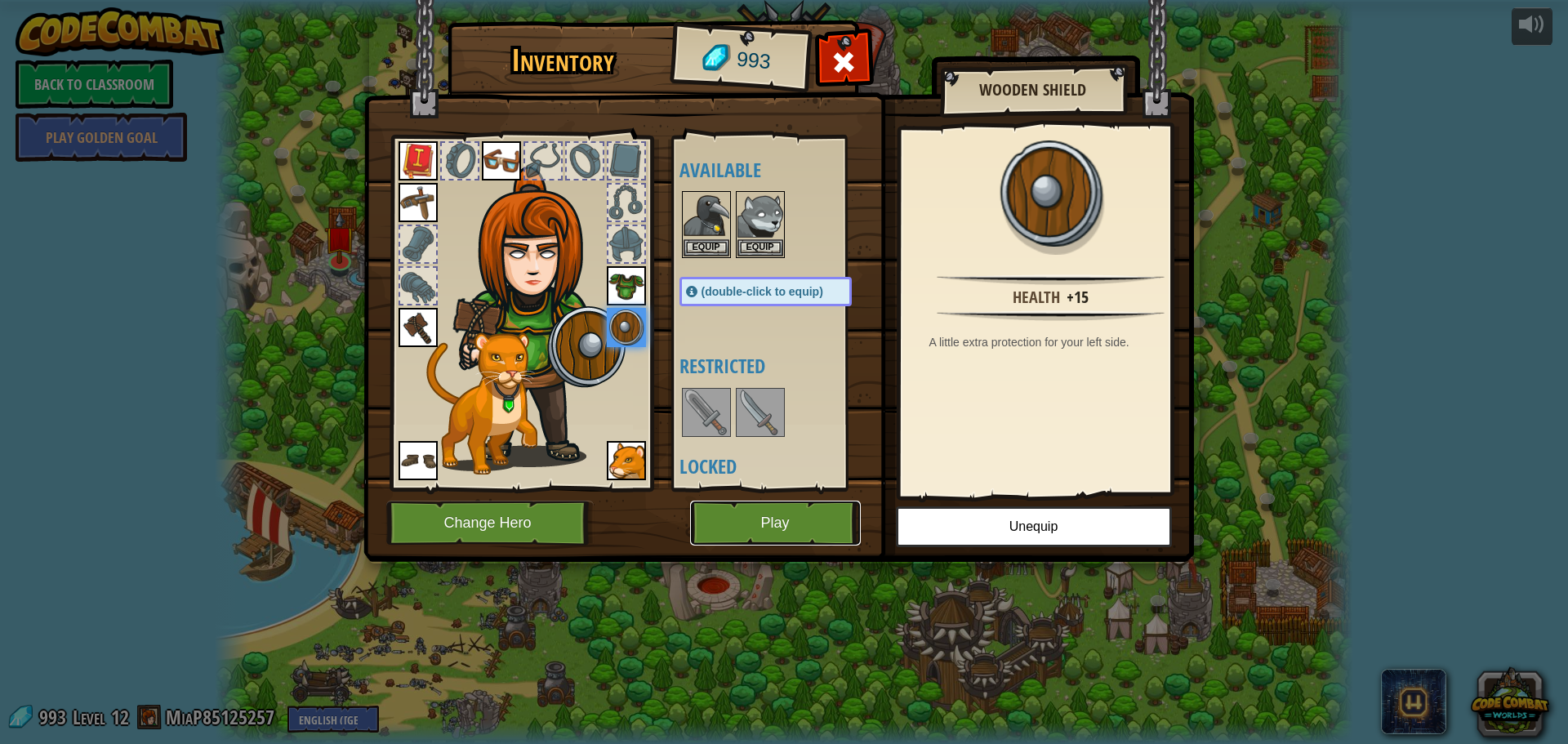
click at [744, 502] on button "Play" at bounding box center [775, 523] width 171 height 45
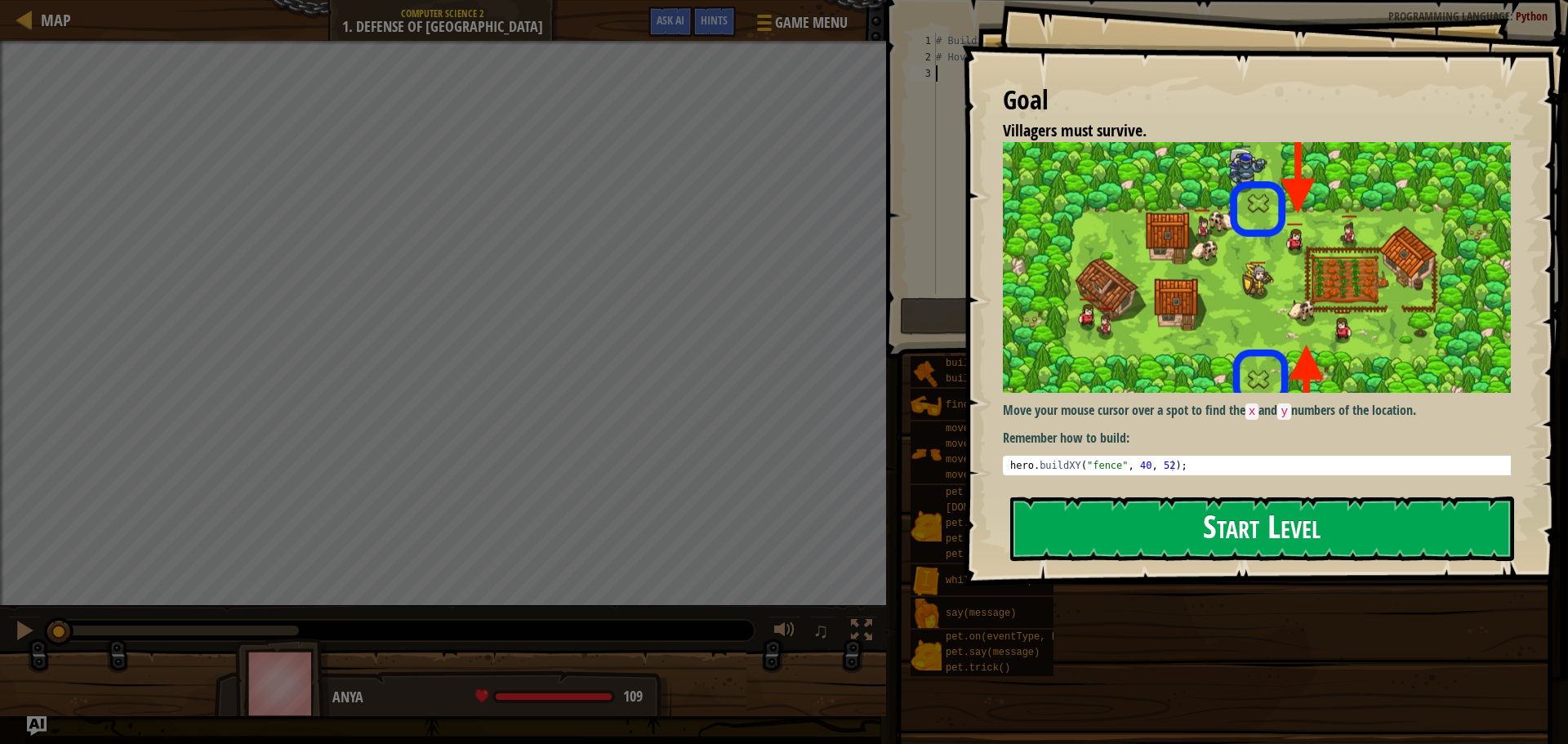
click at [1065, 517] on button "Start Level" at bounding box center [1262, 529] width 504 height 65
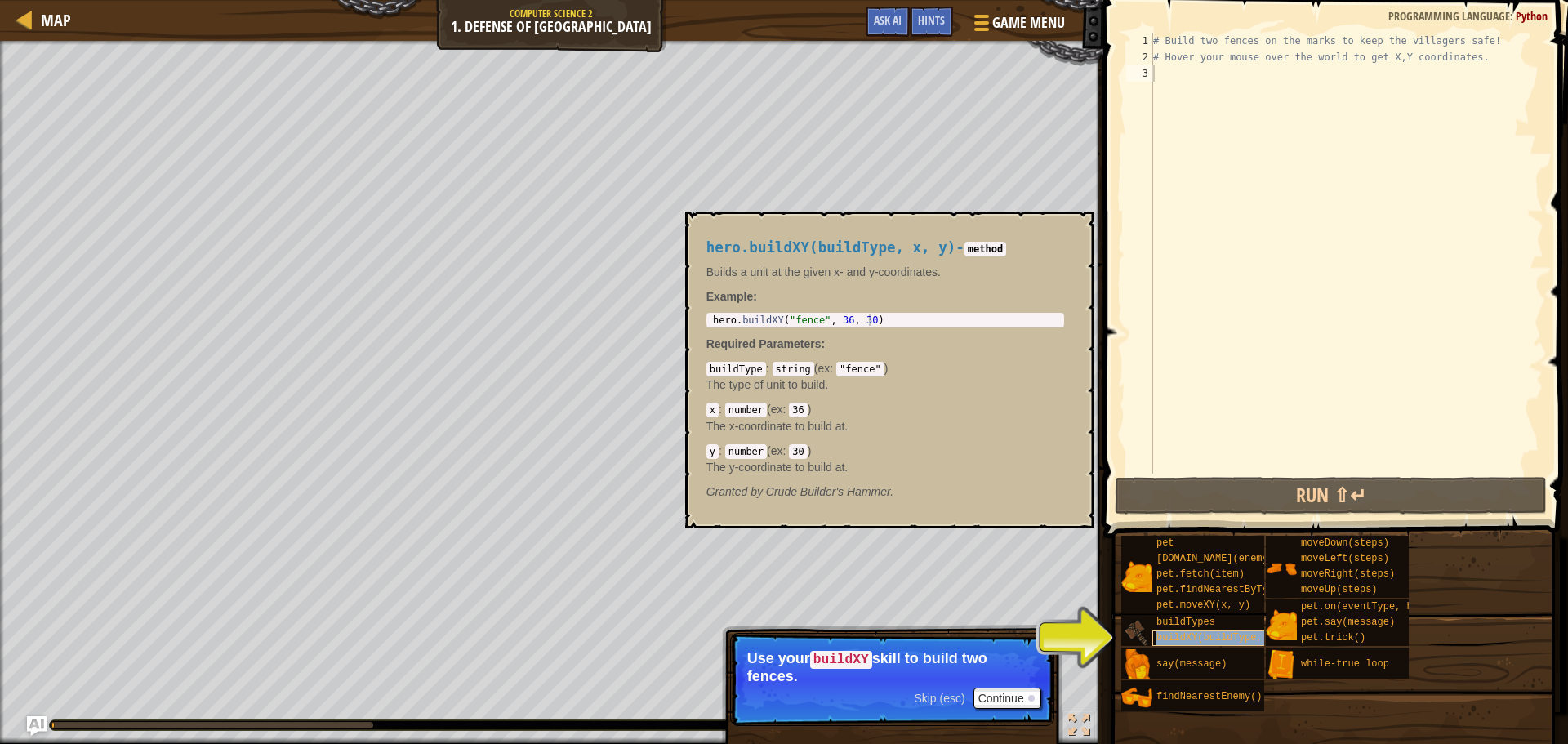
click at [1184, 636] on span "buildXY(buildType, x, y)" at bounding box center [1227, 638] width 141 height 11
click at [1024, 696] on button "Continue" at bounding box center [1008, 698] width 68 height 21
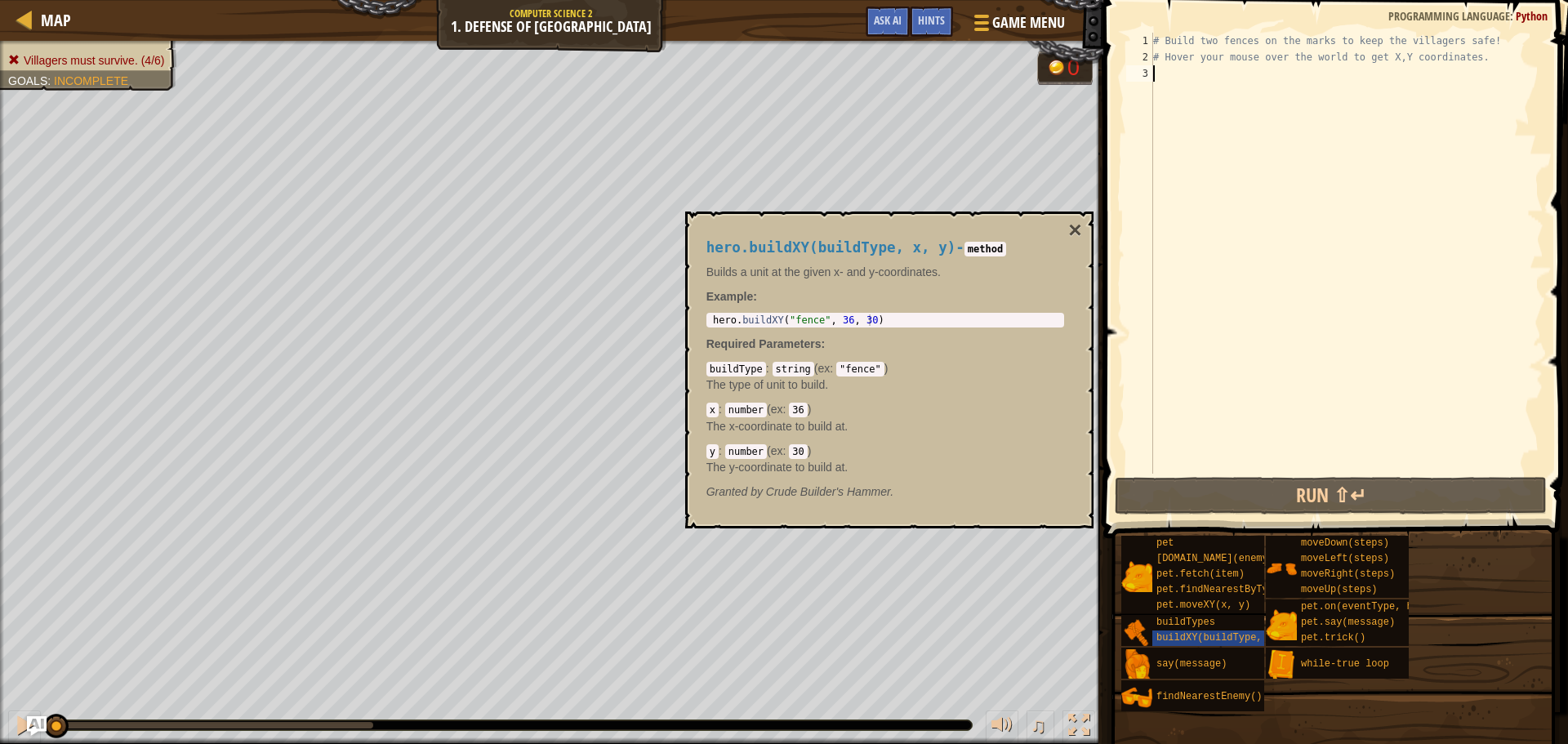
click at [1204, 93] on div "# Build two fences on the marks to keep the villagers safe! # Hover your mouse …" at bounding box center [1346, 269] width 393 height 474
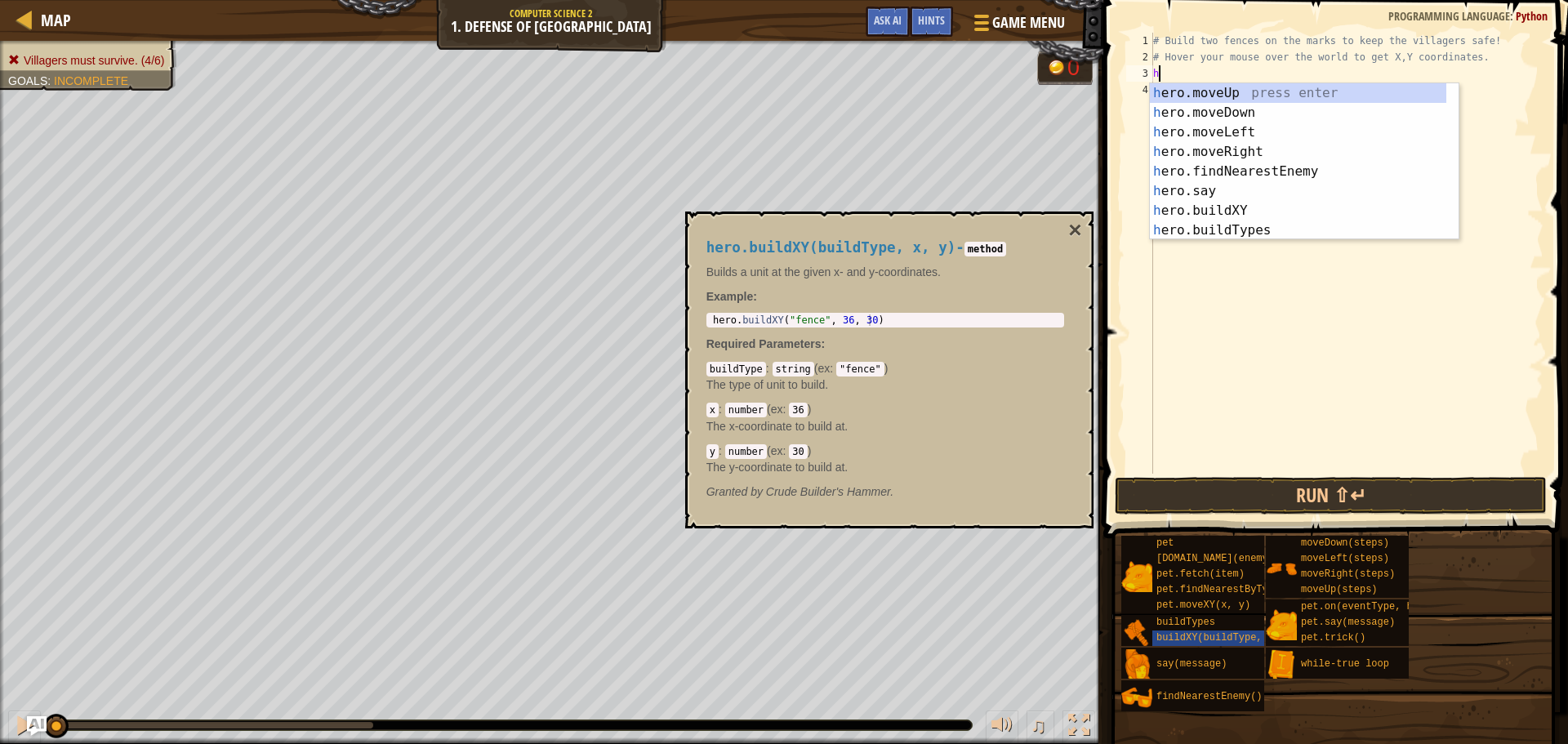
scroll to position [8, 0]
click at [1243, 204] on div "h ero.moveUp press enter h ero.moveDown press enter h ero.moveLeft press enter …" at bounding box center [1298, 181] width 297 height 196
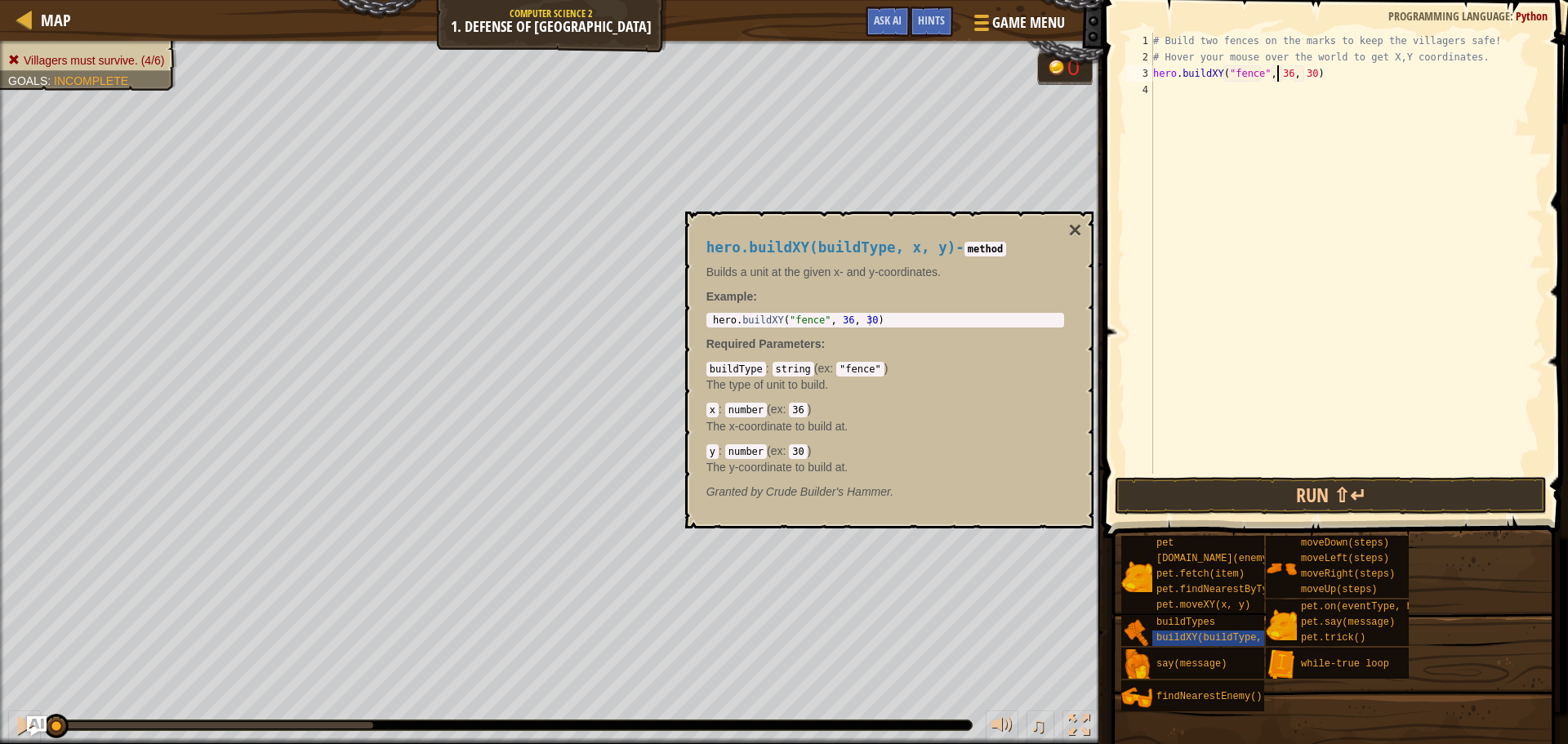
click at [1277, 71] on div "# Build two fences on the marks to keep the villagers safe! # Hover your mouse …" at bounding box center [1346, 269] width 393 height 474
click at [1282, 71] on div "# Build two fences on the marks to keep the villagers safe! # Hover your mouse …" at bounding box center [1346, 269] width 393 height 474
click at [1305, 73] on div "# Build two fences on the marks to keep the villagers safe! # Hover your mouse …" at bounding box center [1346, 269] width 393 height 474
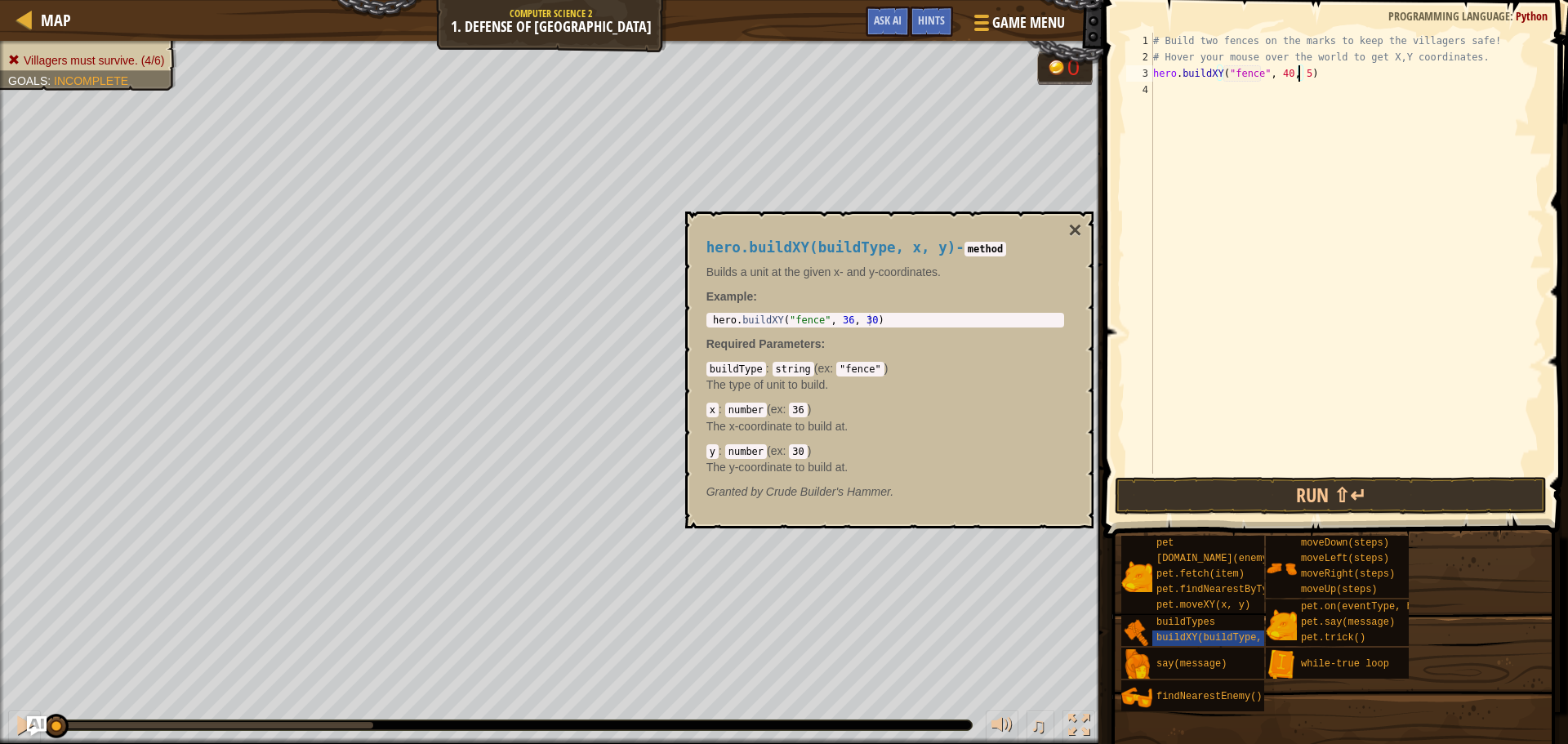
type textarea "hero.buildXY("fence", 40, 52)"
click at [1186, 94] on div "# Build two fences on the marks to keep the villagers safe! # Hover your mouse …" at bounding box center [1346, 269] width 393 height 474
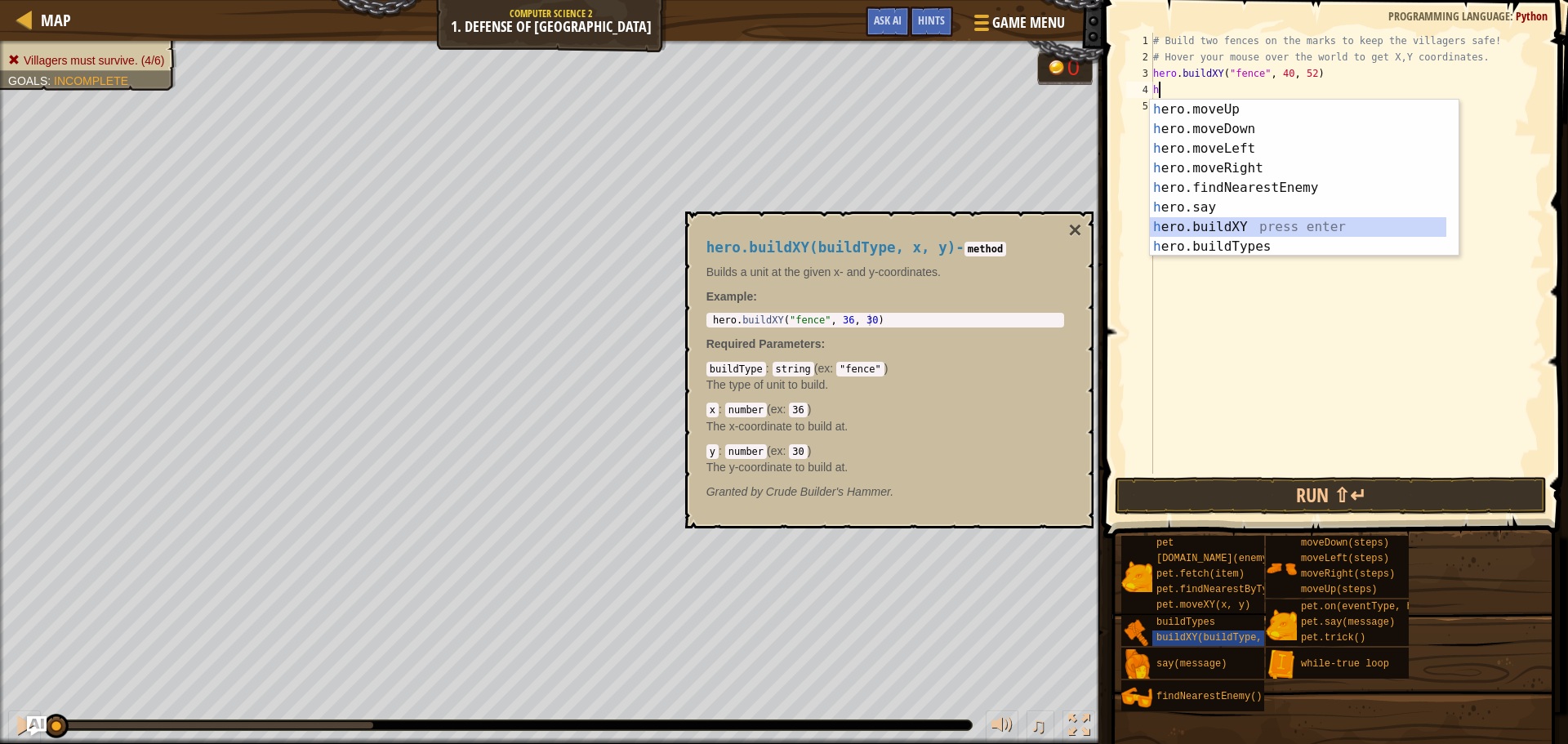
click at [1235, 232] on div "h ero.moveUp press enter h ero.moveDown press enter h ero.moveLeft press enter …" at bounding box center [1298, 197] width 297 height 196
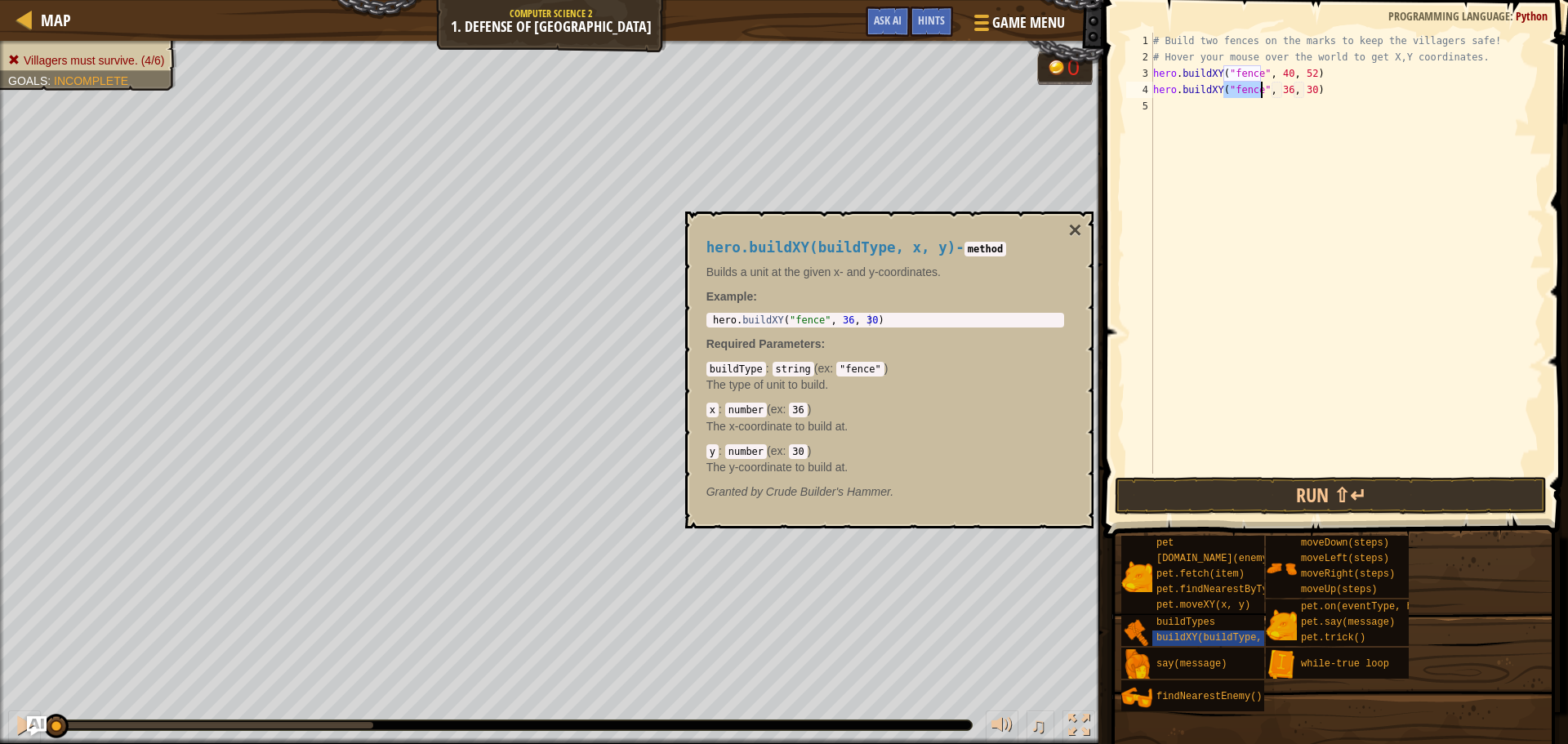
click at [1282, 90] on div "# Build two fences on the marks to keep the villagers safe! # Hover your mouse …" at bounding box center [1346, 269] width 393 height 474
click at [1305, 92] on div "# Build two fences on the marks to keep the villagers safe! # Hover your mouse …" at bounding box center [1346, 269] width 393 height 474
type textarea "hero.buildXY("fence", 40, 20)"
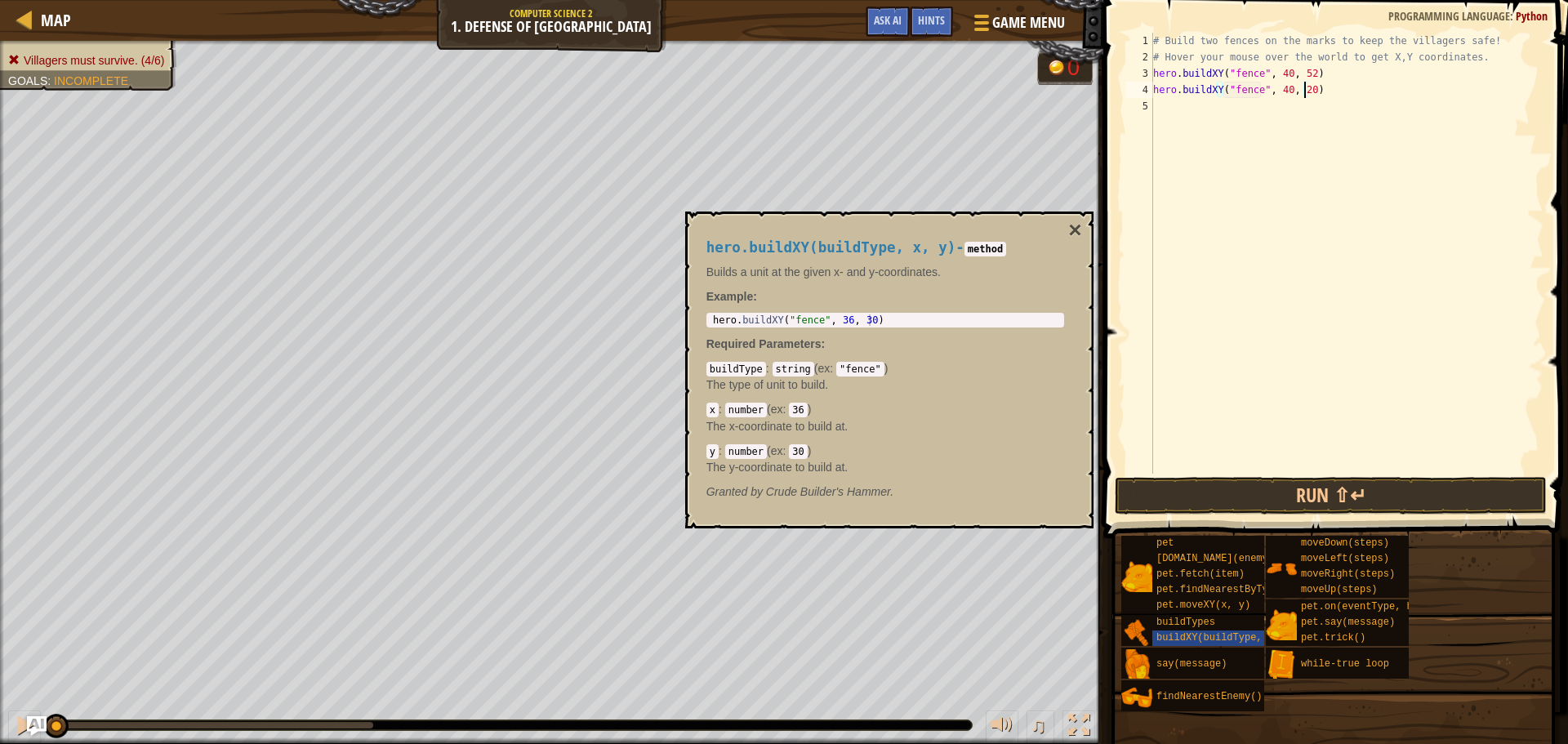
click at [1216, 475] on span at bounding box center [1338, 246] width 478 height 587
click at [1213, 487] on button "Run ⇧↵" at bounding box center [1331, 496] width 432 height 37
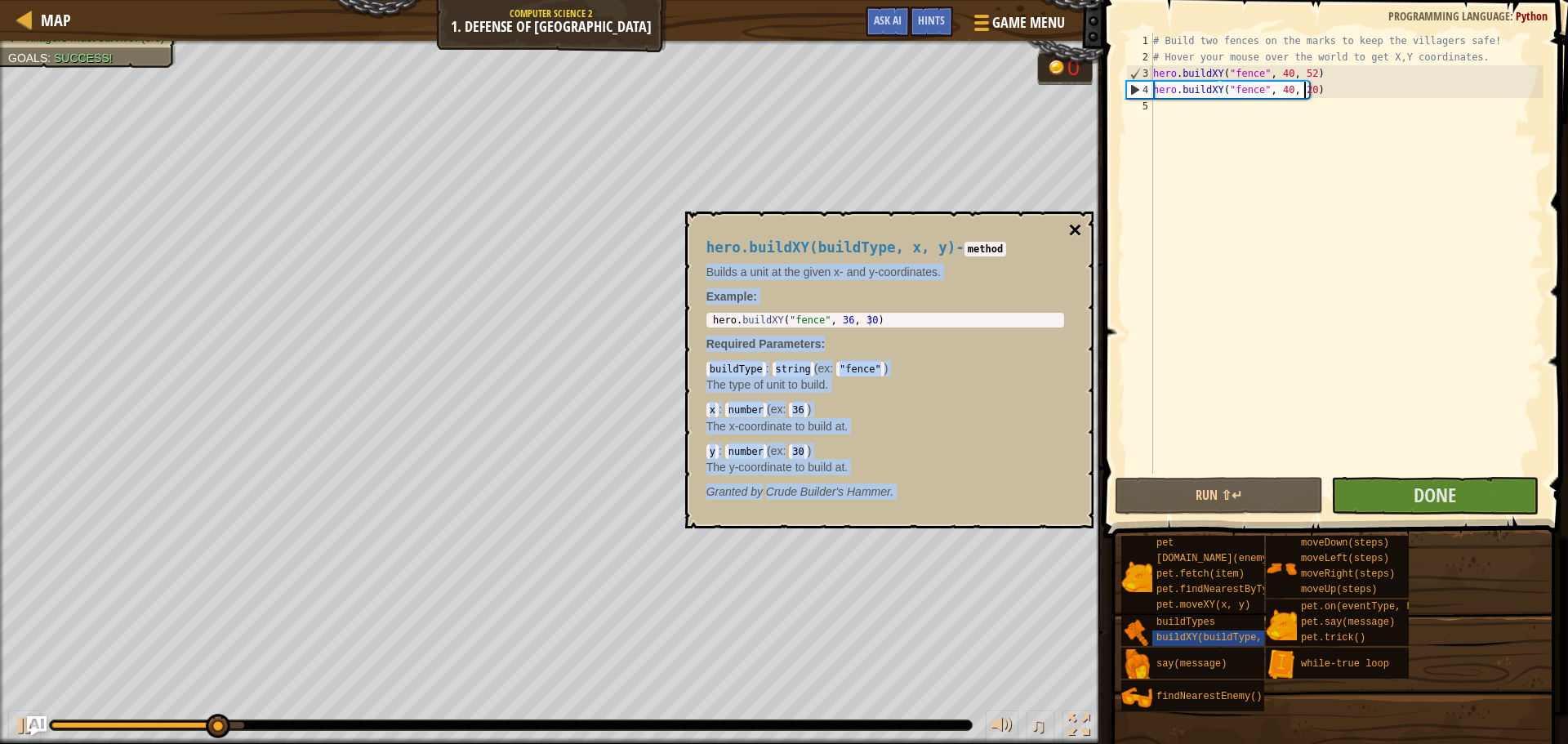
click at [1068, 224] on div "hero.buildXY(buildType, x, y) - method Builds a unit at the given x- and y-coor…" at bounding box center [889, 370] width 408 height 317
click at [1068, 225] on button "×" at bounding box center [1074, 230] width 13 height 23
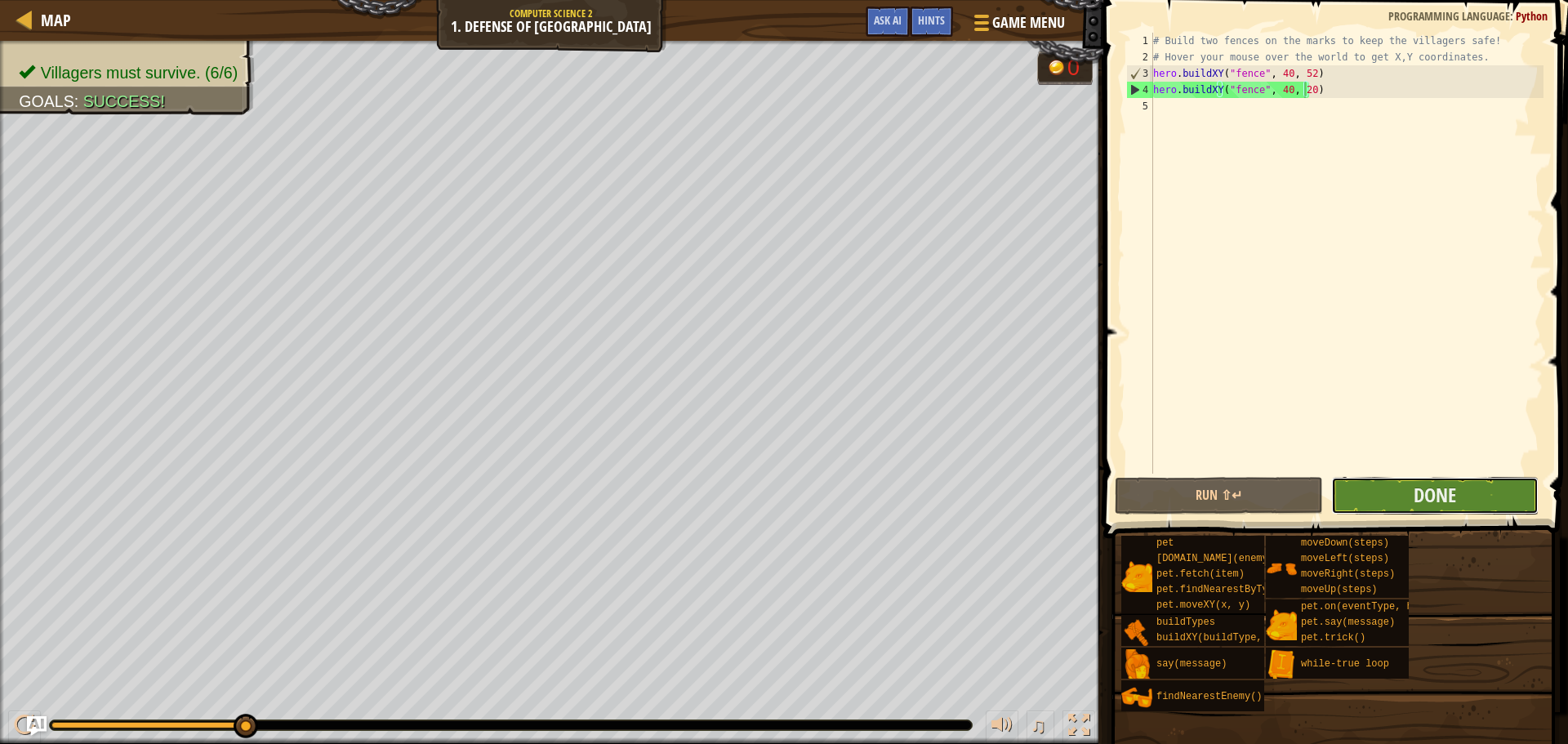
click at [1368, 494] on button "Done" at bounding box center [1435, 496] width 207 height 37
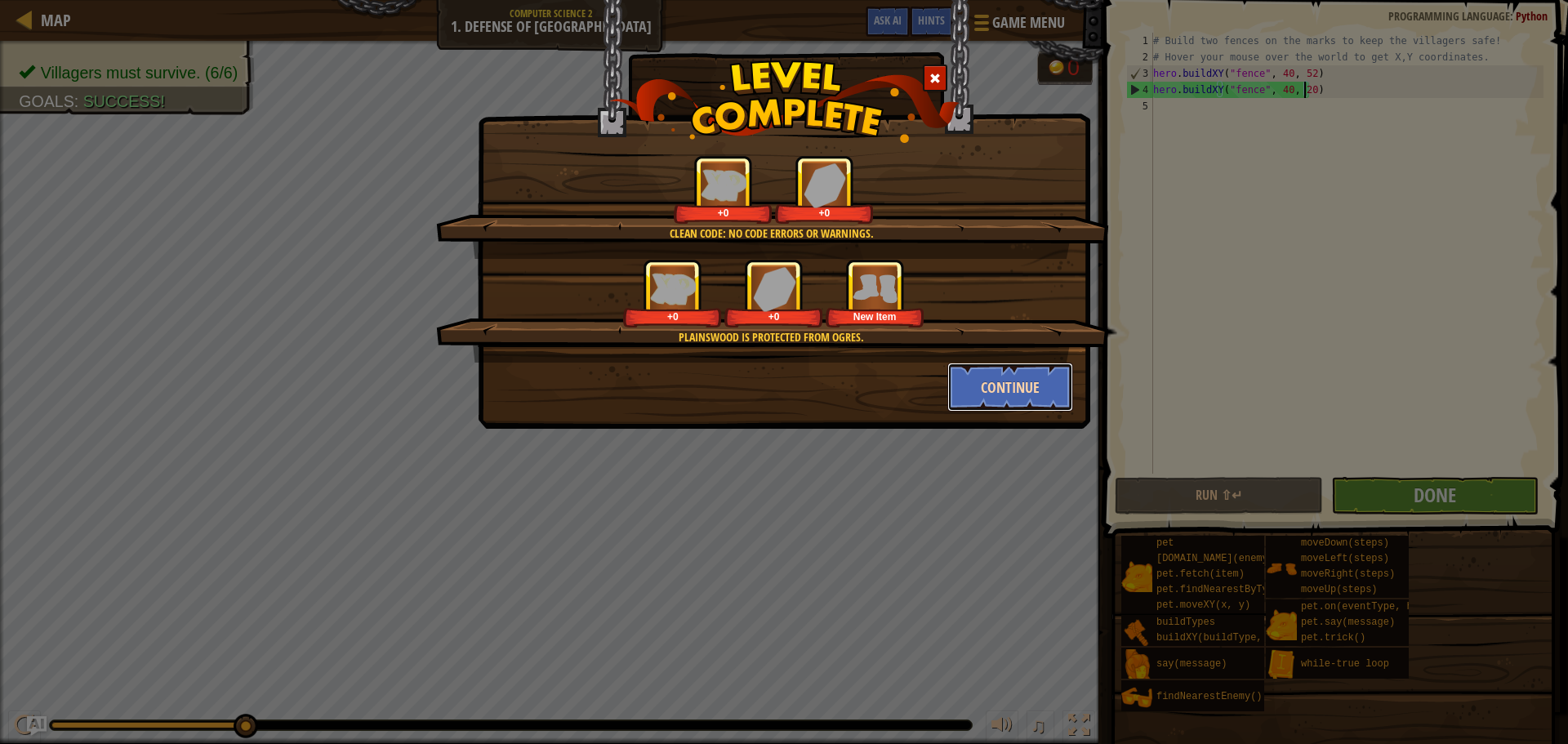
click at [1025, 383] on button "Continue" at bounding box center [1010, 388] width 127 height 49
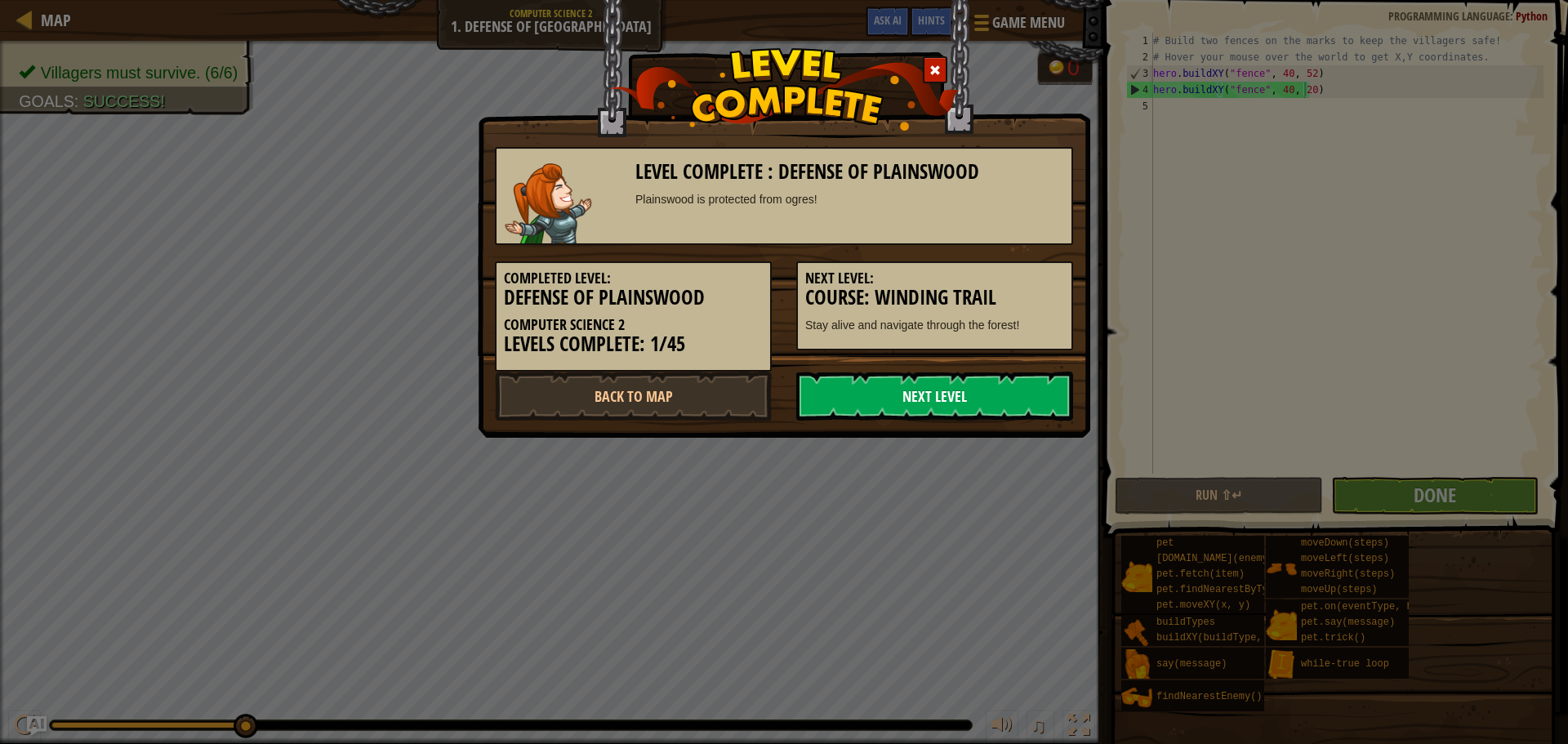
click at [1019, 389] on link "Next Level" at bounding box center [935, 396] width 277 height 49
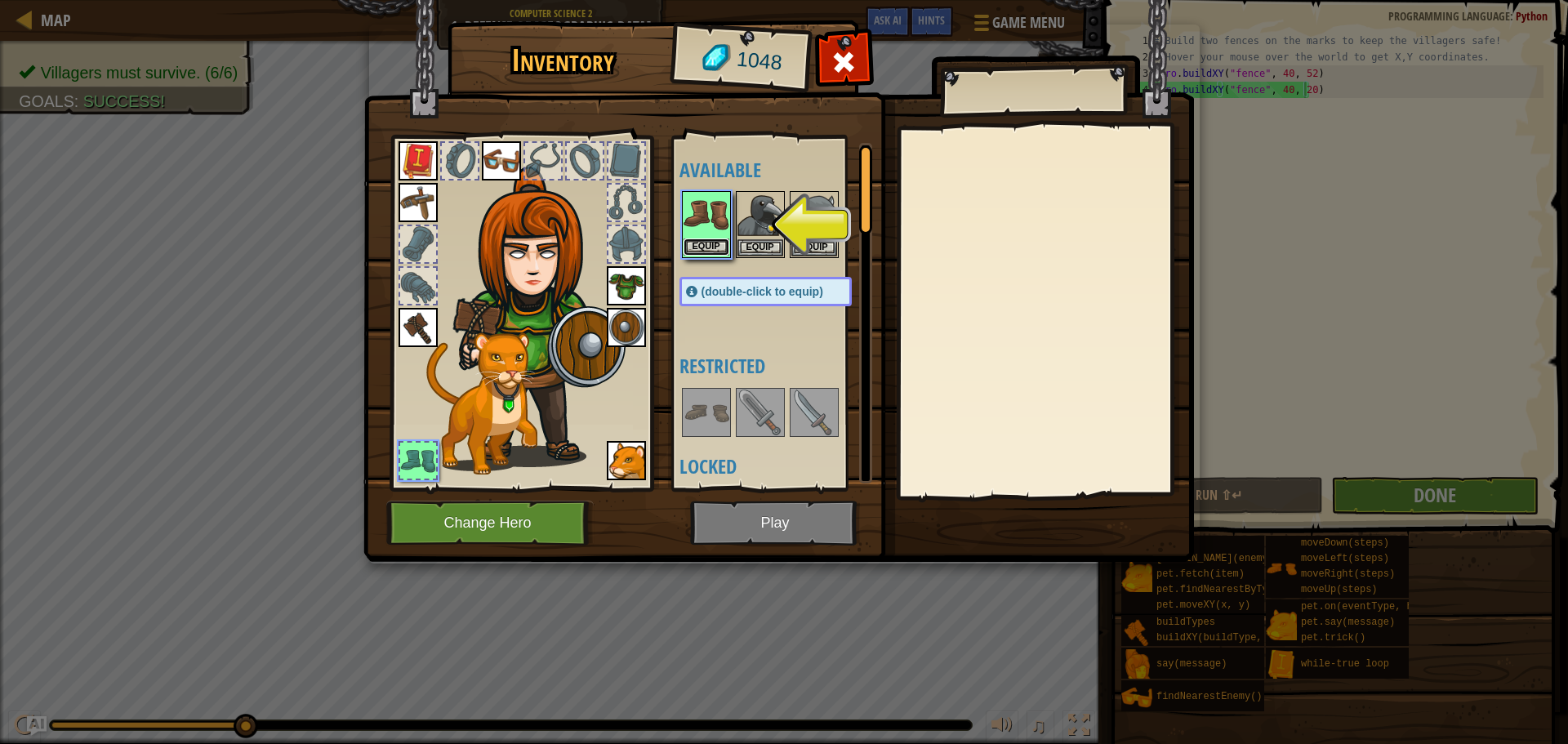
click at [709, 244] on button "Equip" at bounding box center [706, 247] width 46 height 17
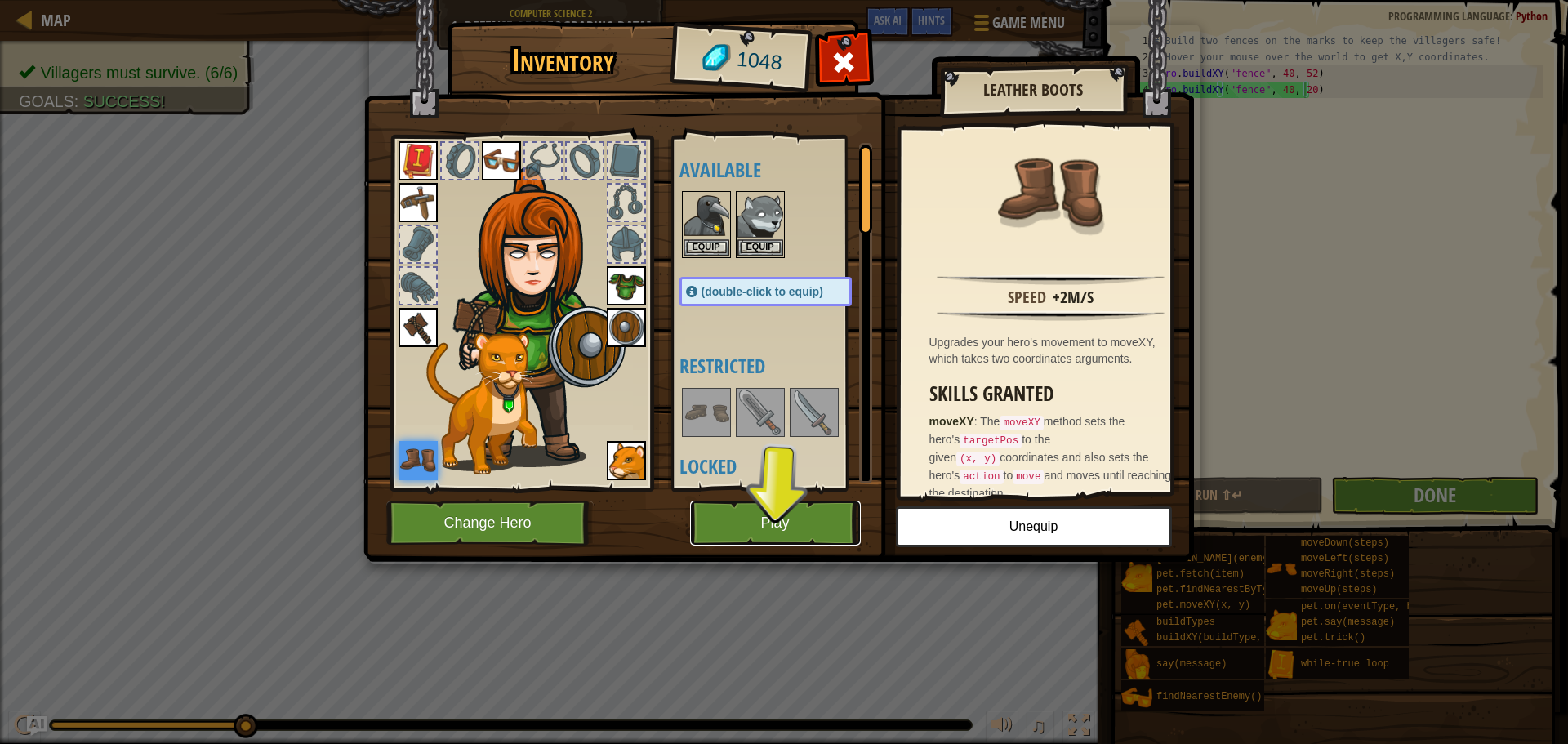
click at [775, 508] on button "Play" at bounding box center [775, 523] width 171 height 45
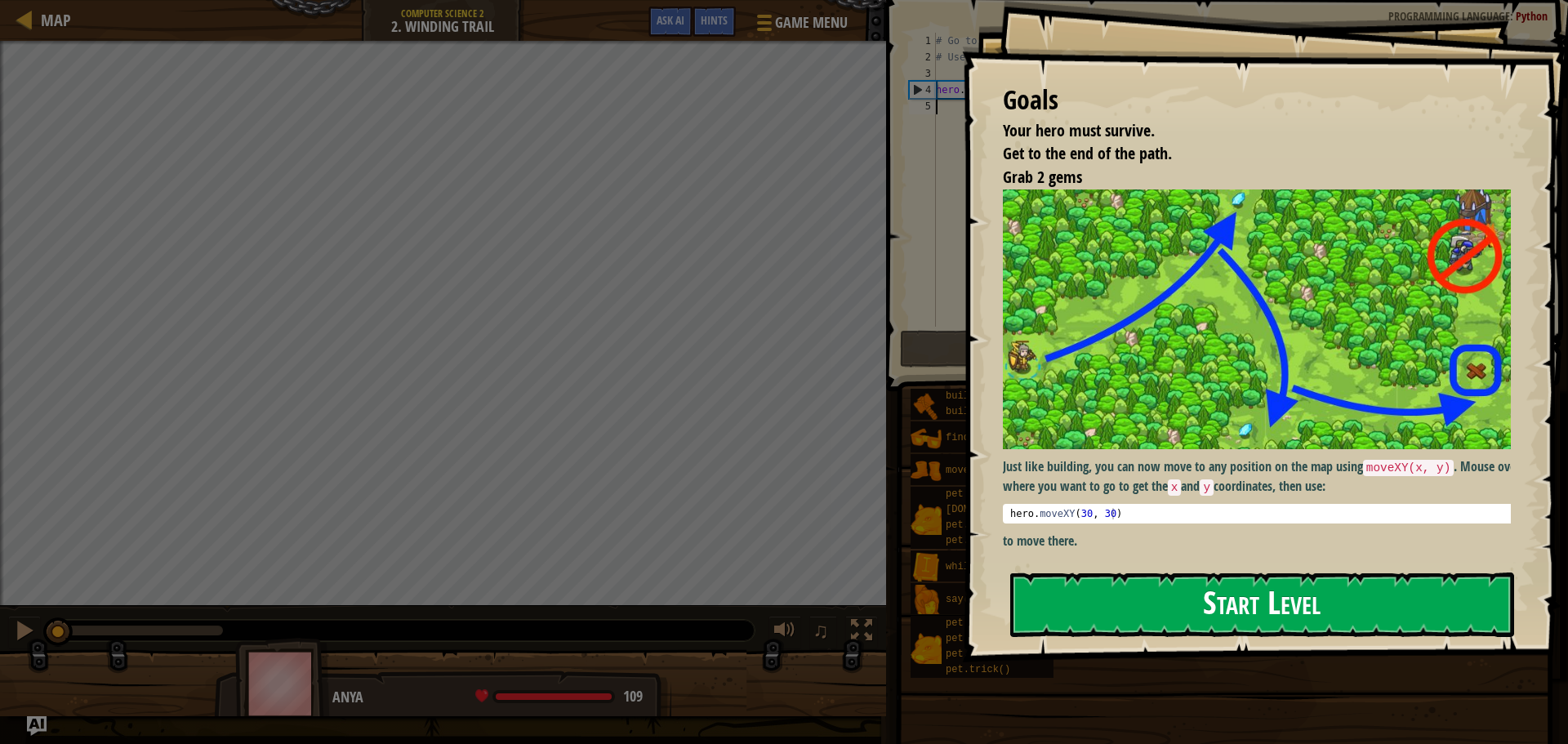
click at [1146, 597] on button "Start Level" at bounding box center [1262, 605] width 504 height 65
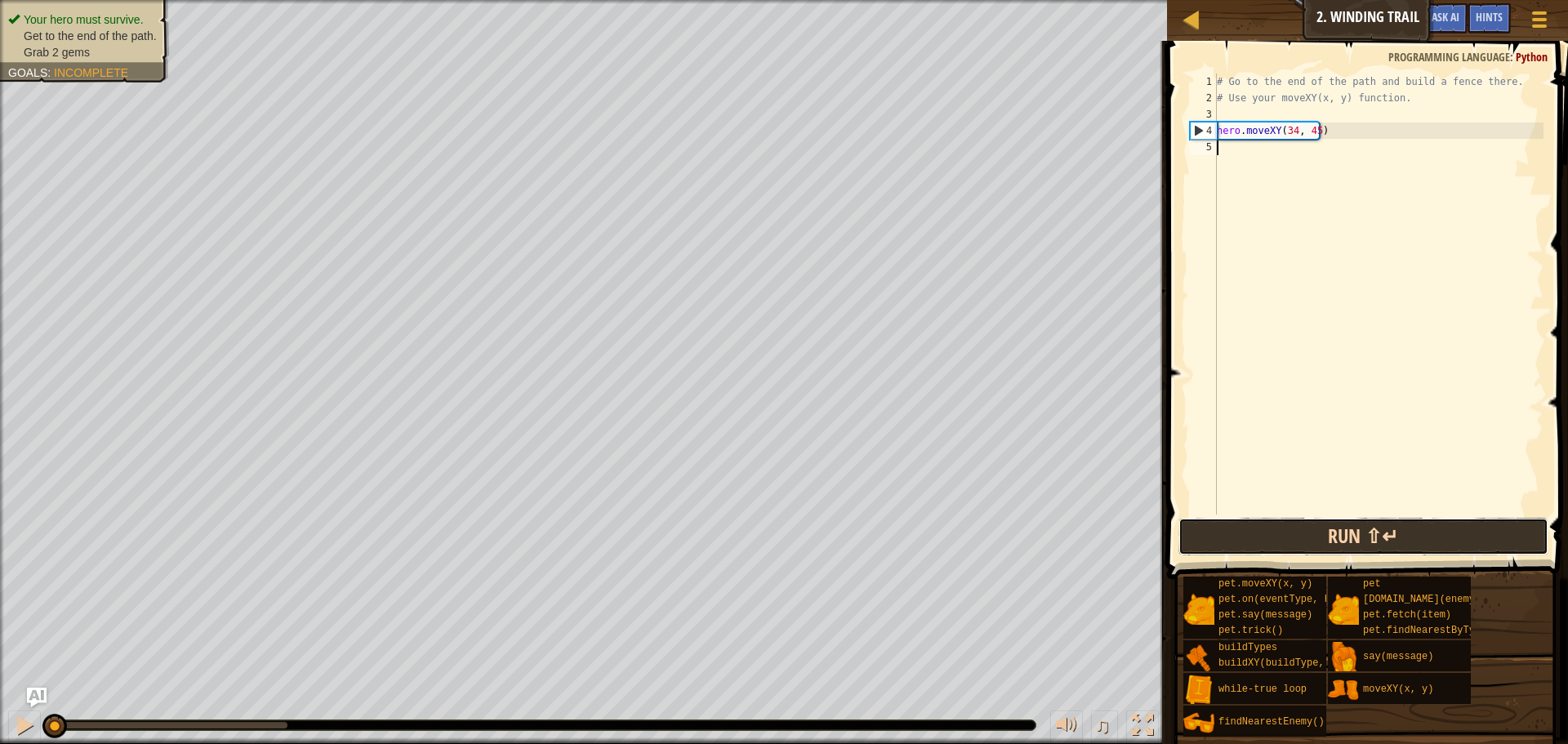
click at [1309, 540] on button "Run ⇧↵" at bounding box center [1363, 537] width 370 height 37
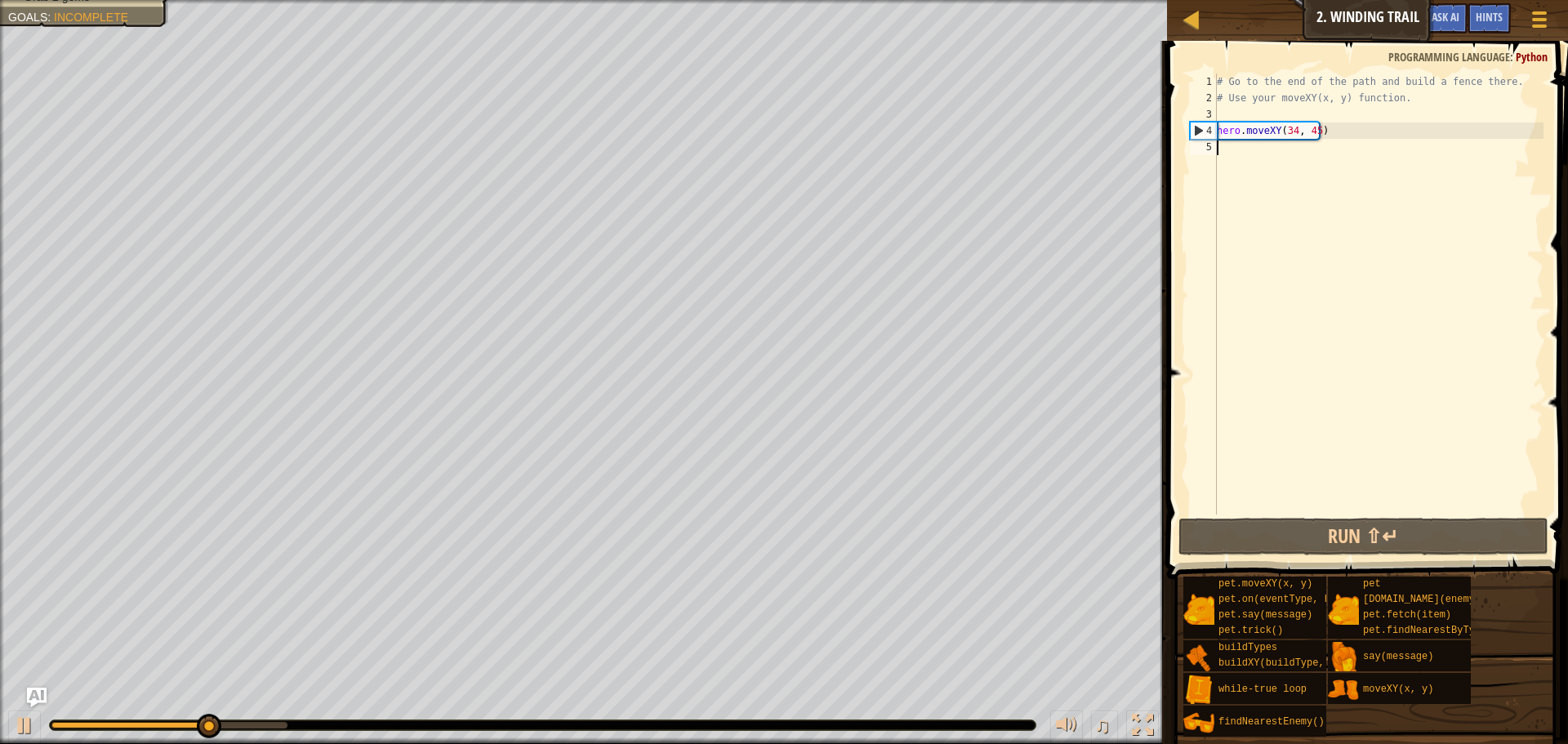
type textarea "h"
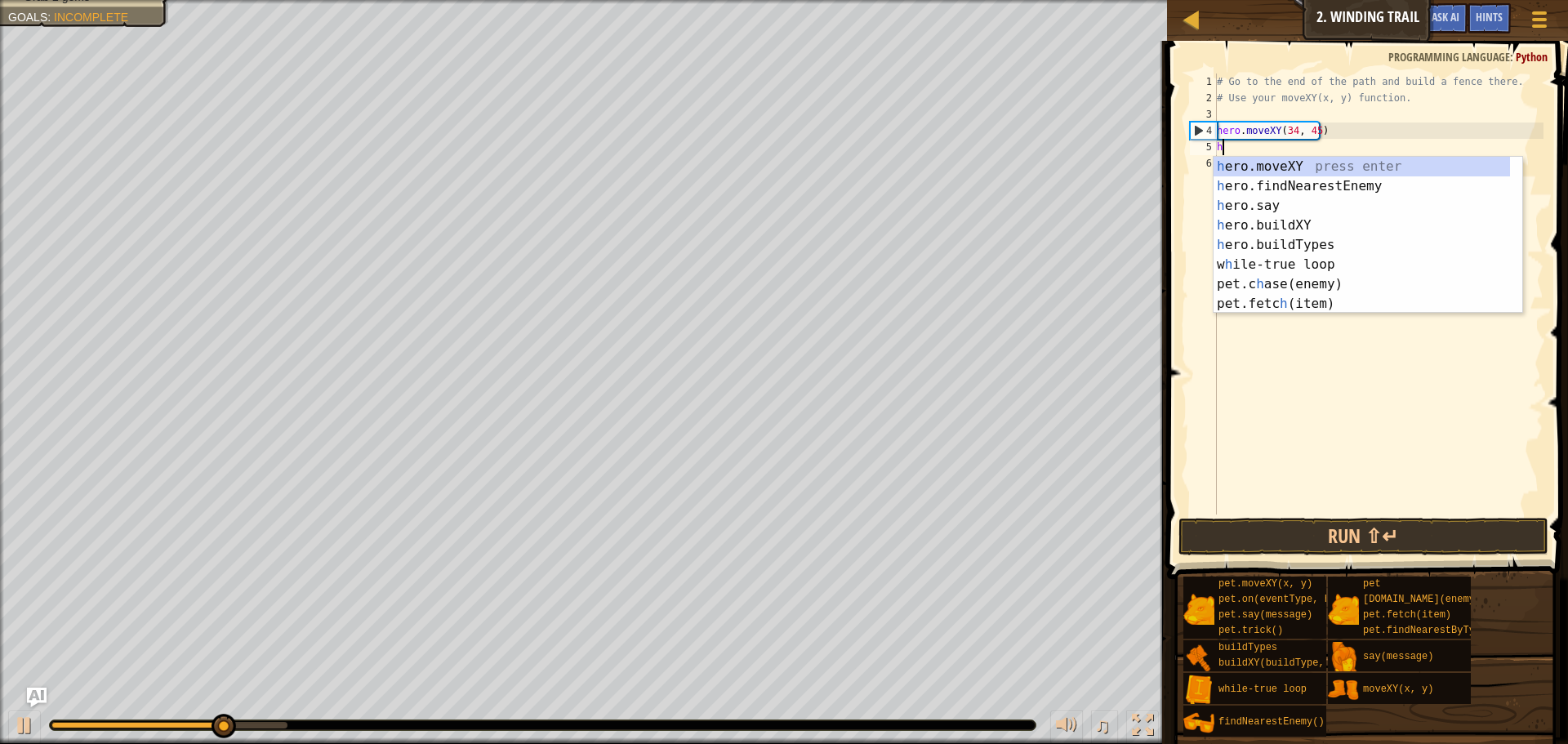
click at [1306, 150] on div "# Go to the end of the path and build a fence there. # Use your moveXY(x, y) fu…" at bounding box center [1378, 310] width 330 height 474
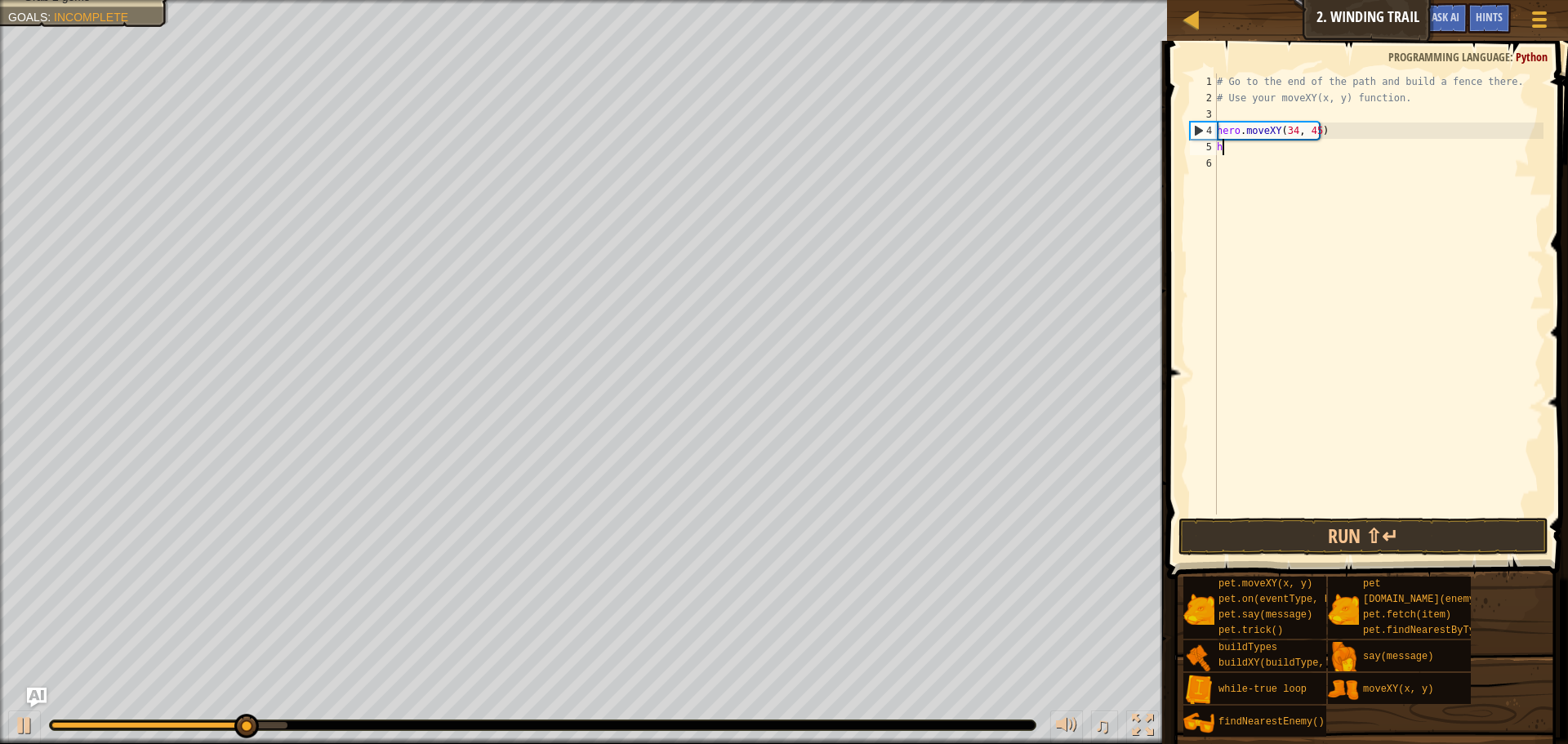
click at [1246, 145] on div "# Go to the end of the path and build a fence there. # Use your moveXY(x, y) fu…" at bounding box center [1378, 310] width 330 height 474
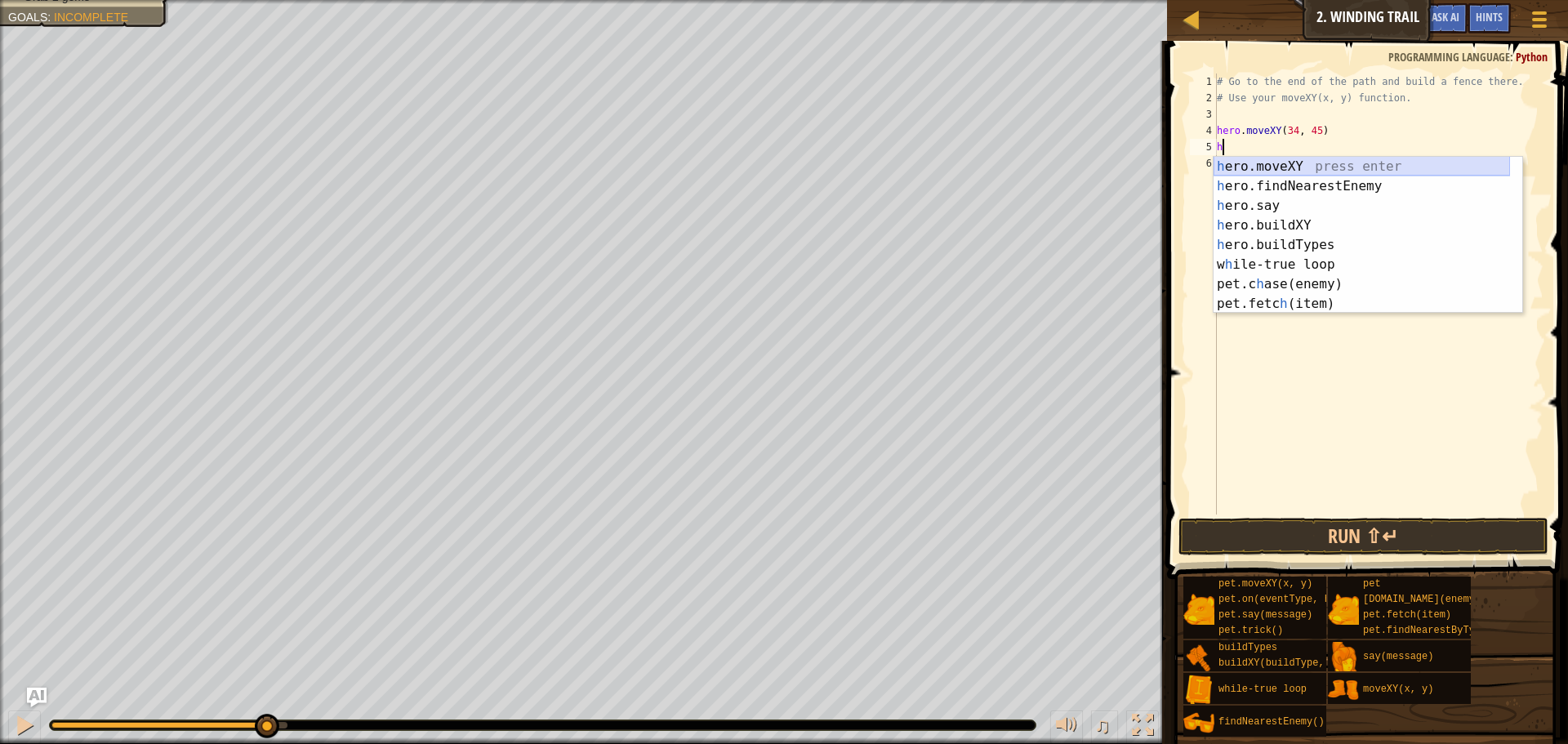
click at [1263, 158] on div "h ero.moveXY press enter h ero.findNearestEnemy press enter h ero.say press ent…" at bounding box center [1361, 255] width 297 height 196
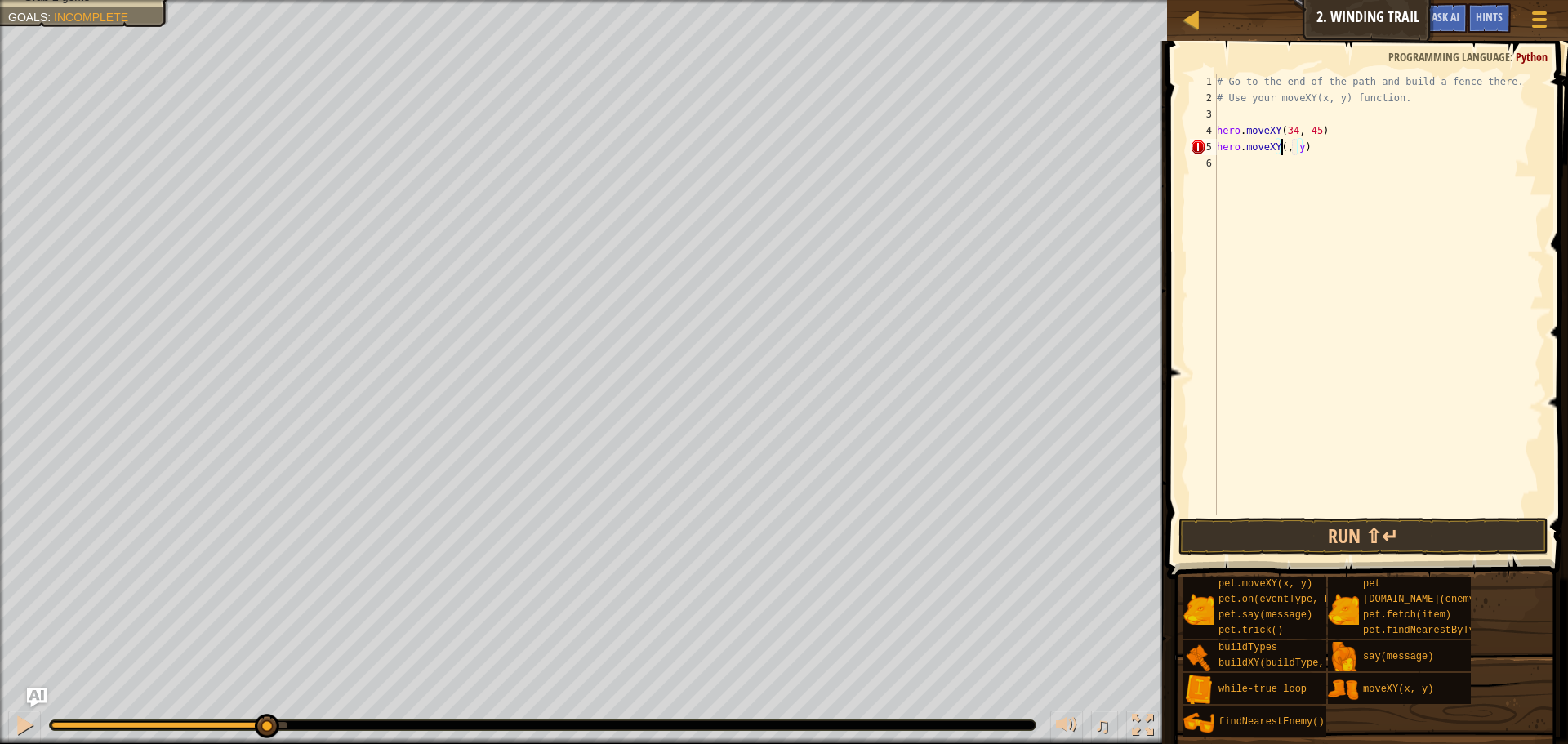
scroll to position [8, 7]
click at [1306, 149] on div "# Go to the end of the path and build a fence there. # Use your moveXY(x, y) fu…" at bounding box center [1378, 310] width 330 height 474
type textarea "hero.moveXY(36, 60)"
click at [1268, 172] on div "# Go to the end of the path and build a fence there. # Use your moveXY(x, y) fu…" at bounding box center [1378, 310] width 330 height 474
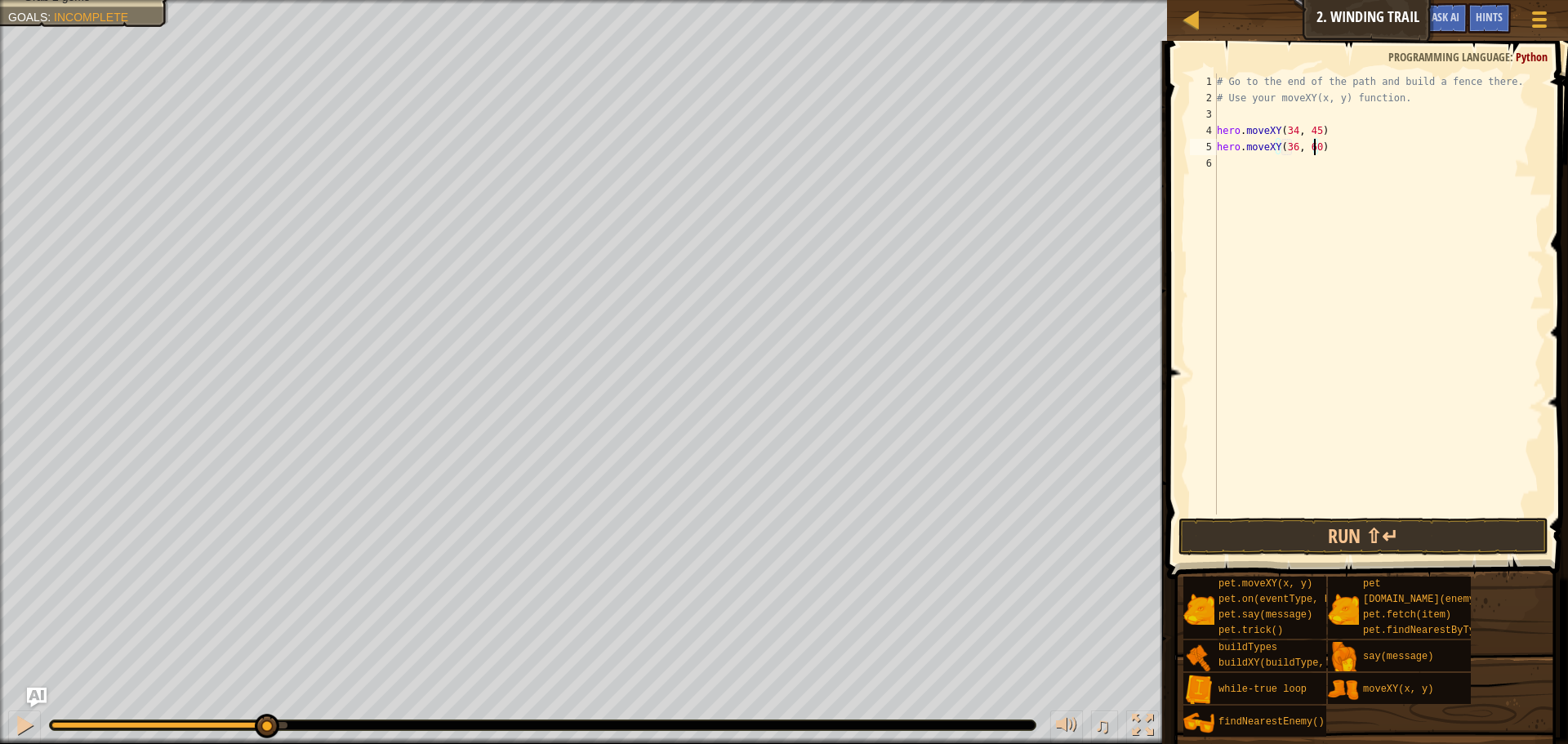
scroll to position [8, 0]
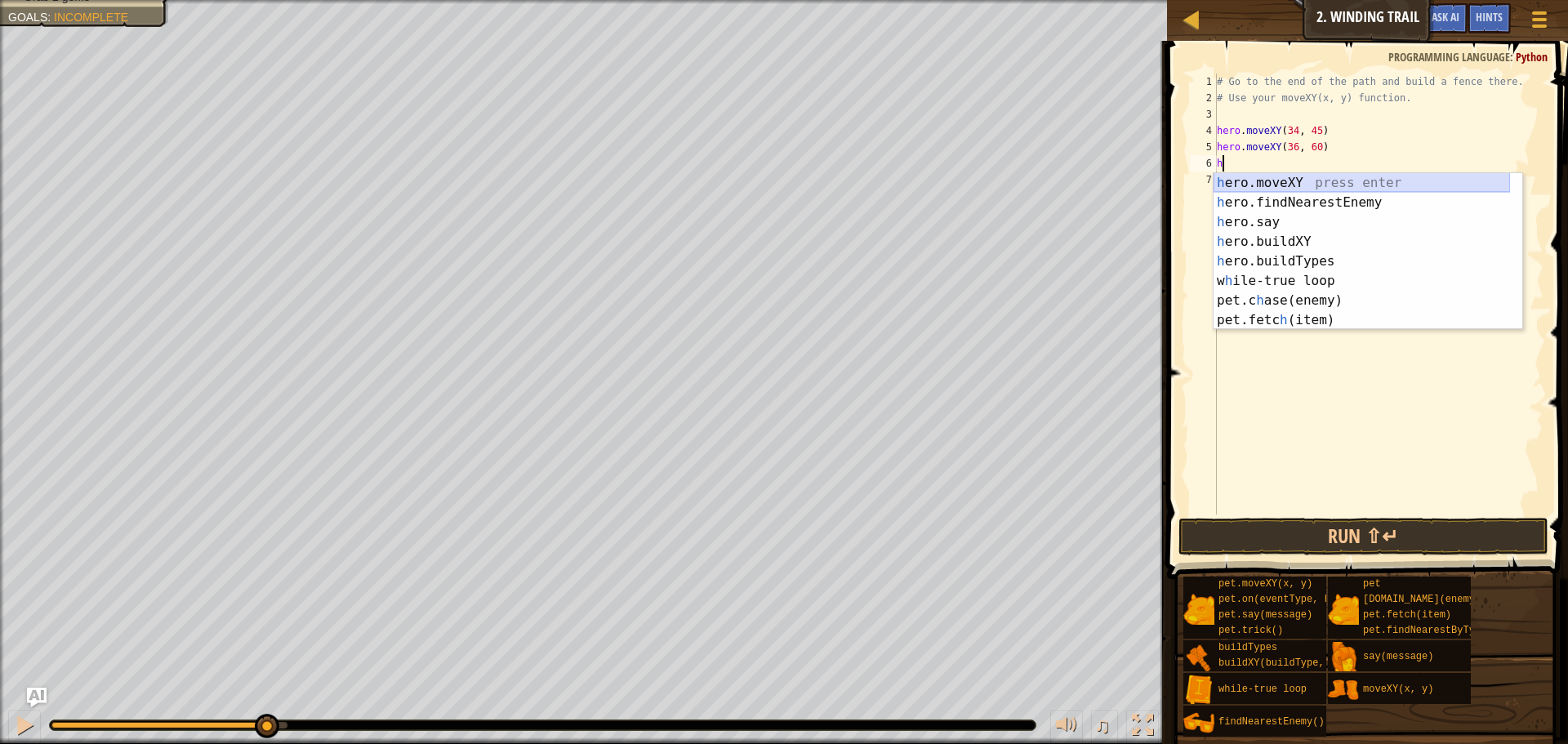
click at [1269, 179] on div "h ero.moveXY press enter h ero.findNearestEnemy press enter h ero.say press ent…" at bounding box center [1361, 271] width 297 height 196
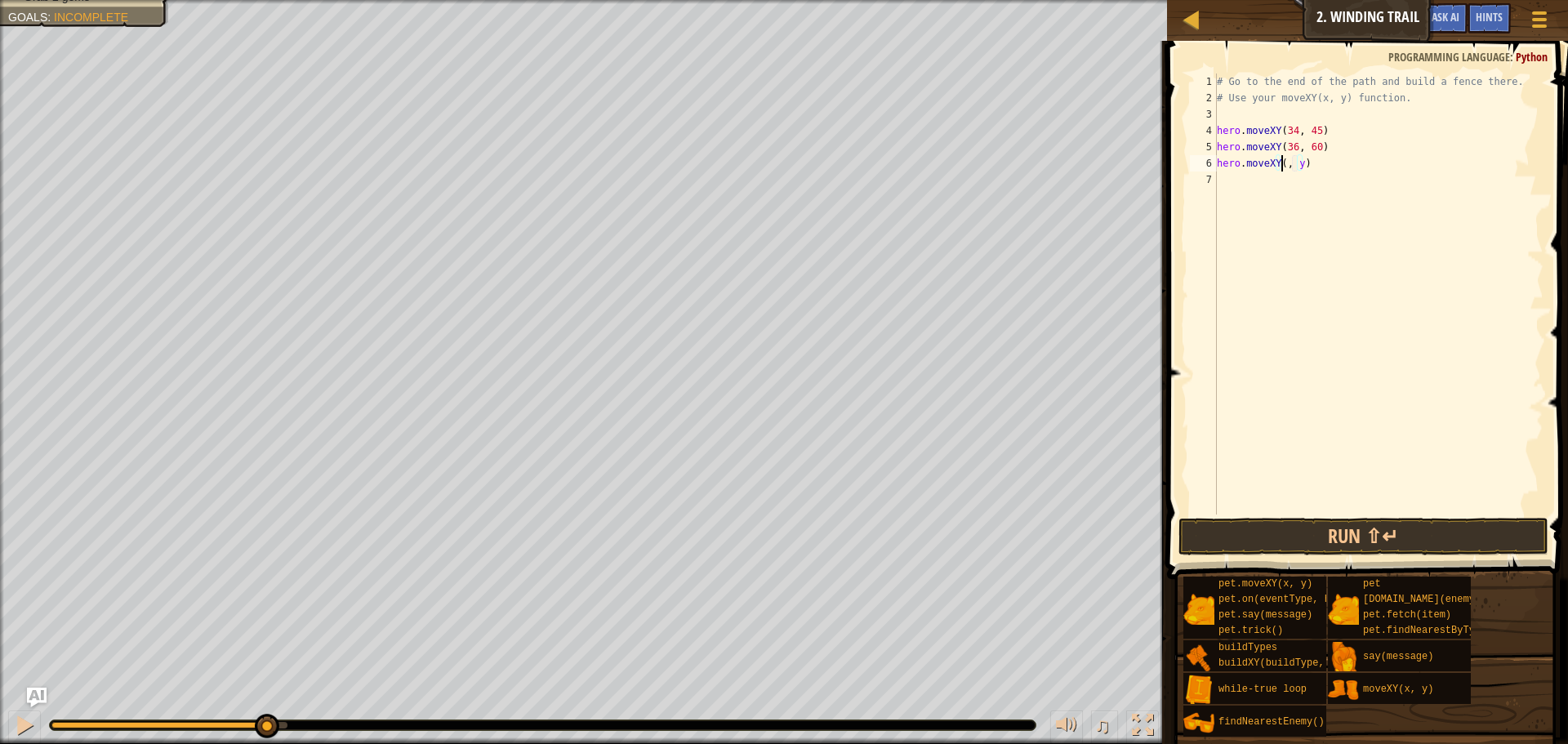
scroll to position [8, 7]
click at [1306, 162] on div "# Go to the end of the path and build a fence there. # Use your moveXY(x, y) fu…" at bounding box center [1378, 310] width 330 height 474
type textarea "hero.moveXY(48, 22)"
click at [1219, 186] on div "# Go to the end of the path and build a fence there. # Use your moveXY(x, y) fu…" at bounding box center [1378, 310] width 330 height 474
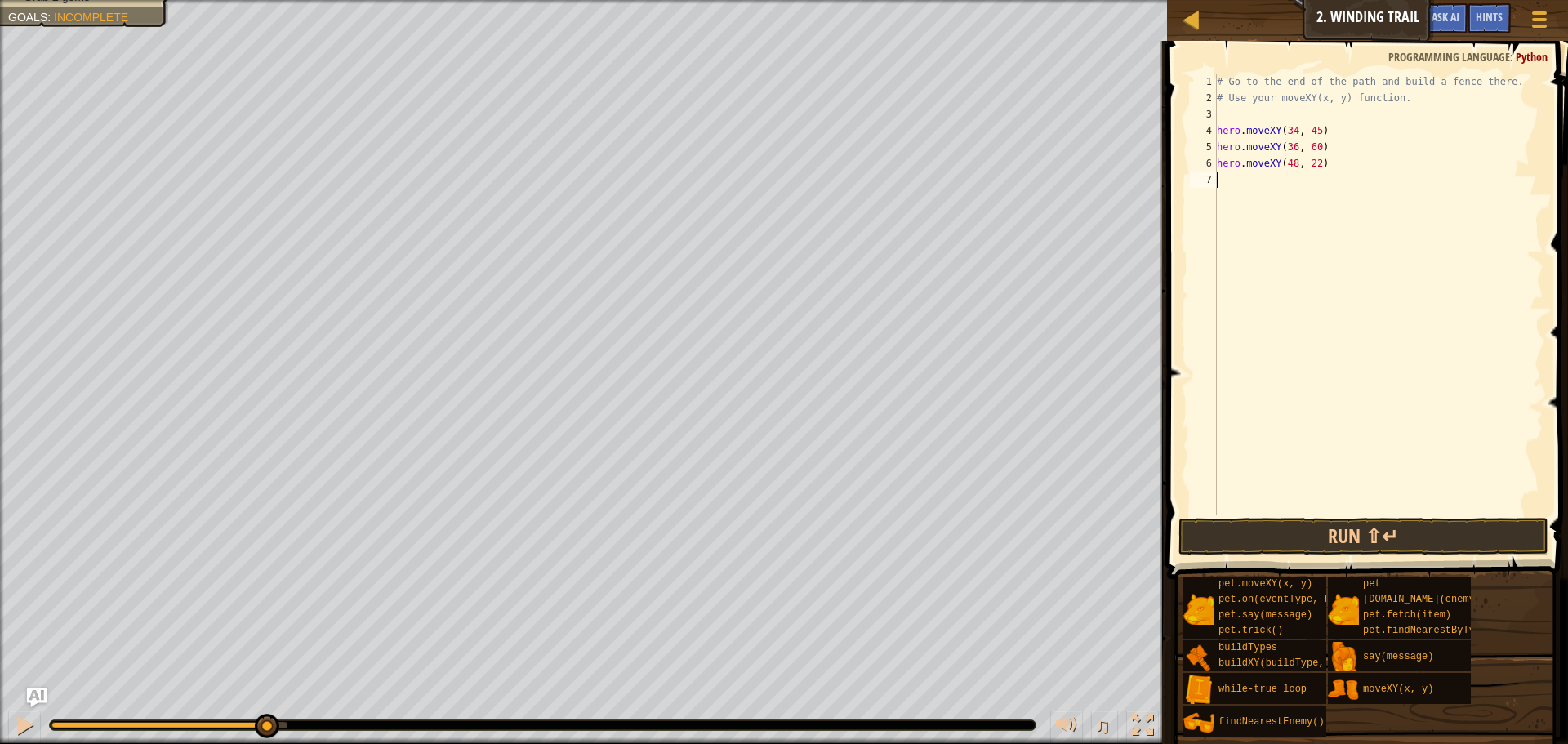
scroll to position [8, 0]
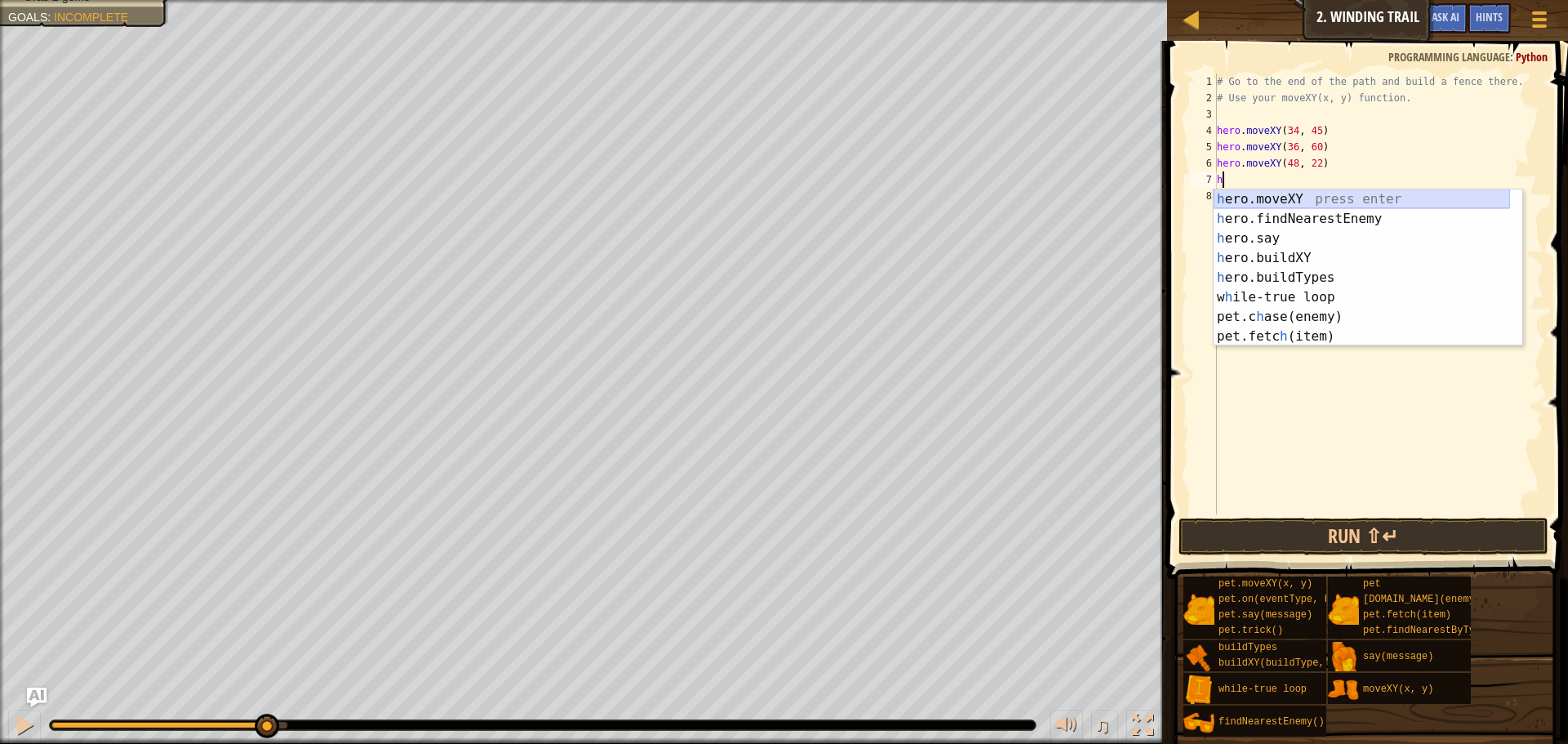
click at [1286, 196] on div "h ero.moveXY press enter h ero.findNearestEnemy press enter h ero.say press ent…" at bounding box center [1361, 287] width 297 height 196
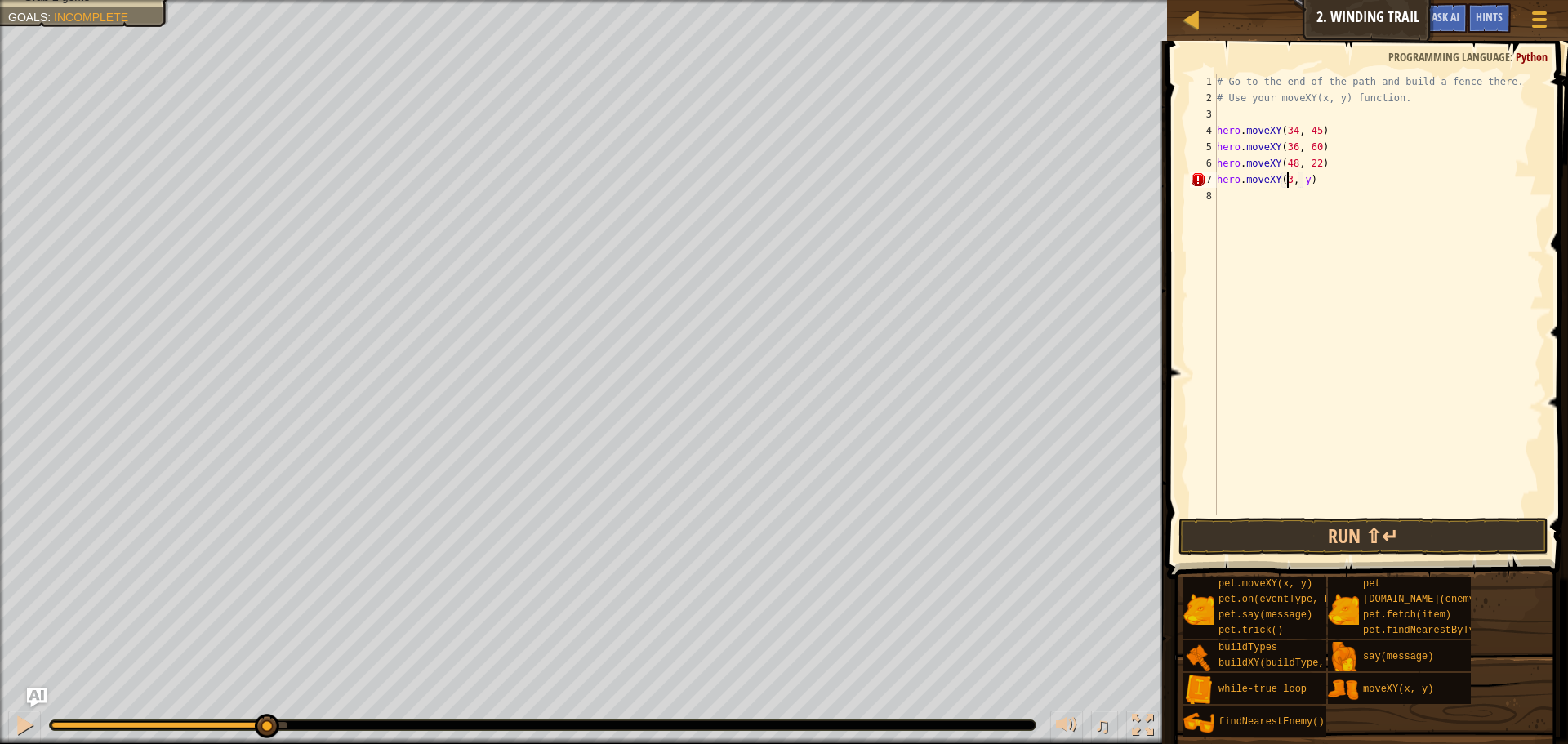
scroll to position [8, 7]
click at [1308, 180] on div "# Go to the end of the path and build a fence there. # Use your moveXY(x, y) fu…" at bounding box center [1378, 310] width 330 height 474
type textarea "hero.moveXY(37, 13)"
click at [1231, 207] on div "# Go to the end of the path and build a fence there. # Use your moveXY(x, y) fu…" at bounding box center [1378, 310] width 330 height 474
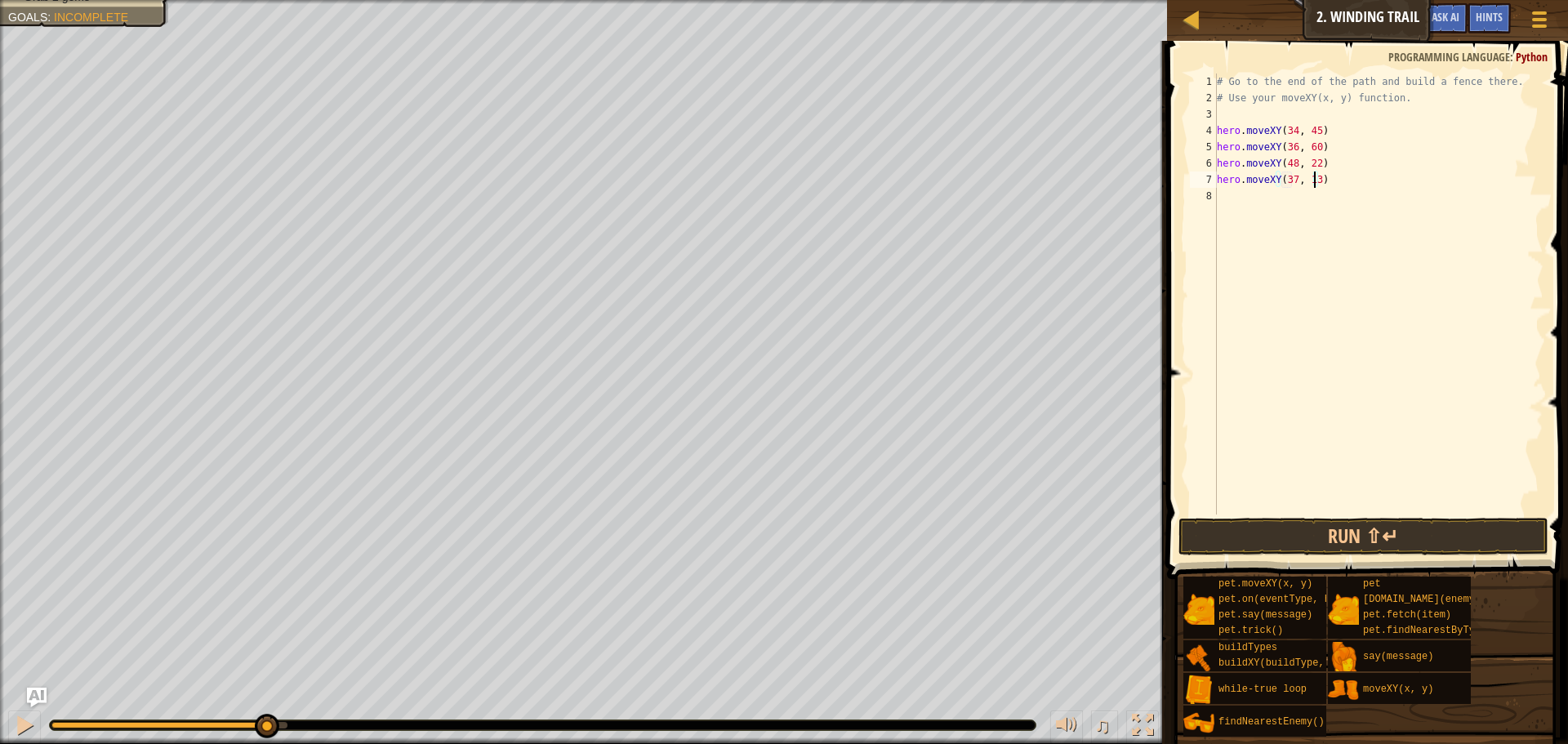
scroll to position [8, 0]
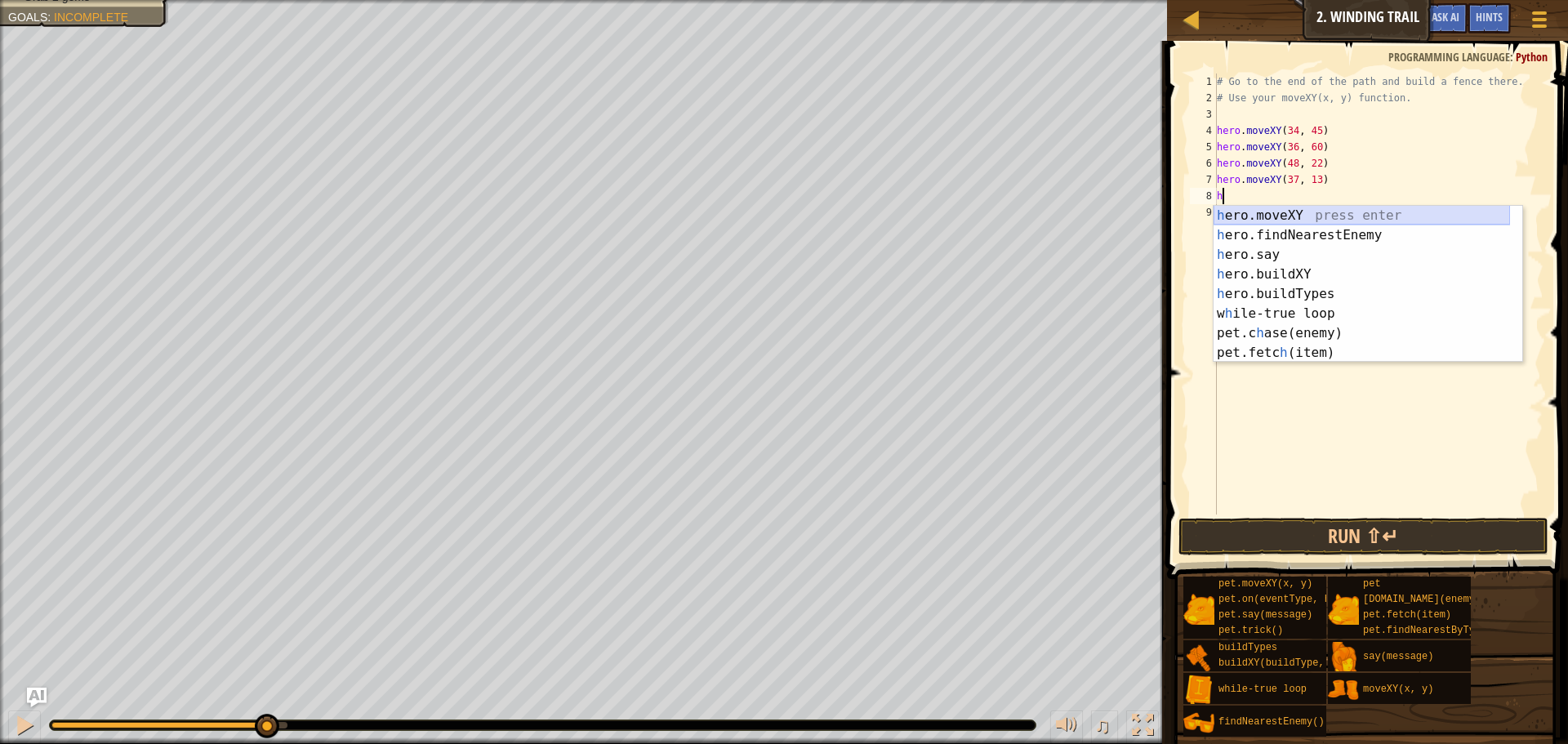
click at [1249, 213] on div "h ero.moveXY press enter h ero.findNearestEnemy press enter h ero.say press ent…" at bounding box center [1361, 304] width 297 height 196
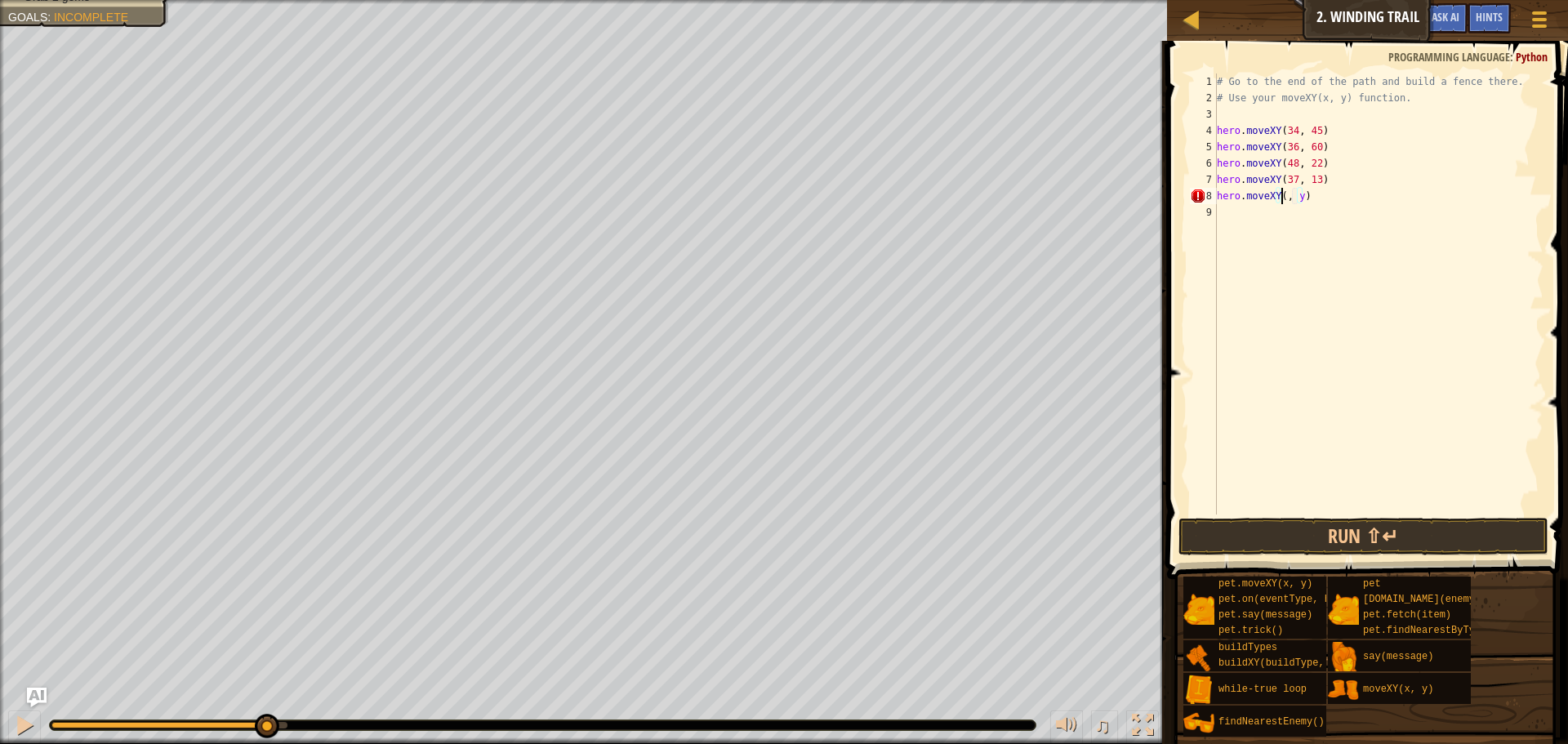
scroll to position [8, 7]
click at [1309, 199] on div "# Go to the end of the path and build a fence there. # Use your moveXY(x, y) fu…" at bounding box center [1378, 310] width 330 height 474
type textarea "hero.moveXY(52, 21)"
click at [1296, 222] on div "# Go to the end of the path and build a fence there. # Use your moveXY(x, y) fu…" at bounding box center [1378, 310] width 330 height 474
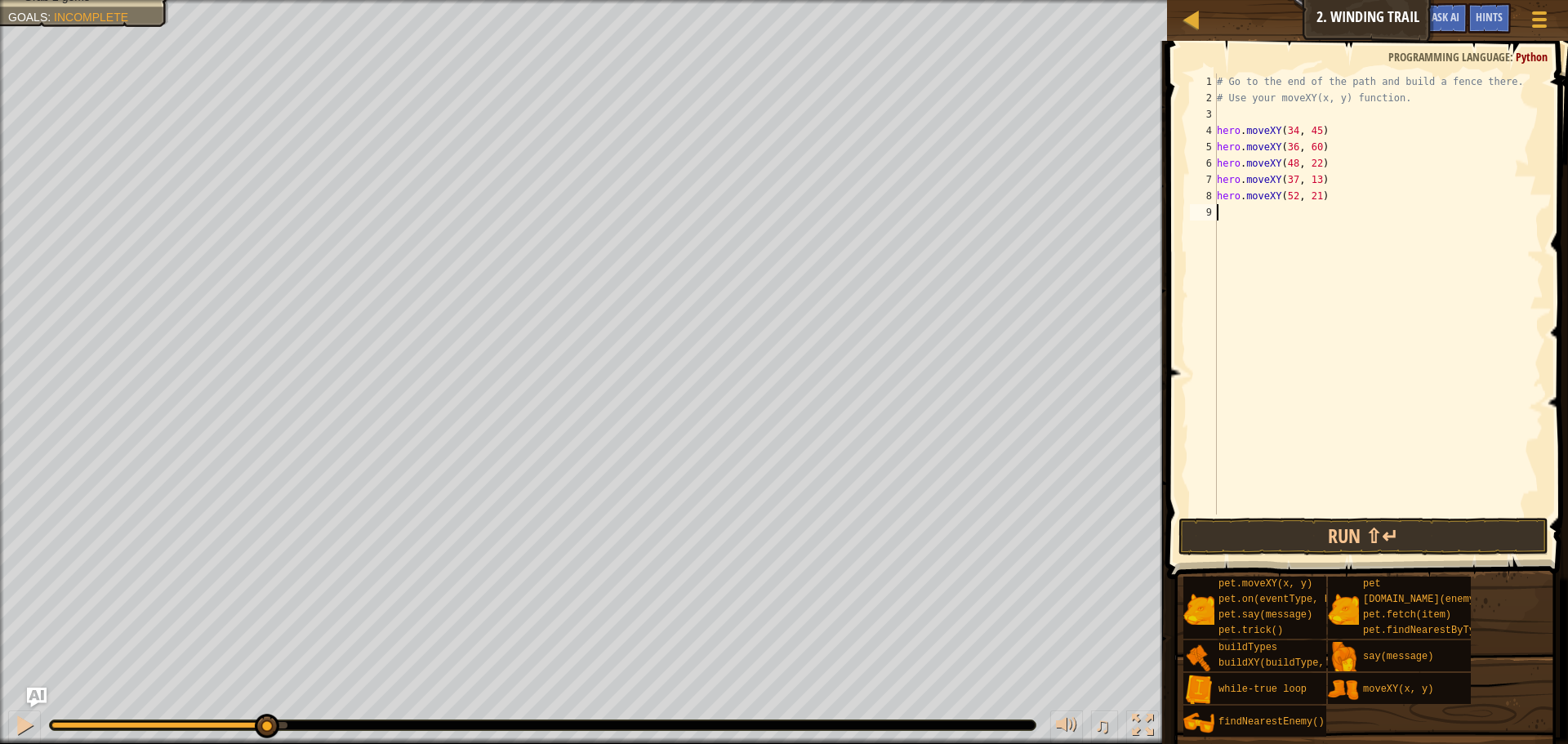
scroll to position [8, 0]
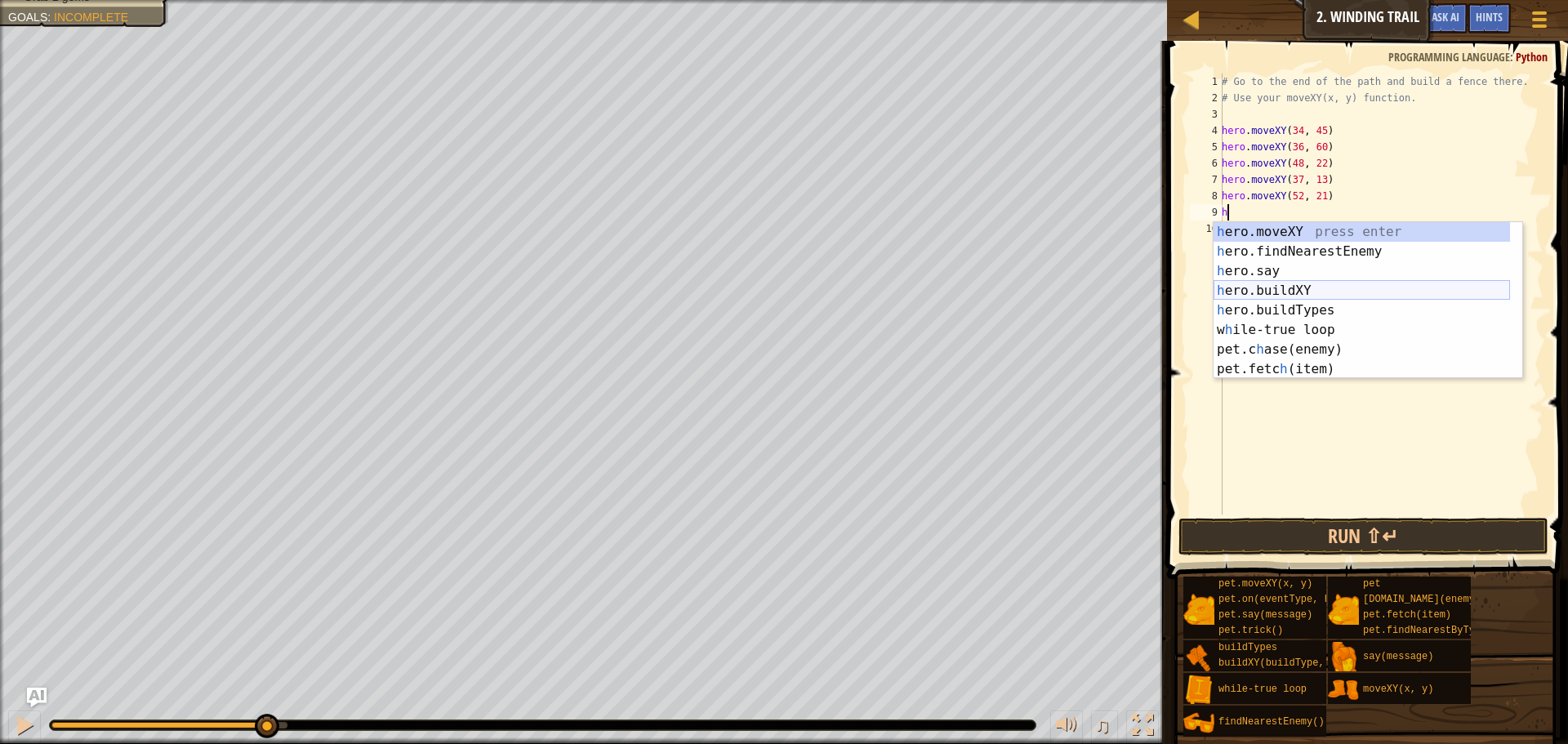
click at [1291, 290] on div "h ero.moveXY press enter h ero.findNearestEnemy press enter h ero.say press ent…" at bounding box center [1361, 320] width 297 height 196
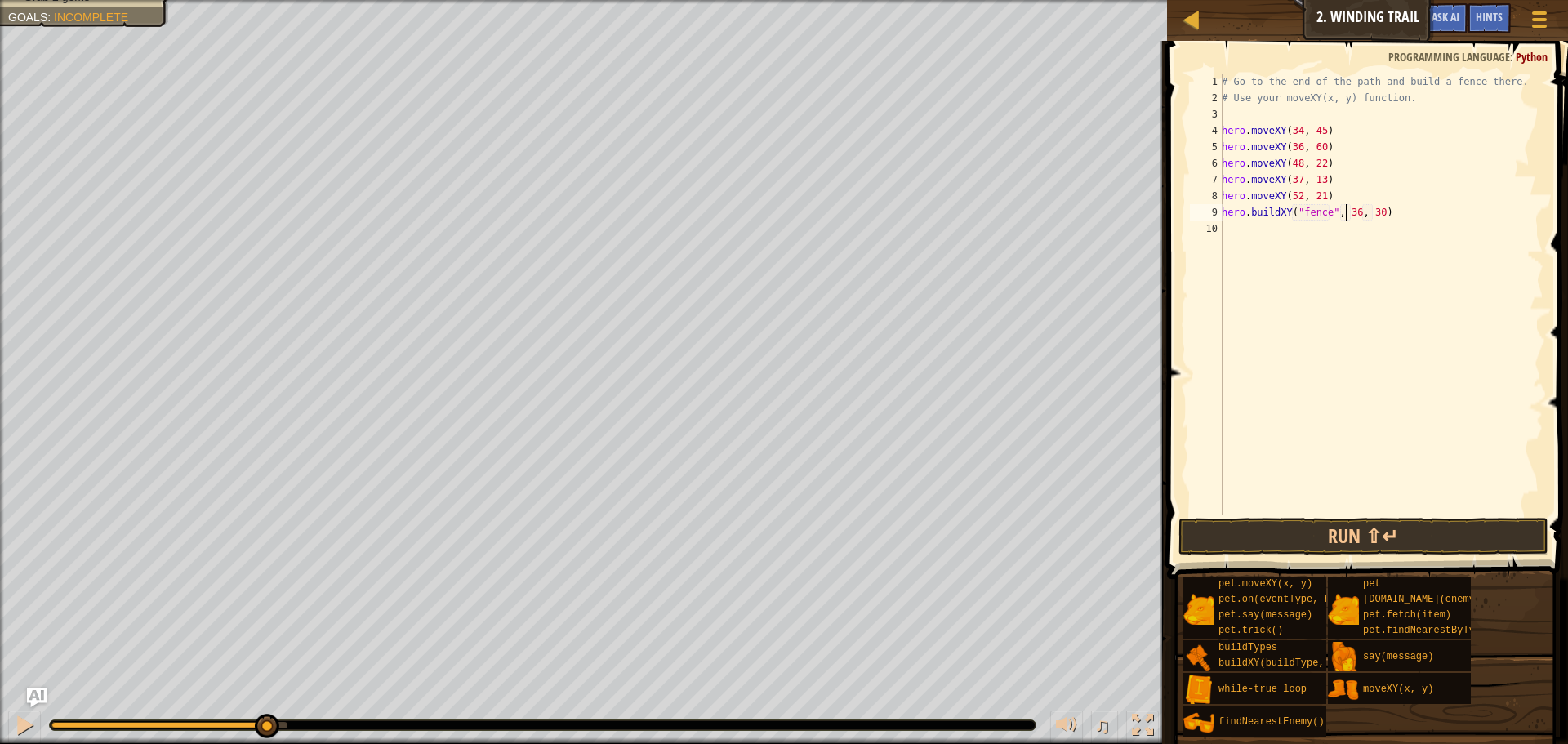
click at [1346, 215] on div "# Go to the end of the path and build a fence there. # Use your moveXY(x, y) fu…" at bounding box center [1381, 310] width 325 height 474
click at [1373, 213] on div "# Go to the end of the path and build a fence there. # Use your moveXY(x, y) fu…" at bounding box center [1381, 310] width 325 height 474
click at [1353, 527] on button "Run ⇧↵" at bounding box center [1363, 537] width 370 height 37
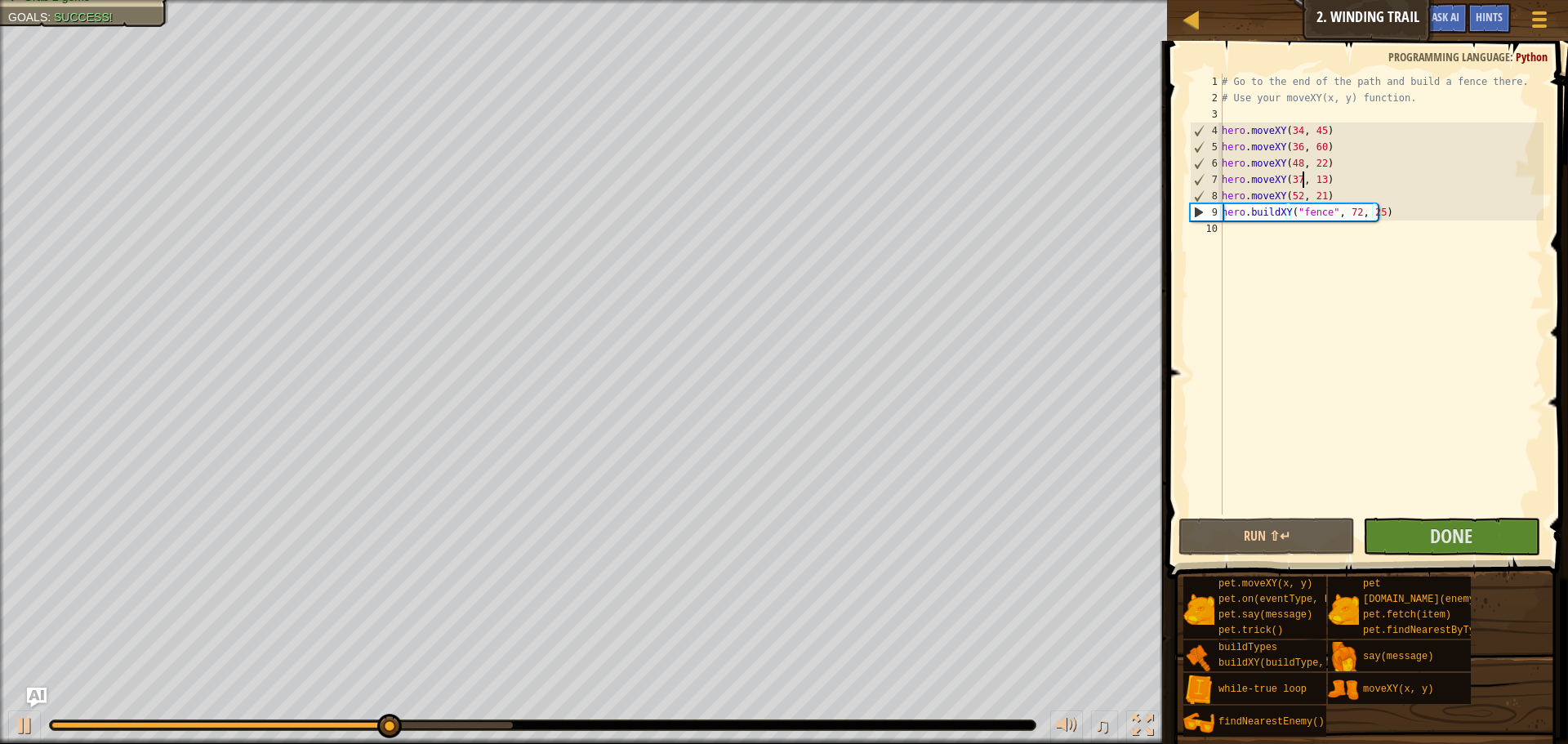
type textarea "hero.moveXY(37, 13)"
drag, startPoint x: 1304, startPoint y: 162, endPoint x: 1288, endPoint y: 116, distance: 48.7
drag, startPoint x: 1288, startPoint y: 116, endPoint x: 1413, endPoint y: 536, distance: 438.2
click at [1413, 536] on button "Done" at bounding box center [1452, 537] width 177 height 37
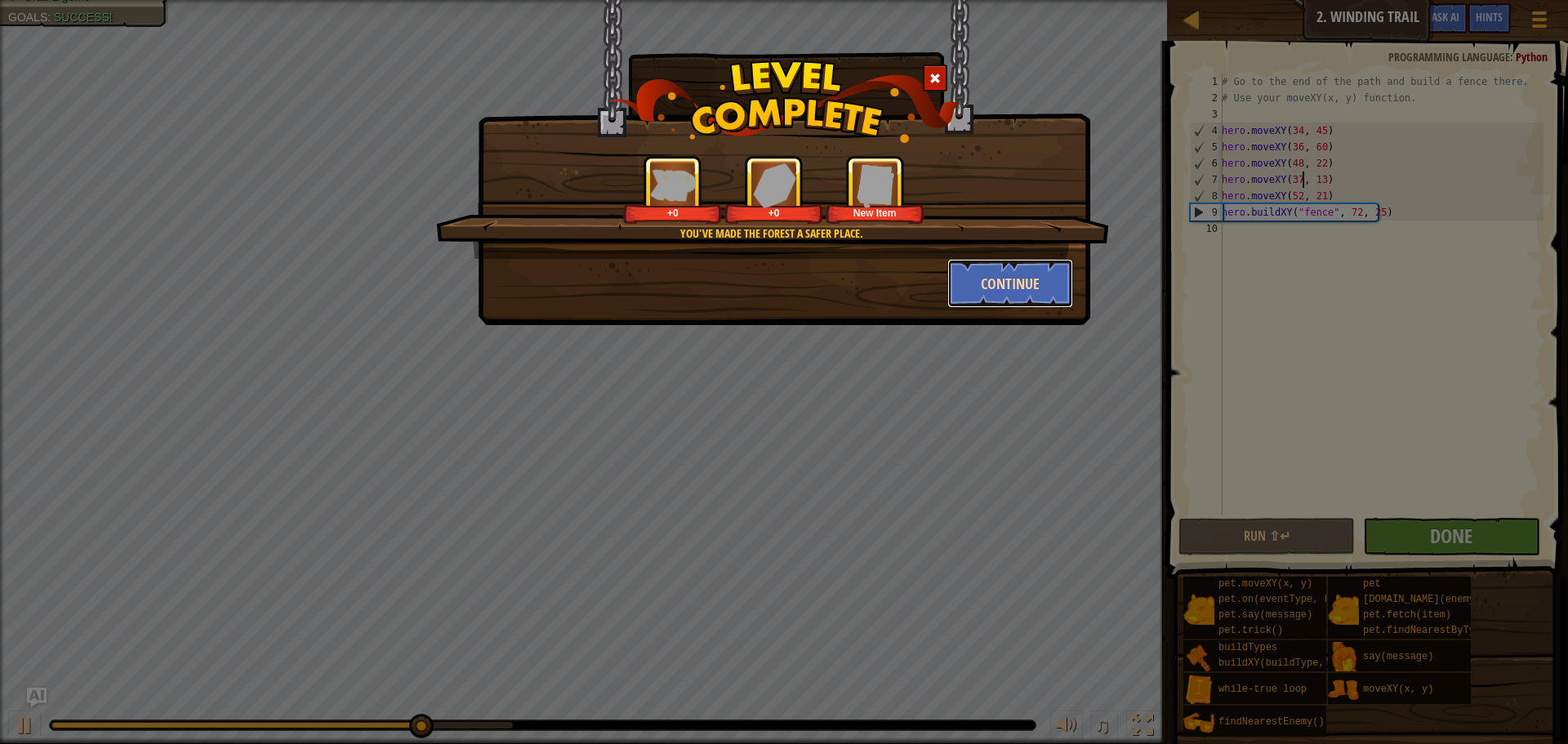
click at [1027, 282] on button "Continue" at bounding box center [1010, 284] width 127 height 49
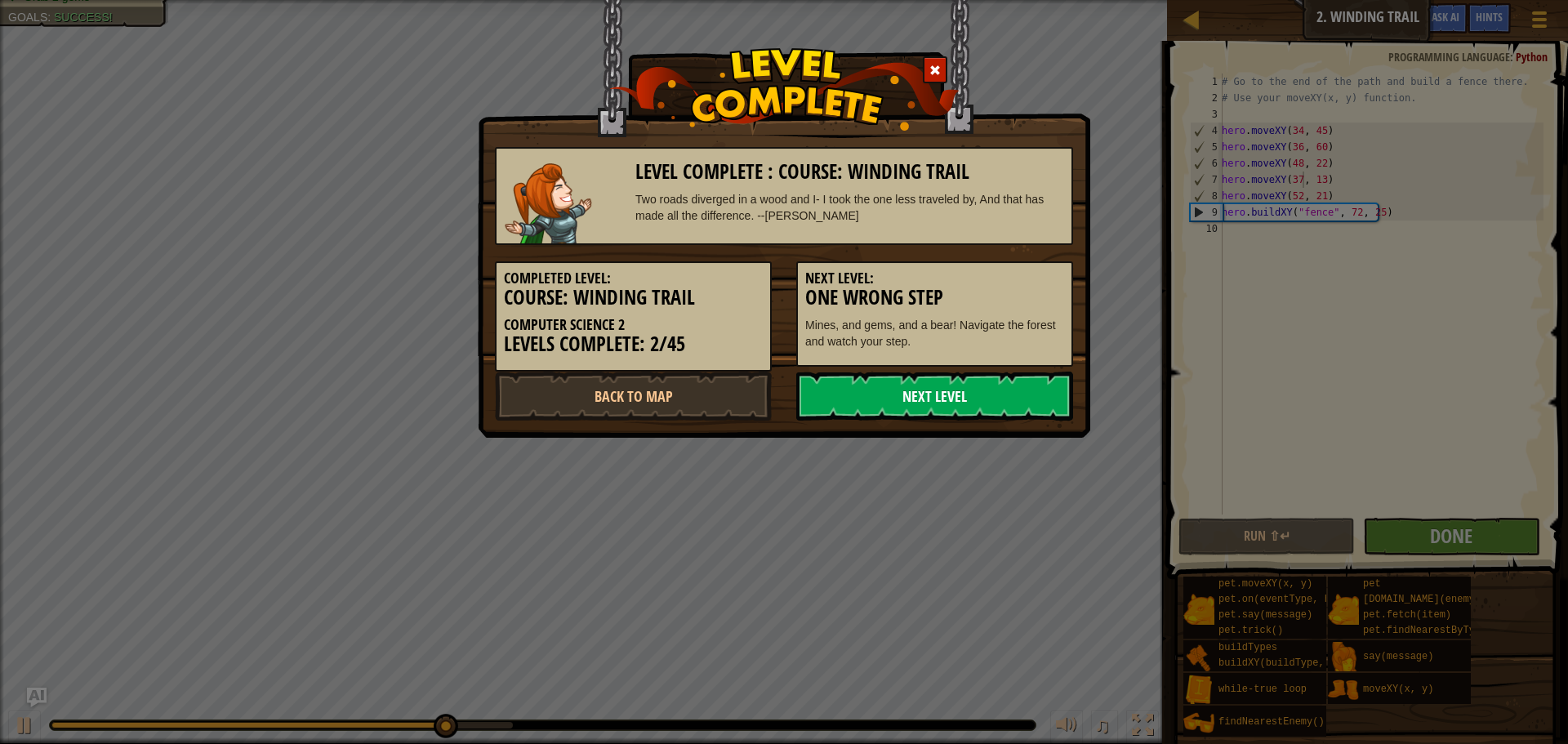
click at [991, 396] on link "Next Level" at bounding box center [935, 396] width 277 height 49
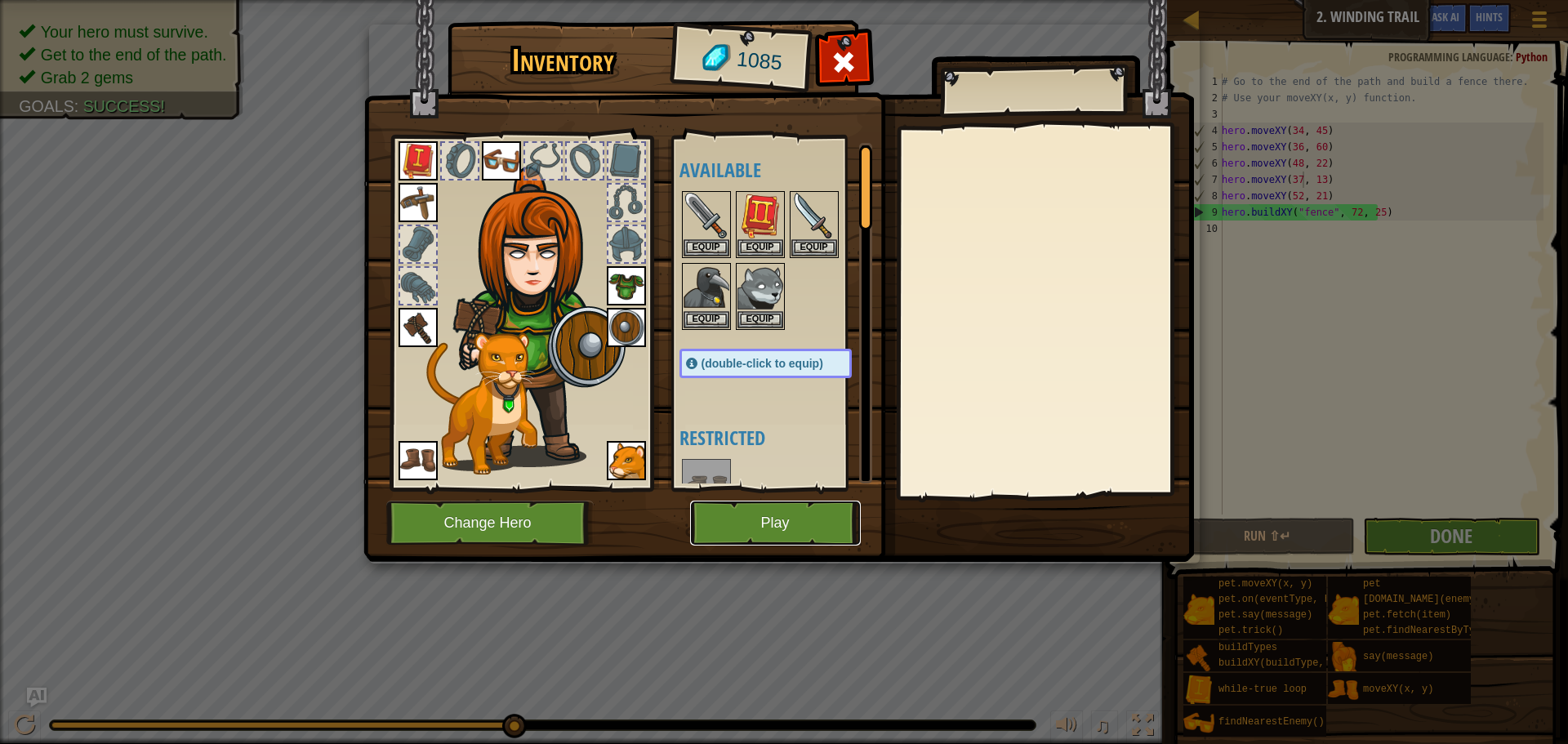
click at [734, 516] on button "Play" at bounding box center [775, 523] width 171 height 45
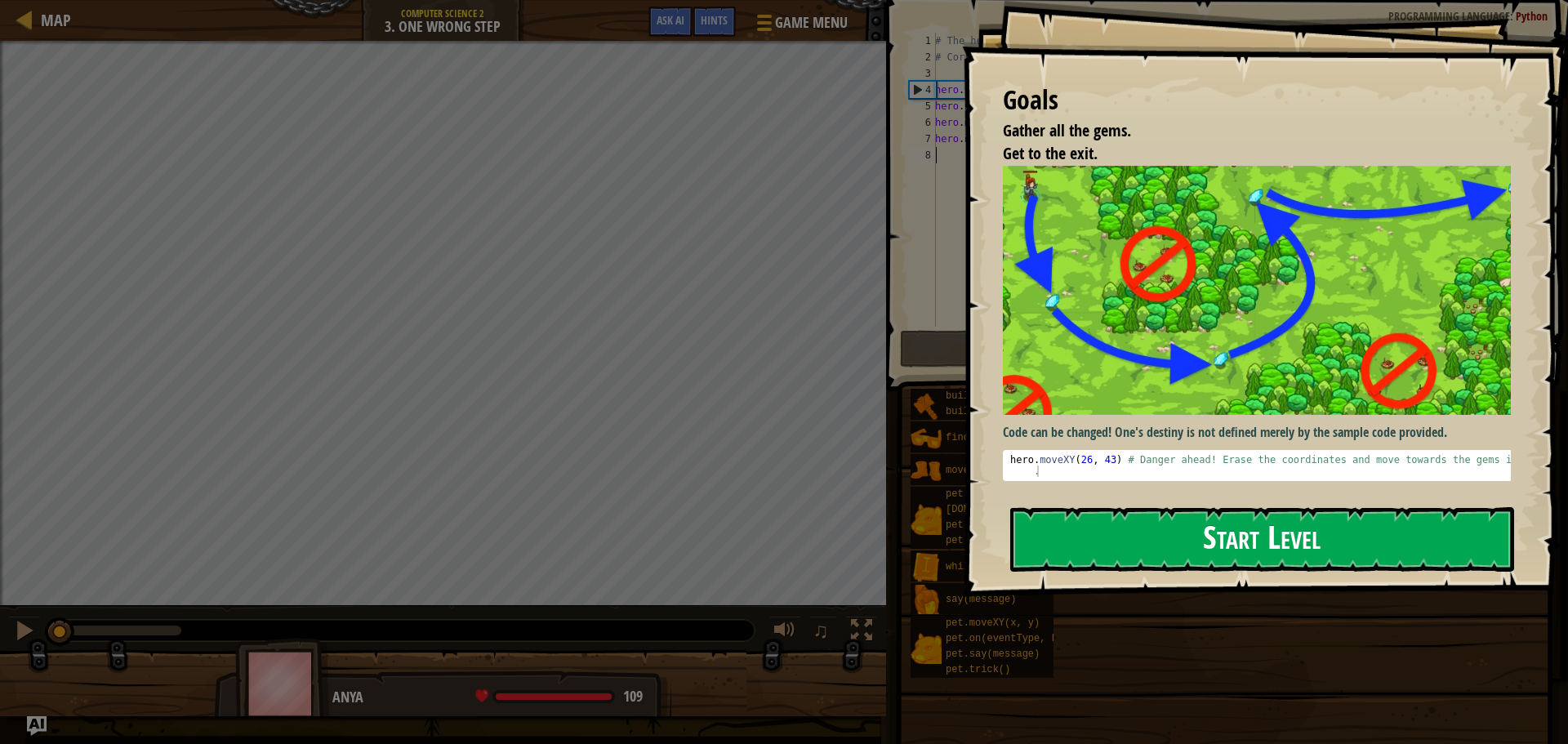
click at [1118, 528] on button "Start Level" at bounding box center [1262, 540] width 504 height 65
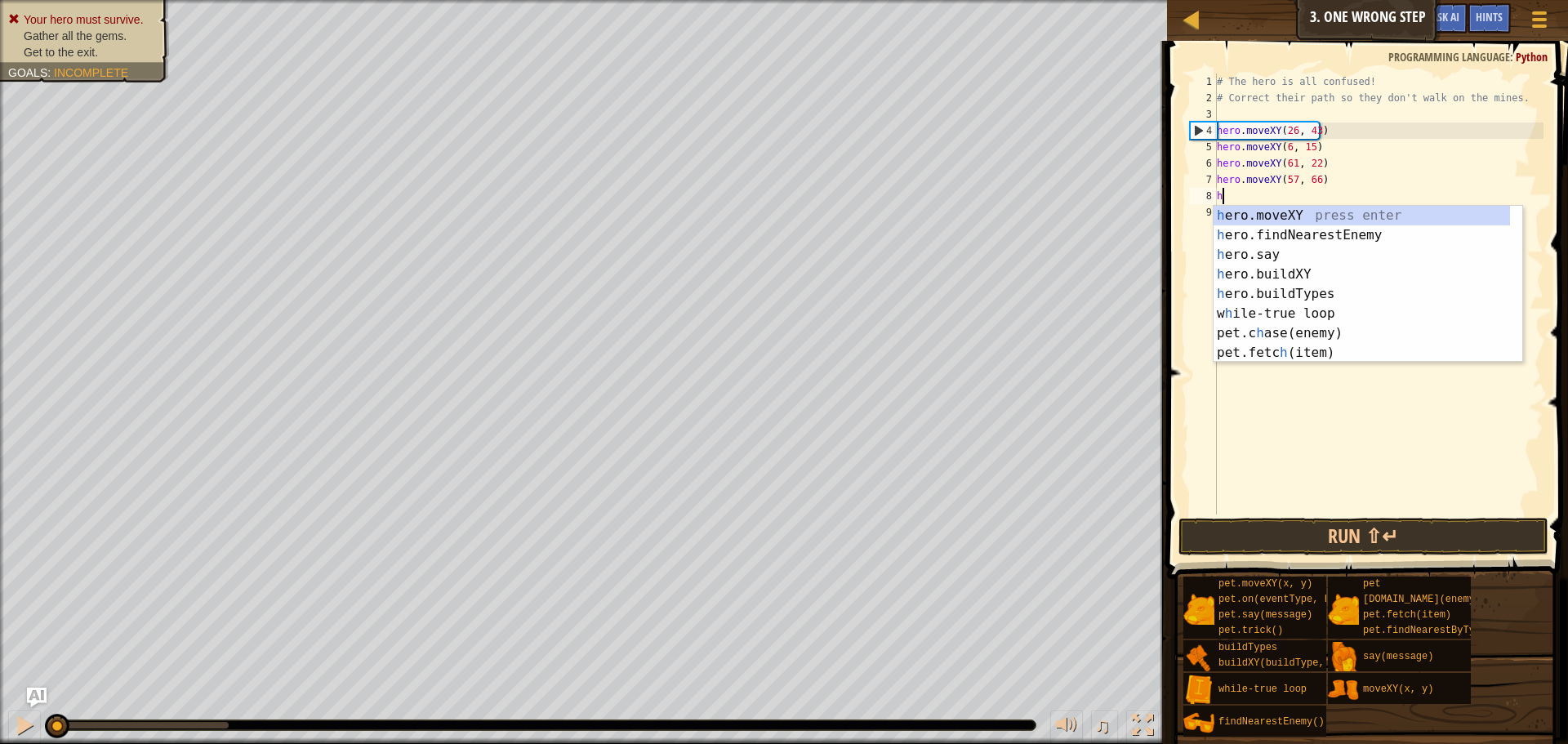
scroll to position [8, 0]
click at [1300, 216] on div "h ero.moveXY press enter h ero.findNearestEnemy press enter h ero.say press ent…" at bounding box center [1361, 304] width 297 height 196
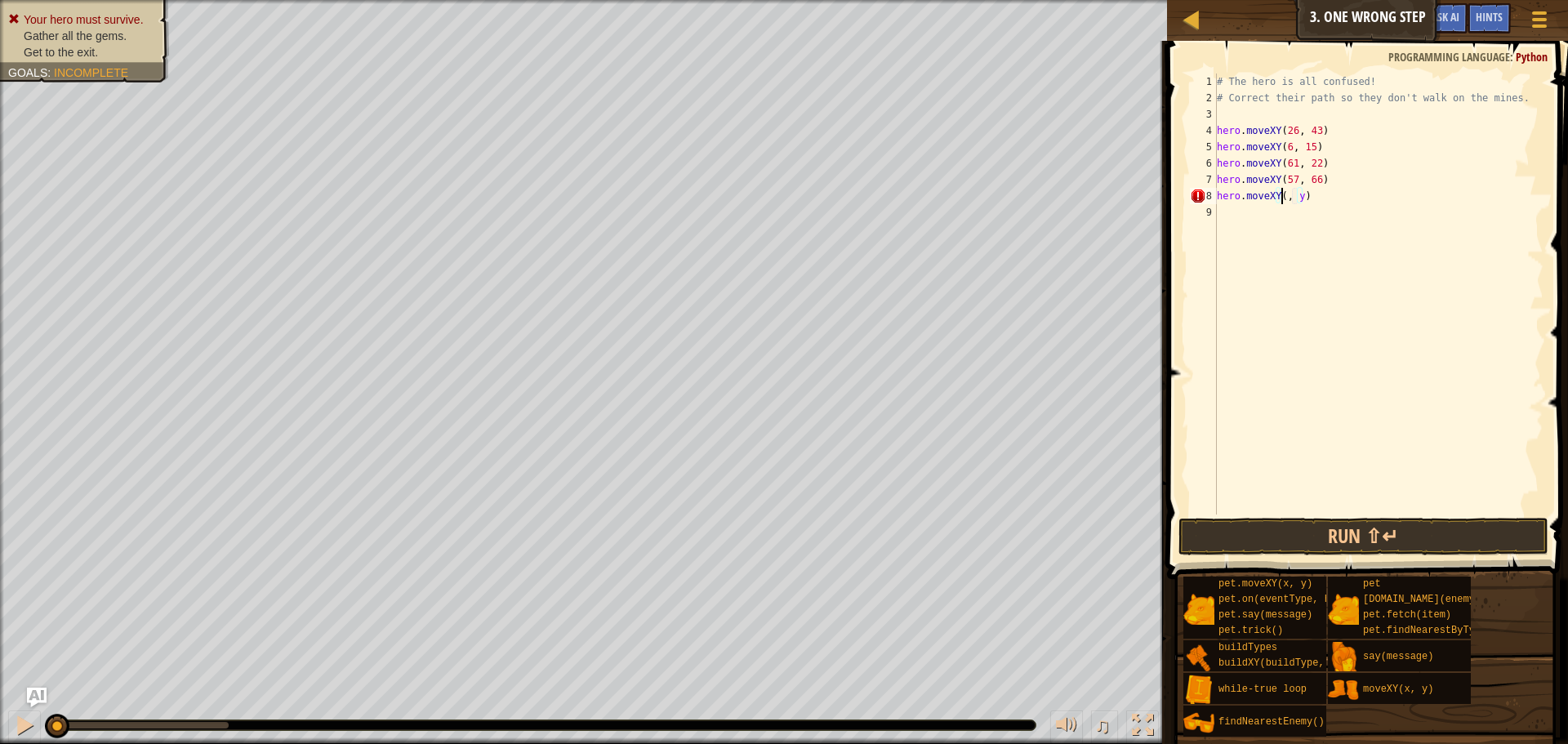
scroll to position [8, 7]
type textarea "hero.moveXY(35, 25)"
click at [1255, 214] on div "# The hero is all confused! # Correct their path so they don't walk on the mine…" at bounding box center [1378, 310] width 330 height 474
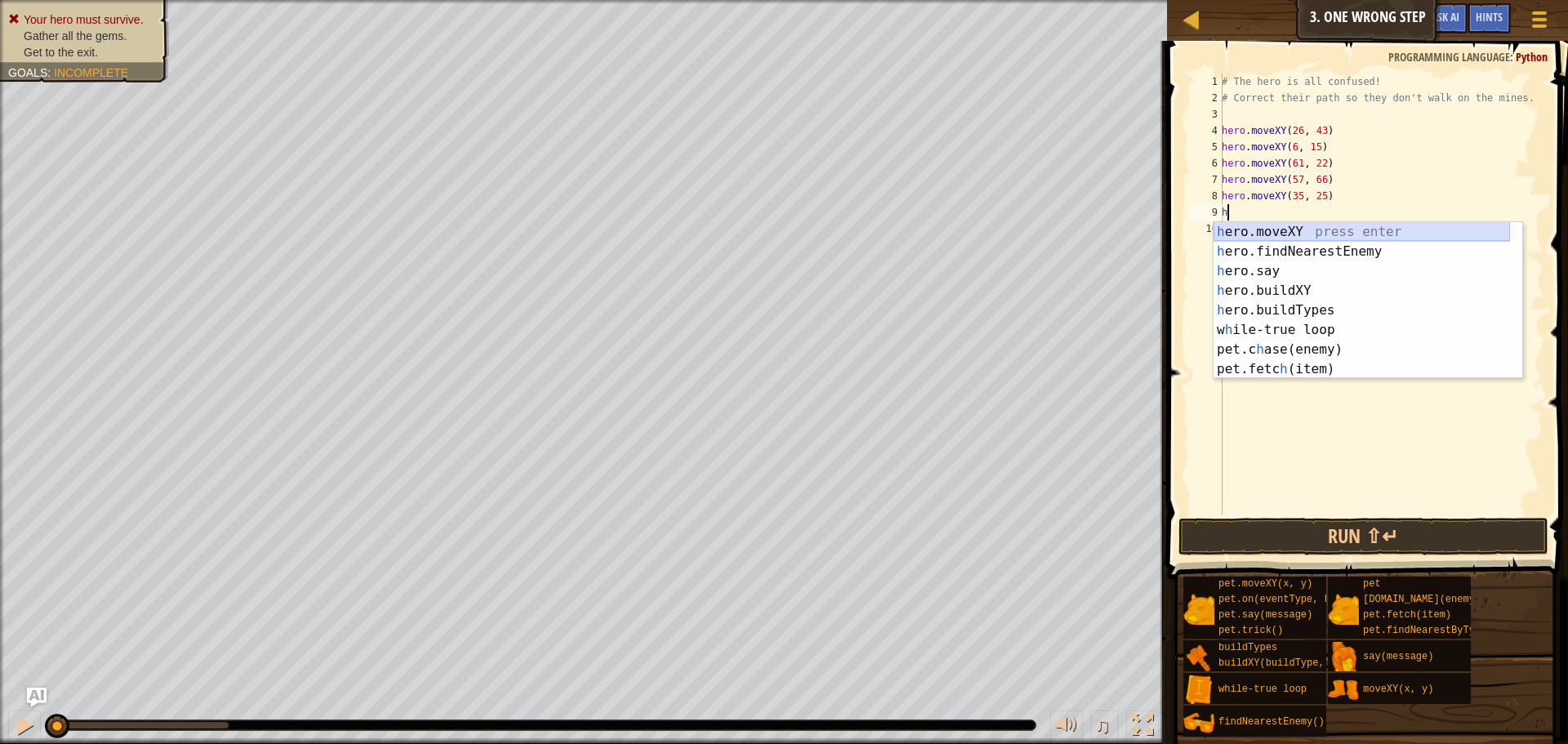
click at [1249, 230] on div "h ero.moveXY press enter h ero.findNearestEnemy press enter h ero.say press ent…" at bounding box center [1361, 320] width 297 height 196
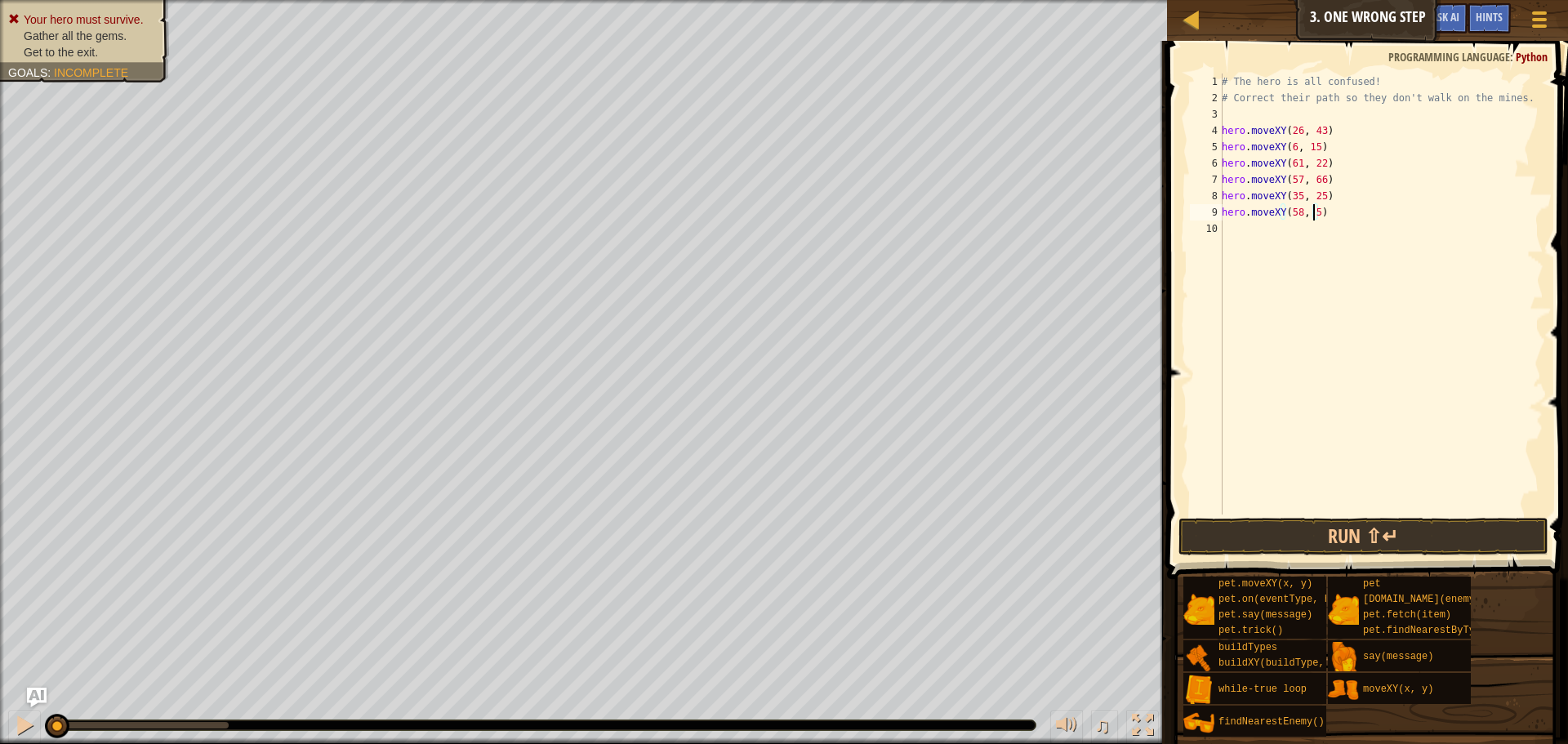
scroll to position [8, 8]
type textarea "hero.moveXY(58, 54)"
click at [1232, 234] on div "# The hero is all confused! # Correct their path so they don't walk on the mine…" at bounding box center [1381, 310] width 325 height 474
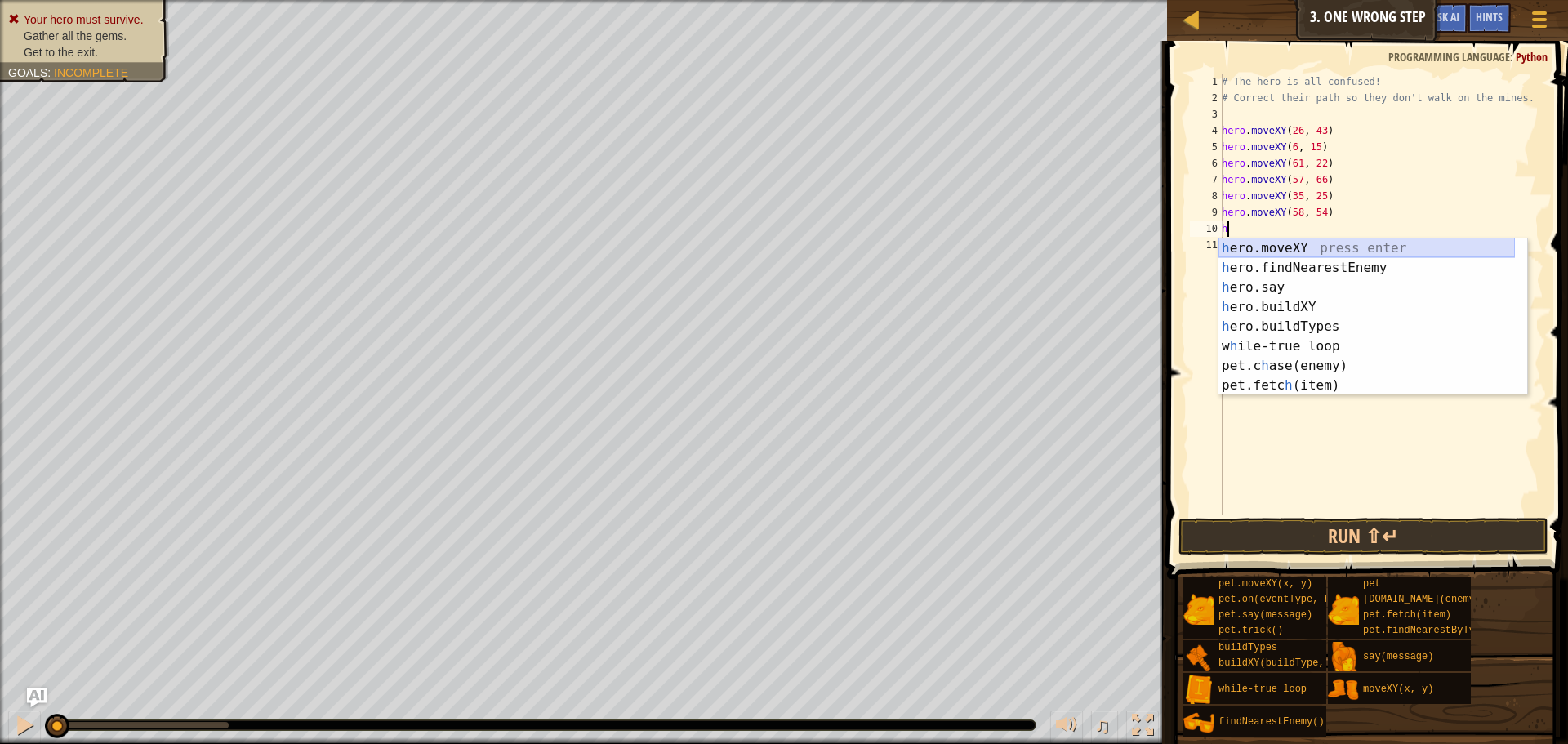
click at [1261, 247] on div "h ero.moveXY press enter h ero.findNearestEnemy press enter h ero.say press ent…" at bounding box center [1367, 337] width 297 height 196
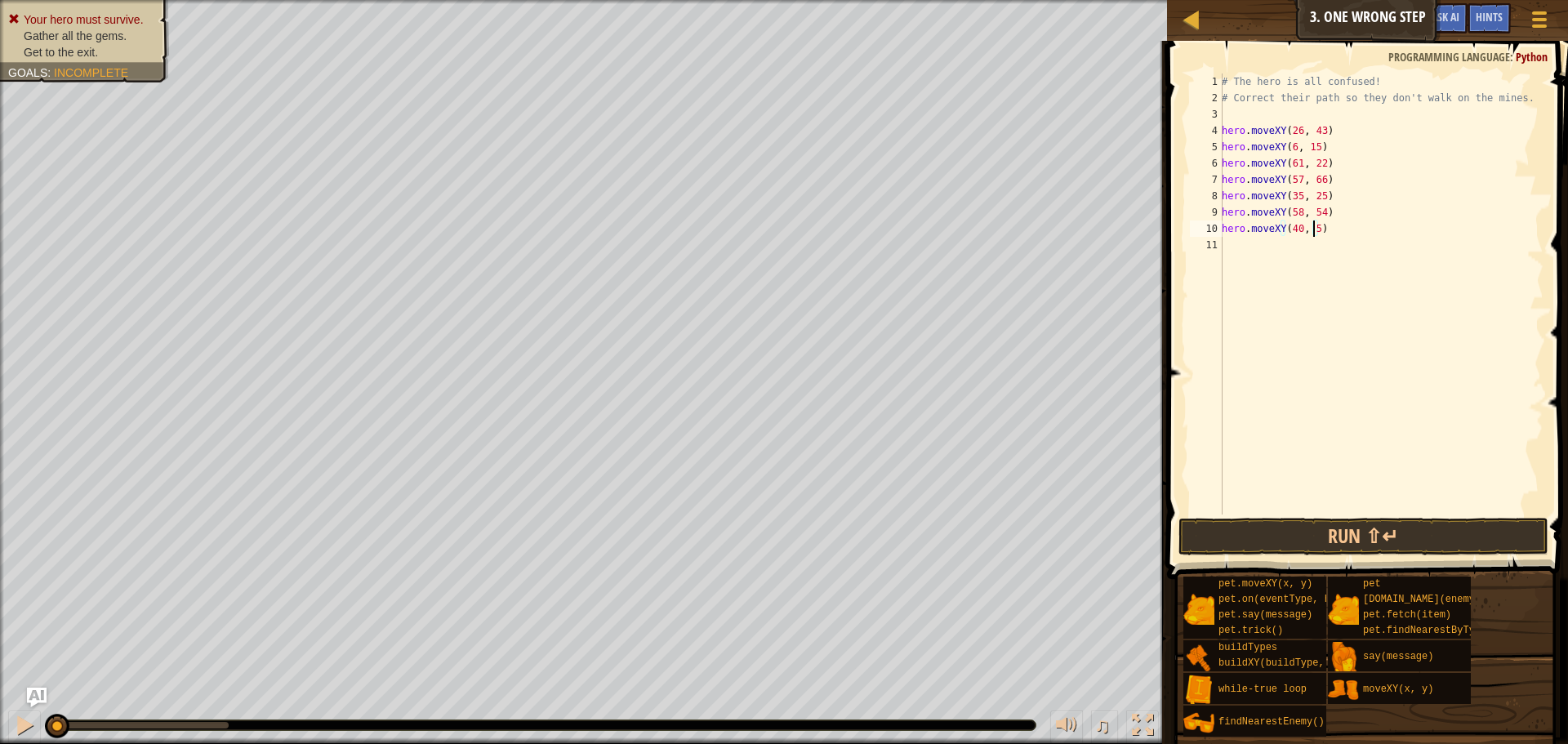
scroll to position [8, 8]
type textarea "hero.moveXY(40, 56)"
click at [1232, 246] on div "# The hero is all confused! # Correct their path so they don't walk on the mine…" at bounding box center [1381, 310] width 325 height 474
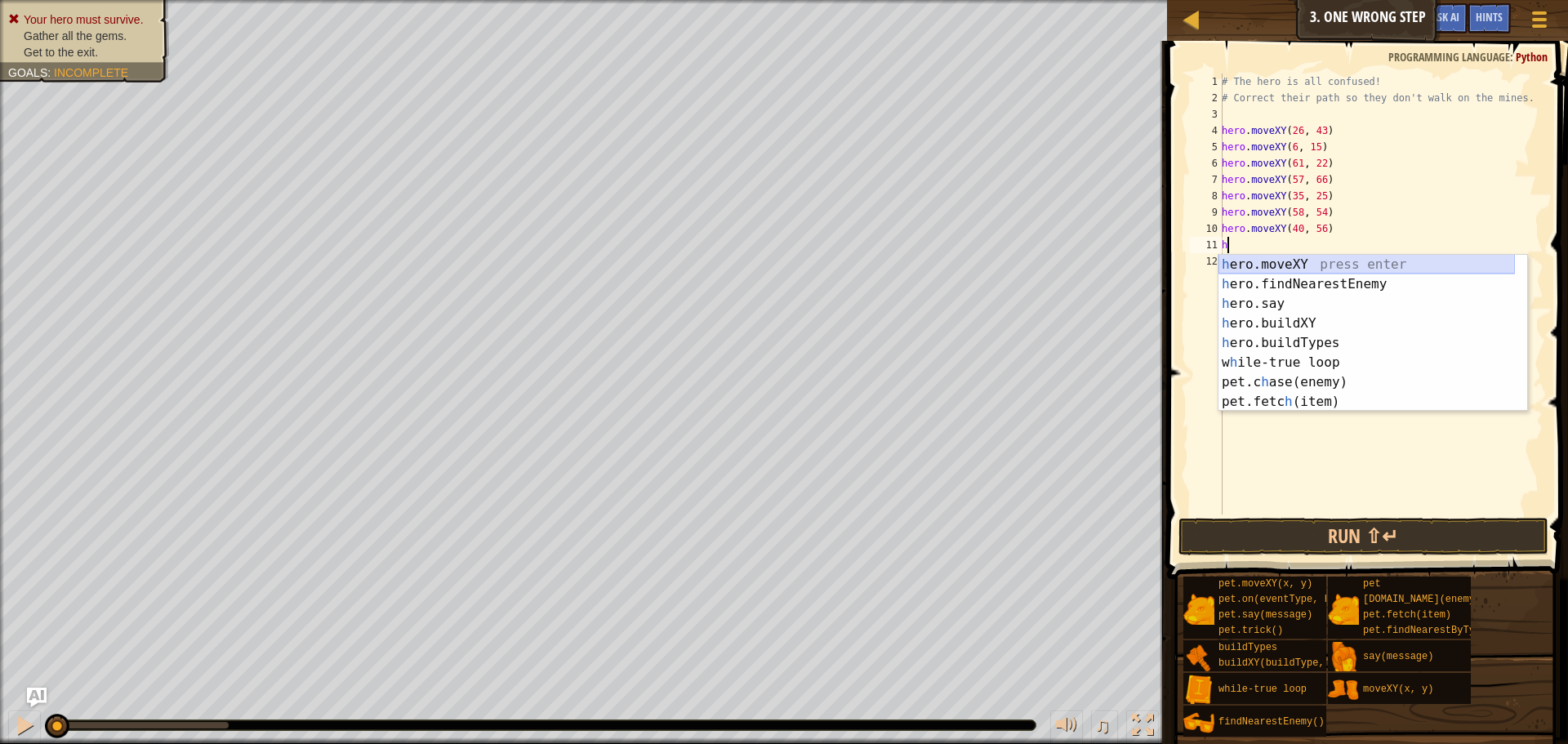
click at [1276, 257] on div "h ero.moveXY press enter h ero.findNearestEnemy press enter h ero.say press ent…" at bounding box center [1367, 353] width 297 height 196
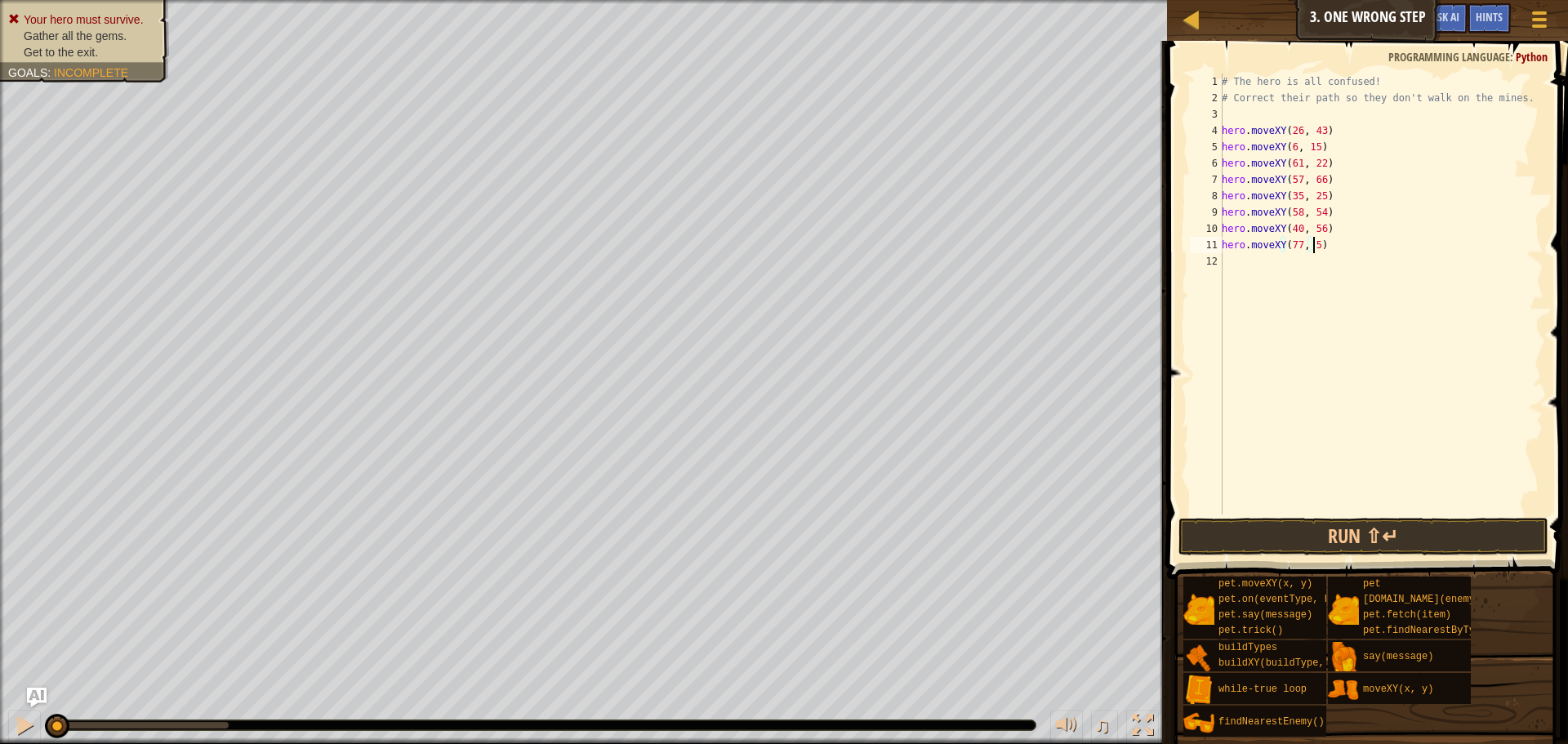
scroll to position [8, 8]
click at [1321, 534] on button "Run ⇧↵" at bounding box center [1363, 537] width 370 height 37
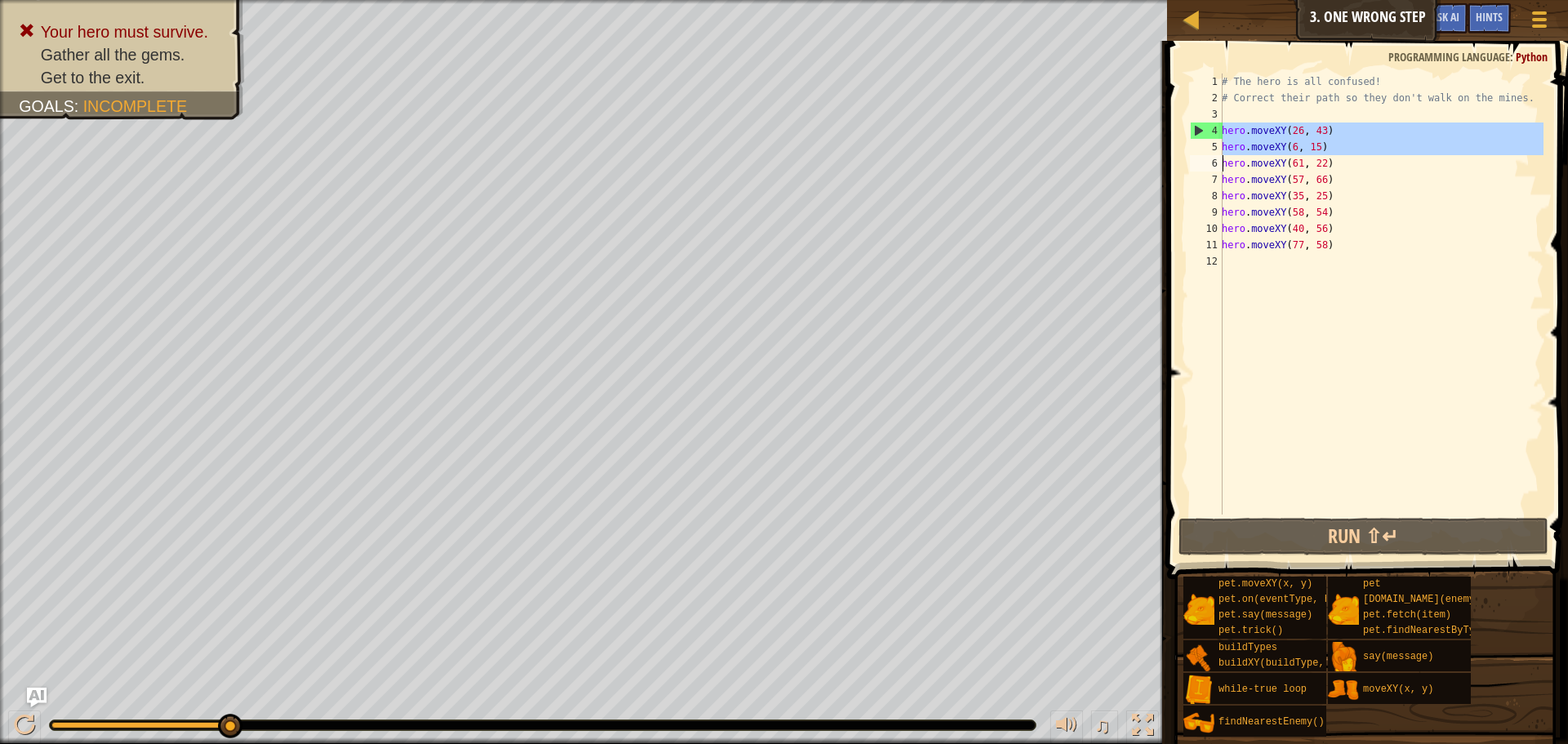
drag, startPoint x: 1214, startPoint y: 124, endPoint x: 1299, endPoint y: 143, distance: 87.1
click at [1299, 143] on div "hero.moveXY(77, 58) 1 2 3 4 5 6 7 8 9 10 11 12 # The hero is all confused! # Co…" at bounding box center [1365, 293] width 357 height 441
type textarea "hero.moveXY(61, 22)"
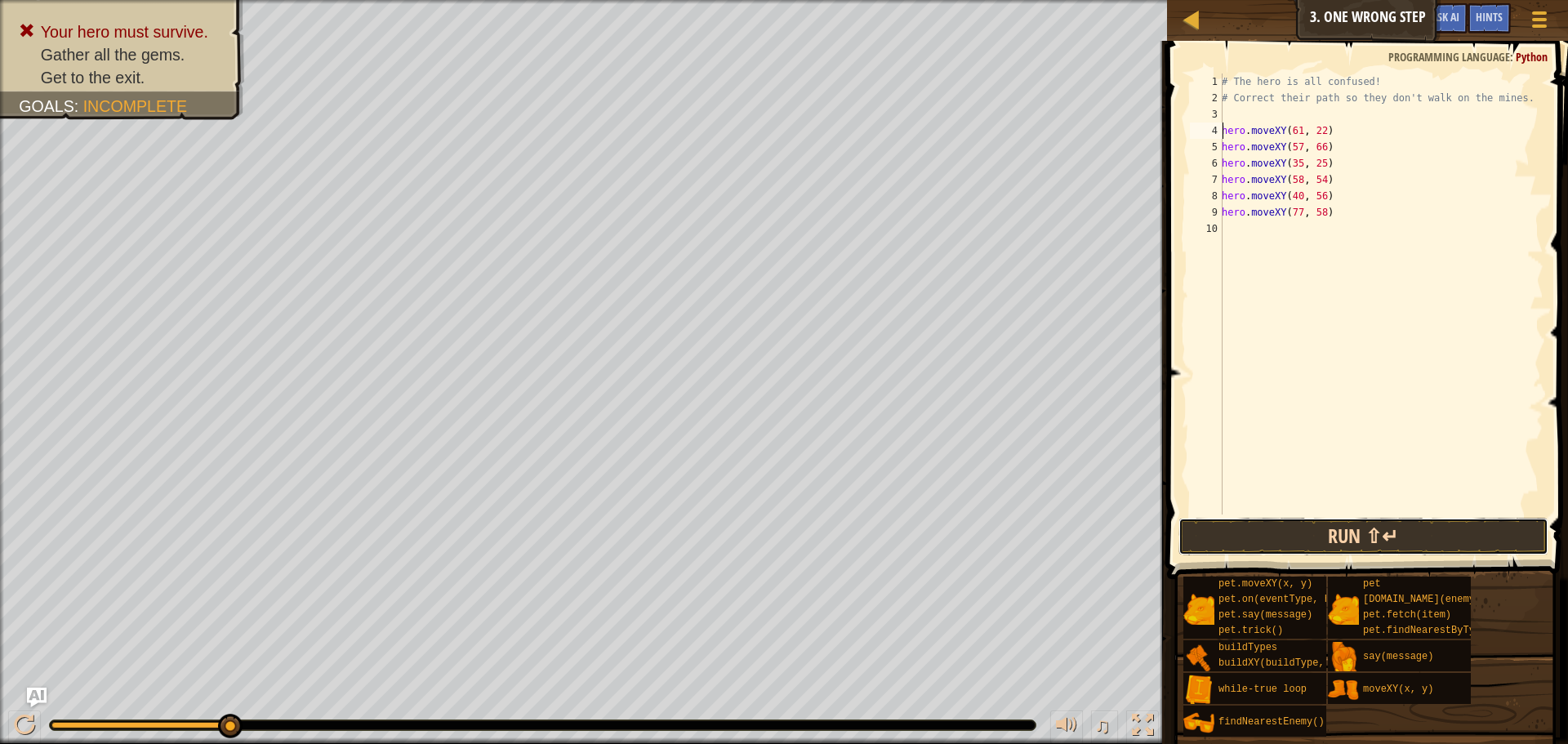
click at [1288, 536] on button "Run ⇧↵" at bounding box center [1363, 537] width 370 height 37
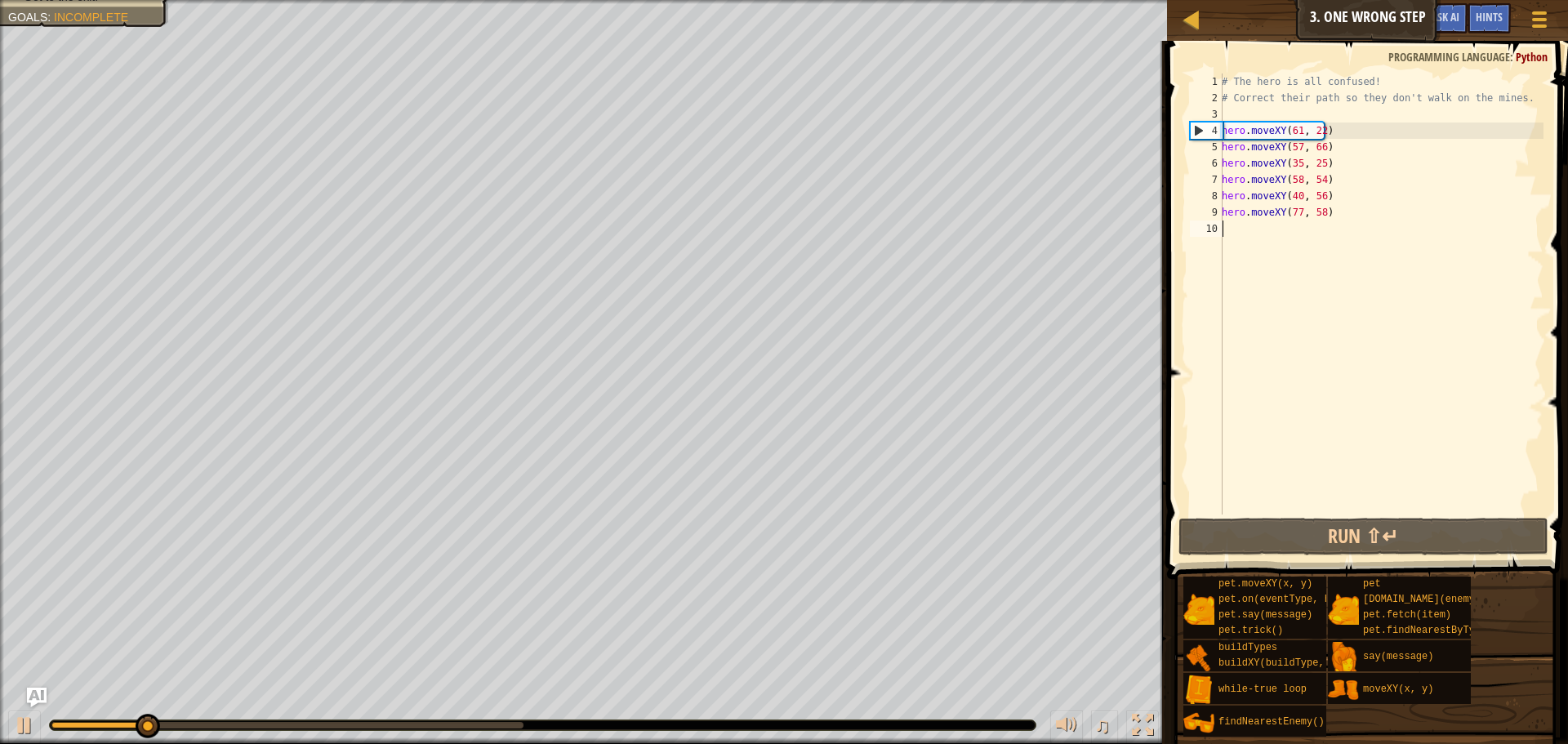
drag, startPoint x: 1319, startPoint y: 413, endPoint x: 1320, endPoint y: 348, distance: 65.0
click at [1320, 388] on div "# The hero is all confused! # Correct their path so they don't walk on the mine…" at bounding box center [1381, 310] width 325 height 474
click at [1246, 116] on div "# The hero is all confused! # Correct their path so they don't walk on the mine…" at bounding box center [1381, 310] width 325 height 474
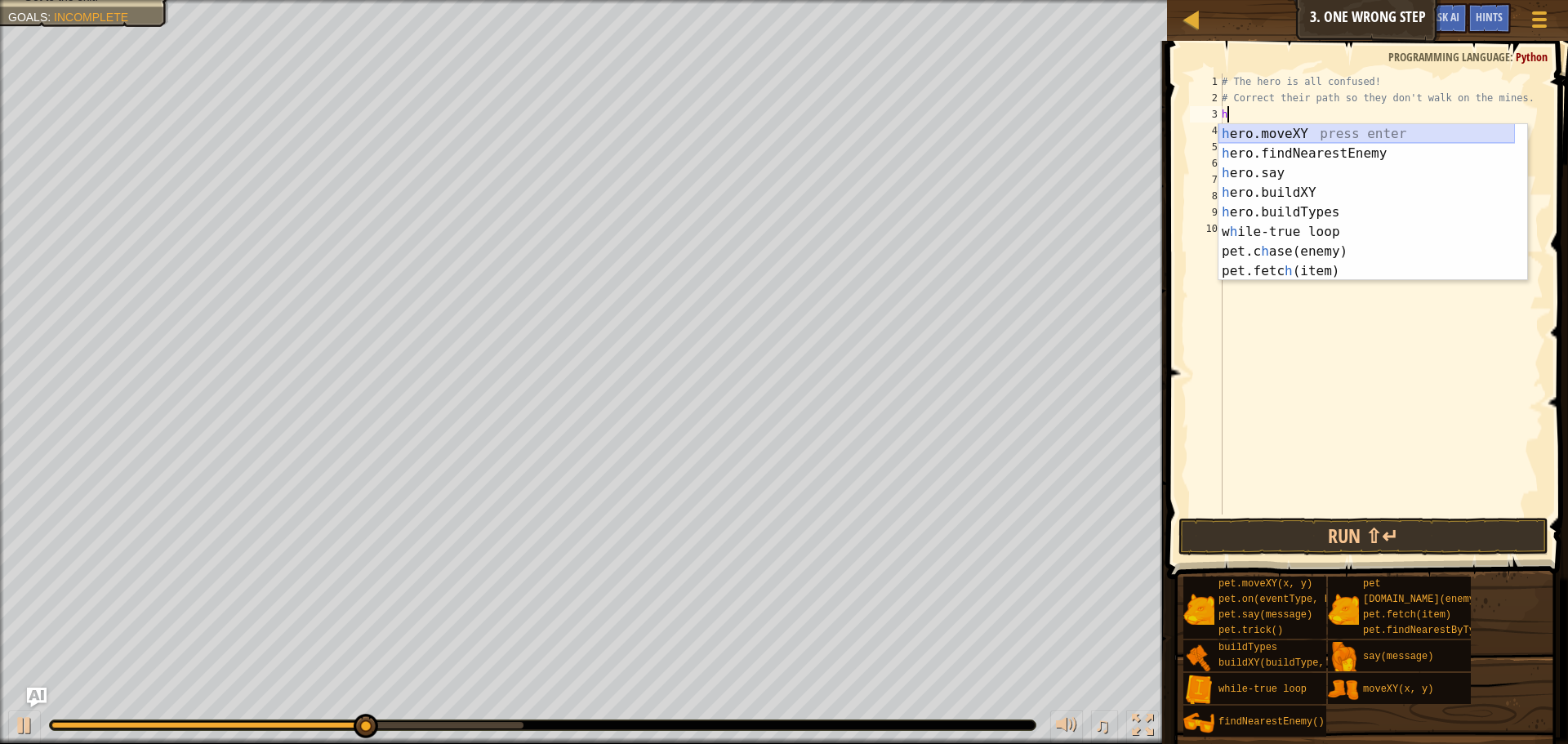
click at [1241, 133] on div "h ero.moveXY press enter h ero.findNearestEnemy press enter h ero.say press ent…" at bounding box center [1367, 222] width 297 height 196
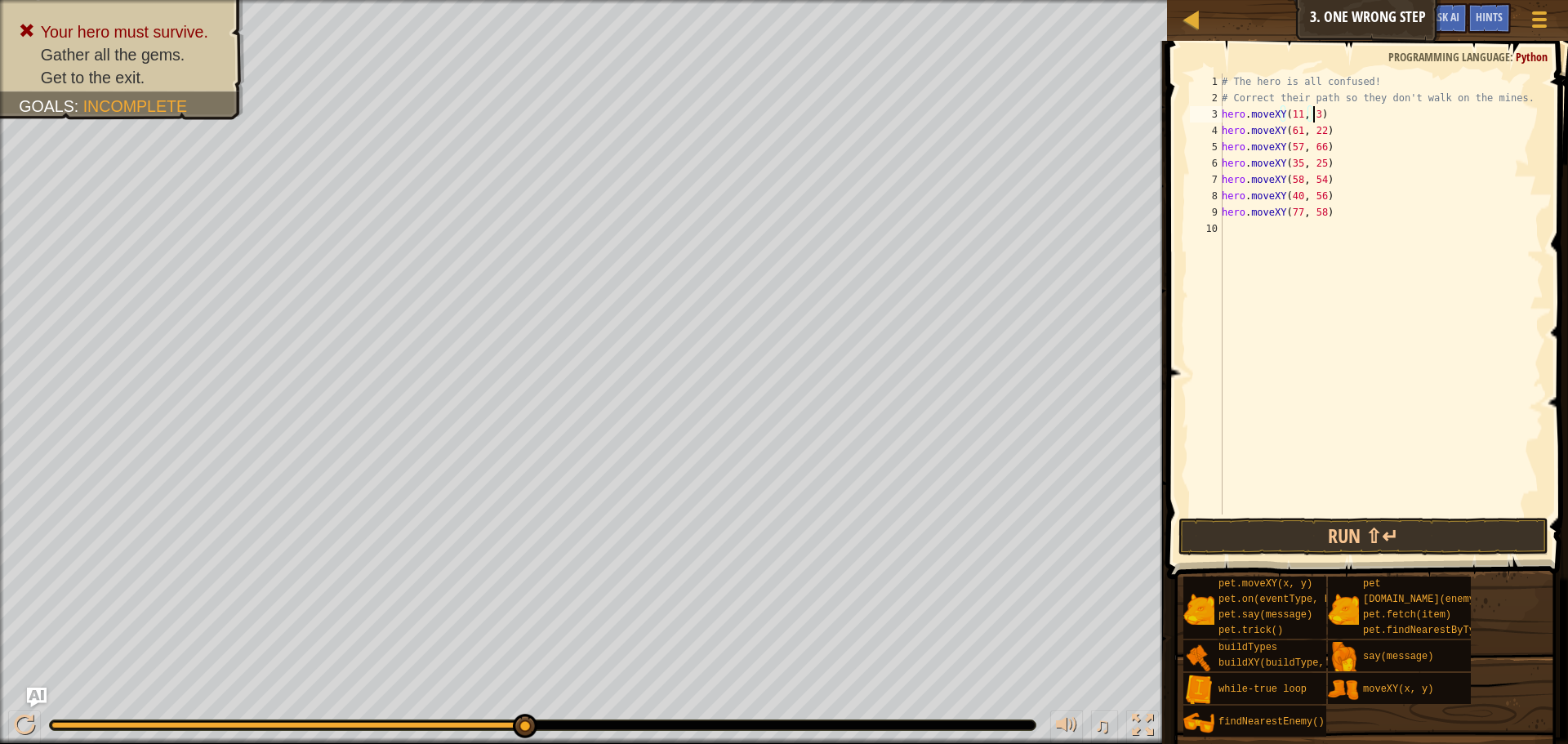
scroll to position [8, 8]
click at [1254, 534] on button "Run ⇧↵" at bounding box center [1363, 537] width 370 height 37
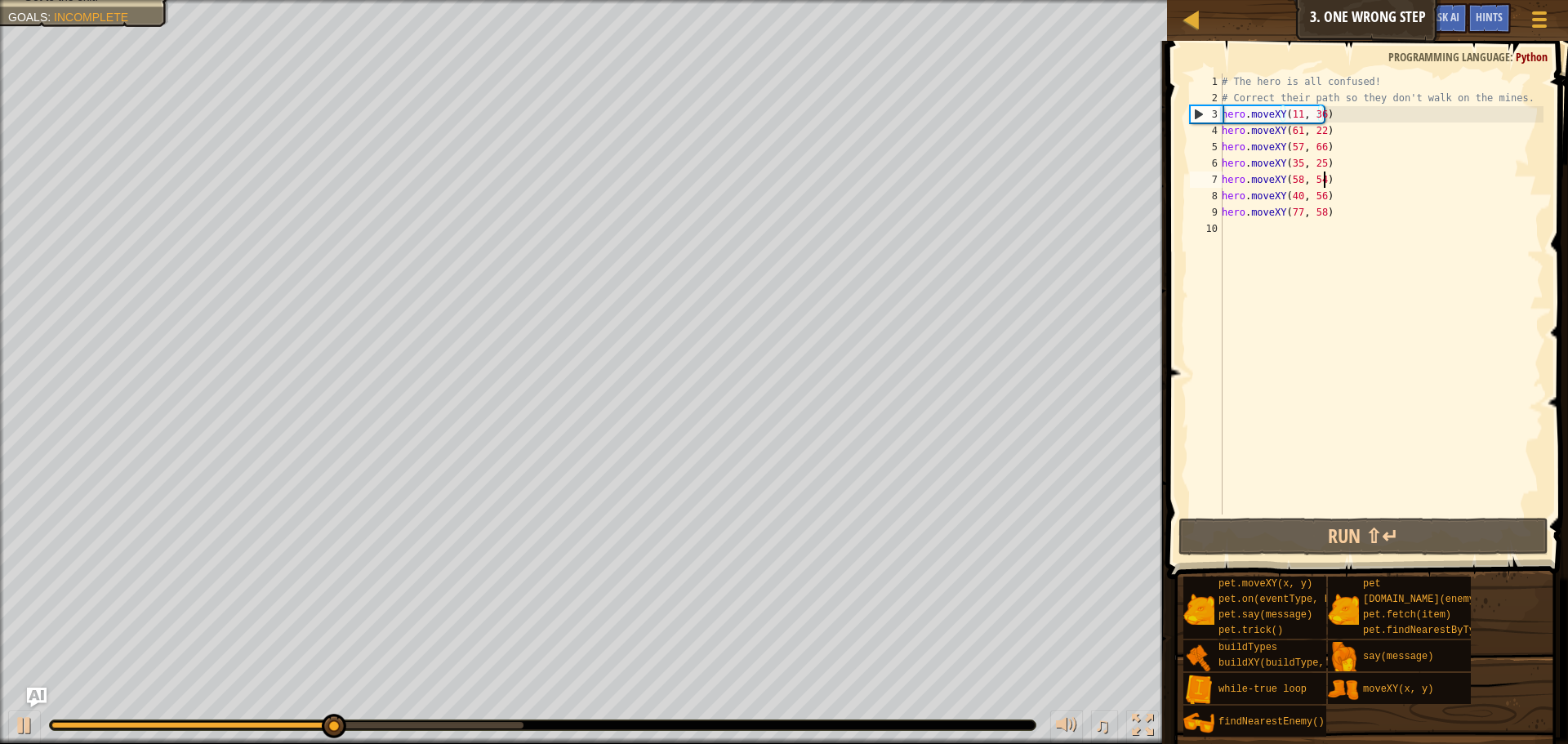
click at [1329, 181] on div "# The hero is all confused! # Correct their path so they don't walk on the mine…" at bounding box center [1381, 310] width 325 height 474
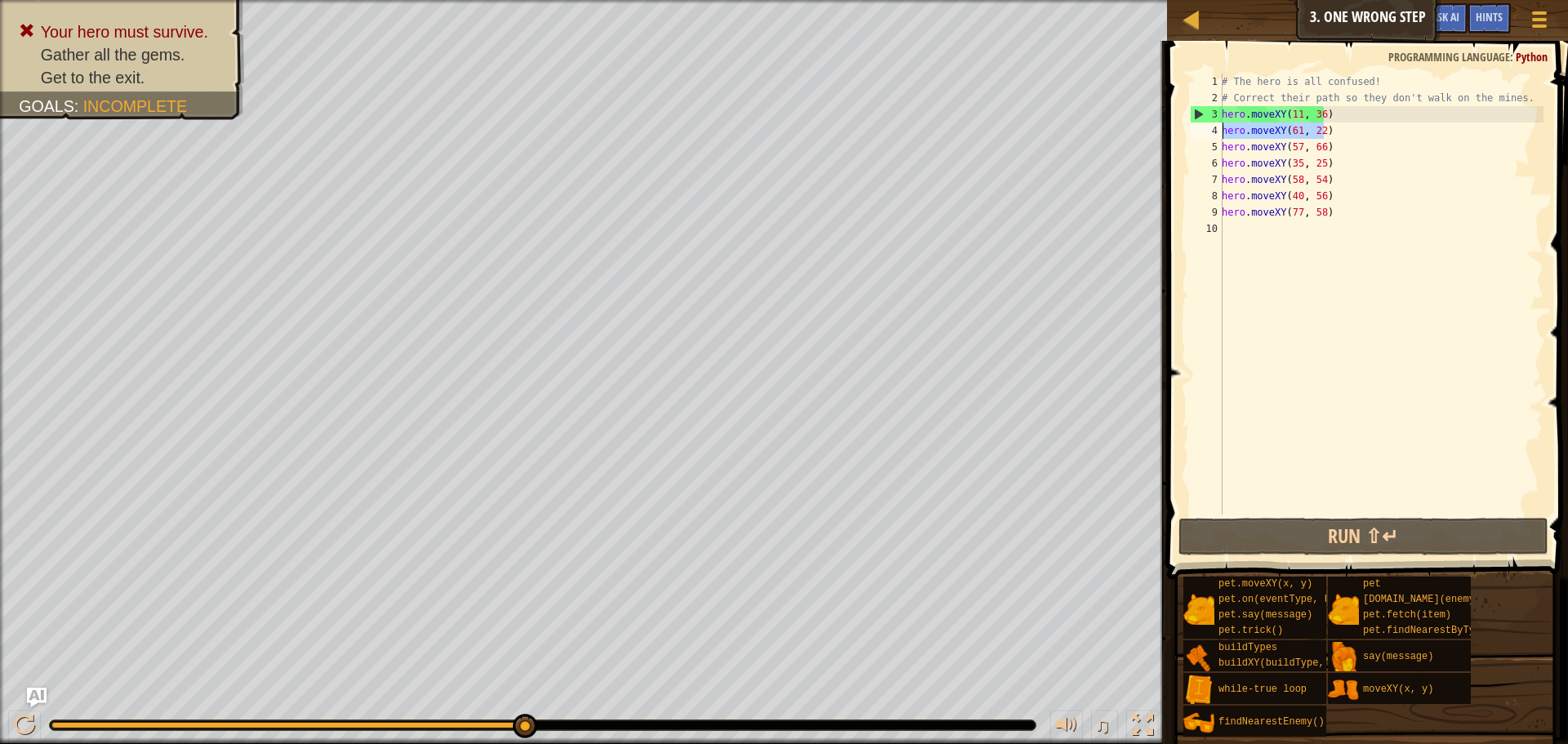
drag, startPoint x: 1330, startPoint y: 131, endPoint x: 1220, endPoint y: 135, distance: 110.1
click at [1220, 135] on div "hero.moveXY(58, 54) 1 2 3 4 5 6 7 8 9 10 # The hero is all confused! # Correct …" at bounding box center [1365, 293] width 357 height 441
type textarea "hero.moveXY(61, 22)"
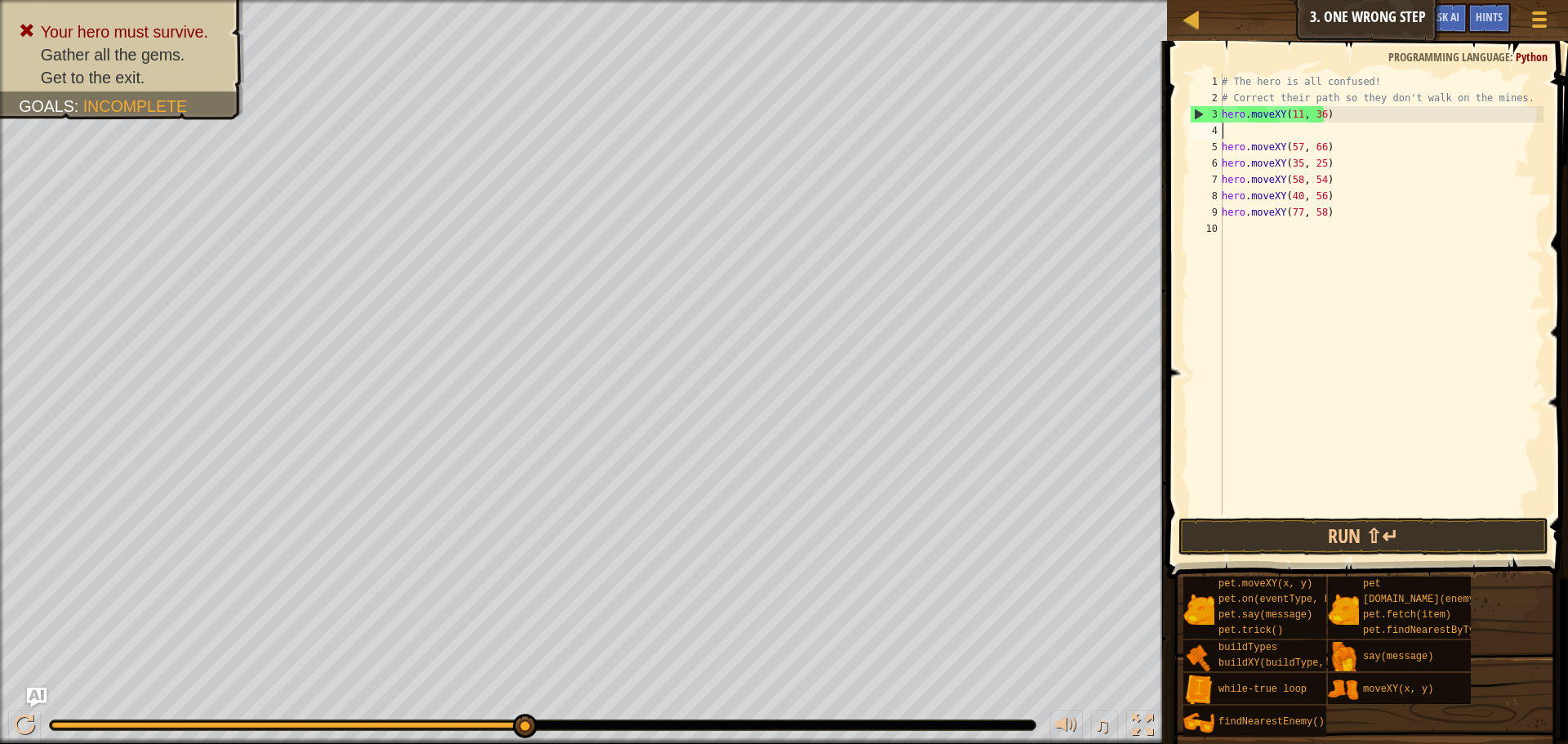
scroll to position [8, 0]
type textarea "hero.moveXY(11, 36)"
click at [1333, 207] on div "# The hero is all confused! # Correct their path so they don't walk on the mine…" at bounding box center [1378, 310] width 330 height 474
click at [31, 723] on div at bounding box center [24, 725] width 21 height 21
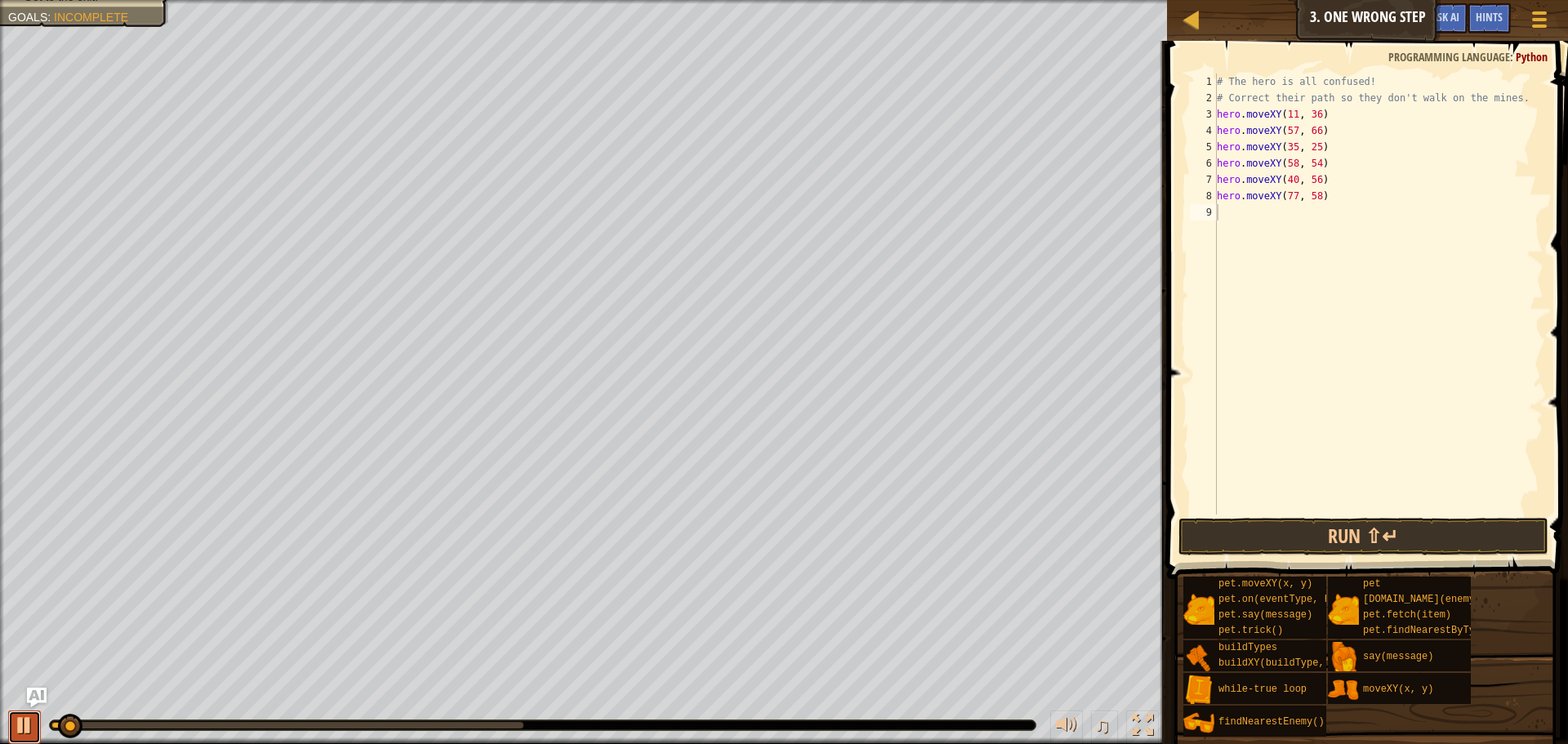
click at [31, 723] on div at bounding box center [24, 725] width 21 height 21
click at [1321, 137] on div "# The hero is all confused! # Correct their path so they don't walk on the mine…" at bounding box center [1378, 310] width 330 height 474
type textarea "hero.moveXY(57, 66)"
click at [1327, 116] on div "# The hero is all confused! # Correct their path so they don't walk on the mine…" at bounding box center [1378, 310] width 330 height 474
type textarea "hero.moveXY(11, 36)"
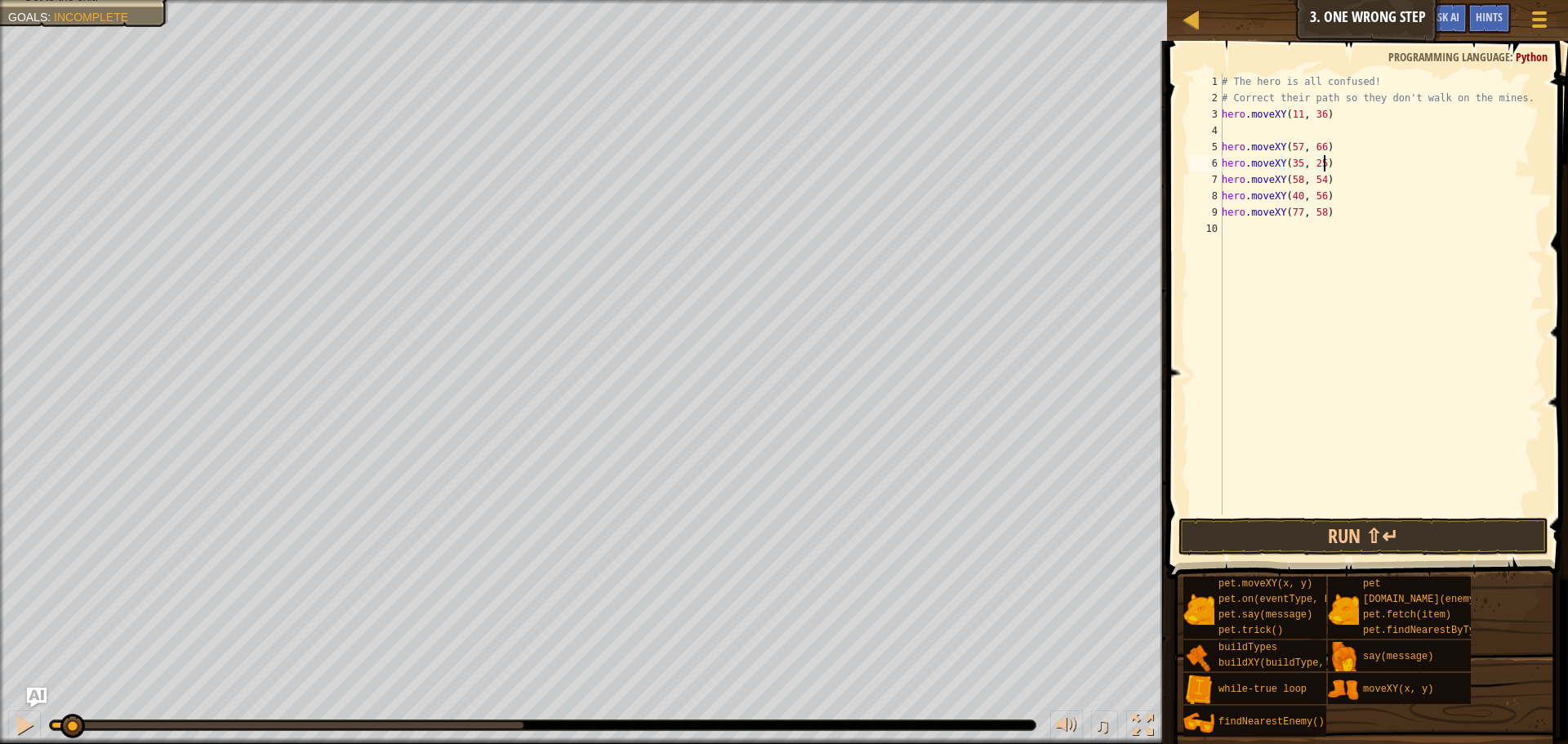
drag, startPoint x: 1327, startPoint y: 161, endPoint x: 1344, endPoint y: 166, distance: 17.7
click at [1344, 166] on div "# The hero is all confused! # Correct their path so they don't walk on the mine…" at bounding box center [1381, 310] width 325 height 474
click at [1387, 180] on div "# The hero is all confused! # Correct their path so they don't walk on the mine…" at bounding box center [1381, 310] width 325 height 474
type textarea "hero.moveXY(58, 54)"
click at [1317, 133] on div "# The hero is all confused! # Correct their path so they don't walk on the mine…" at bounding box center [1381, 310] width 325 height 474
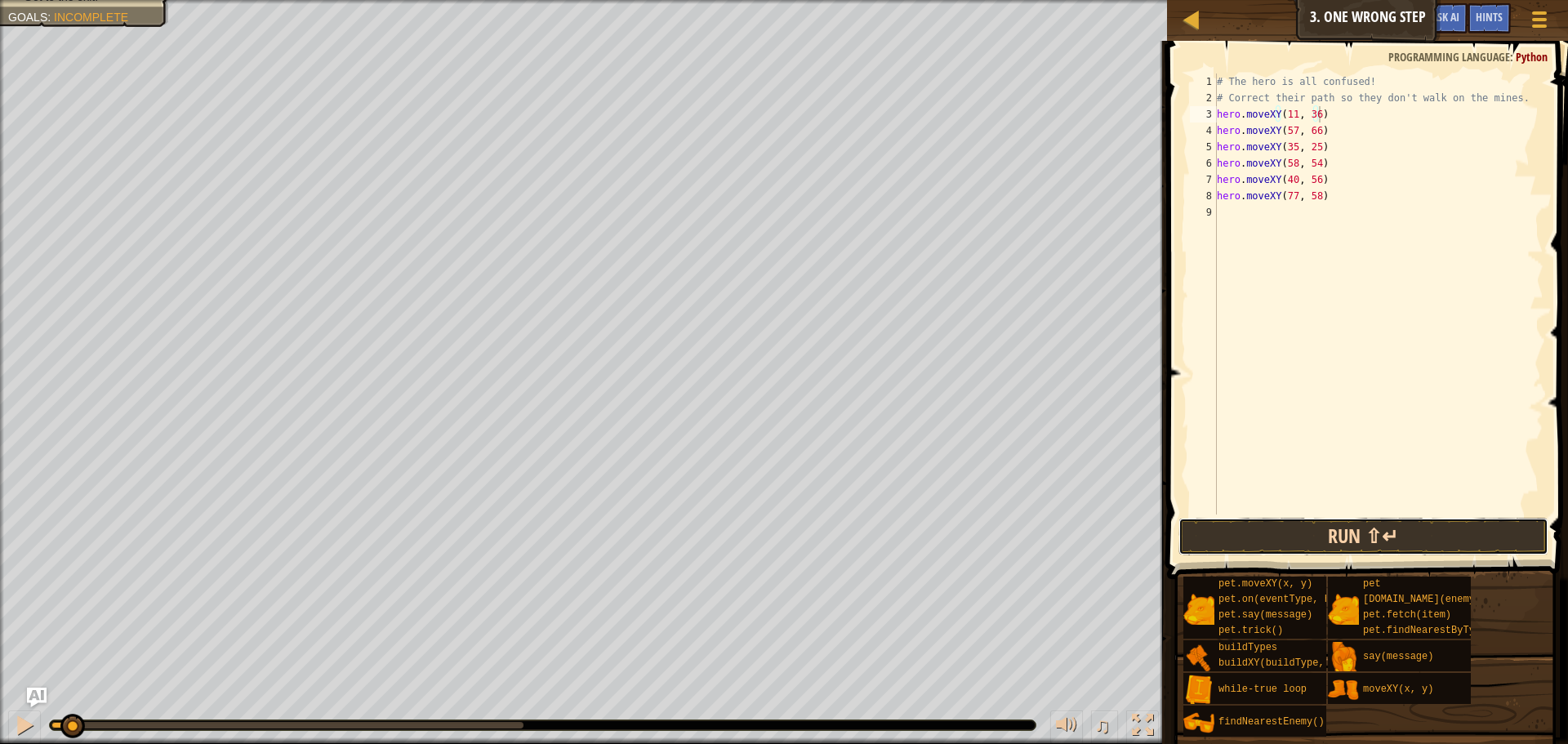
click at [1323, 520] on button "Run ⇧↵" at bounding box center [1363, 537] width 370 height 37
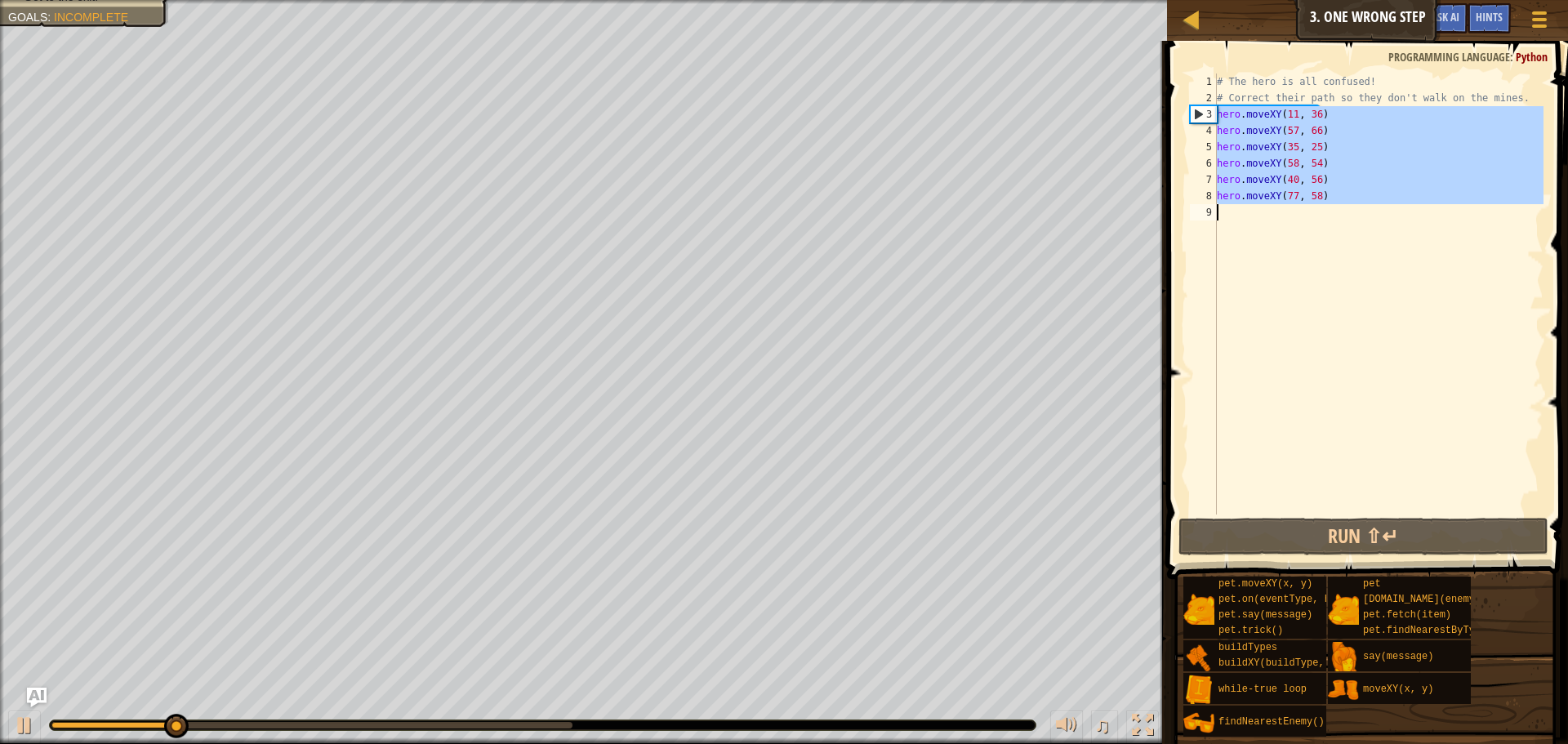
drag, startPoint x: 1210, startPoint y: 114, endPoint x: 1366, endPoint y: 211, distance: 183.7
click at [1366, 211] on div "hero.moveXY(11, 36) 1 2 3 4 5 6 7 8 9 # The hero is all confused! # Correct the…" at bounding box center [1365, 293] width 357 height 441
type textarea "hero.moveXY(77, 58)"
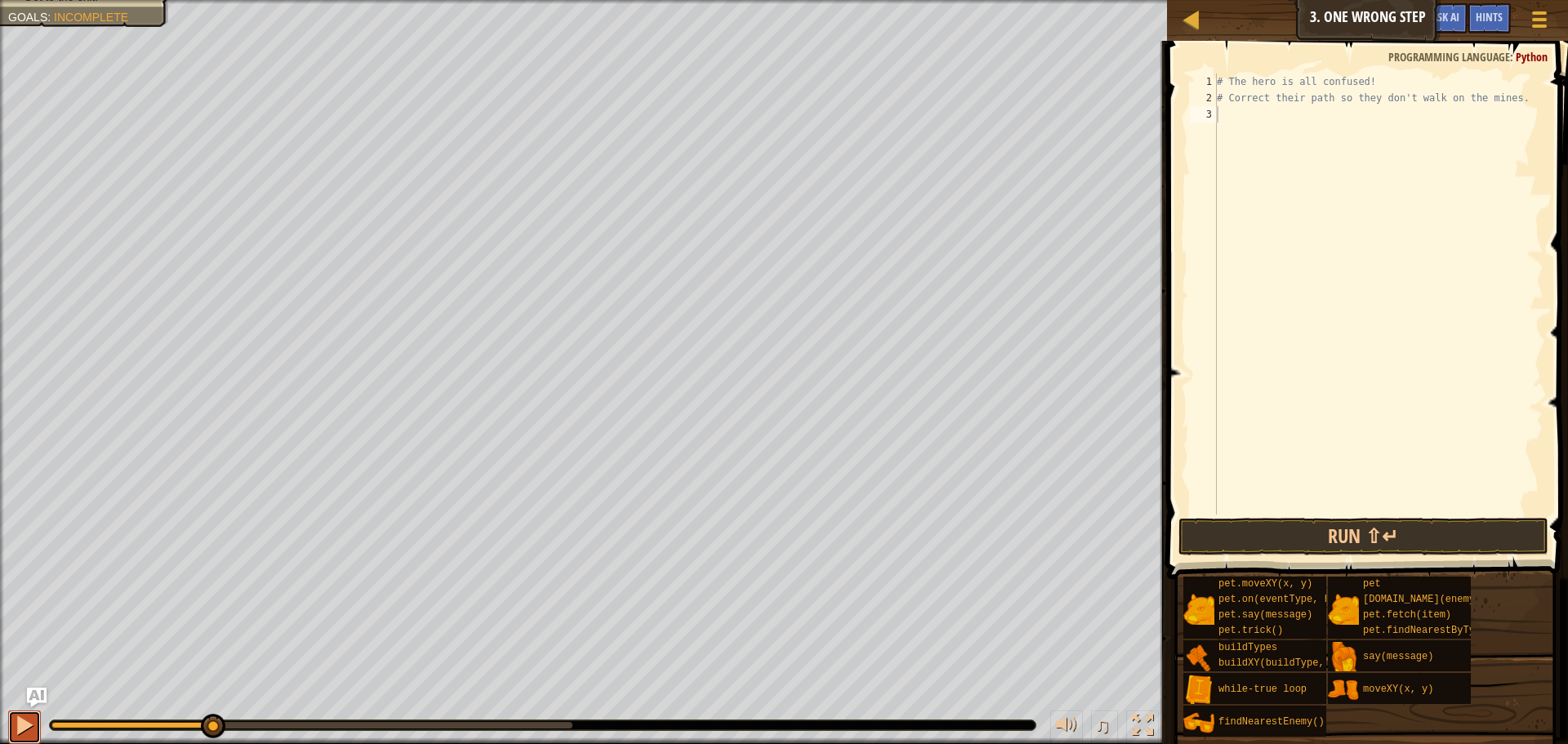
click at [9, 727] on button at bounding box center [25, 727] width 32 height 33
click at [13, 726] on button at bounding box center [25, 727] width 32 height 33
drag, startPoint x: 152, startPoint y: 729, endPoint x: 0, endPoint y: 727, distance: 152.0
click at [0, 727] on div "♫" at bounding box center [583, 722] width 1167 height 49
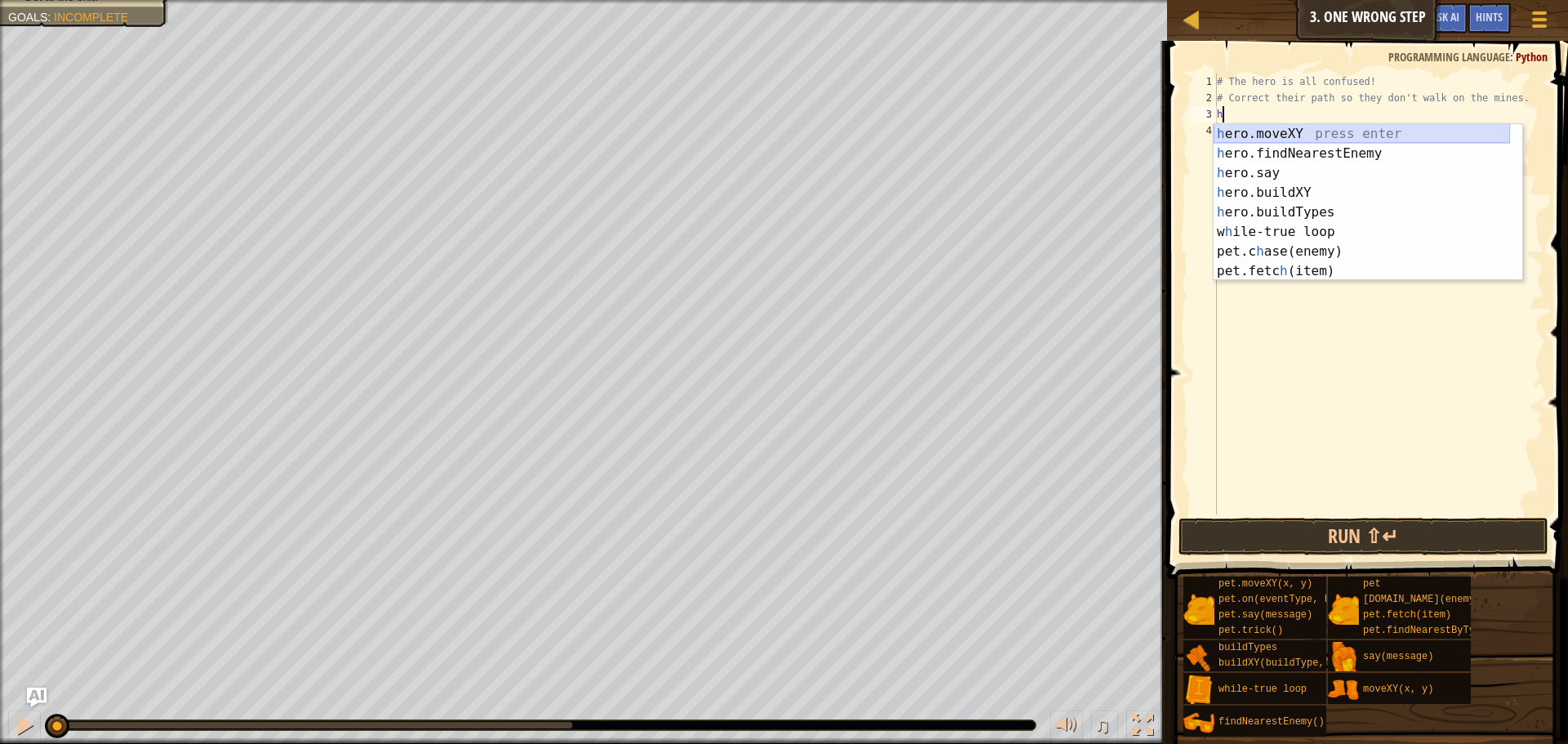
click at [1229, 128] on div "h ero.moveXY press enter h ero.findNearestEnemy press enter h ero.say press ent…" at bounding box center [1361, 222] width 297 height 196
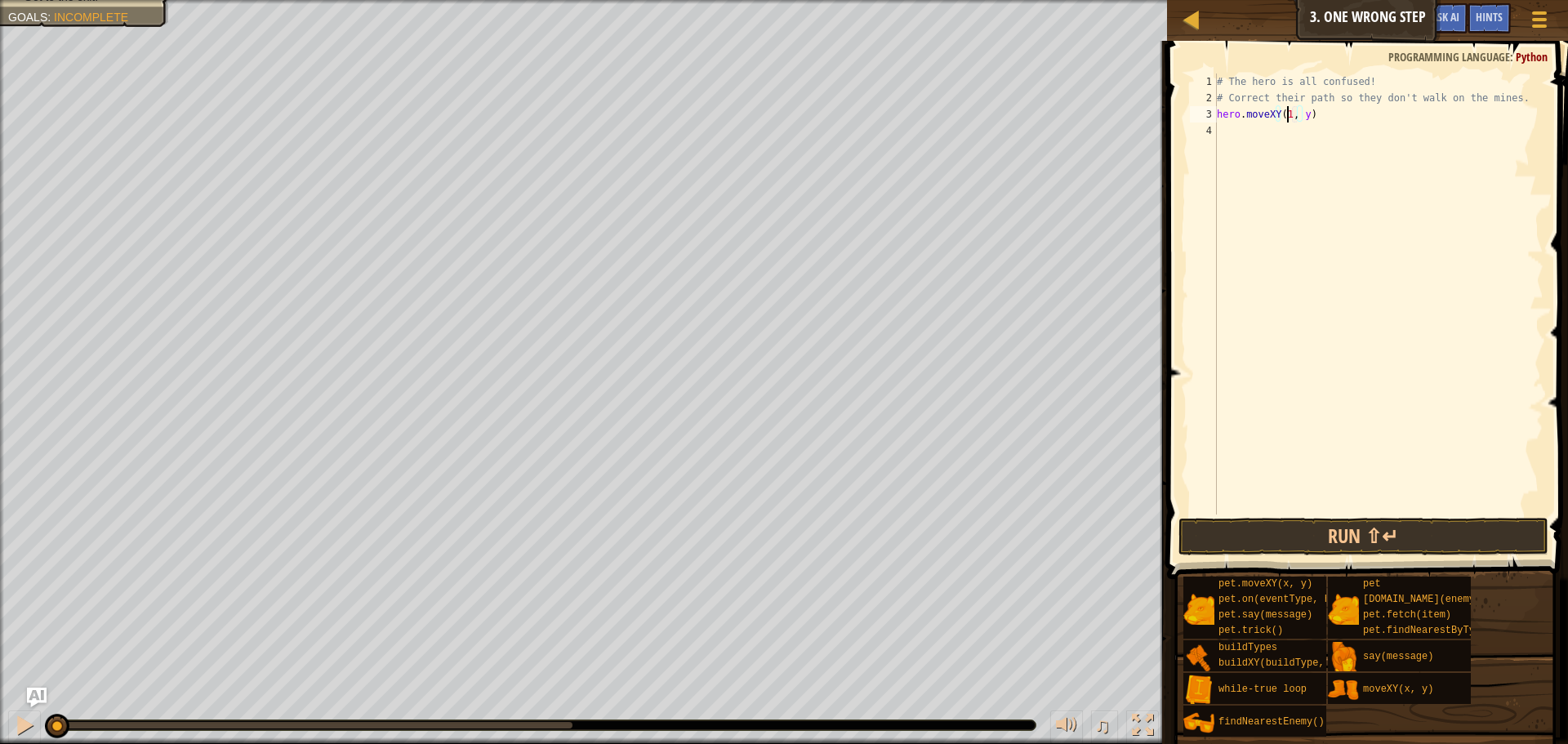
scroll to position [8, 7]
type textarea "hero.moveXY(11, 36)"
click at [1247, 136] on div "# The hero is all confused! # Correct their path so they don't walk on the mine…" at bounding box center [1378, 310] width 330 height 474
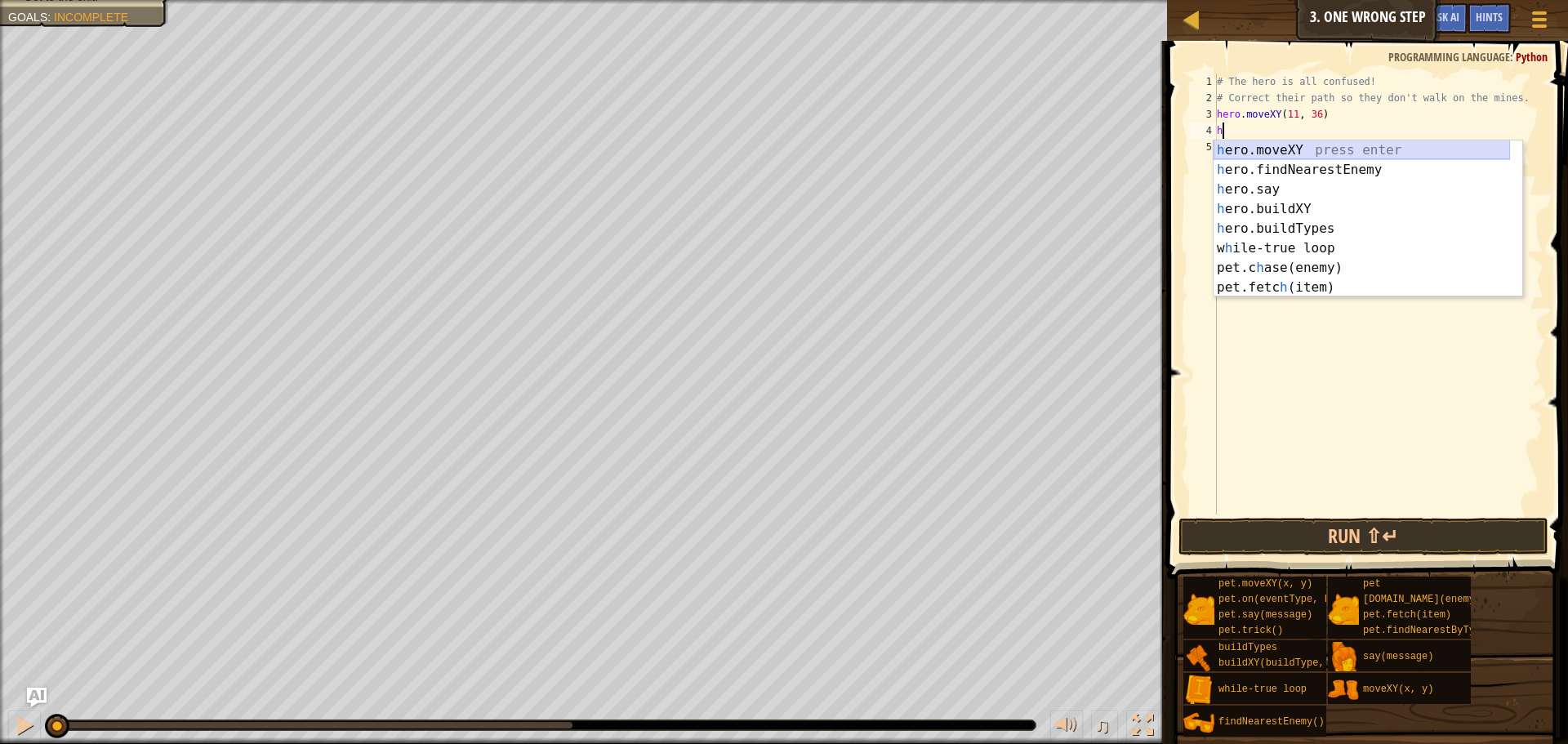
click at [1264, 144] on div "h ero.moveXY press enter h ero.findNearestEnemy press enter h ero.say press ent…" at bounding box center [1361, 238] width 297 height 196
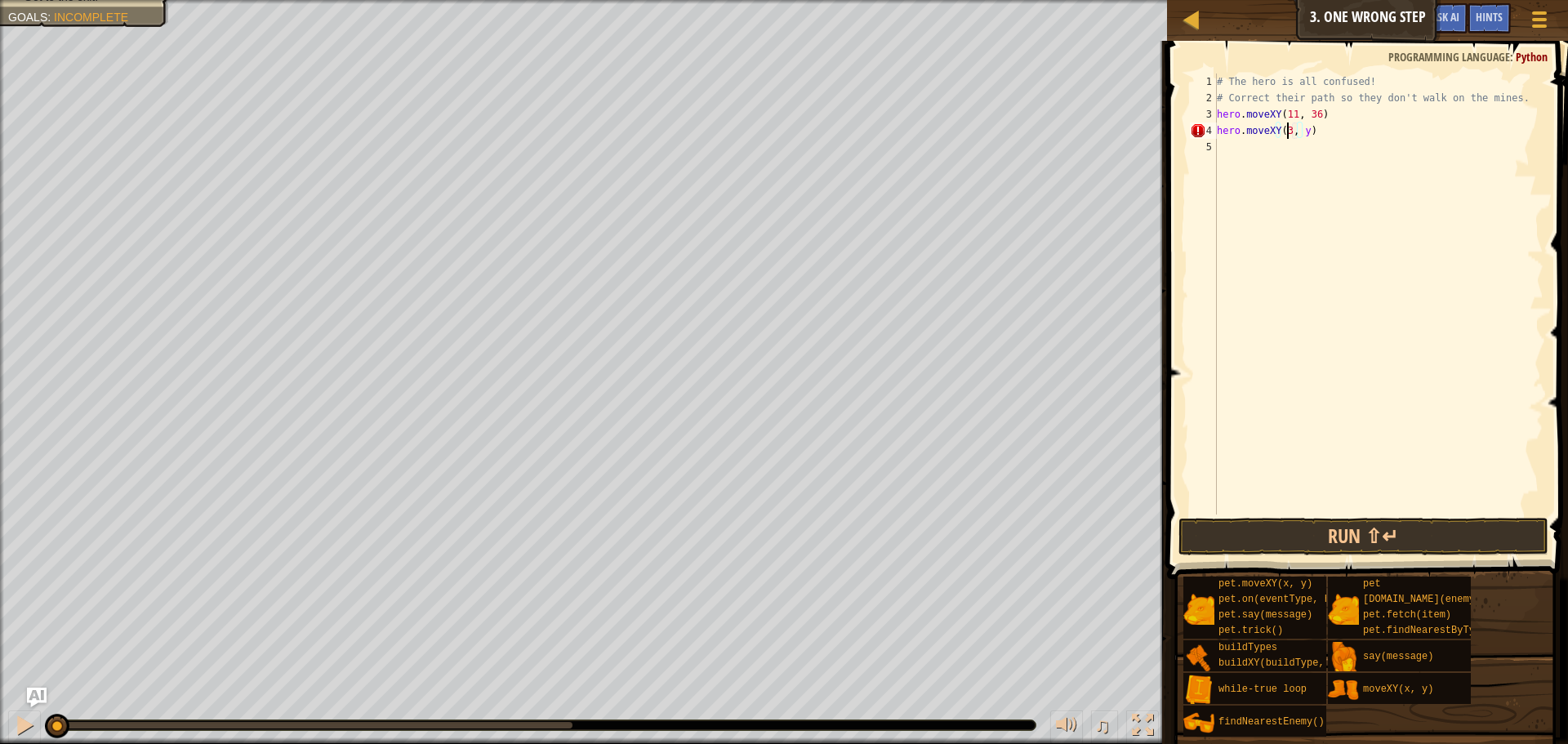
scroll to position [8, 7]
type textarea "hero.moveXY(35, 25)"
click at [1243, 142] on div "# The hero is all confused! # Correct their path so they don't walk on the mine…" at bounding box center [1378, 310] width 330 height 474
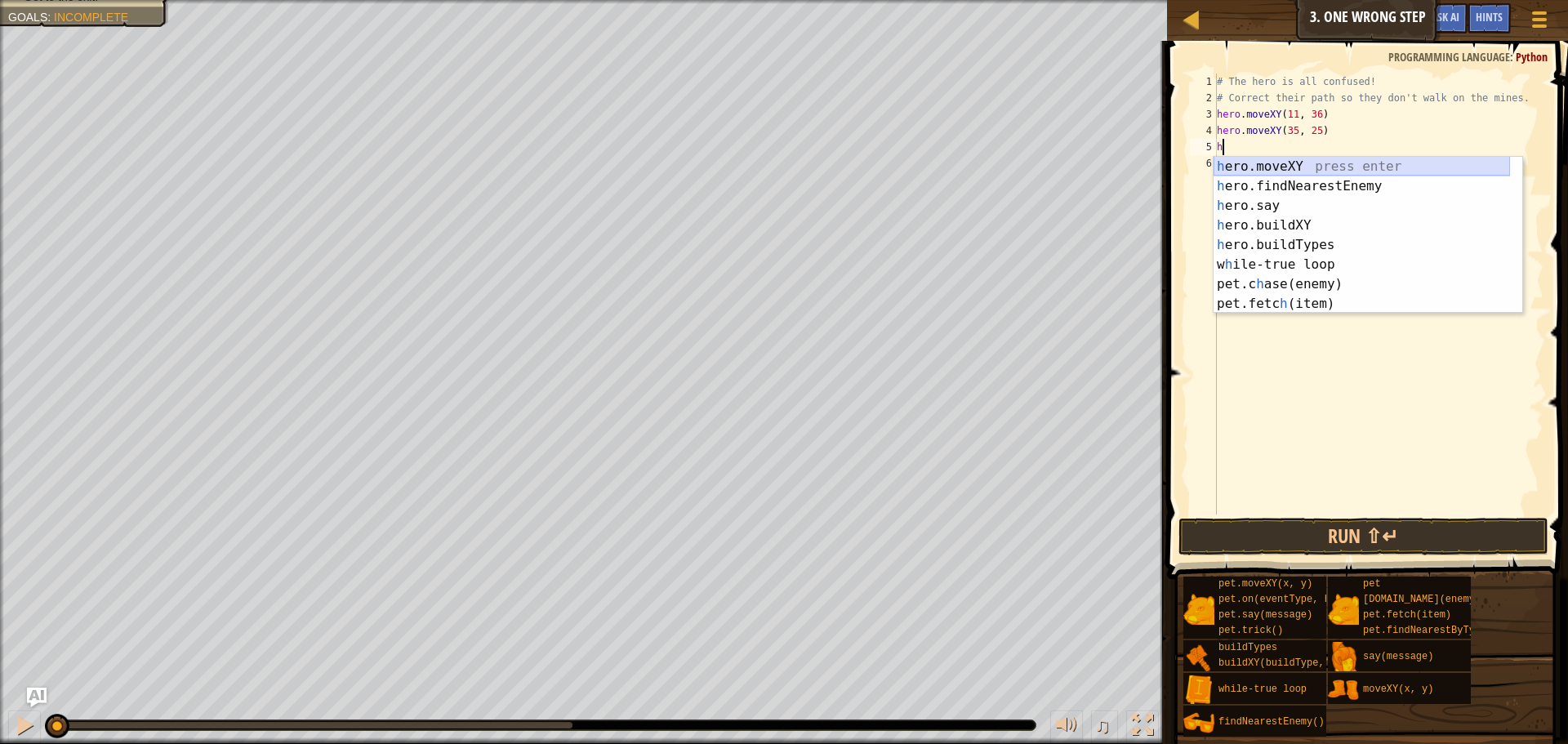
click at [1288, 167] on div "h ero.moveXY press enter h ero.findNearestEnemy press enter h ero.say press ent…" at bounding box center [1361, 255] width 297 height 196
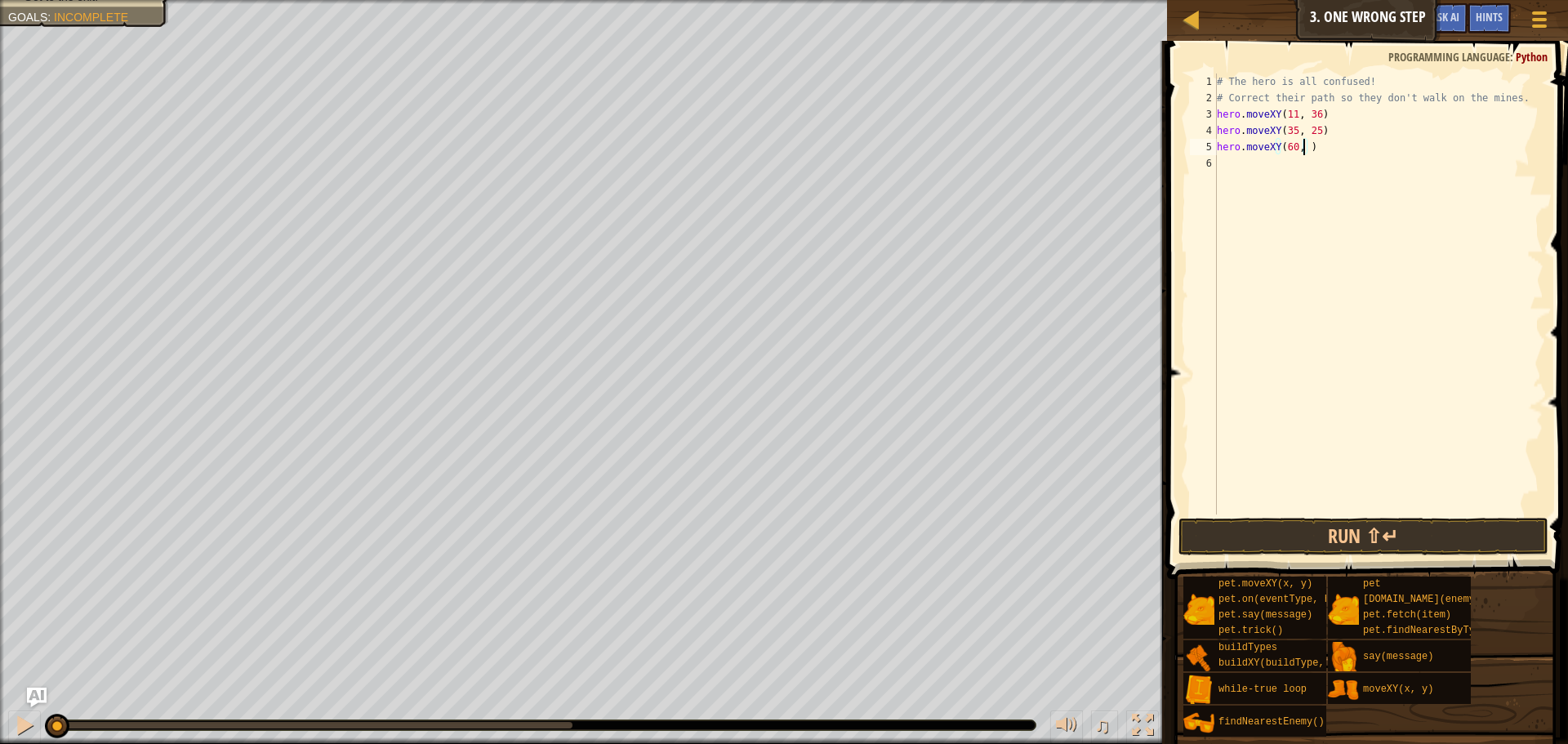
scroll to position [8, 8]
type textarea "hero.moveXY(60, 54)"
click at [1238, 163] on div "# The hero is all confused! # Correct their path so they don't walk on the mine…" at bounding box center [1378, 310] width 330 height 474
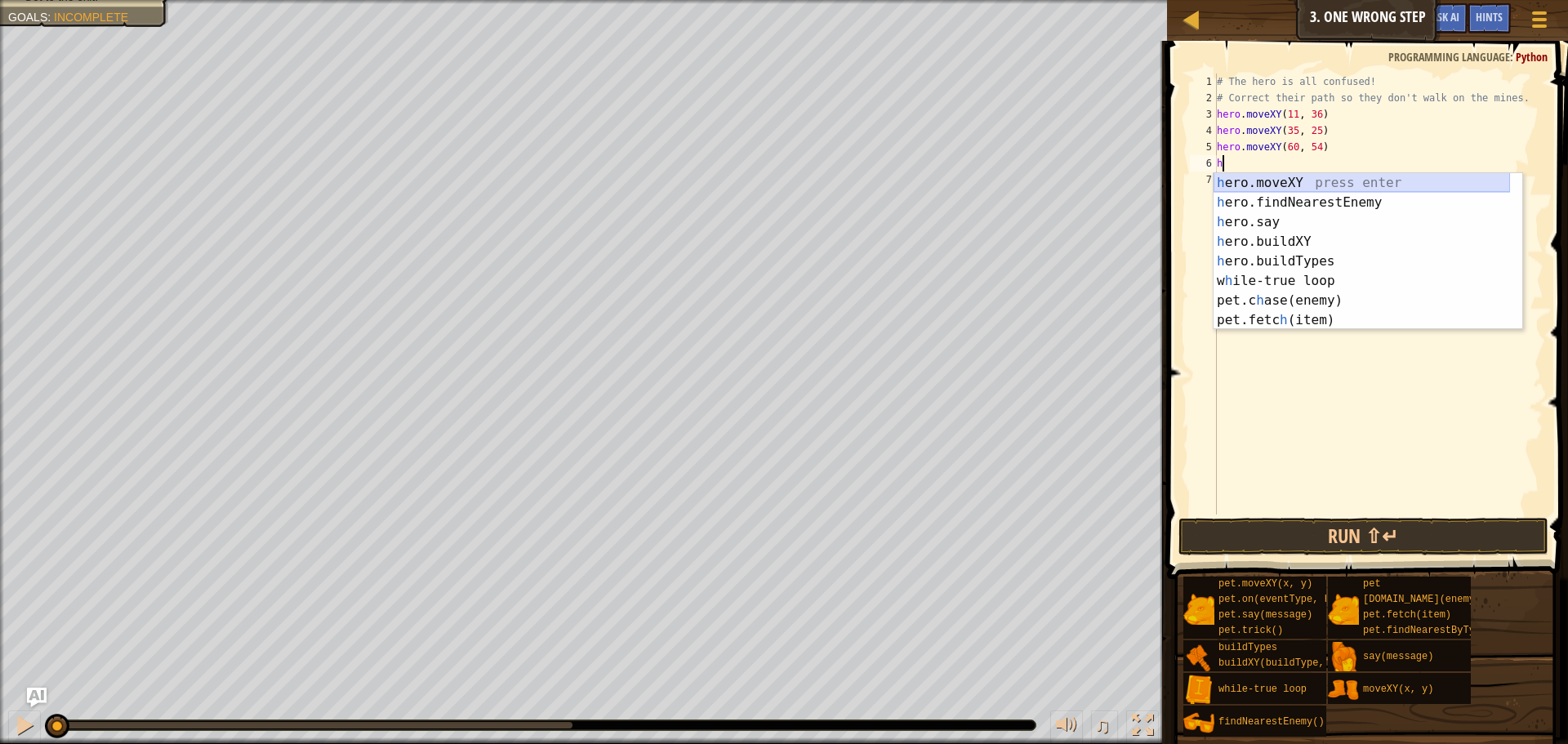
click at [1246, 178] on div "h ero.moveXY press enter h ero.findNearestEnemy press enter h ero.say press ent…" at bounding box center [1361, 271] width 297 height 196
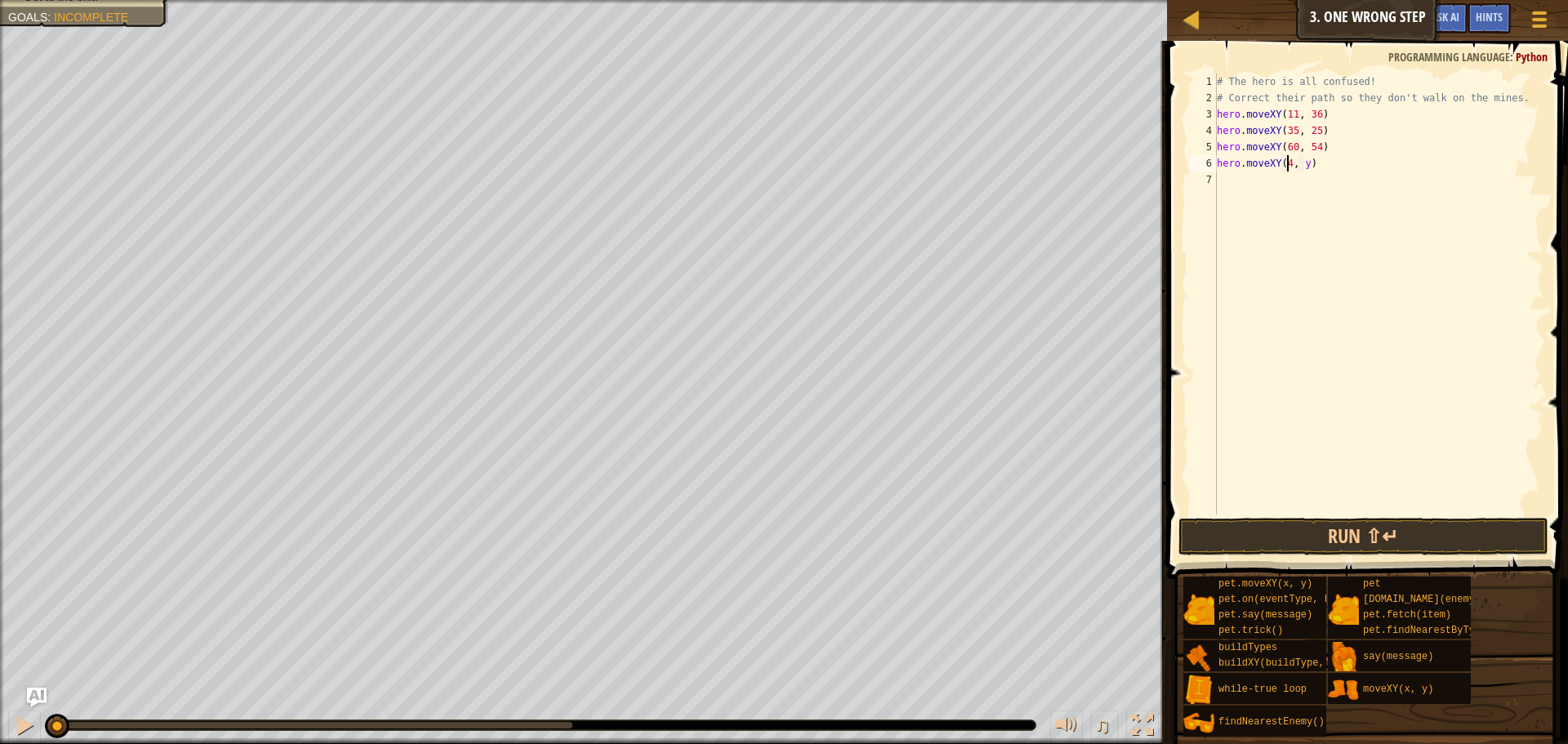
type textarea "hero.moveXY(40, y)"
type textarea "hero.moveXY(40, 56)"
click at [1235, 179] on div "# The hero is all confused! # Correct their path so they don't walk on the mine…" at bounding box center [1378, 310] width 330 height 474
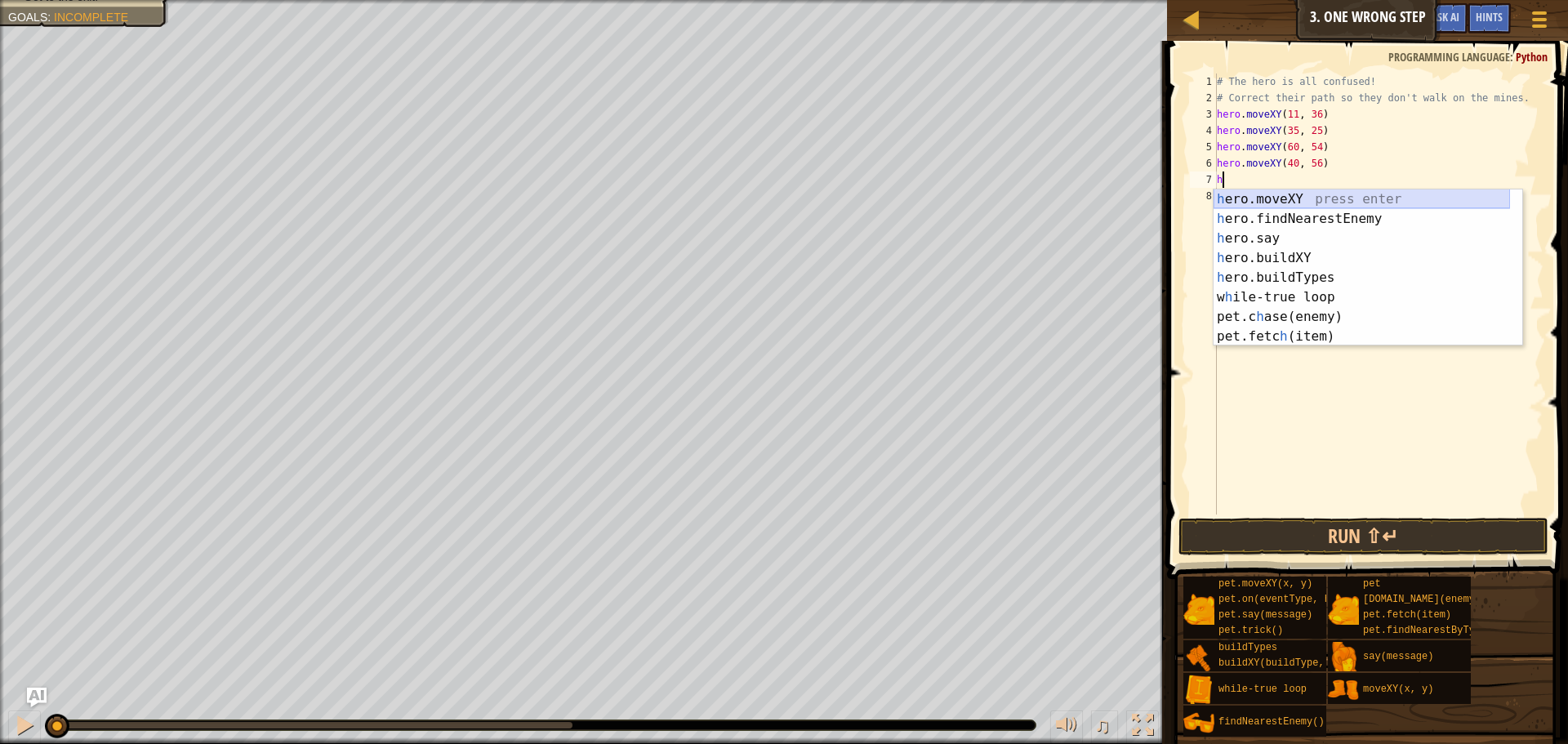
click at [1269, 197] on div "h ero.moveXY press enter h ero.findNearestEnemy press enter h ero.say press ent…" at bounding box center [1361, 287] width 297 height 196
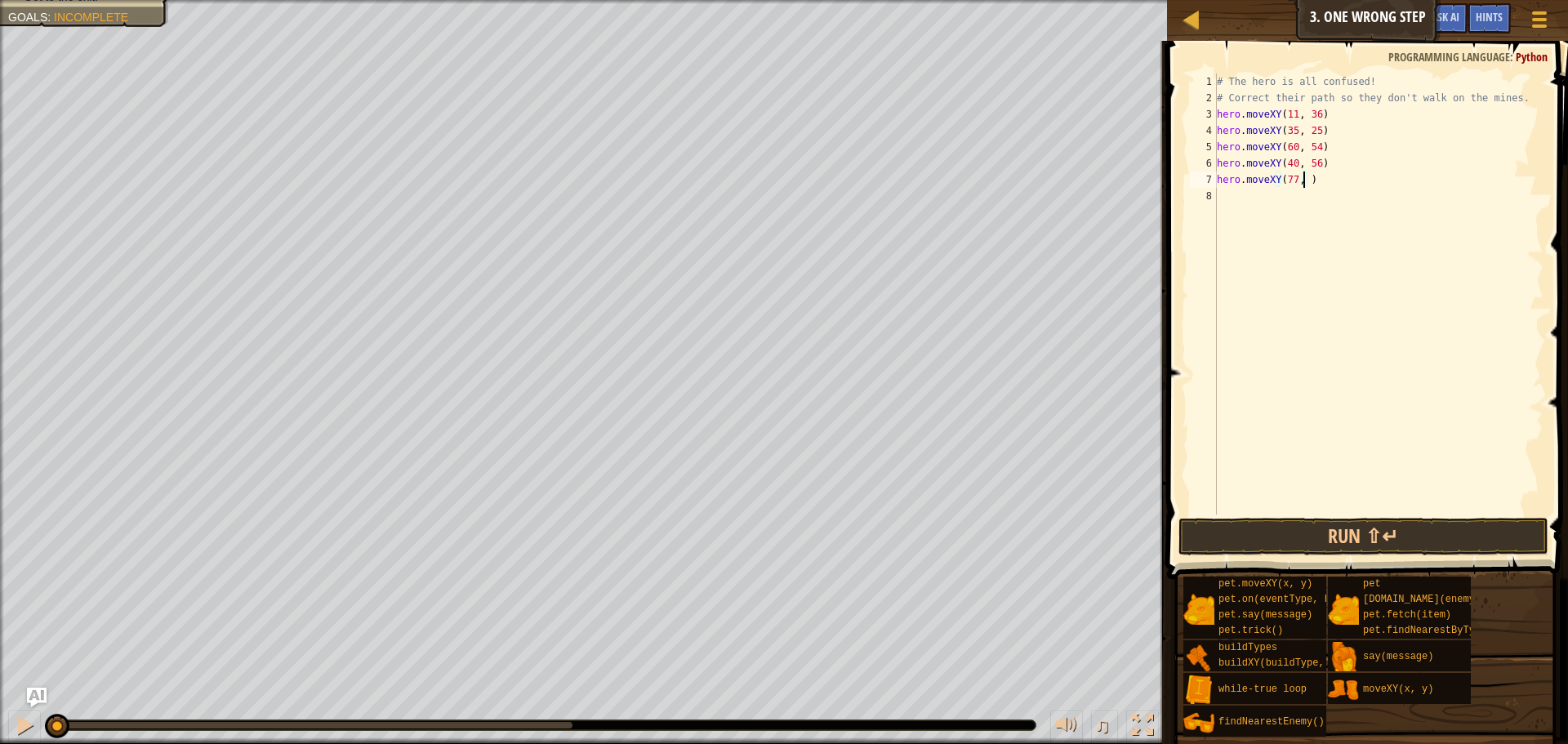
scroll to position [8, 8]
type textarea "hero.moveXY(77, 58)"
click at [1289, 529] on button "Run ⇧↵" at bounding box center [1363, 537] width 370 height 37
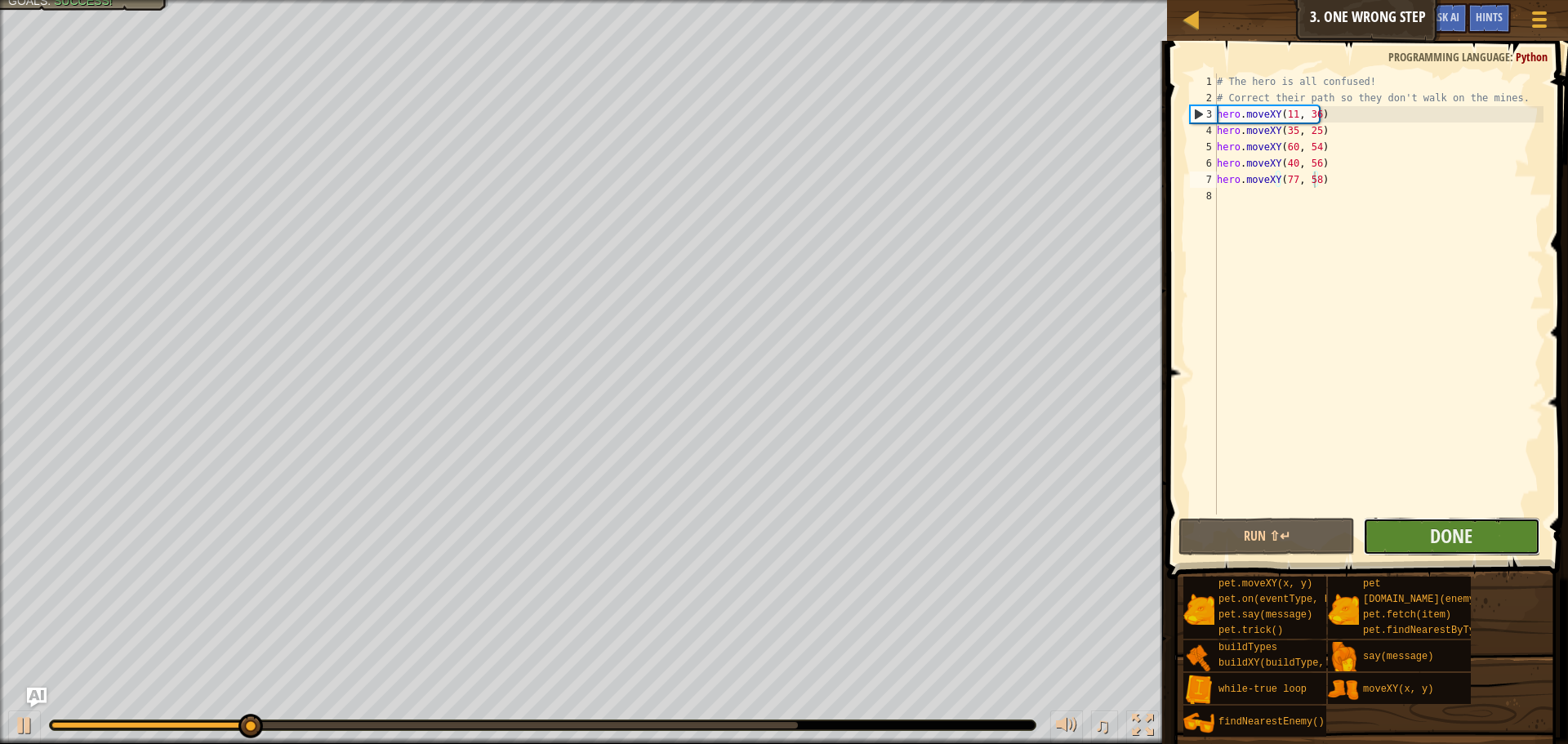
click at [1415, 545] on button "Done" at bounding box center [1452, 537] width 177 height 37
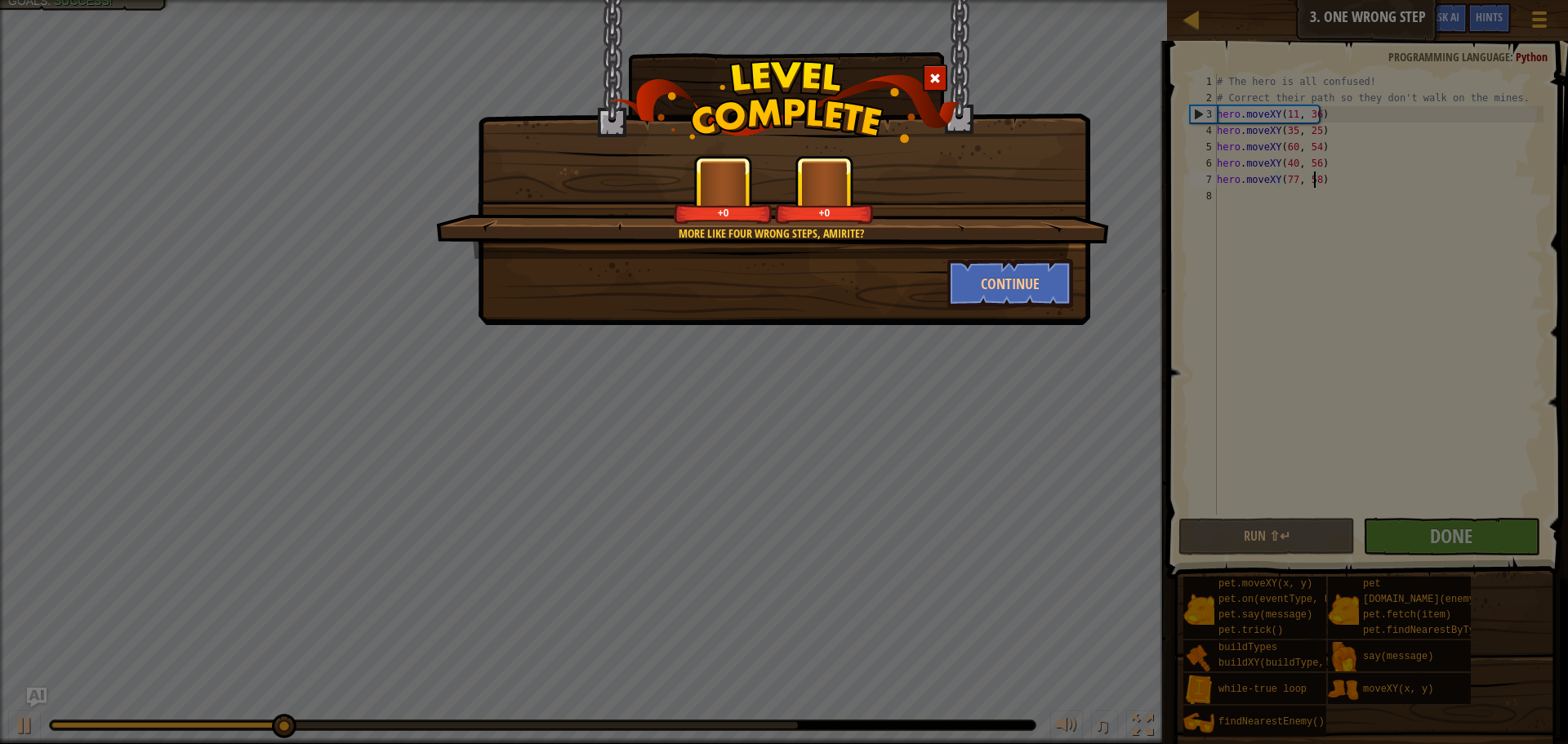
click at [1042, 317] on div "More like four wrong steps, amirite? +0 +0 Continue" at bounding box center [784, 162] width 613 height 325
click at [1034, 300] on button "Continue" at bounding box center [1010, 284] width 127 height 49
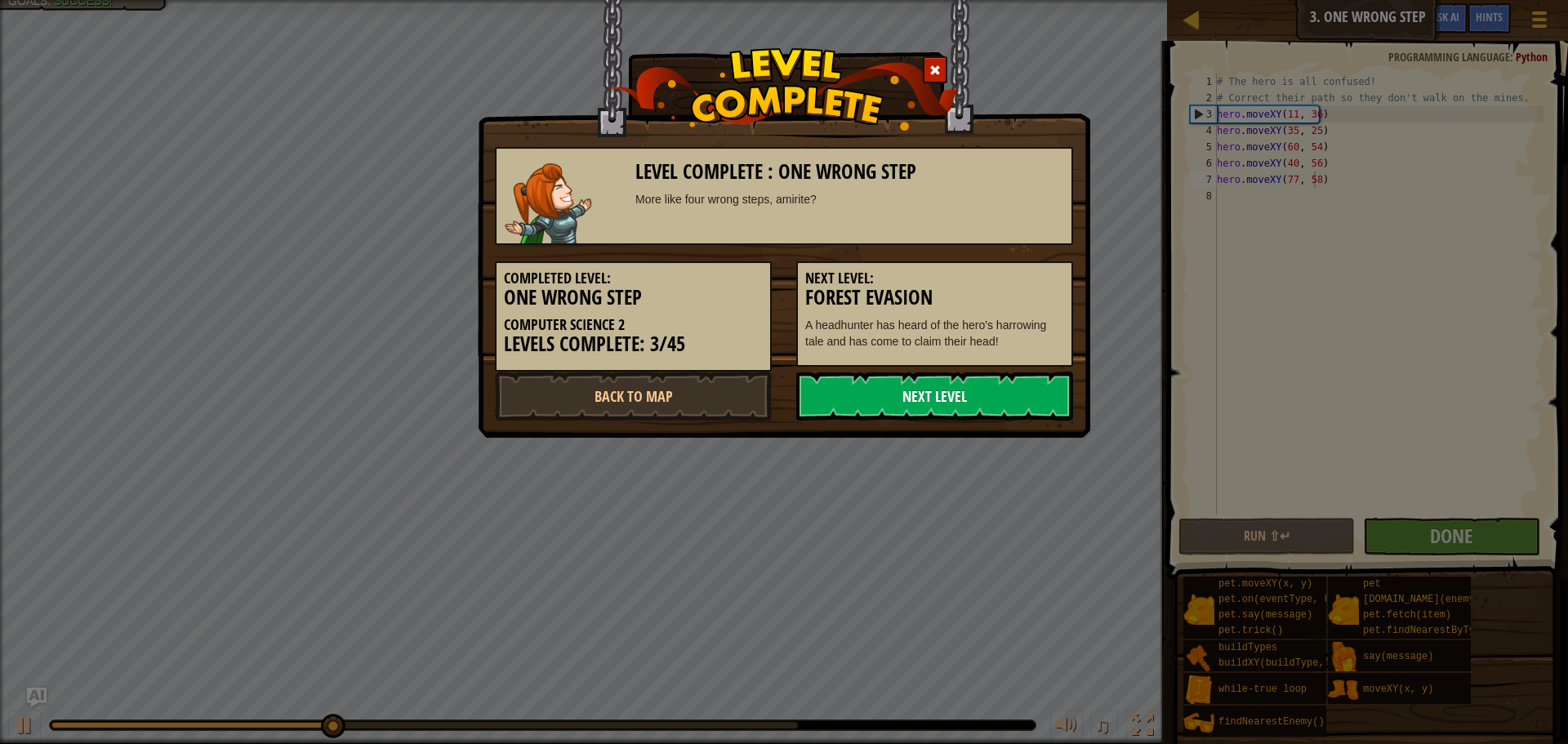
click at [999, 388] on link "Next Level" at bounding box center [935, 396] width 277 height 49
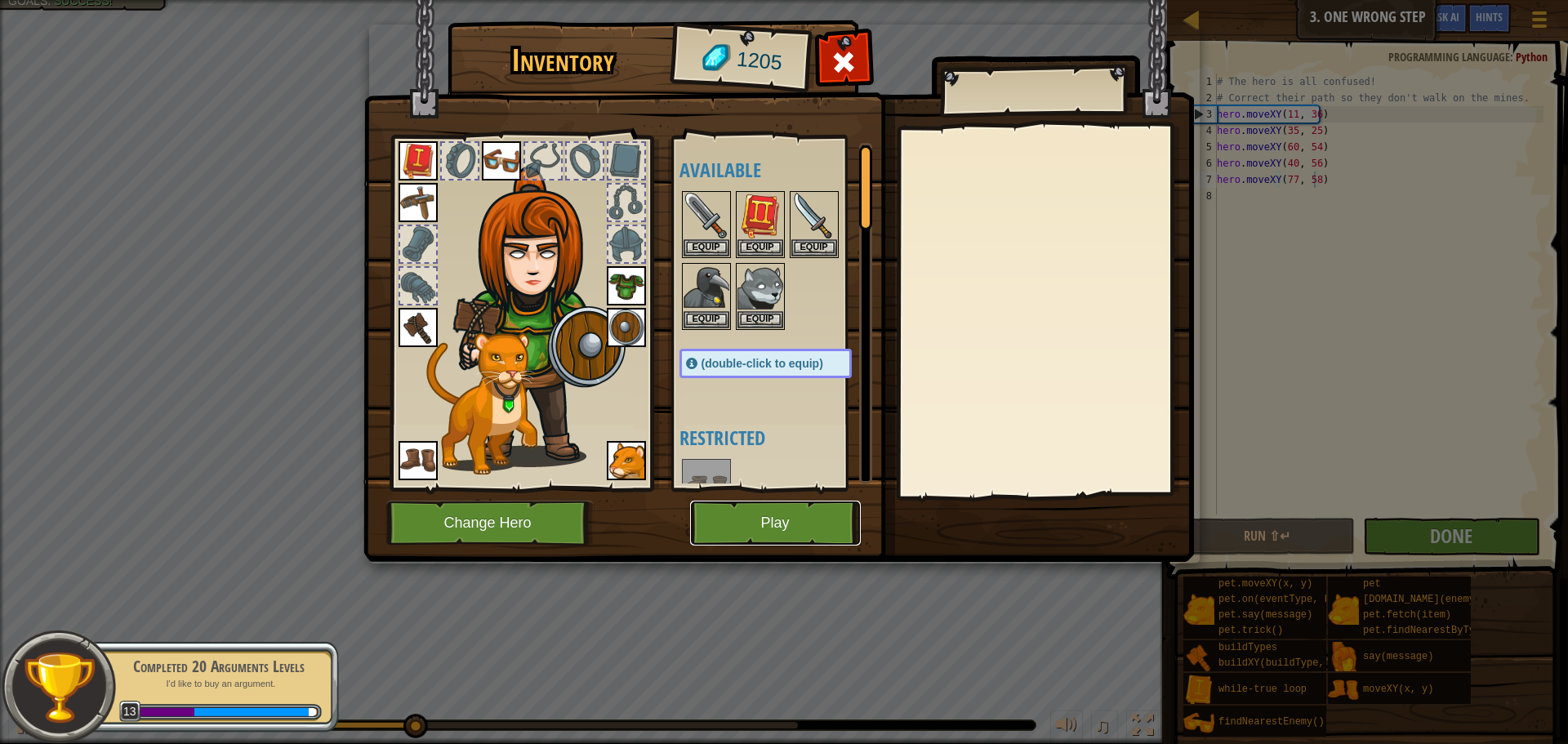
click at [784, 537] on button "Play" at bounding box center [775, 523] width 171 height 45
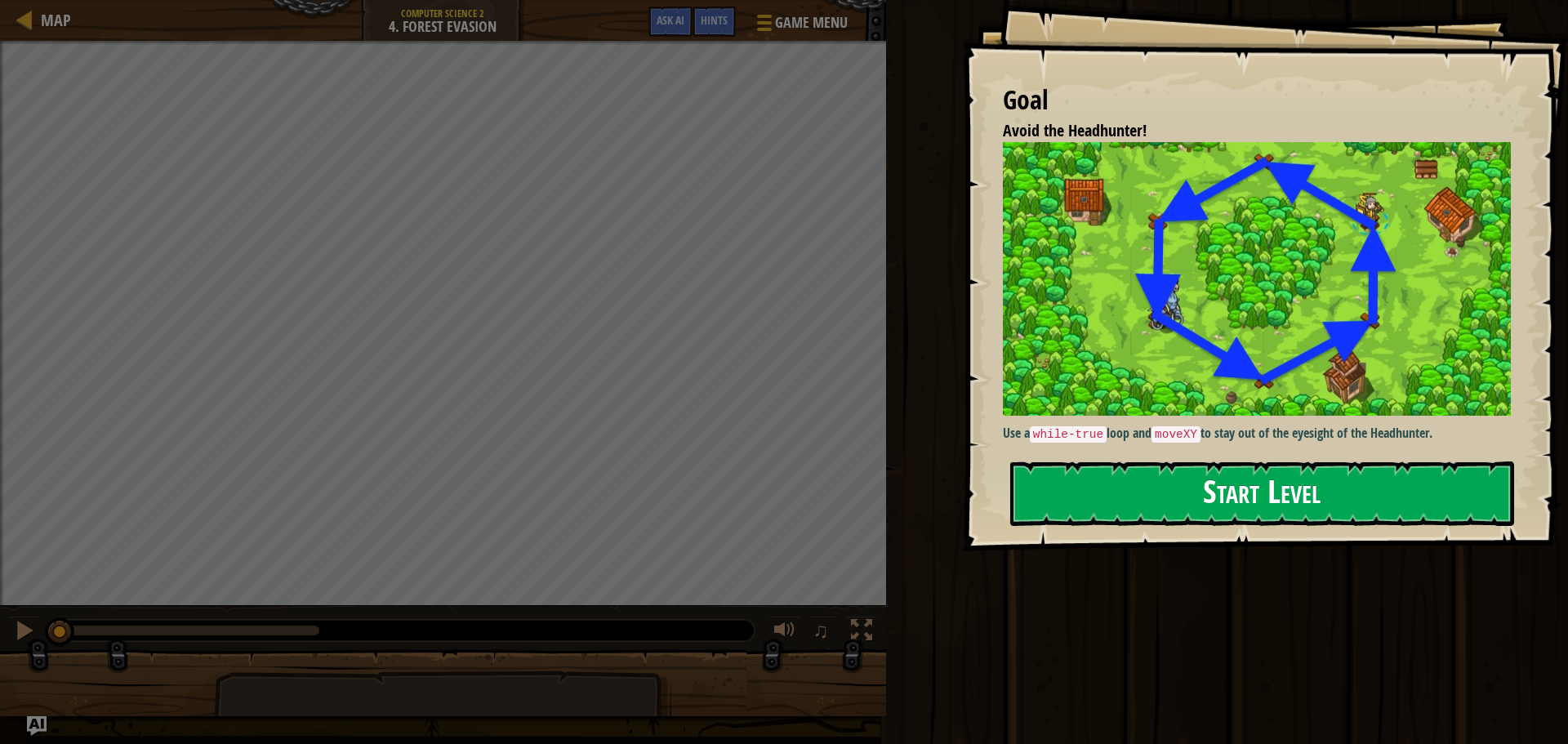
click at [1122, 502] on button "Start Level" at bounding box center [1262, 494] width 504 height 65
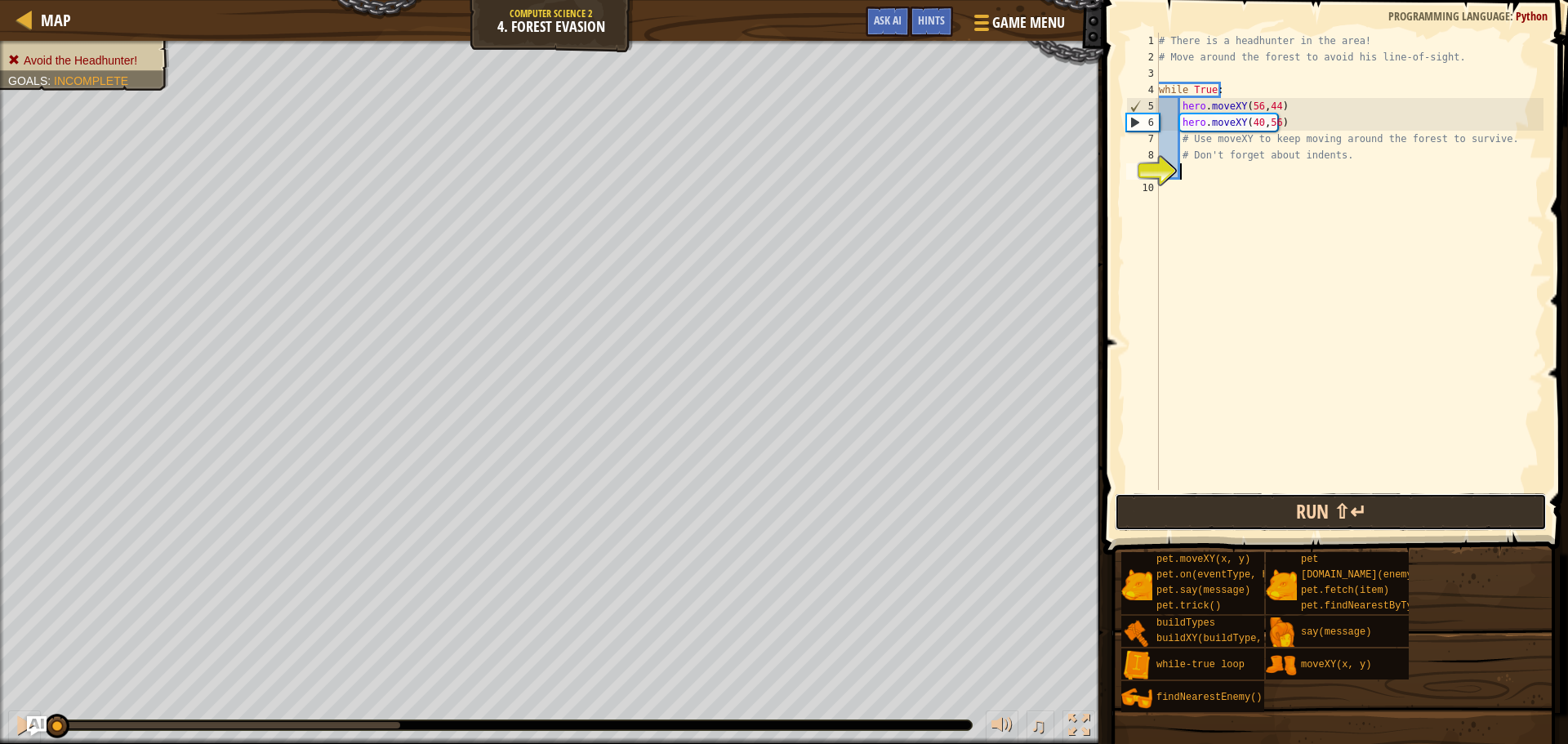
click at [1183, 527] on button "Run ⇧↵" at bounding box center [1331, 512] width 432 height 37
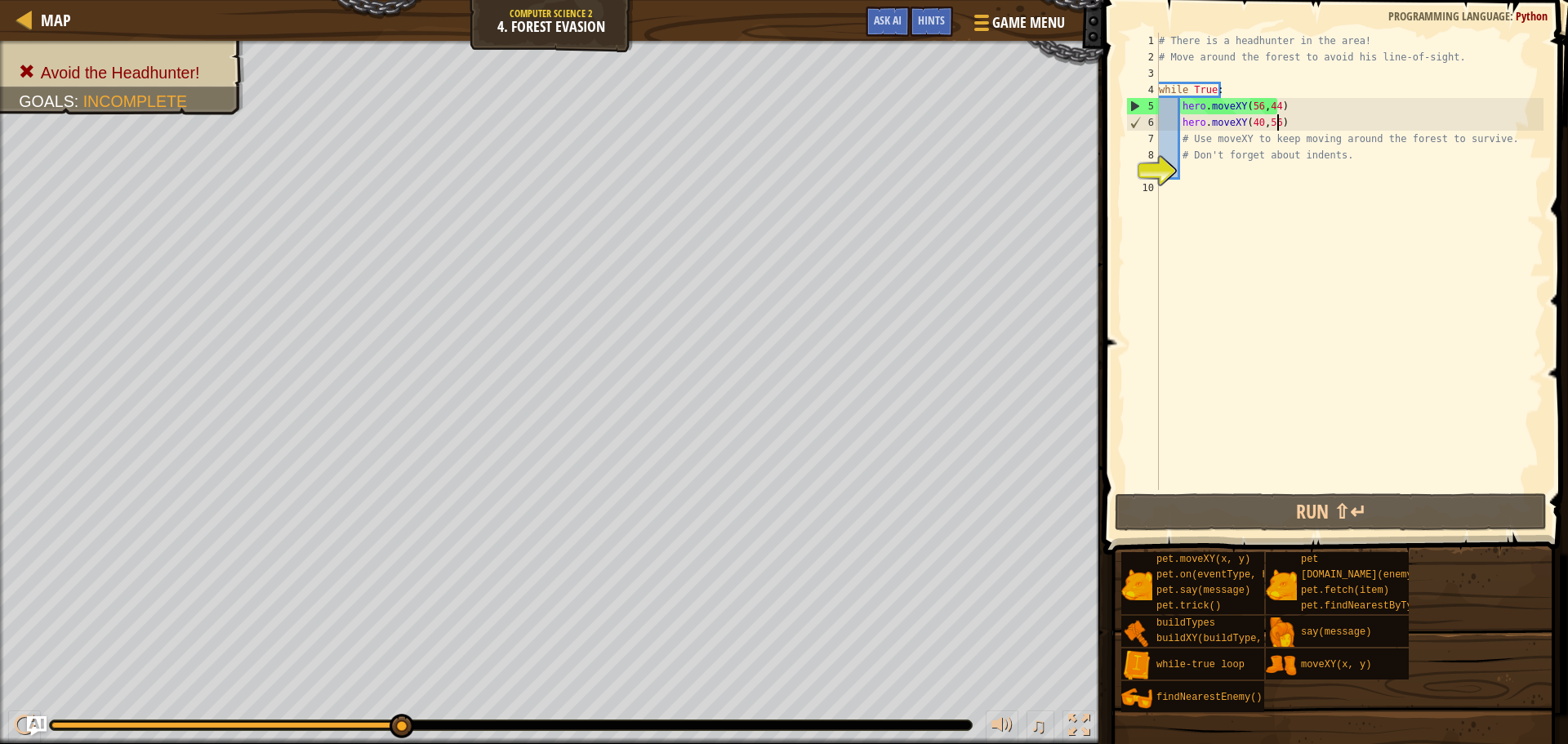
click at [1283, 126] on div "# There is a headhunter in the area! # Move around the forest to avoid his line…" at bounding box center [1350, 277] width 388 height 491
type textarea "hero.moveXY(40,56)"
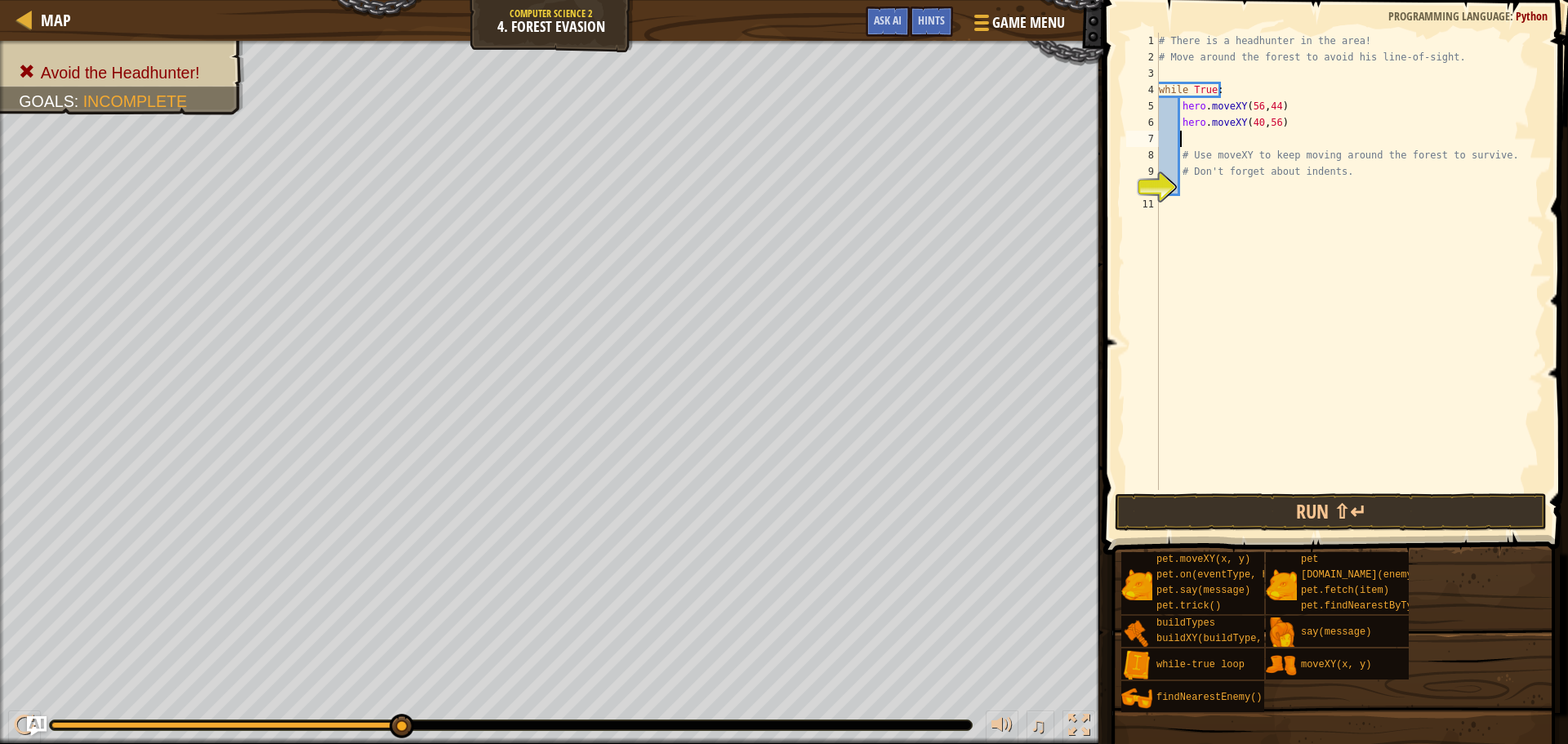
scroll to position [8, 1]
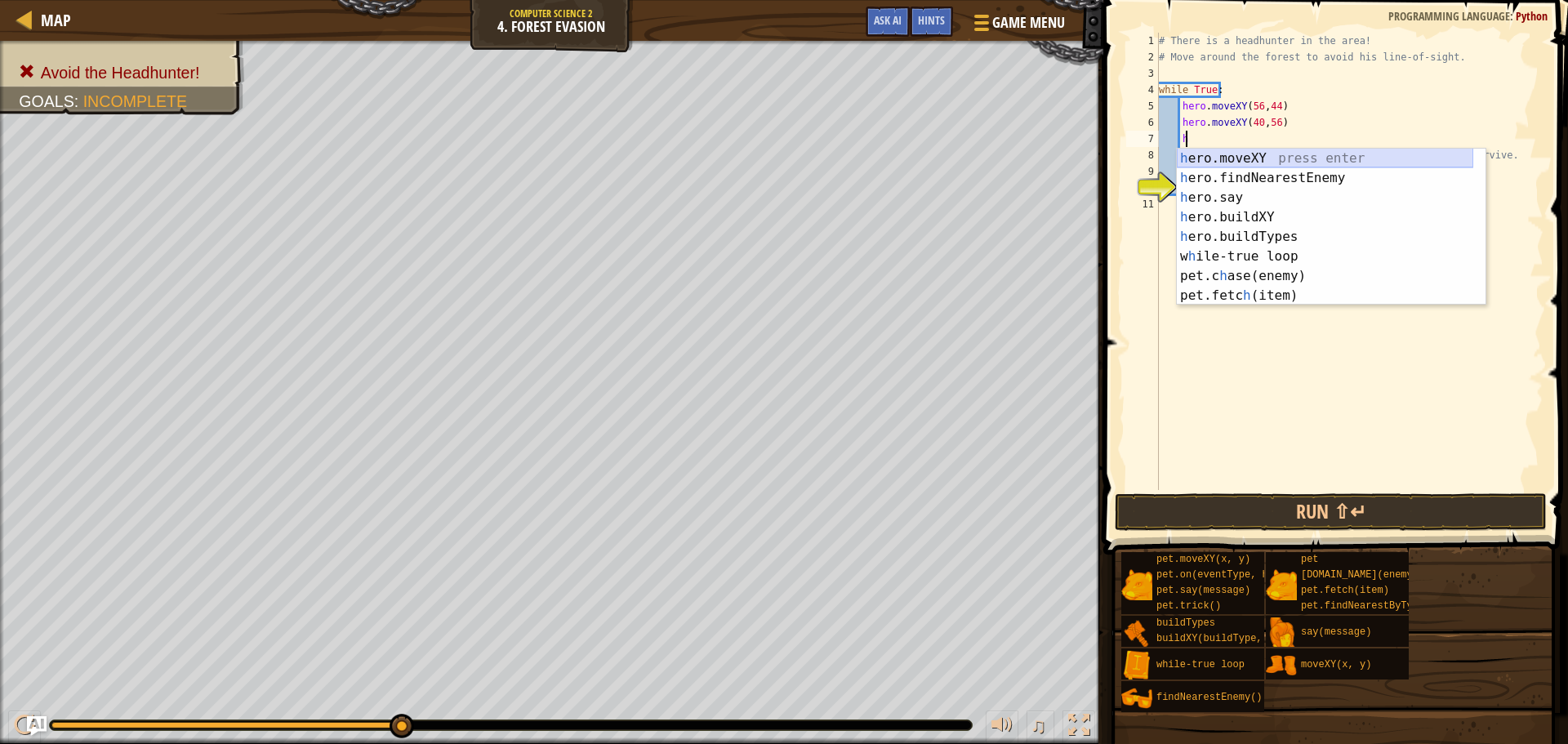
click at [1223, 156] on div "h ero.moveXY press enter h ero.findNearestEnemy press enter h ero.say press ent…" at bounding box center [1325, 247] width 297 height 196
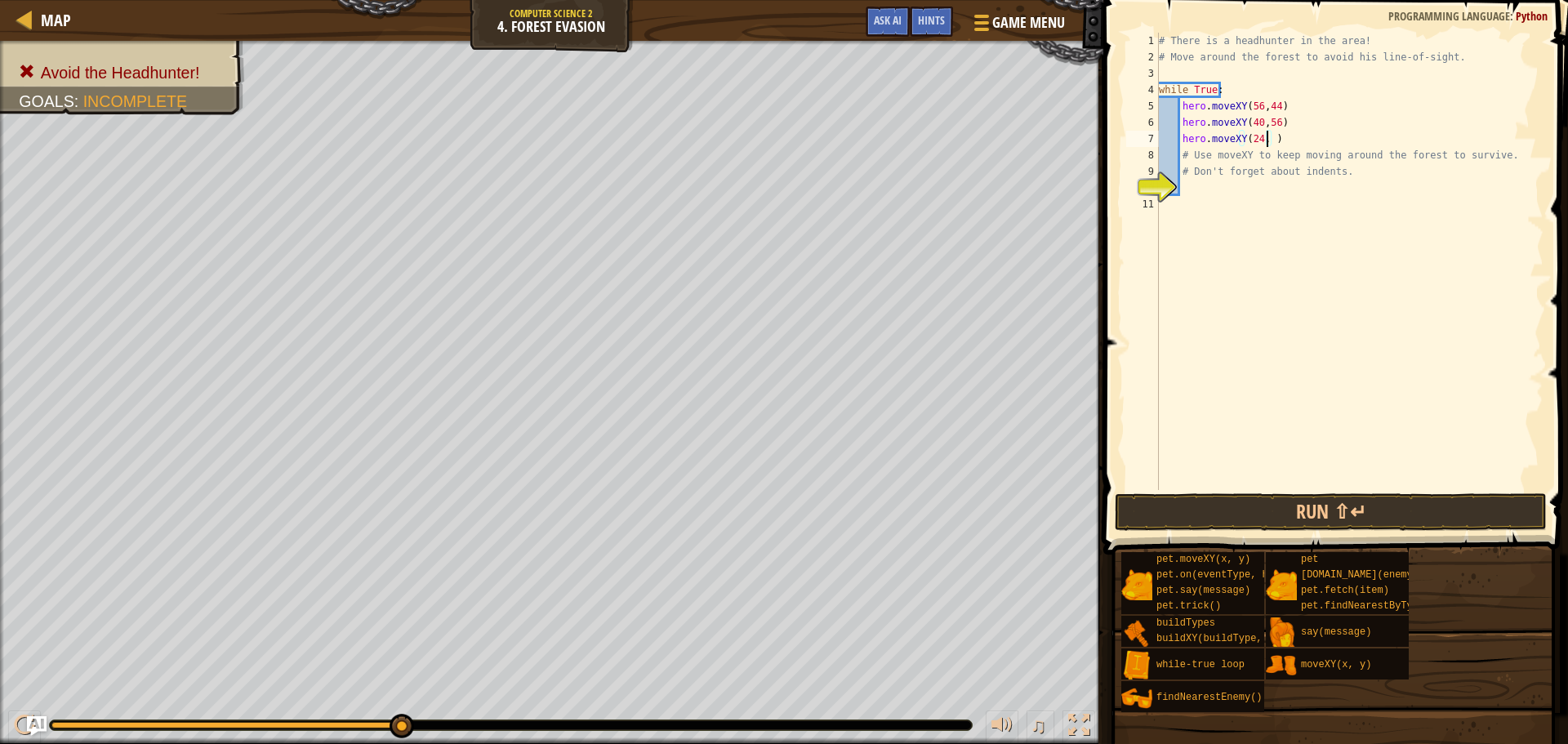
scroll to position [8, 9]
type textarea "hero.moveXY(24, 44)"
click at [1290, 144] on div "# There is a headhunter in the area! # Move around the forest to avoid his line…" at bounding box center [1350, 277] width 388 height 491
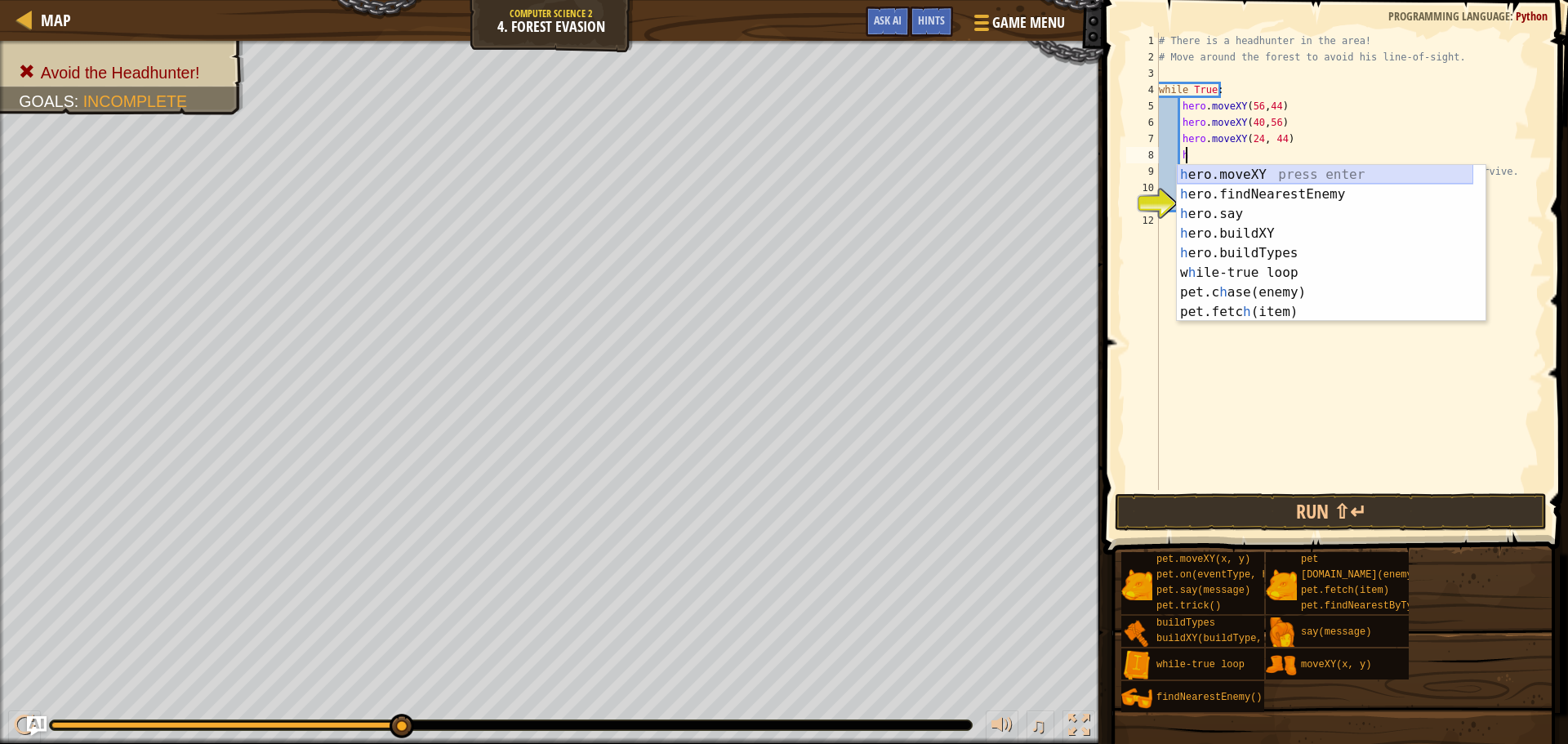
click at [1222, 169] on div "h ero.moveXY press enter h ero.findNearestEnemy press enter h ero.say press ent…" at bounding box center [1325, 263] width 297 height 196
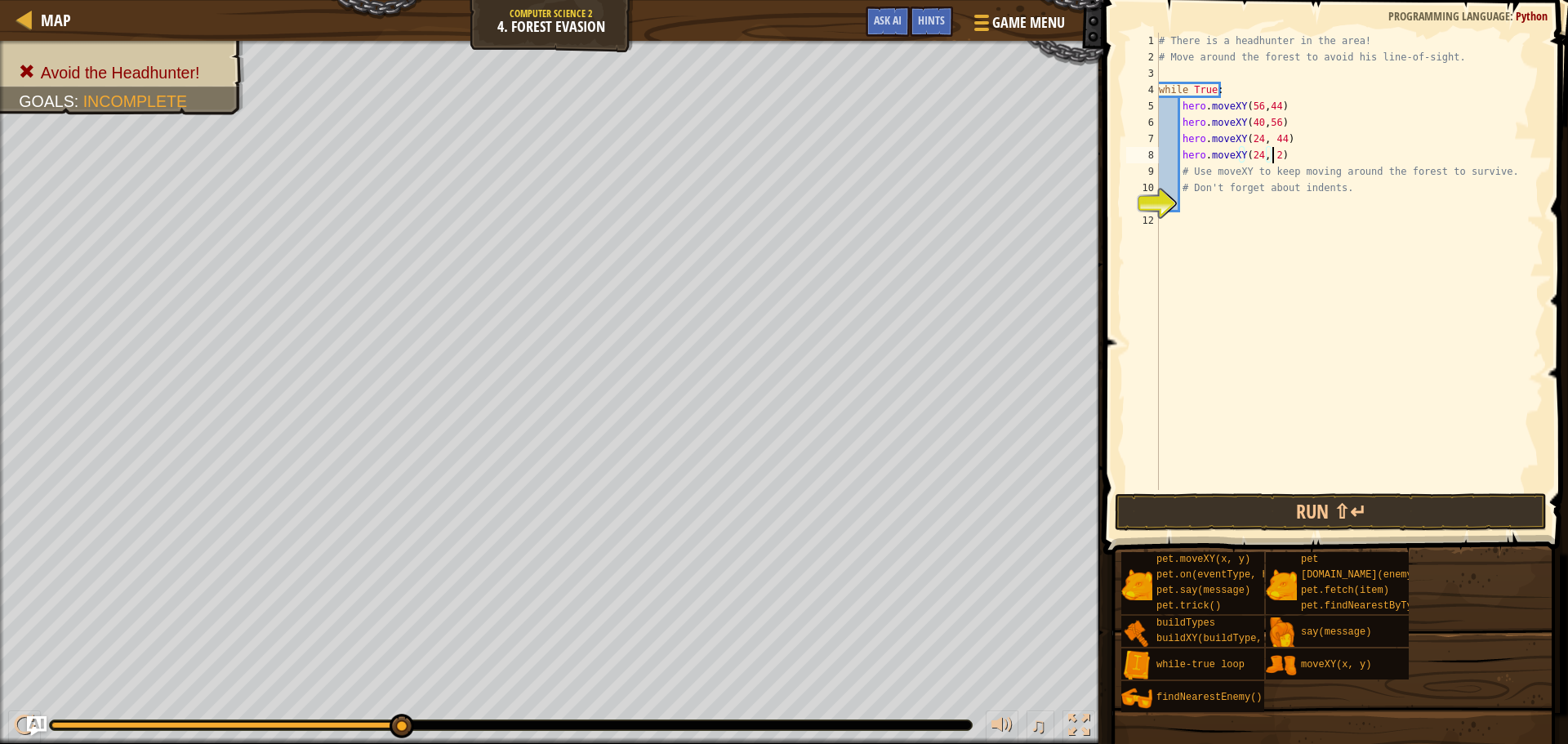
scroll to position [8, 9]
drag, startPoint x: 1177, startPoint y: 173, endPoint x: 1343, endPoint y: 190, distance: 166.9
click at [1343, 190] on div "# There is a headhunter in the area! # Move around the forest to avoid his line…" at bounding box center [1350, 277] width 388 height 491
type textarea "# Use moveXY to keep moving around the forest to survive. # Don't forget about …"
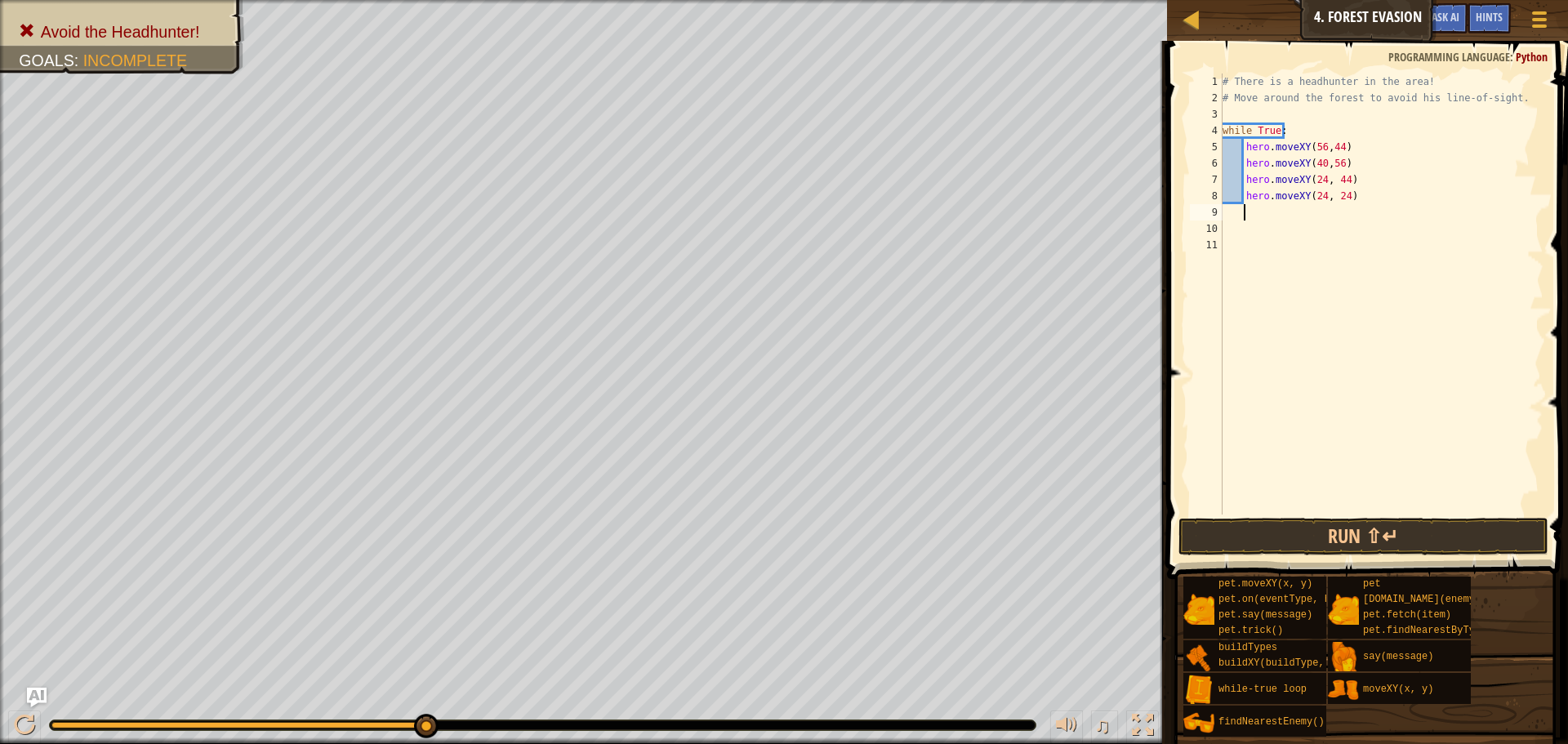
scroll to position [8, 2]
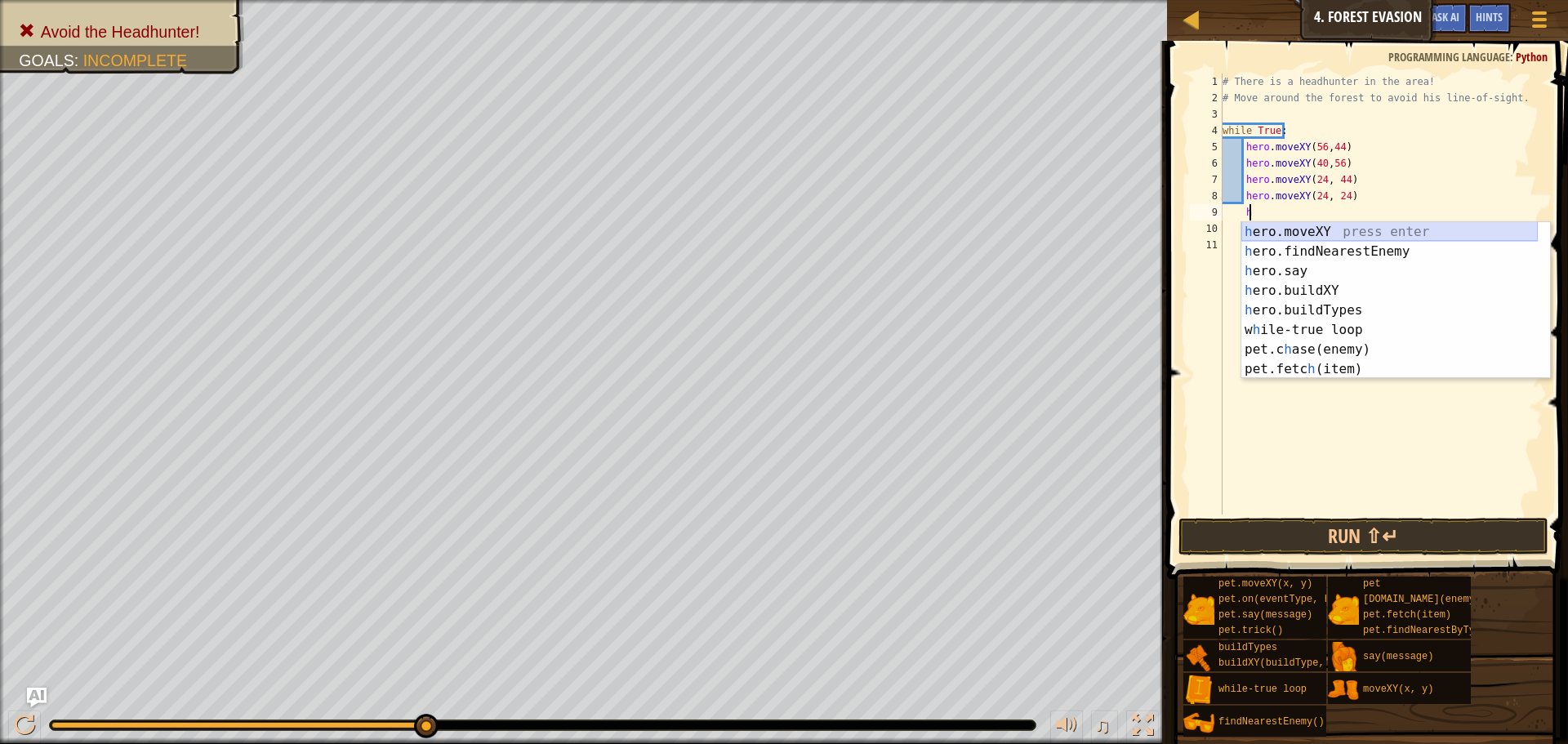
click at [1272, 225] on div "h ero.moveXY press enter h ero.findNearestEnemy press enter h ero.say press ent…" at bounding box center [1390, 320] width 297 height 196
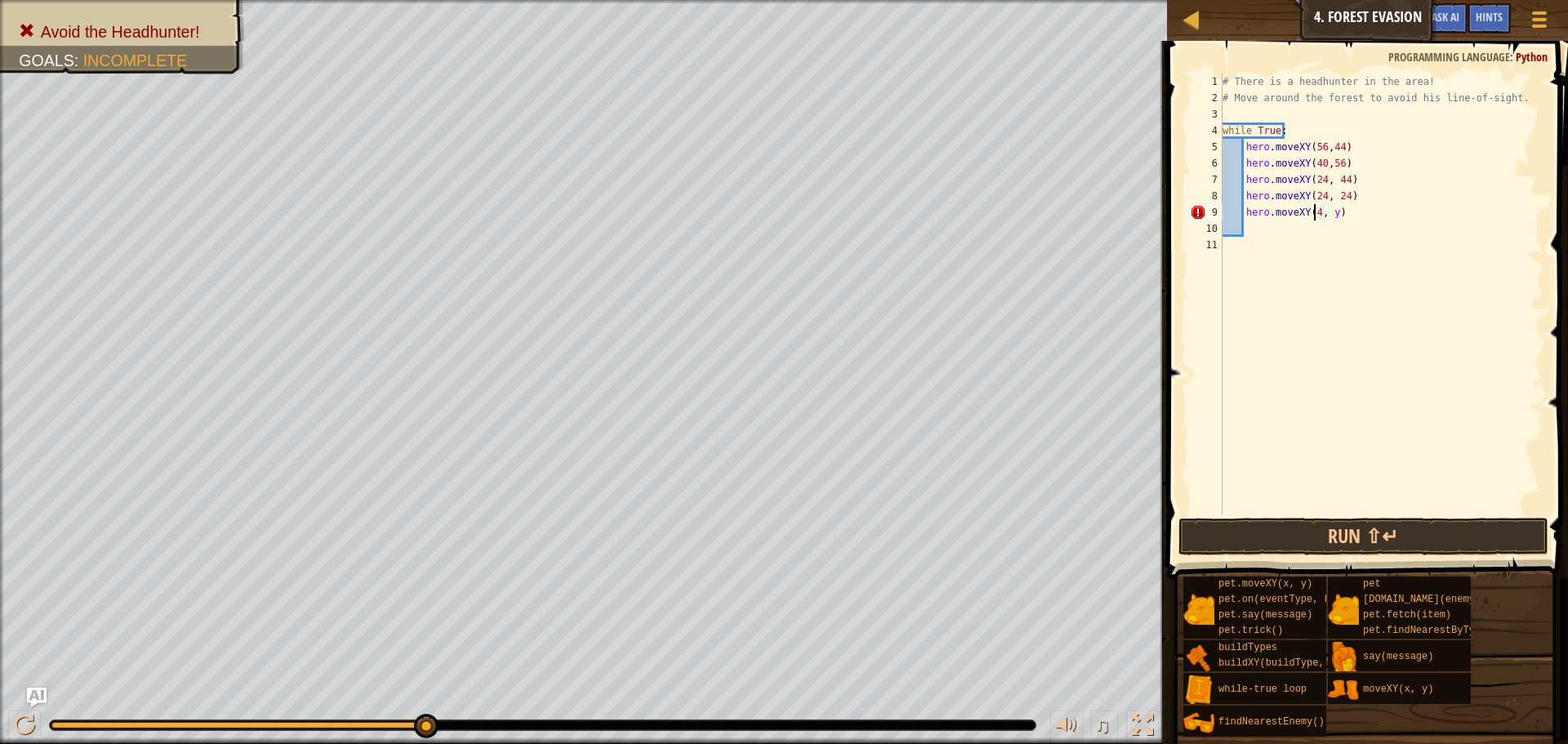
scroll to position [8, 8]
type textarea "hero.moveXY(40, 12)"
click at [1271, 230] on div "# There is a headhunter in the area! # Move around the forest to avoid his line…" at bounding box center [1382, 310] width 325 height 474
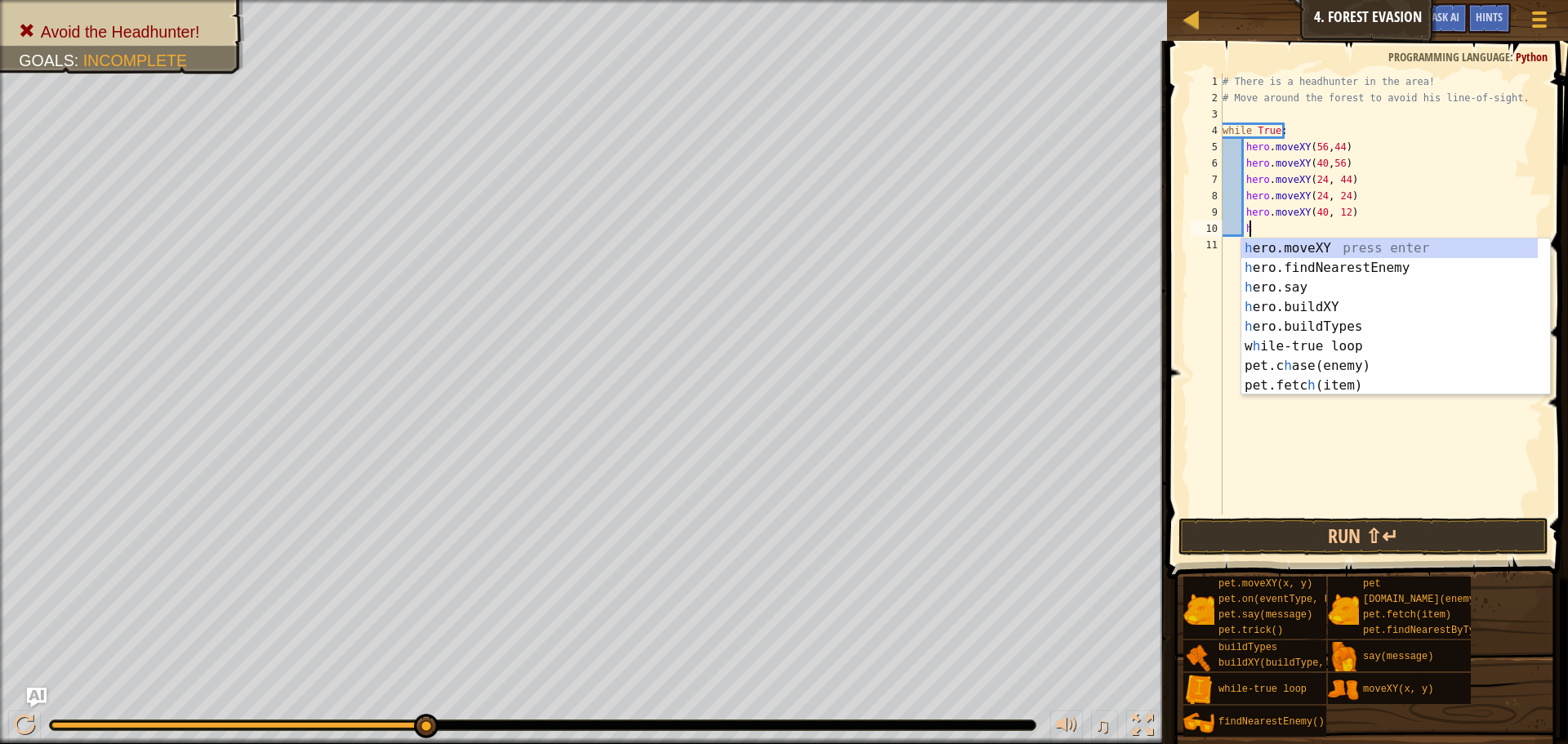
scroll to position [8, 2]
click at [1305, 242] on div "h ero.moveXY press enter h ero.findNearestEnemy press enter h ero.say press ent…" at bounding box center [1390, 337] width 297 height 196
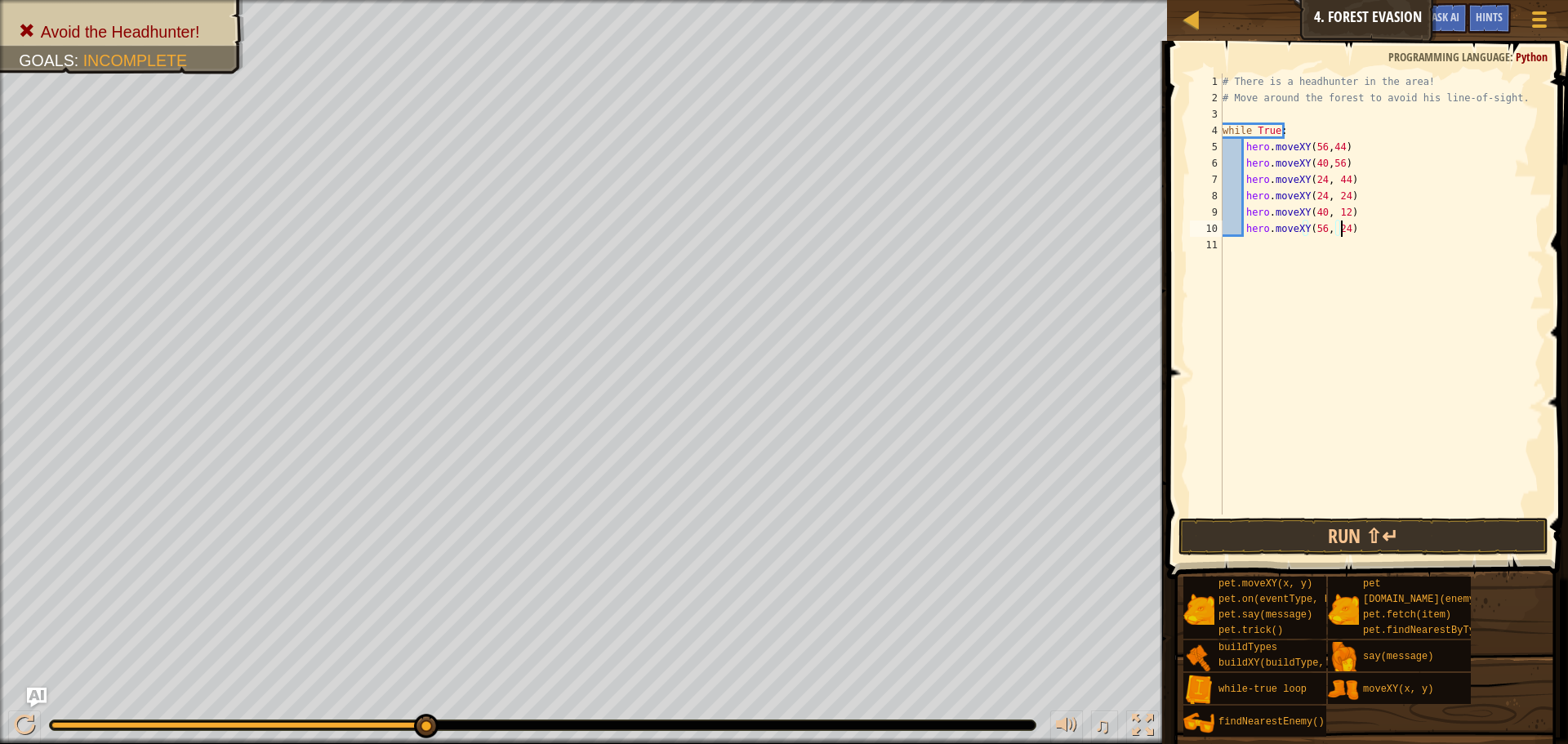
scroll to position [8, 10]
type textarea "hero.moveXY(56, 24)"
click at [1220, 529] on button "Run ⇧↵" at bounding box center [1363, 537] width 370 height 37
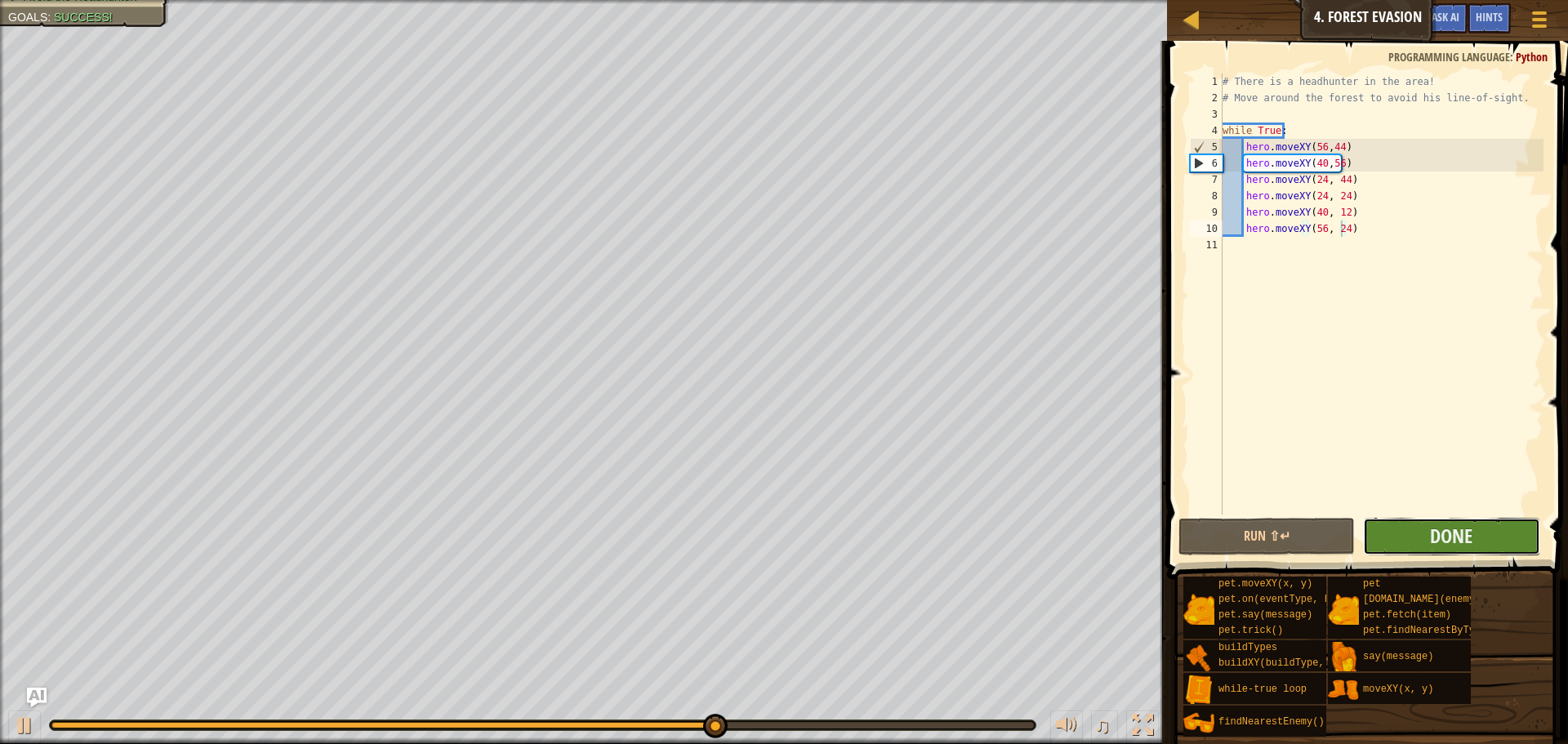
click at [1413, 534] on button "Done" at bounding box center [1452, 537] width 177 height 37
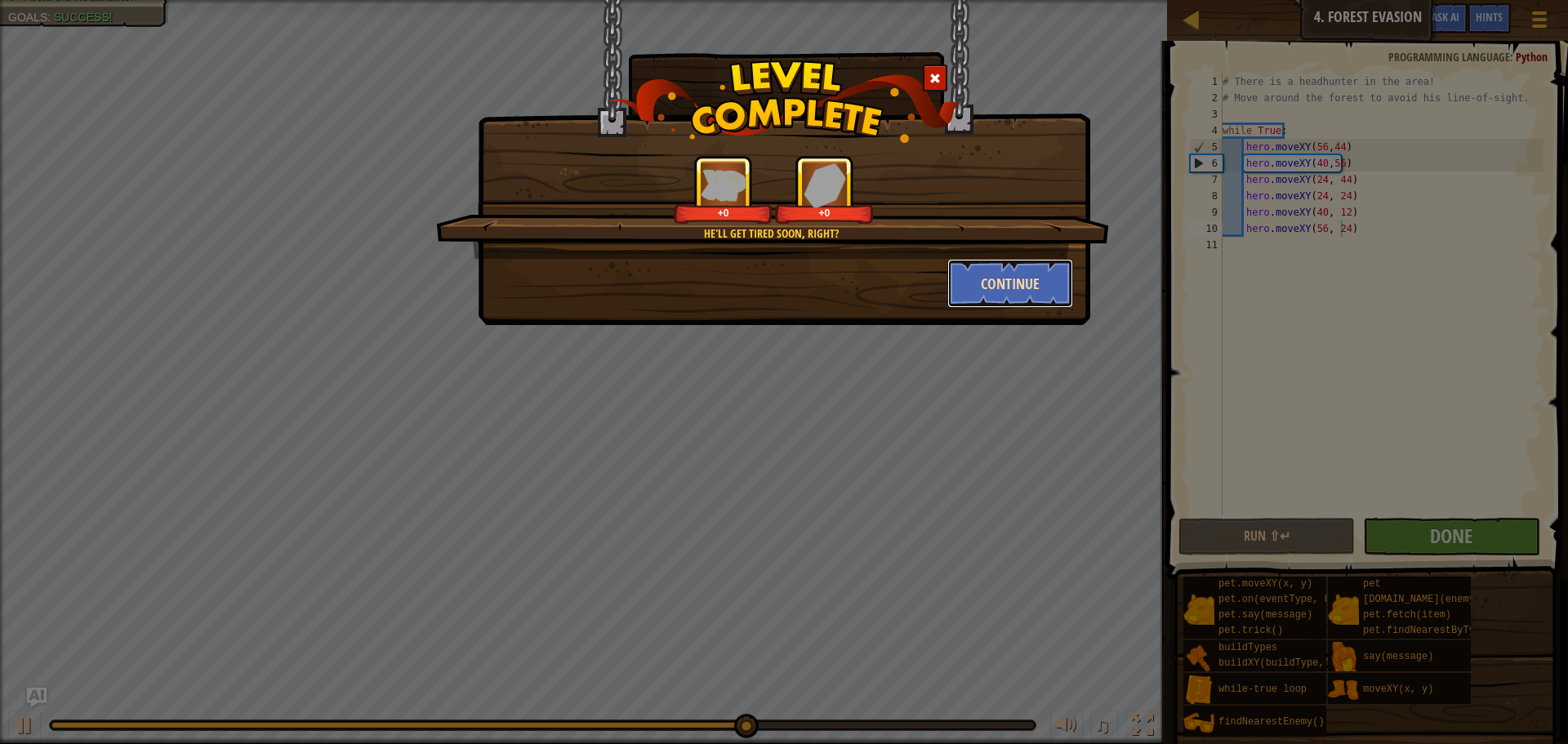
click at [1034, 298] on button "Continue" at bounding box center [1010, 284] width 127 height 49
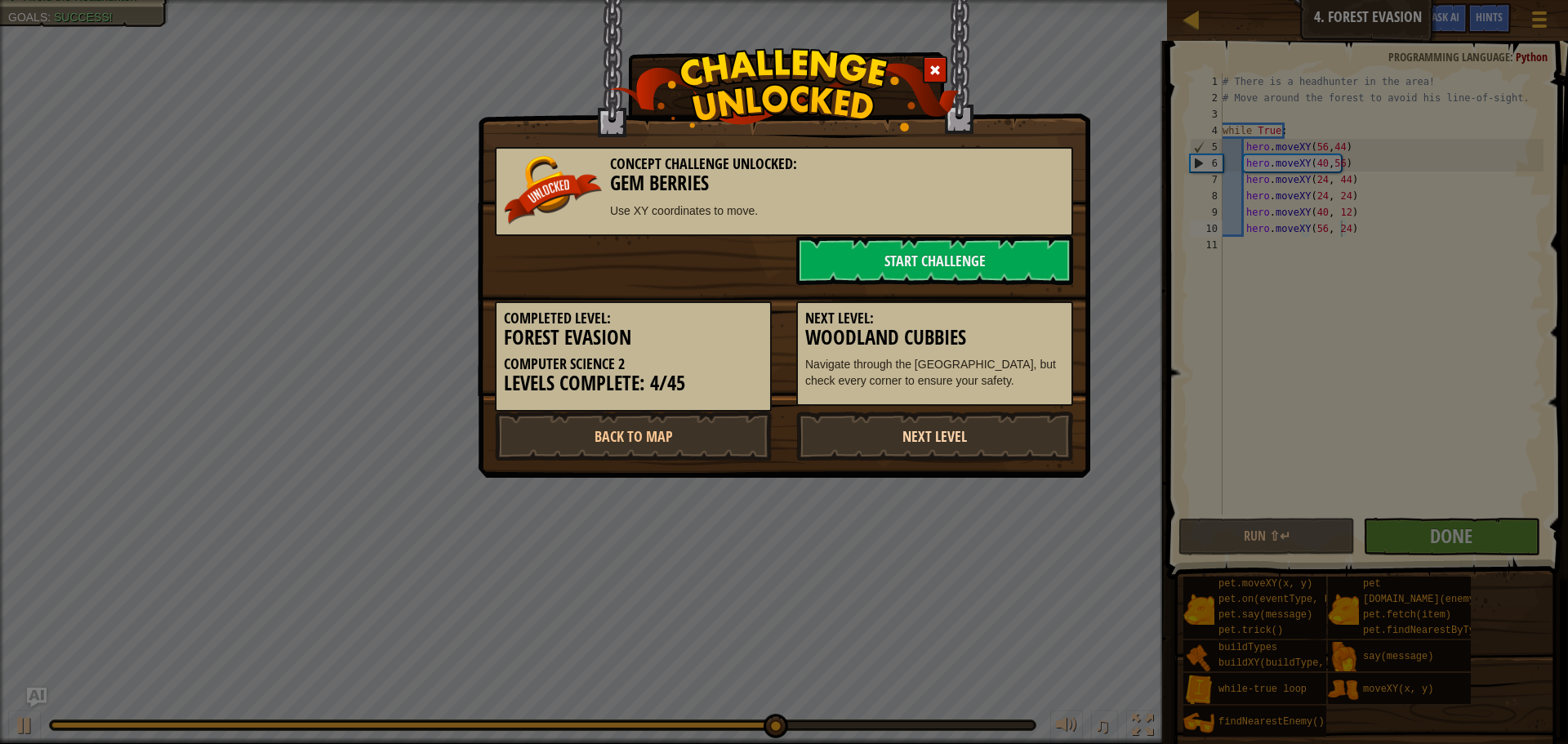
click at [995, 423] on link "Next Level" at bounding box center [935, 436] width 277 height 49
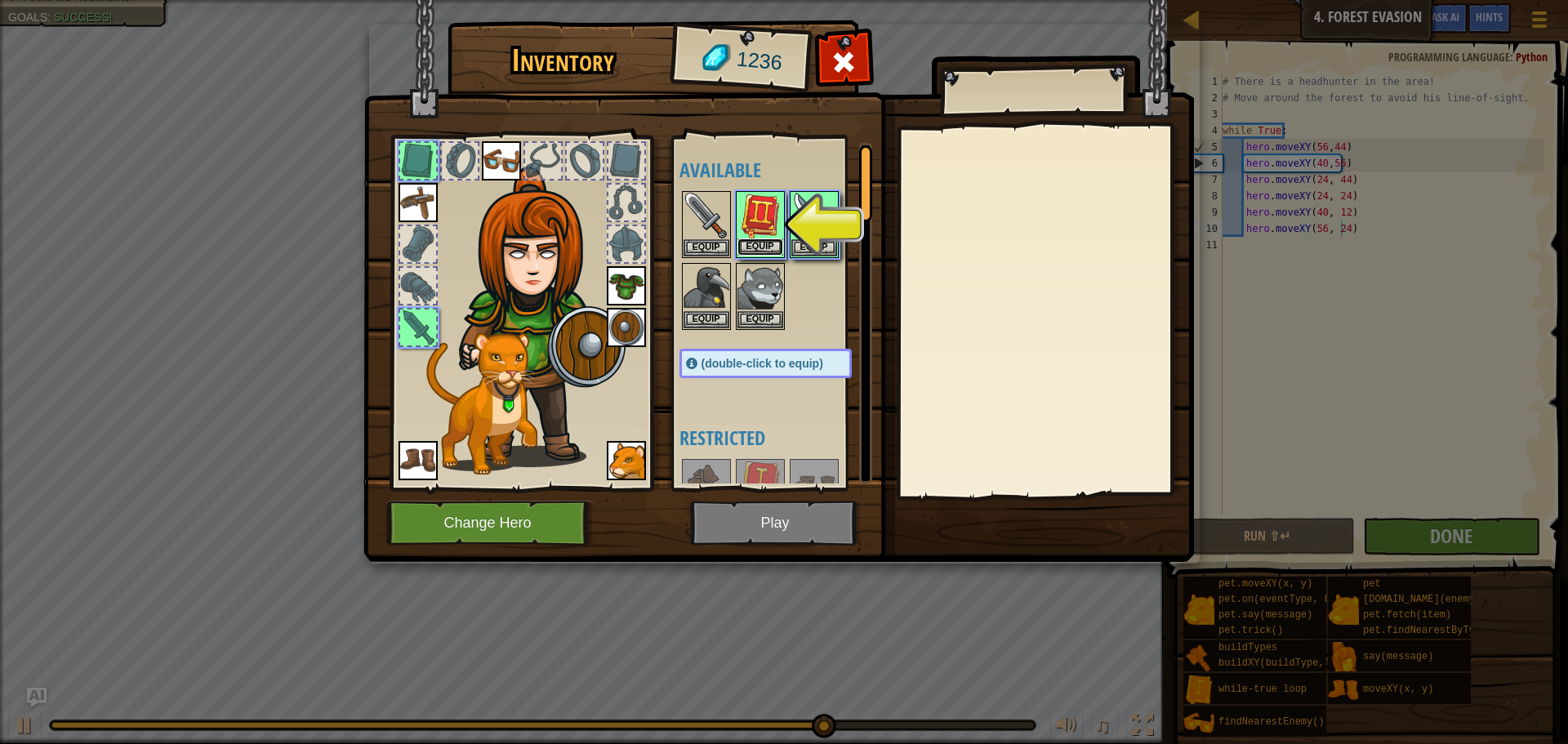
click at [771, 246] on button "Equip" at bounding box center [761, 247] width 46 height 17
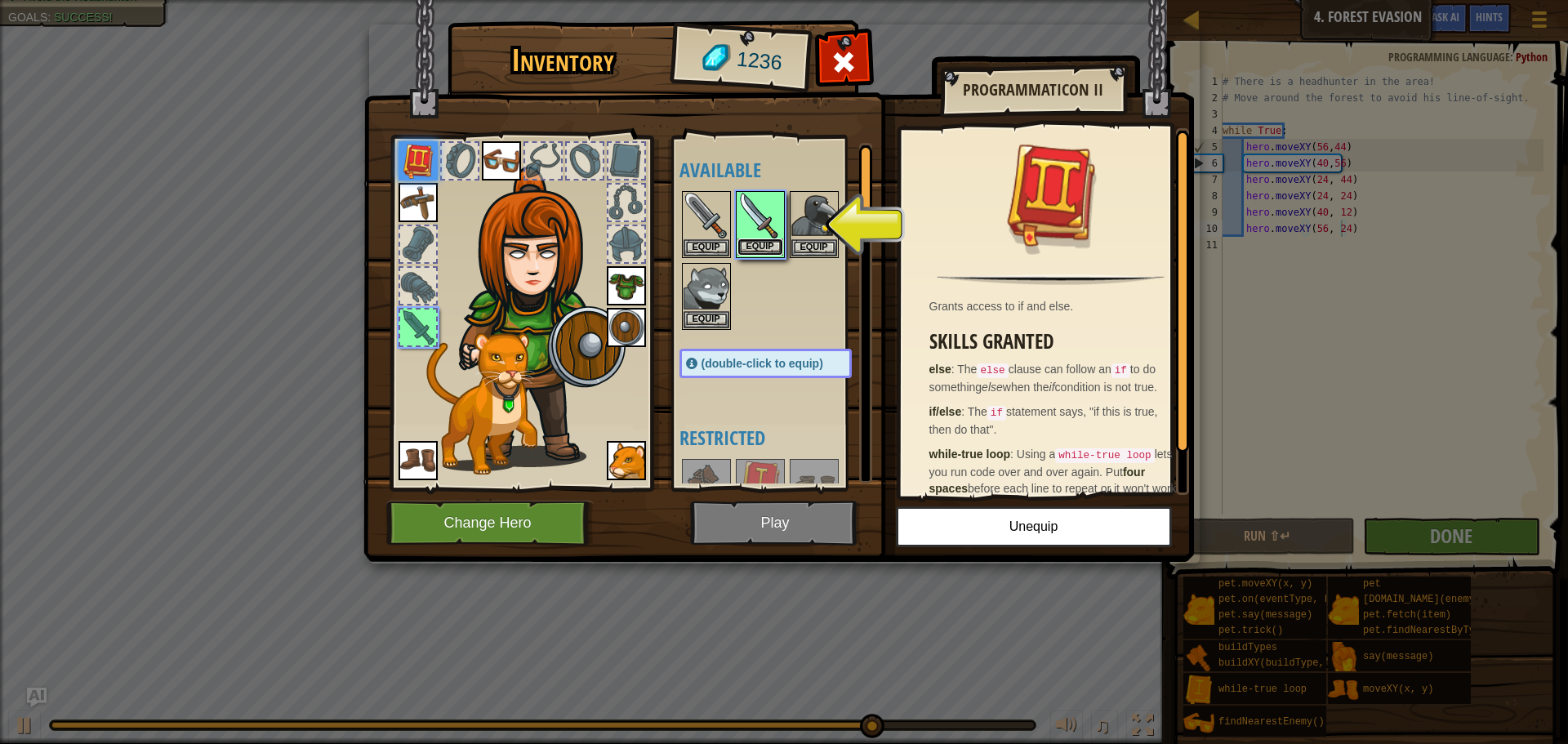
click at [772, 245] on button "Equip" at bounding box center [761, 247] width 46 height 17
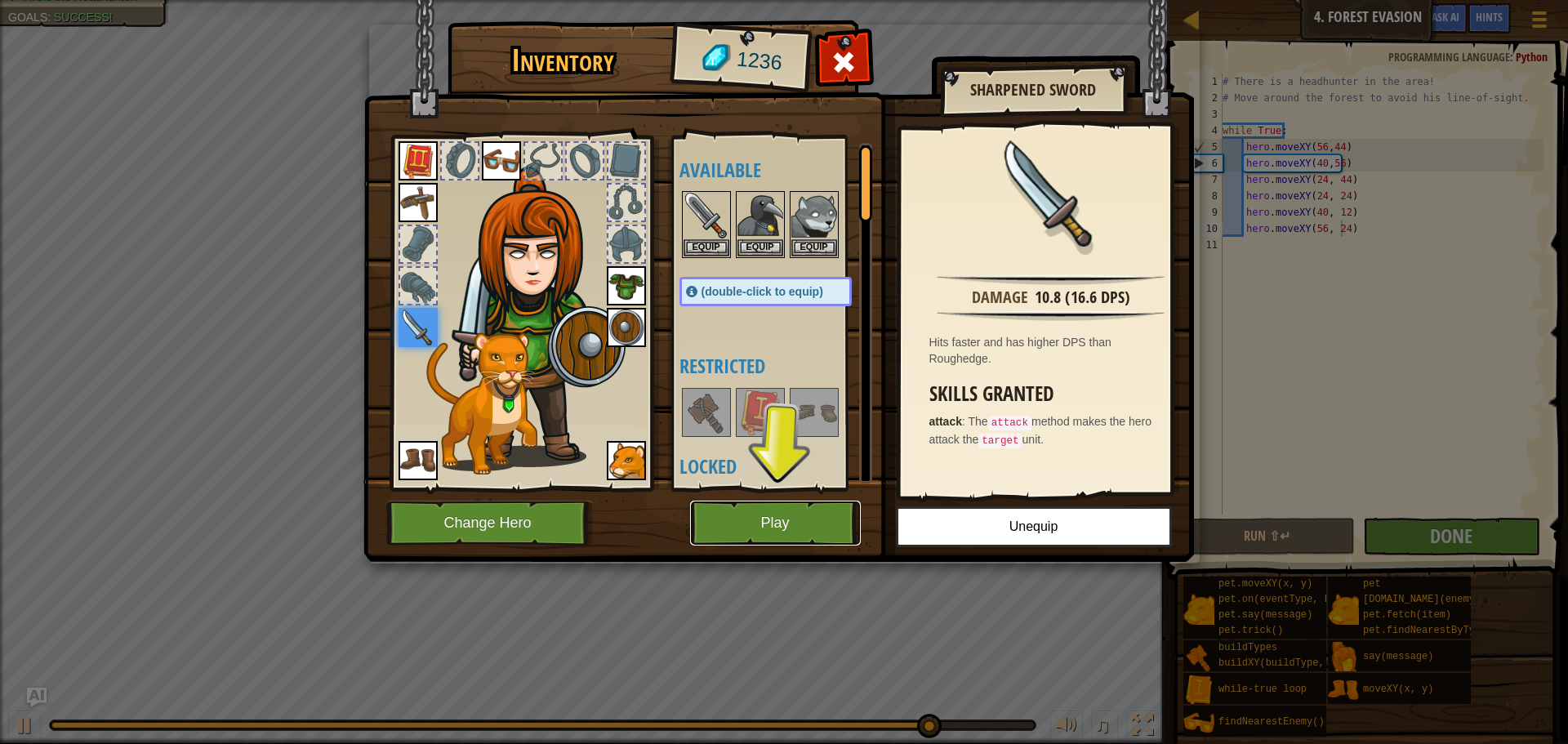
click at [807, 523] on button "Play" at bounding box center [775, 523] width 171 height 45
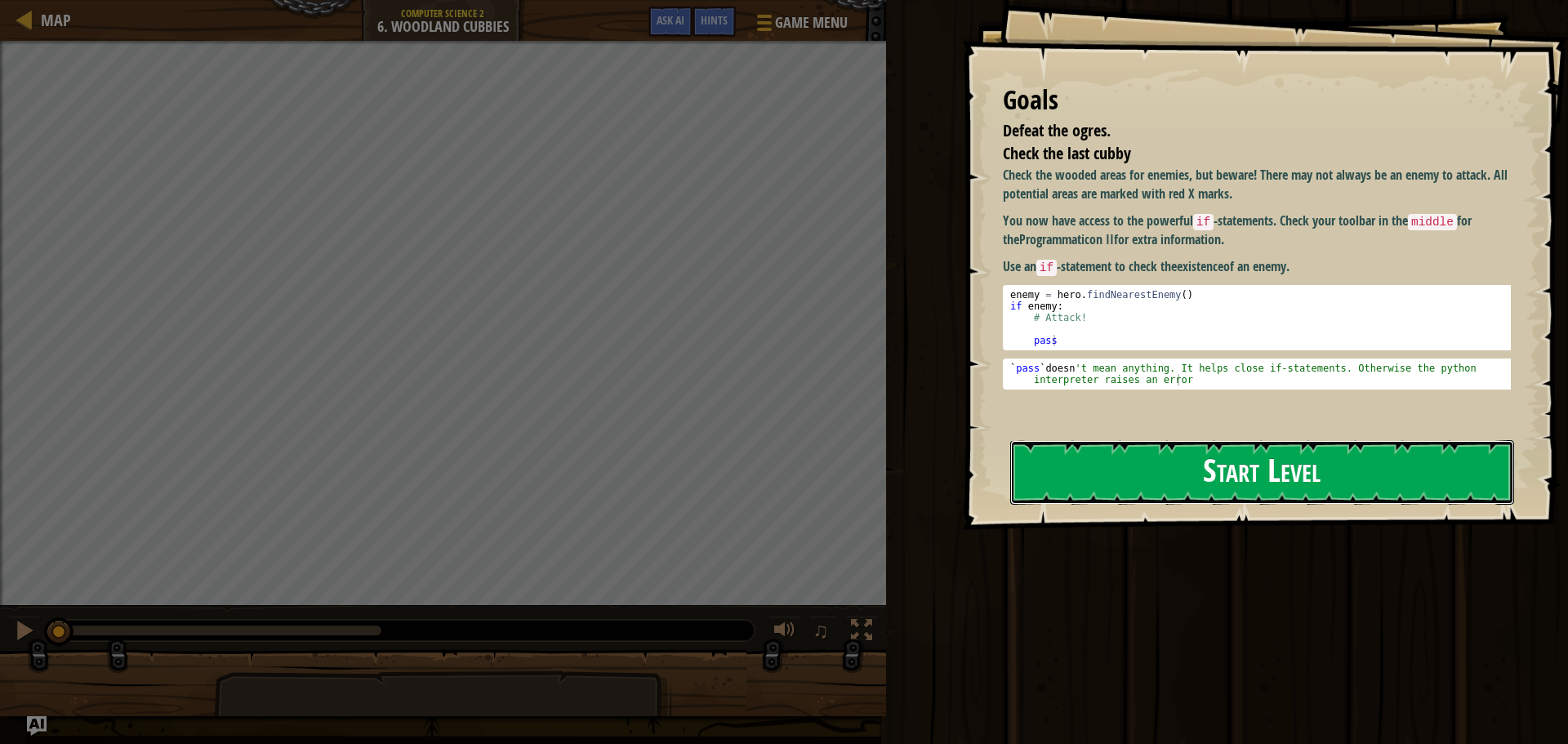
click at [1158, 452] on button "Start Level" at bounding box center [1262, 473] width 504 height 65
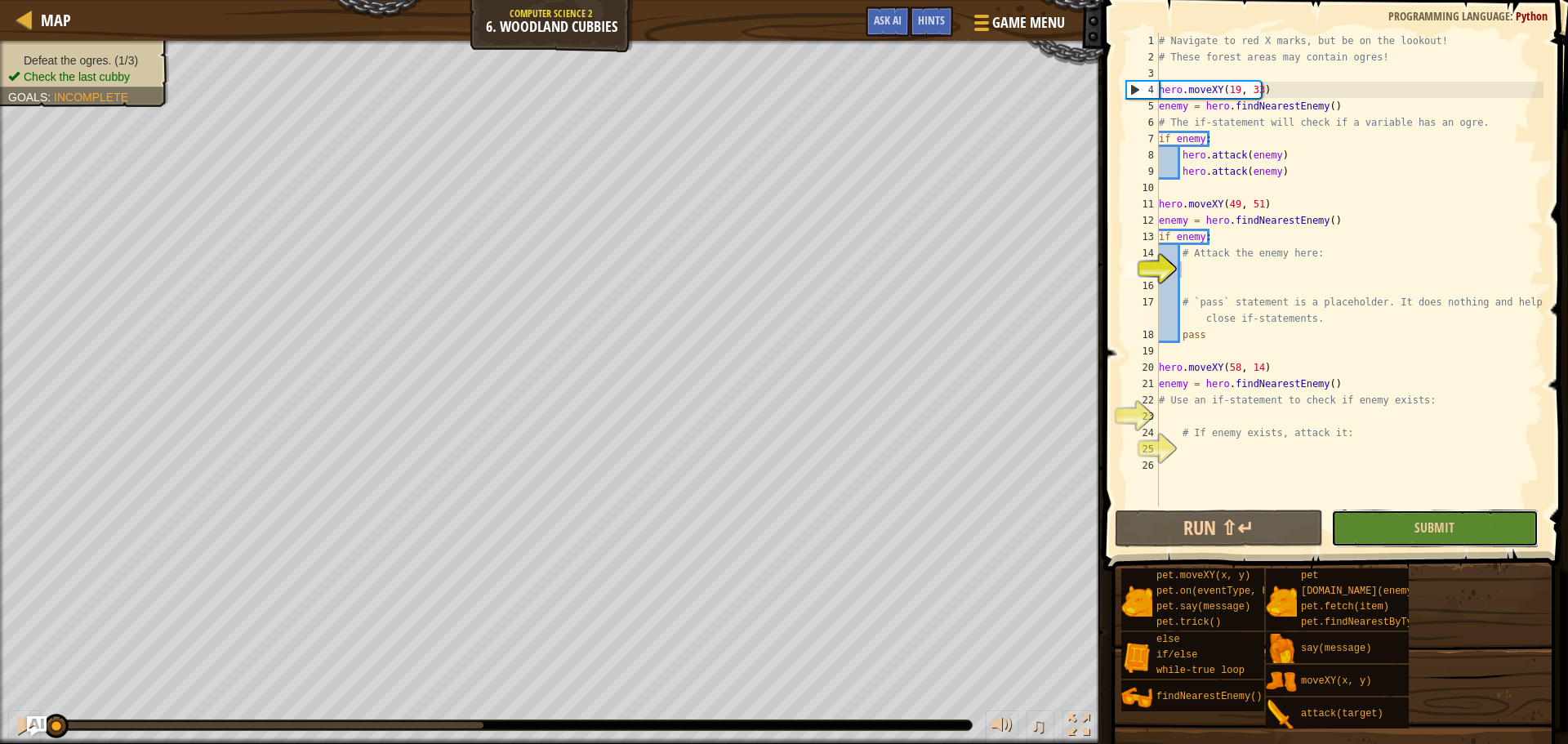
click at [1430, 517] on button "Submit" at bounding box center [1435, 529] width 207 height 37
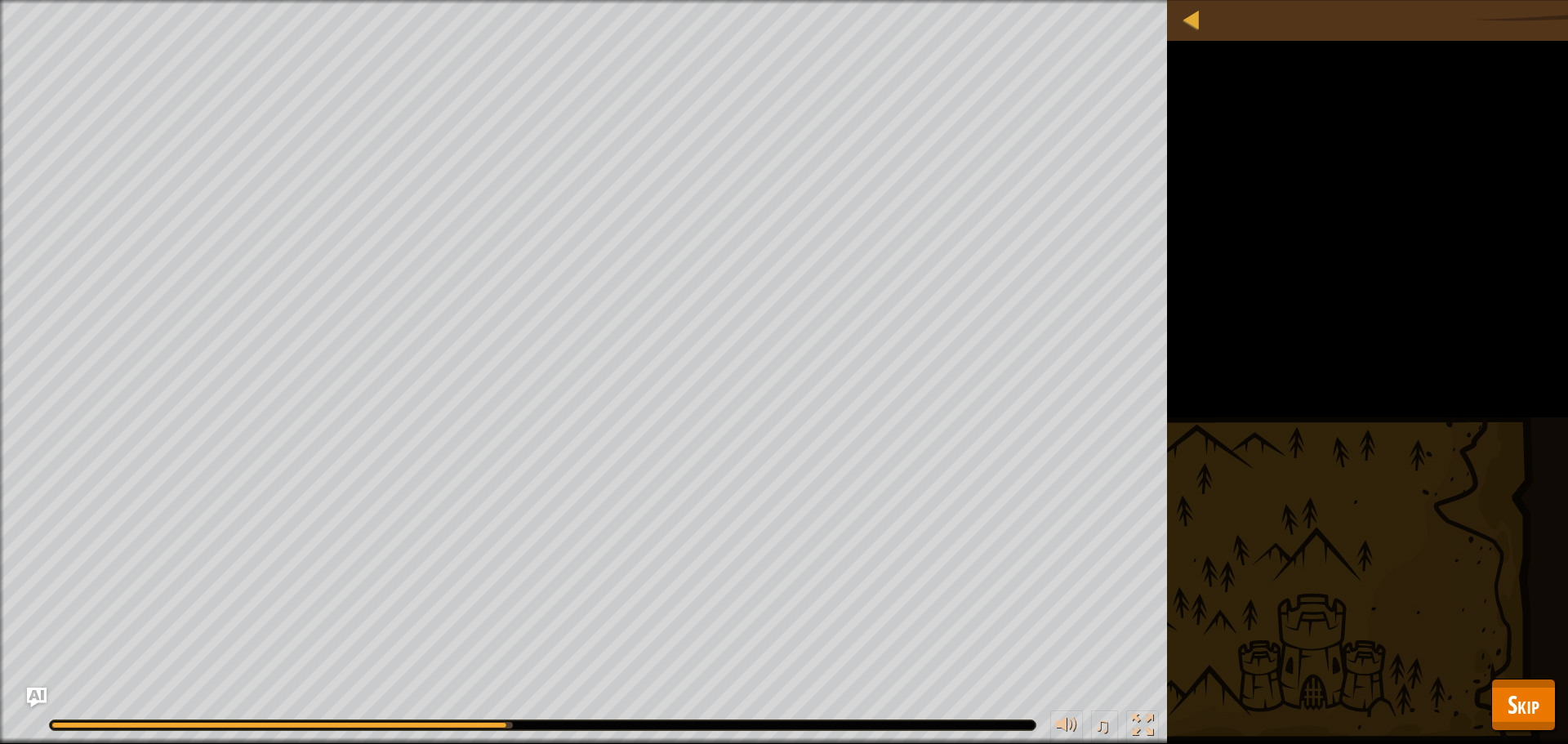
click at [0, 0] on div "pet.moveXY(x, y) pet.on(eventType, handler) pet.say(message) pet.trick() else i…" at bounding box center [0, 0] width 0 height 0
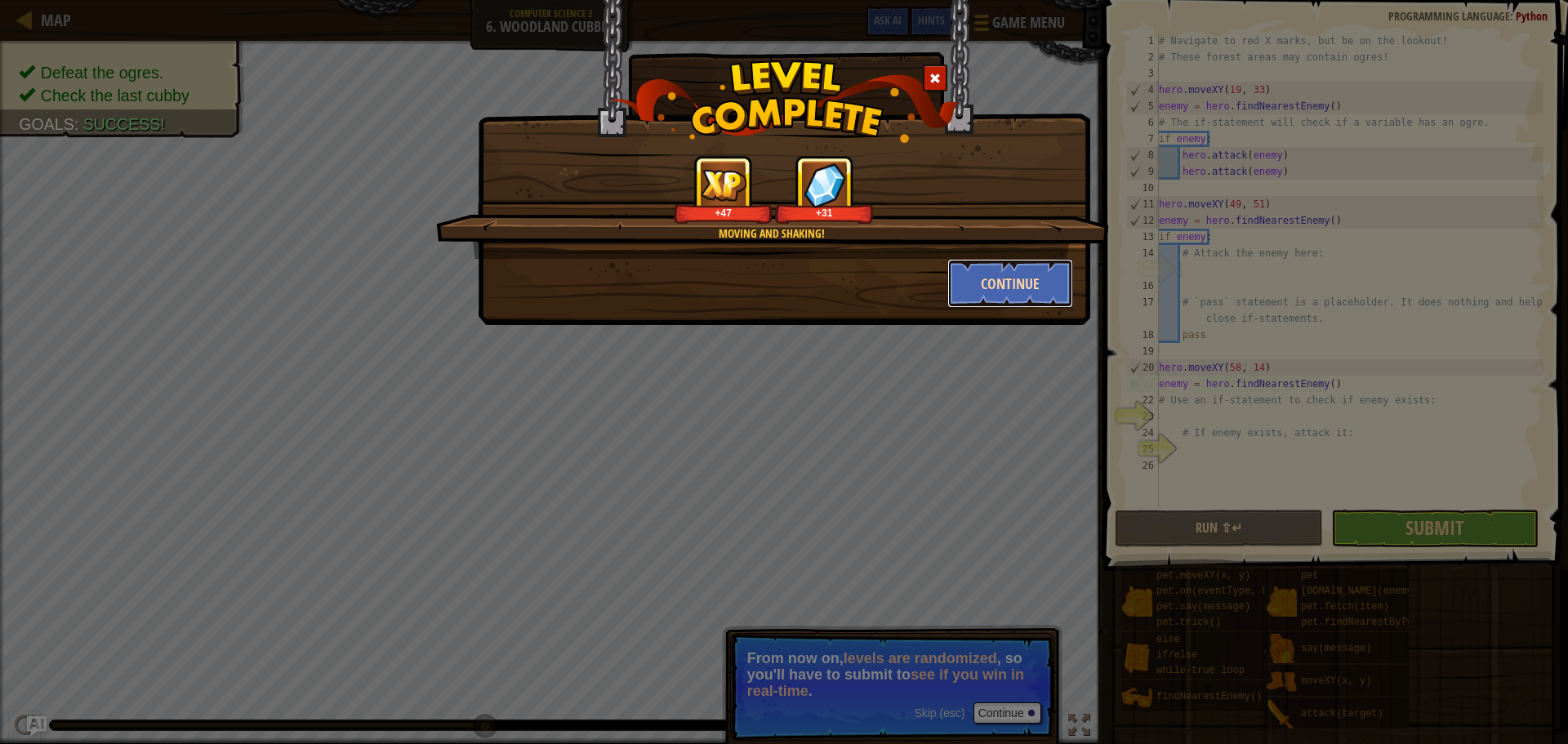
click at [1010, 294] on button "Continue" at bounding box center [1010, 284] width 127 height 49
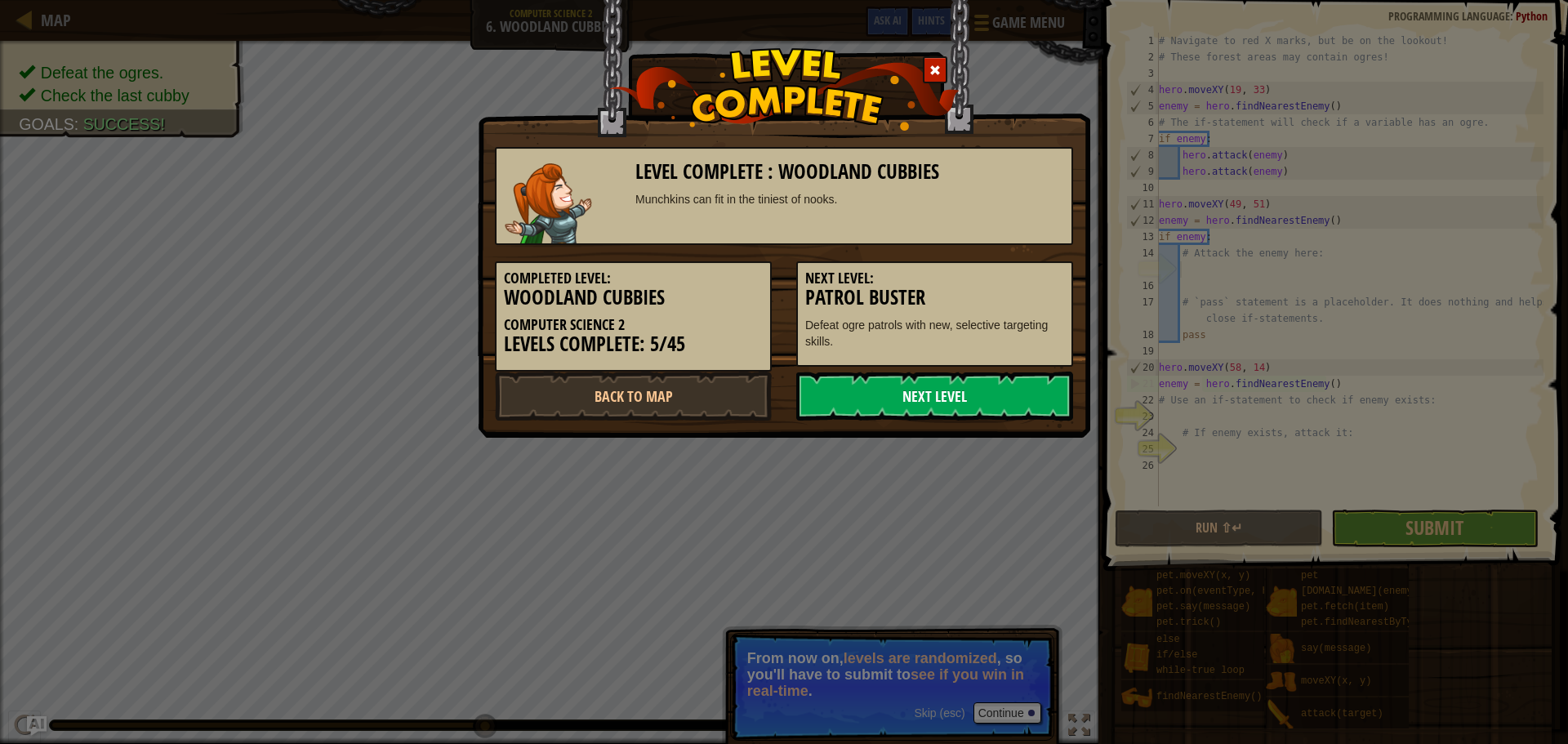
click at [1022, 391] on link "Next Level" at bounding box center [935, 396] width 277 height 49
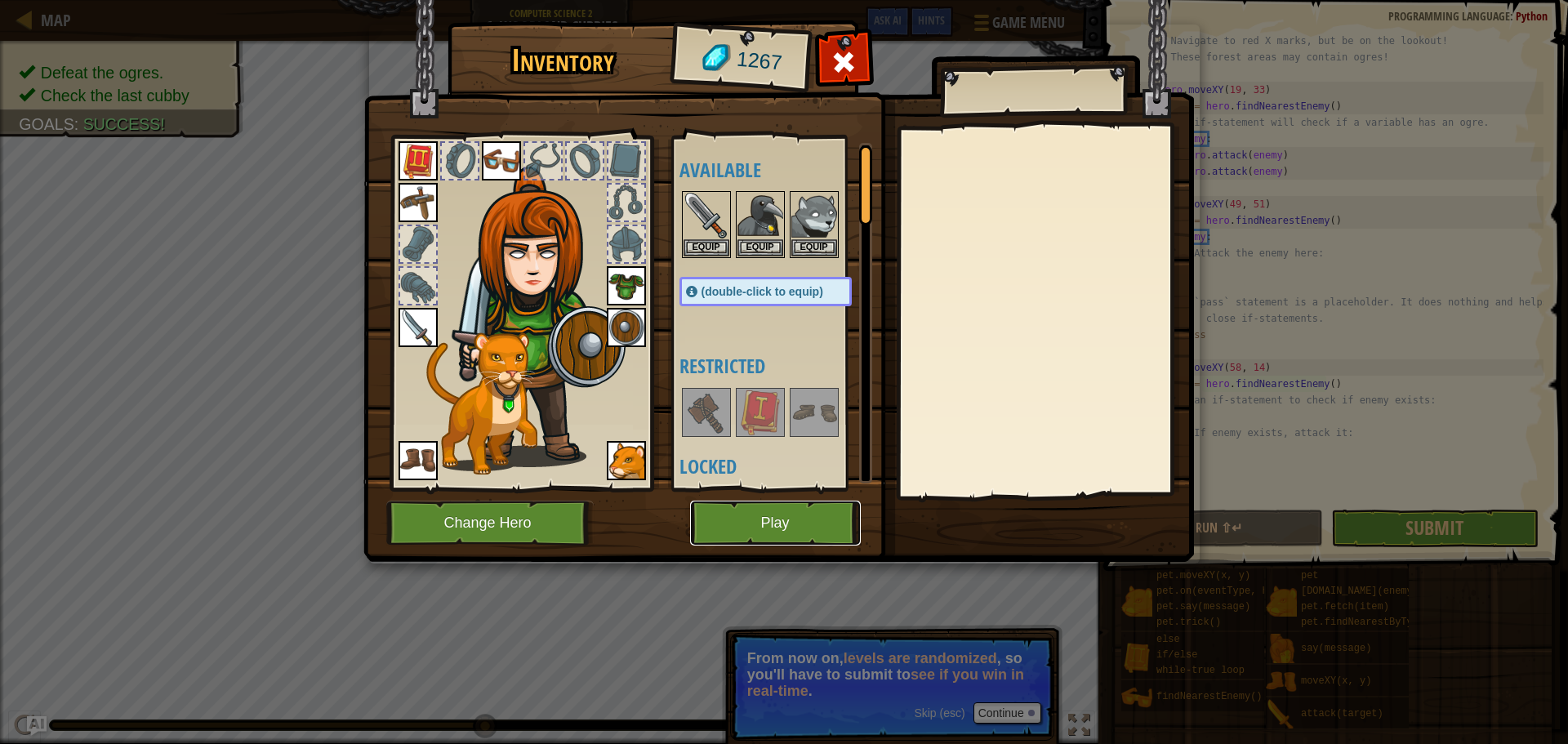
click at [823, 518] on button "Play" at bounding box center [775, 523] width 171 height 45
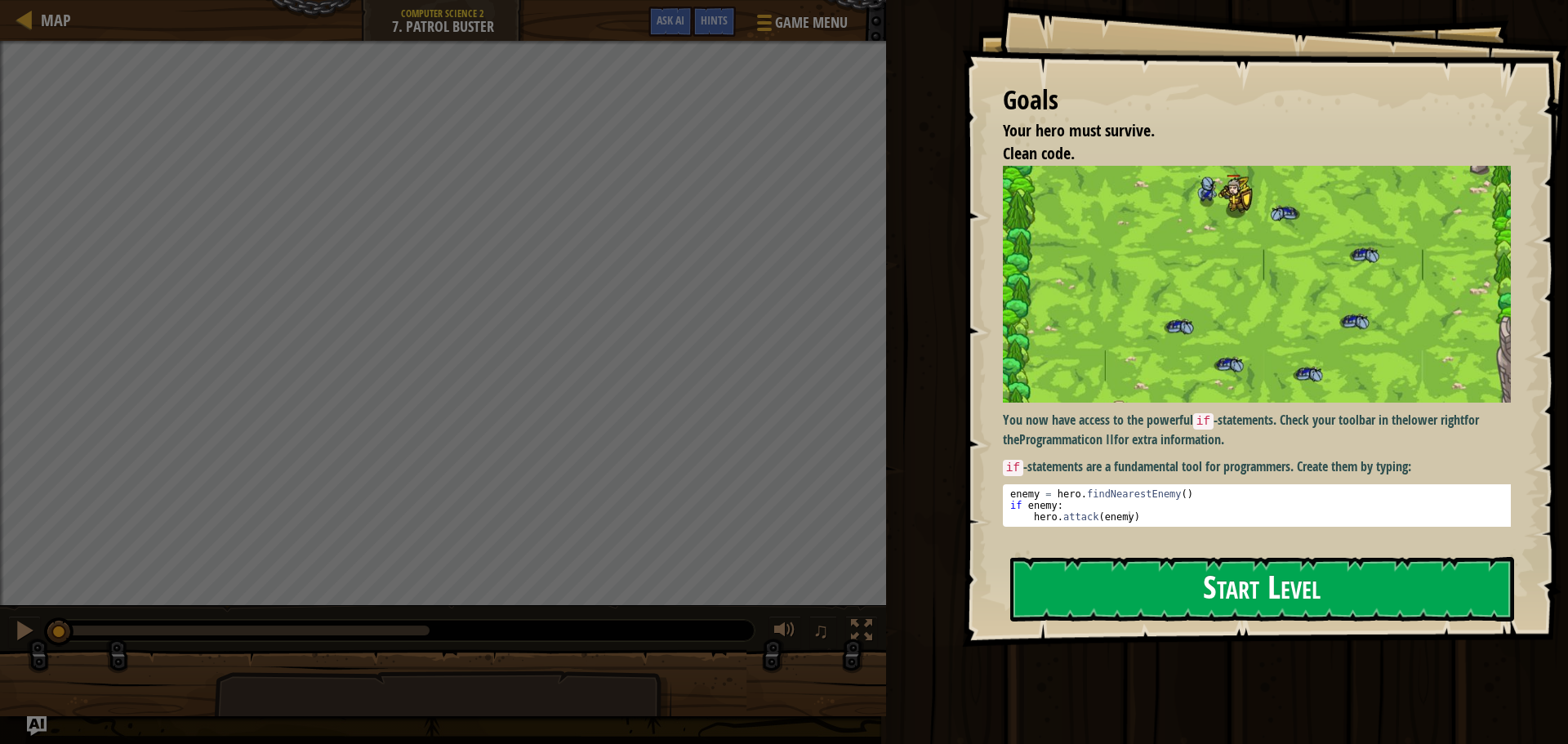
click at [1118, 566] on button "Start Level" at bounding box center [1262, 589] width 504 height 65
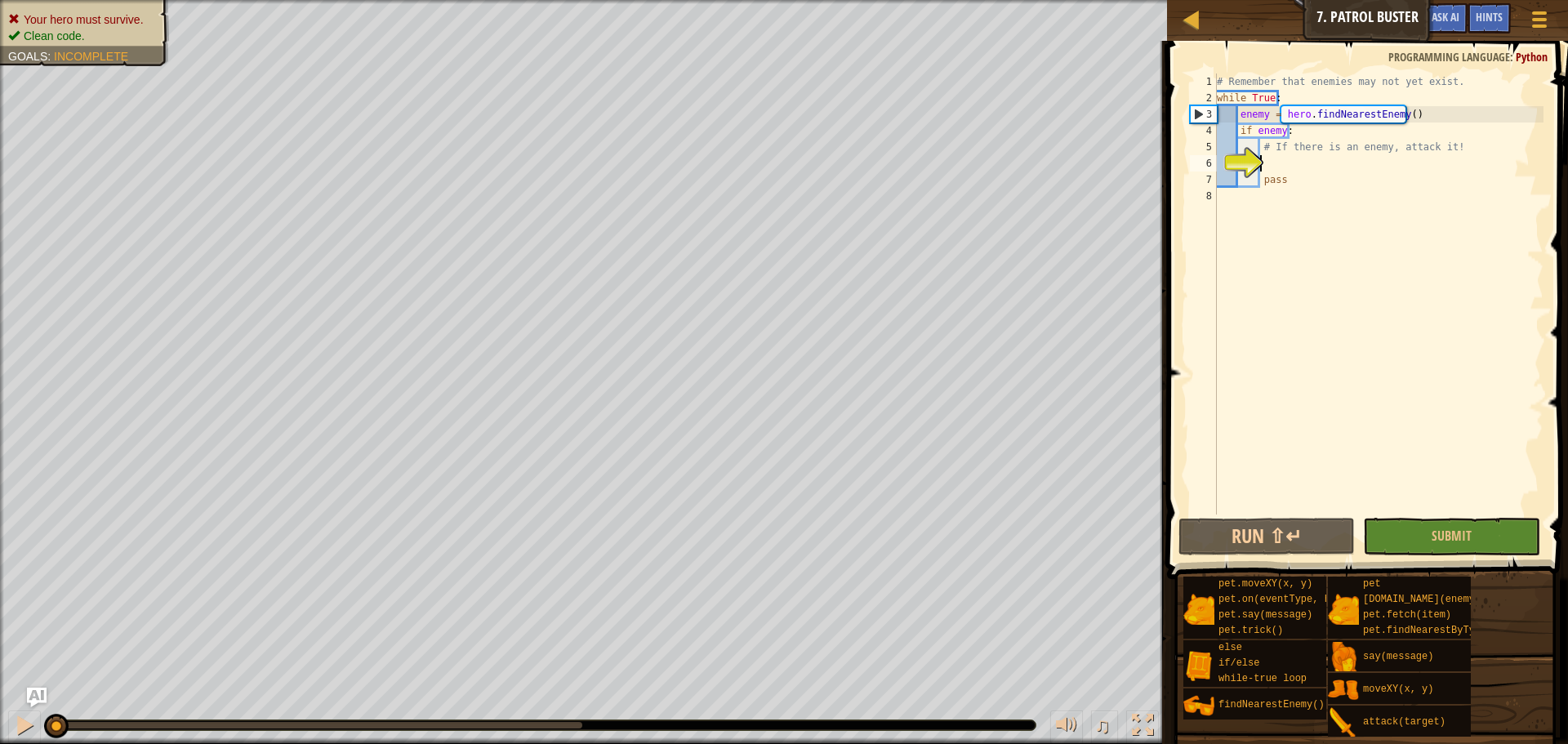
scroll to position [8, 3]
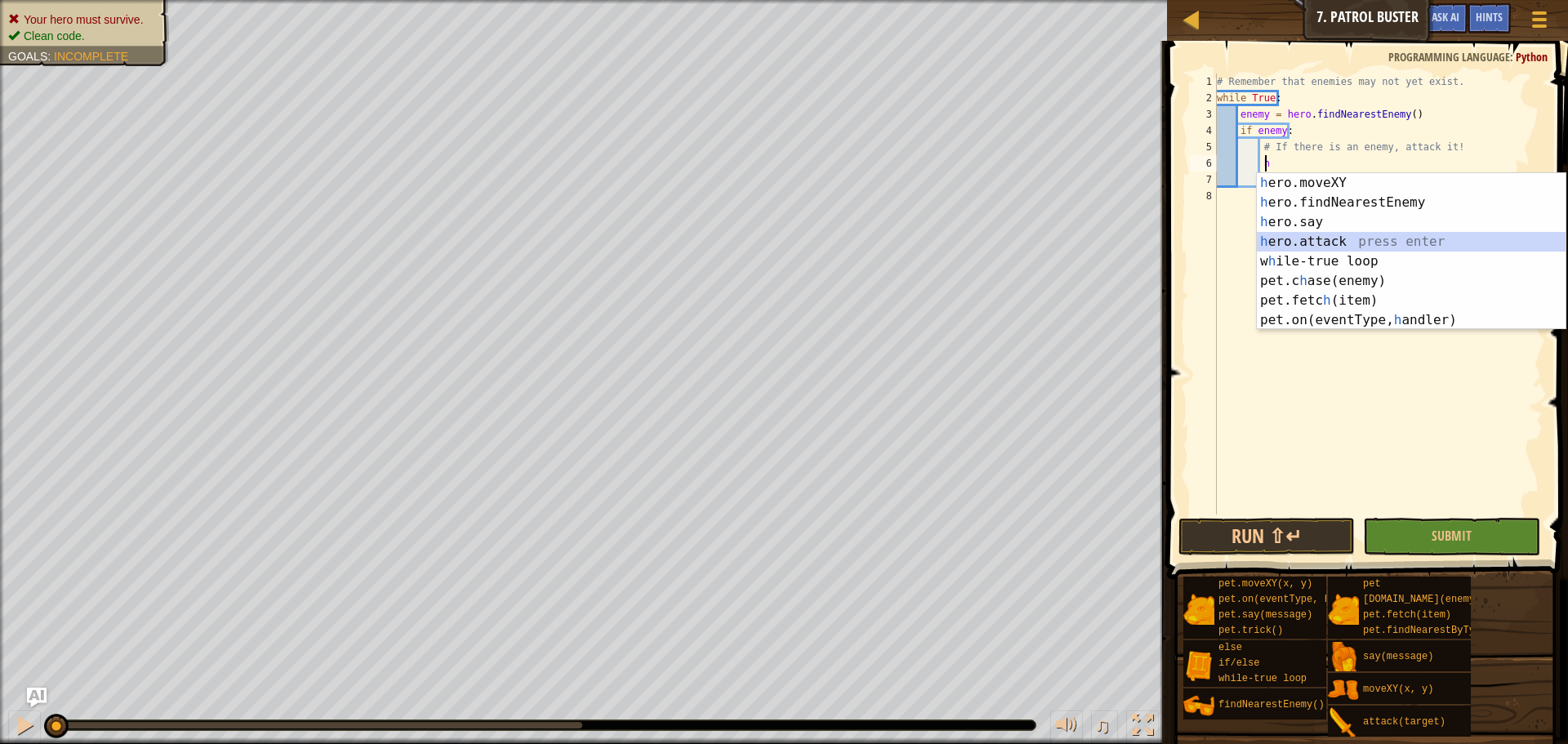
click at [1354, 244] on div "h ero.moveXY press enter h ero.findNearestEnemy press enter h ero.say press ent…" at bounding box center [1411, 271] width 309 height 196
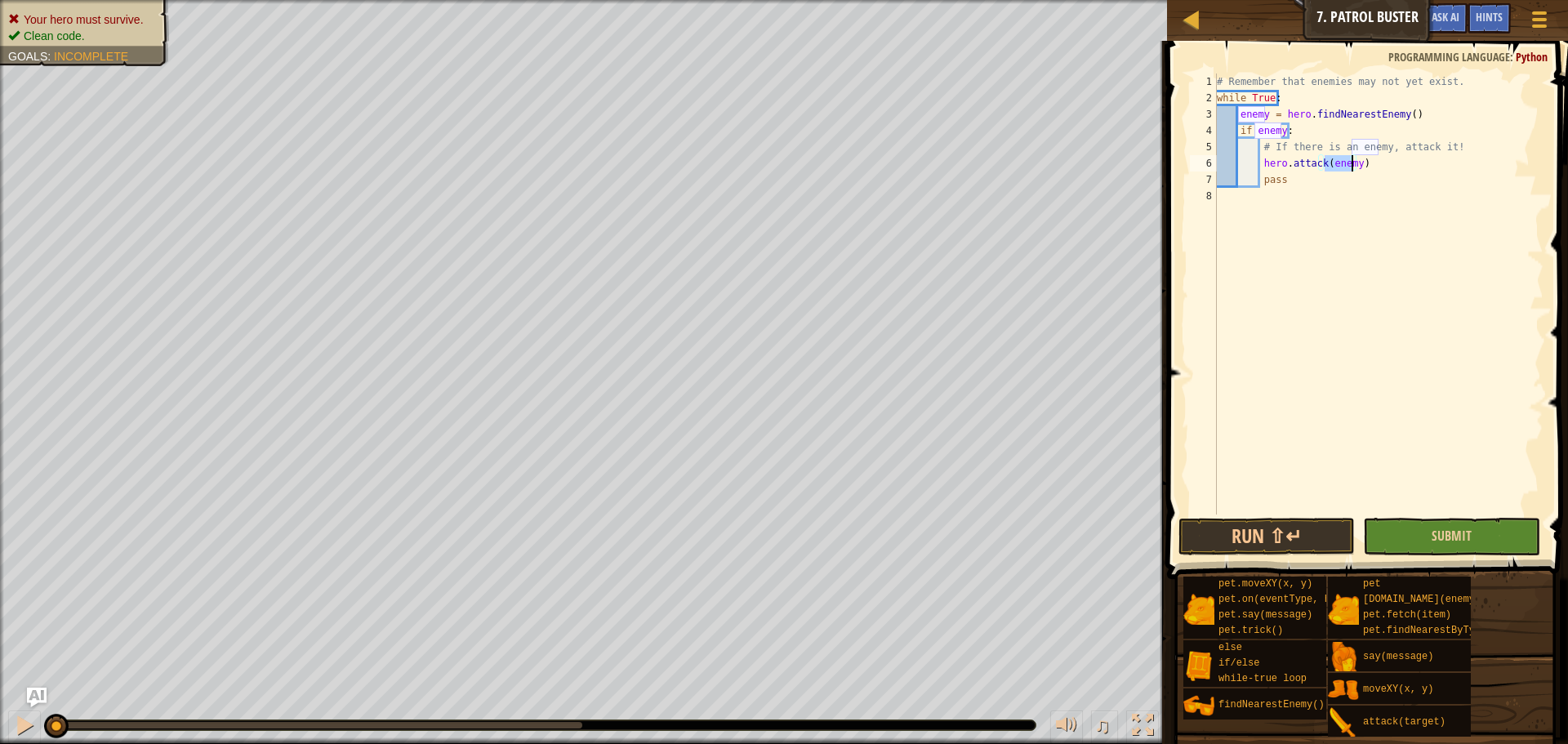
type textarea "hero.attack(enemy)"
click at [1469, 546] on button "Submit" at bounding box center [1452, 537] width 177 height 37
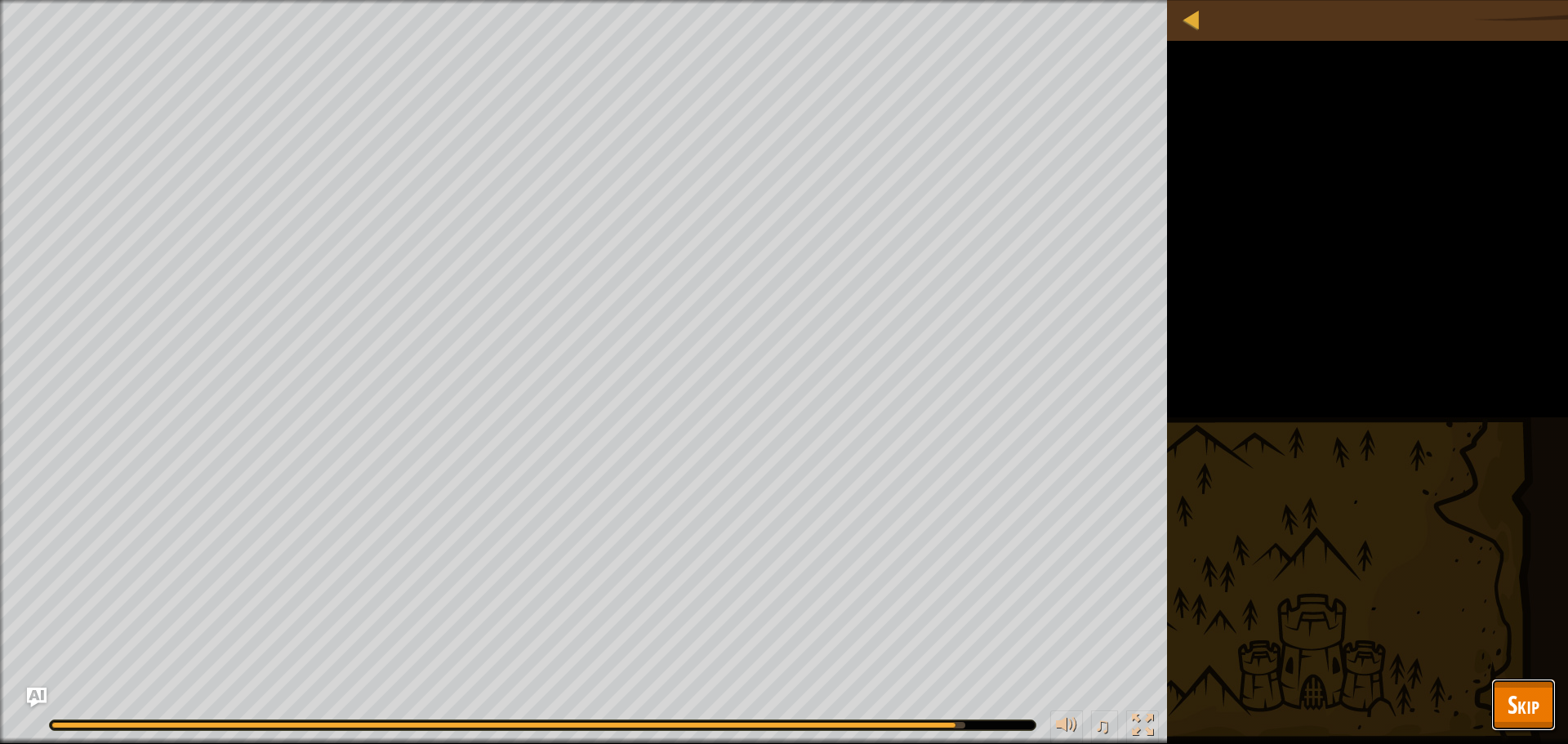
click at [1515, 696] on span "Skip" at bounding box center [1523, 704] width 31 height 33
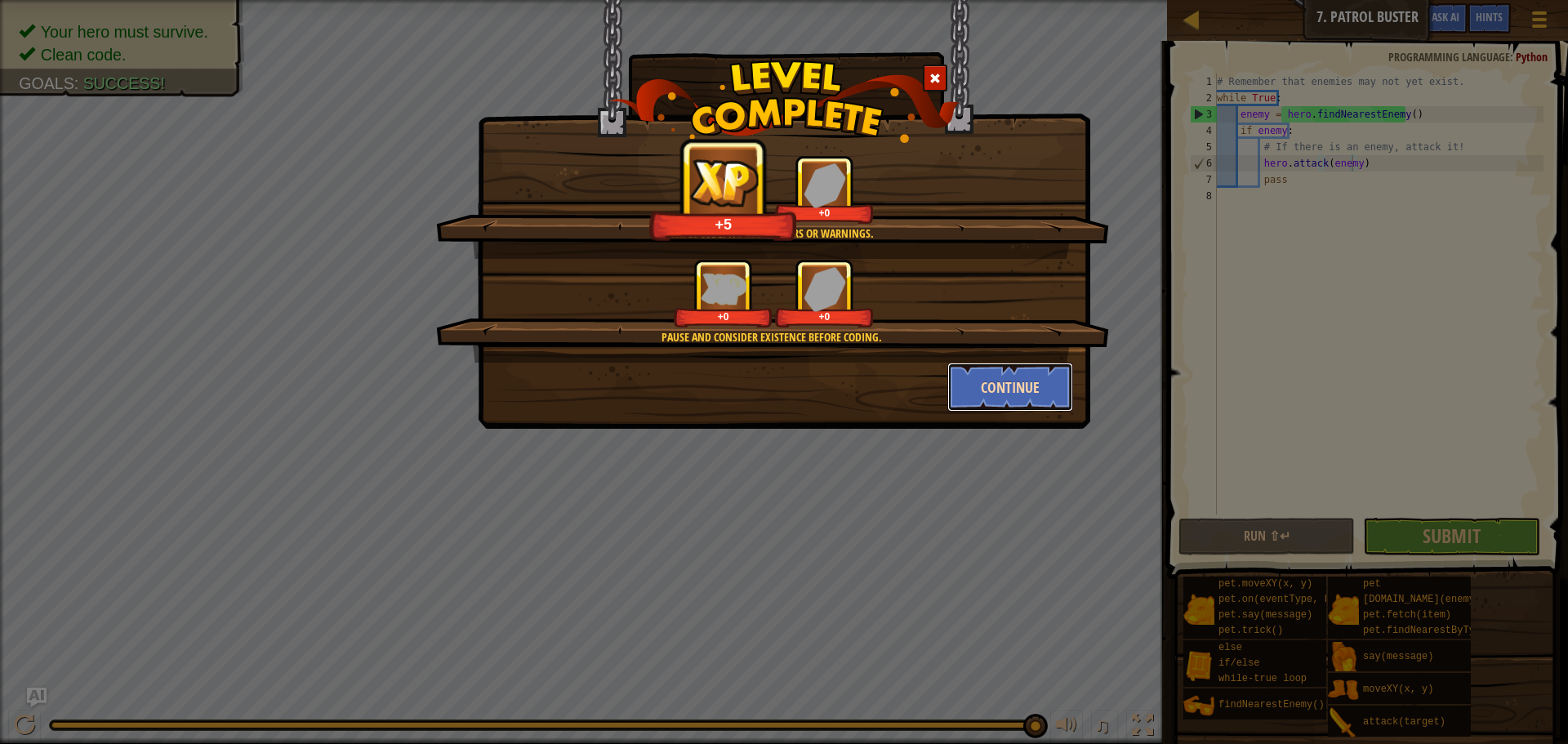
click at [1052, 394] on button "Continue" at bounding box center [1010, 388] width 127 height 49
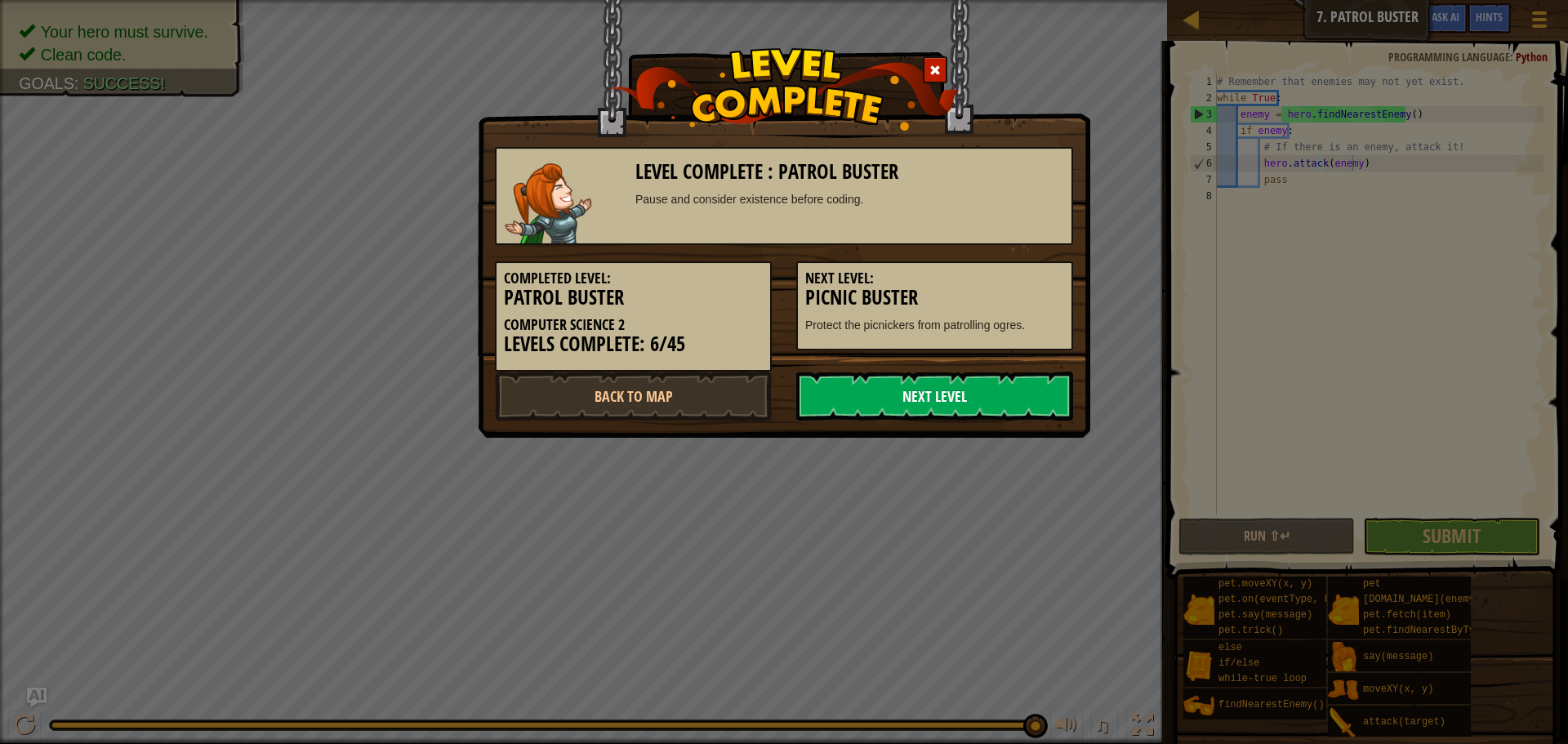
click at [1044, 400] on link "Next Level" at bounding box center [935, 396] width 277 height 49
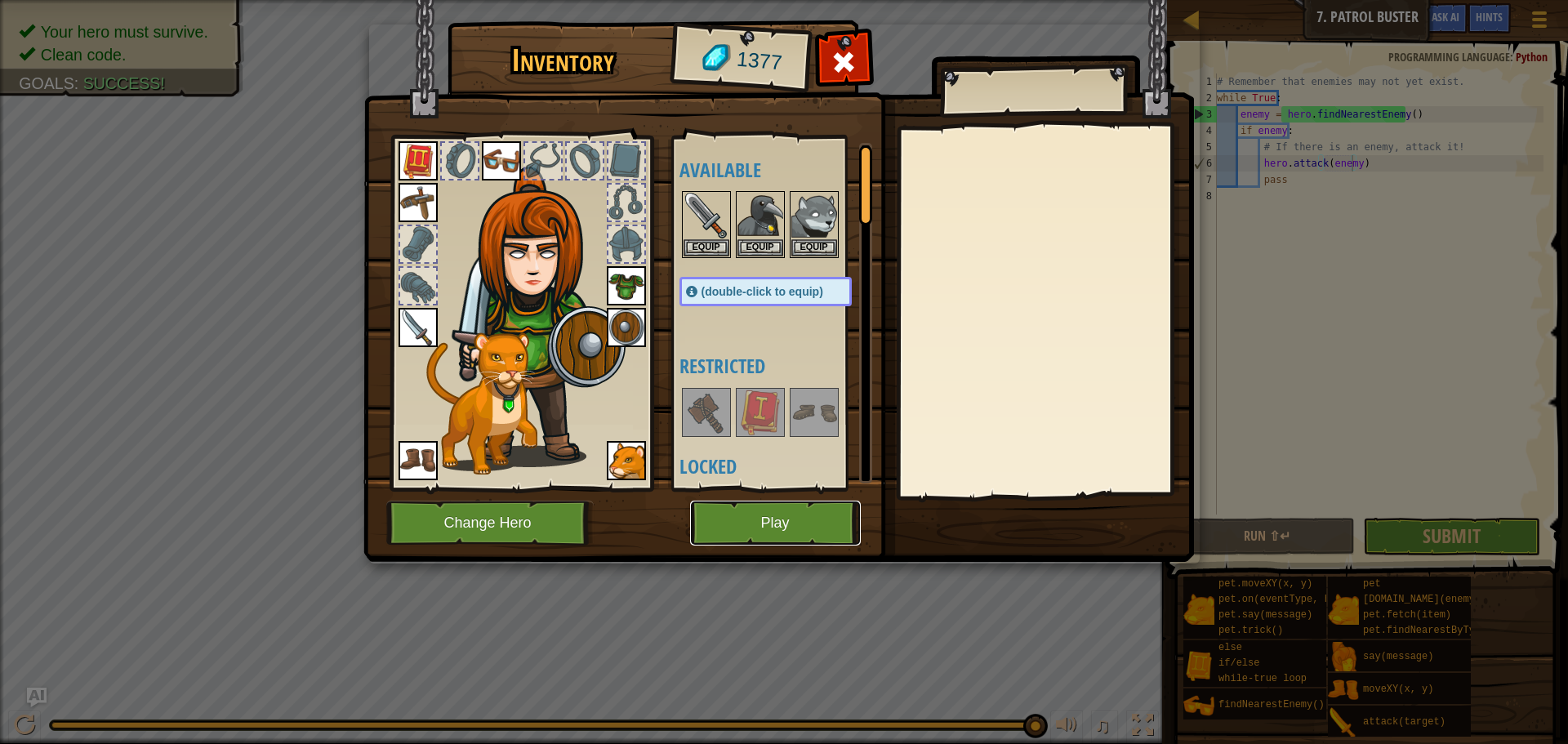
click at [792, 518] on button "Play" at bounding box center [775, 523] width 171 height 45
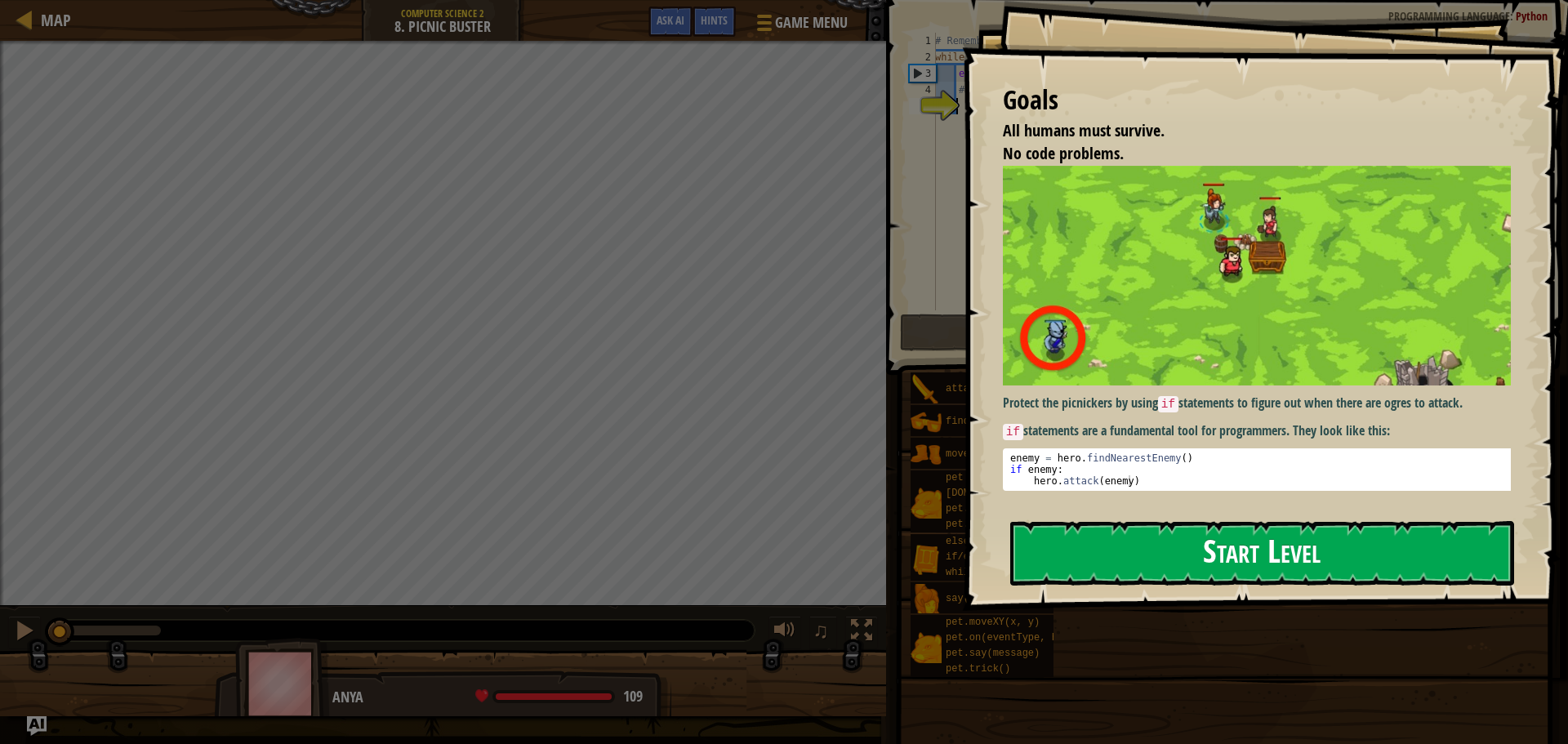
click at [1133, 533] on button "Start Level" at bounding box center [1262, 554] width 504 height 65
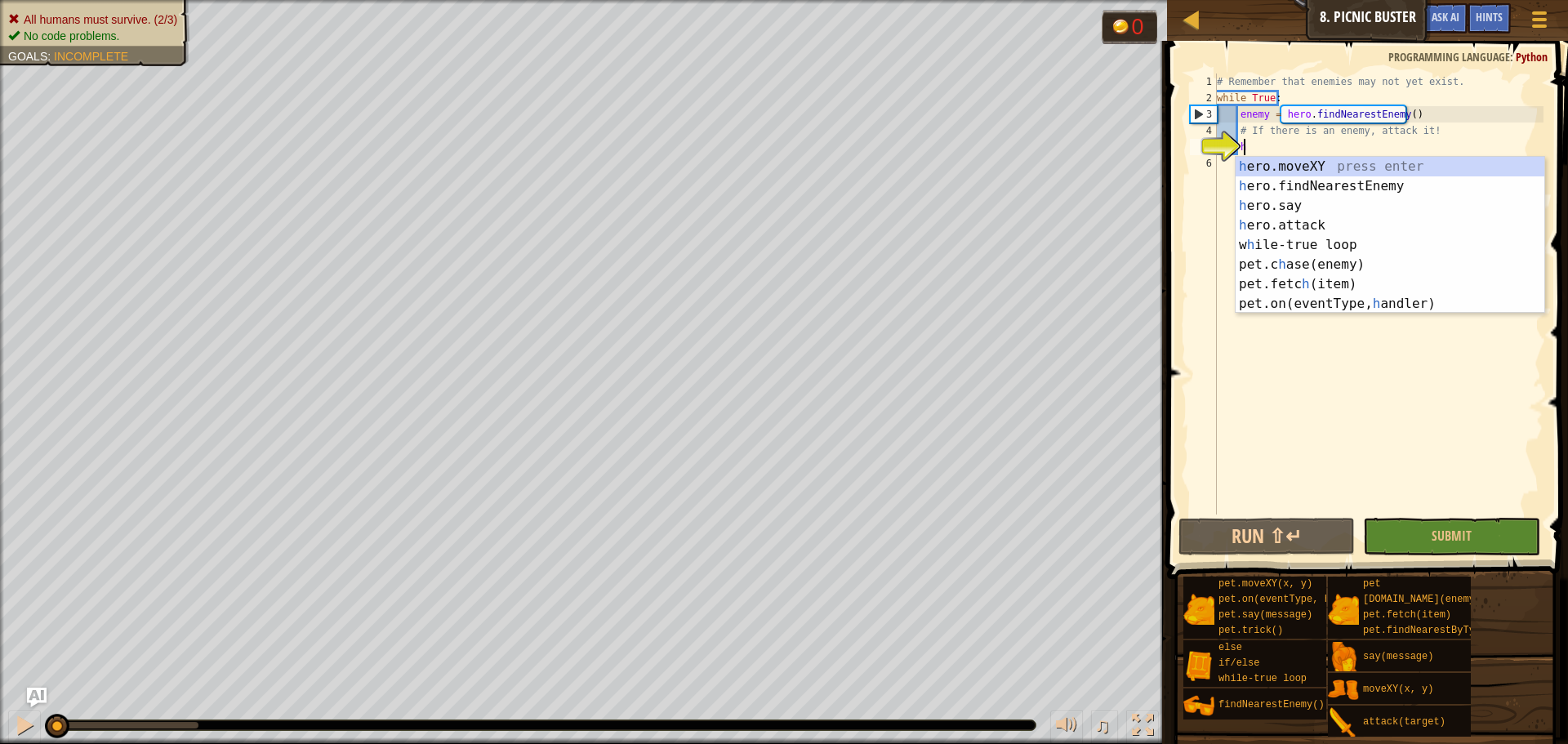
scroll to position [8, 2]
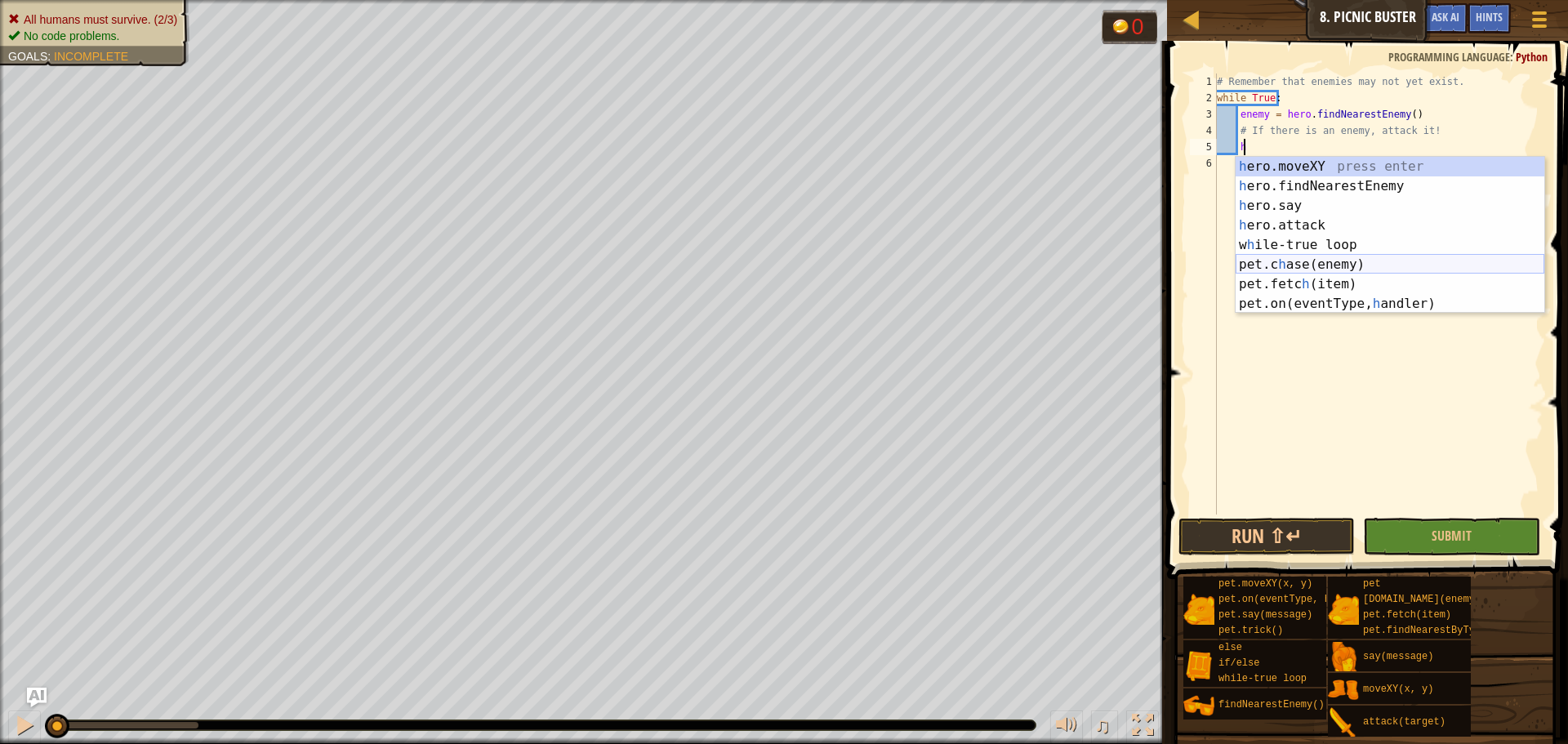
click at [1336, 264] on div "h ero.moveXY press enter h ero.findNearestEnemy press enter h ero.say press ent…" at bounding box center [1390, 255] width 309 height 196
type textarea "[DOMAIN_NAME](enemy)"
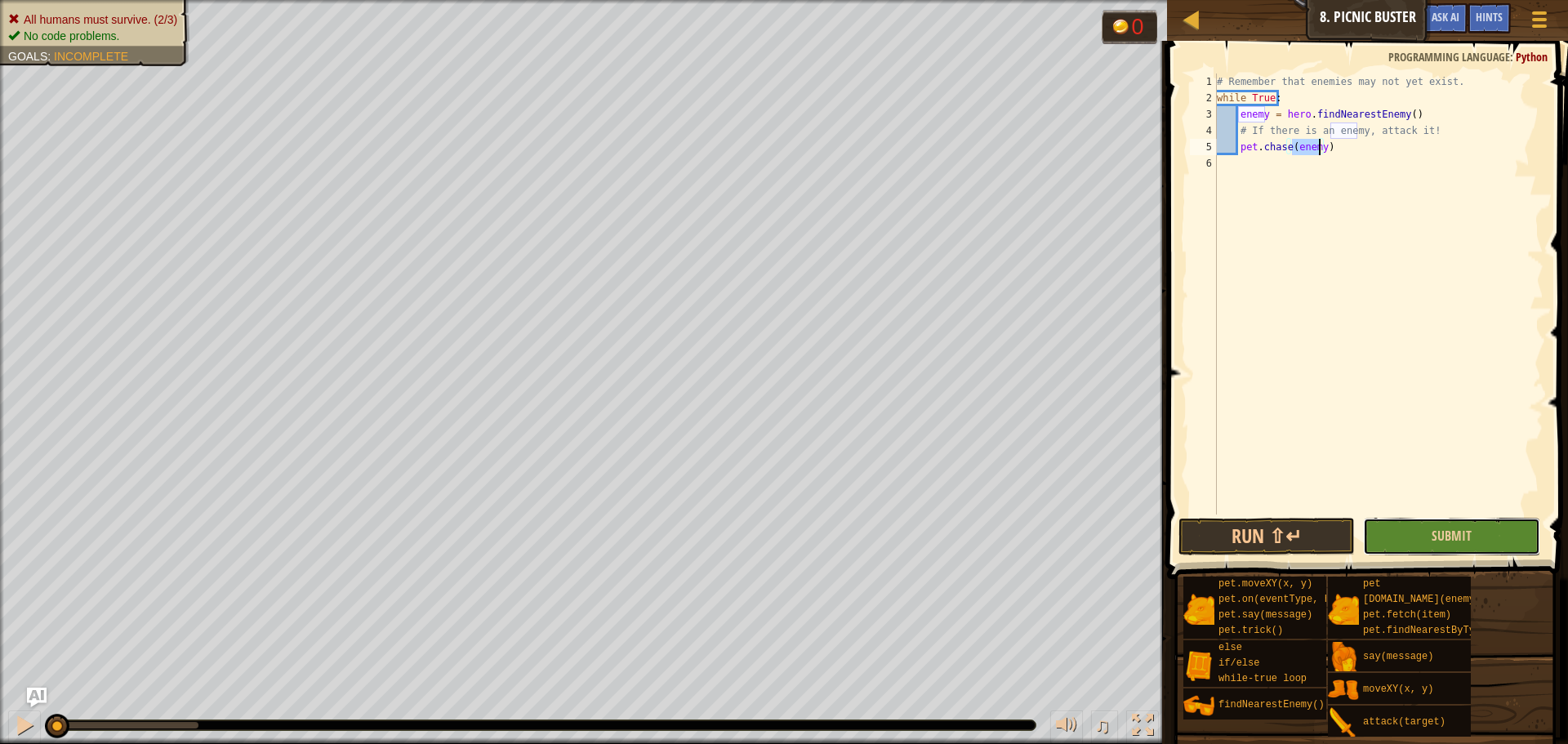
click at [1447, 551] on button "Submit" at bounding box center [1452, 537] width 177 height 37
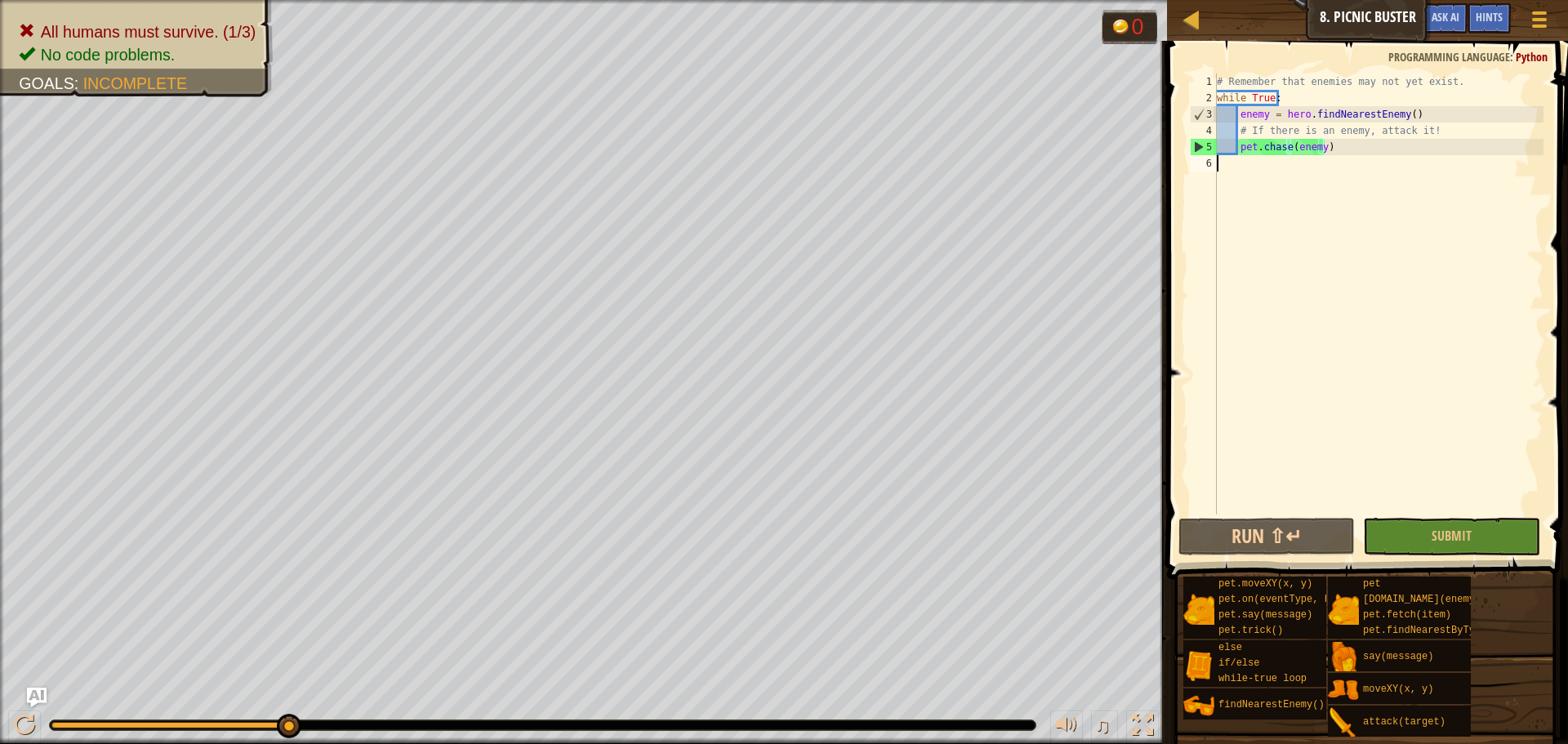
scroll to position [8, 0]
click at [1308, 164] on div "# Remember that enemies may not yet exist. while True : enemy = hero . findNear…" at bounding box center [1378, 310] width 330 height 474
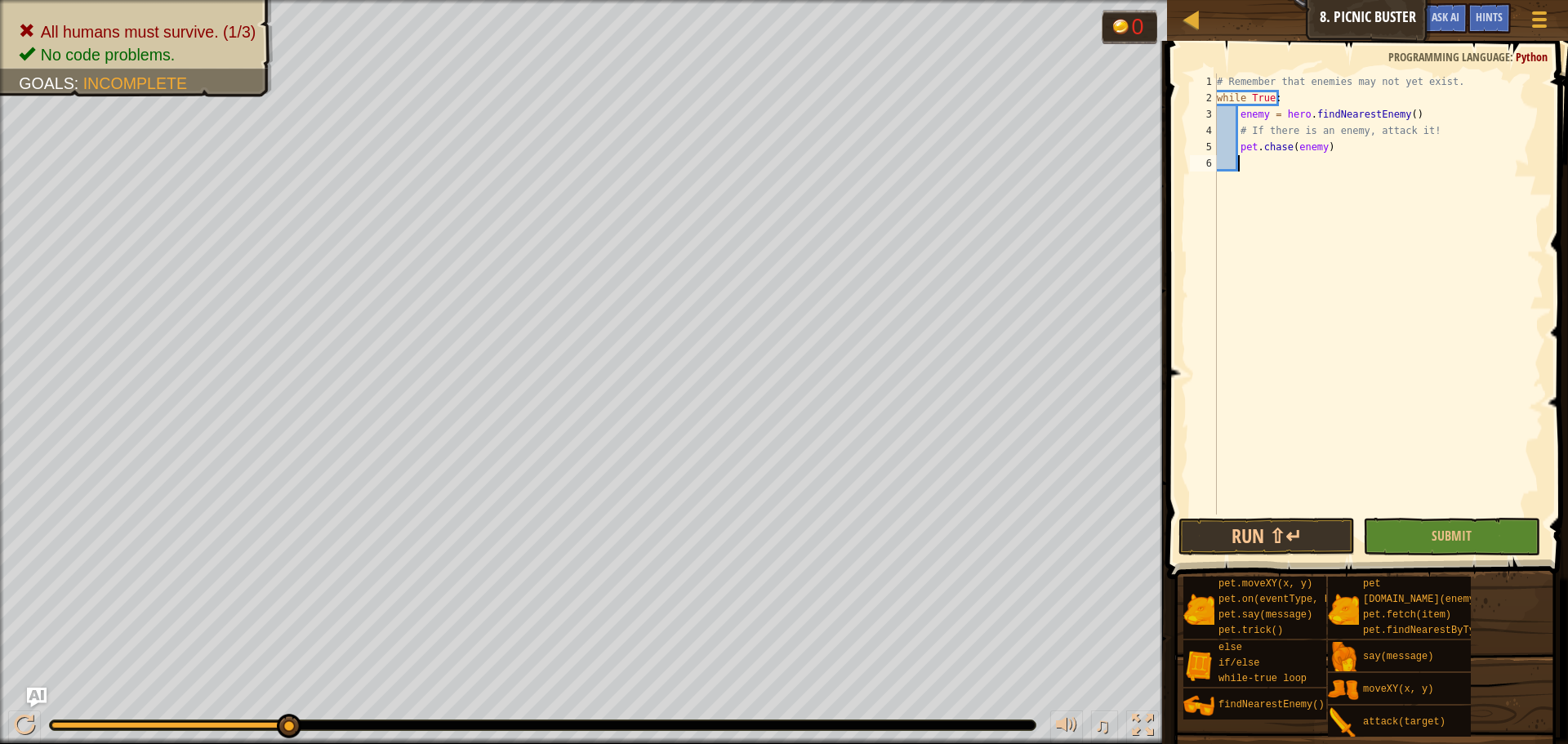
scroll to position [8, 2]
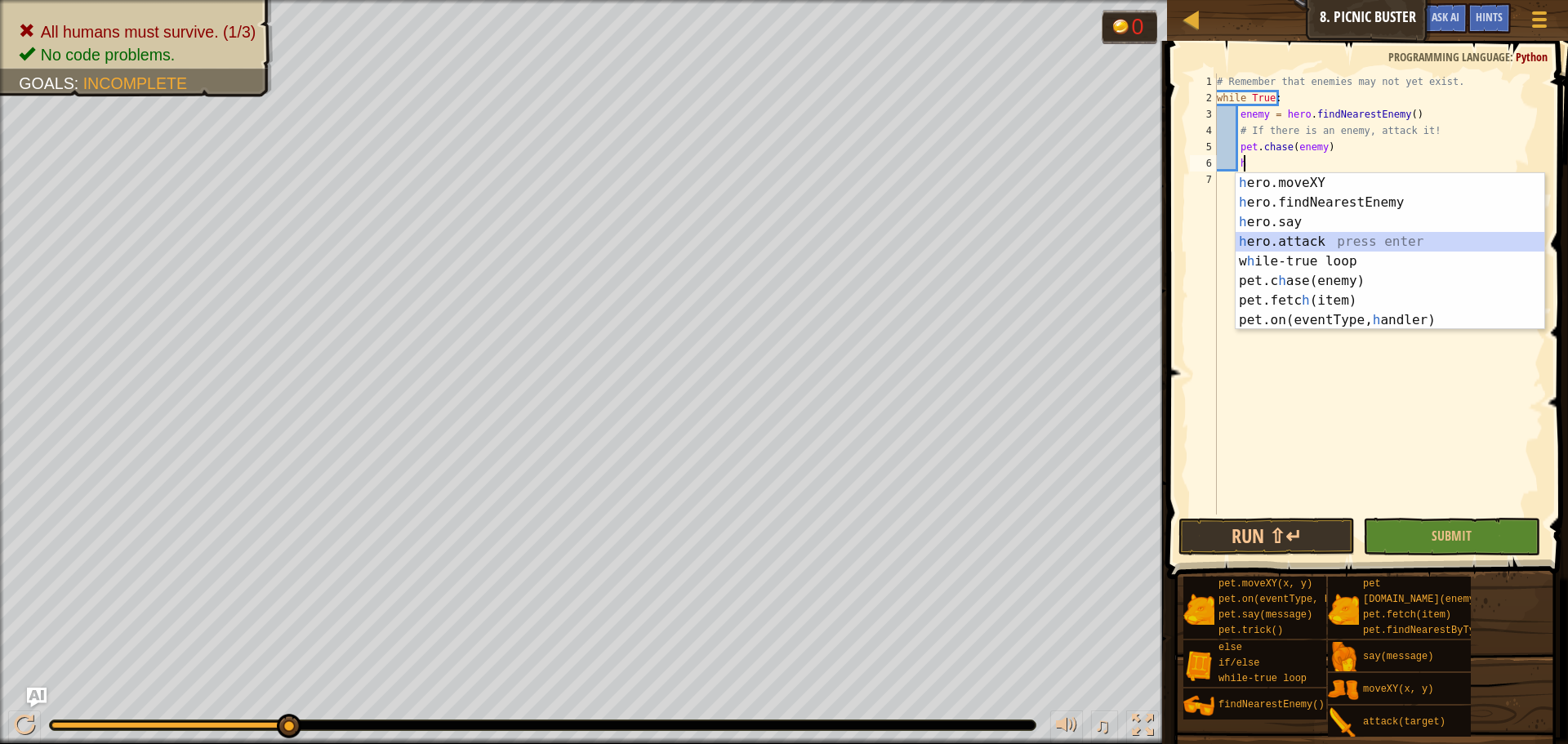
click at [1323, 239] on div "h ero.moveXY press enter h ero.findNearestEnemy press enter h ero.say press ent…" at bounding box center [1390, 271] width 309 height 196
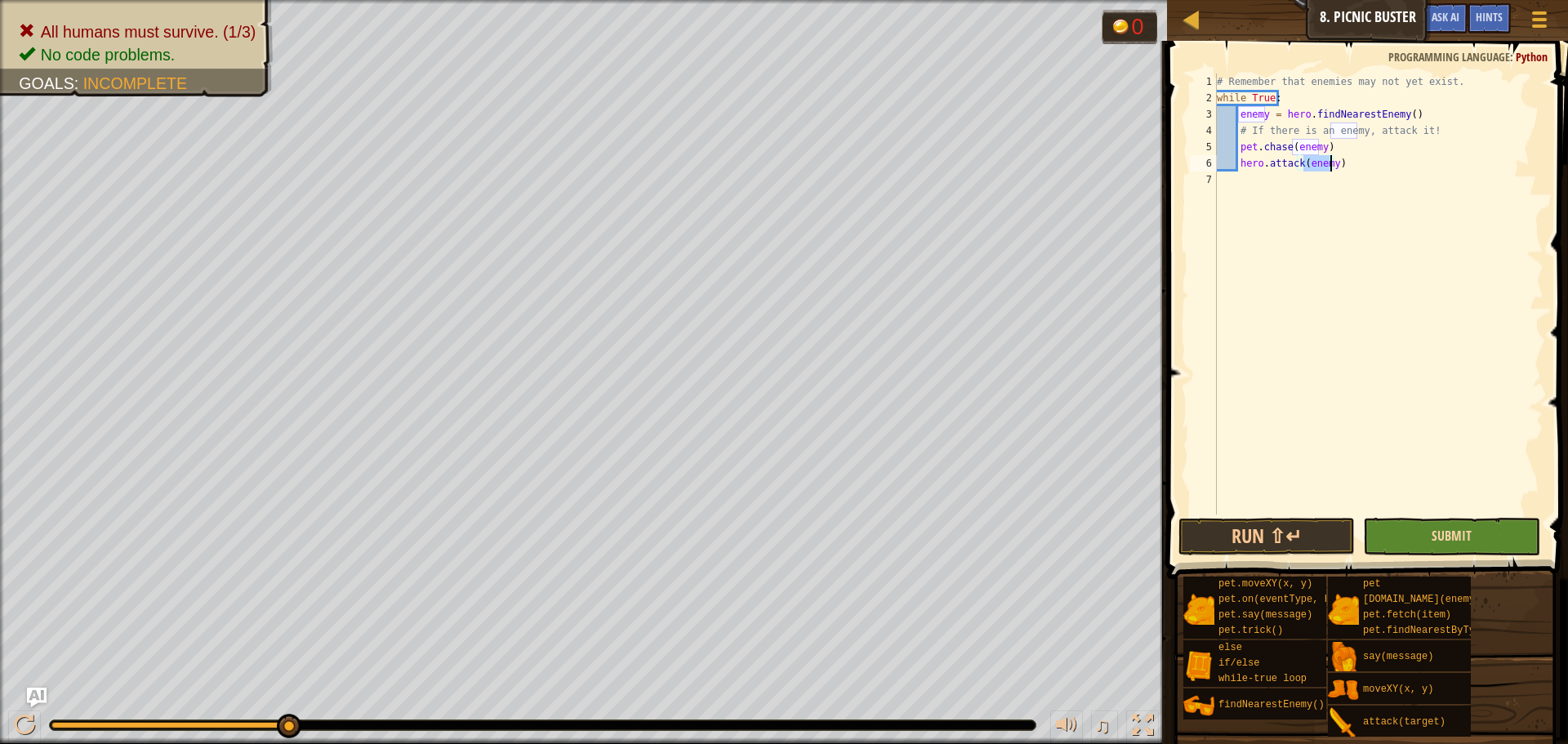
type textarea "hero.attack(enemy)"
click at [1458, 540] on span "Submit" at bounding box center [1452, 536] width 40 height 18
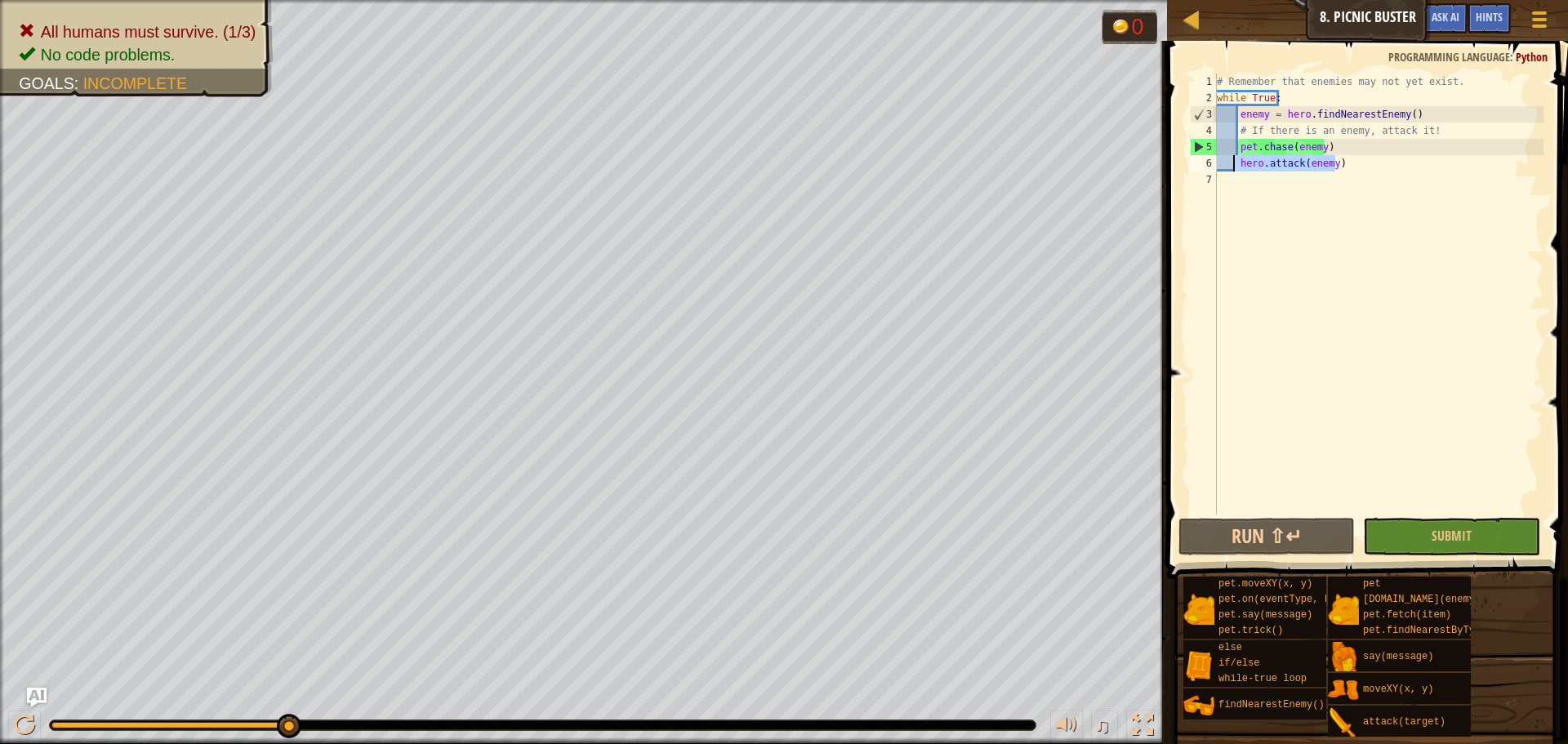
drag, startPoint x: 1347, startPoint y: 170, endPoint x: 1235, endPoint y: 171, distance: 112.0
click at [1235, 171] on div "# Remember that enemies may not yet exist. while True : enemy = hero . findNear…" at bounding box center [1378, 310] width 330 height 474
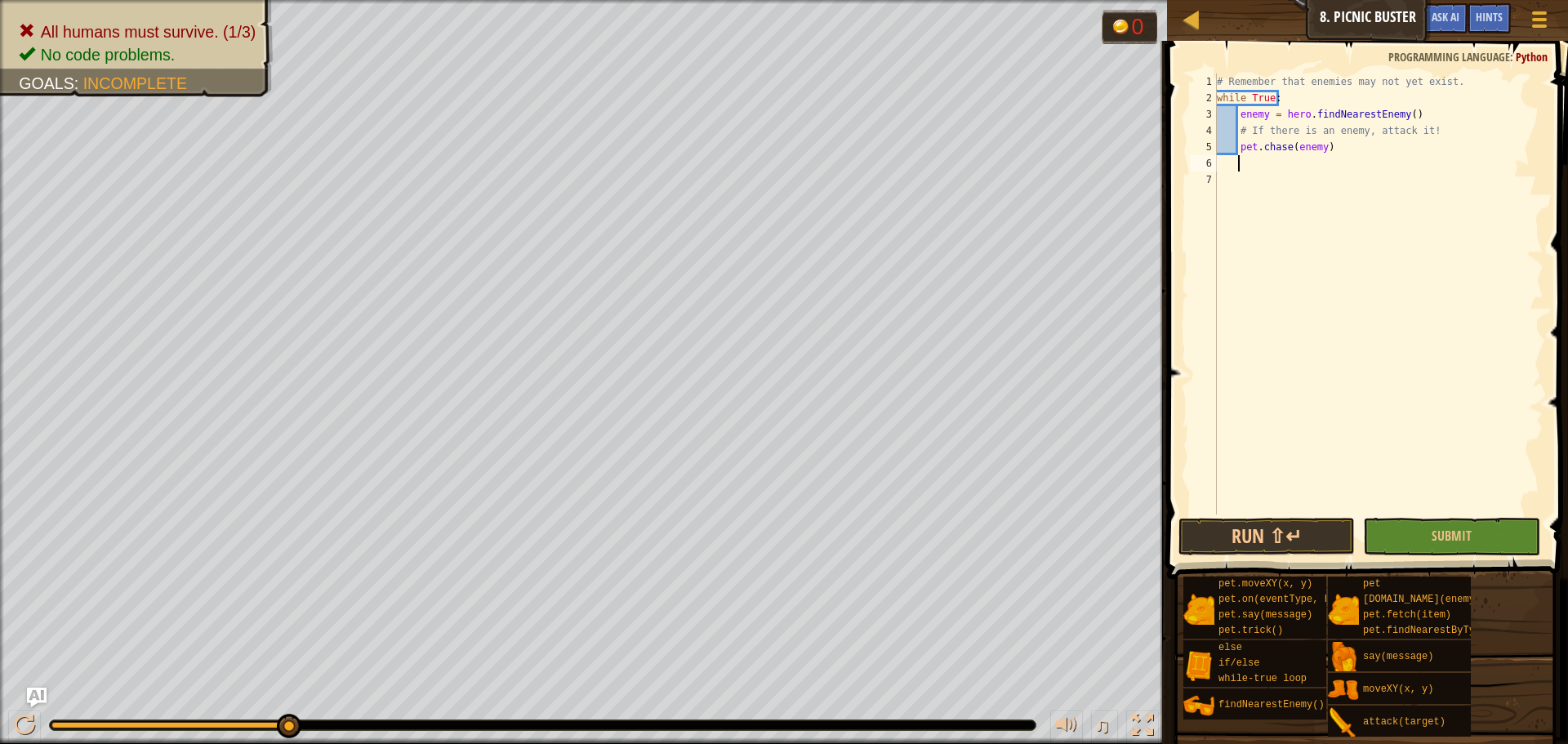
type textarea "h"
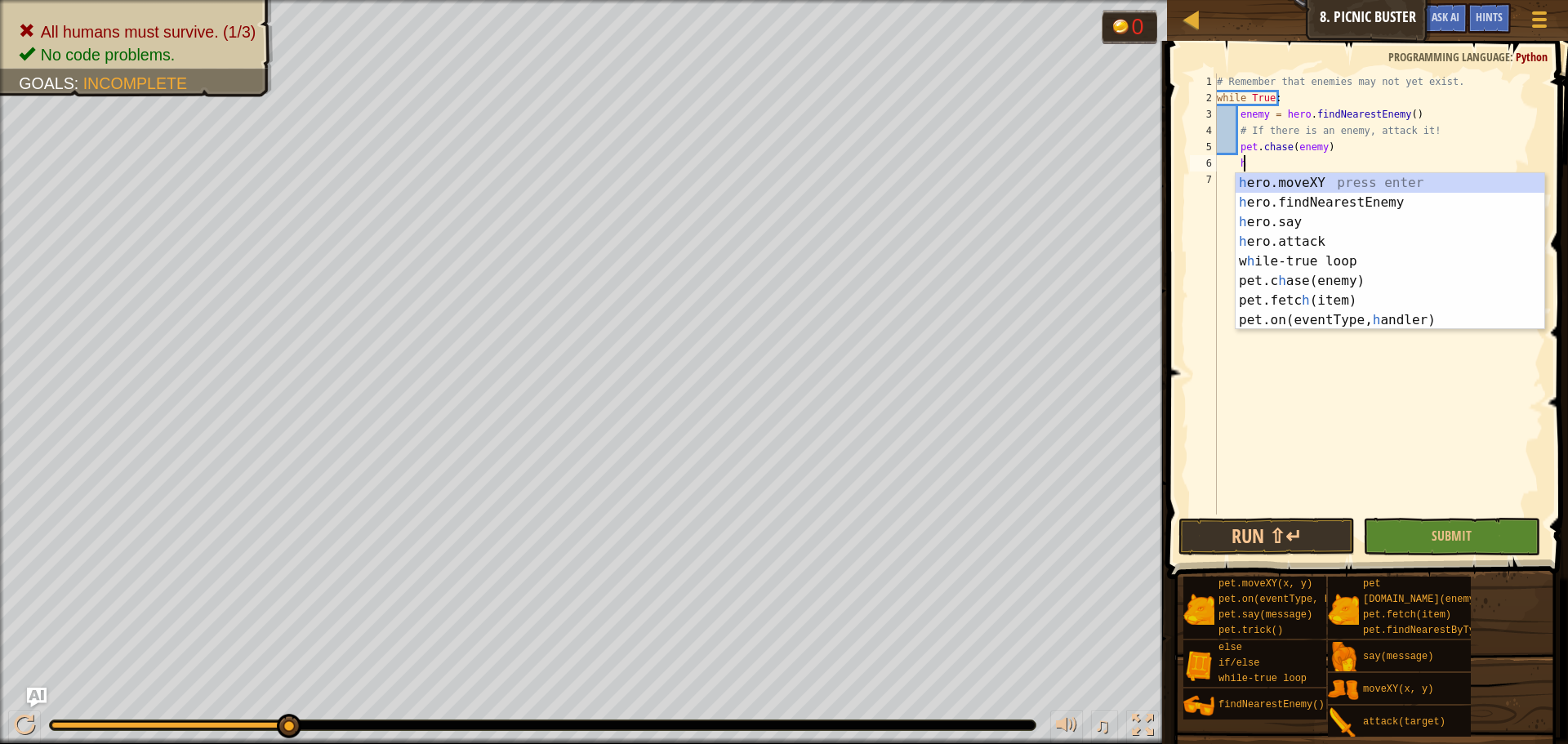
scroll to position [8, 2]
click at [1330, 202] on div "h ero.moveXY press enter h ero.findNearestEnemy press enter h ero.say press ent…" at bounding box center [1390, 271] width 309 height 196
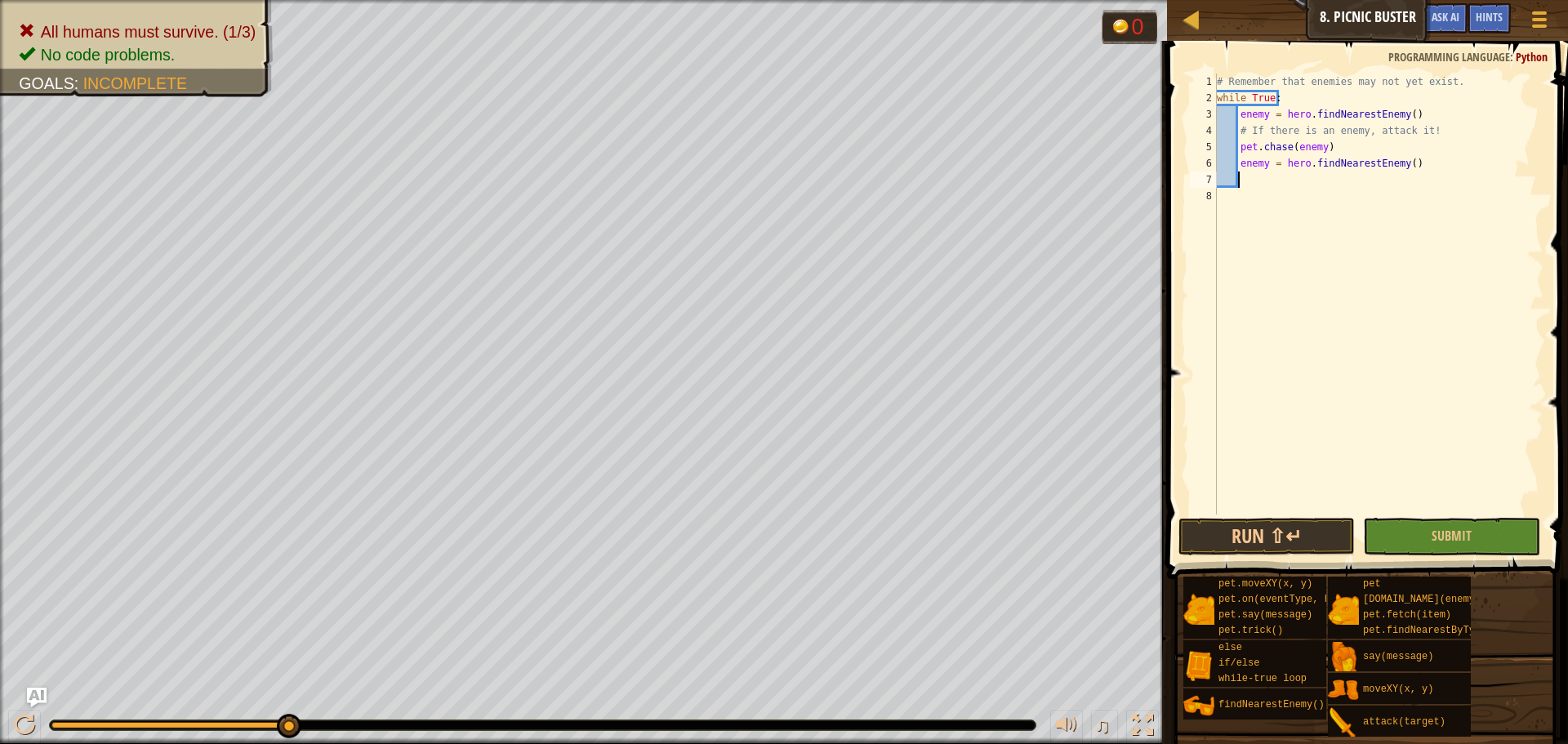
scroll to position [8, 1]
click at [1477, 530] on button "Submit" at bounding box center [1452, 537] width 177 height 37
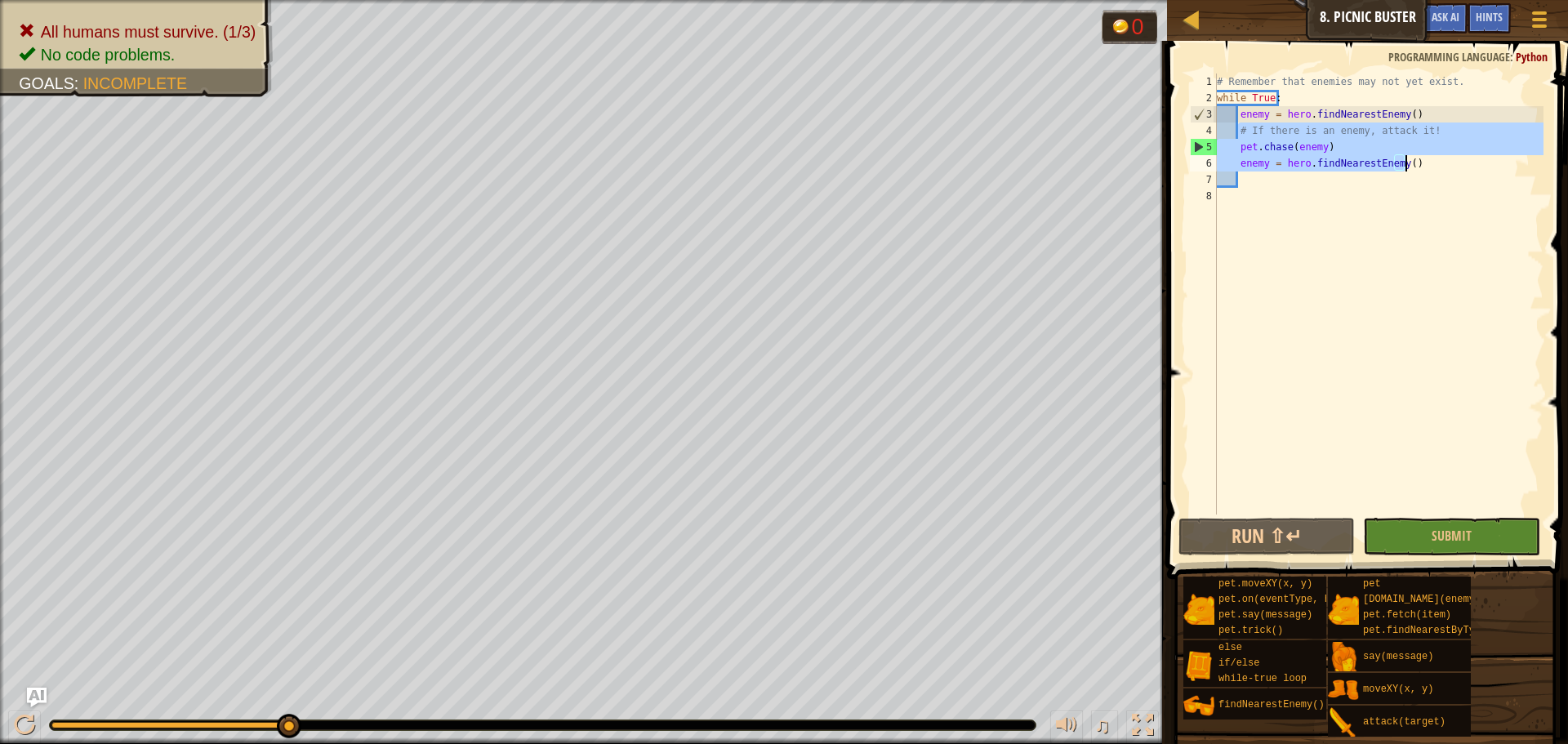
drag, startPoint x: 1237, startPoint y: 126, endPoint x: 1422, endPoint y: 173, distance: 190.9
click at [1422, 173] on div "# Remember that enemies may not yet exist. while True : enemy = hero . findNear…" at bounding box center [1378, 310] width 330 height 474
type textarea "enemy = hero.findNearestEnemy()"
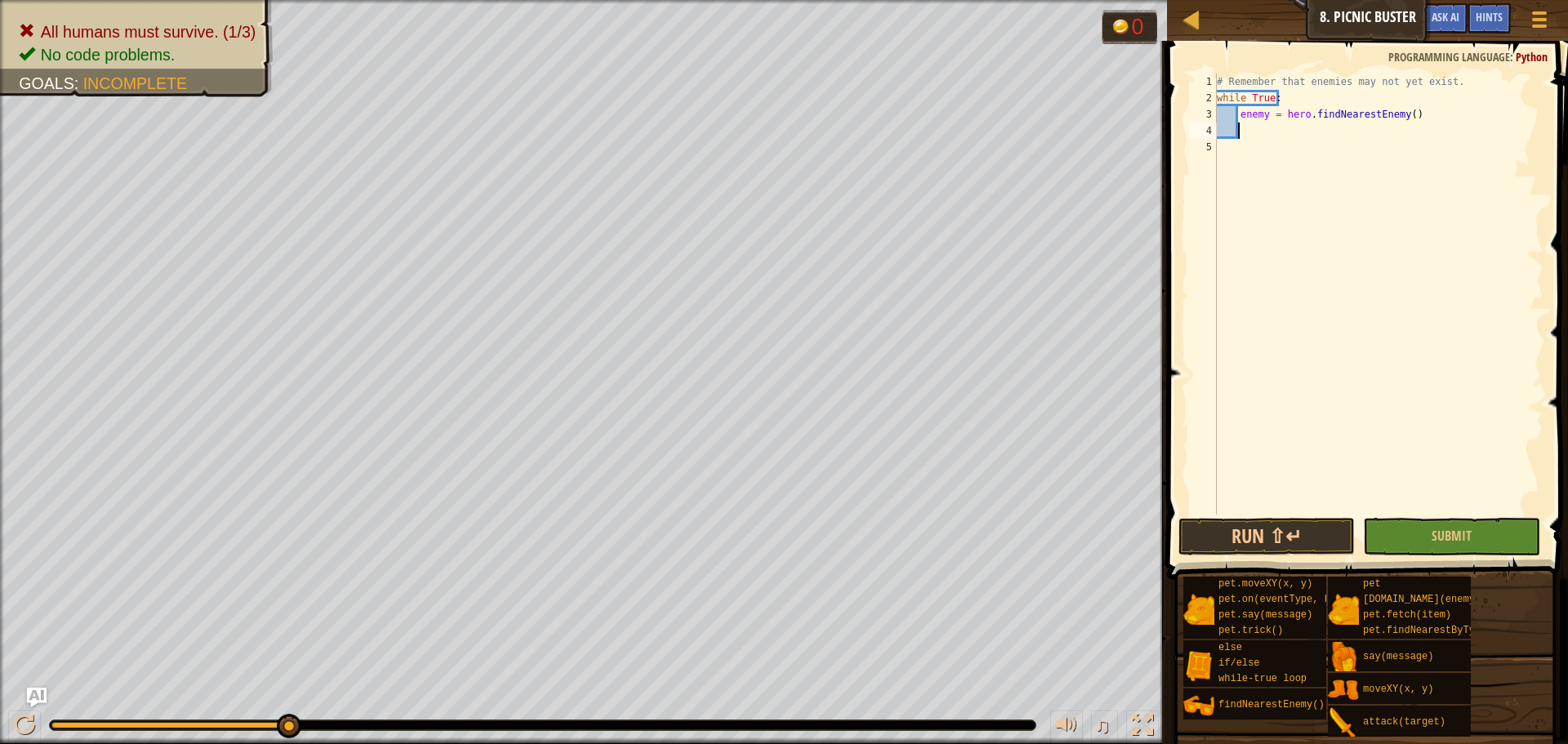
type textarea "h"
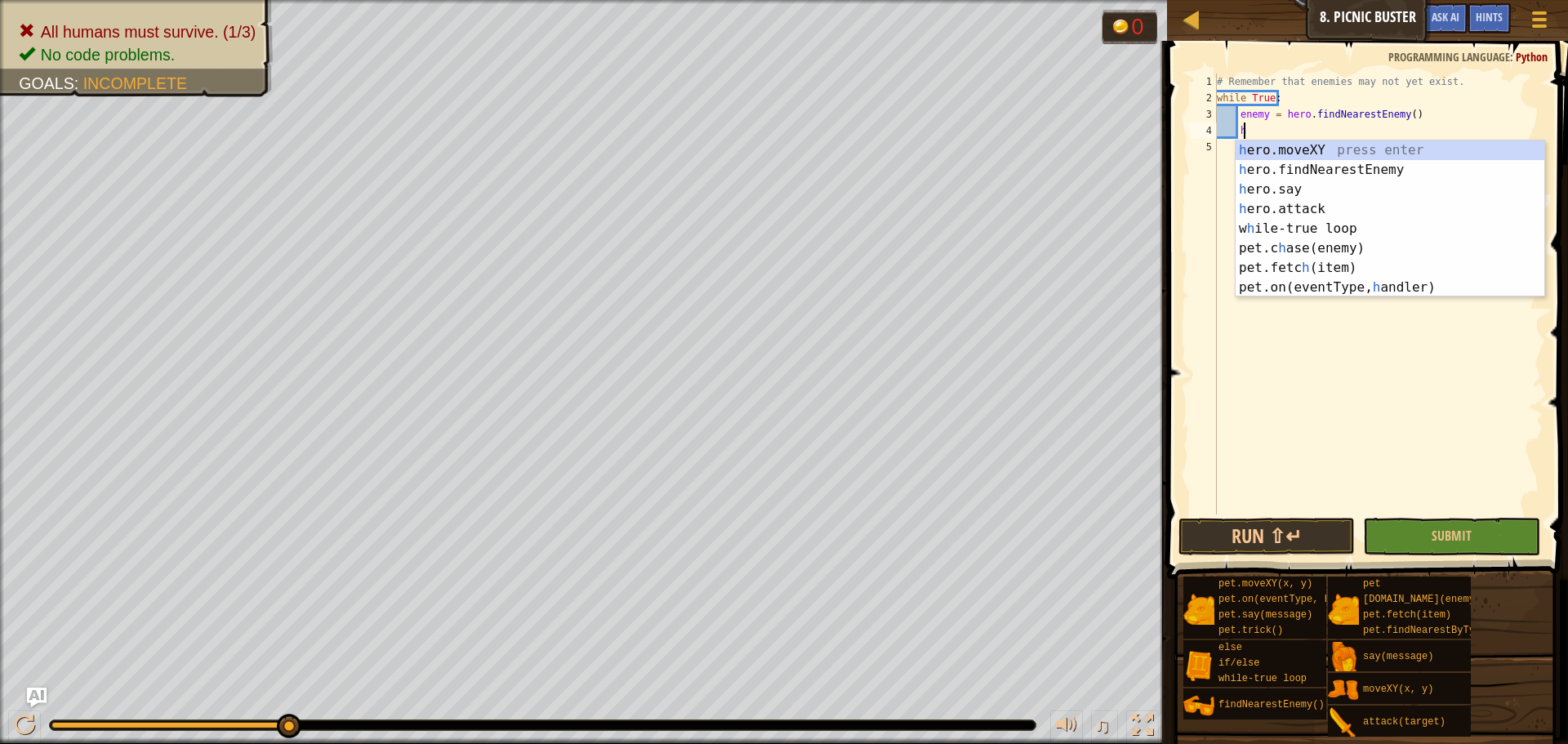
scroll to position [8, 2]
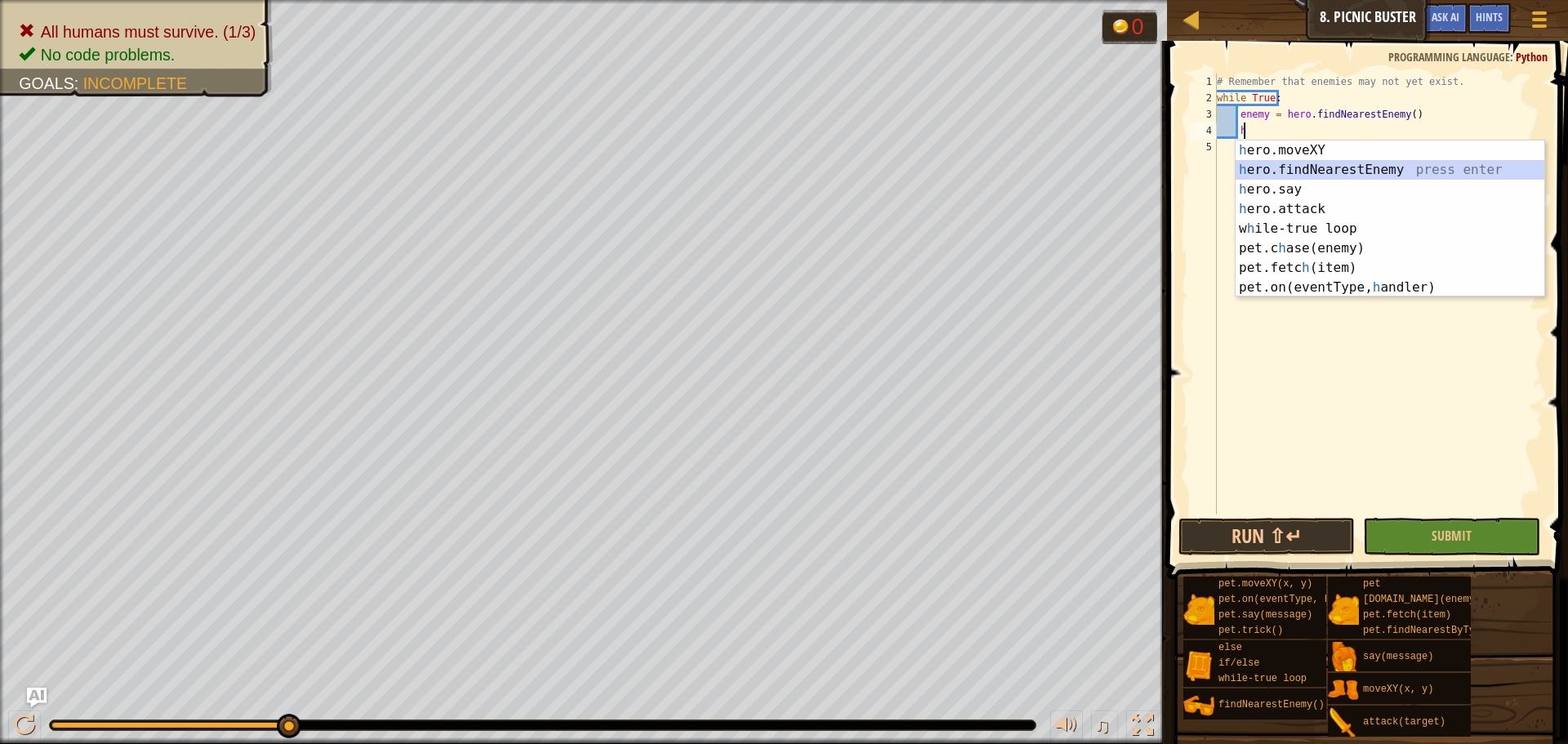
click at [1325, 168] on div "h ero.moveXY press enter h ero.findNearestEnemy press enter h ero.say press ent…" at bounding box center [1390, 238] width 309 height 196
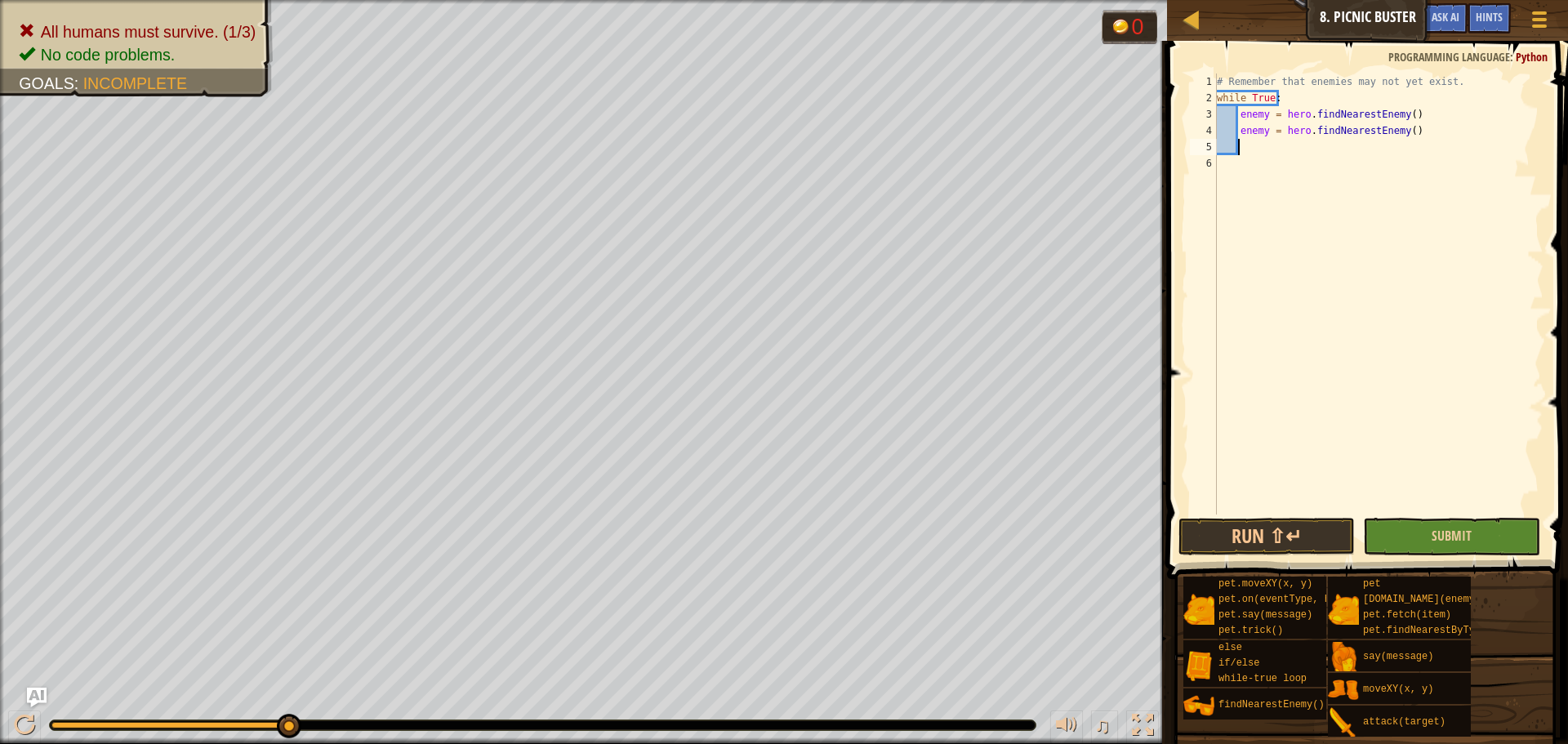
click at [1410, 519] on div "1 2 3 4 5 6 # Remember that enemies may not yet exist. while True : enemy = her…" at bounding box center [1366, 343] width 406 height 587
click at [1408, 529] on button "Submit" at bounding box center [1452, 537] width 177 height 37
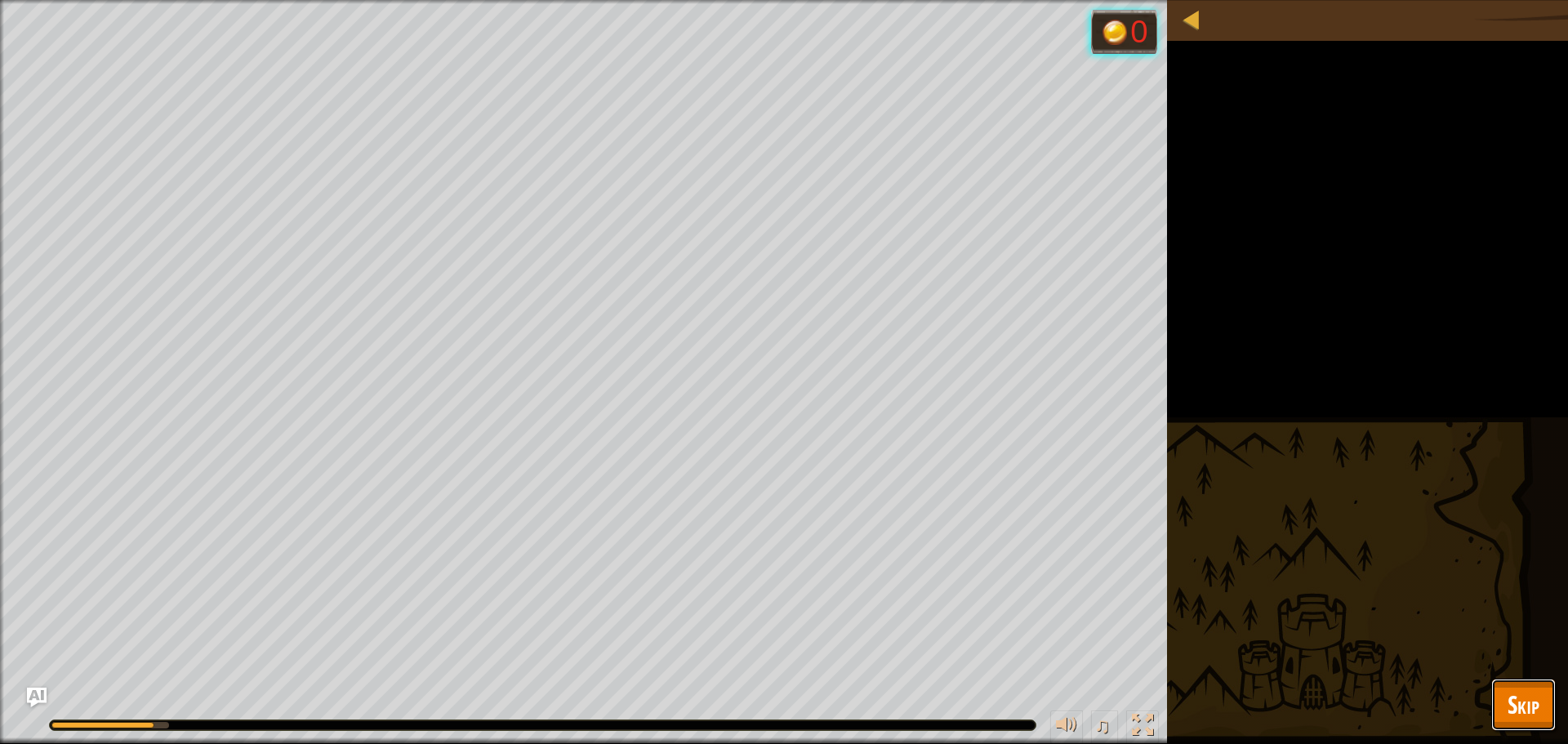
click at [1503, 682] on button "Skip" at bounding box center [1524, 706] width 65 height 53
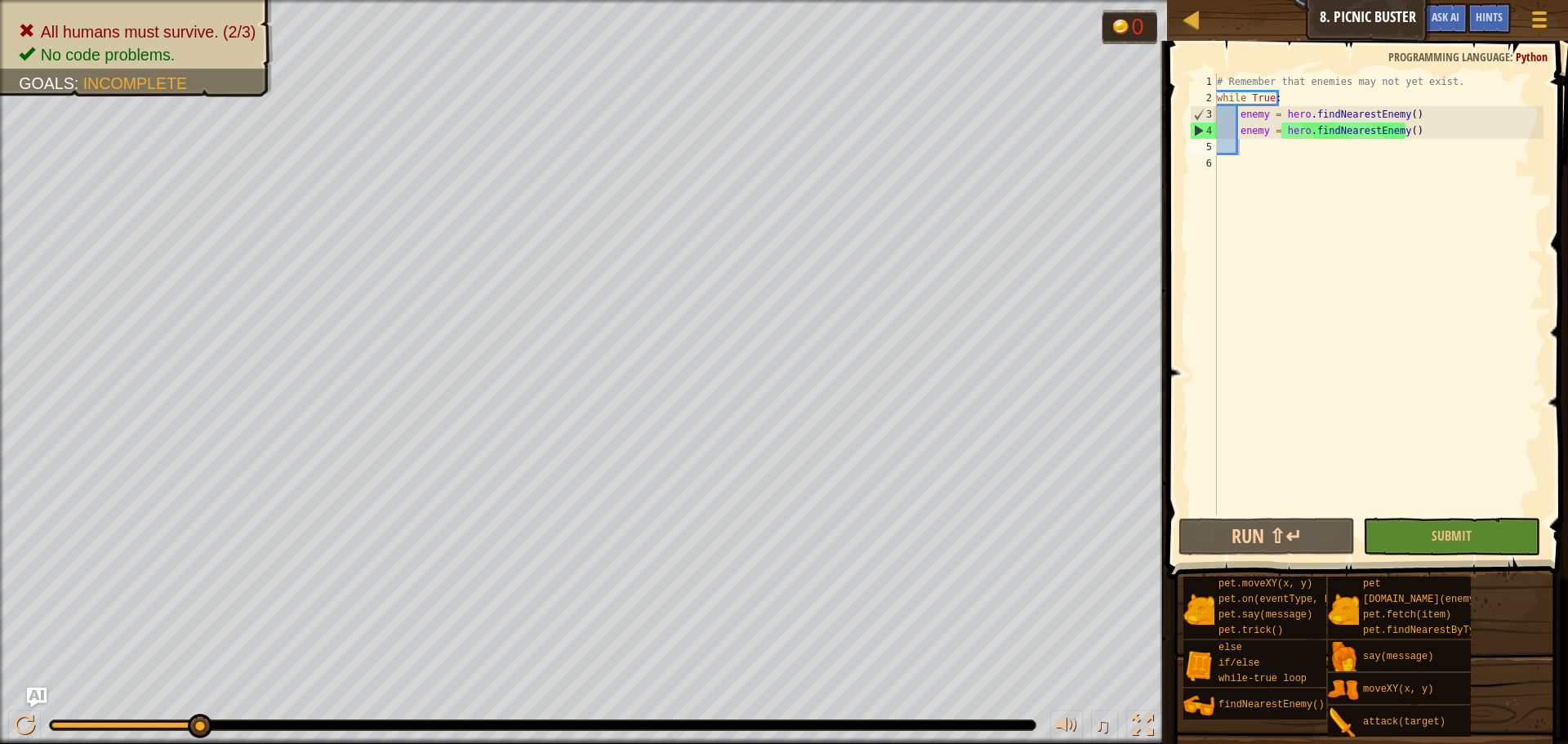
scroll to position [8, 1]
type textarea "enemy = hero.findNearestEnemy()"
click at [1410, 117] on div "# Remember that enemies may not yet exist. while True : enemy = hero . findNear…" at bounding box center [1378, 310] width 330 height 474
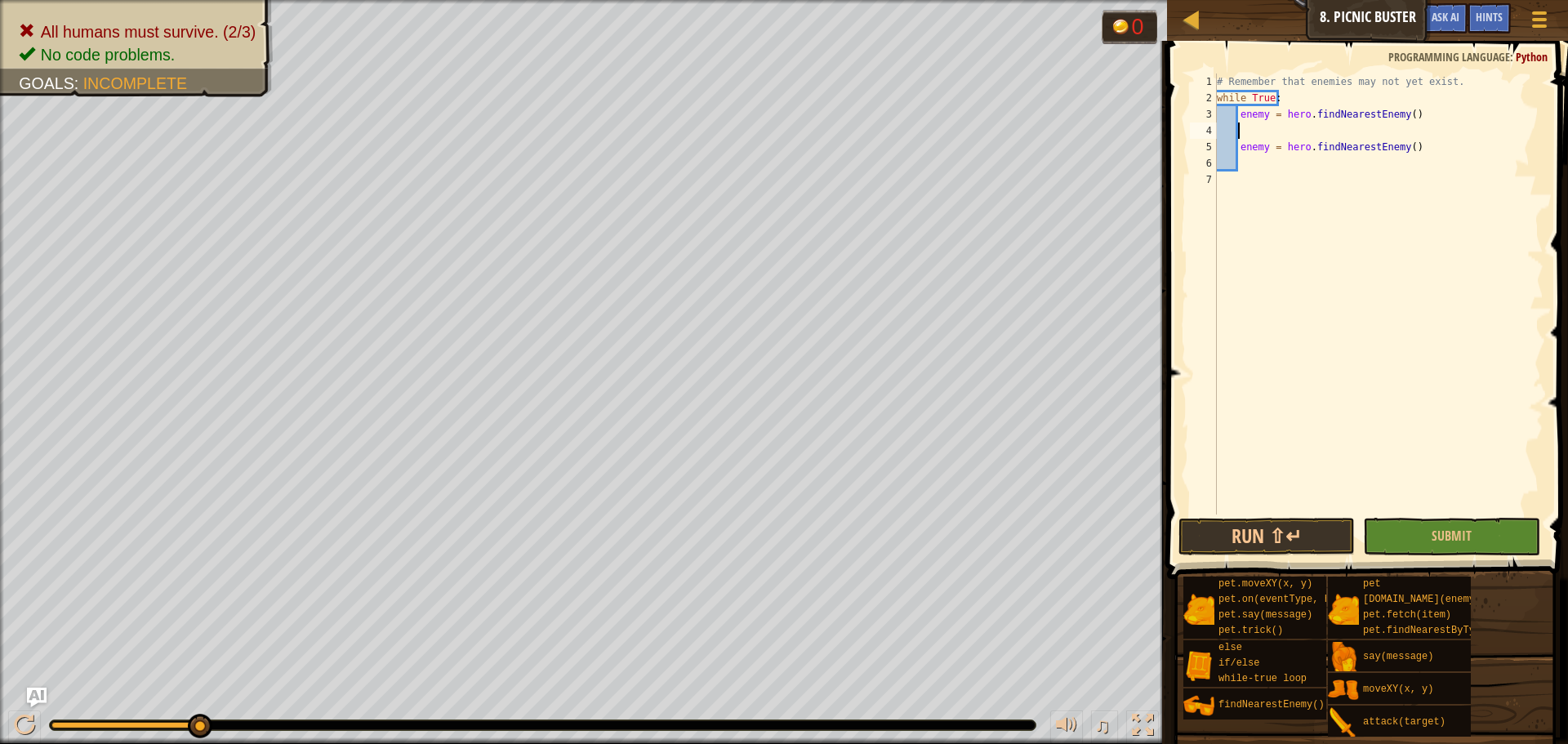
scroll to position [8, 2]
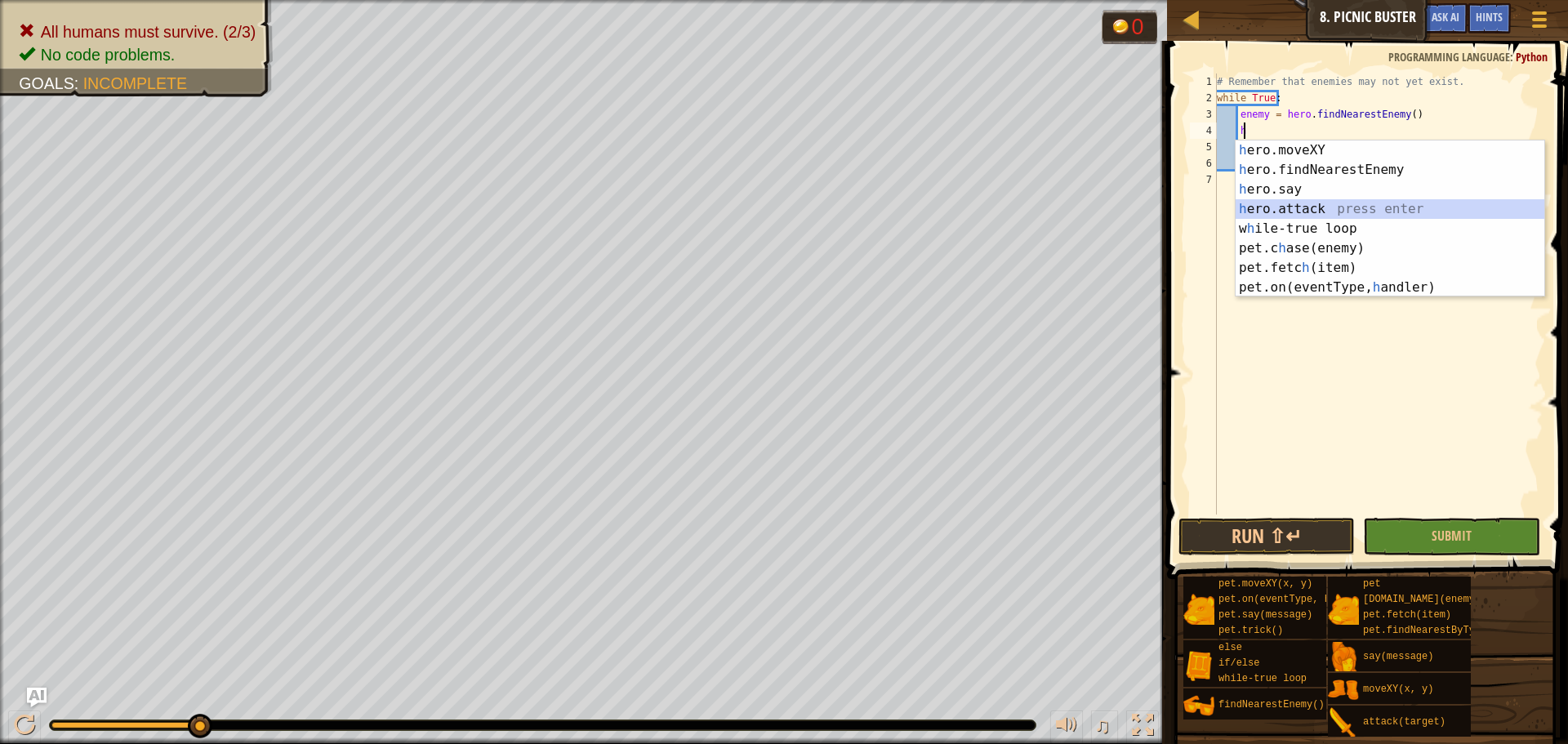
click at [1299, 205] on div "h ero.moveXY press enter h ero.findNearestEnemy press enter h ero.say press ent…" at bounding box center [1390, 238] width 309 height 196
type textarea "hero.attack(enemy)"
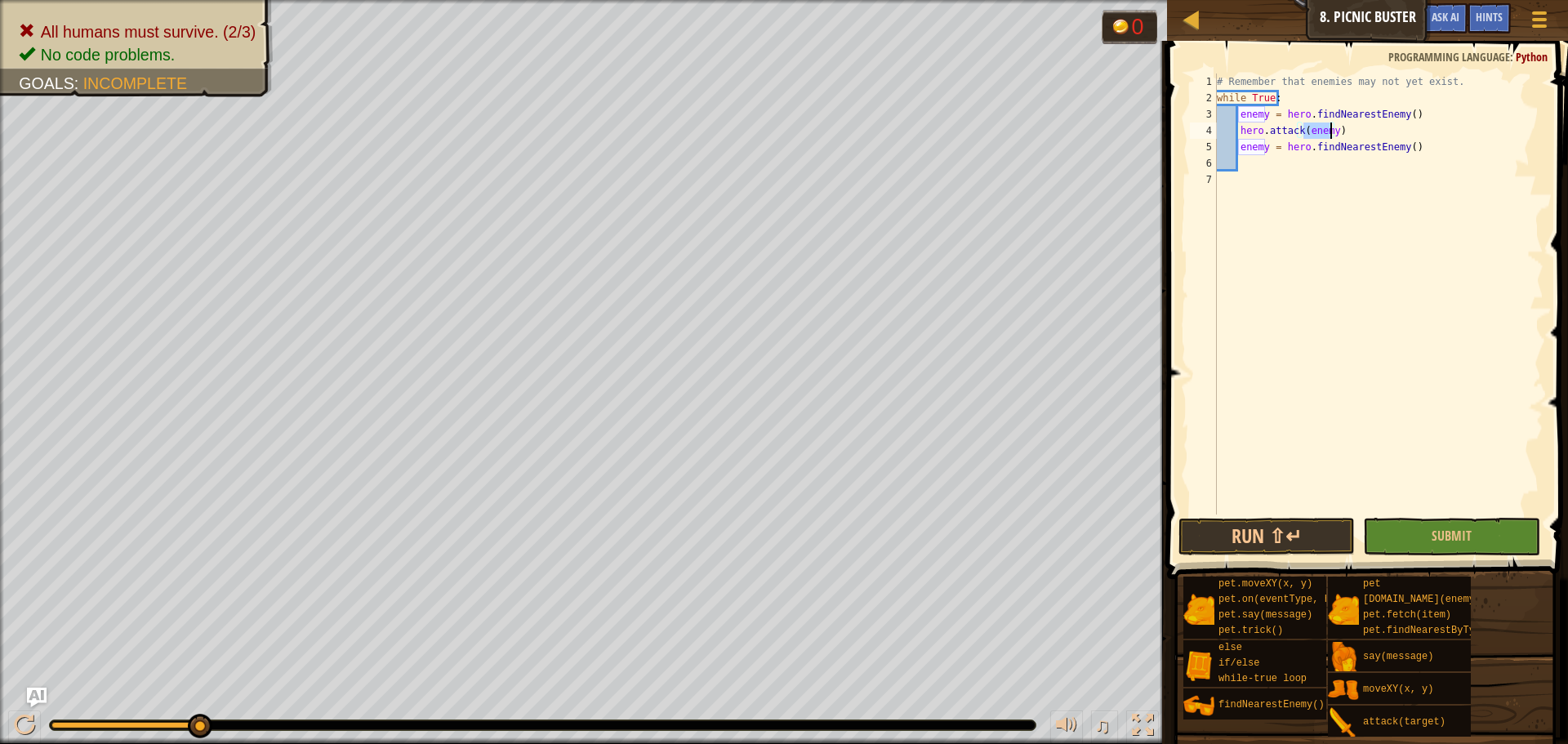
click at [1417, 485] on div "# Remember that enemies may not yet exist. while True : enemy = hero . findNear…" at bounding box center [1378, 310] width 330 height 474
click at [1404, 532] on button "Submit" at bounding box center [1452, 537] width 177 height 37
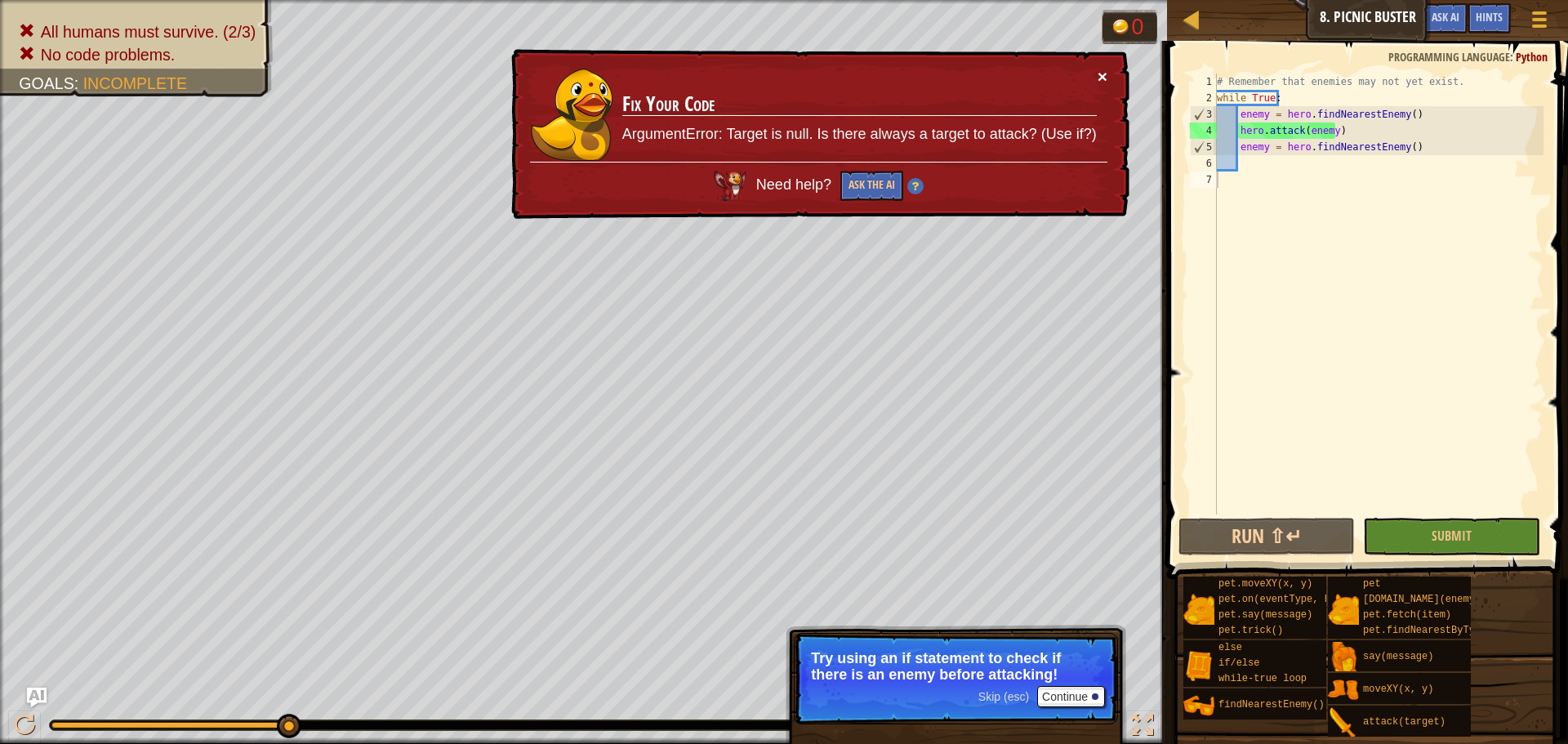
click at [1101, 77] on button "×" at bounding box center [1103, 77] width 10 height 17
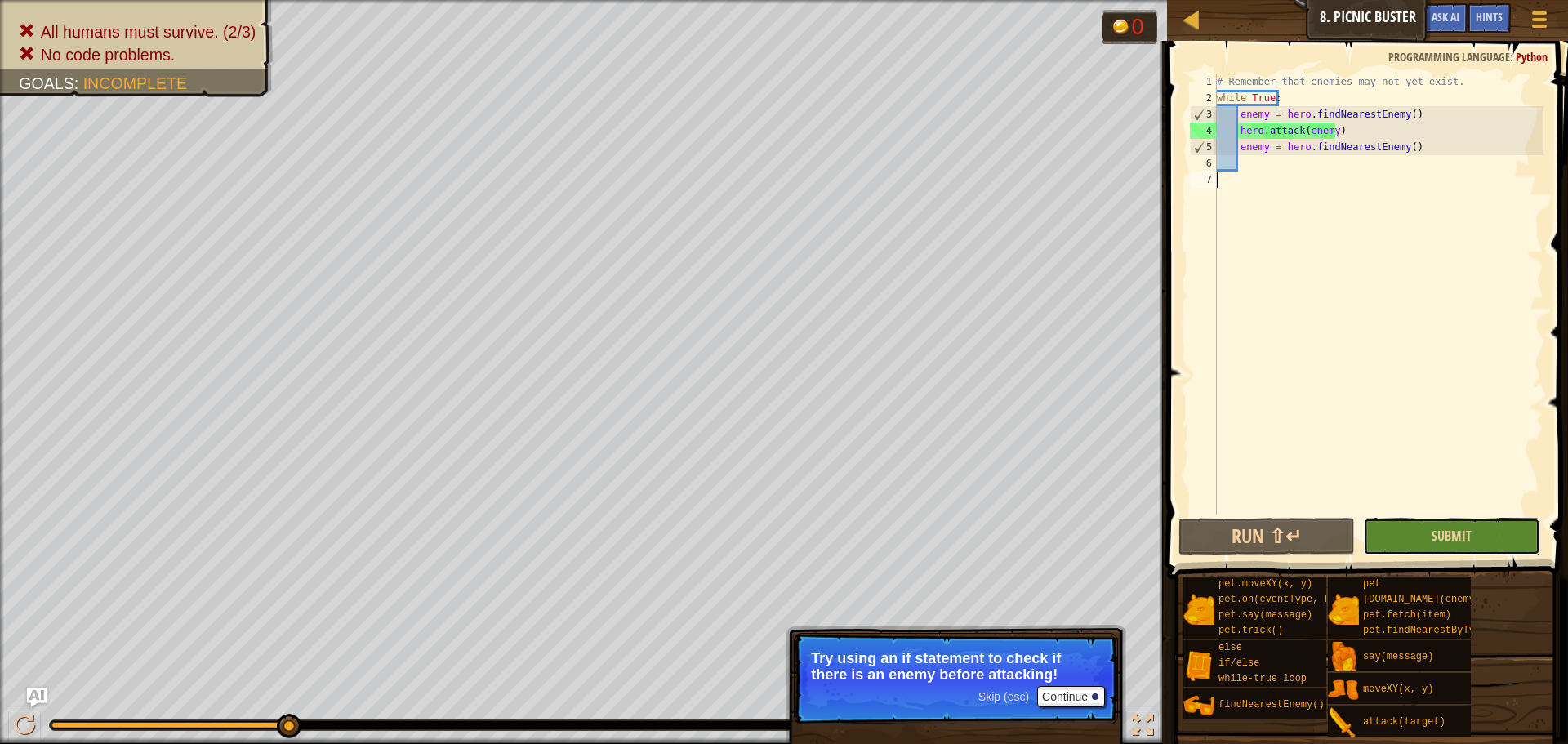
click at [1411, 538] on button "Submit" at bounding box center [1452, 537] width 177 height 37
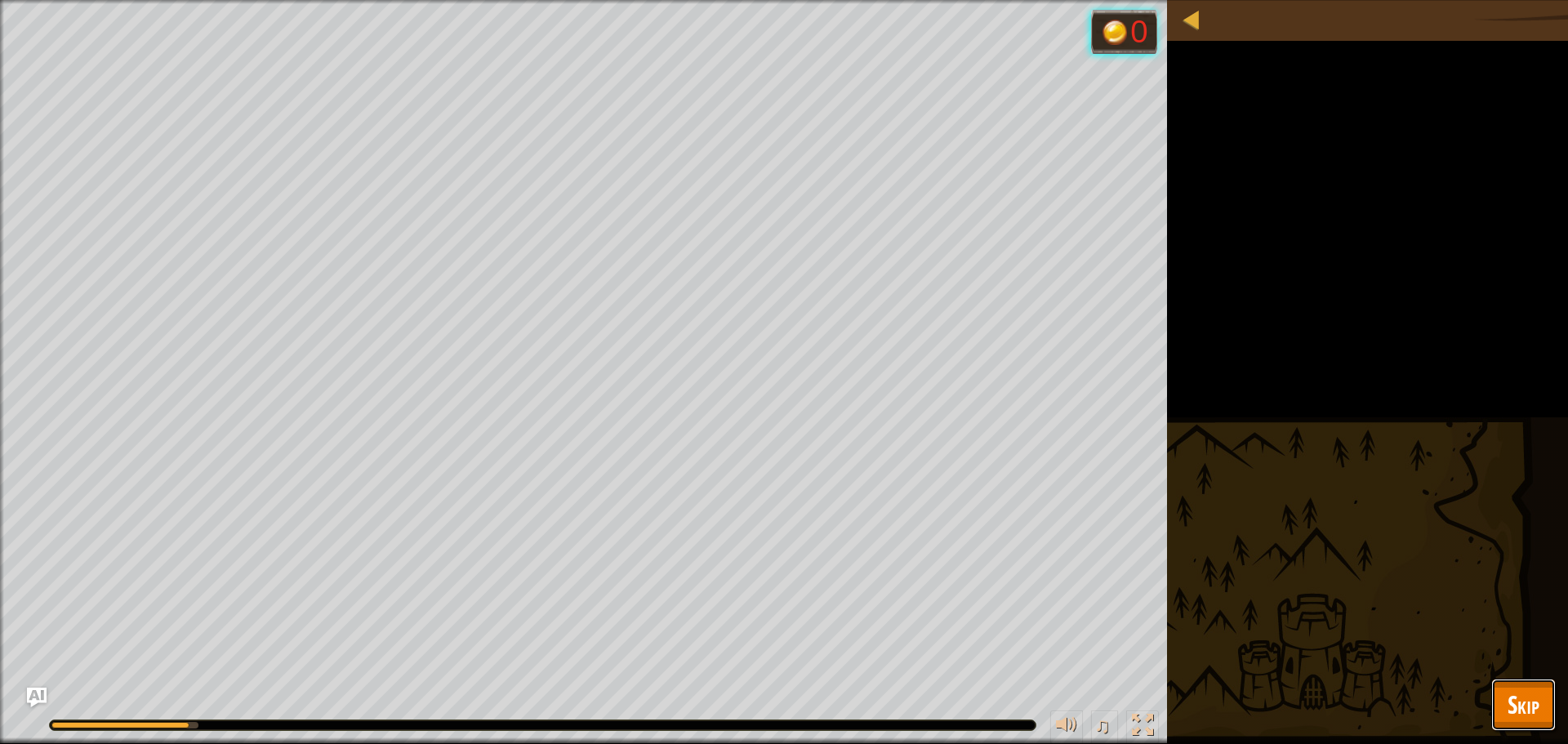
click at [1514, 701] on span "Skip" at bounding box center [1523, 704] width 31 height 33
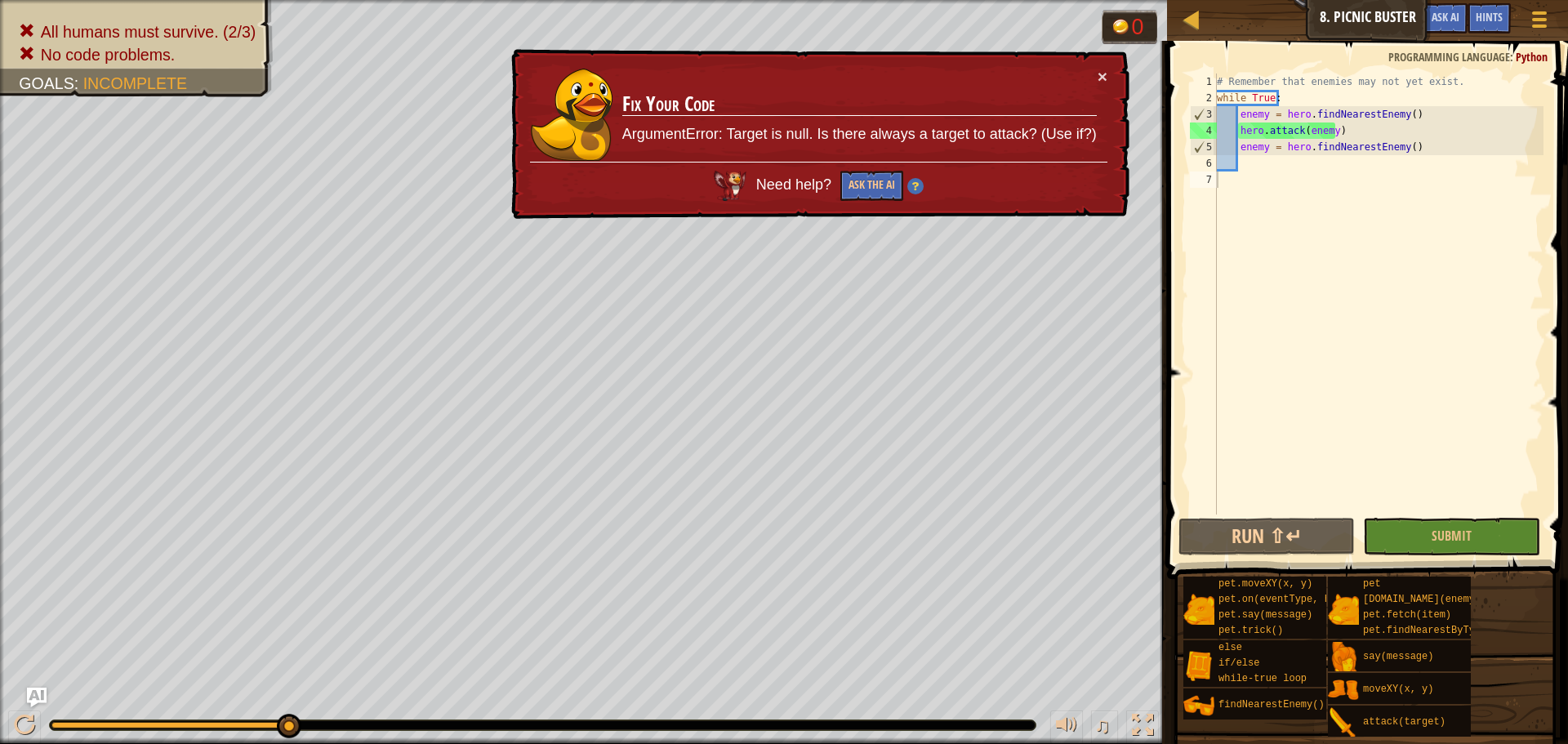
type textarea "enemy = hero.findNearestEnemy()"
drag, startPoint x: 1414, startPoint y: 150, endPoint x: 1241, endPoint y: 152, distance: 173.0
click at [1241, 152] on div "# Remember that enemies may not yet exist. while True : enemy = hero . findNear…" at bounding box center [1378, 310] width 330 height 474
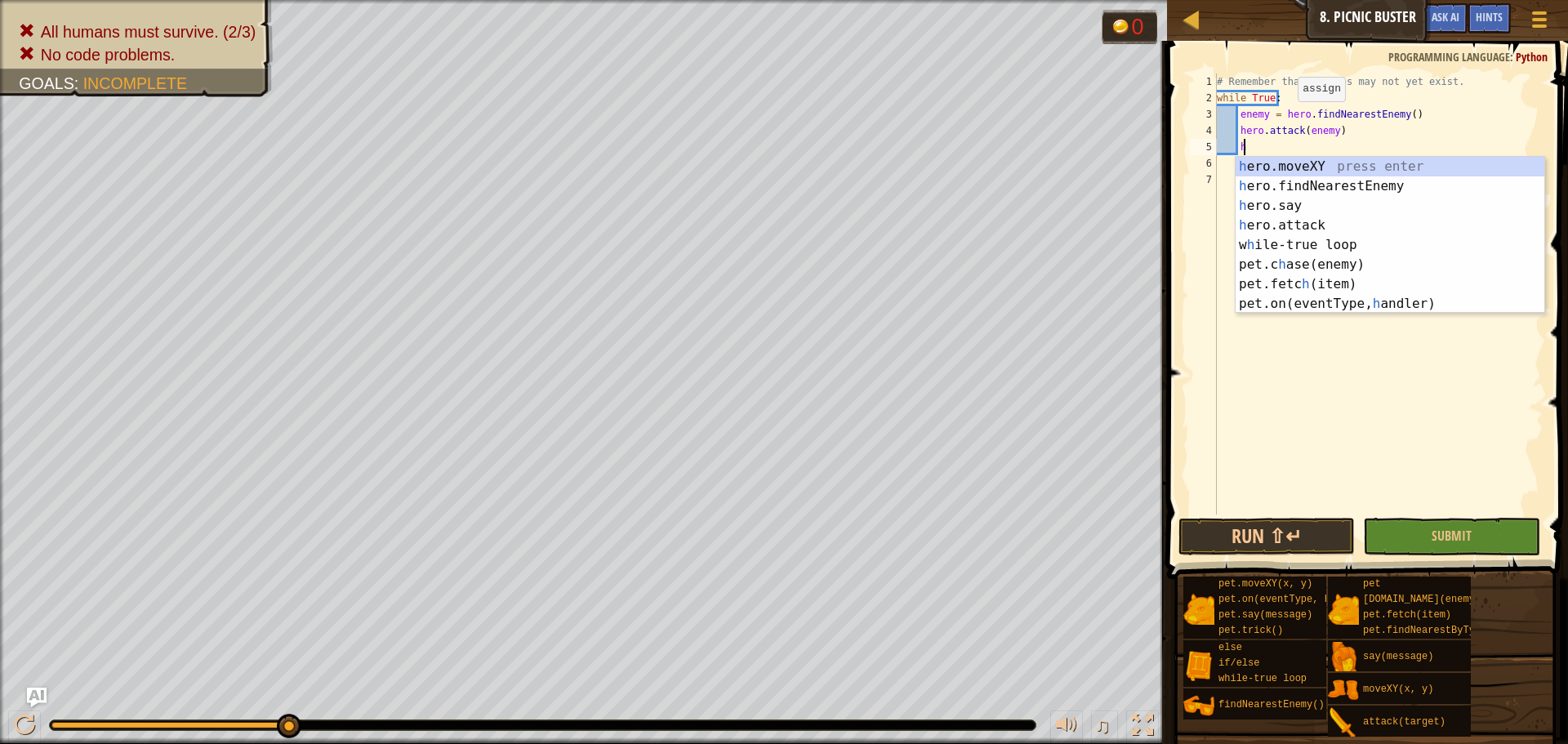
scroll to position [8, 2]
click at [1328, 265] on div "h ero.moveXY press enter h ero.findNearestEnemy press enter h ero.say press ent…" at bounding box center [1390, 255] width 309 height 196
type textarea "[DOMAIN_NAME](enemy)"
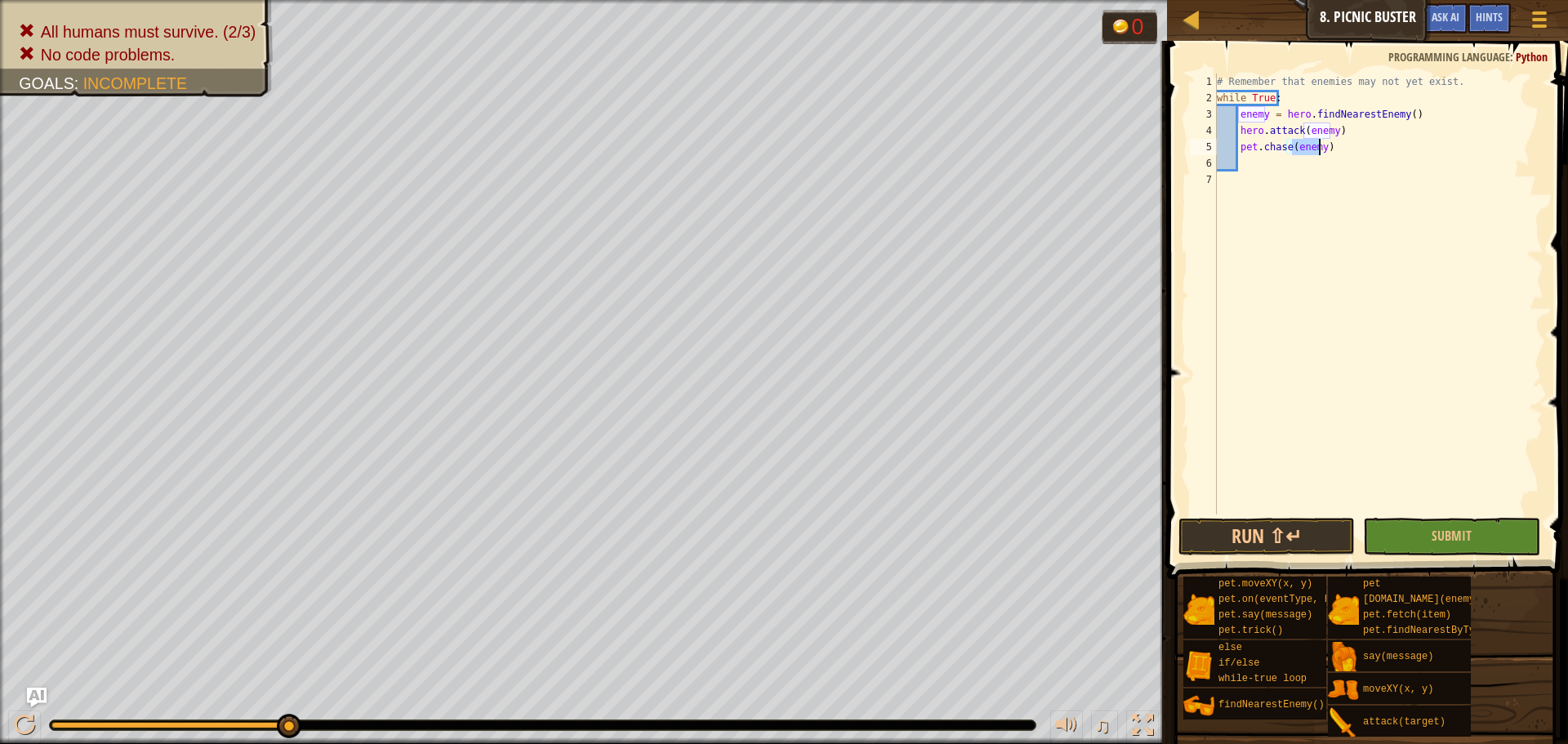
click at [1285, 168] on div "# Remember that enemies may not yet exist. while True : enemy = hero . findNear…" at bounding box center [1378, 310] width 330 height 474
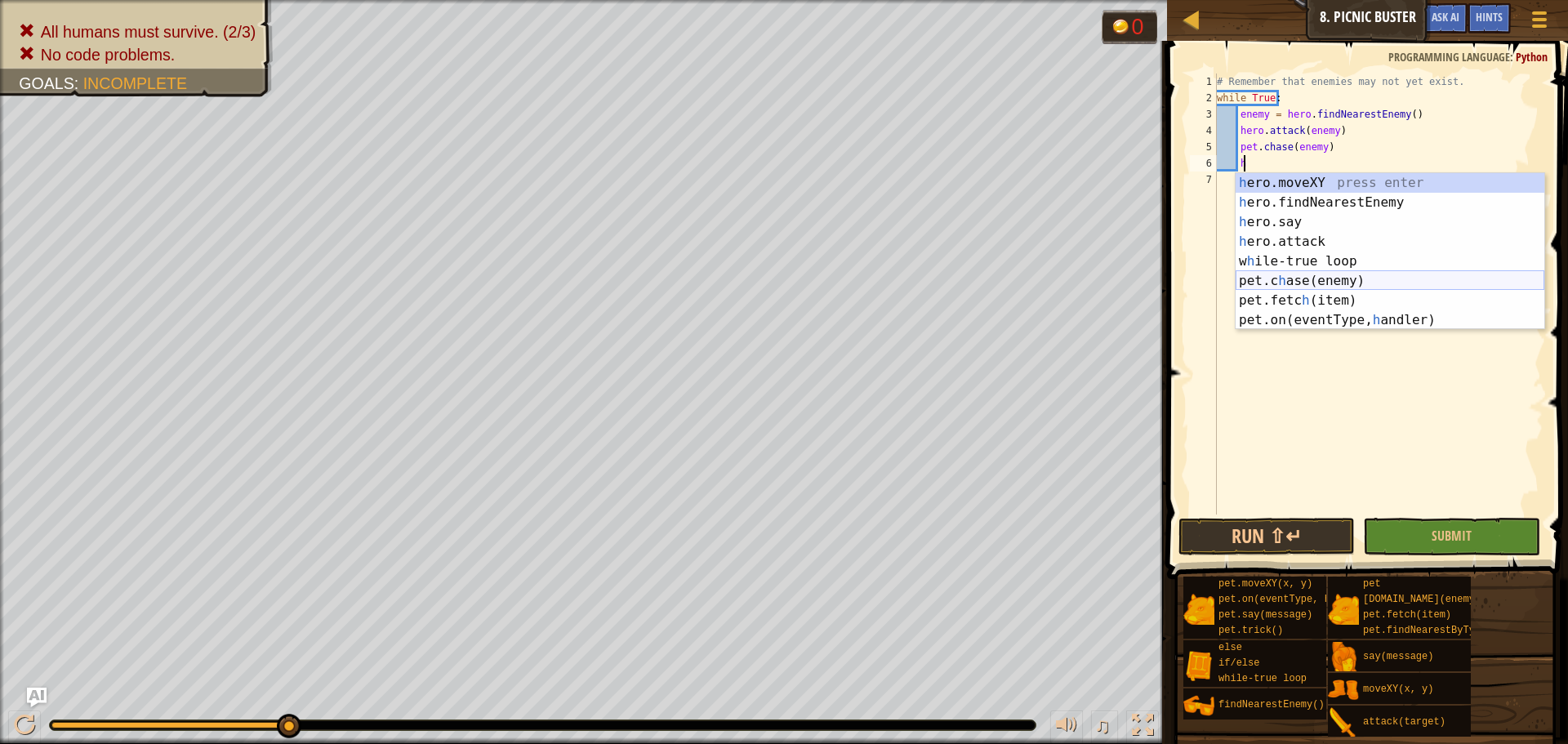
click at [1325, 281] on div "h ero.moveXY press enter h ero.findNearestEnemy press enter h ero.say press ent…" at bounding box center [1390, 271] width 309 height 196
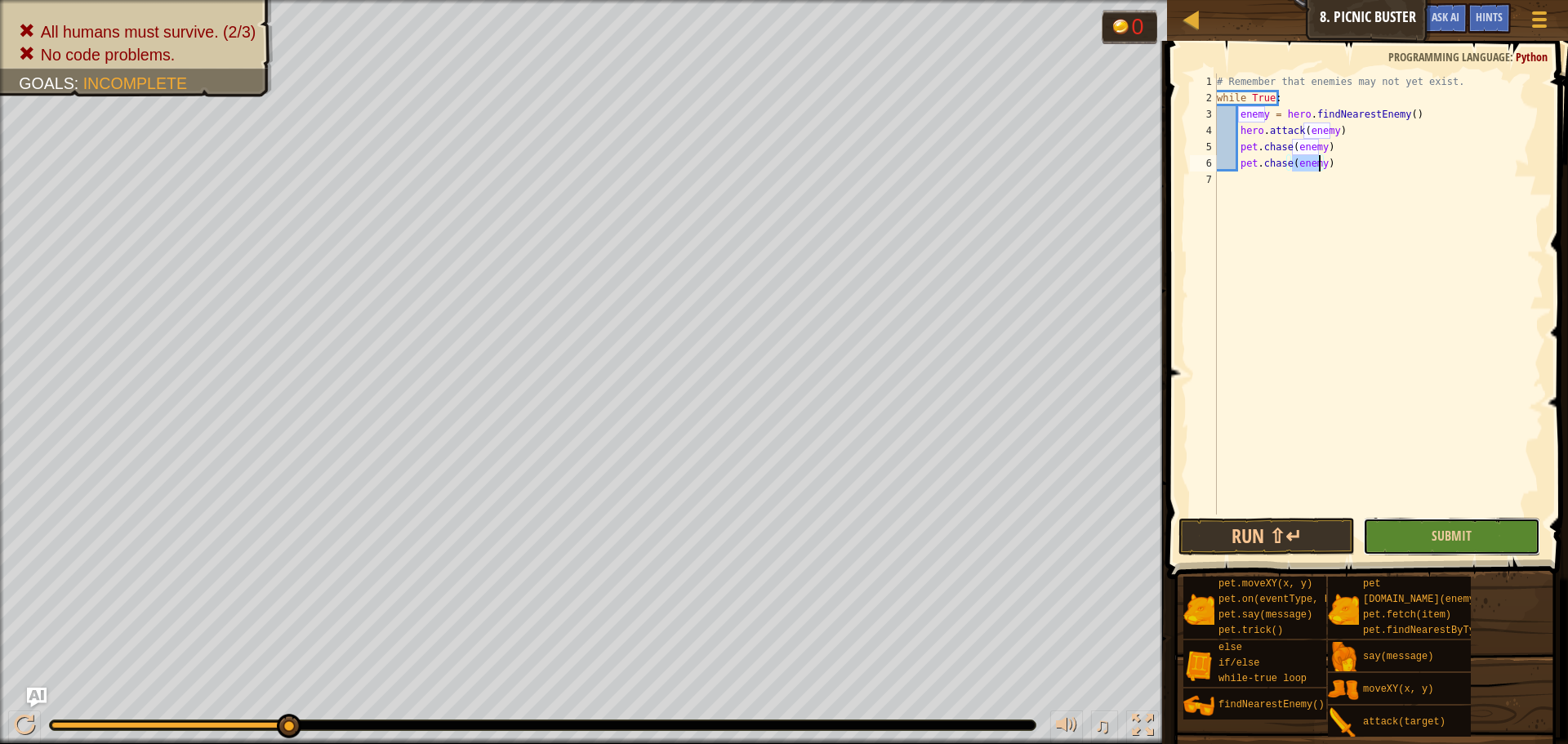
click at [1414, 531] on button "Submit" at bounding box center [1452, 537] width 177 height 37
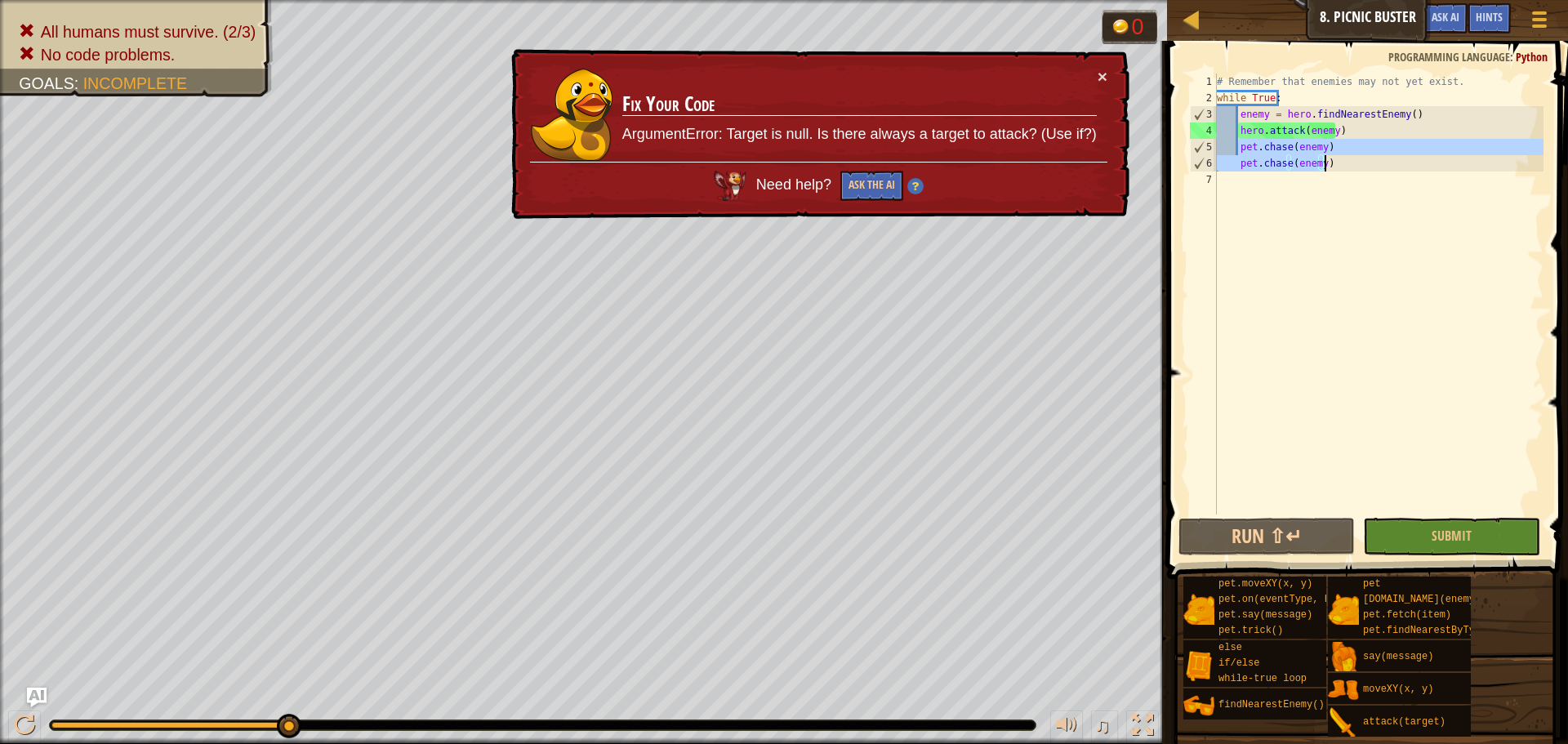
drag, startPoint x: 1238, startPoint y: 150, endPoint x: 1338, endPoint y: 163, distance: 100.8
click at [1338, 163] on div "# Remember that enemies may not yet exist. while True : enemy = hero . findNear…" at bounding box center [1378, 310] width 330 height 474
type textarea "pet.chase(enemy) pet.chase(enemy)"
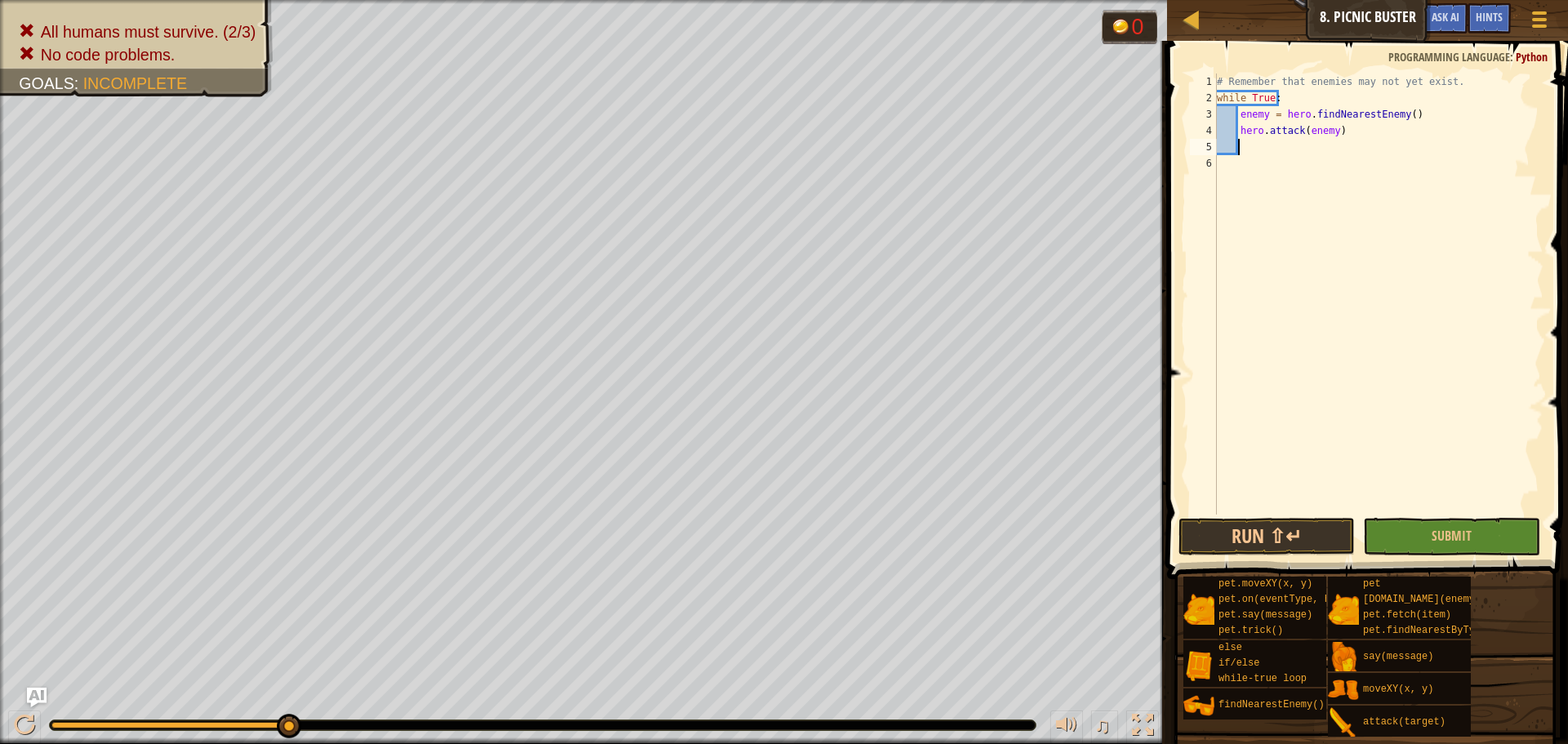
type textarea "h"
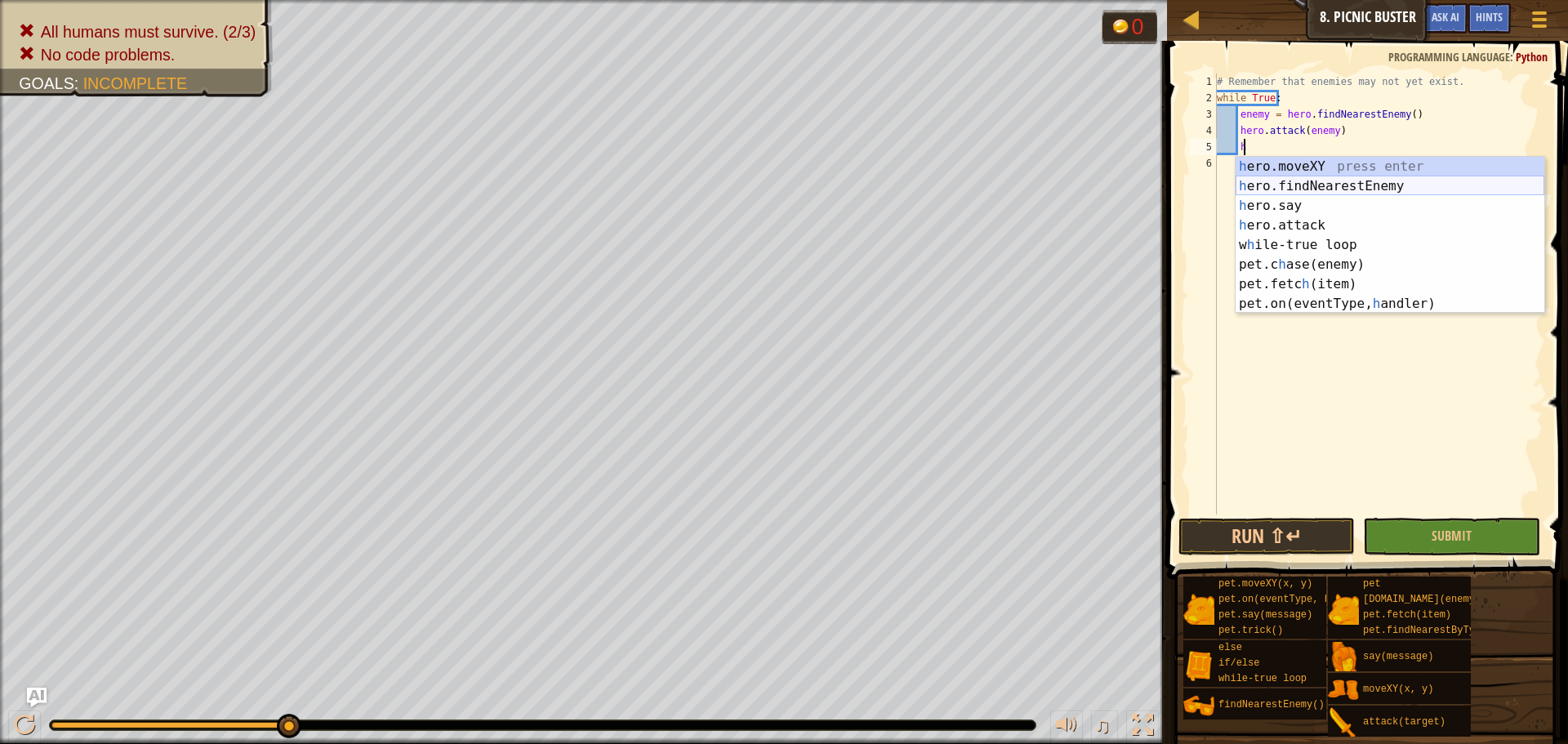
click at [1337, 184] on div "h ero.moveXY press enter h ero.findNearestEnemy press enter h ero.say press ent…" at bounding box center [1390, 255] width 309 height 196
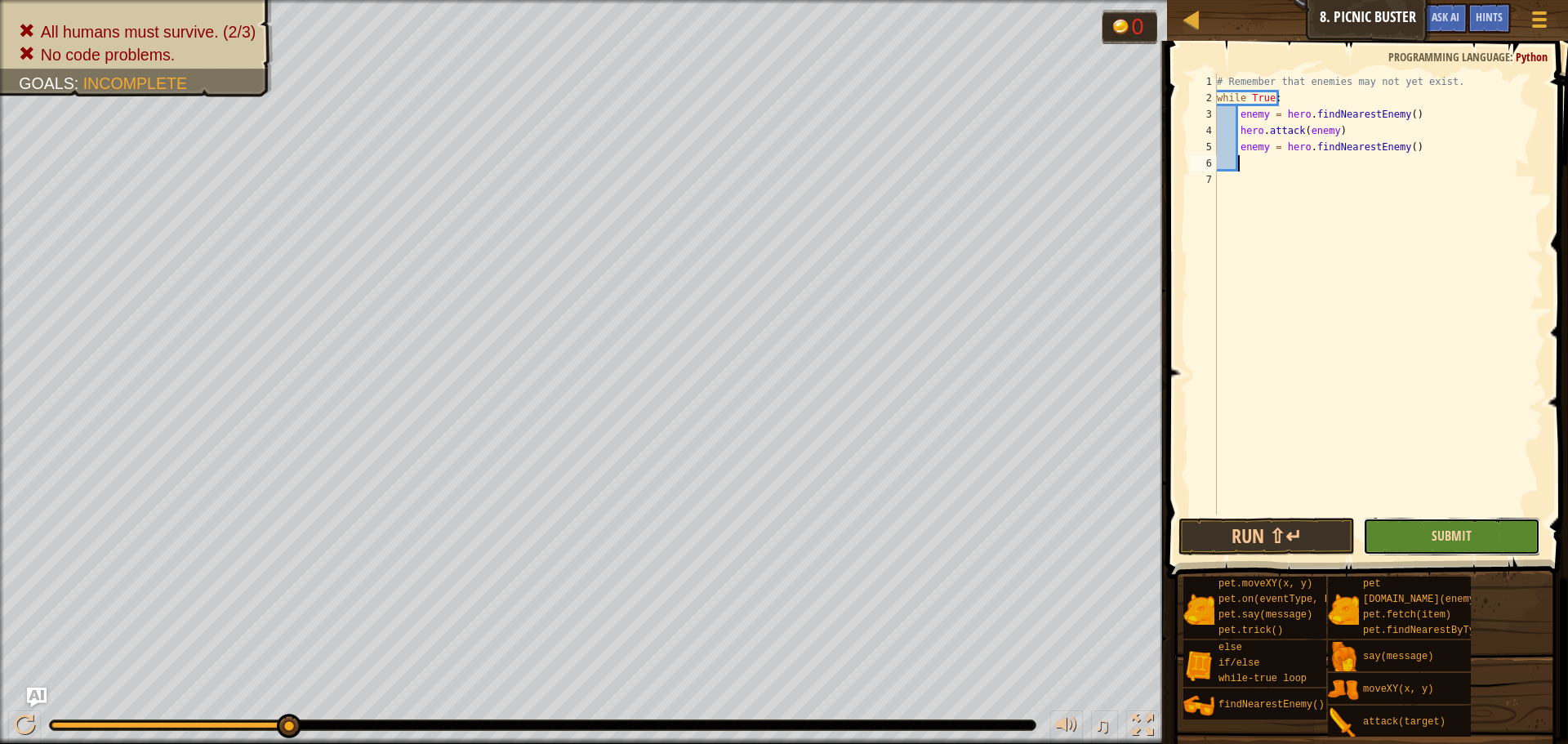
click at [1449, 531] on span "Submit" at bounding box center [1452, 536] width 40 height 18
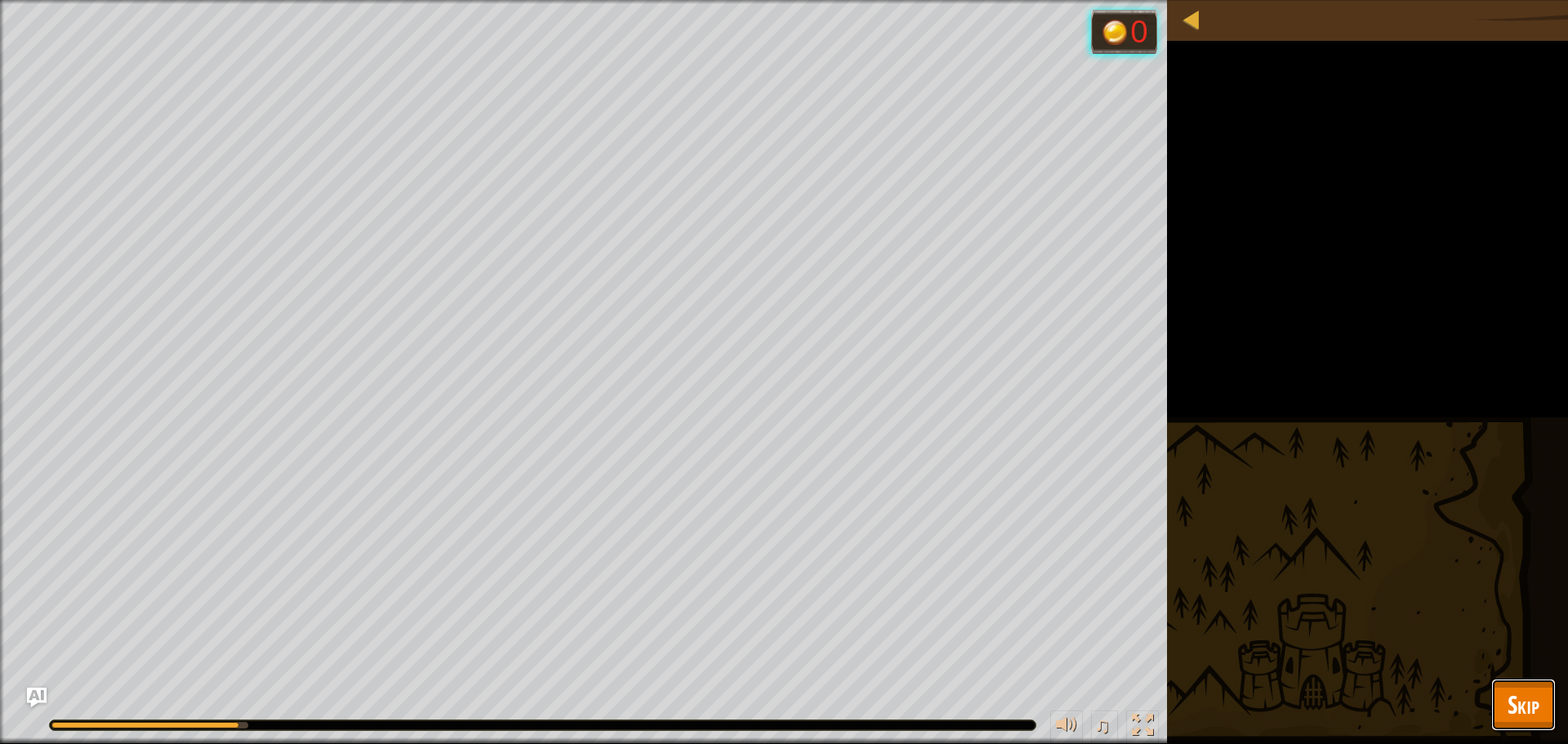
click at [1533, 682] on button "Skip" at bounding box center [1524, 706] width 65 height 53
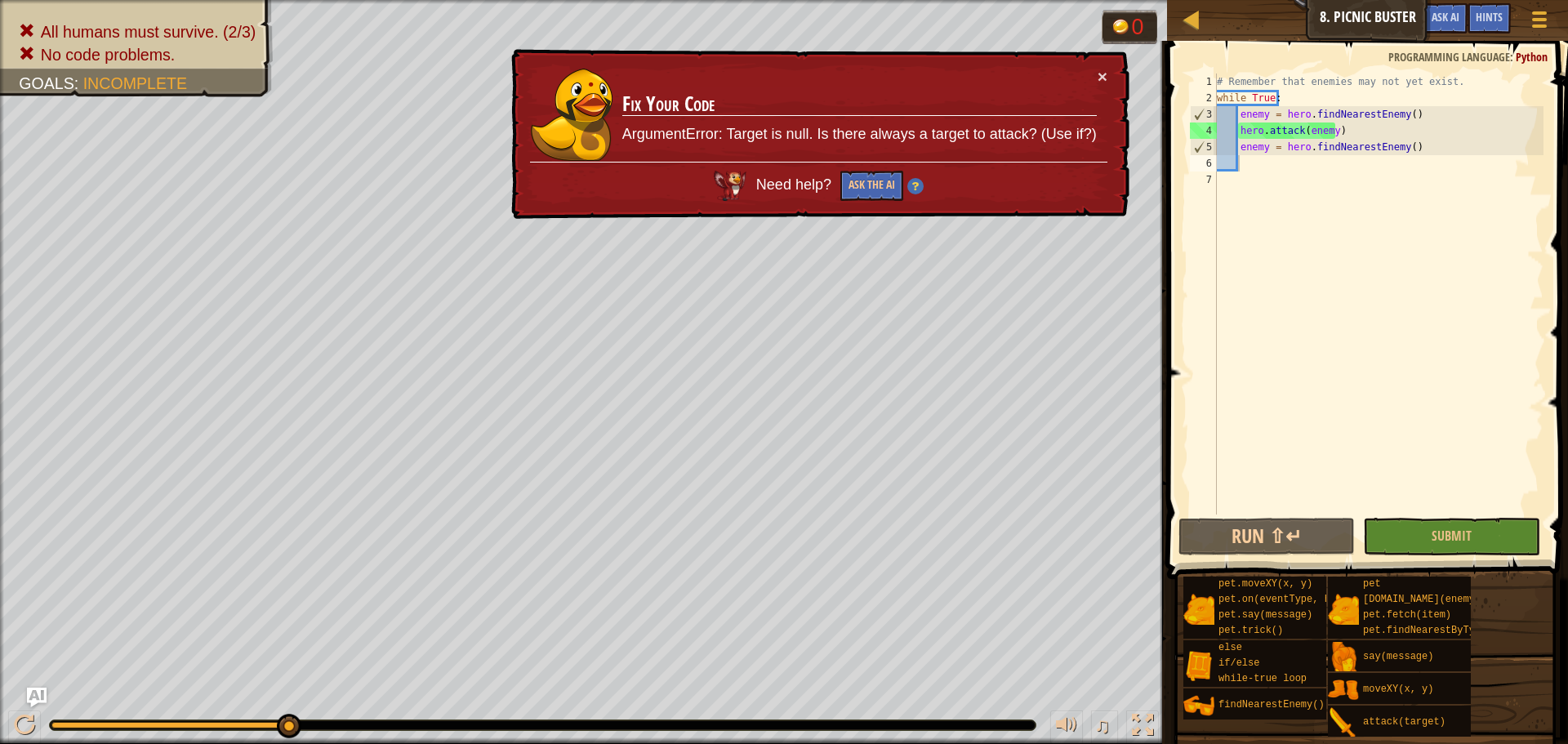
type textarea "enemy = hero.findNearestEnemy()"
drag, startPoint x: 1414, startPoint y: 149, endPoint x: 1237, endPoint y: 155, distance: 177.1
click at [1237, 155] on div "# Remember that enemies may not yet exist. while True : enemy = hero . findNear…" at bounding box center [1378, 310] width 330 height 474
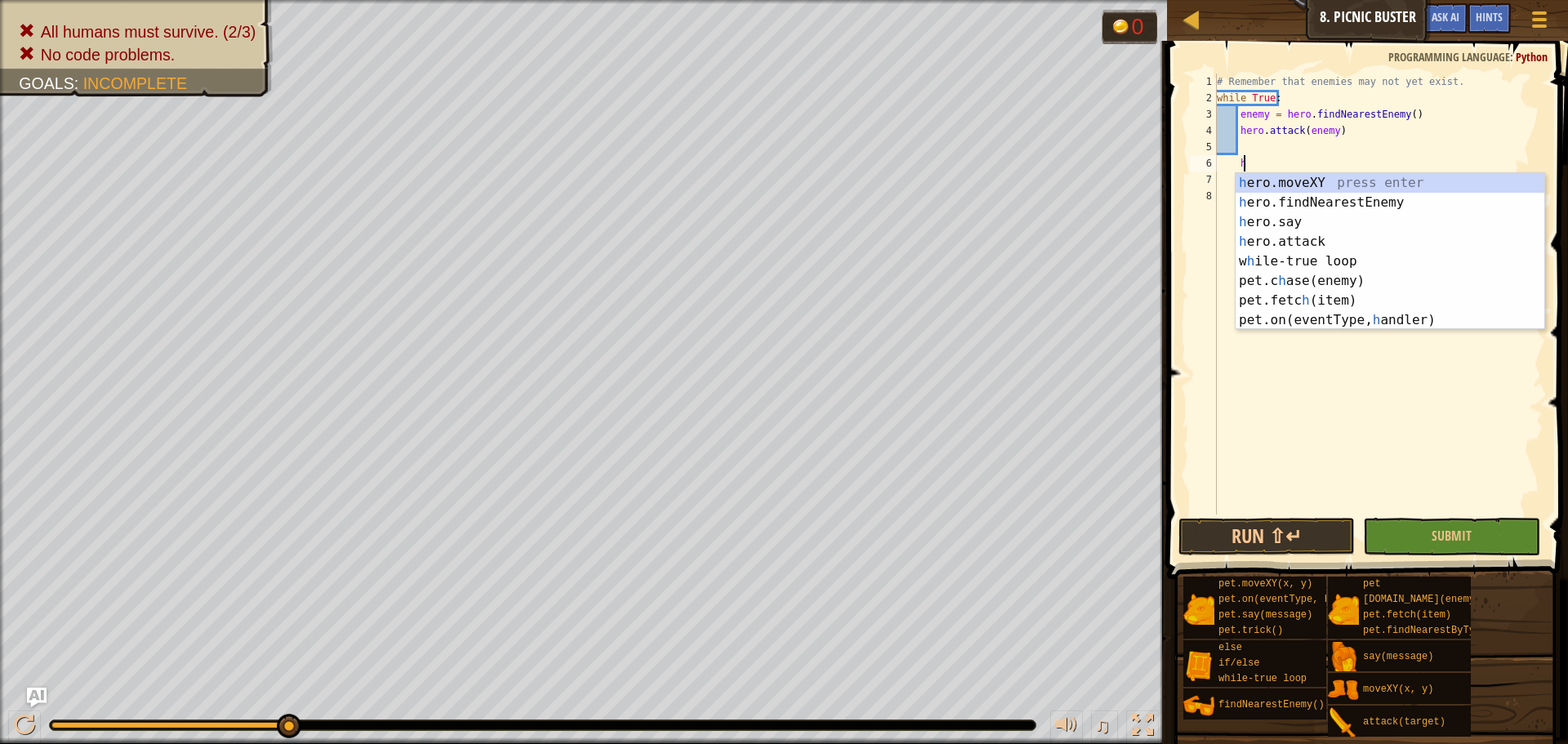
scroll to position [8, 2]
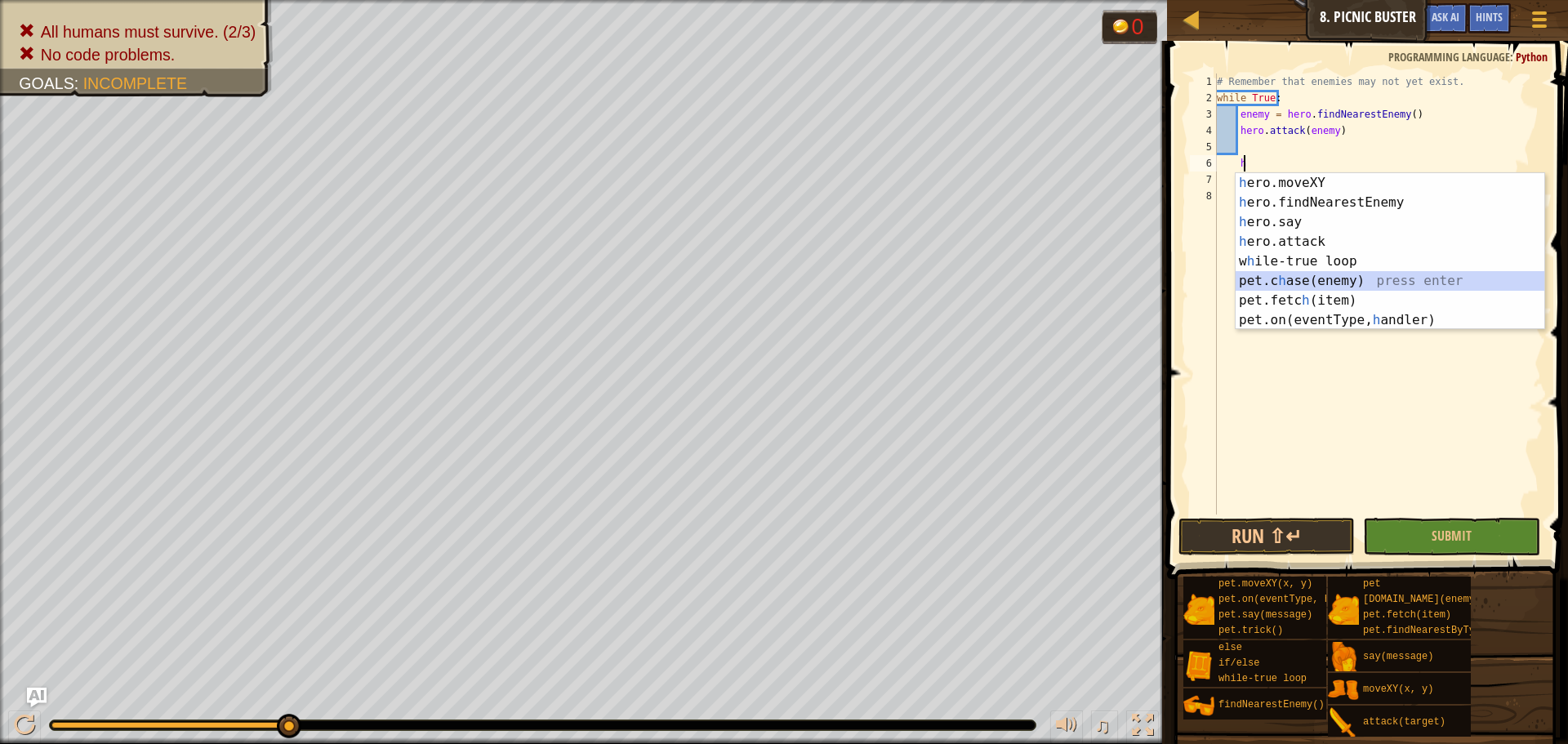
click at [1347, 284] on div "h ero.moveXY press enter h ero.findNearestEnemy press enter h ero.say press ent…" at bounding box center [1390, 271] width 309 height 196
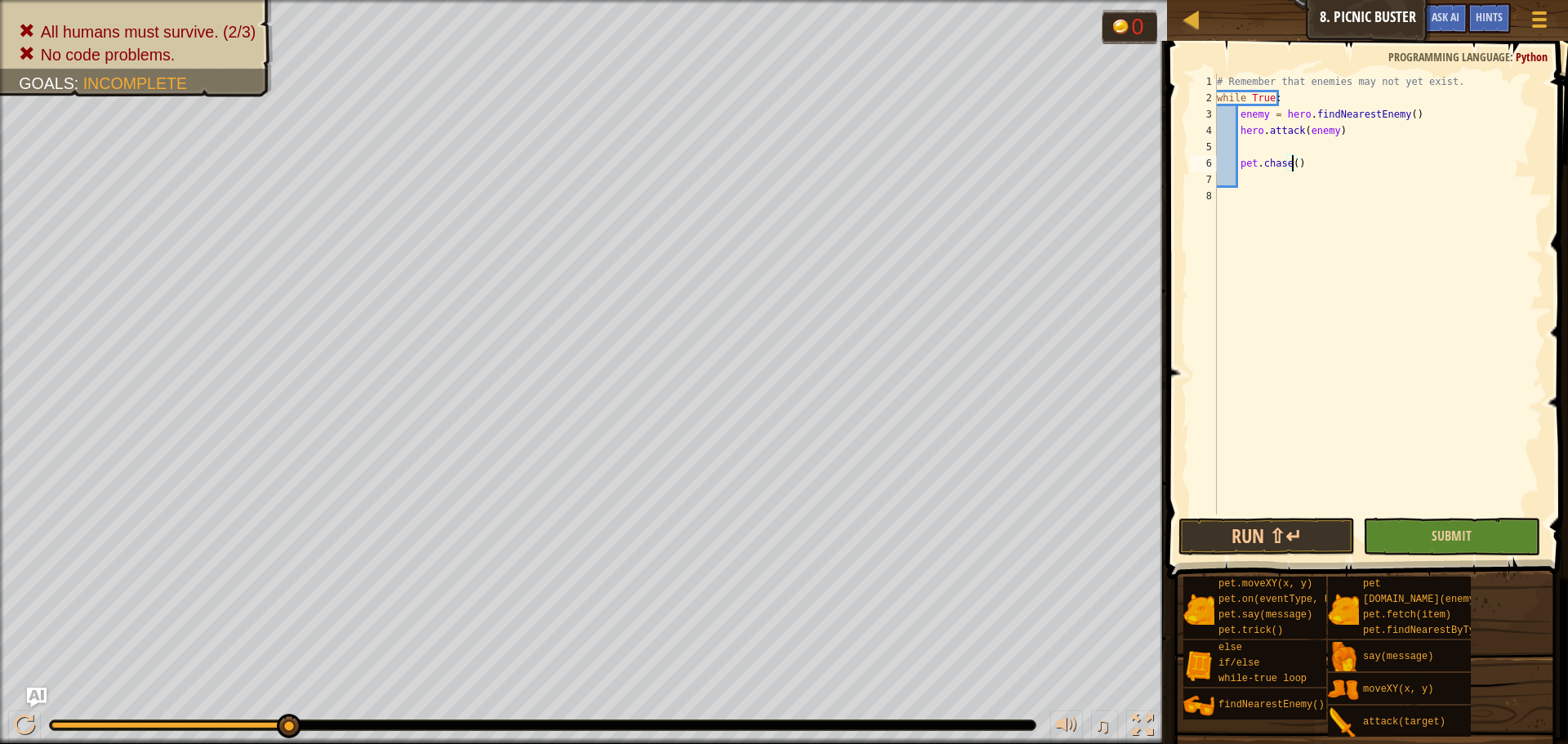
type textarea "pet.chase()"
click at [1417, 544] on button "Submit" at bounding box center [1452, 537] width 177 height 37
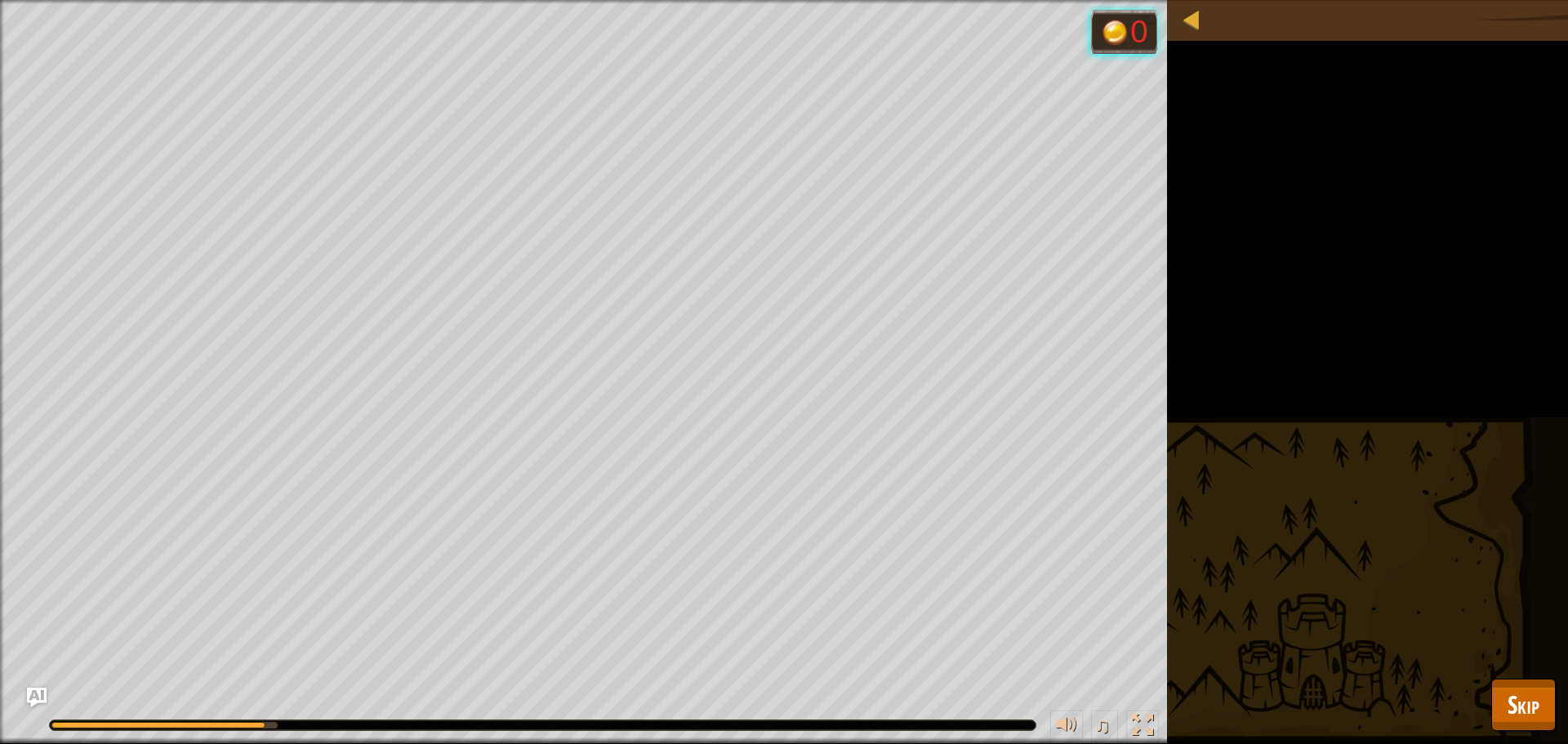
click at [1533, 675] on div "All humans must survive. (2/3) No code problems. Goals : Running... 0 ♫ Anya 10…" at bounding box center [784, 372] width 1568 height 744
click at [0, 0] on div "pet.moveXY(x, y) pet.on(eventType, handler) pet.say(message) pet.trick() else i…" at bounding box center [0, 0] width 0 height 0
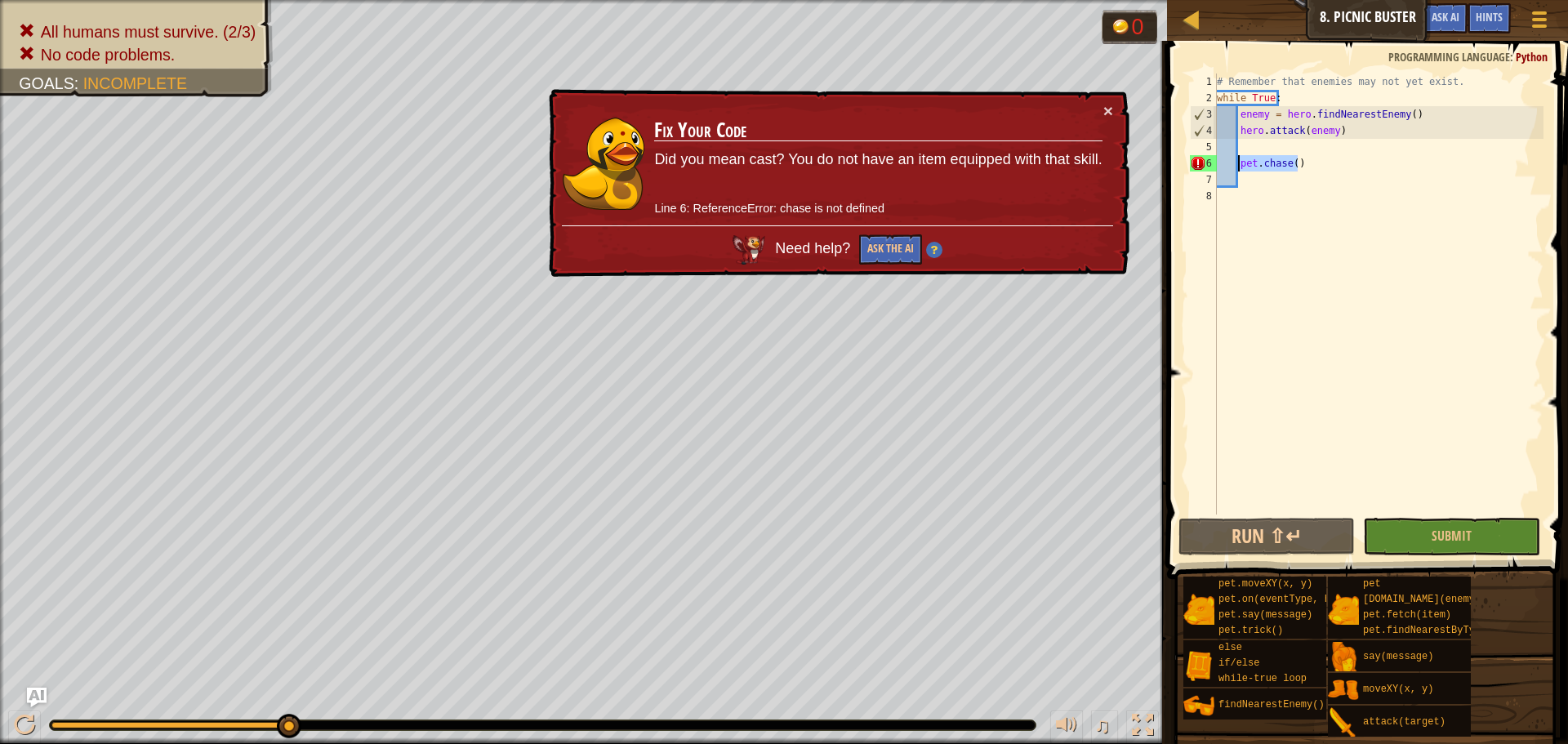
drag, startPoint x: 1309, startPoint y: 162, endPoint x: 1240, endPoint y: 166, distance: 69.1
click at [1240, 166] on div "# Remember that enemies may not yet exist. while True : enemy = hero . findNear…" at bounding box center [1378, 310] width 330 height 474
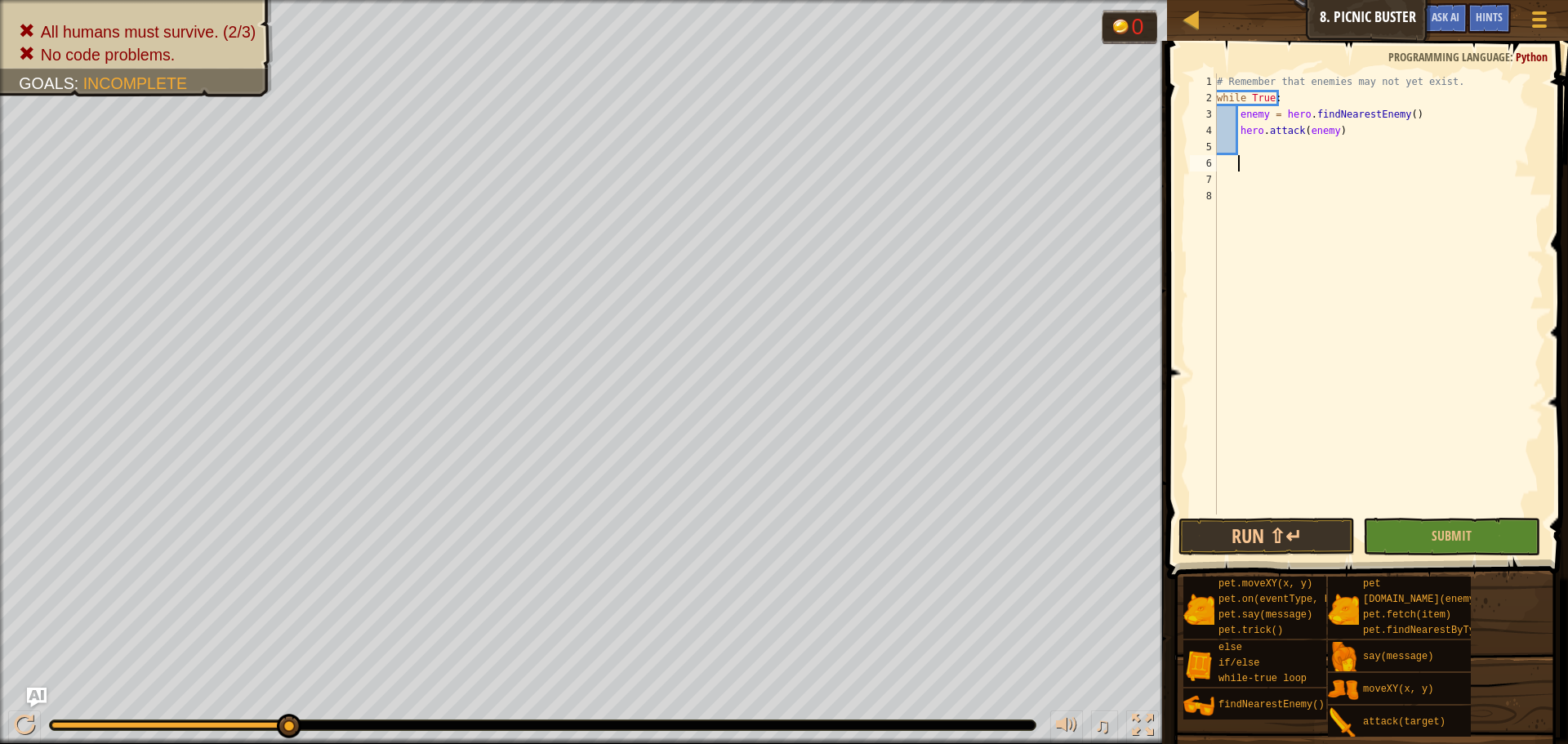
scroll to position [8, 0]
click at [1407, 530] on button "Submit" at bounding box center [1452, 537] width 177 height 37
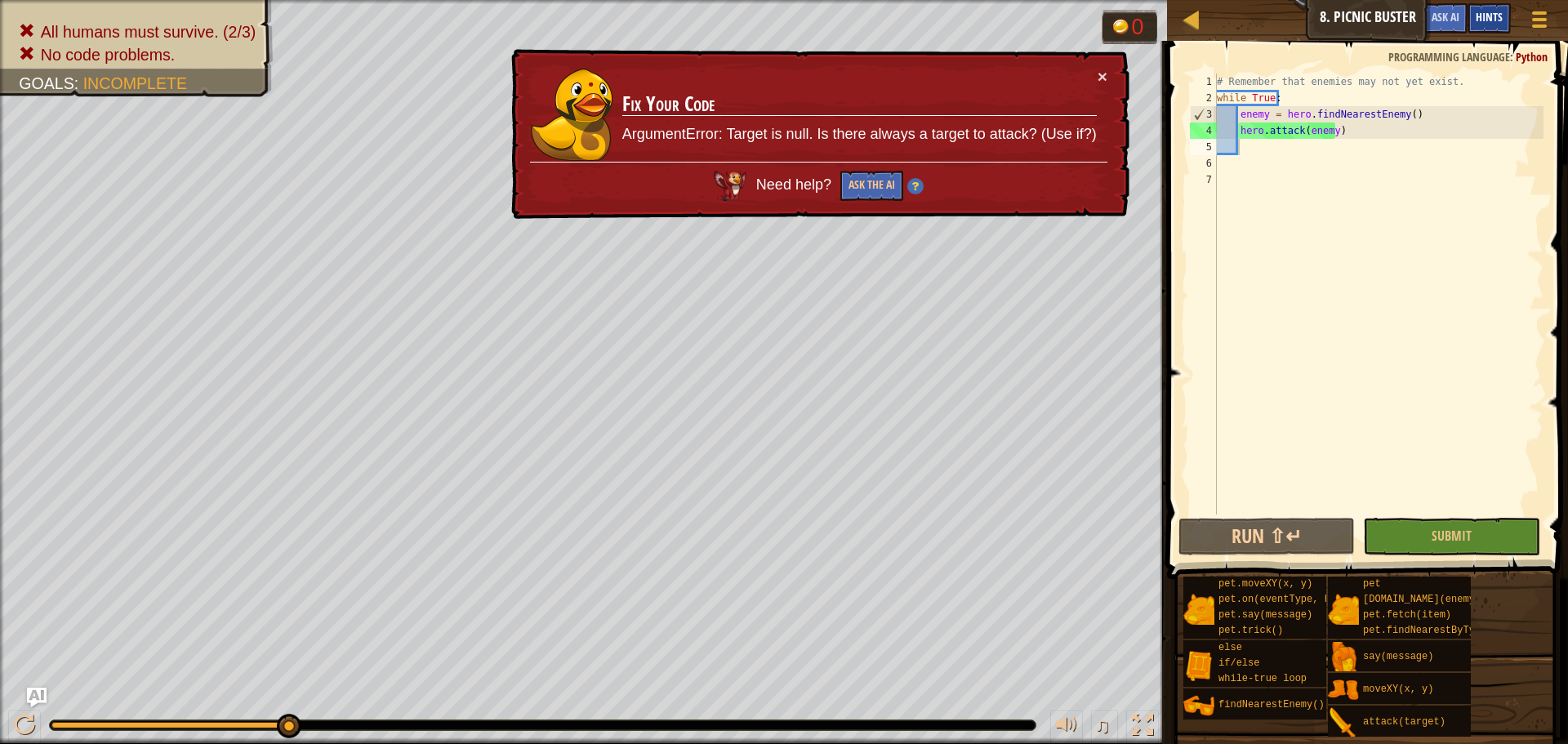
click at [1486, 15] on span "Hints" at bounding box center [1490, 17] width 27 height 15
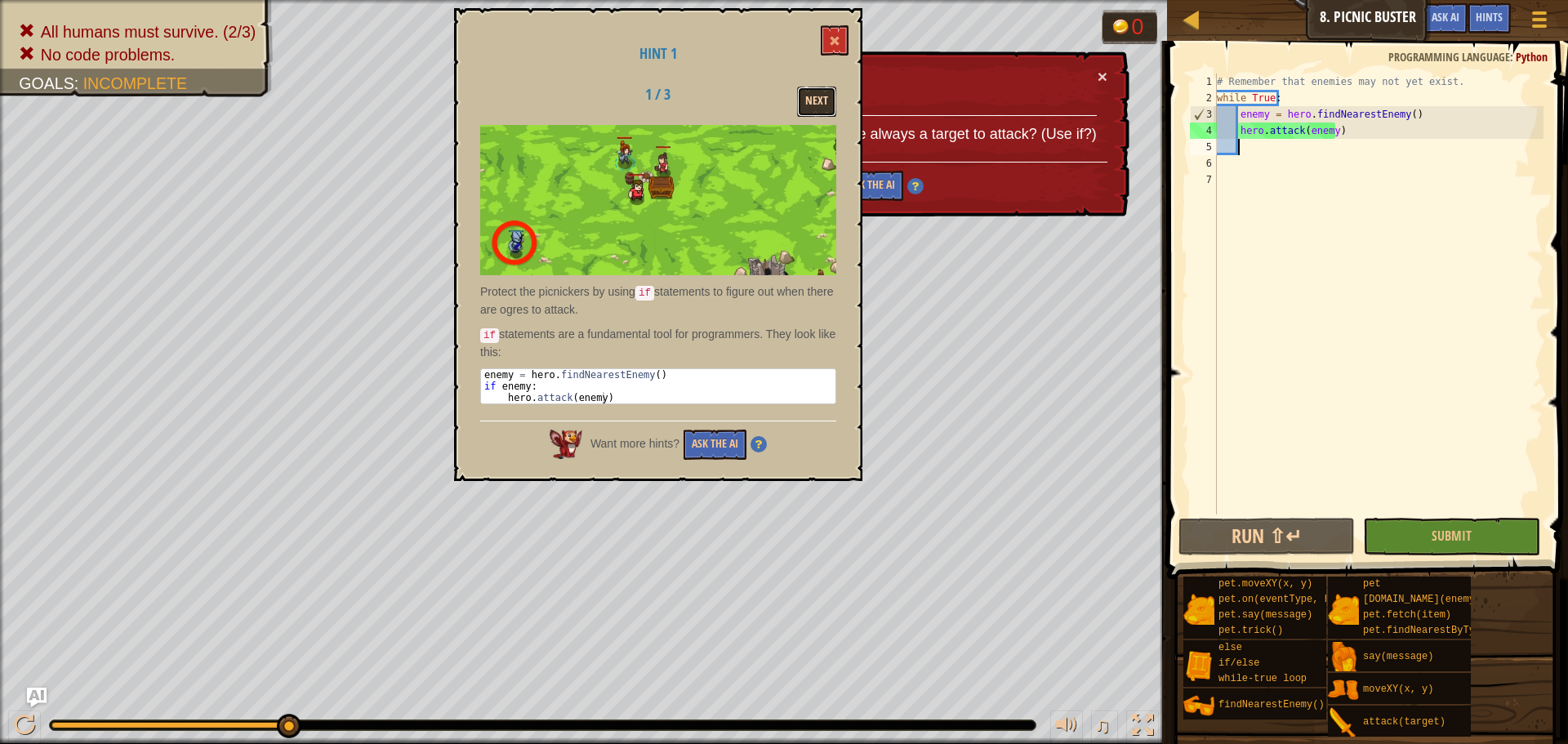
click at [821, 96] on button "Next" at bounding box center [817, 102] width 39 height 31
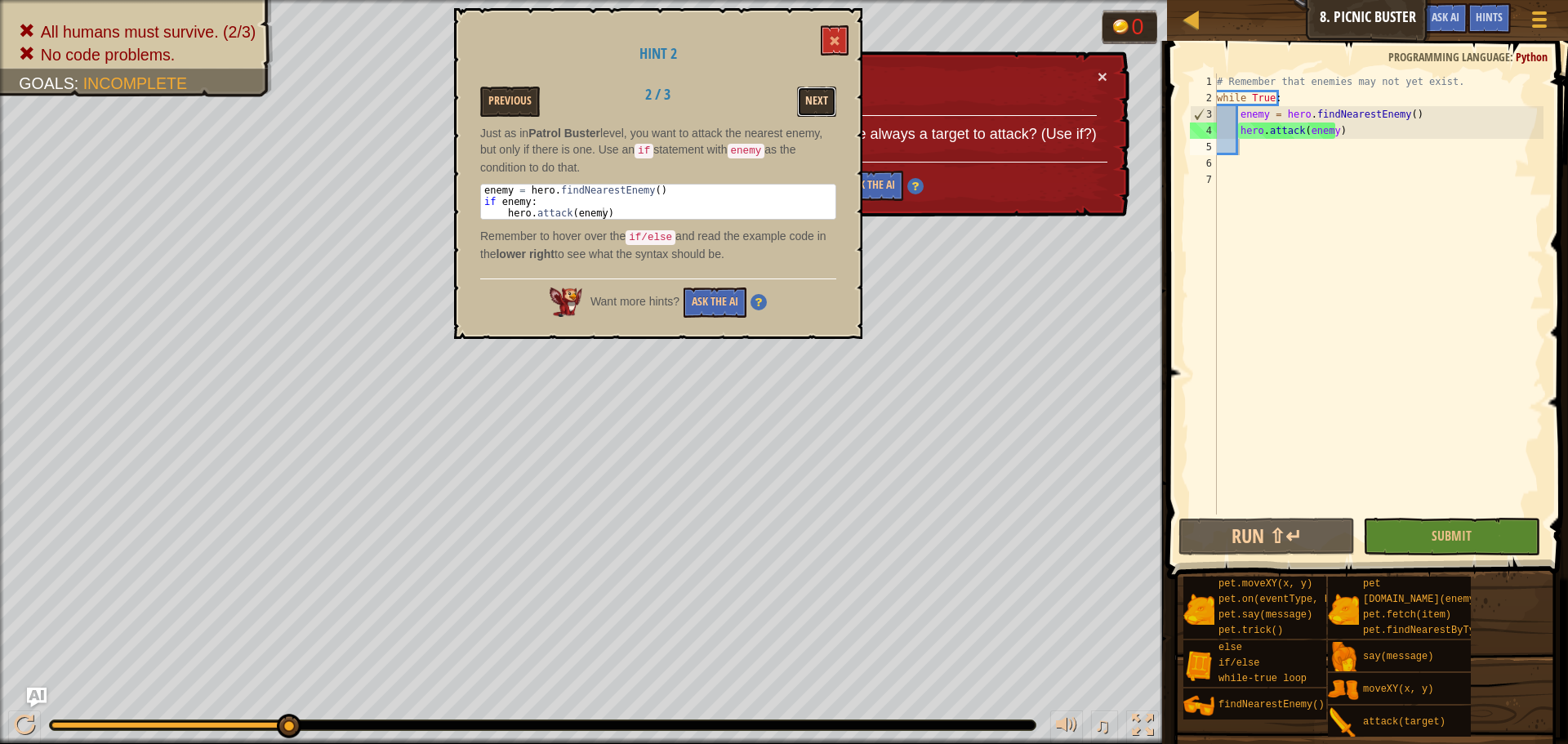
click at [809, 99] on button "Next" at bounding box center [817, 102] width 39 height 31
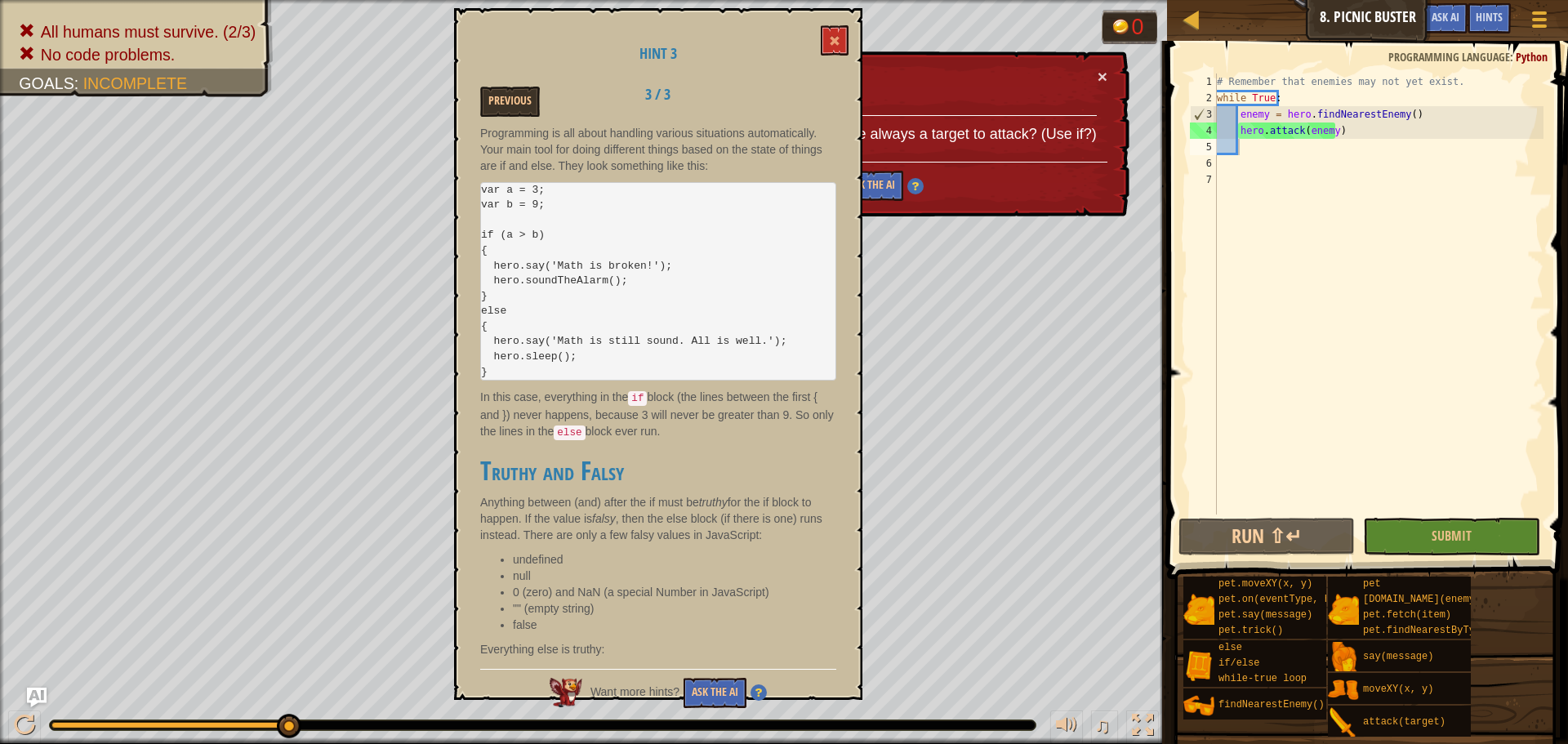
drag, startPoint x: 720, startPoint y: 270, endPoint x: 717, endPoint y: 291, distance: 21.2
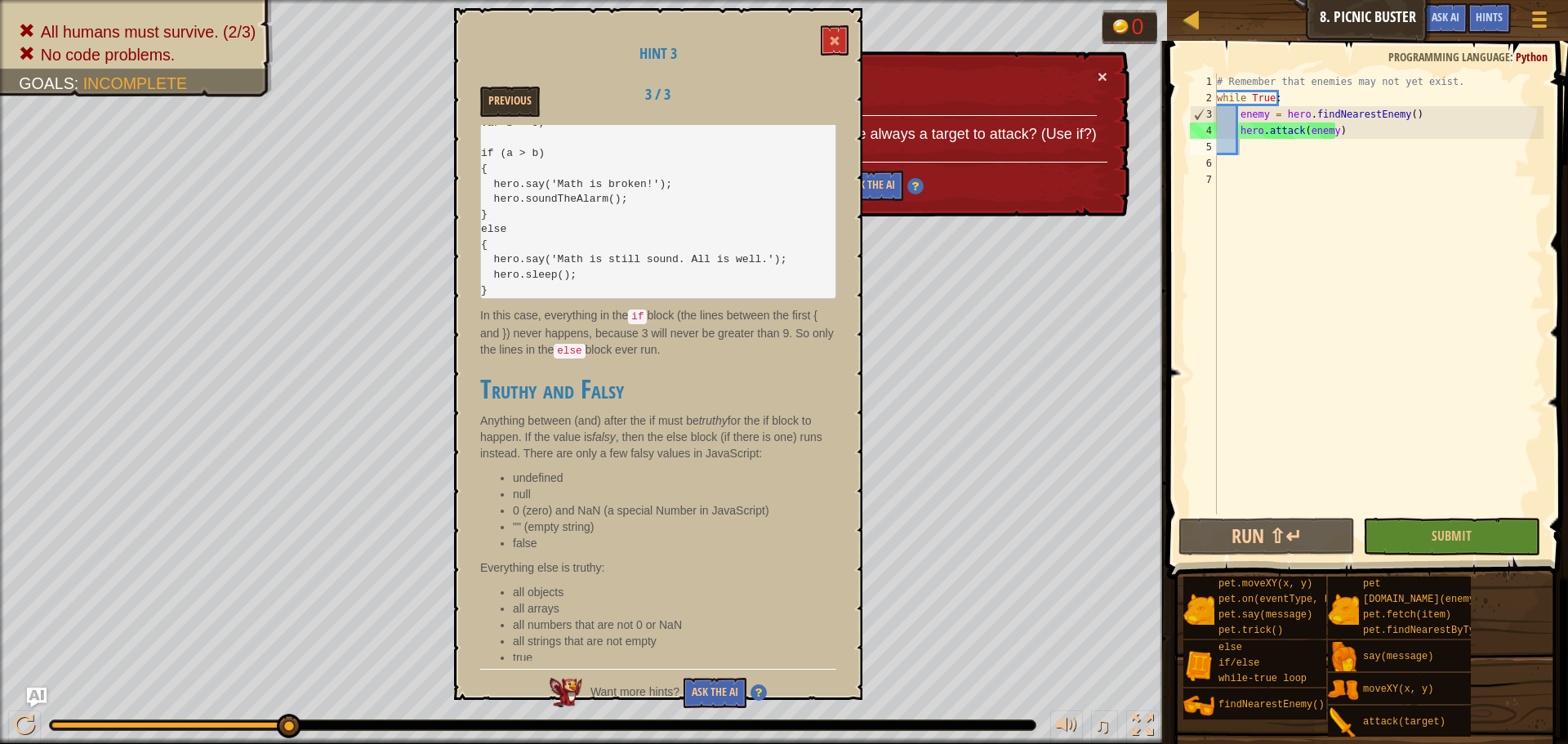
drag, startPoint x: 717, startPoint y: 291, endPoint x: 677, endPoint y: 346, distance: 68.0
drag, startPoint x: 677, startPoint y: 346, endPoint x: 632, endPoint y: 268, distance: 90.0
click at [642, 283] on pre "var a = 3; var b = 9; if (a > b) { hero.say('Math is broken!'); hero.soundTheAl…" at bounding box center [658, 200] width 356 height 199
click at [508, 107] on button "Previous" at bounding box center [510, 102] width 59 height 31
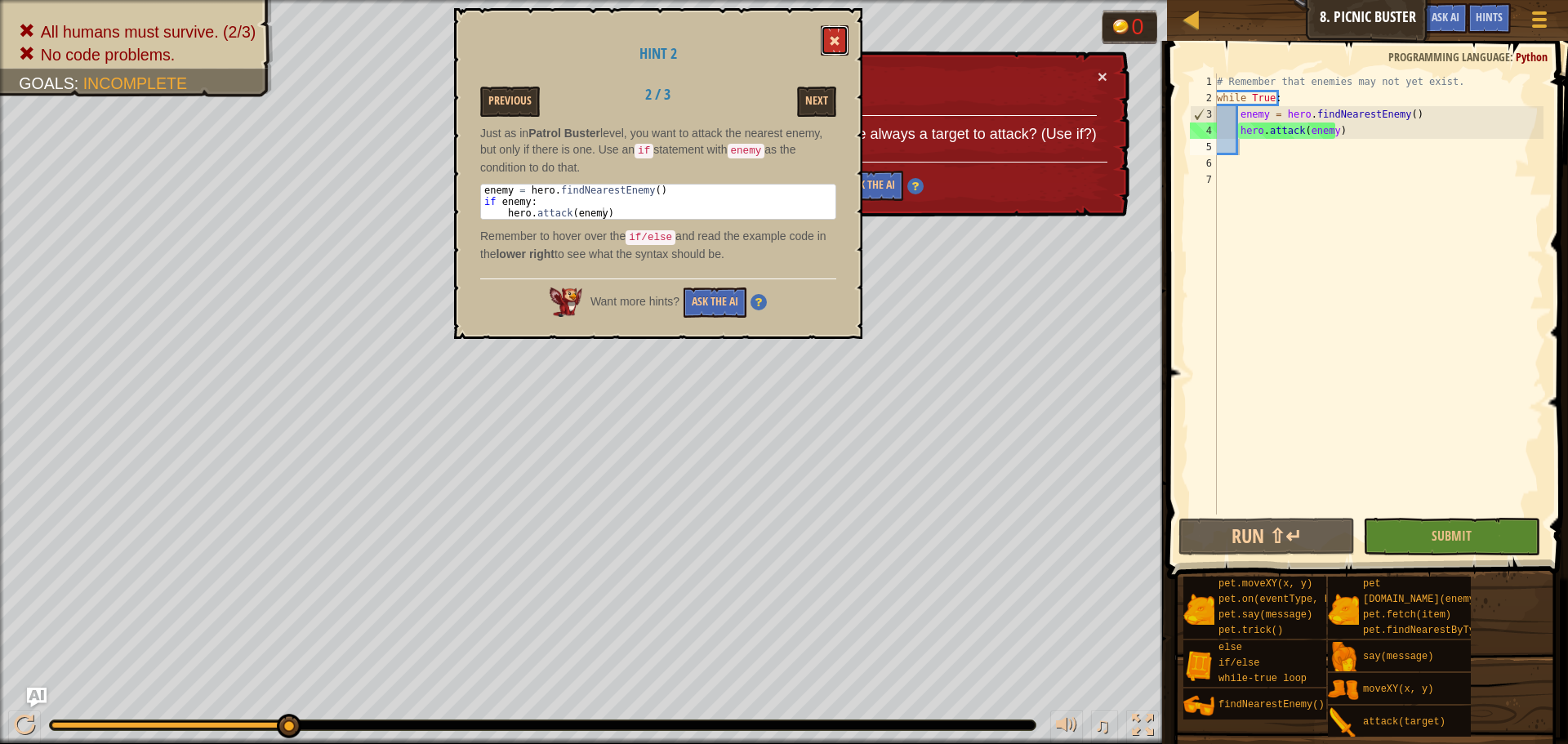
click at [830, 45] on span at bounding box center [834, 40] width 11 height 11
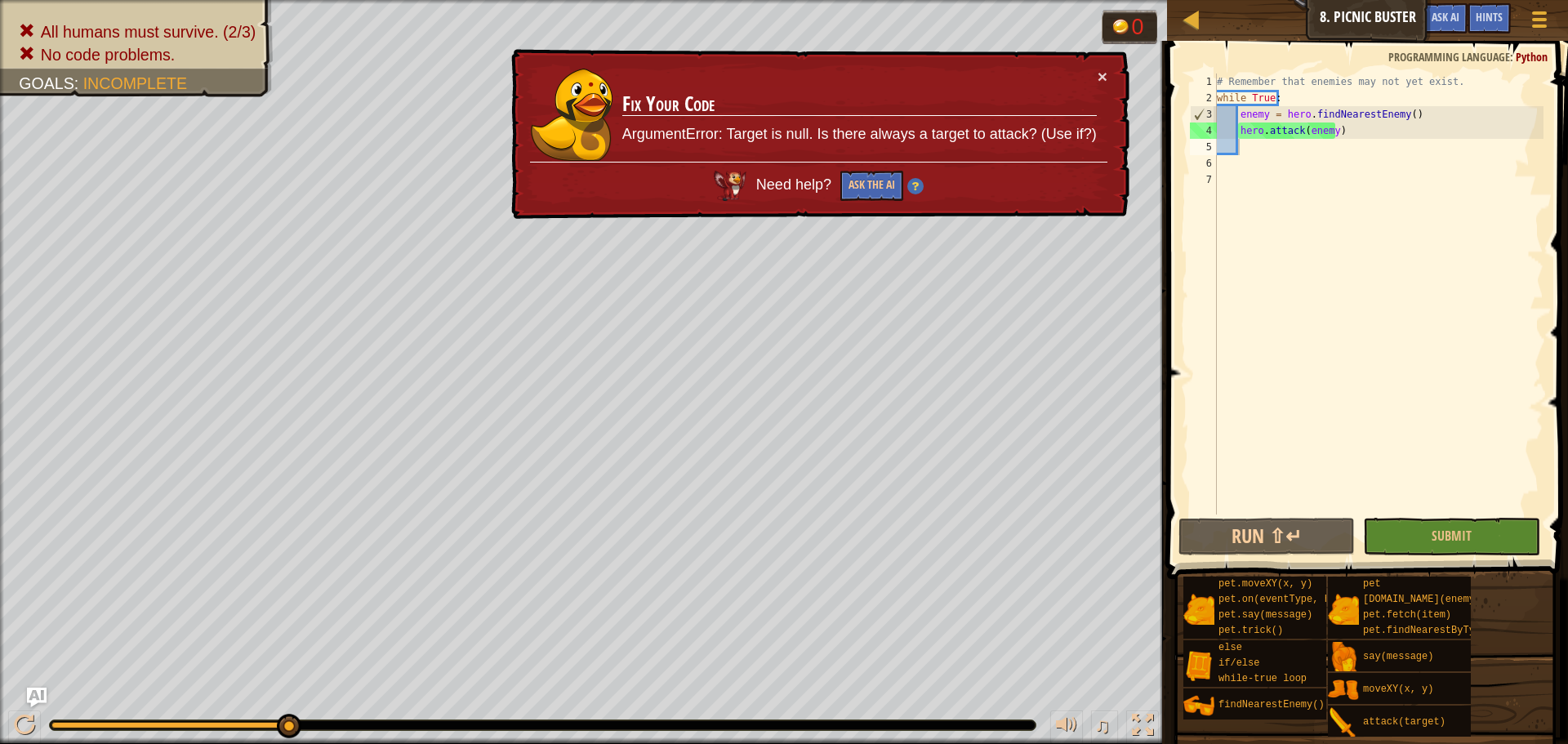
click at [1260, 146] on div "# Remember that enemies may not yet exist. while True : enemy = hero . findNear…" at bounding box center [1378, 310] width 330 height 474
type textarea "h"
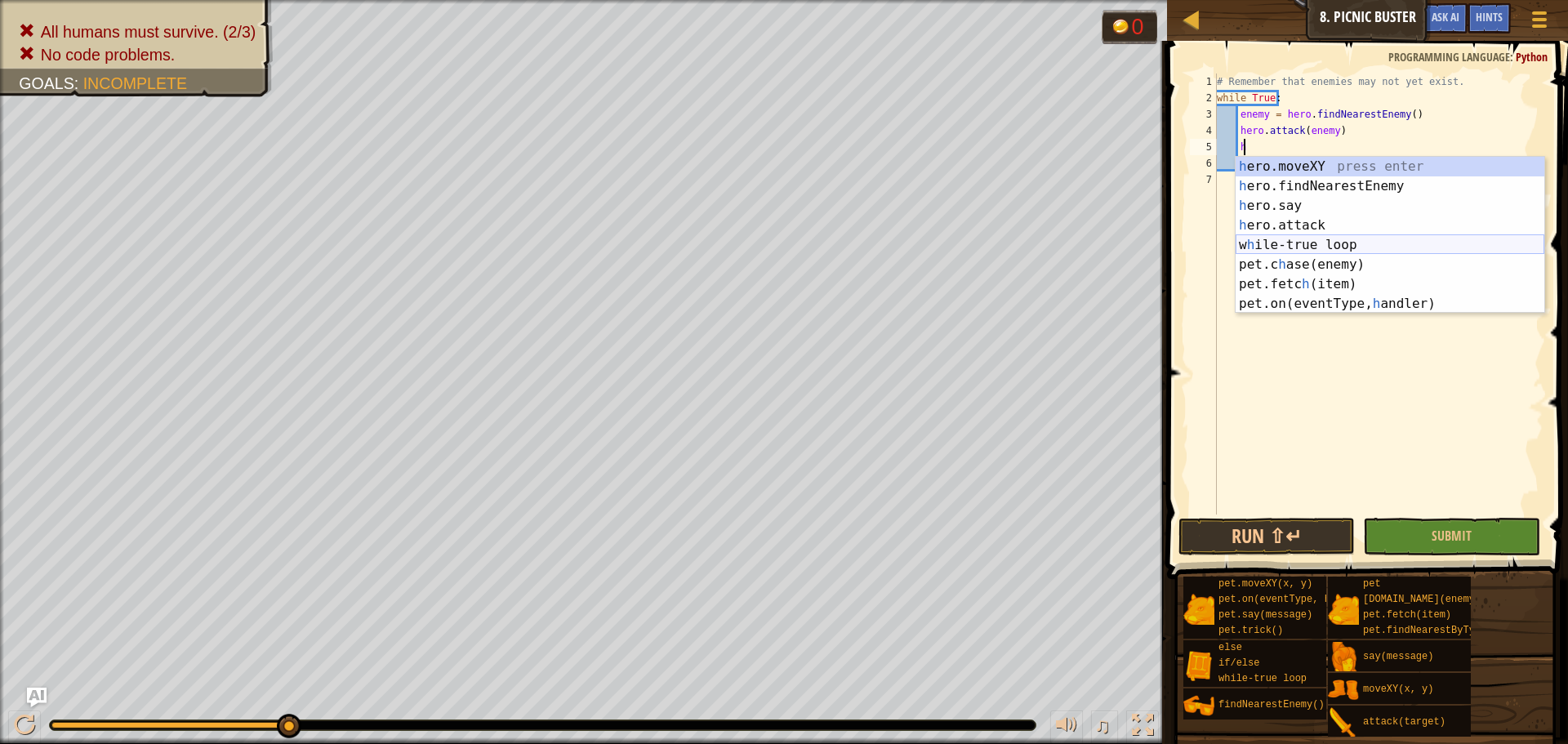
click at [1295, 241] on div "h ero.moveXY press enter h ero.findNearestEnemy press enter h ero.say press ent…" at bounding box center [1390, 255] width 309 height 196
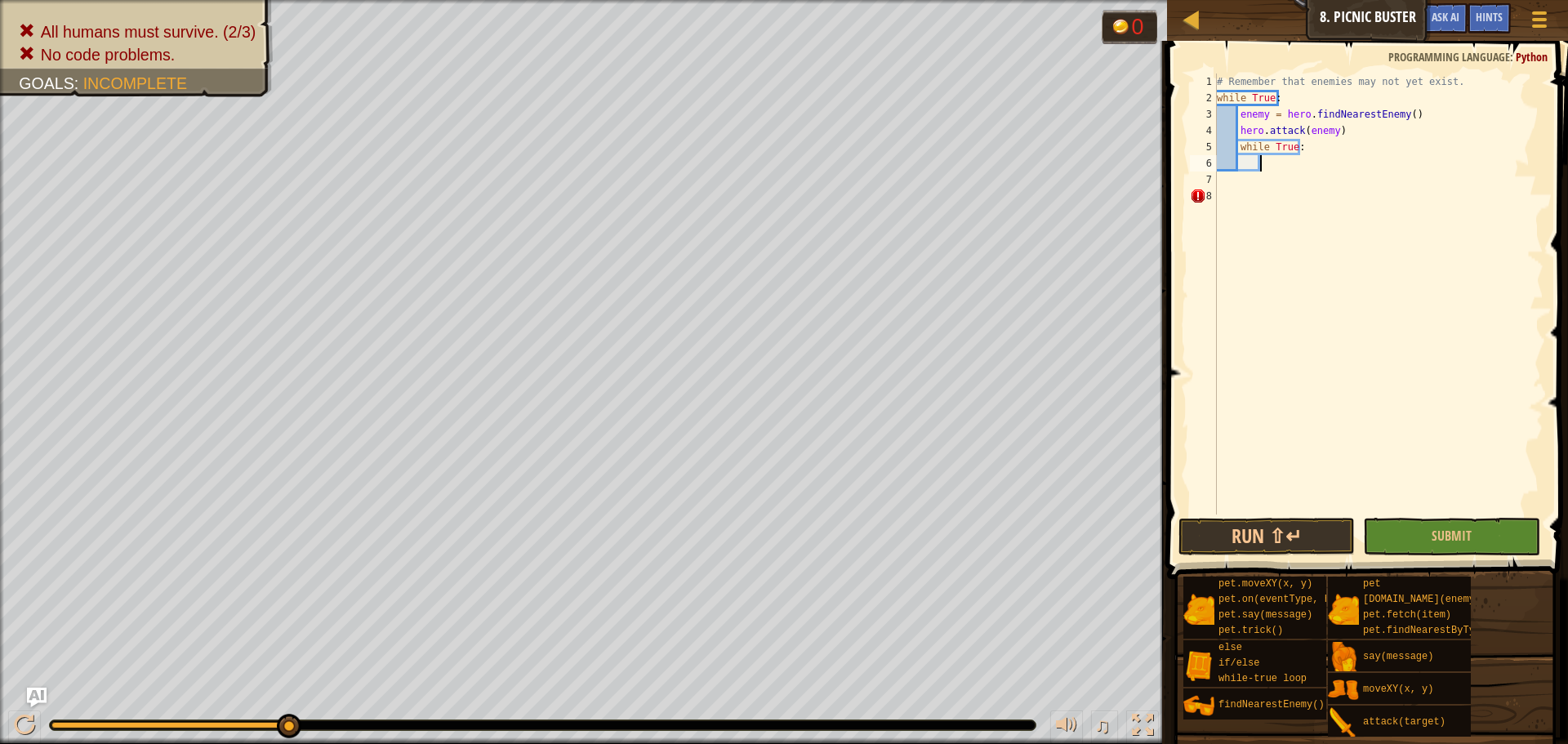
type textarea "h"
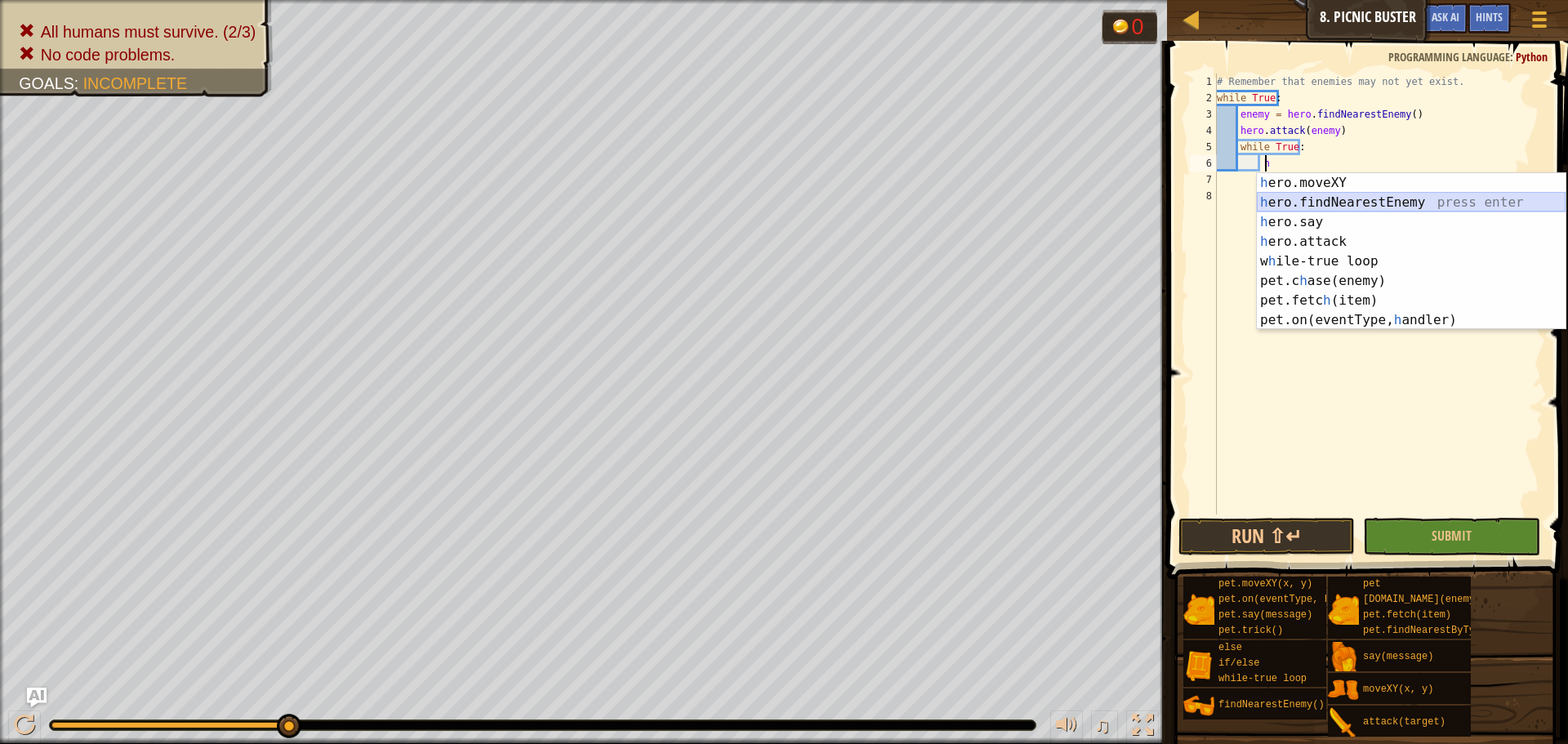
click at [1336, 201] on div "h ero.moveXY press enter h ero.findNearestEnemy press enter h ero.say press ent…" at bounding box center [1411, 271] width 309 height 196
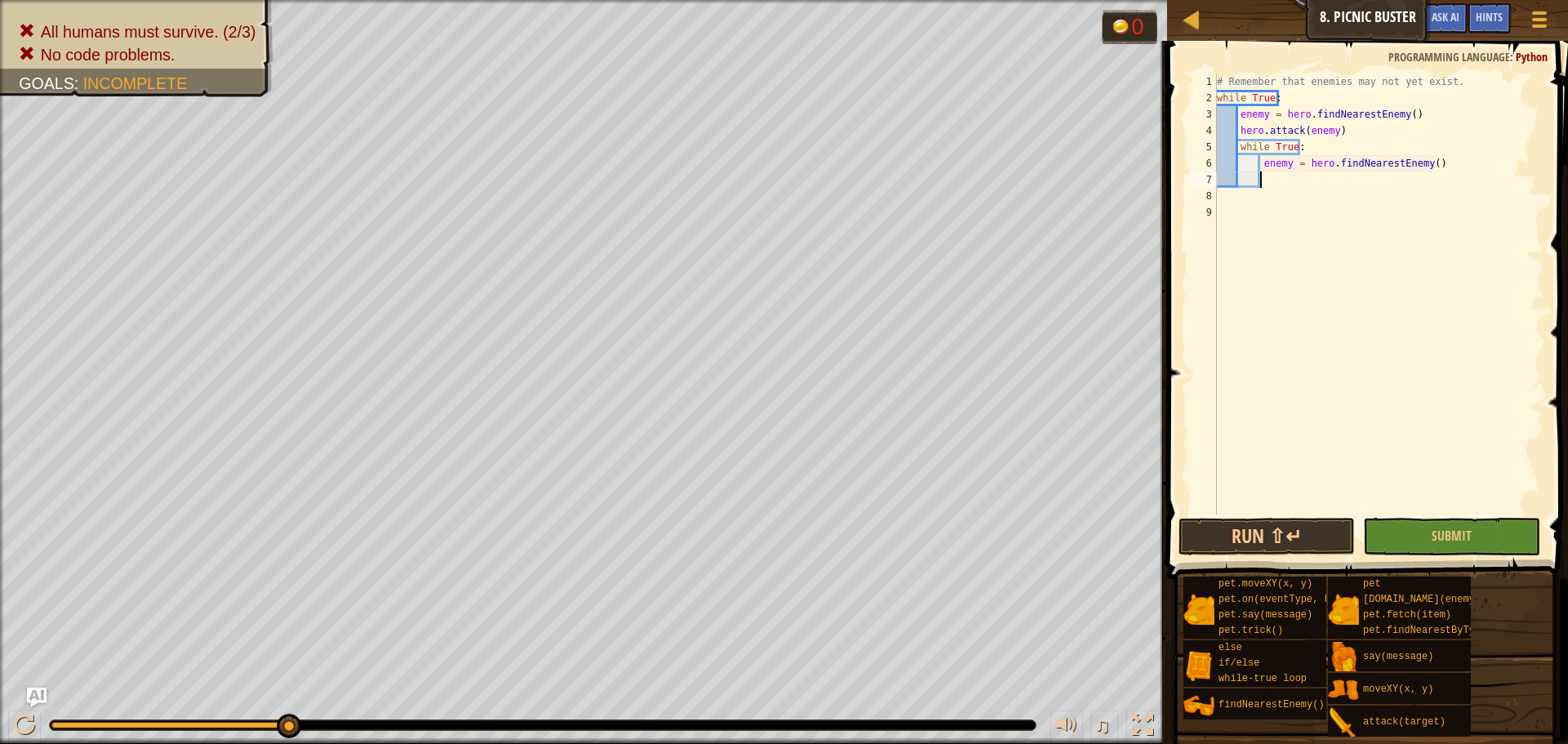
scroll to position [8, 3]
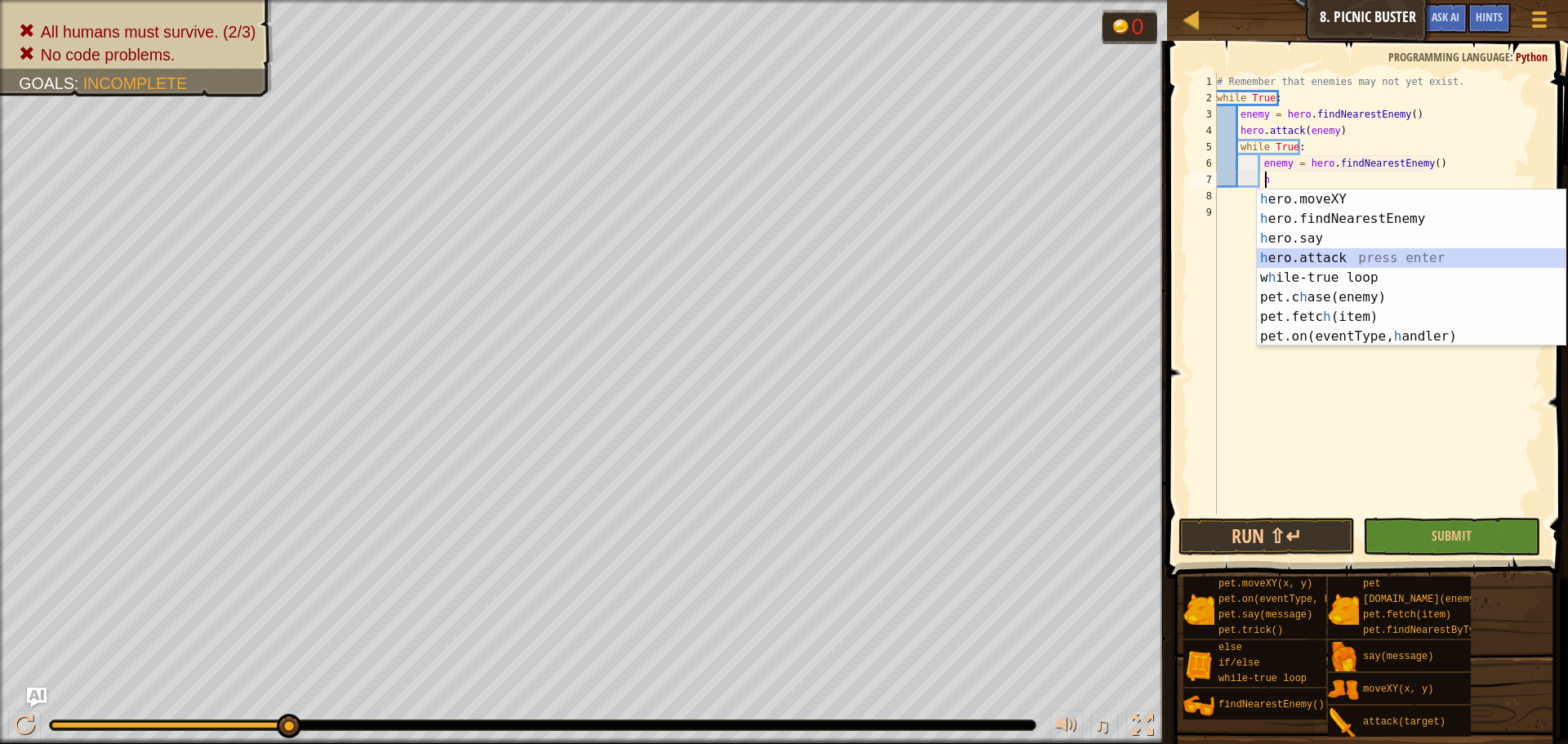
click at [1305, 259] on div "h ero.moveXY press enter h ero.findNearestEnemy press enter h ero.say press ent…" at bounding box center [1411, 287] width 309 height 196
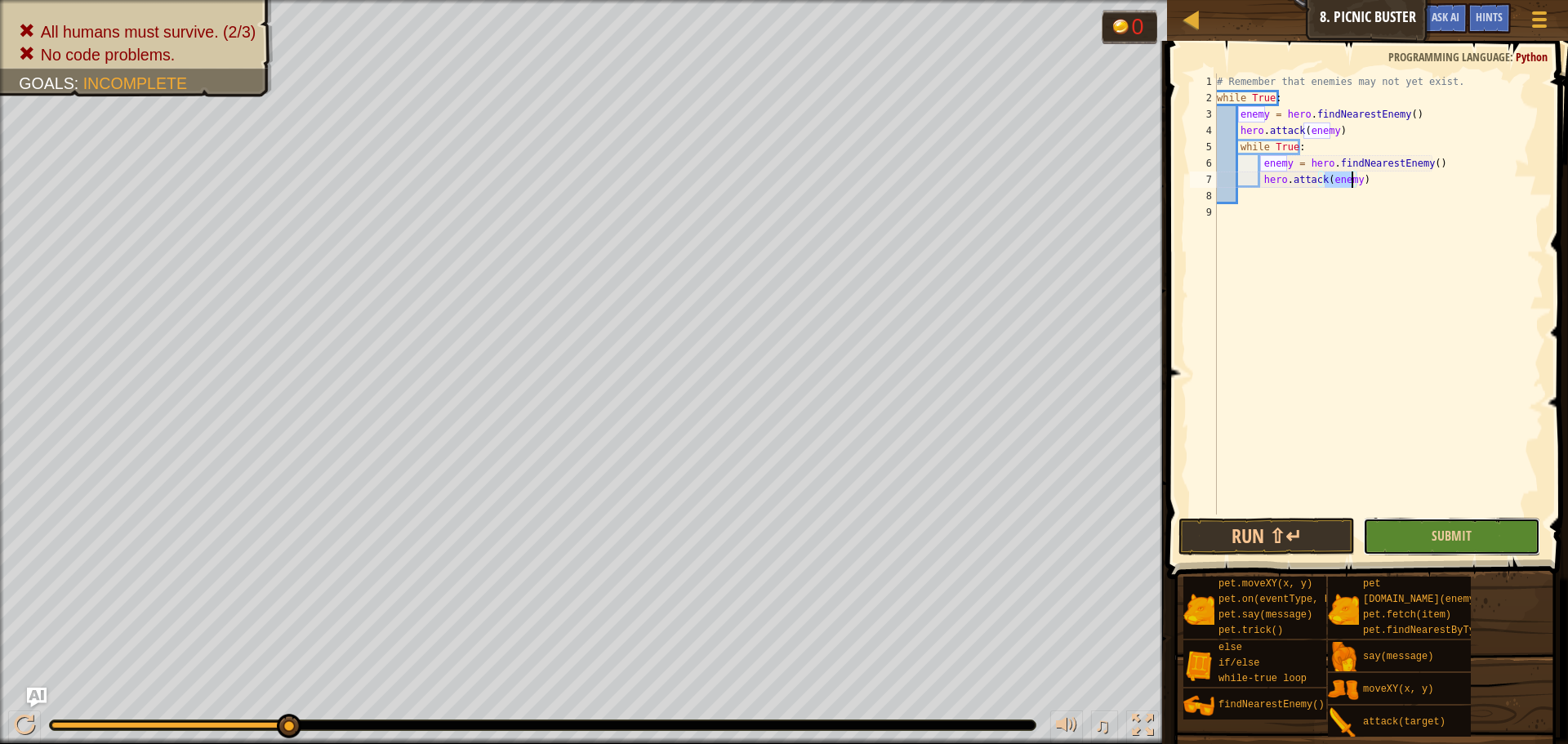
click at [1412, 549] on button "Submit" at bounding box center [1452, 537] width 177 height 37
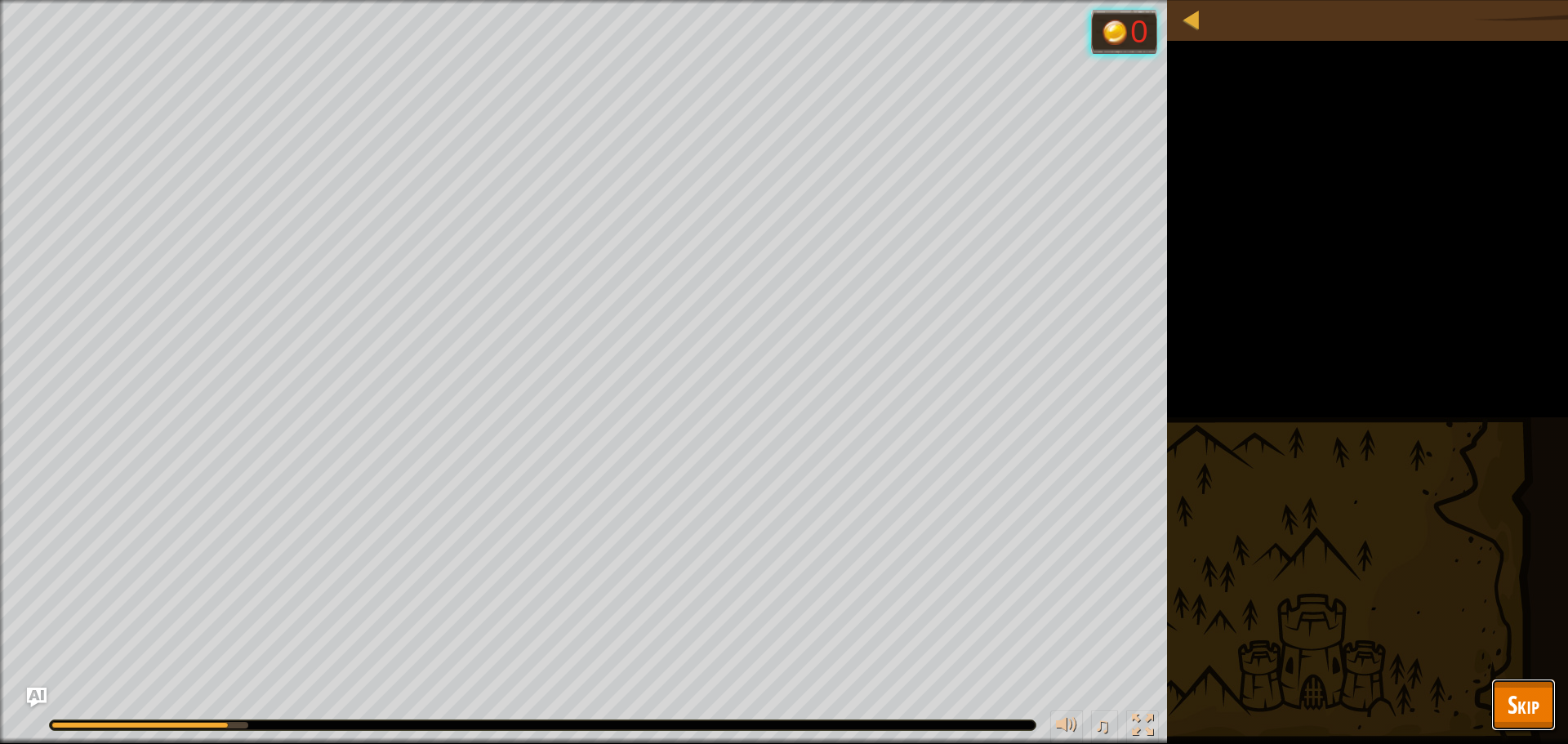
click at [1508, 693] on span "Skip" at bounding box center [1523, 704] width 31 height 33
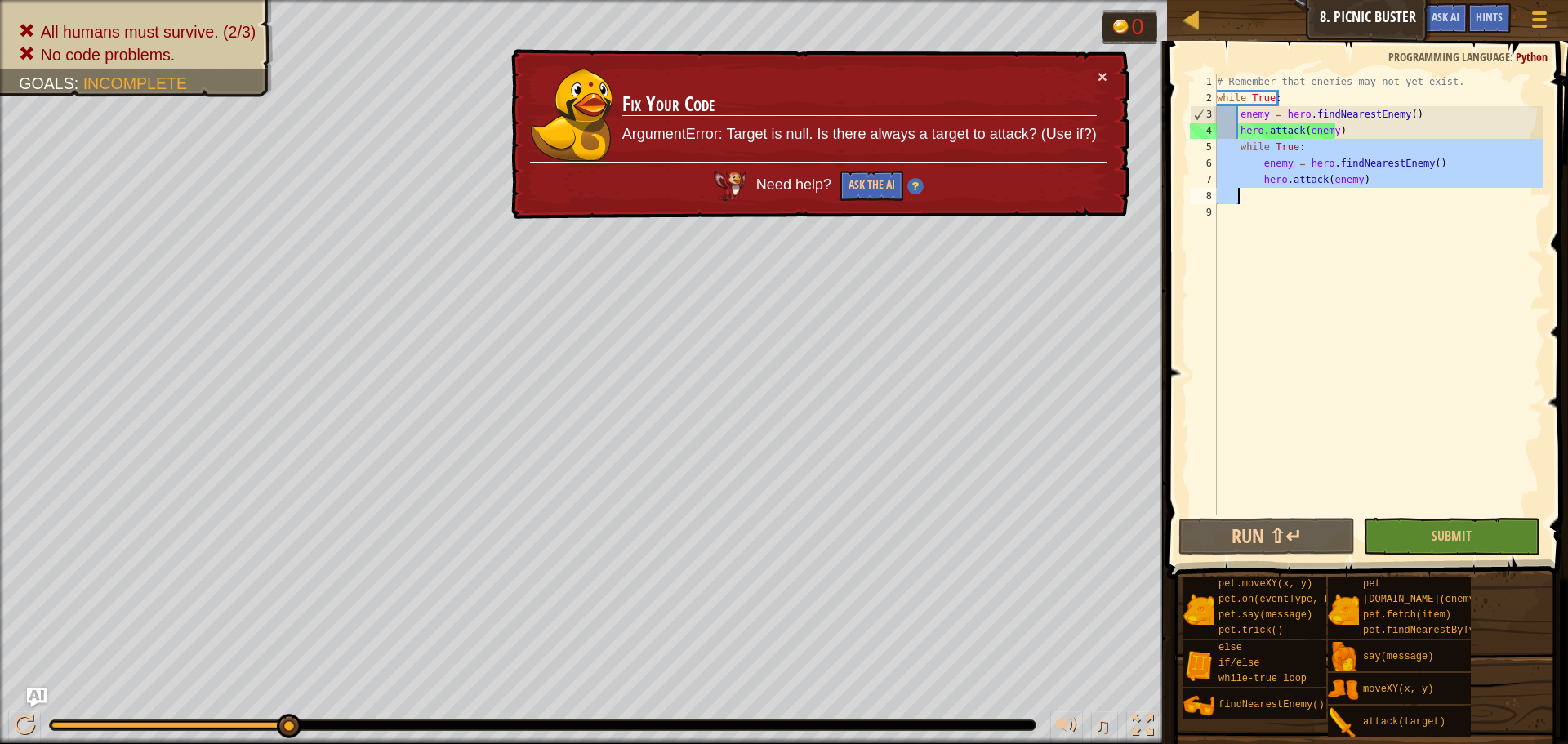
drag, startPoint x: 1219, startPoint y: 145, endPoint x: 1369, endPoint y: 190, distance: 156.6
click at [1369, 190] on div "# Remember that enemies may not yet exist. while True : enemy = hero . findNear…" at bounding box center [1378, 310] width 330 height 474
type textarea "hero.attack(enemy)"
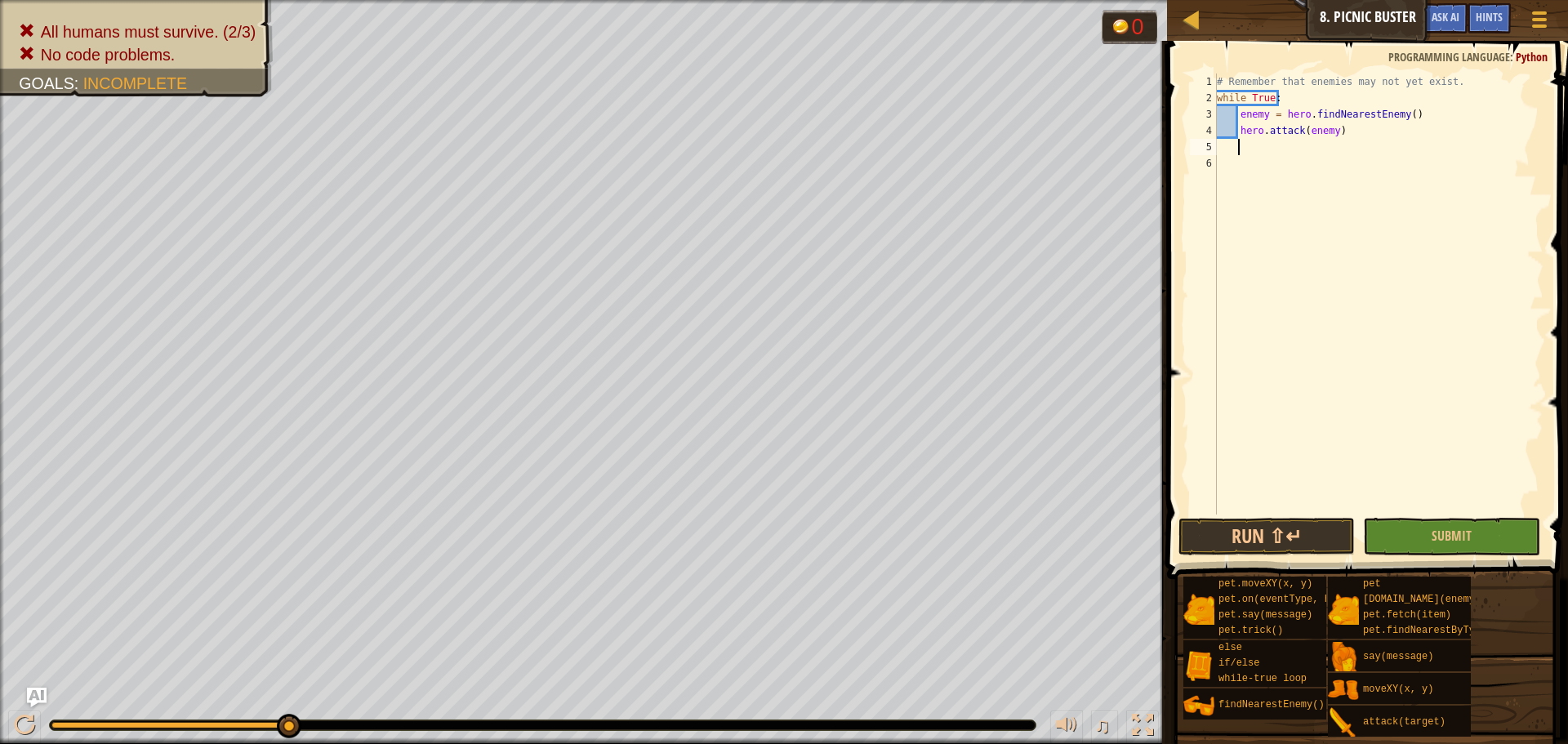
scroll to position [8, 2]
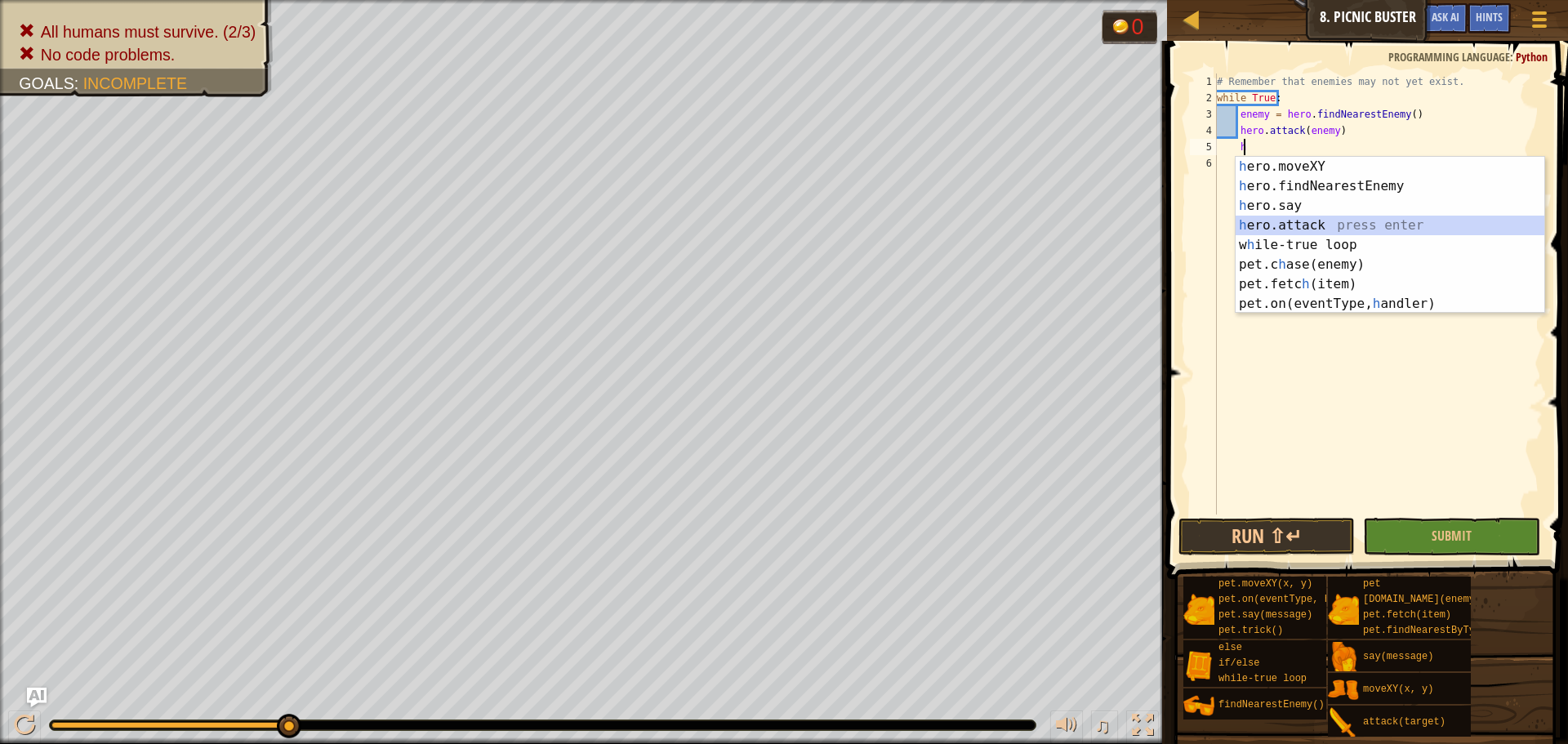
click at [1299, 227] on div "h ero.moveXY press enter h ero.findNearestEnemy press enter h ero.say press ent…" at bounding box center [1390, 255] width 309 height 196
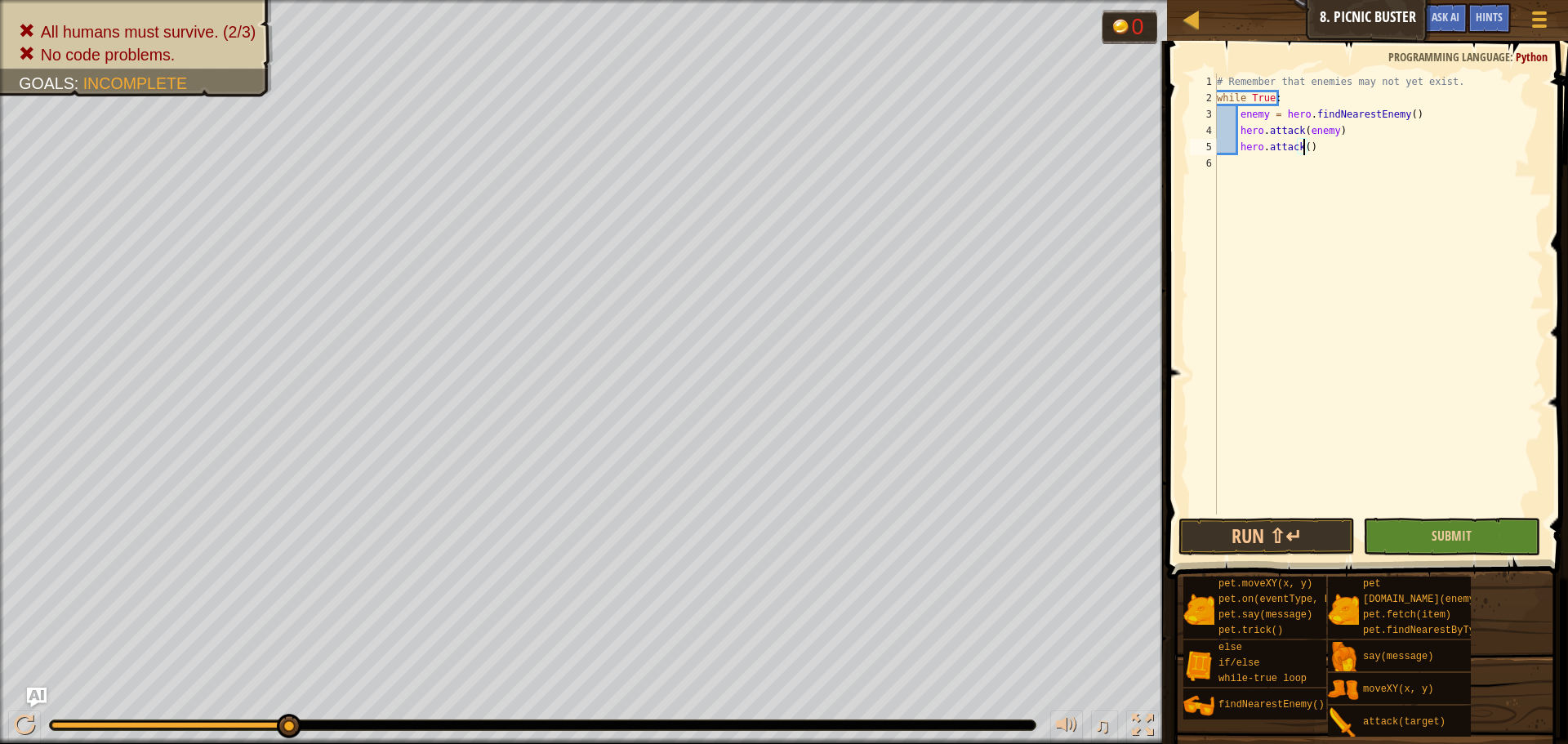
type textarea "hero.attack()"
click at [1405, 534] on button "Submit" at bounding box center [1452, 537] width 177 height 37
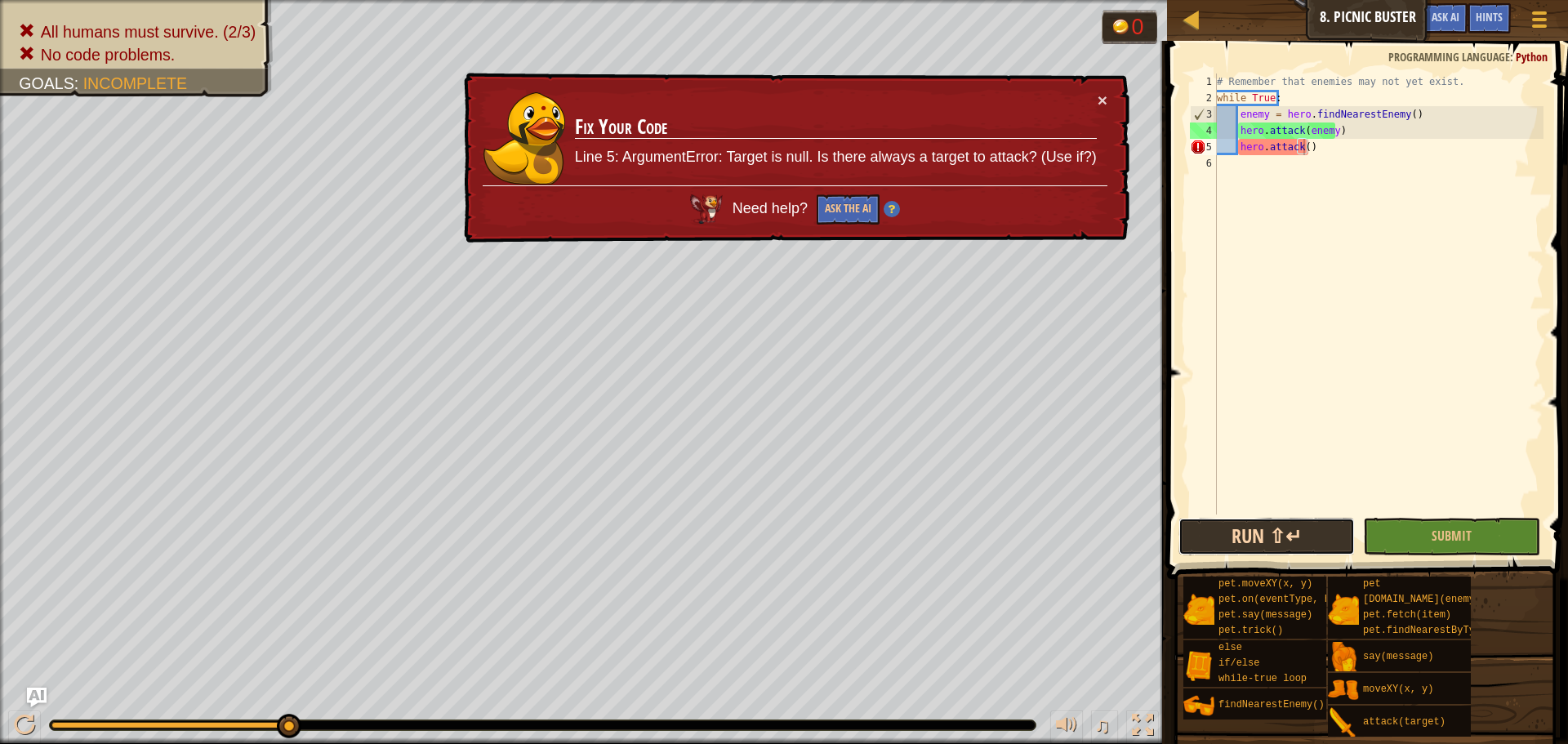
click at [1320, 527] on button "Run ⇧↵" at bounding box center [1267, 537] width 177 height 37
click at [1099, 105] on button "×" at bounding box center [1103, 100] width 10 height 17
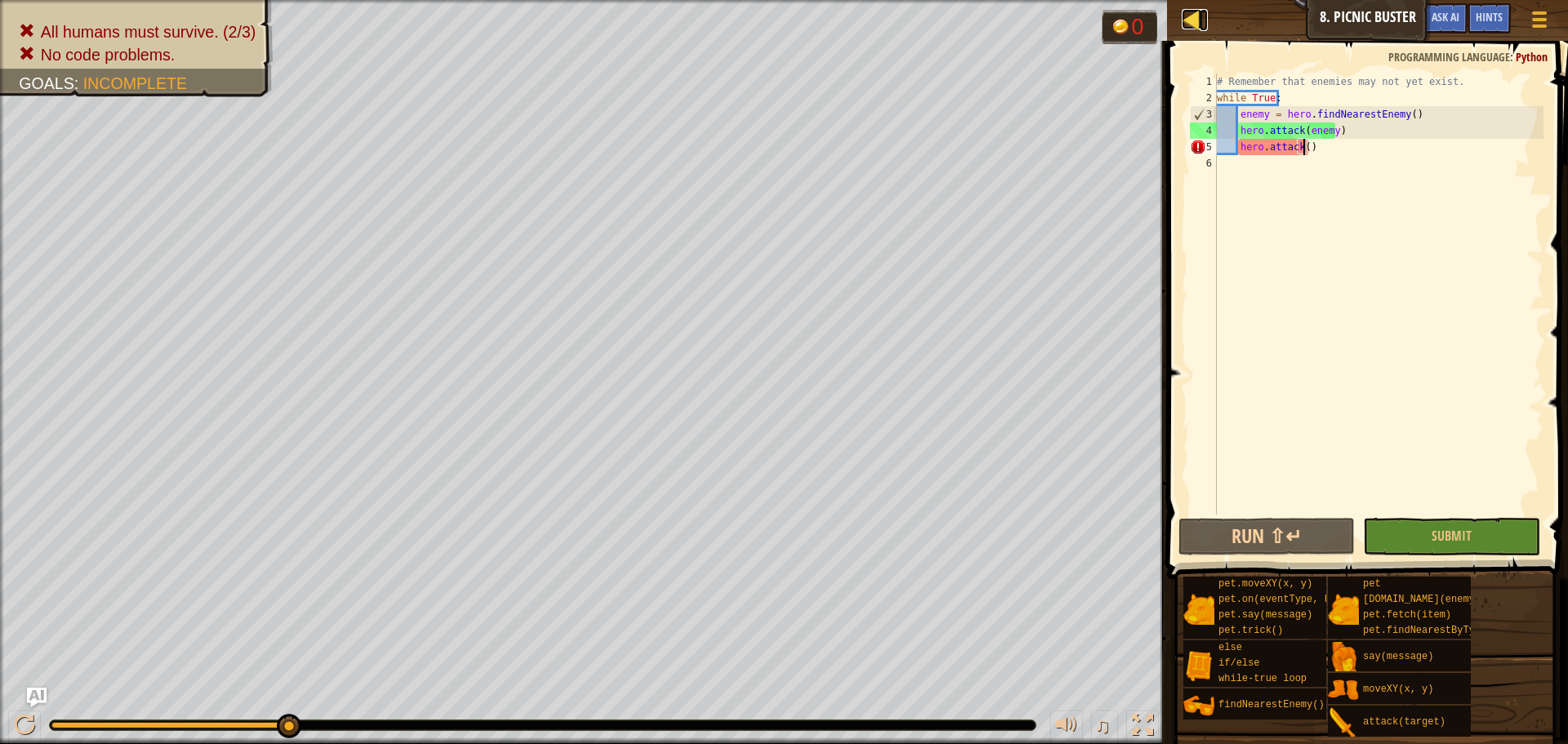
click at [1192, 9] on div at bounding box center [1192, 20] width 20 height 20
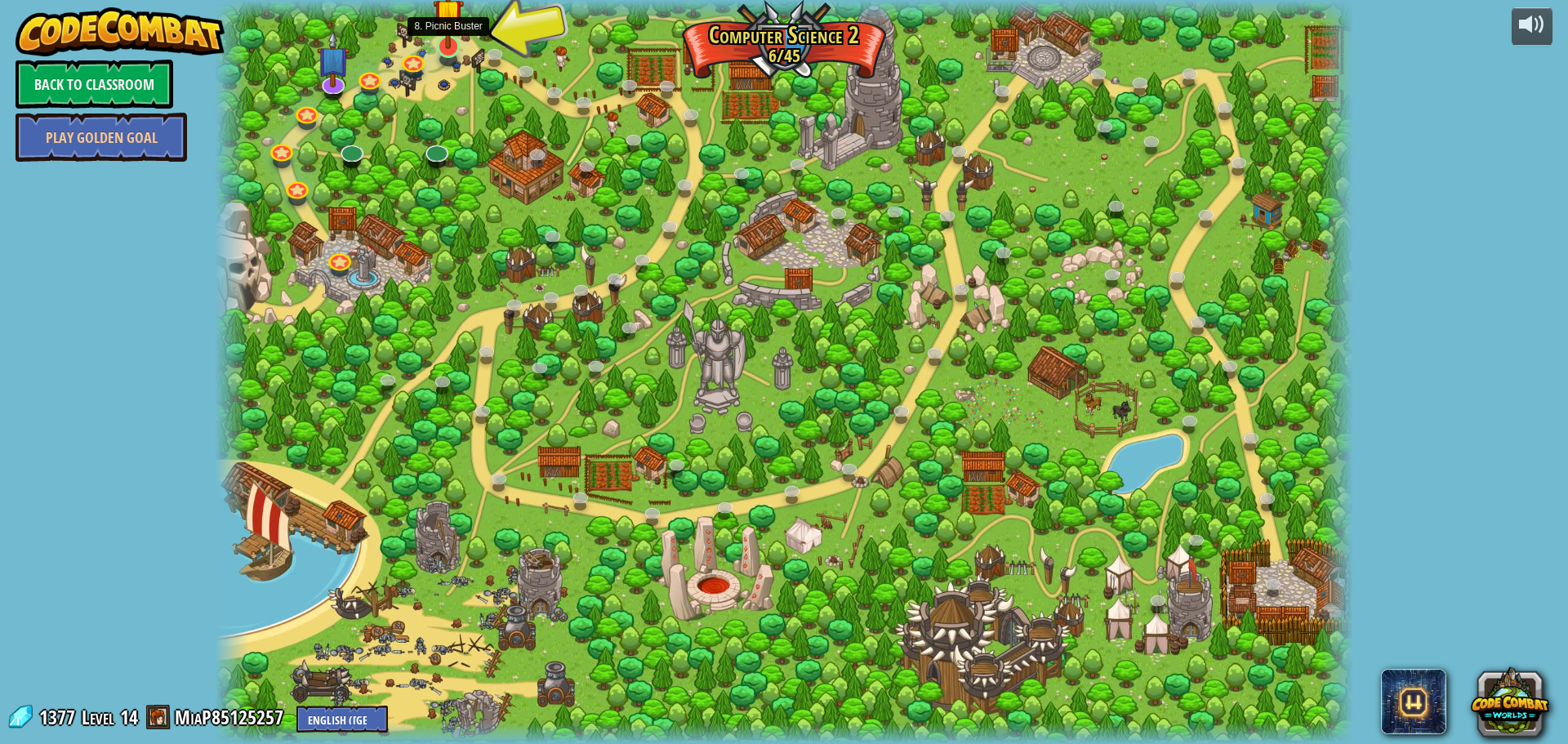
click at [449, 48] on img at bounding box center [448, 14] width 31 height 70
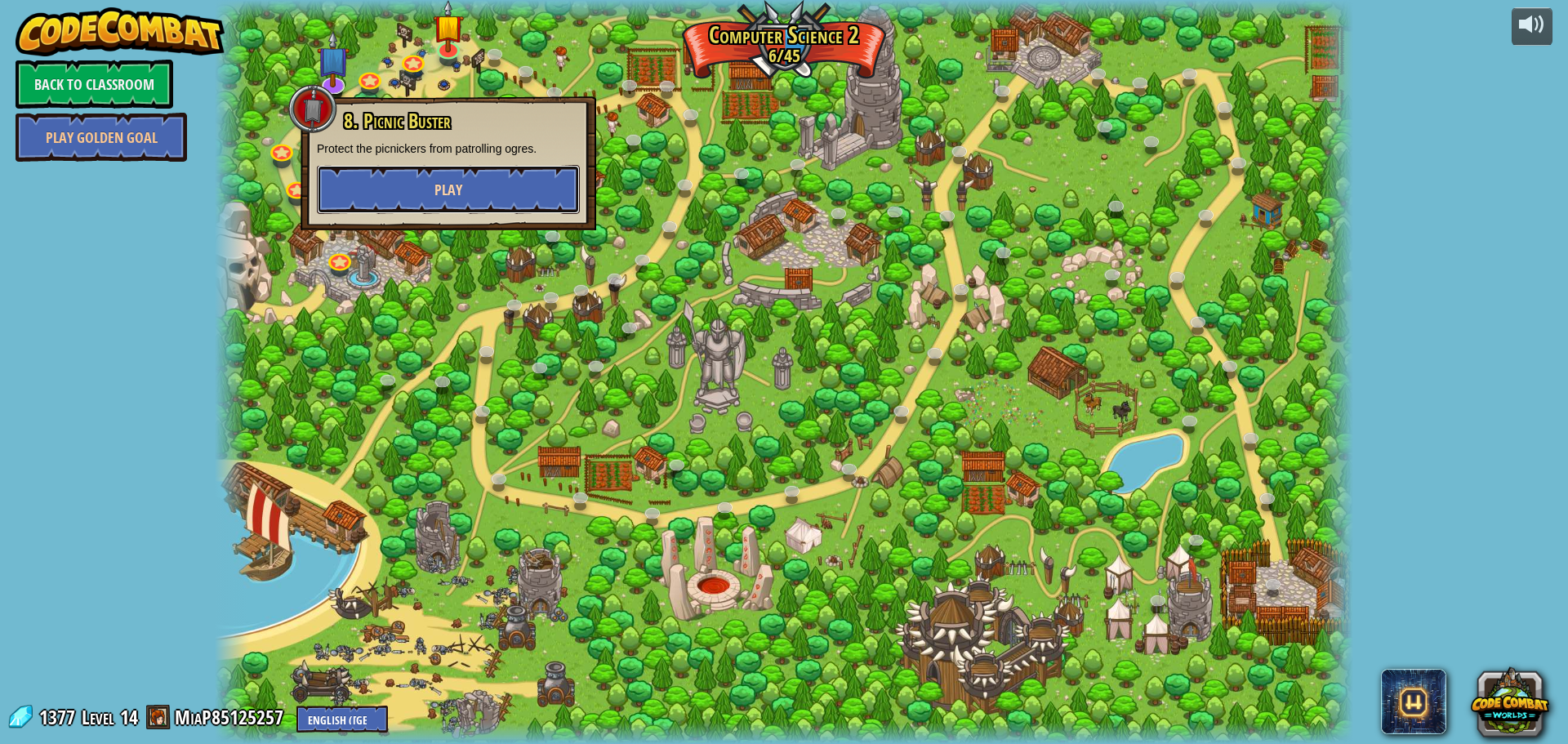
click at [497, 181] on button "Play" at bounding box center [448, 190] width 263 height 49
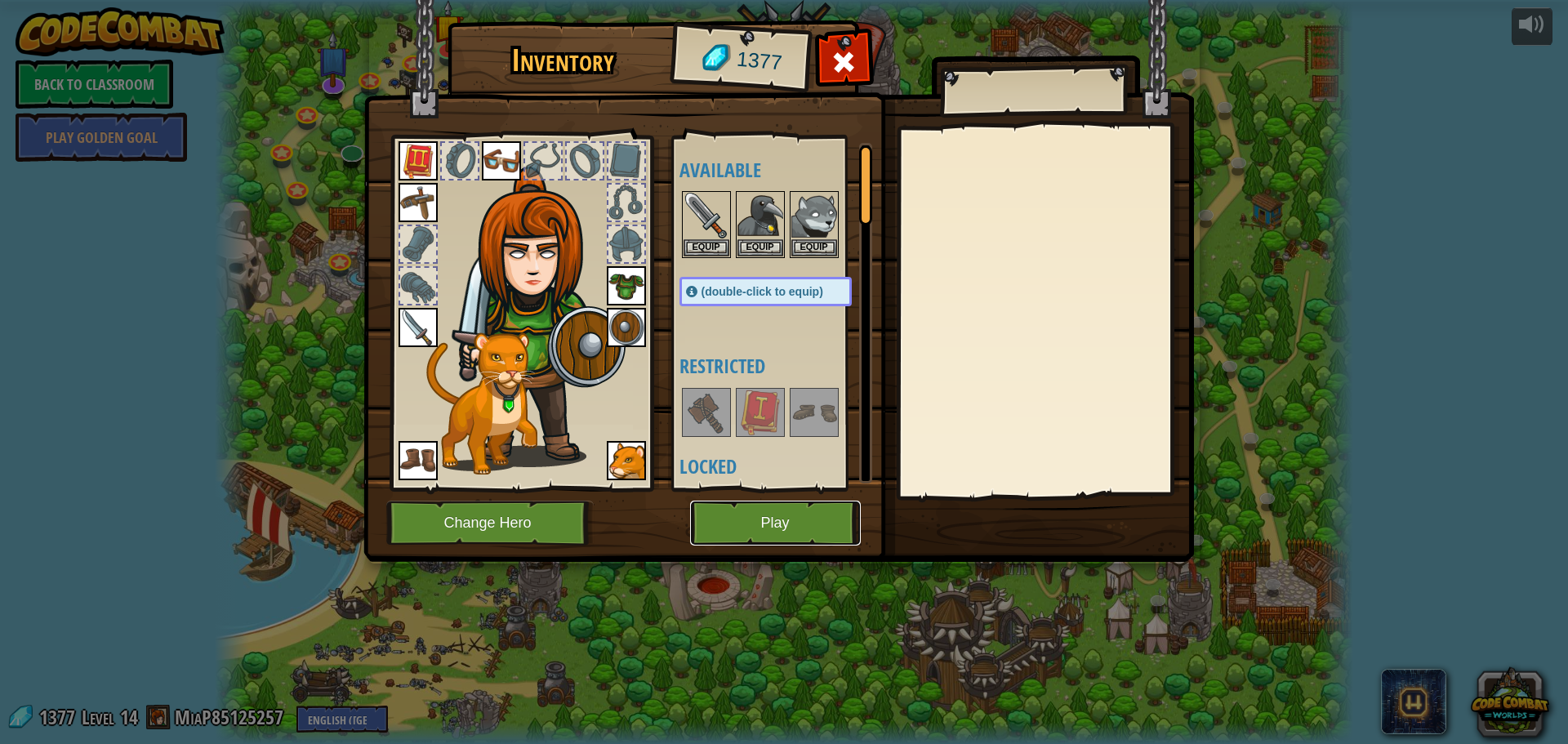
click at [813, 526] on button "Play" at bounding box center [775, 523] width 171 height 45
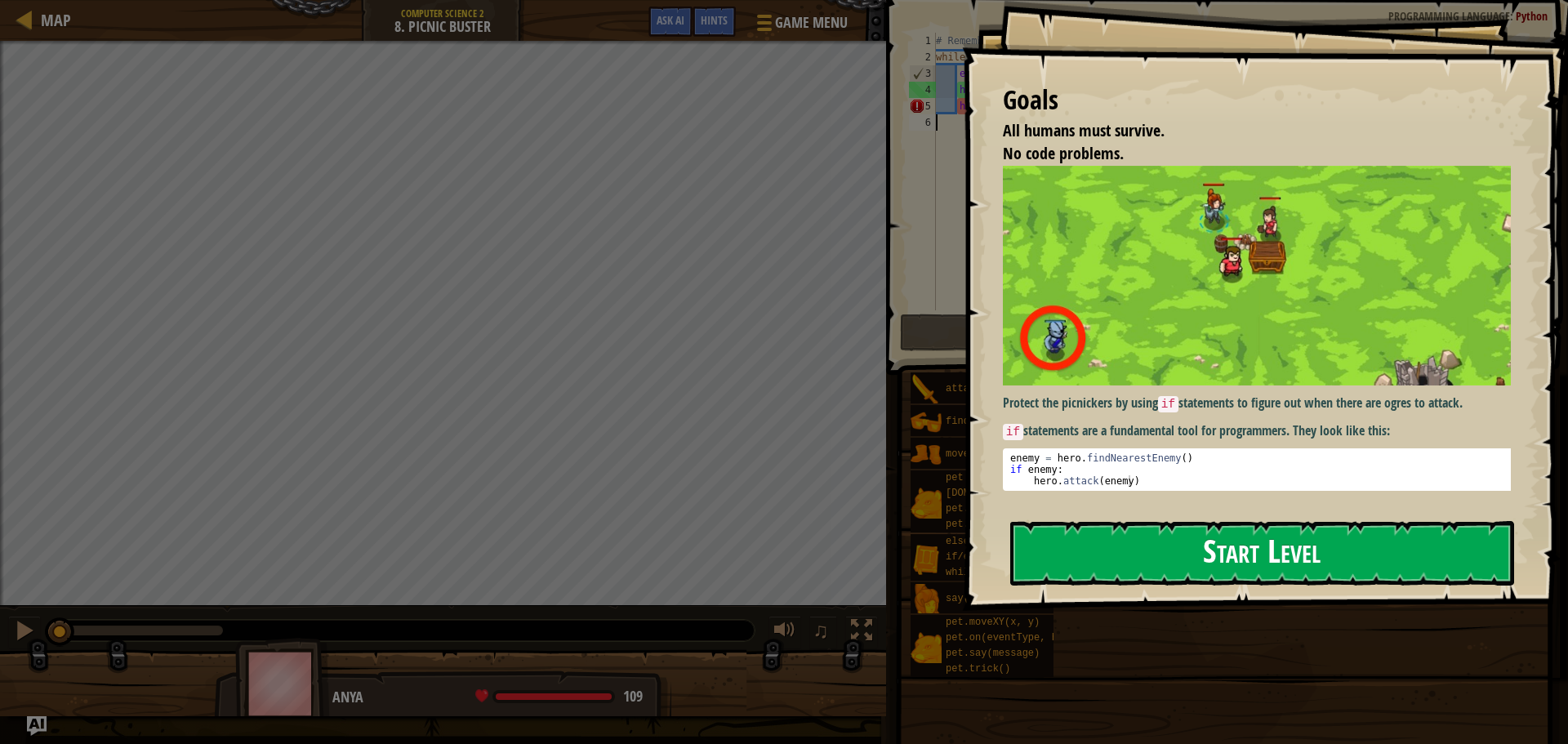
click at [1084, 537] on button "Start Level" at bounding box center [1262, 554] width 504 height 65
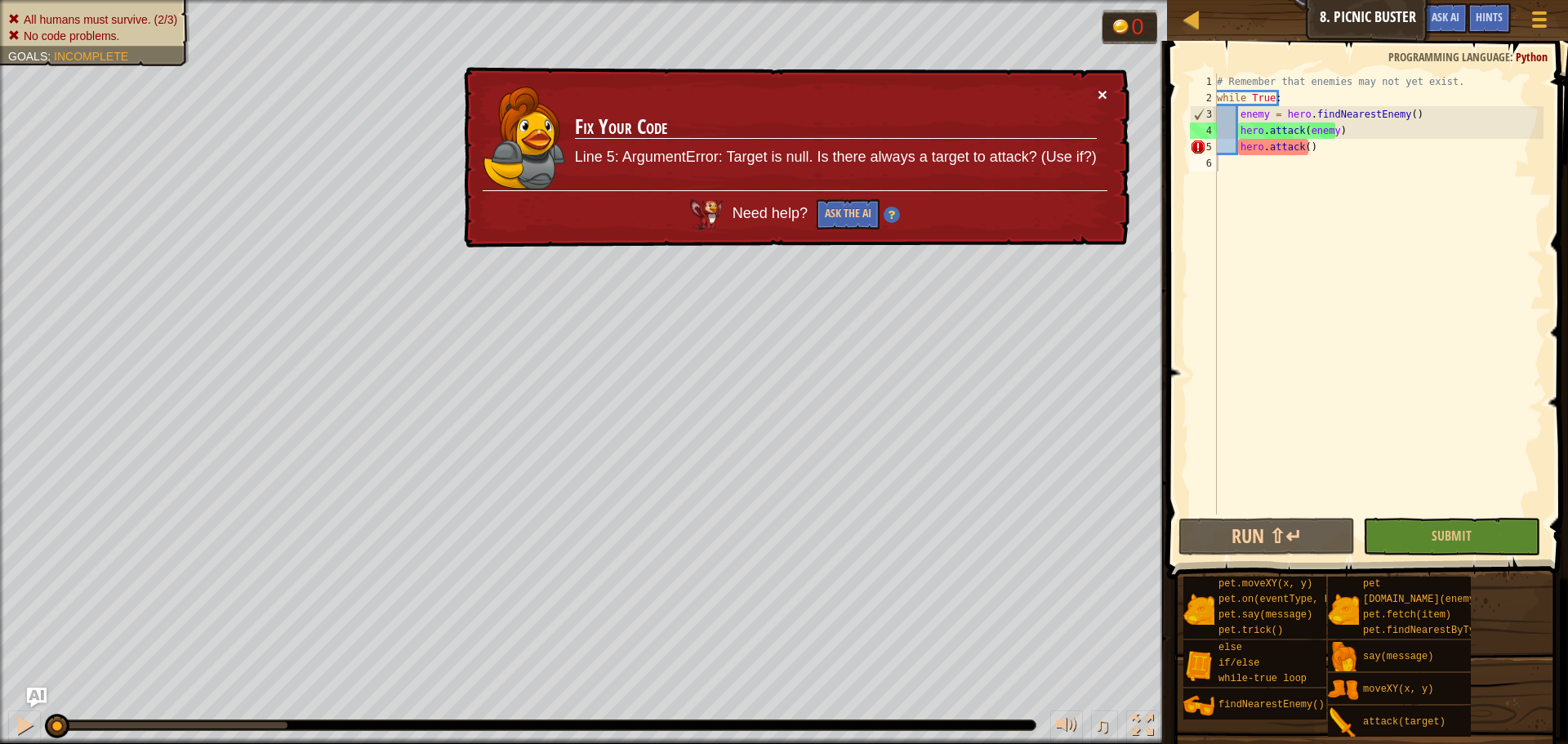
click at [1100, 90] on button "×" at bounding box center [1104, 99] width 10 height 17
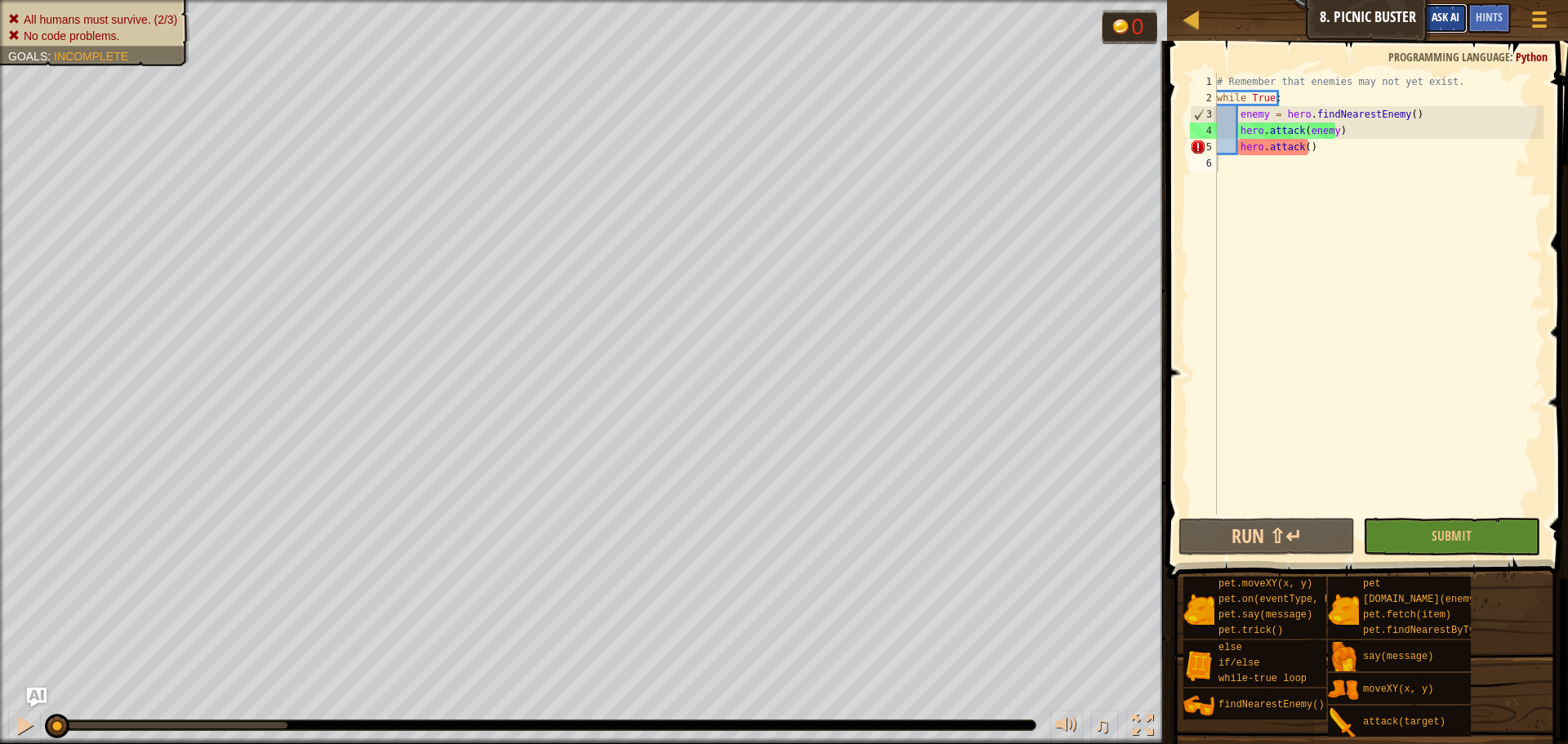
click at [1443, 10] on span "Ask AI" at bounding box center [1446, 17] width 28 height 15
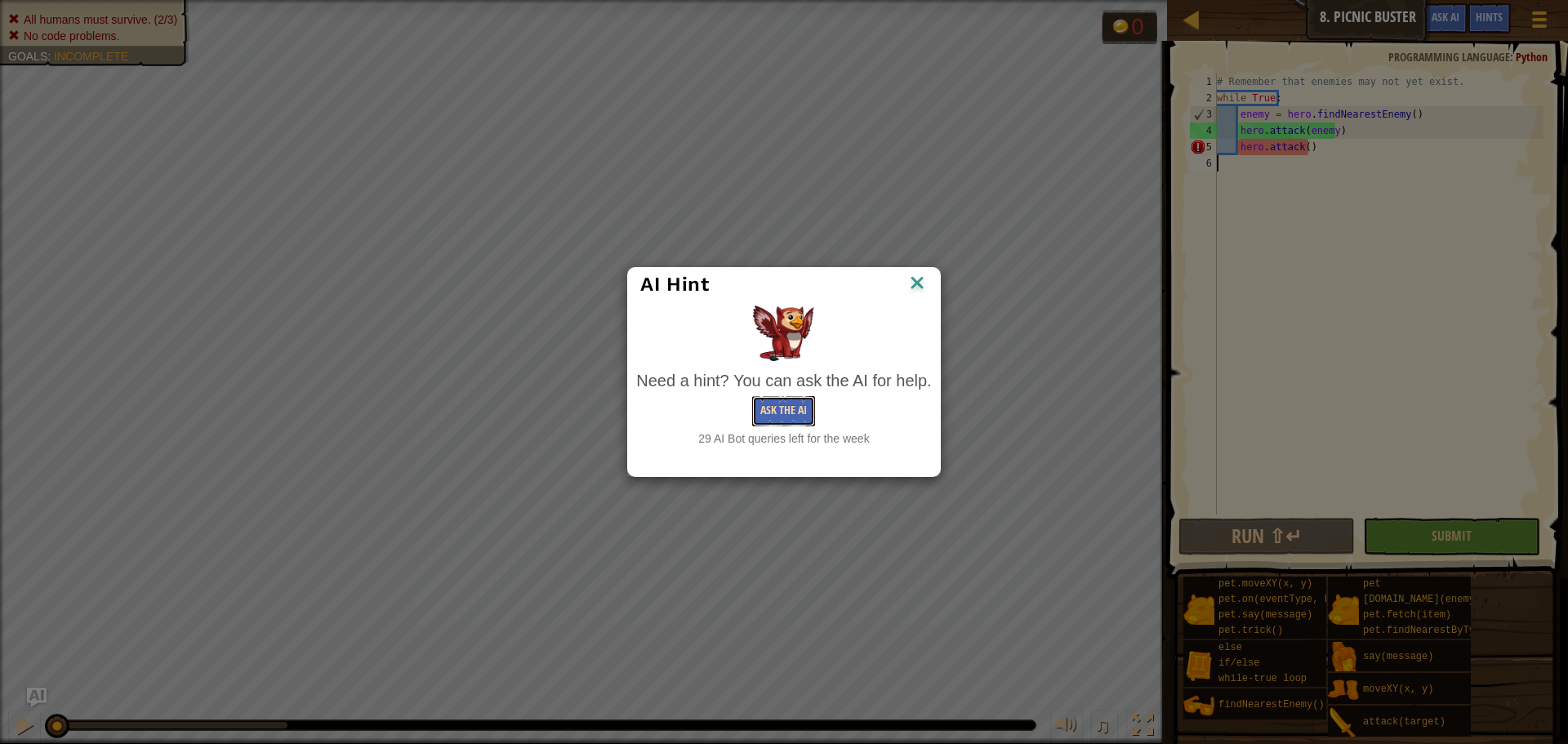
click at [792, 415] on button "Ask the AI" at bounding box center [784, 412] width 63 height 31
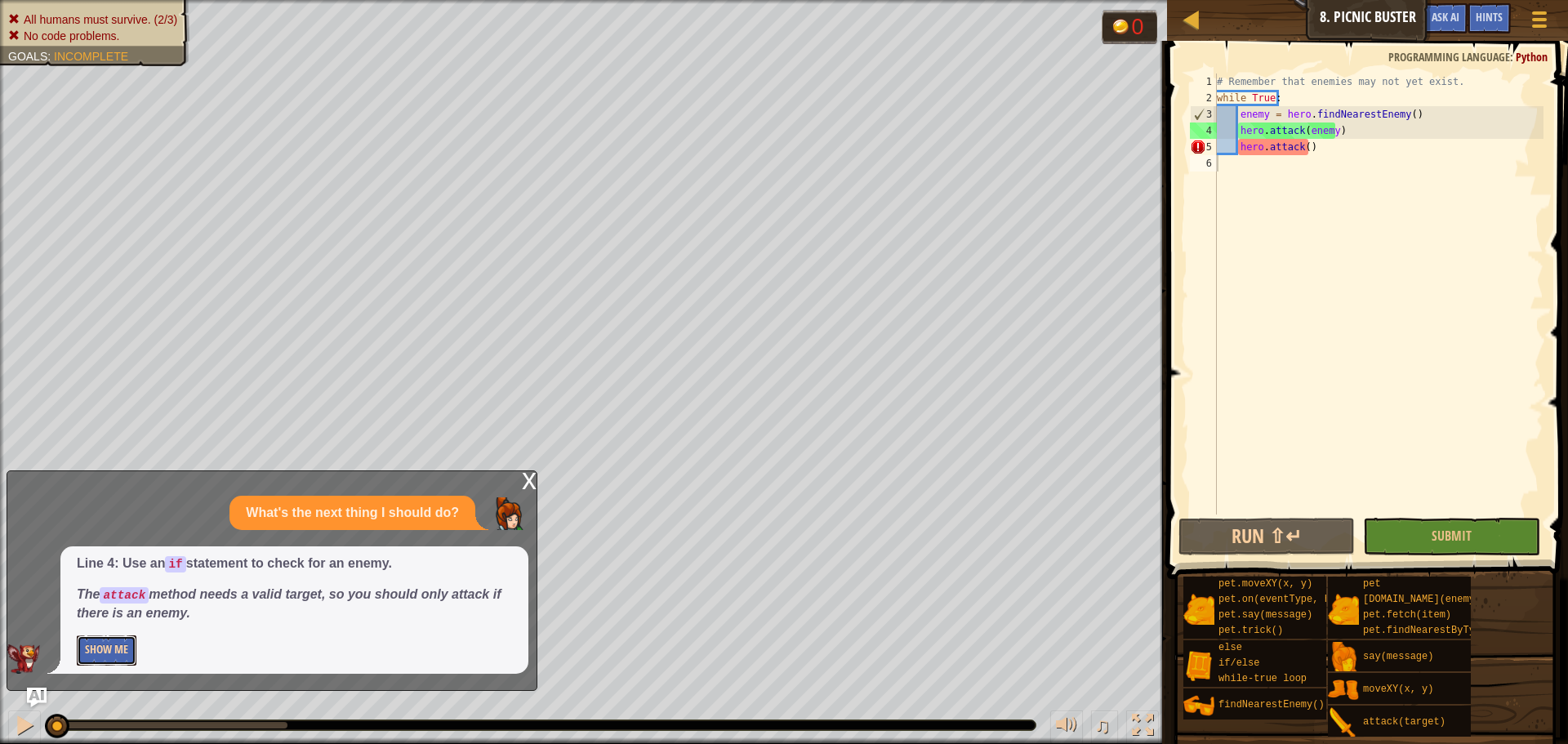
click at [105, 646] on button "Show Me" at bounding box center [106, 651] width 59 height 31
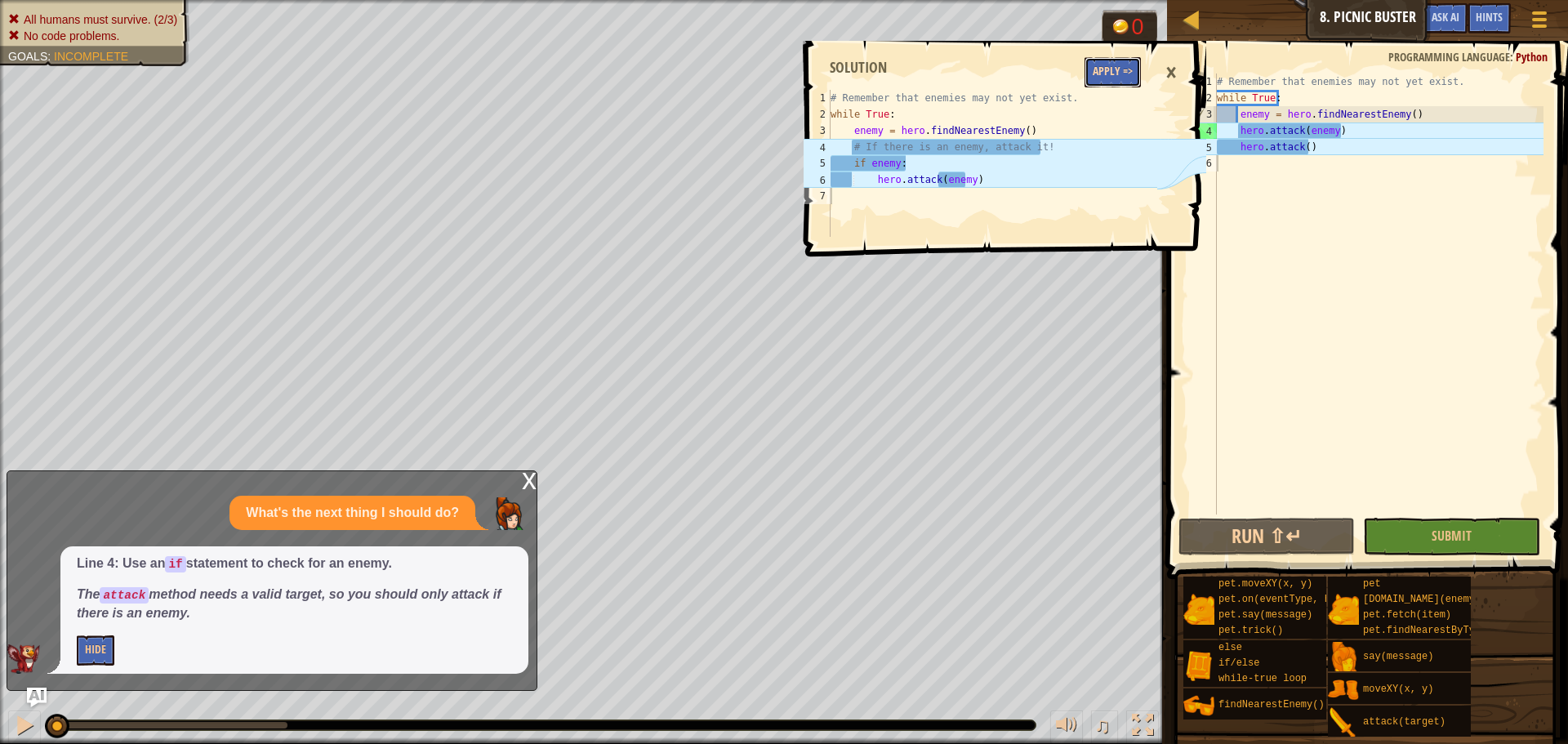
click at [1104, 81] on button "Apply =>" at bounding box center [1112, 72] width 56 height 31
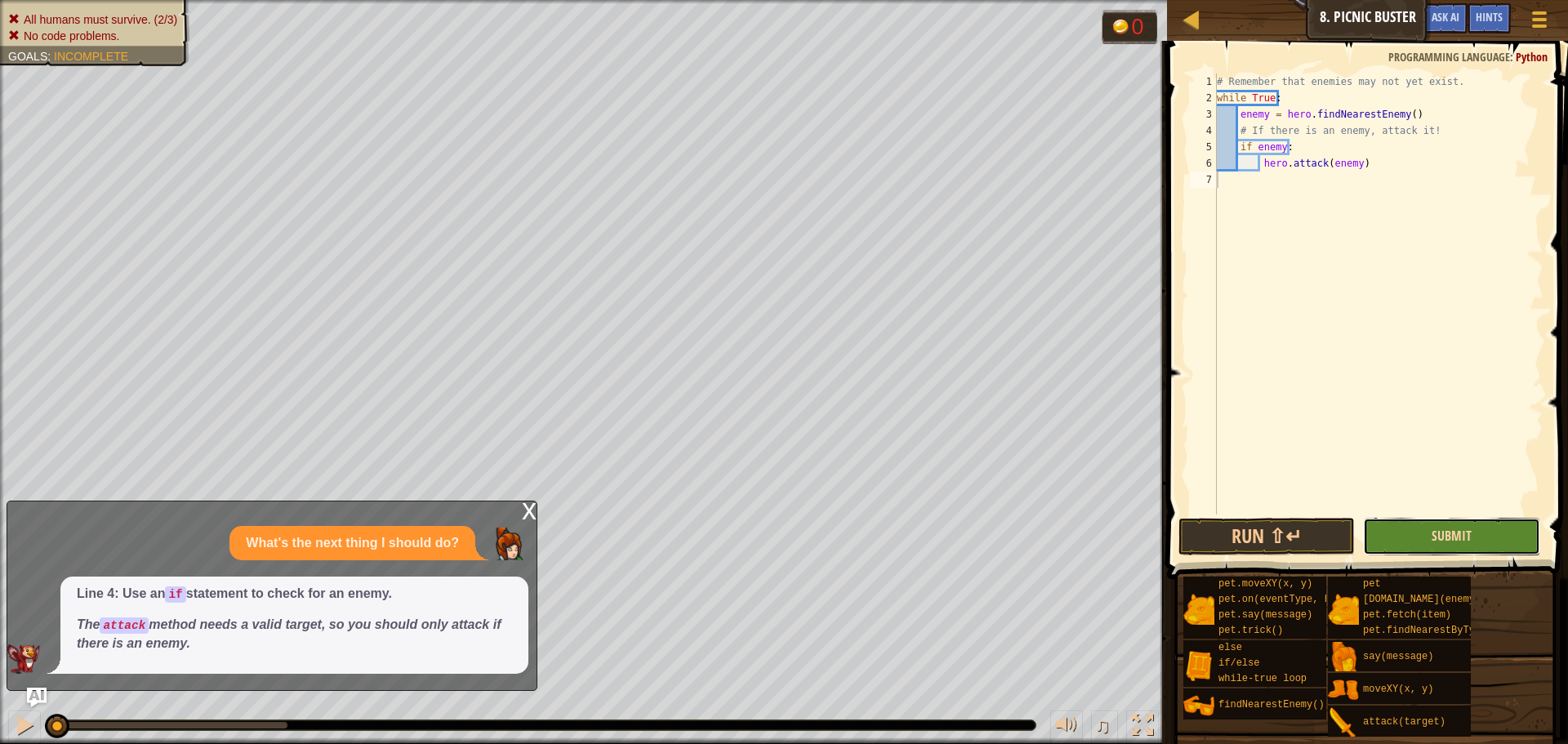
click at [1442, 538] on span "Submit" at bounding box center [1452, 536] width 40 height 18
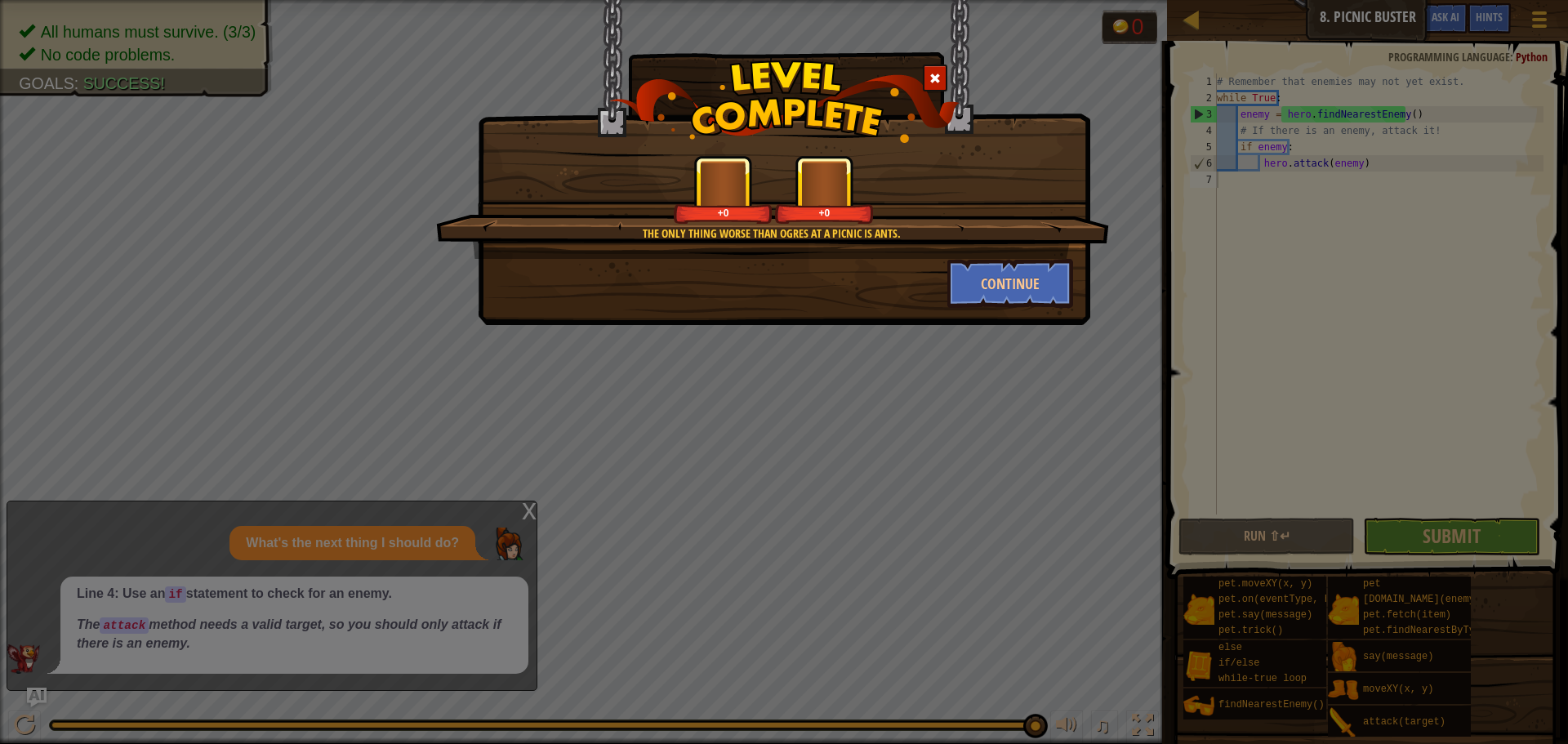
click at [526, 511] on div "The only thing worse than ogres at a picnic is ants. +0 +0 Continue" at bounding box center [784, 372] width 1568 height 744
click at [1025, 280] on button "Continue" at bounding box center [1010, 284] width 127 height 49
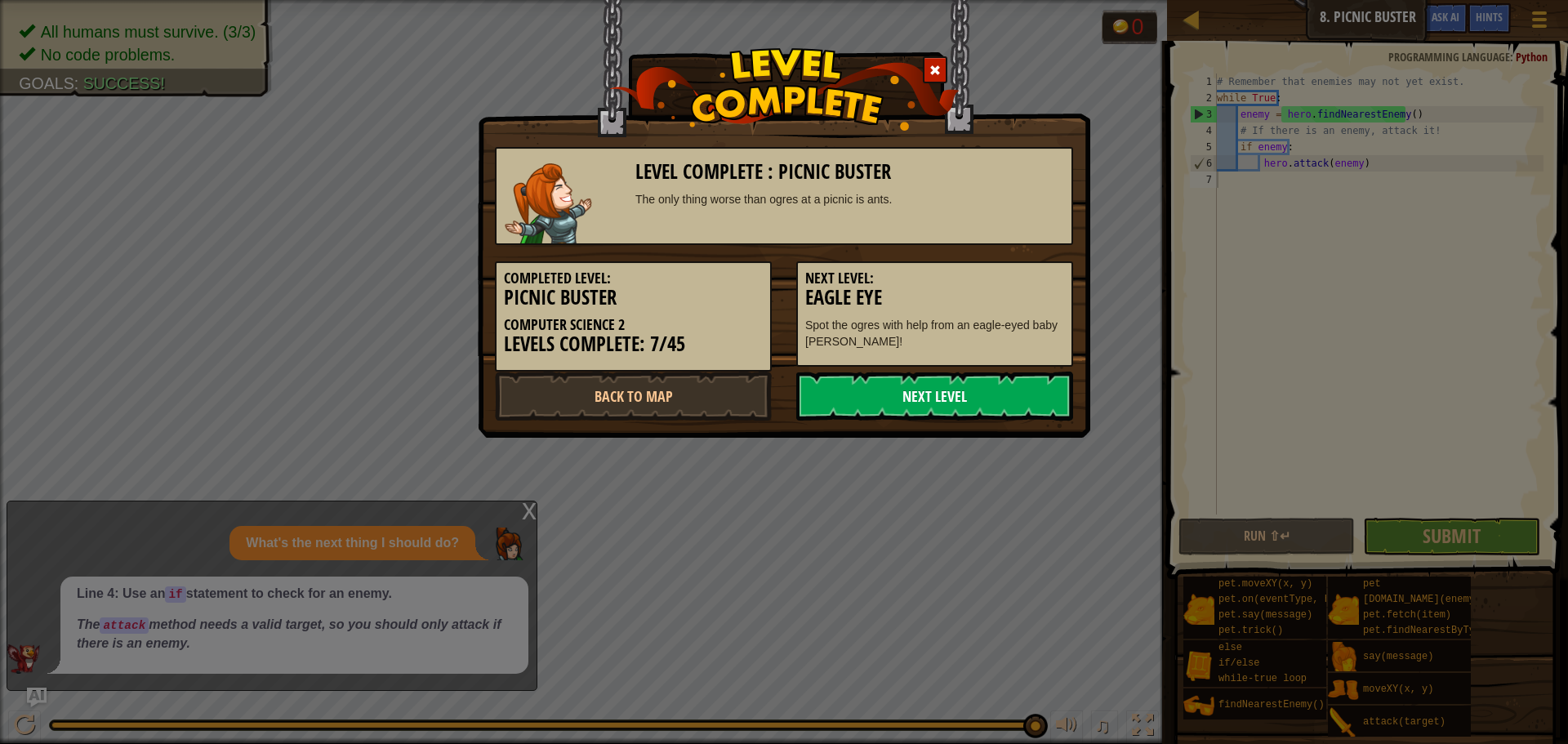
click at [1040, 396] on link "Next Level" at bounding box center [935, 396] width 277 height 49
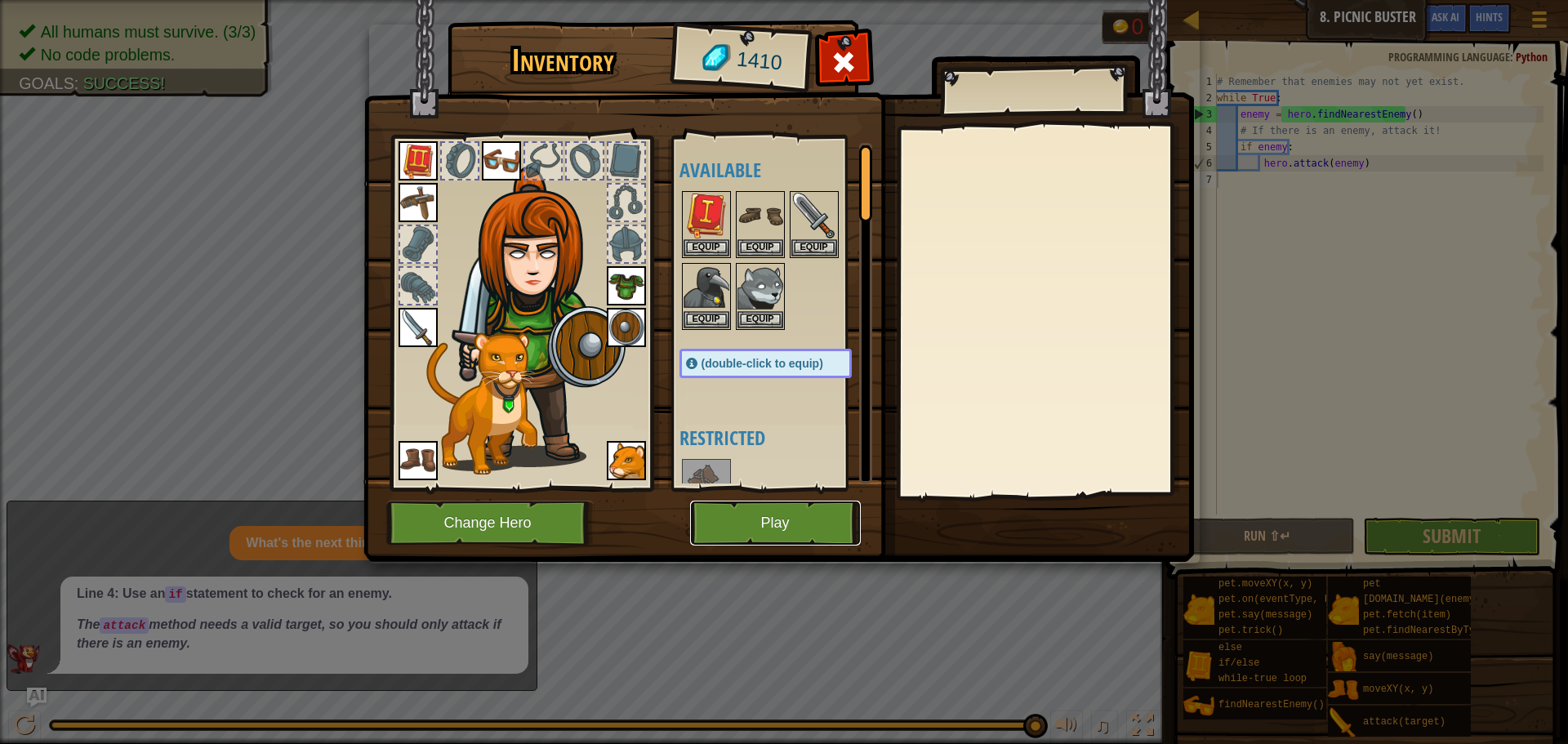
click at [825, 514] on button "Play" at bounding box center [775, 523] width 171 height 45
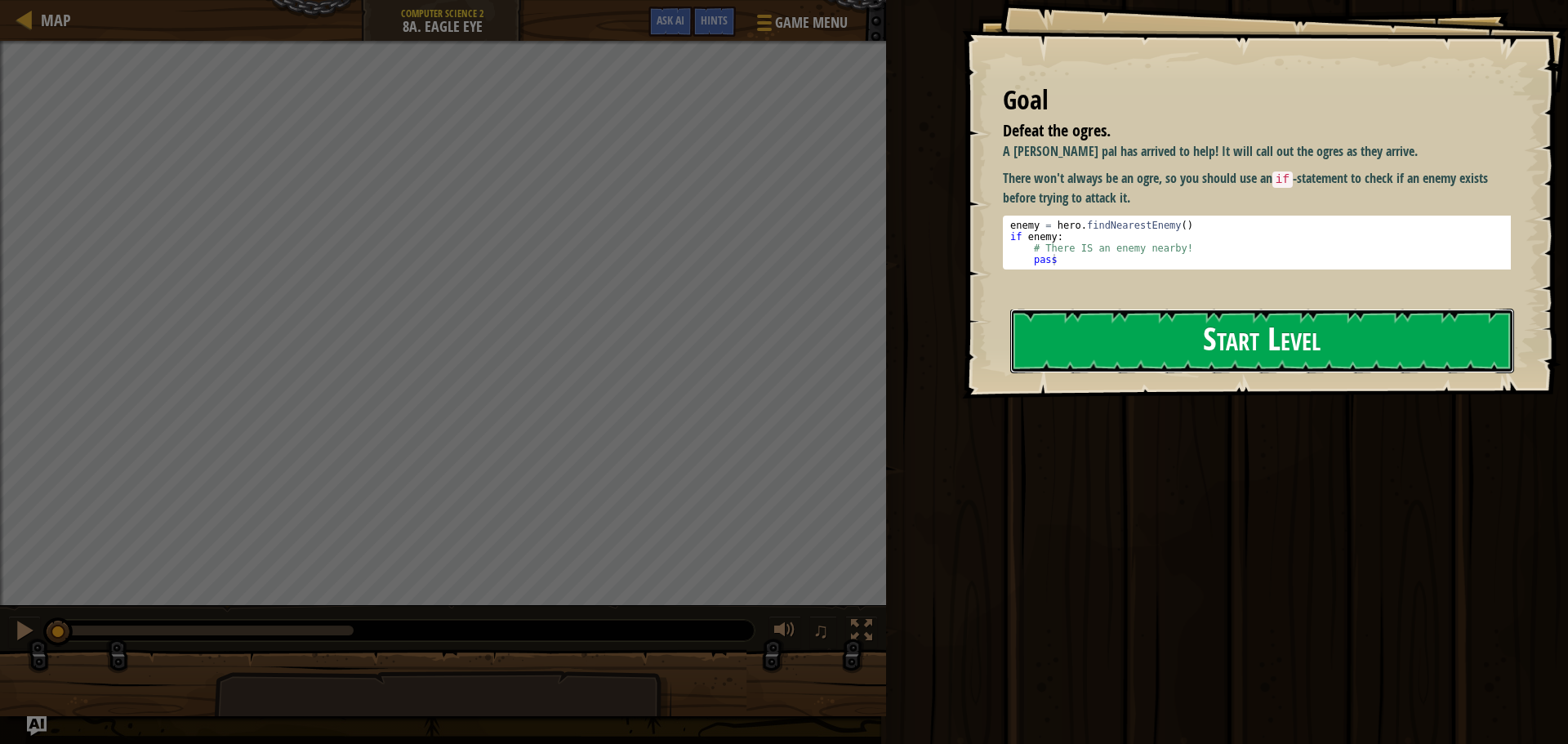
click at [1120, 344] on button "Start Level" at bounding box center [1262, 341] width 504 height 65
